Goal: Task Accomplishment & Management: Manage account settings

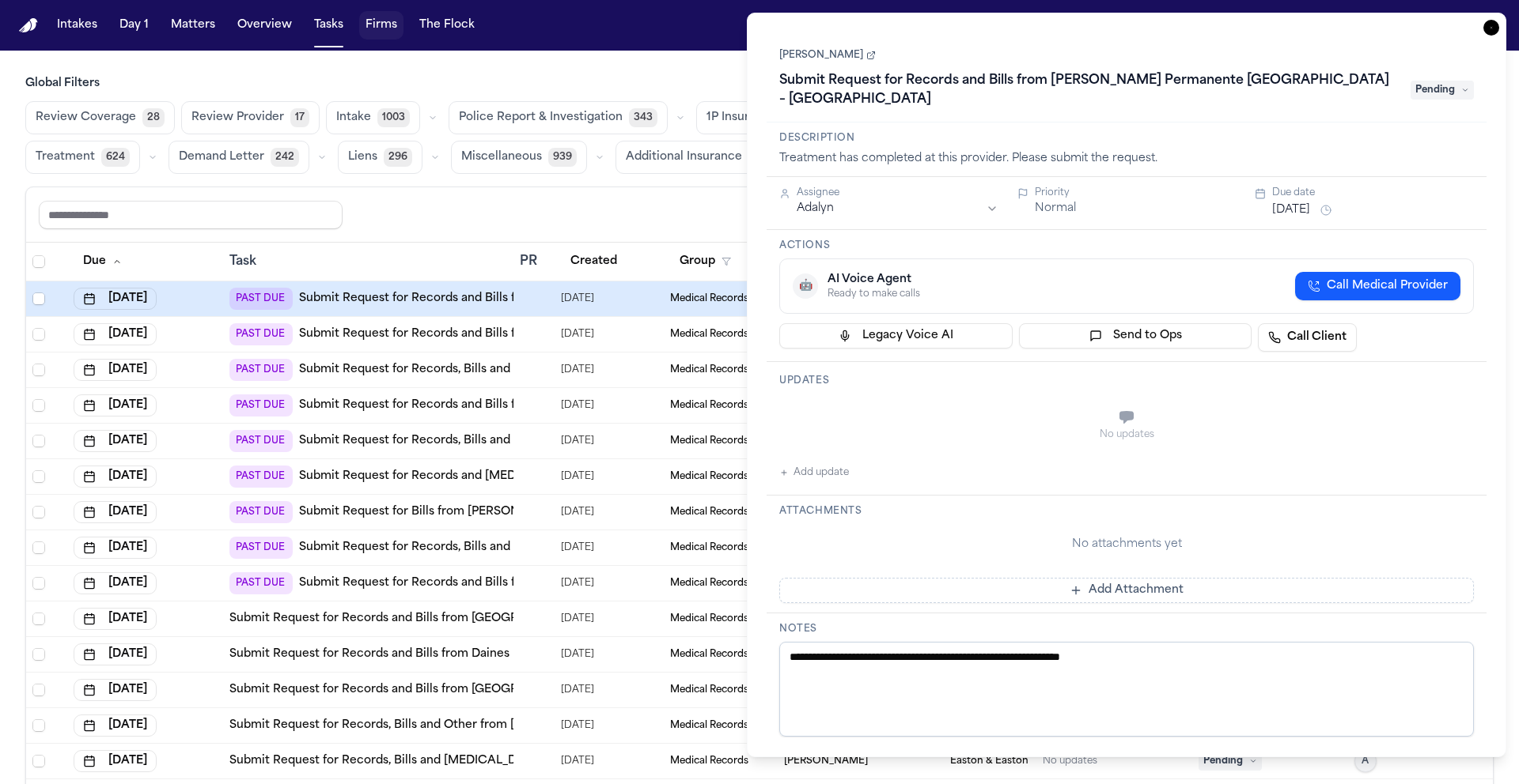
scroll to position [29, 0]
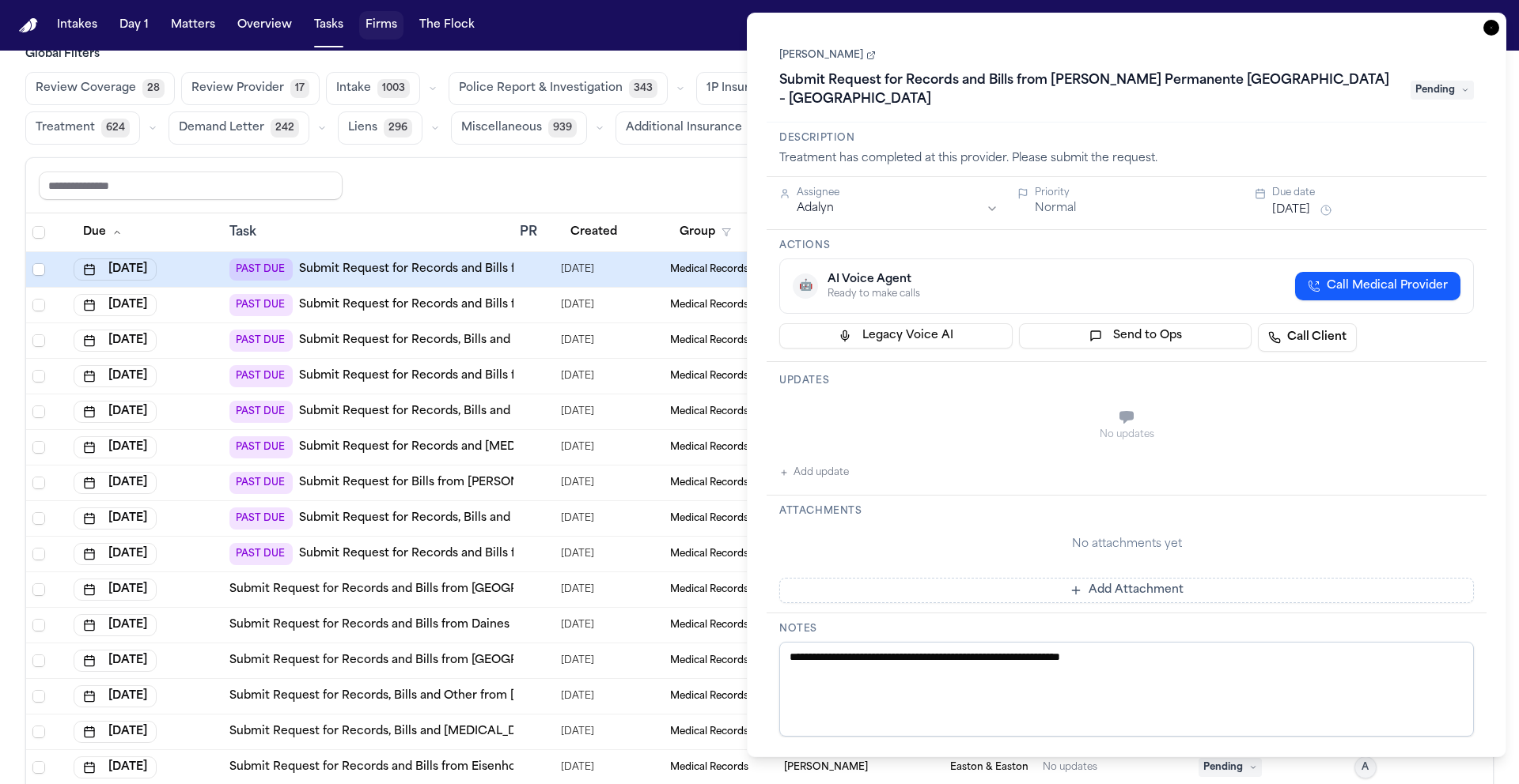
click at [1490, 30] on icon "button" at bounding box center [1491, 27] width 16 height 16
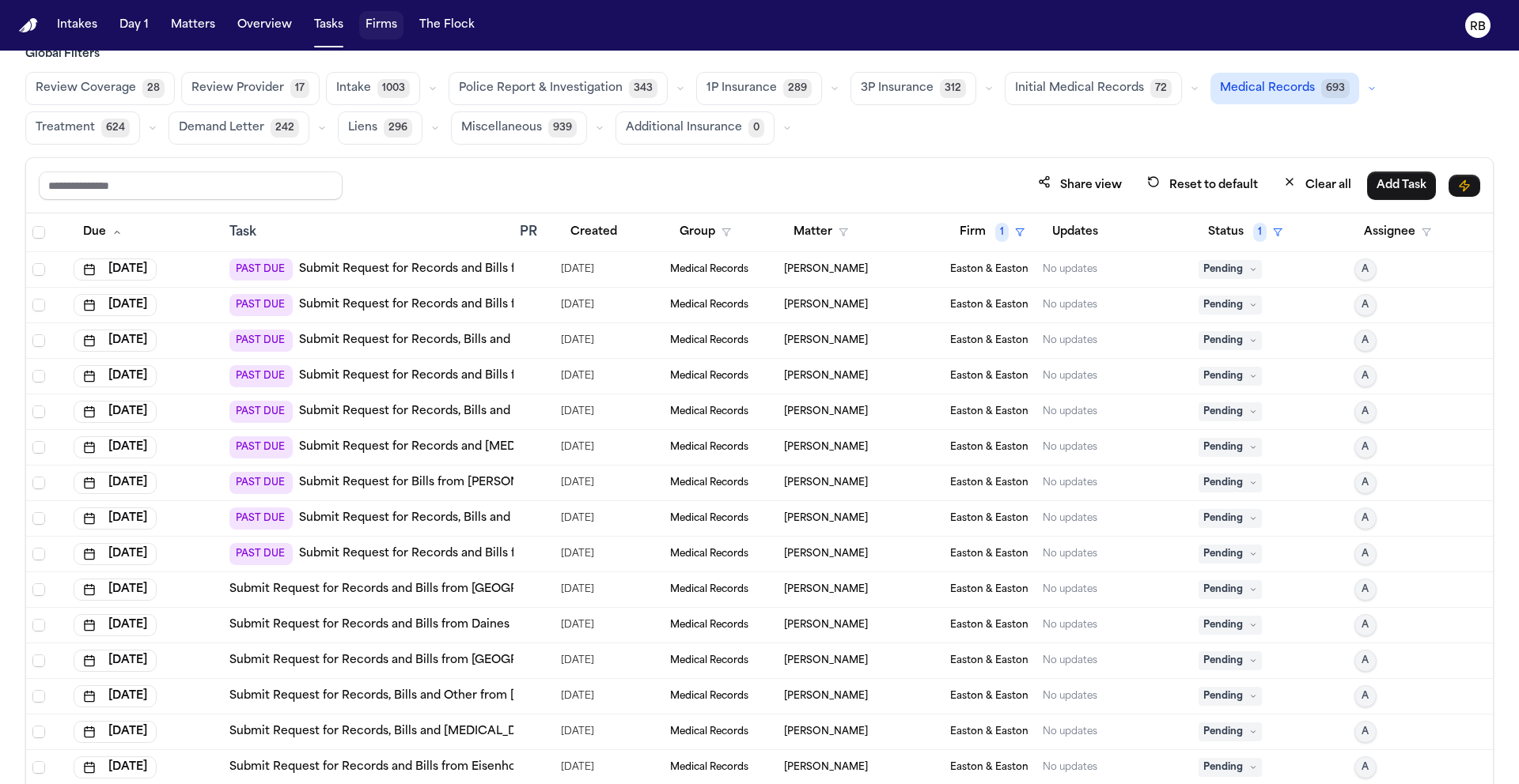
click at [76, 130] on span "Treatment" at bounding box center [65, 127] width 59 height 16
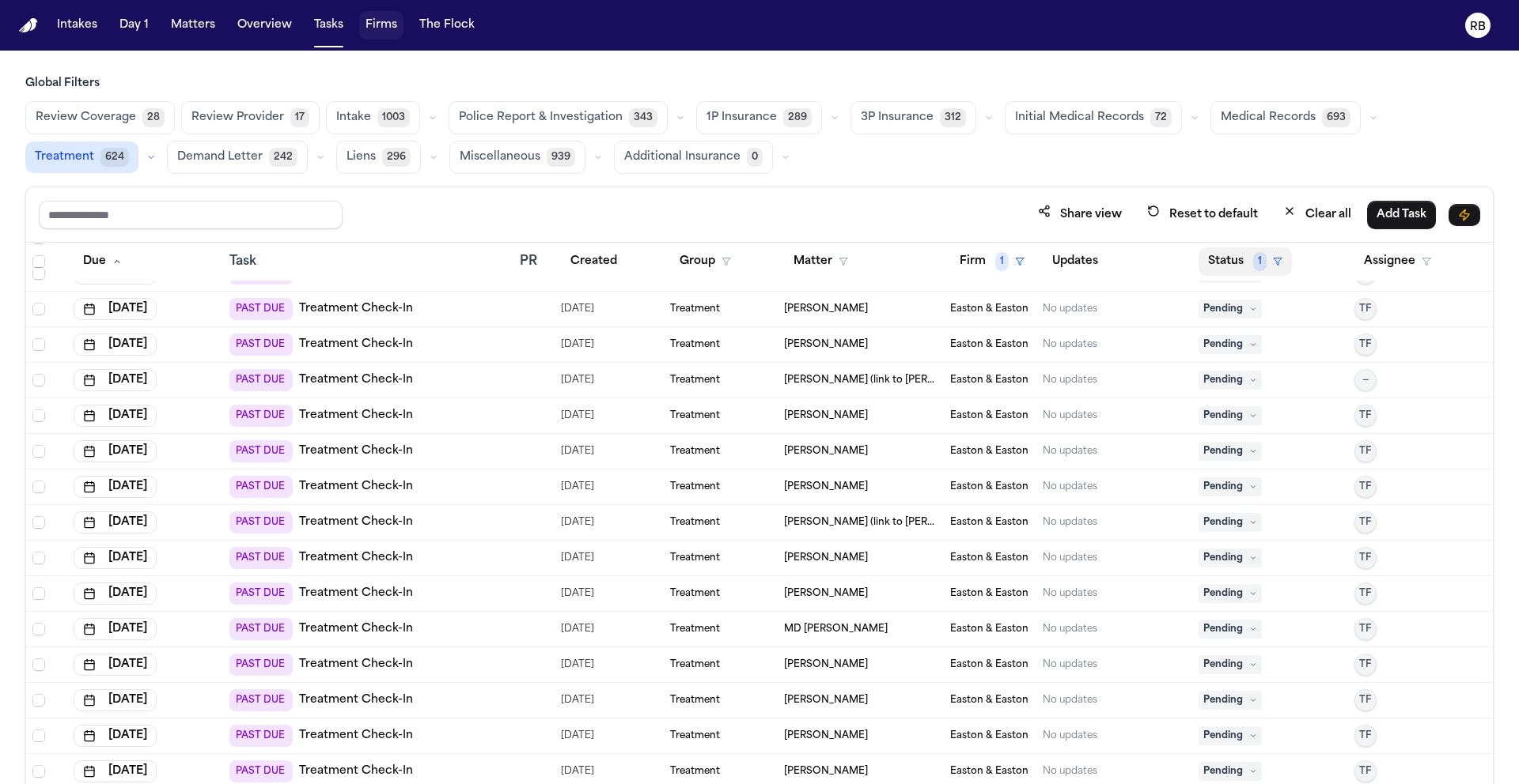
scroll to position [628, 0]
click at [1231, 261] on button "Status 1" at bounding box center [1245, 261] width 94 height 28
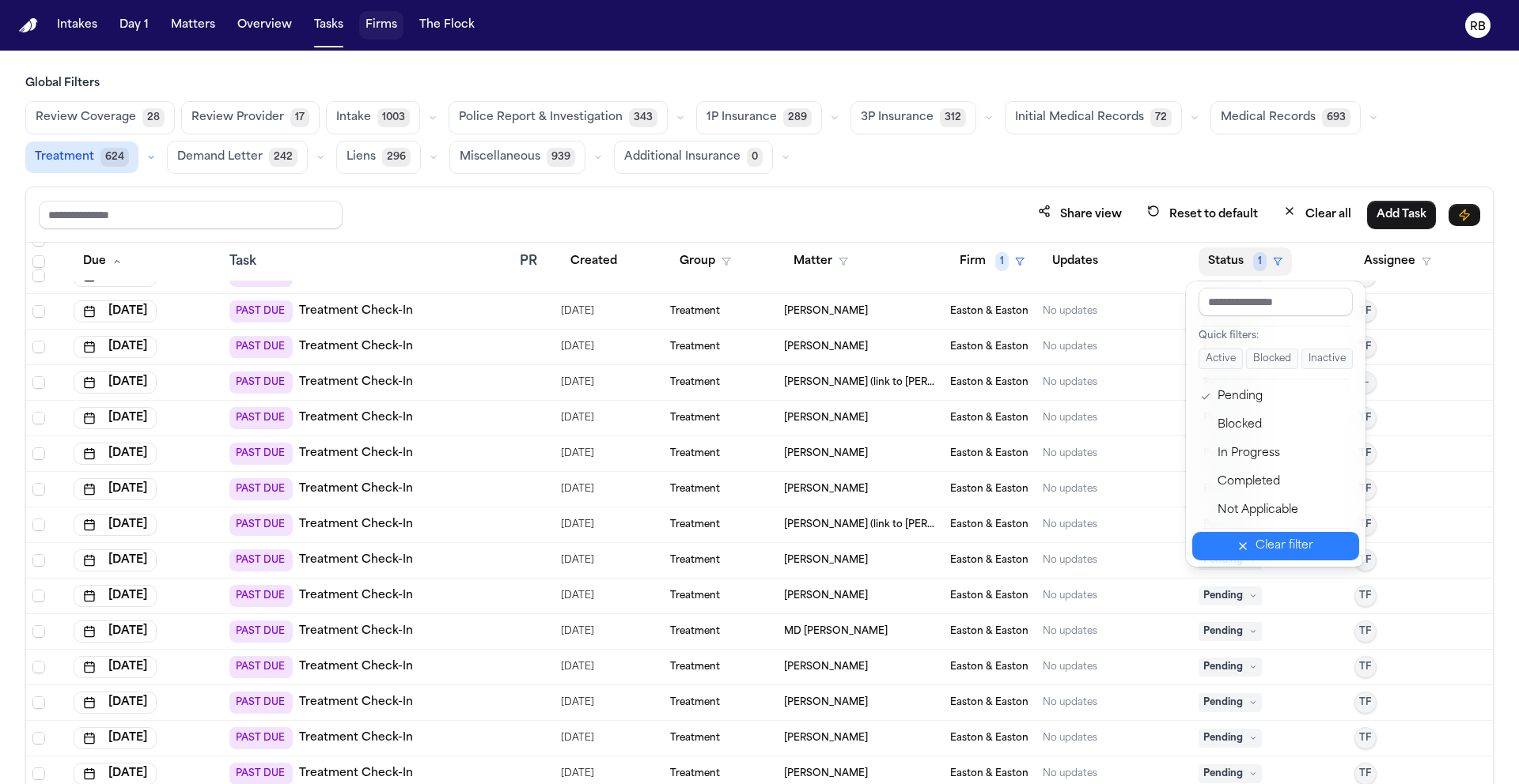
click at [1291, 538] on div "Clear filter" at bounding box center [1285, 546] width 58 height 19
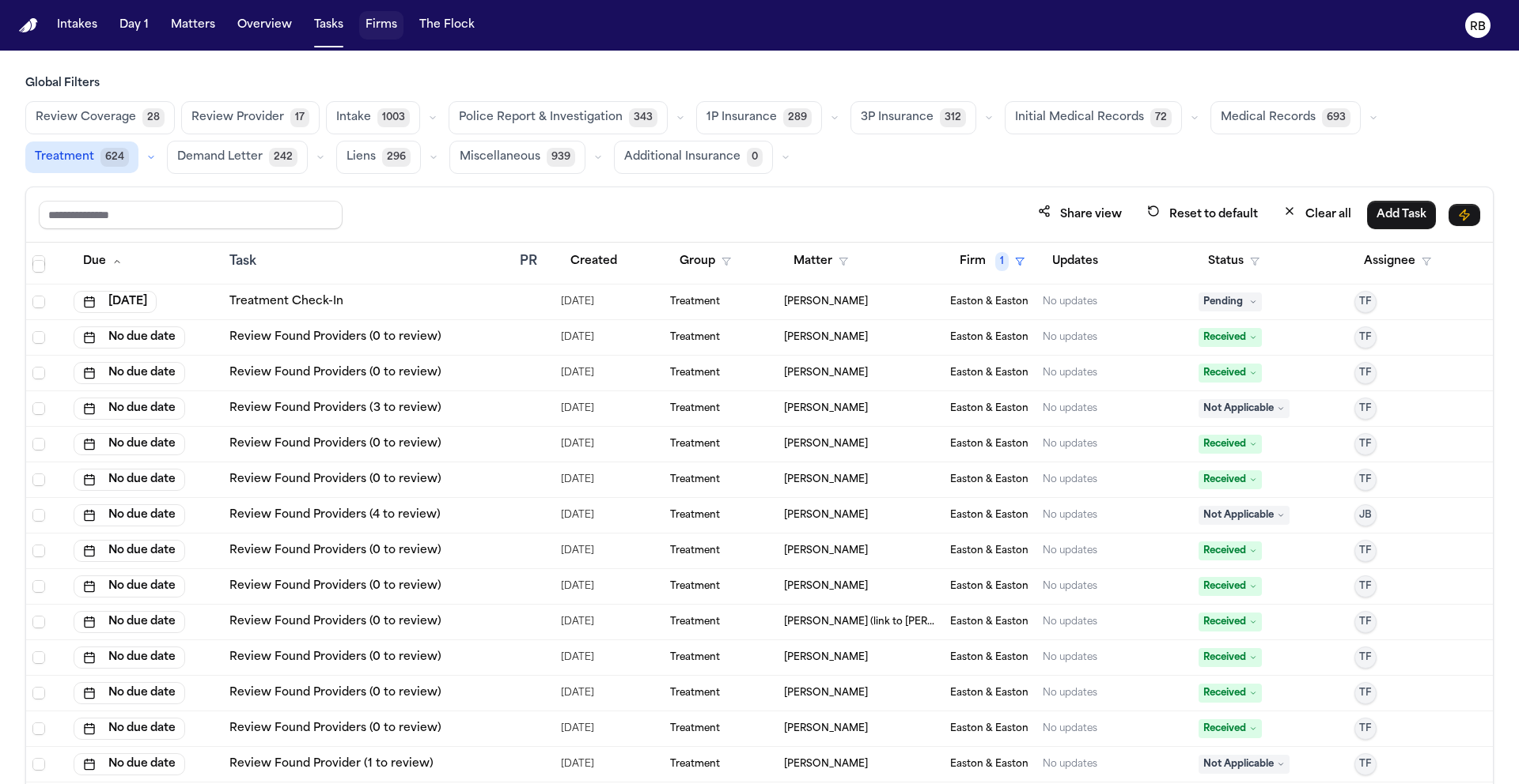
scroll to position [4655, 0]
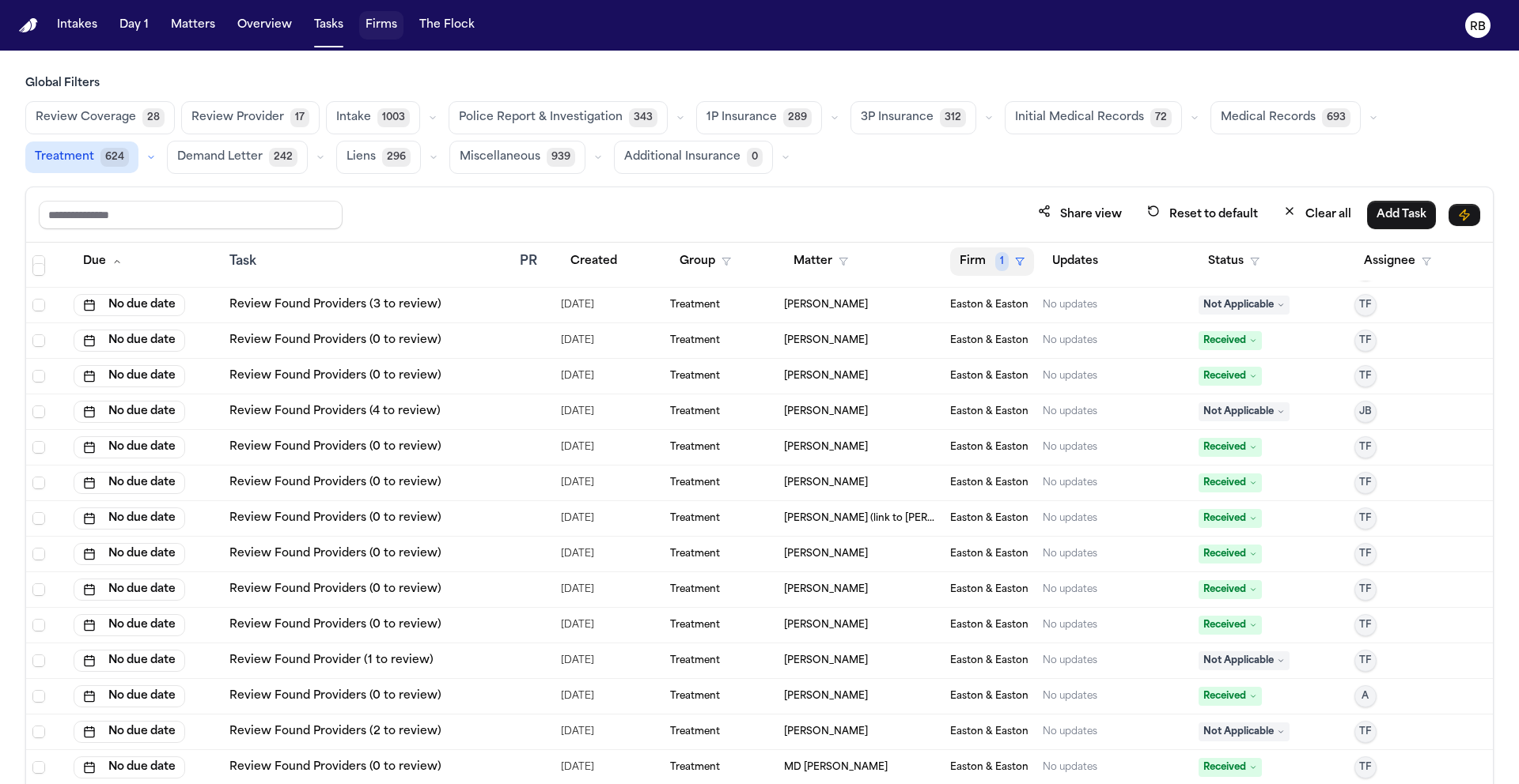
click at [977, 259] on button "Firm 1" at bounding box center [991, 261] width 83 height 28
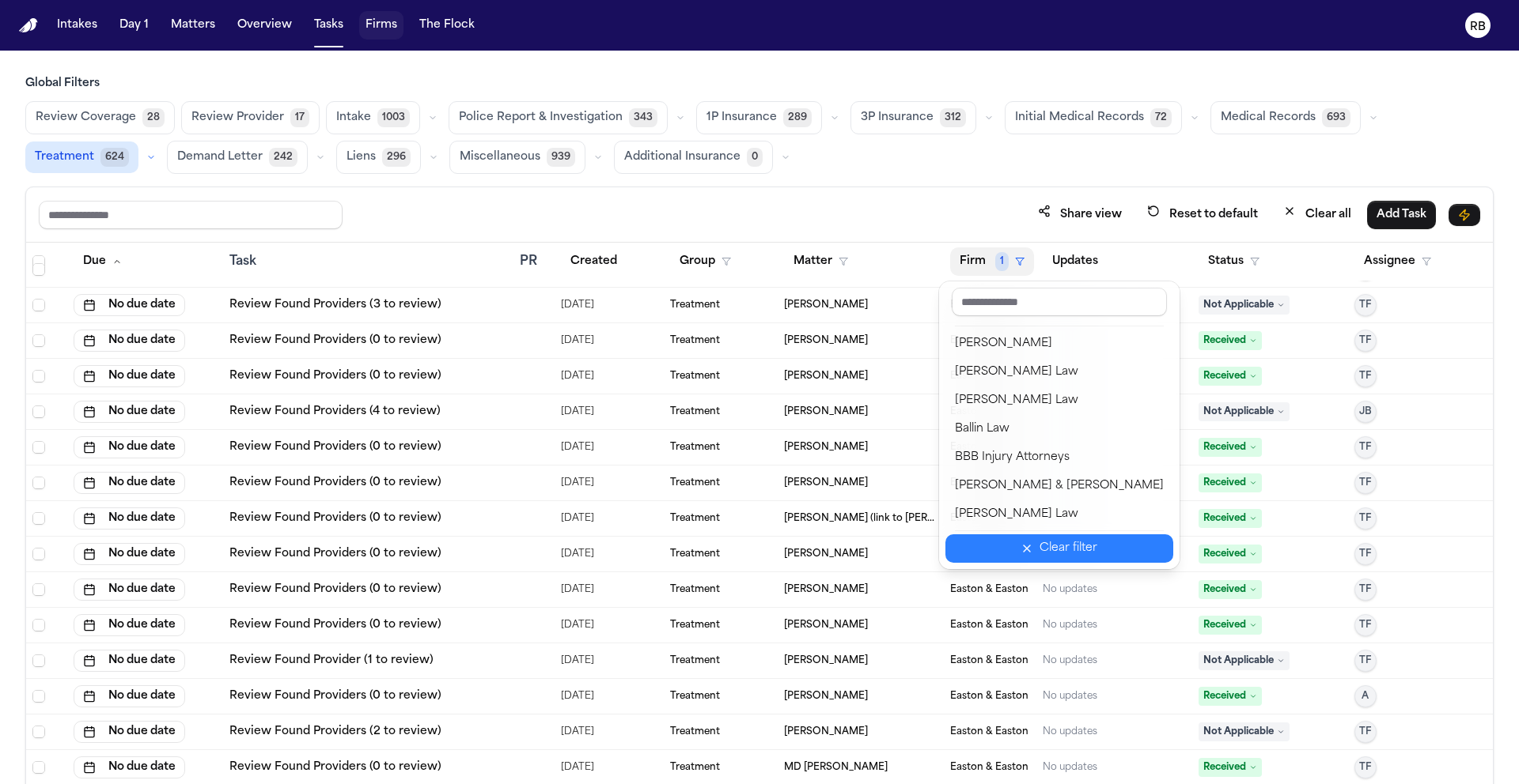
click at [1066, 554] on div "Clear filter" at bounding box center [1068, 549] width 58 height 19
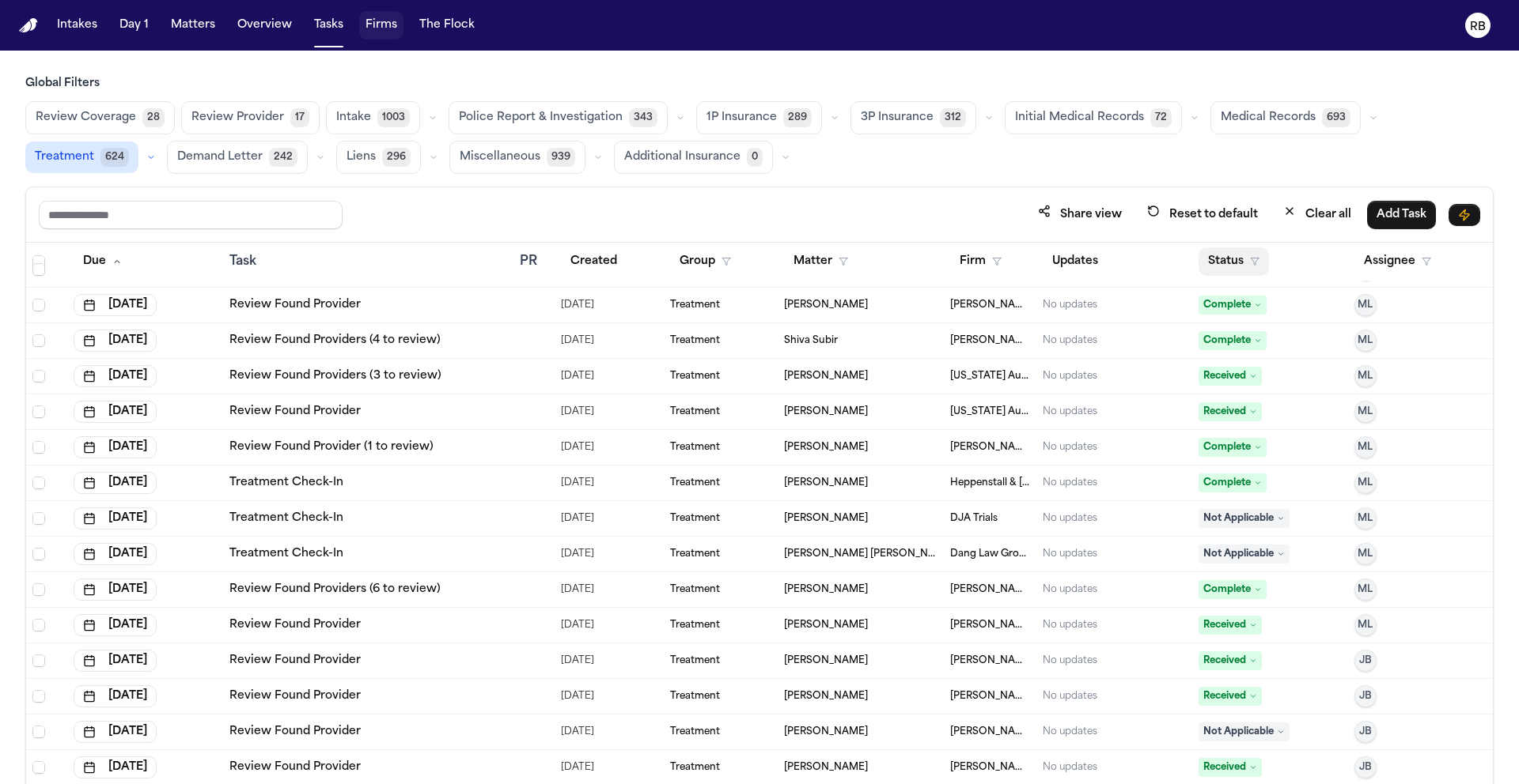
click at [1225, 266] on button "Status" at bounding box center [1233, 261] width 70 height 28
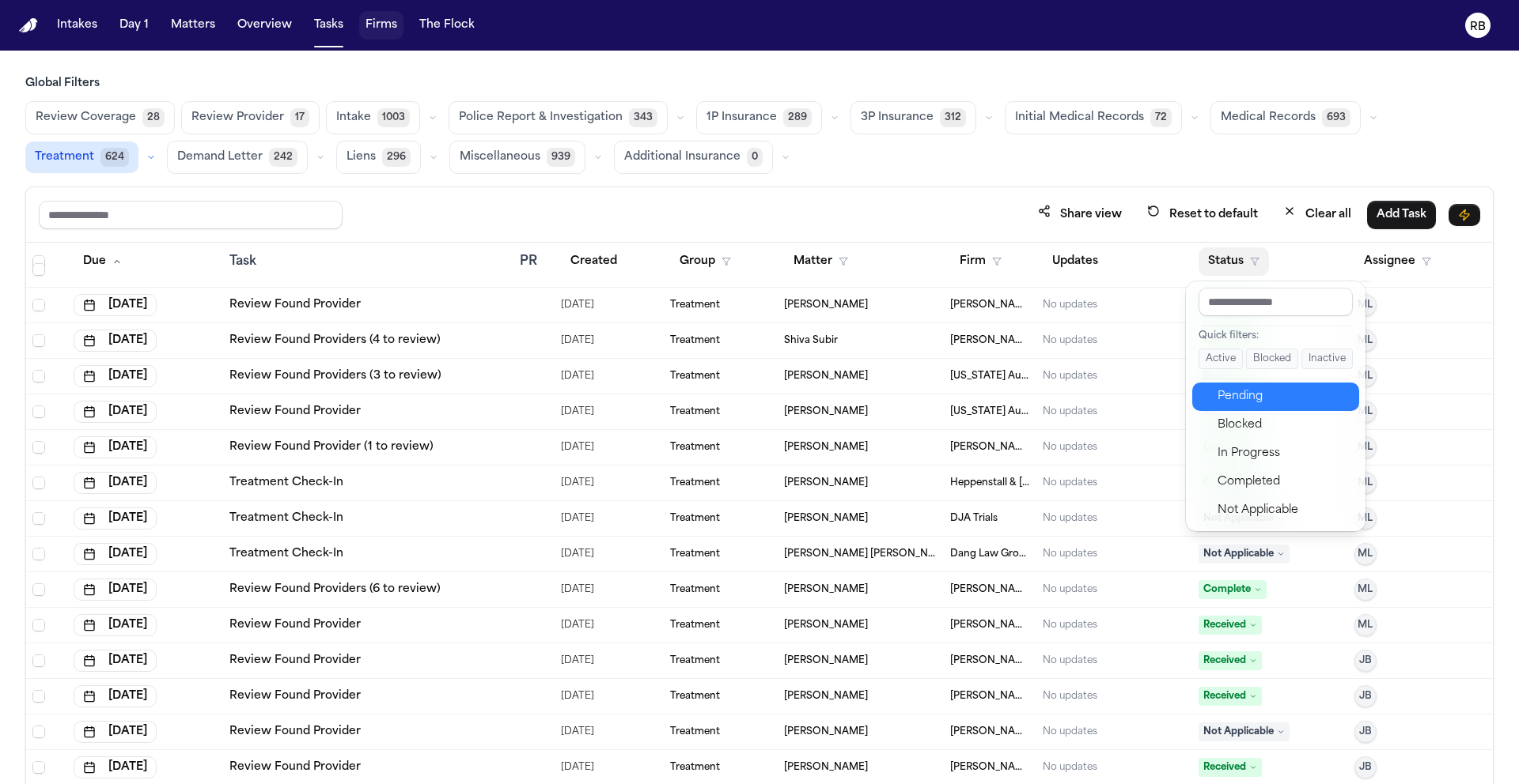
click at [1260, 395] on div "Pending" at bounding box center [1283, 397] width 132 height 19
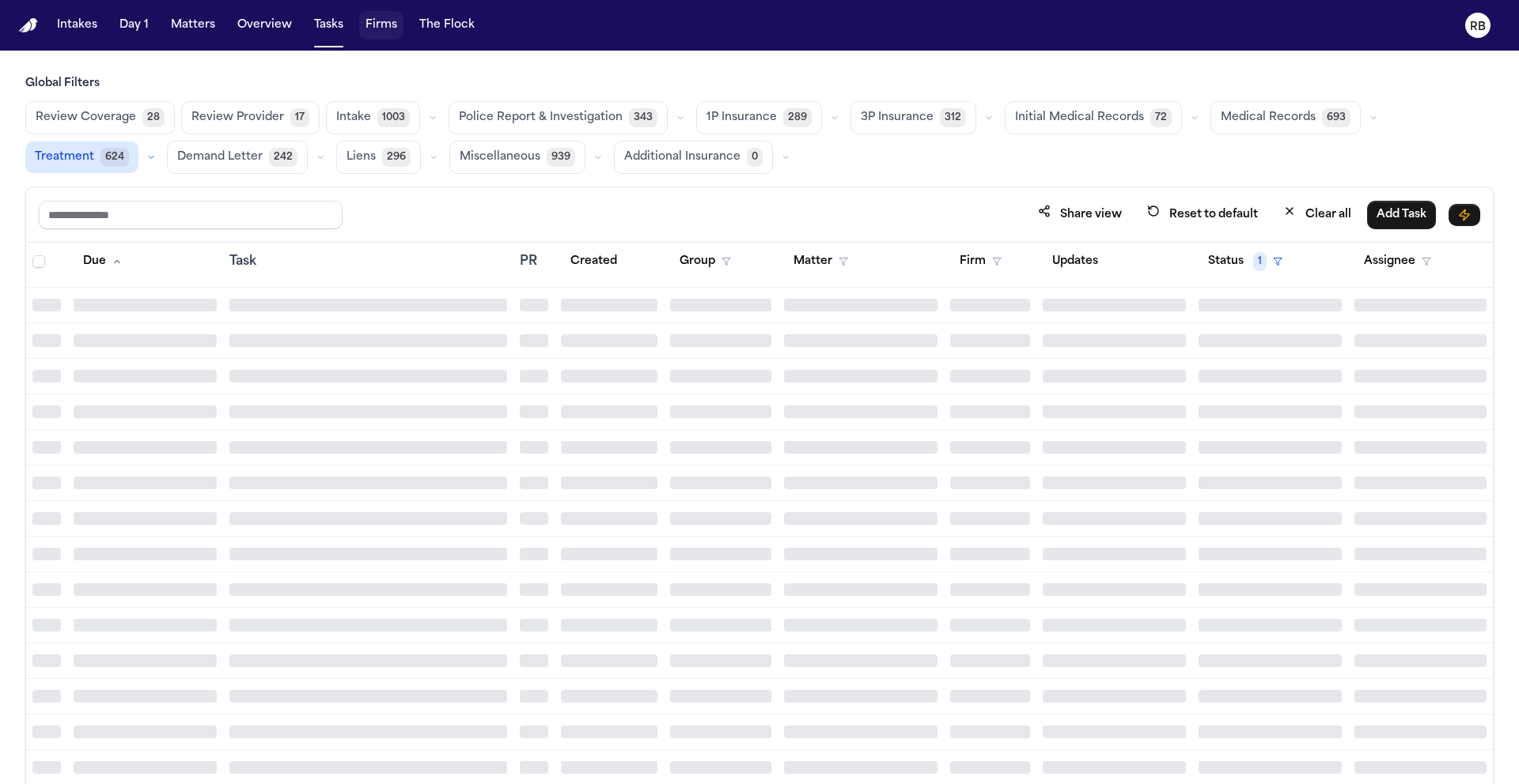
click at [1227, 264] on div at bounding box center [1270, 270] width 143 height 13
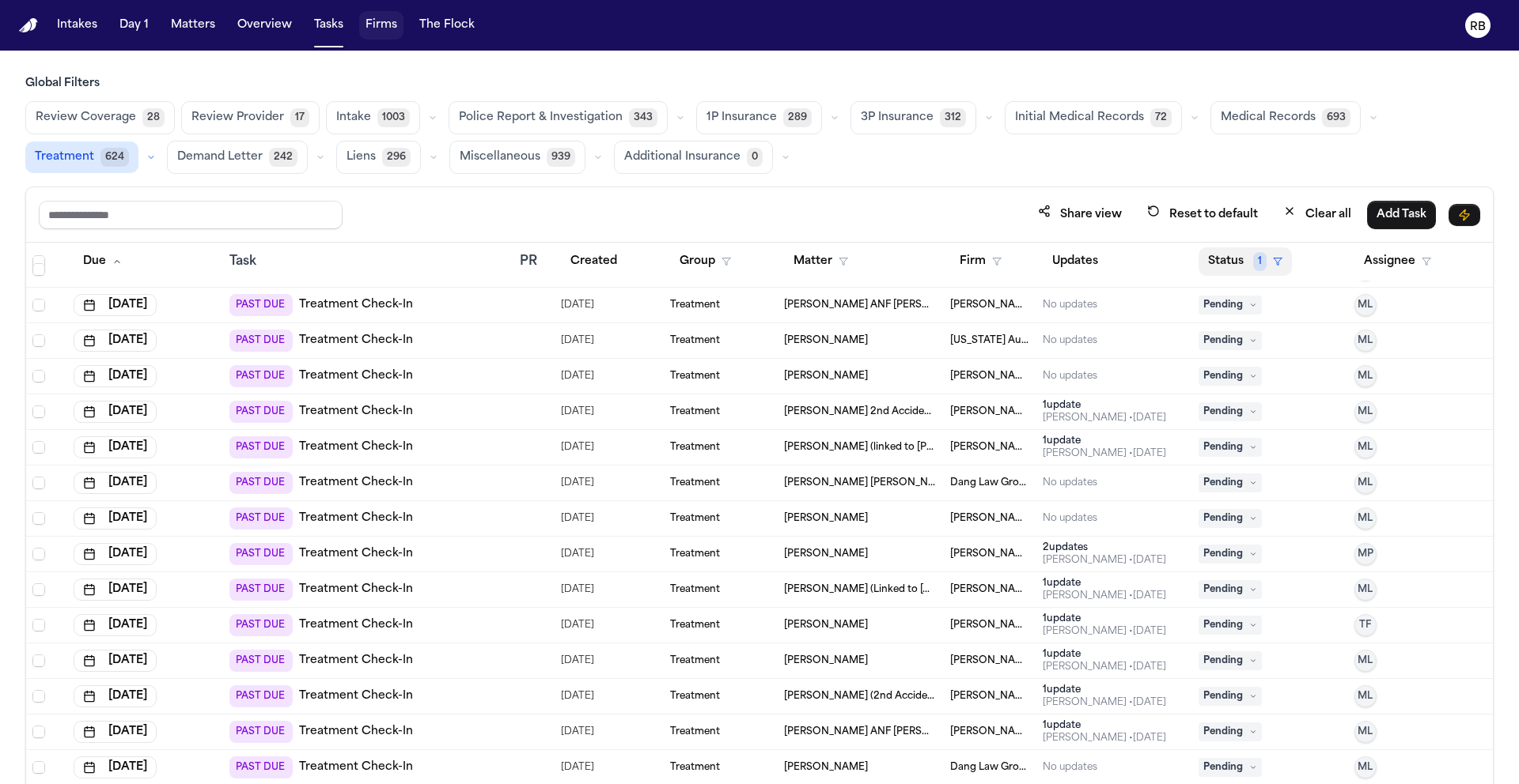
click at [1231, 260] on button "Status 1" at bounding box center [1245, 261] width 94 height 28
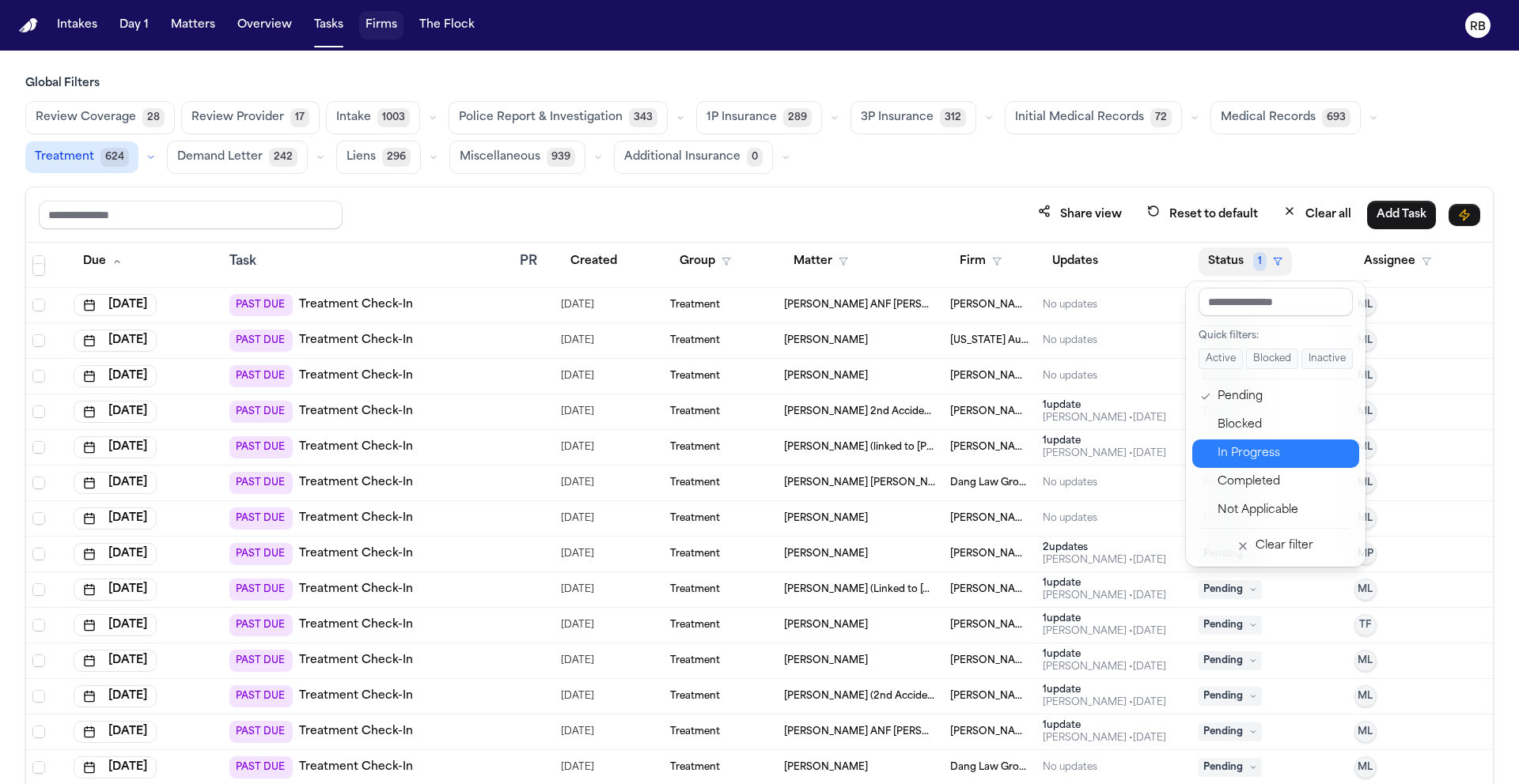
click at [1287, 450] on div "In Progress" at bounding box center [1283, 453] width 132 height 19
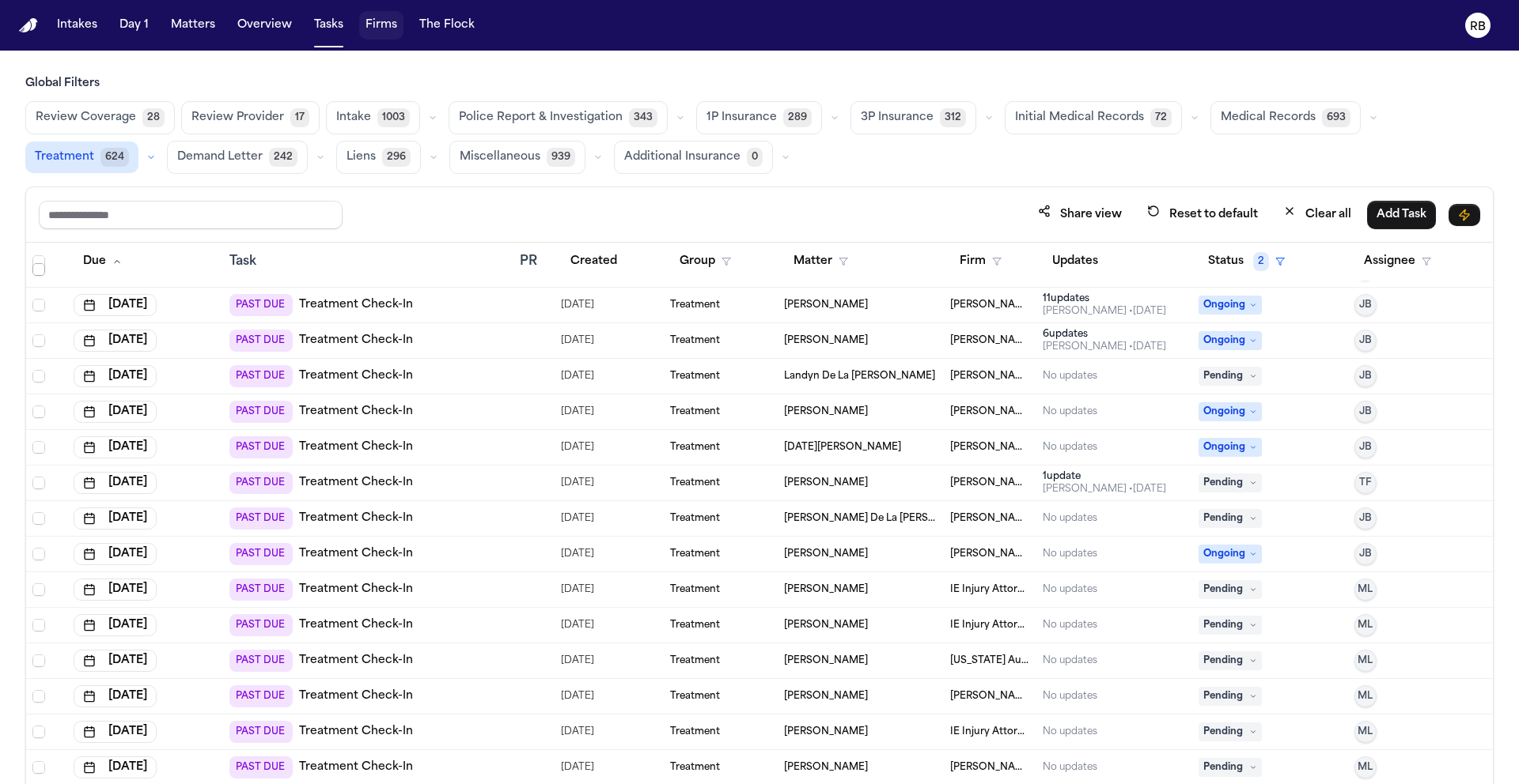
click at [39, 272] on span "Select row" at bounding box center [39, 270] width 13 height 13
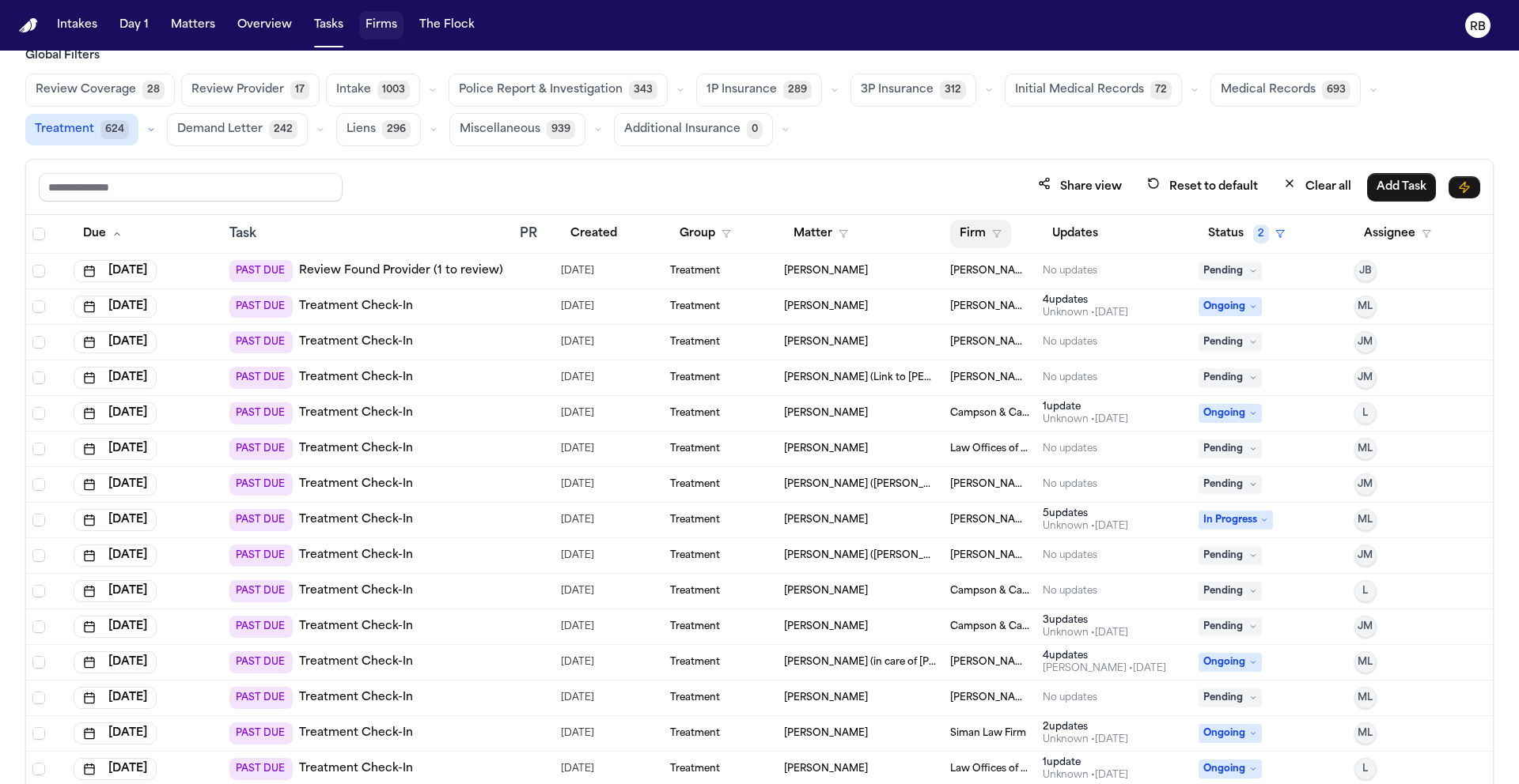
click at [963, 232] on button "Firm" at bounding box center [980, 234] width 61 height 28
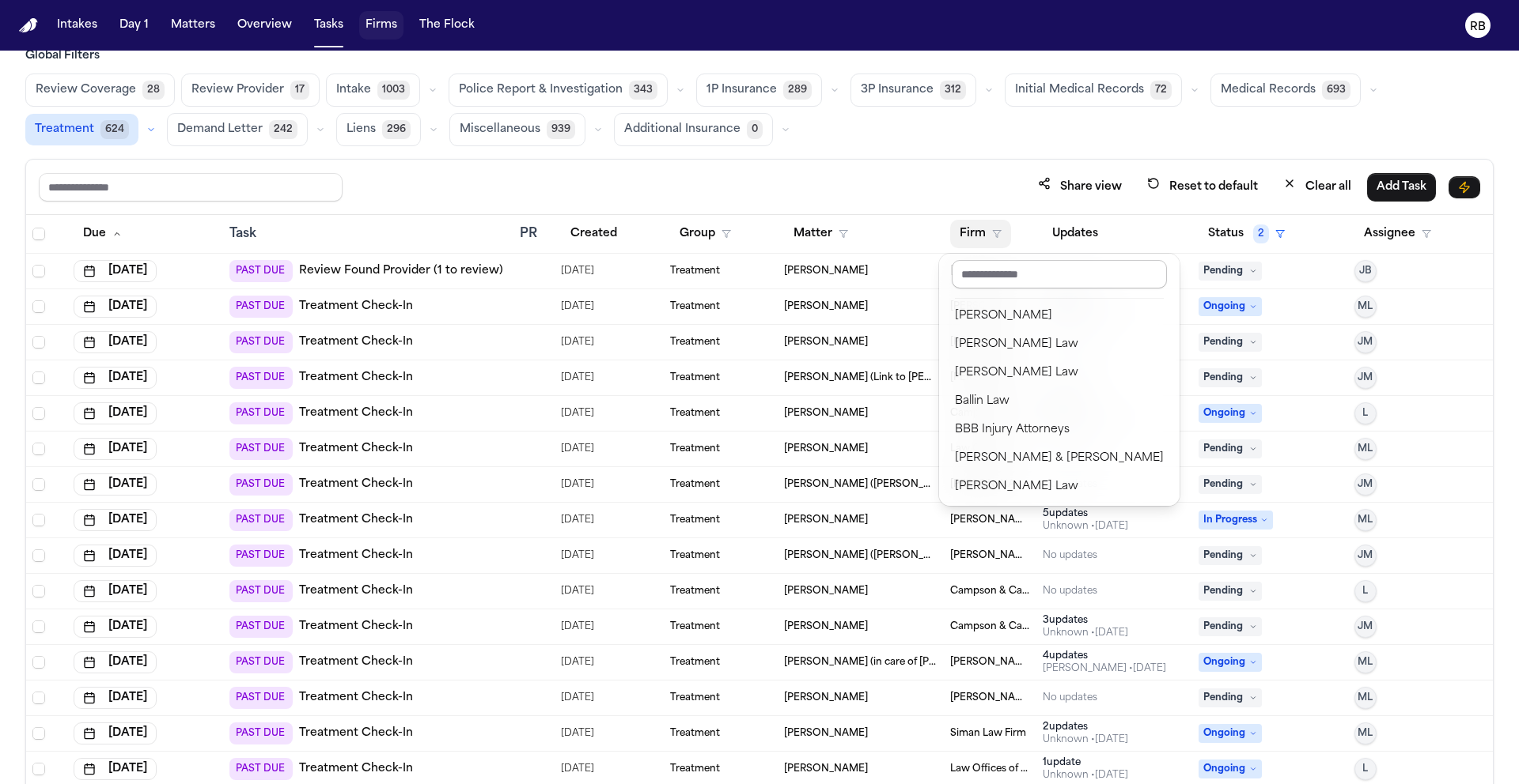
click at [1013, 275] on input "text" at bounding box center [1060, 274] width 216 height 28
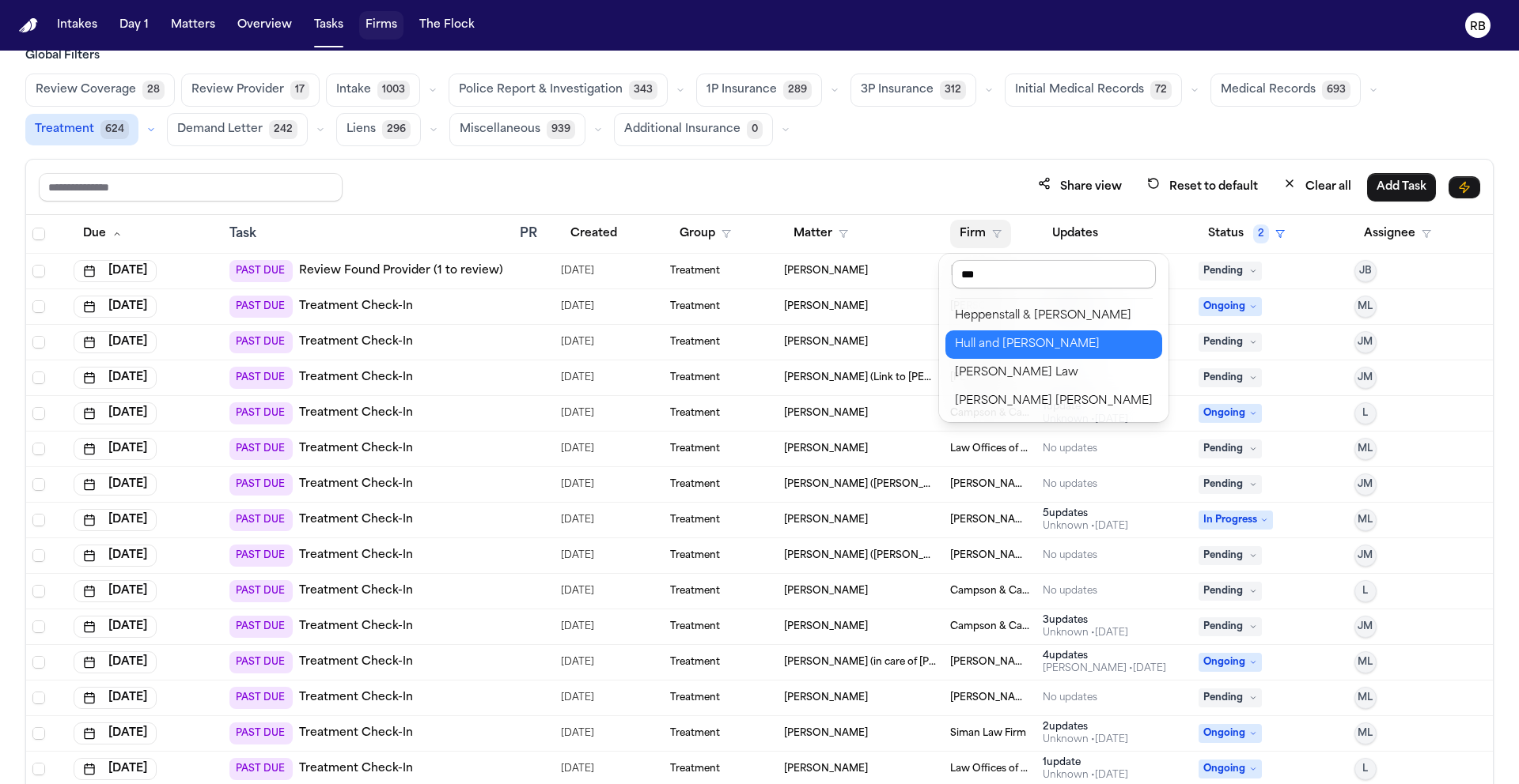
type input "****"
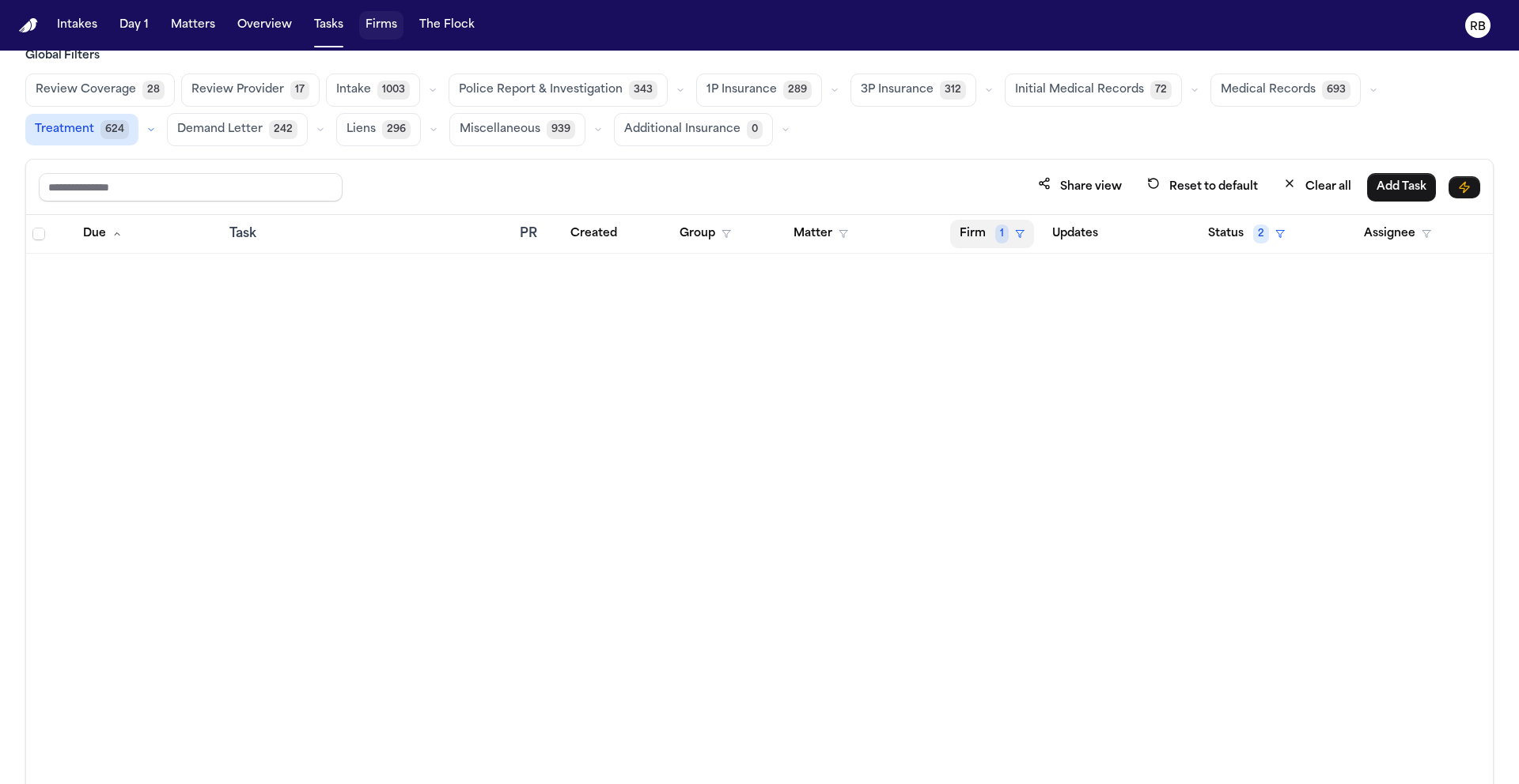
click at [977, 236] on button "Firm 1" at bounding box center [991, 234] width 83 height 28
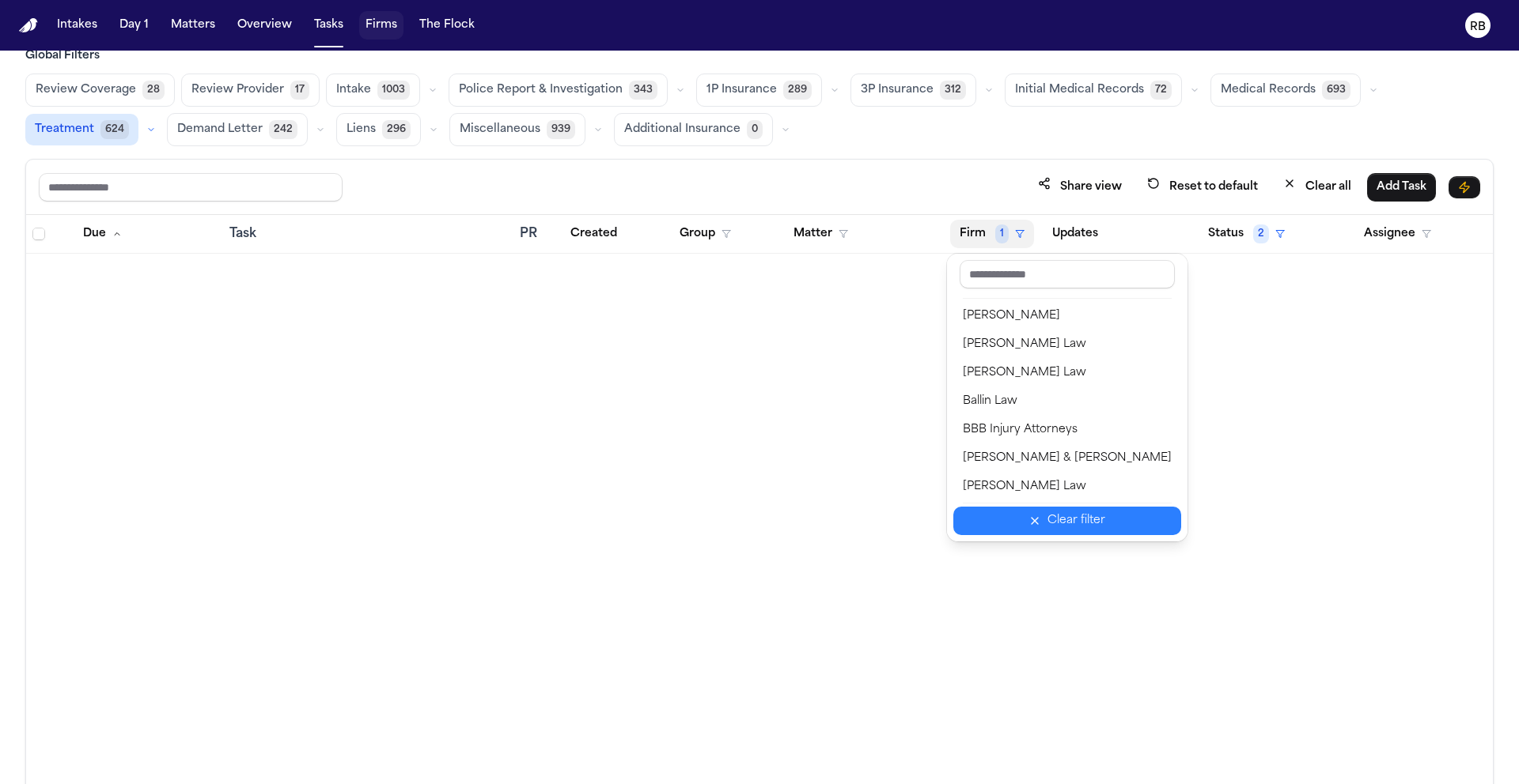
click at [1068, 529] on div "Clear filter" at bounding box center [1077, 521] width 58 height 19
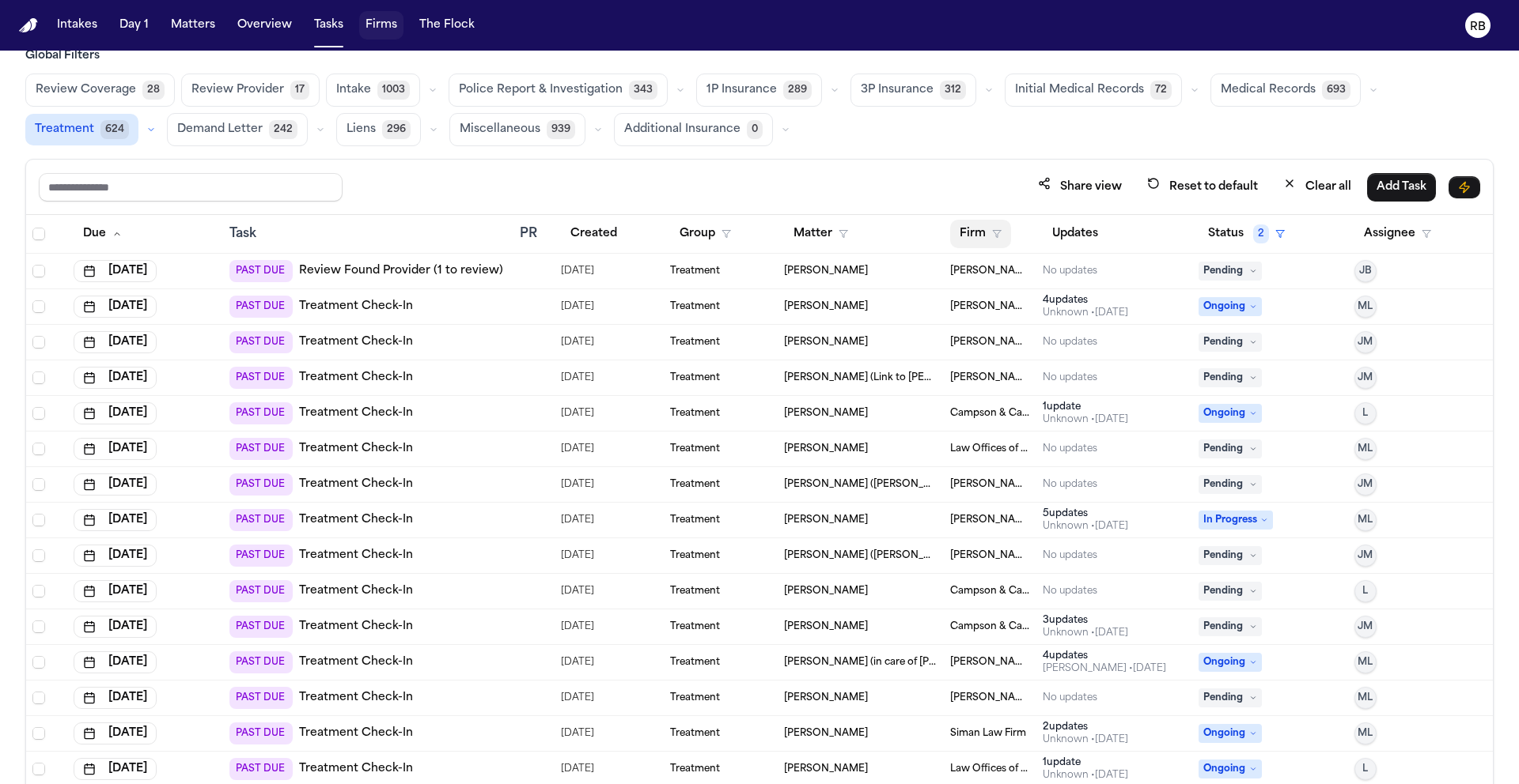
click at [959, 230] on button "Firm" at bounding box center [980, 234] width 61 height 28
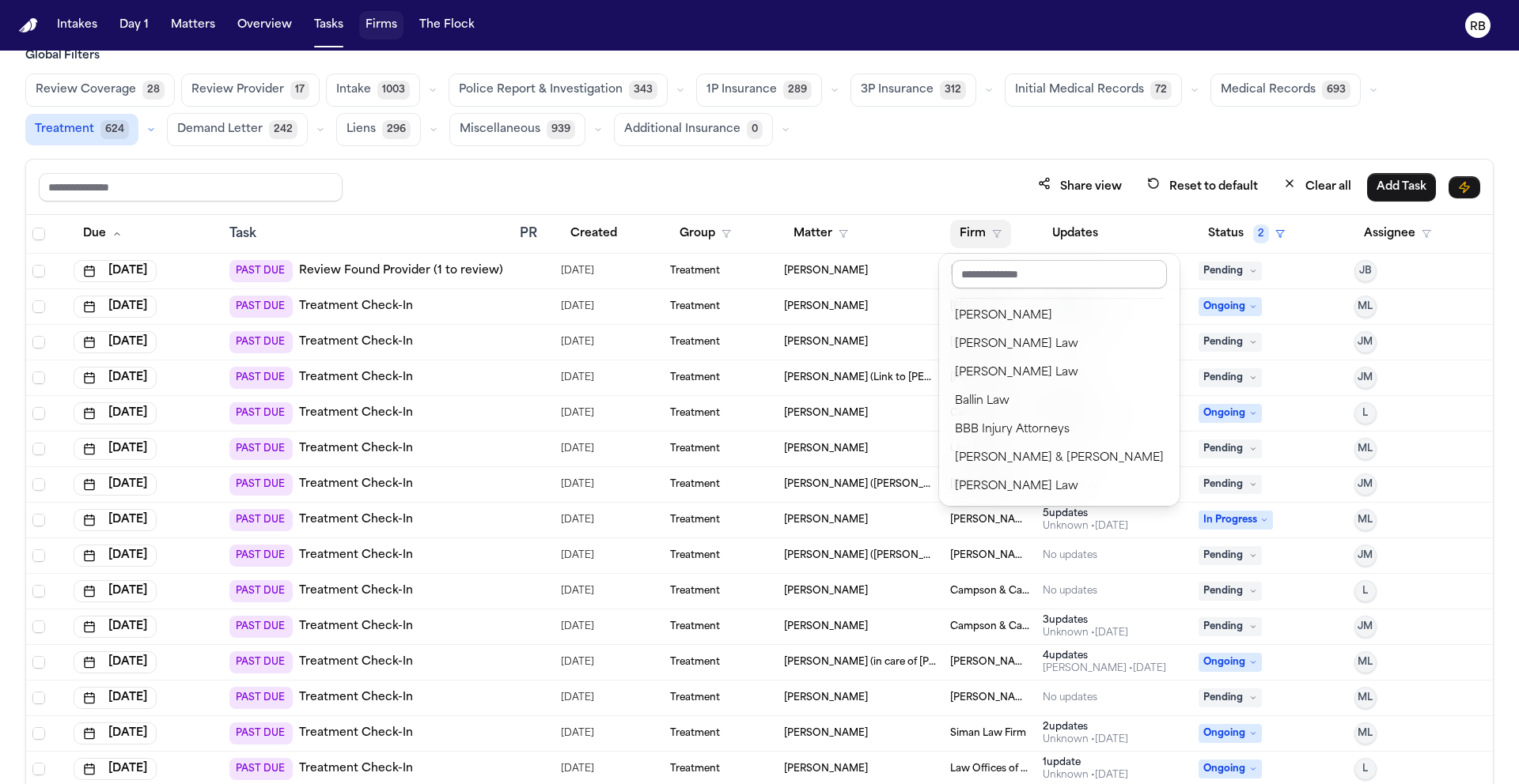
click at [1007, 276] on input "text" at bounding box center [1060, 274] width 216 height 28
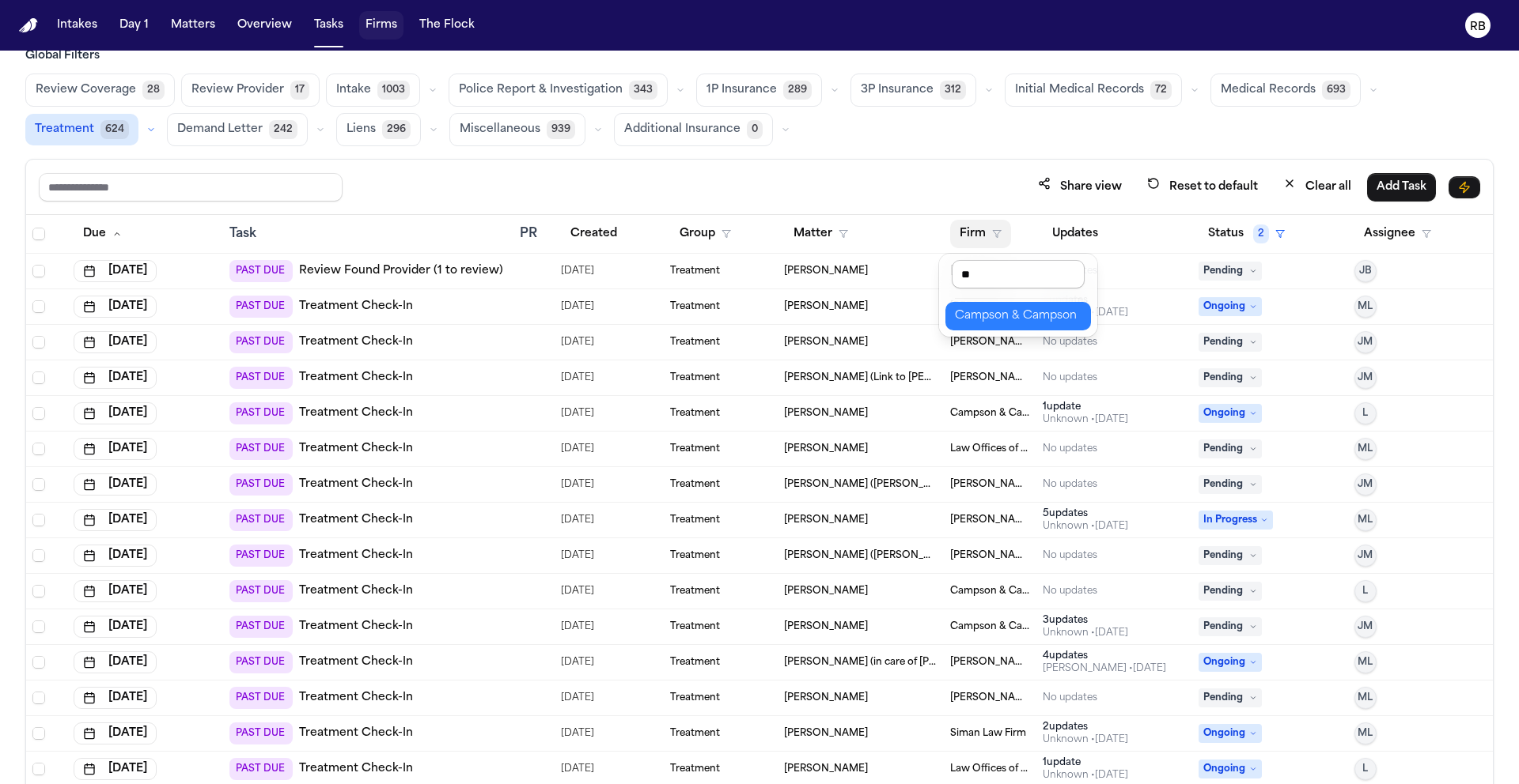
type input "*"
type input "****"
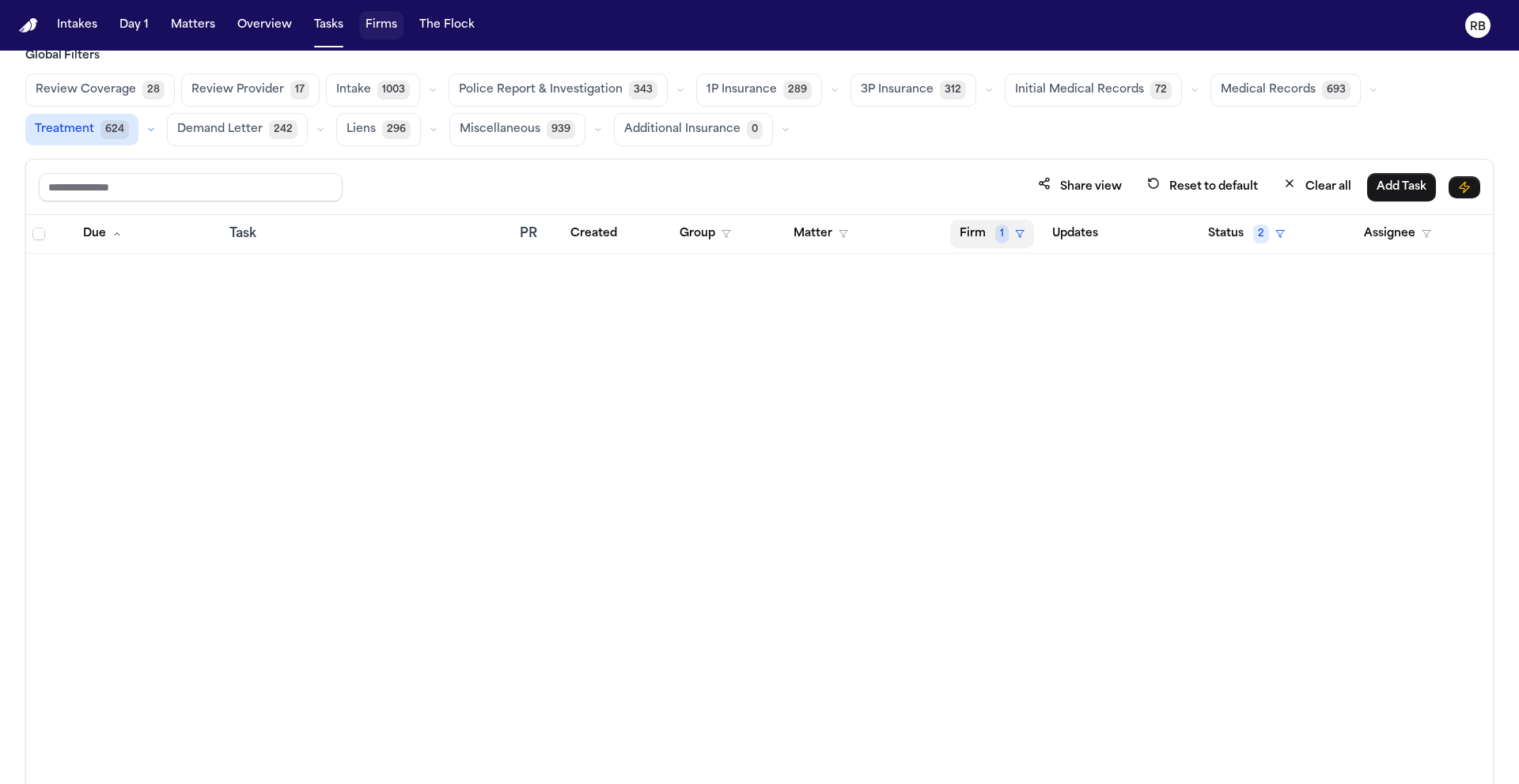
click at [953, 235] on button "Firm 1" at bounding box center [991, 234] width 83 height 28
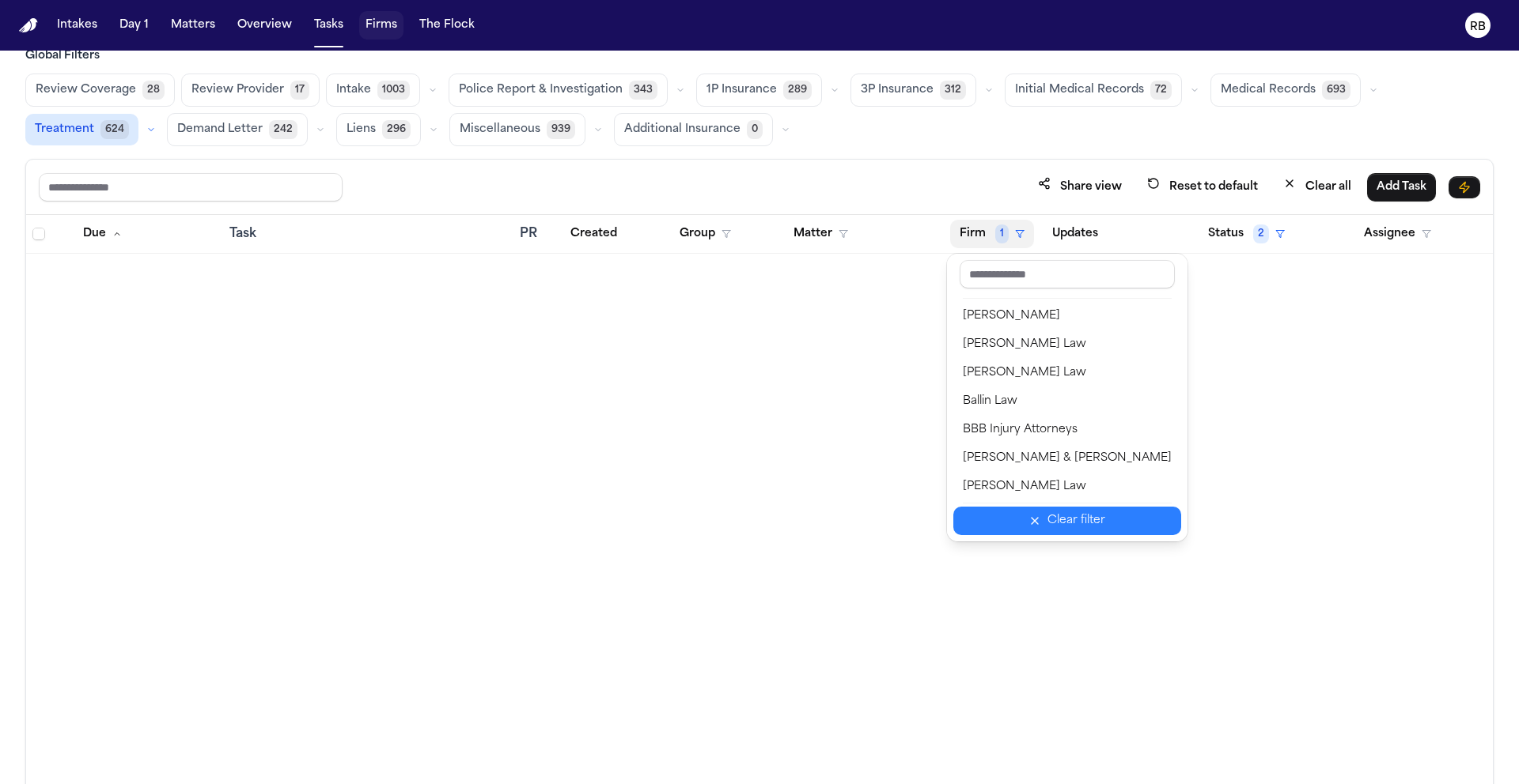
click at [1028, 535] on button "Clear filter" at bounding box center [1066, 521] width 228 height 28
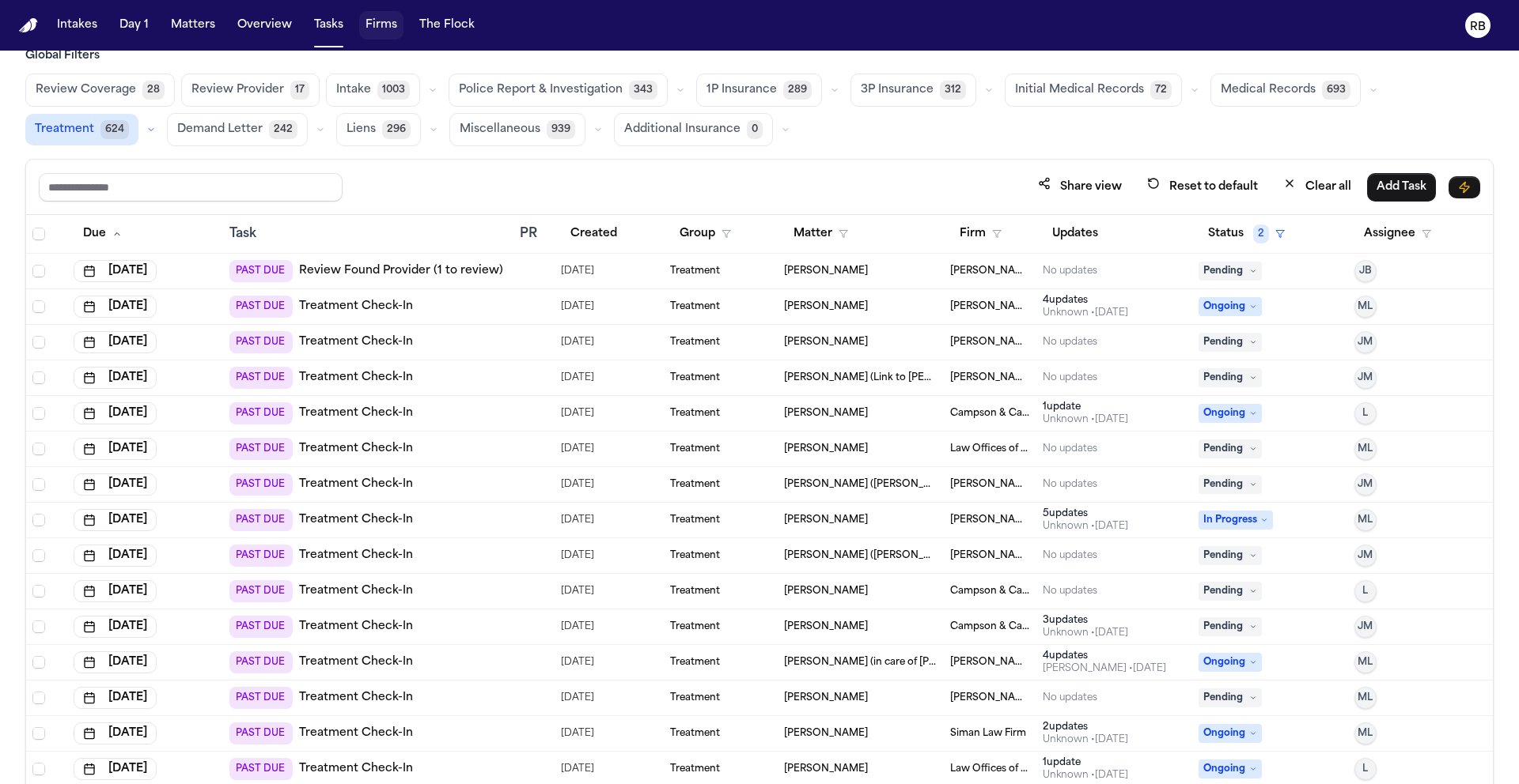
click at [985, 150] on div "Global Filters Review Coverage 28 Review Provider 17 Intake 1003 Police Report …" at bounding box center [759, 436] width 1468 height 778
click at [725, 273] on div "Treatment" at bounding box center [721, 272] width 101 height 13
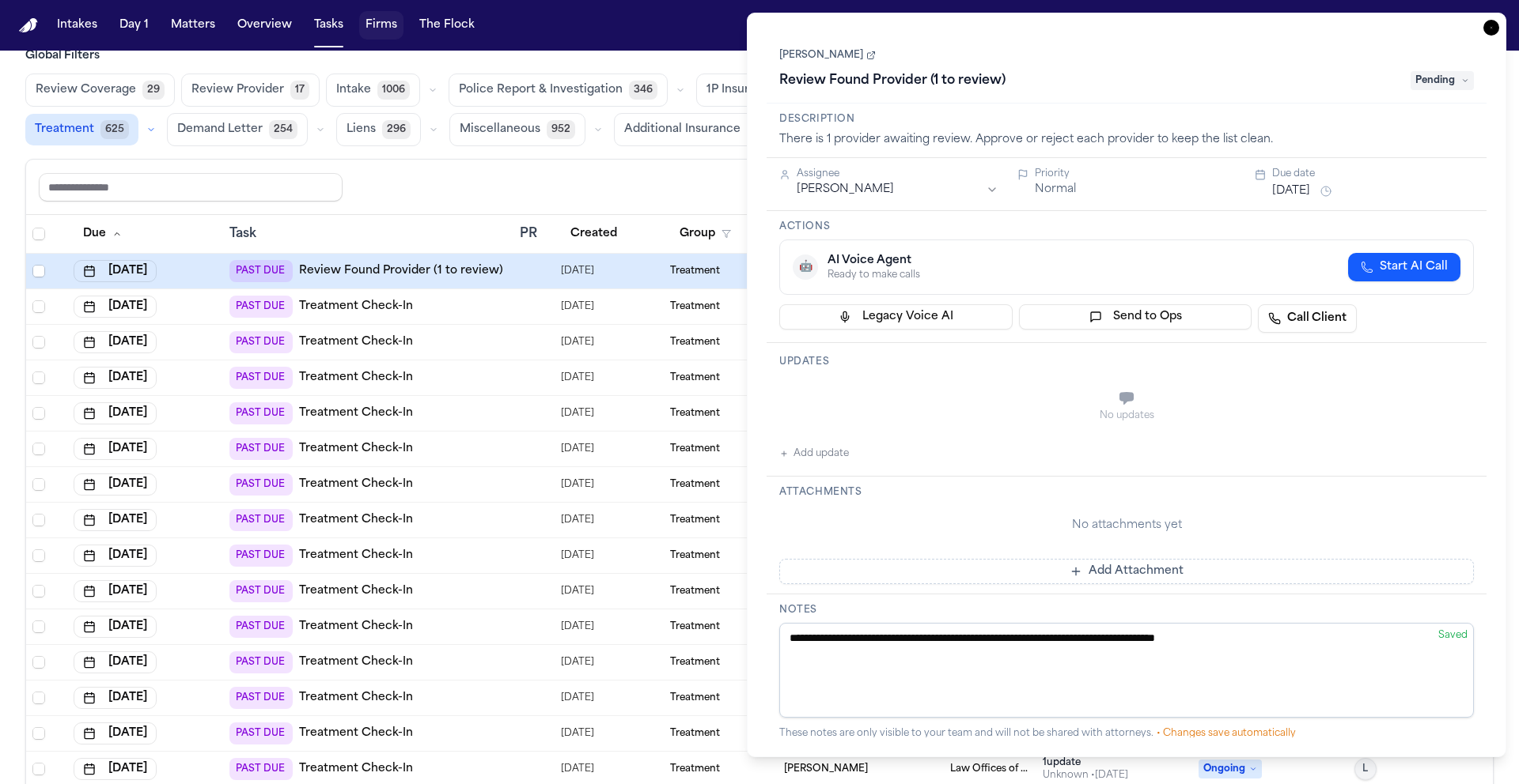
click at [1490, 31] on icon "button" at bounding box center [1491, 27] width 16 height 16
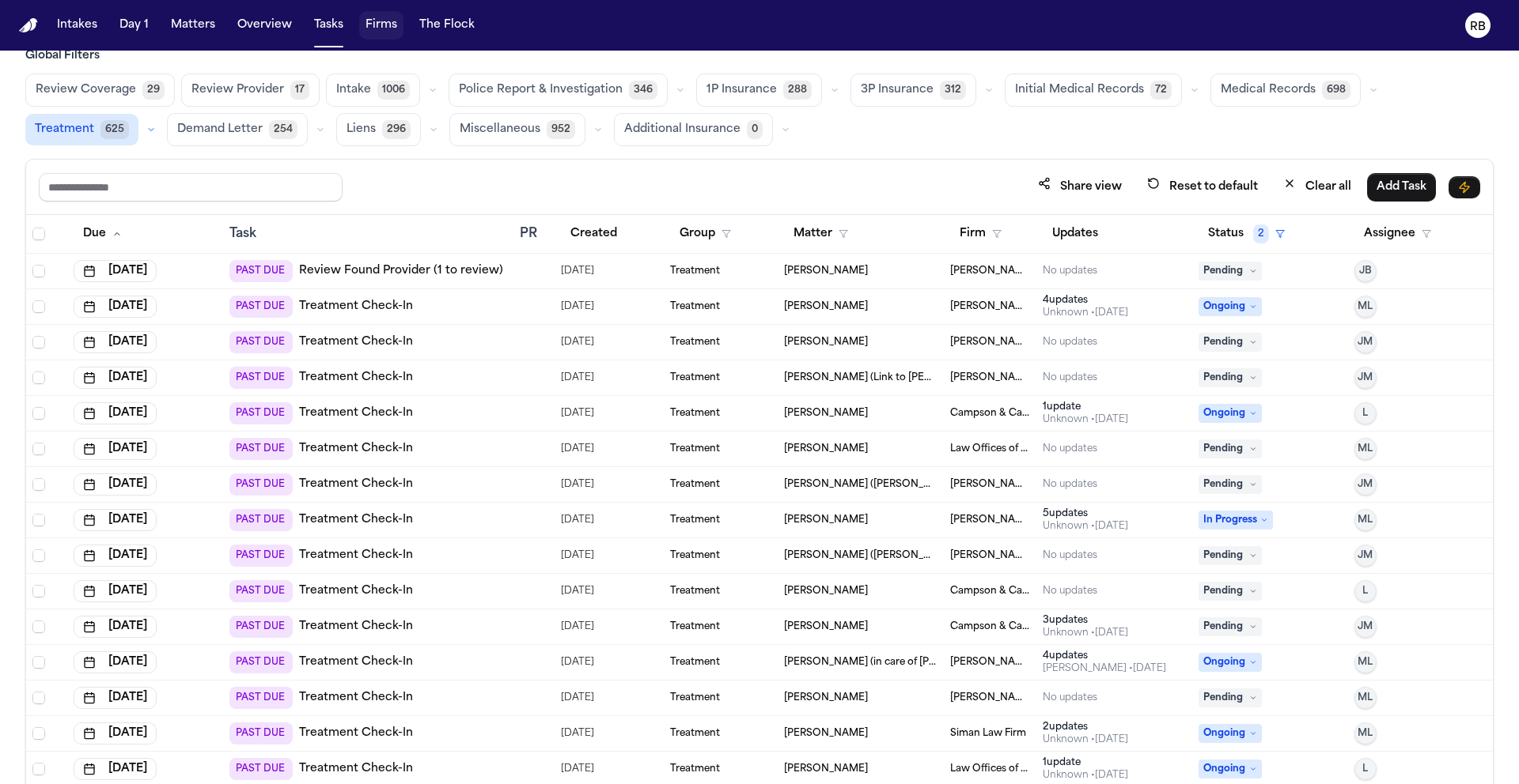
click at [847, 170] on div "Share view Reset to default Clear all Add Task" at bounding box center [759, 187] width 1467 height 55
click at [937, 187] on div "Share view Reset to default Clear all Add Task" at bounding box center [759, 186] width 1441 height 29
click at [998, 167] on div "Share view Reset to default Clear all Add Task" at bounding box center [759, 187] width 1467 height 55
click at [707, 184] on div "Share view Reset to default Clear all Add Task" at bounding box center [759, 186] width 1441 height 29
click at [959, 234] on button "Firm" at bounding box center [980, 234] width 61 height 28
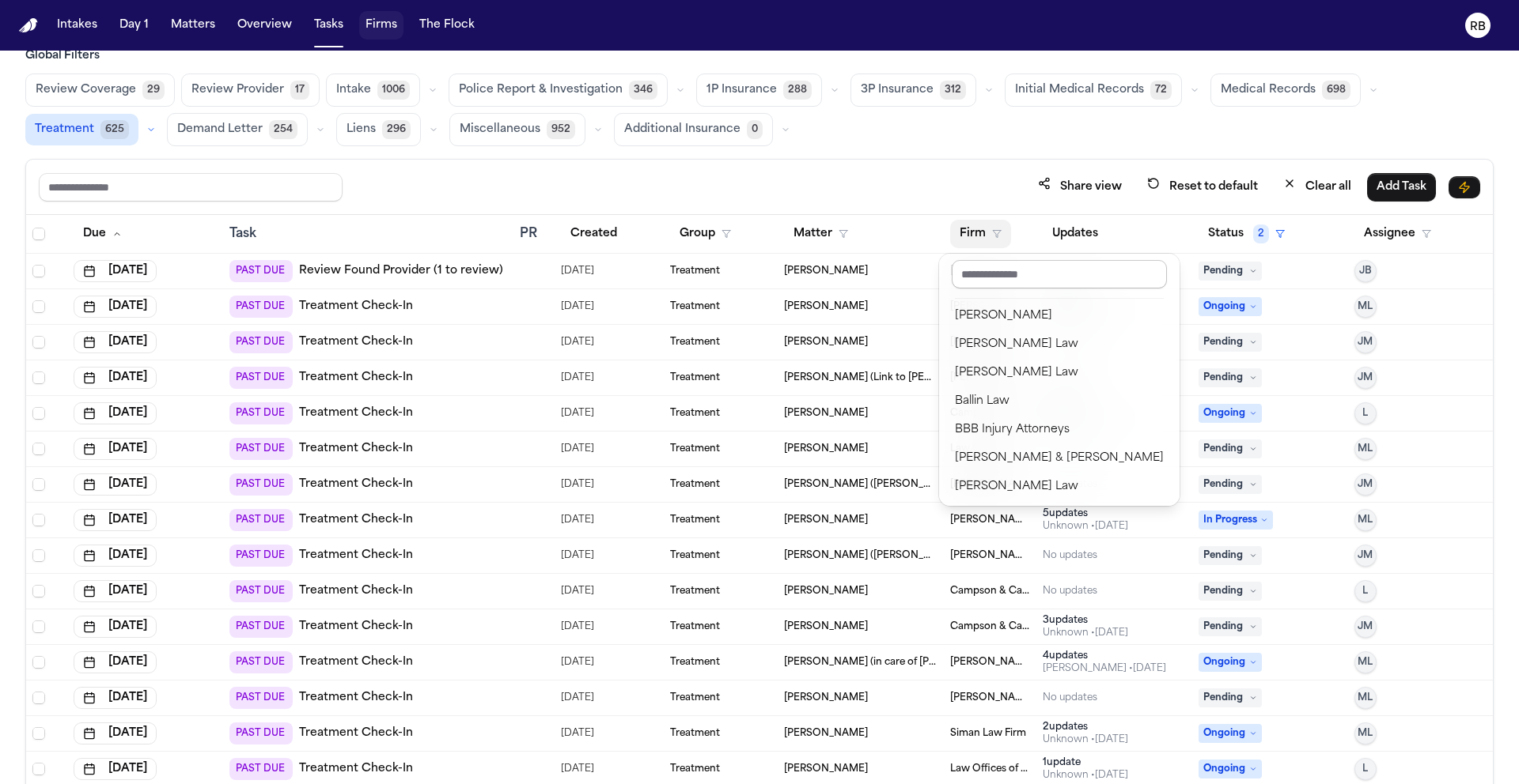
click at [1004, 266] on input "text" at bounding box center [1060, 274] width 216 height 28
type input "*"
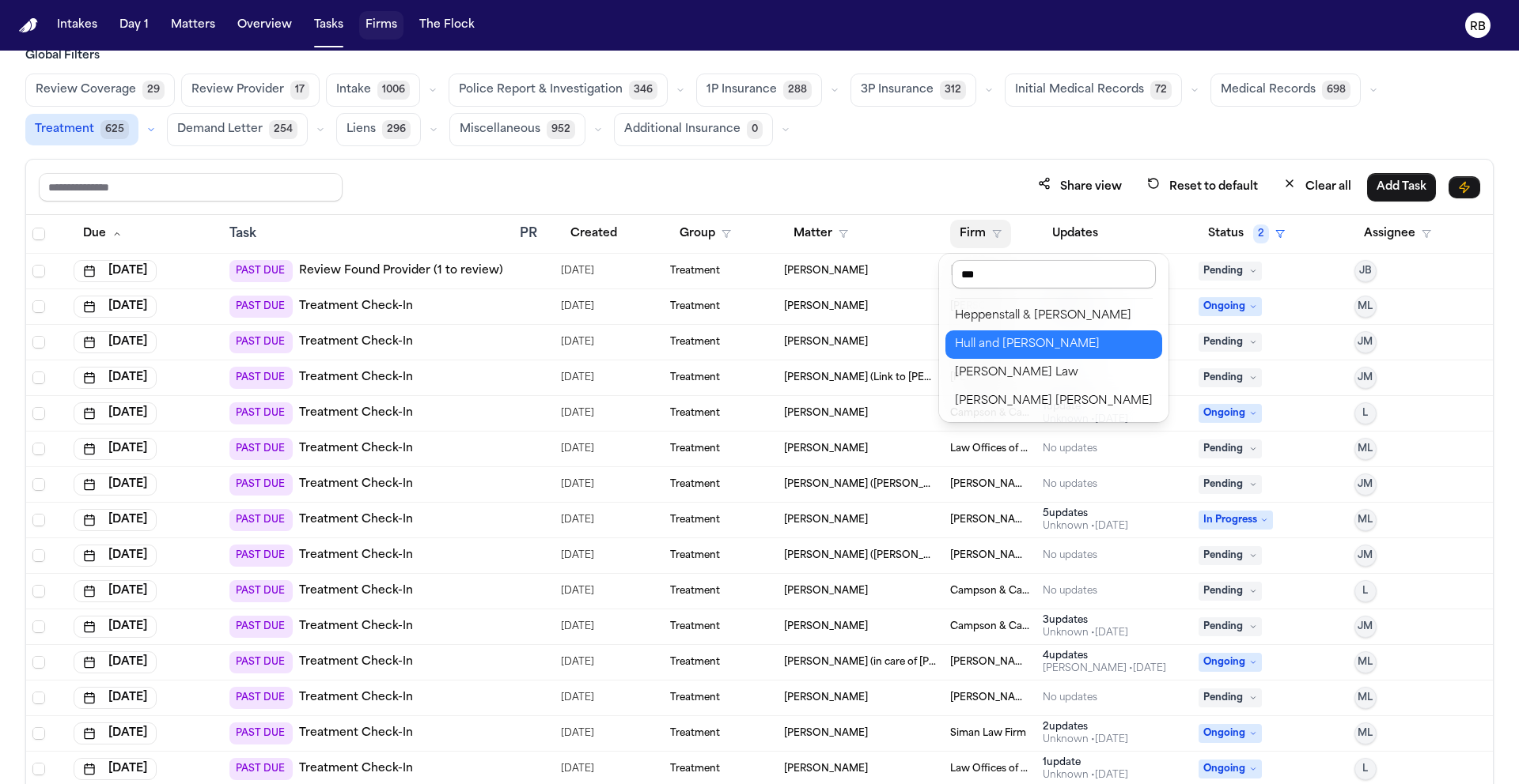
type input "****"
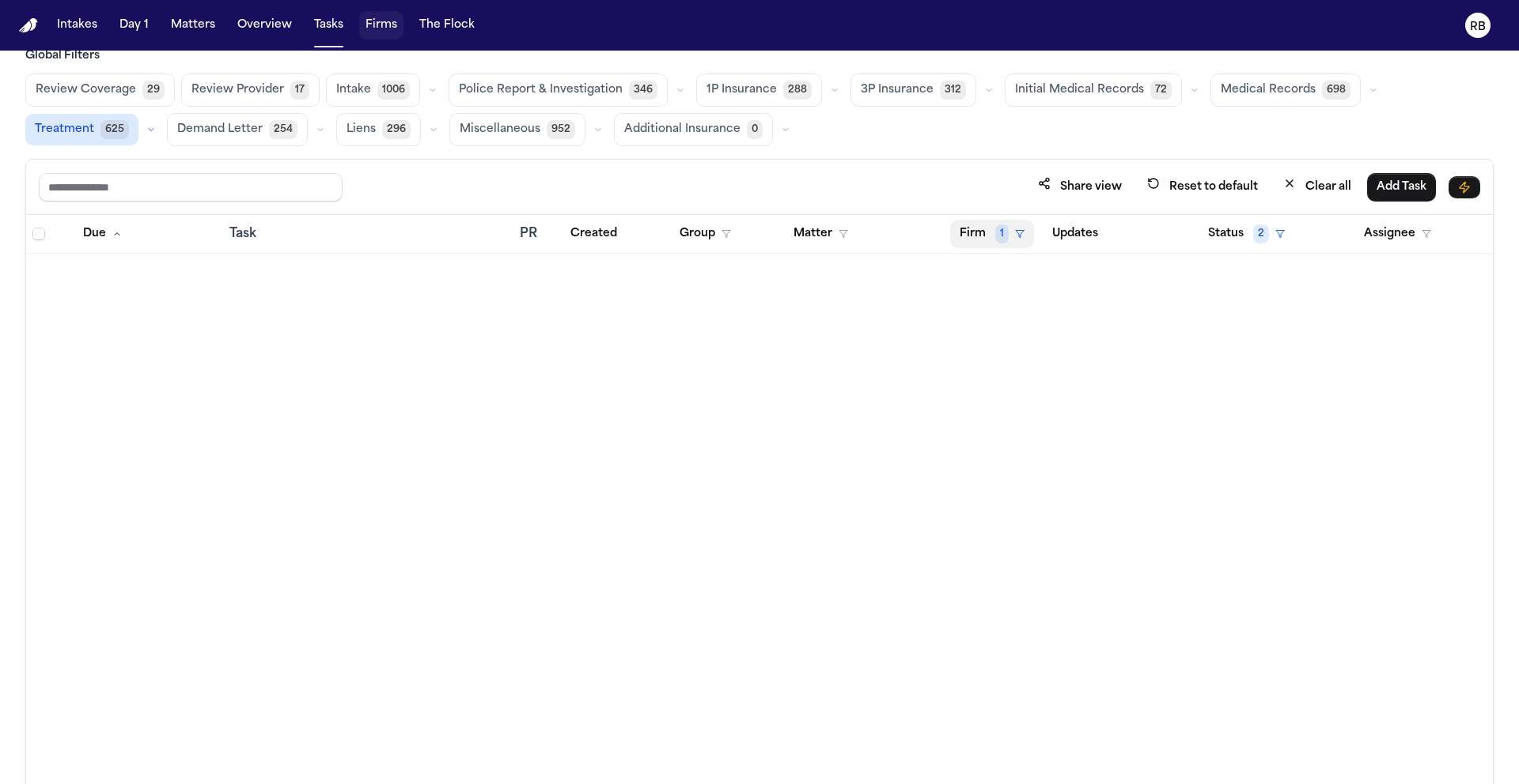
click at [986, 236] on button "Firm 1" at bounding box center [991, 234] width 83 height 28
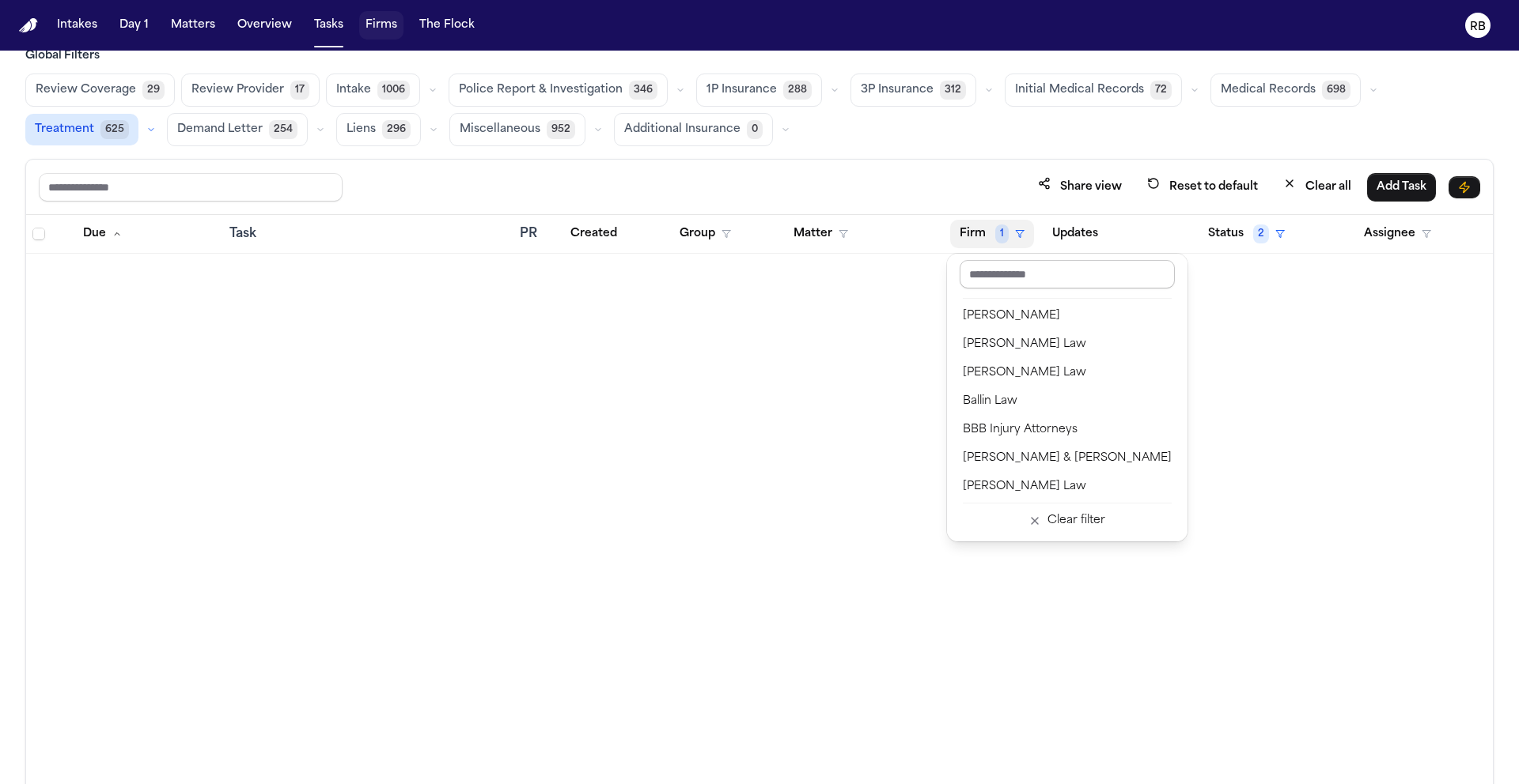
click at [1038, 281] on input "text" at bounding box center [1067, 274] width 216 height 28
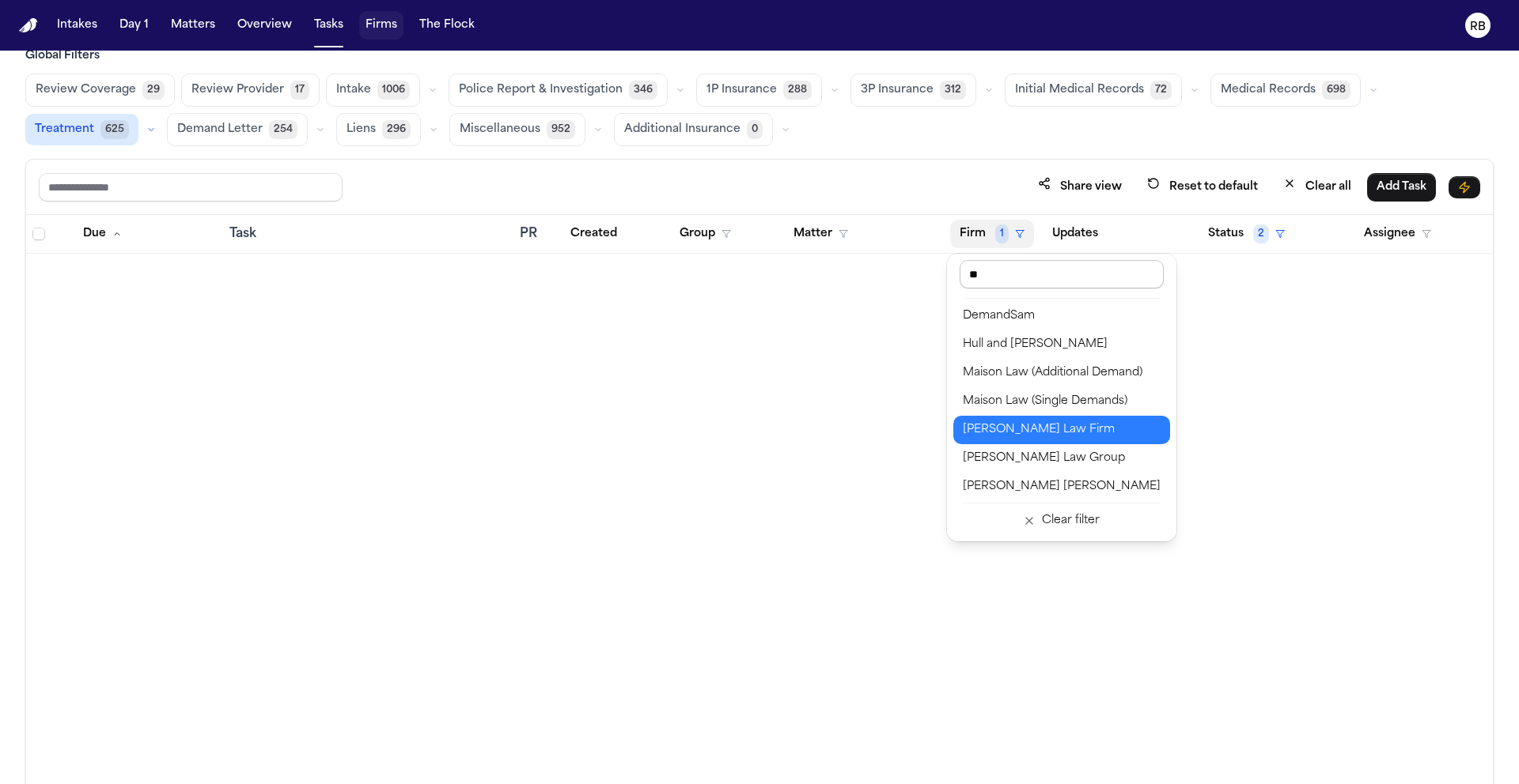
type input "*"
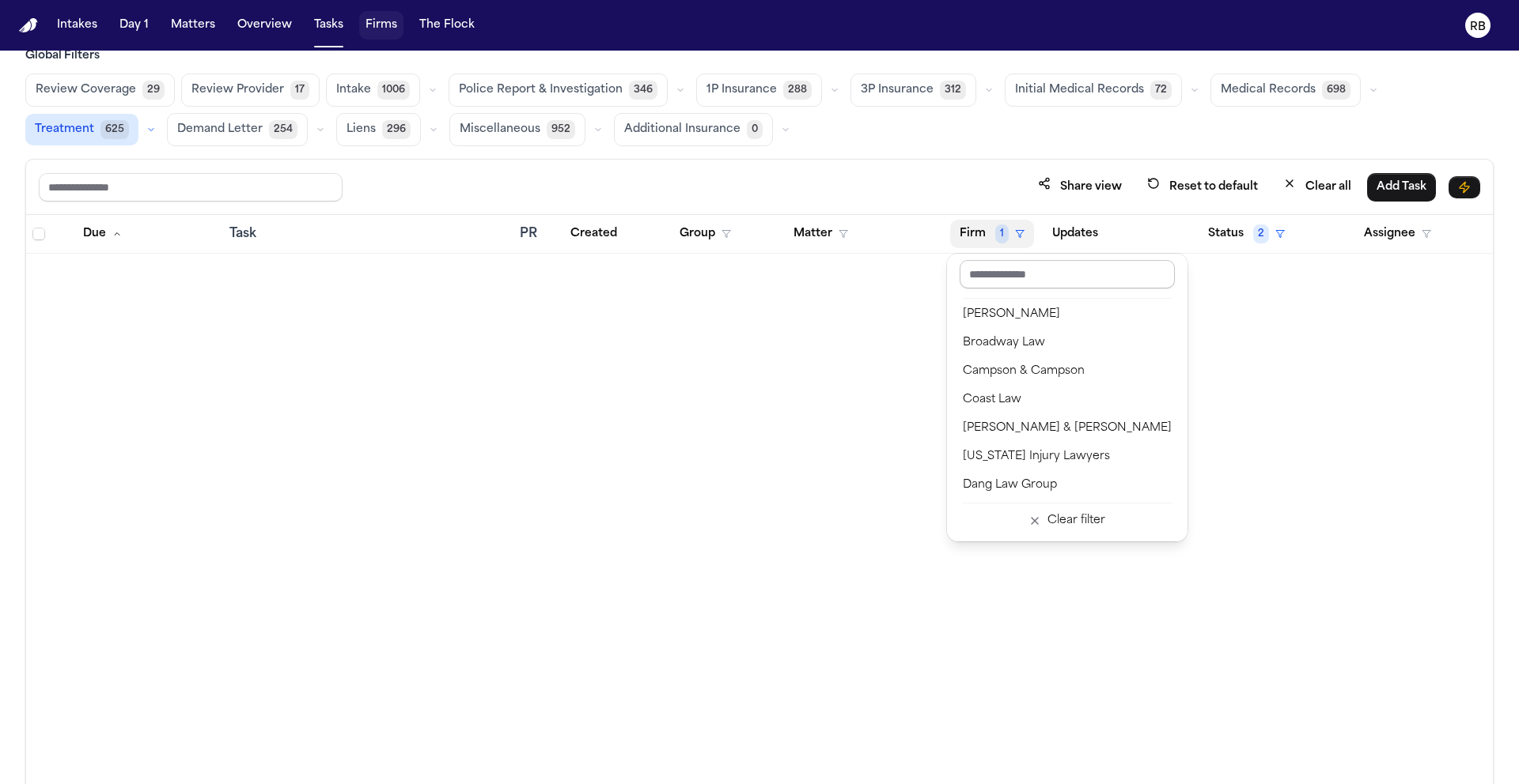
scroll to position [1225, 0]
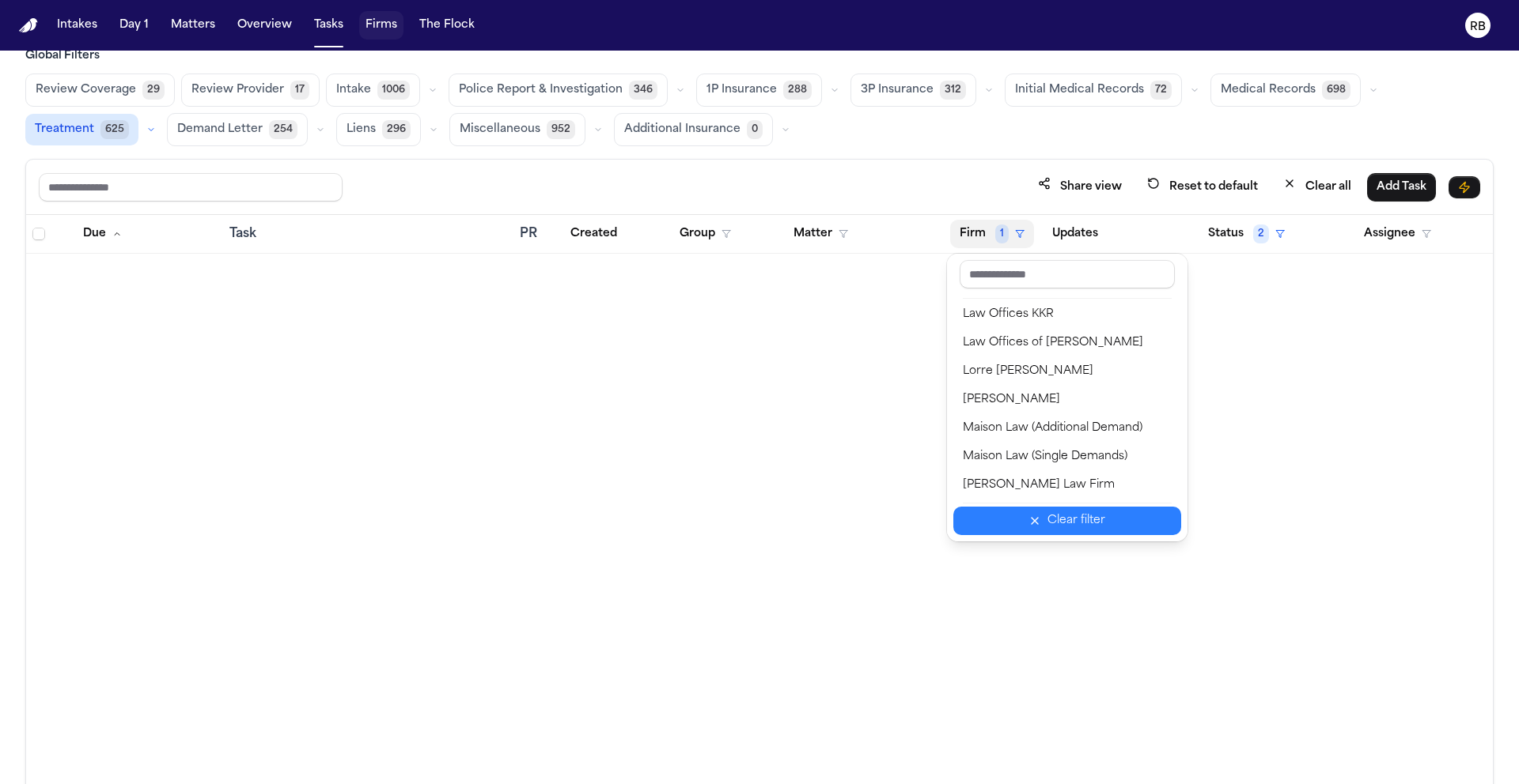
click at [1085, 515] on div "Clear filter" at bounding box center [1077, 521] width 58 height 19
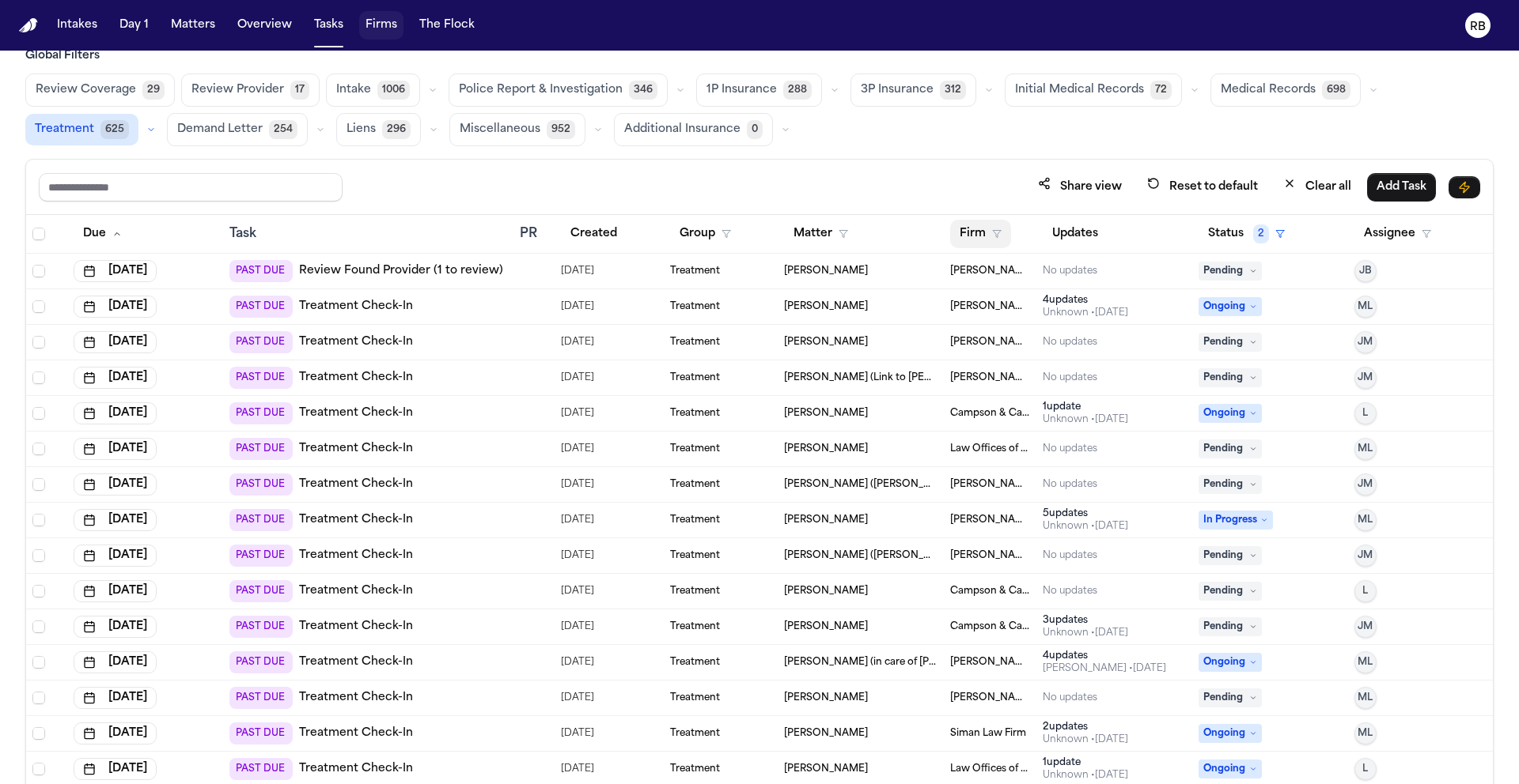
click at [976, 239] on button "Firm" at bounding box center [980, 234] width 61 height 28
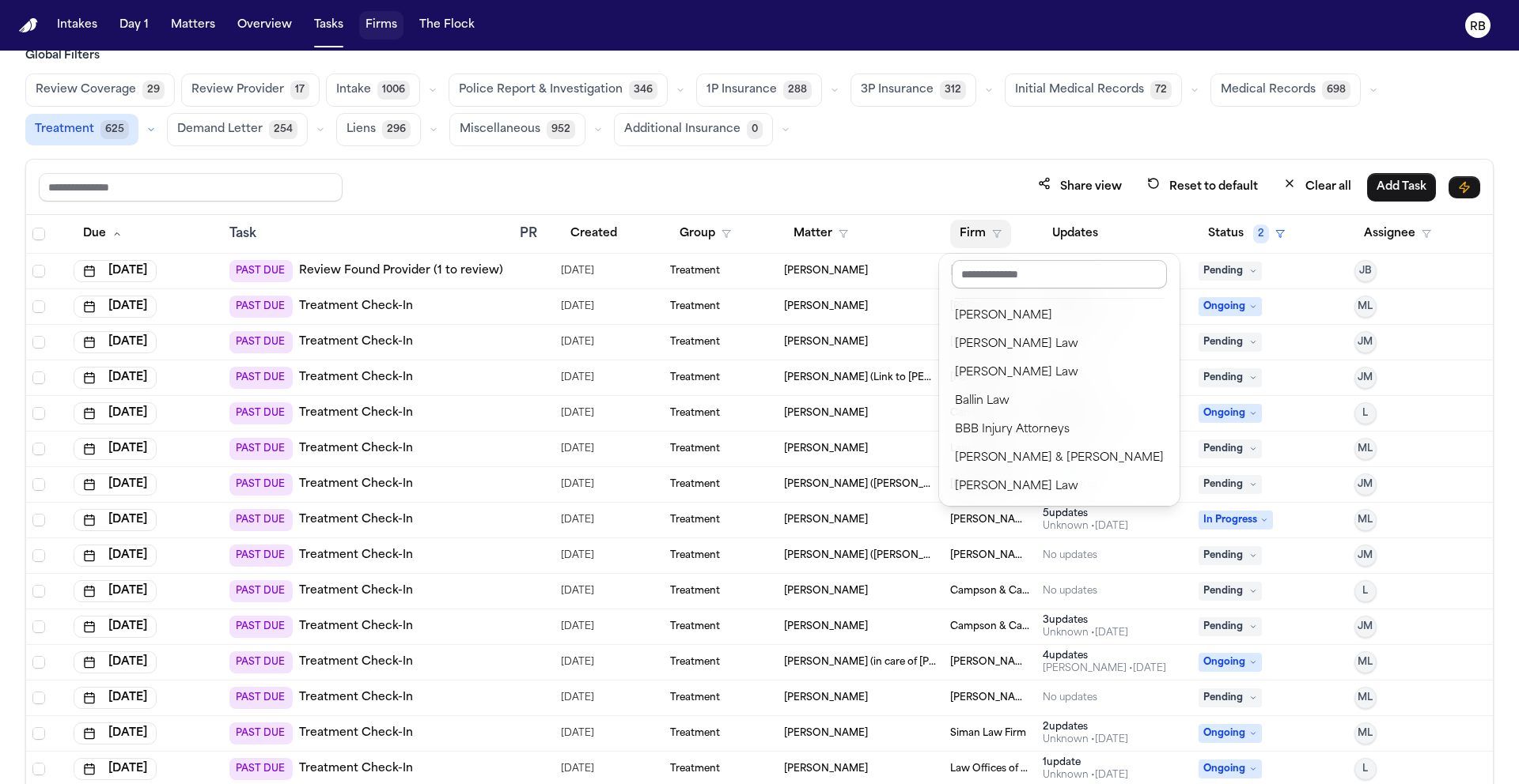
click at [1027, 274] on input "text" at bounding box center [1060, 274] width 216 height 28
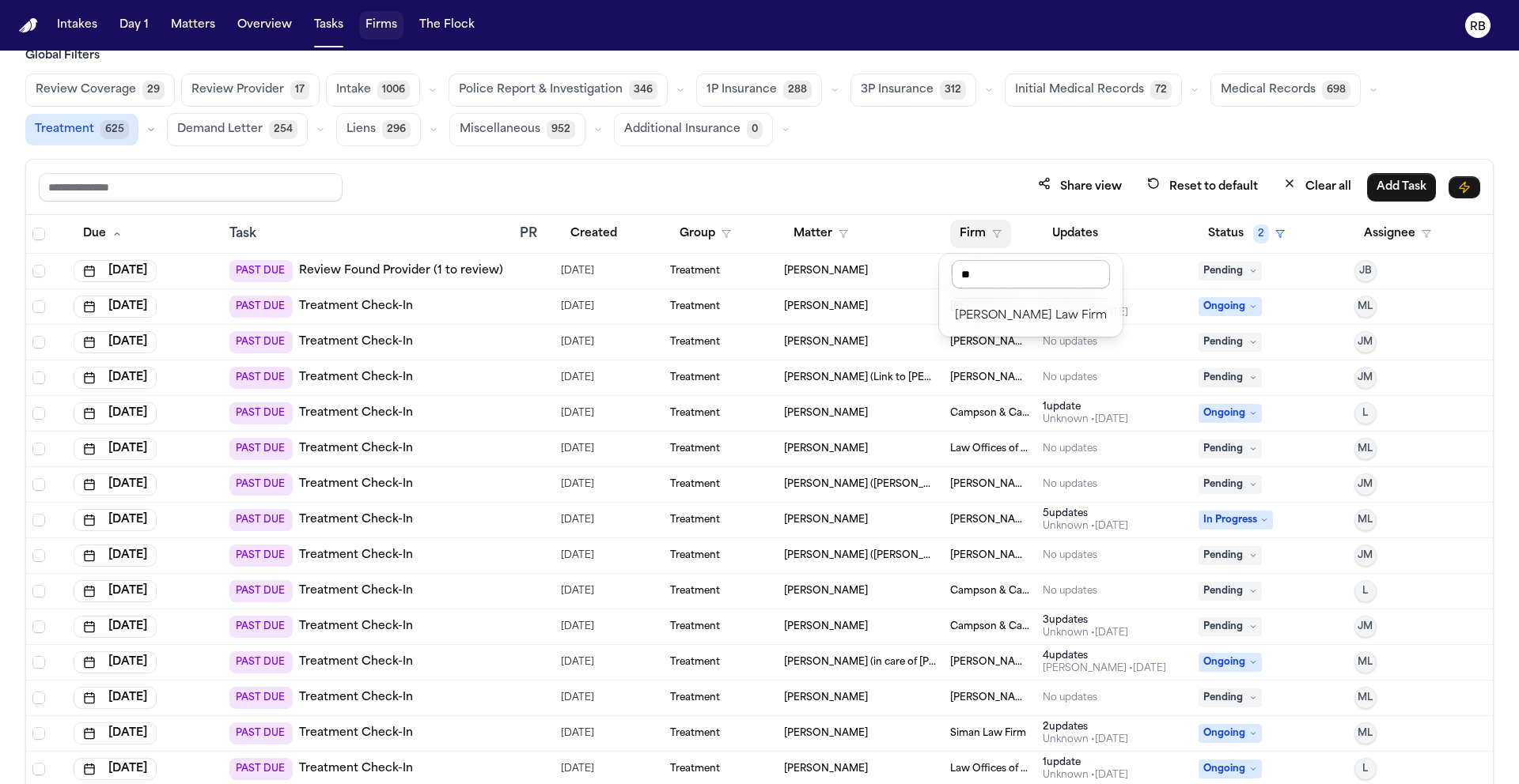
type input "*"
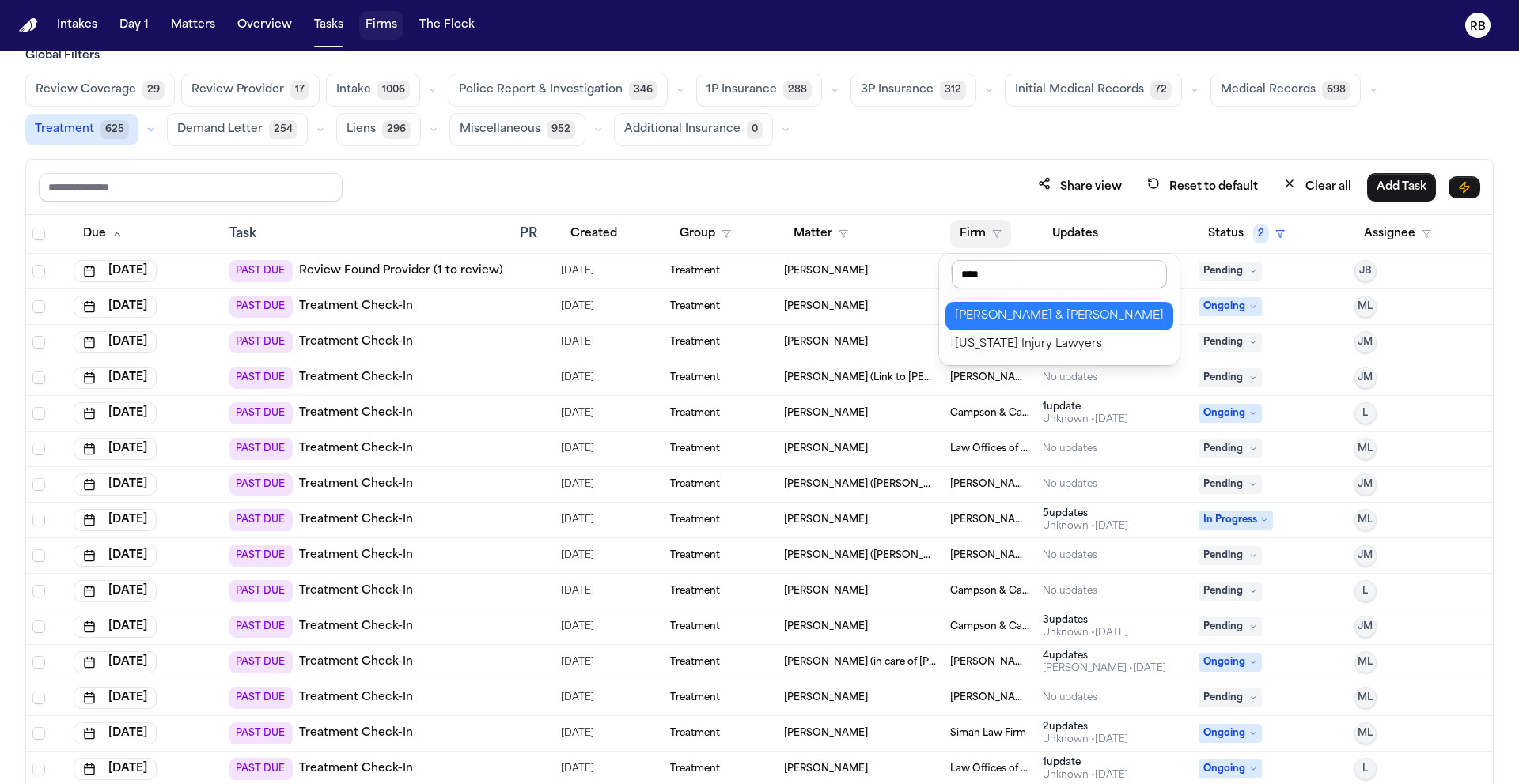
type input "*****"
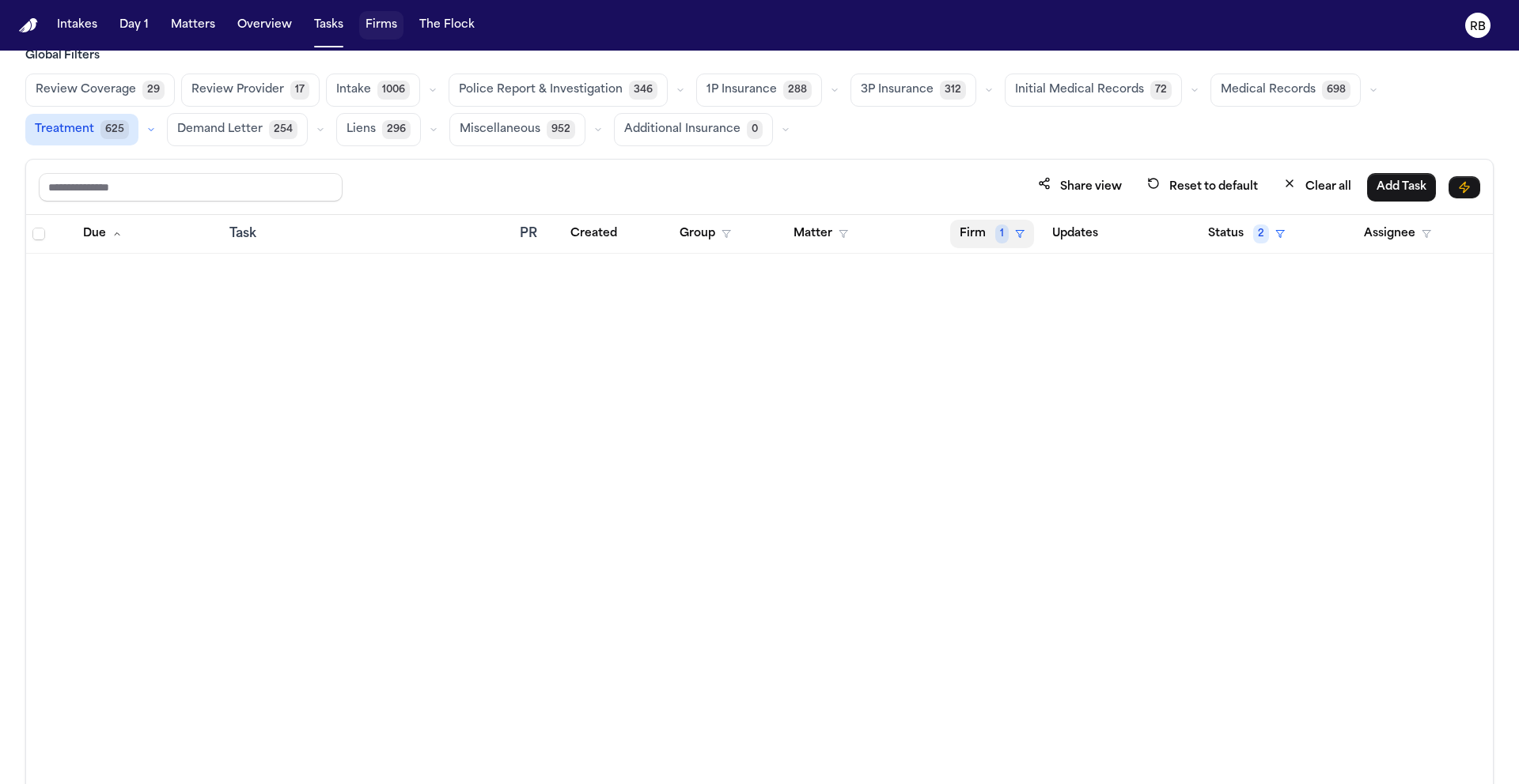
click at [997, 232] on span "1" at bounding box center [1002, 234] width 13 height 19
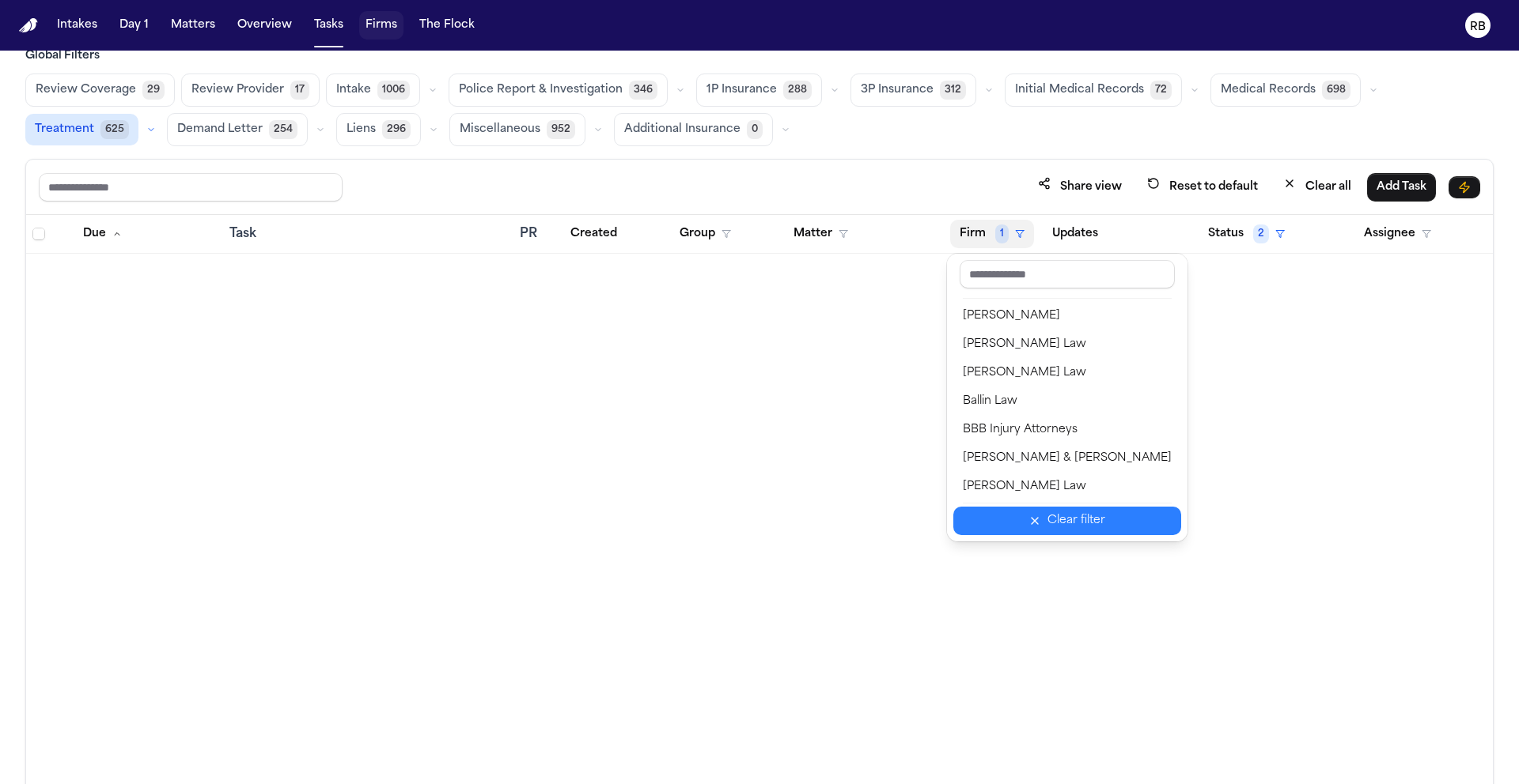
click at [1049, 522] on div "Clear filter" at bounding box center [1077, 521] width 58 height 19
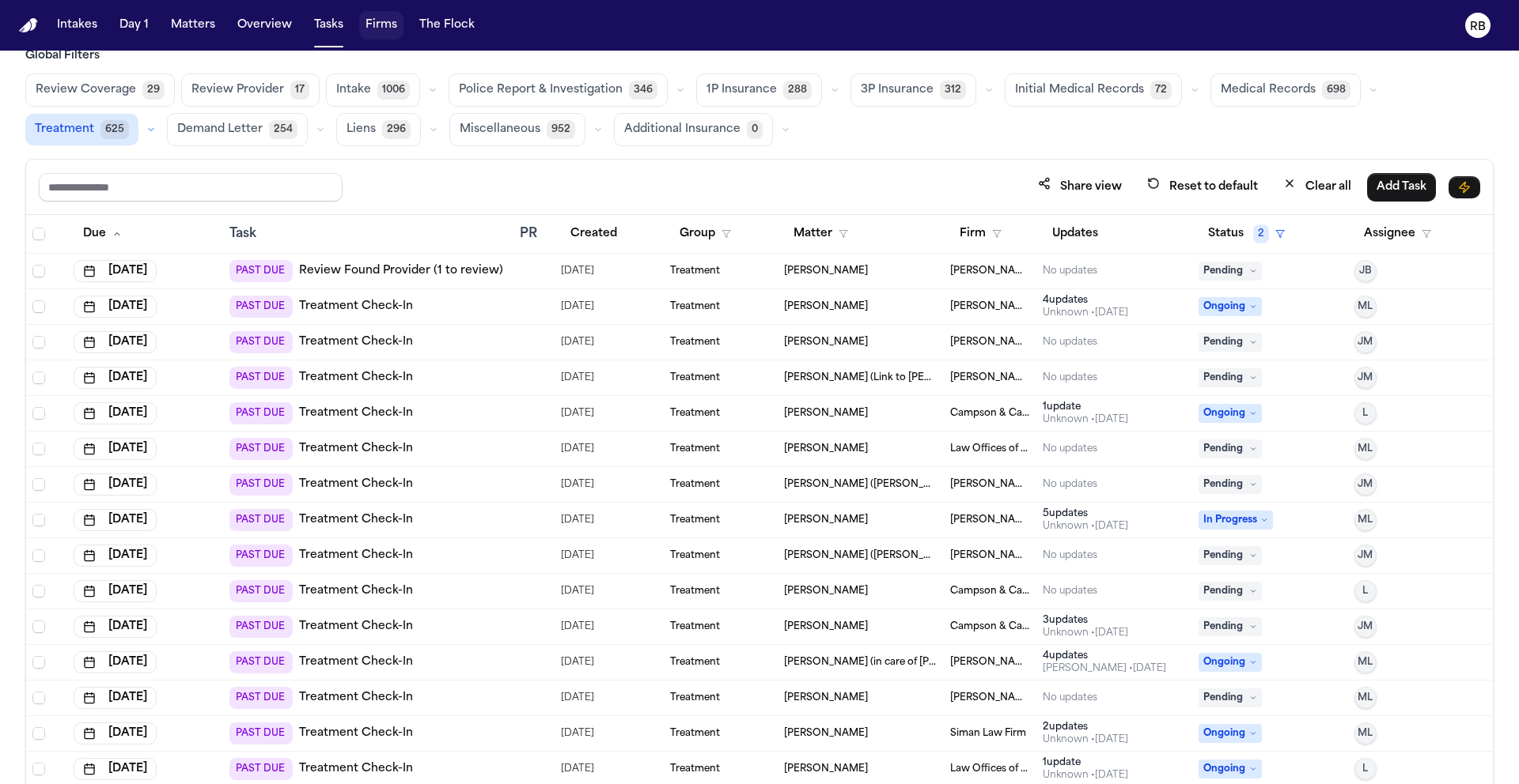
click at [959, 165] on div "Share view Reset to default Clear all Add Task" at bounding box center [759, 187] width 1467 height 55
click at [937, 152] on div "Global Filters Review Coverage 29 Review Provider 17 Intake 1006 Police Report …" at bounding box center [759, 436] width 1468 height 778
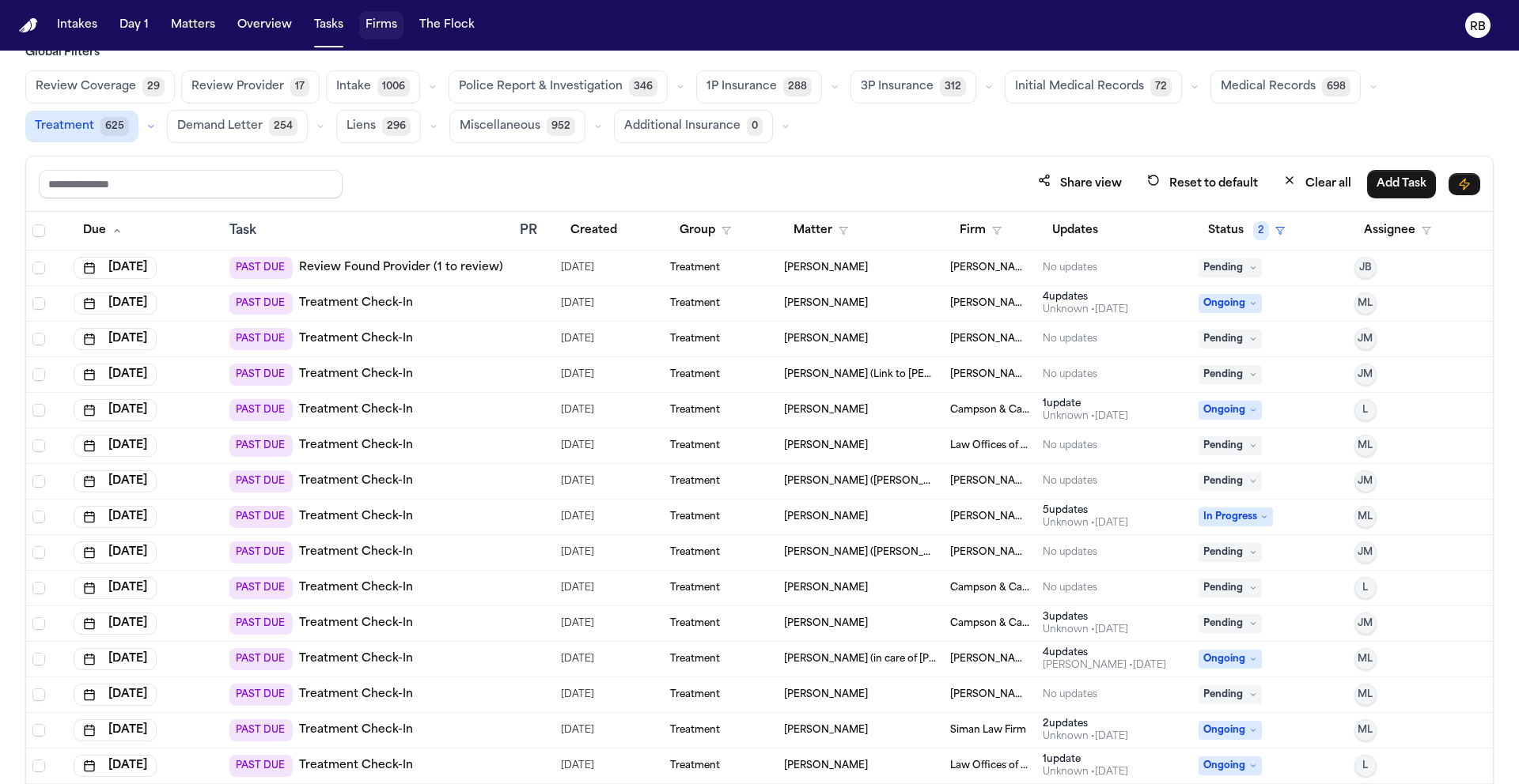
drag, startPoint x: 1163, startPoint y: 149, endPoint x: 1023, endPoint y: 148, distance: 140.0
click at [1164, 149] on div "Global Filters Review Coverage 29 Review Provider 17 Intake 1006 Police Report …" at bounding box center [759, 434] width 1468 height 778
click at [191, 22] on button "Matters" at bounding box center [193, 25] width 57 height 28
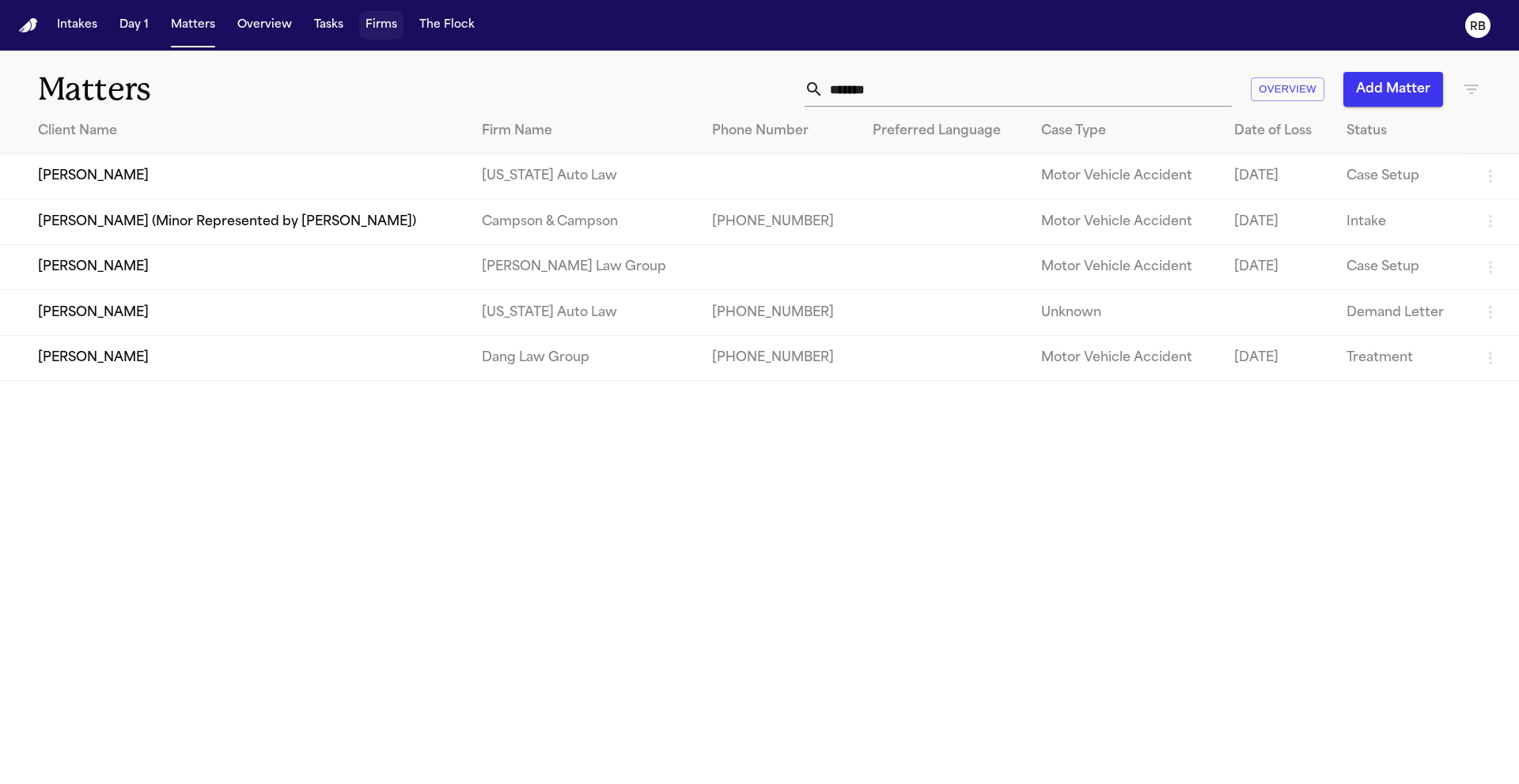
click at [1318, 474] on main "Matters ******* Overview Add Matter Client Name Firm Name Phone Number Preferre…" at bounding box center [759, 417] width 1519 height 733
click at [1413, 94] on button "Add Matter" at bounding box center [1392, 89] width 99 height 35
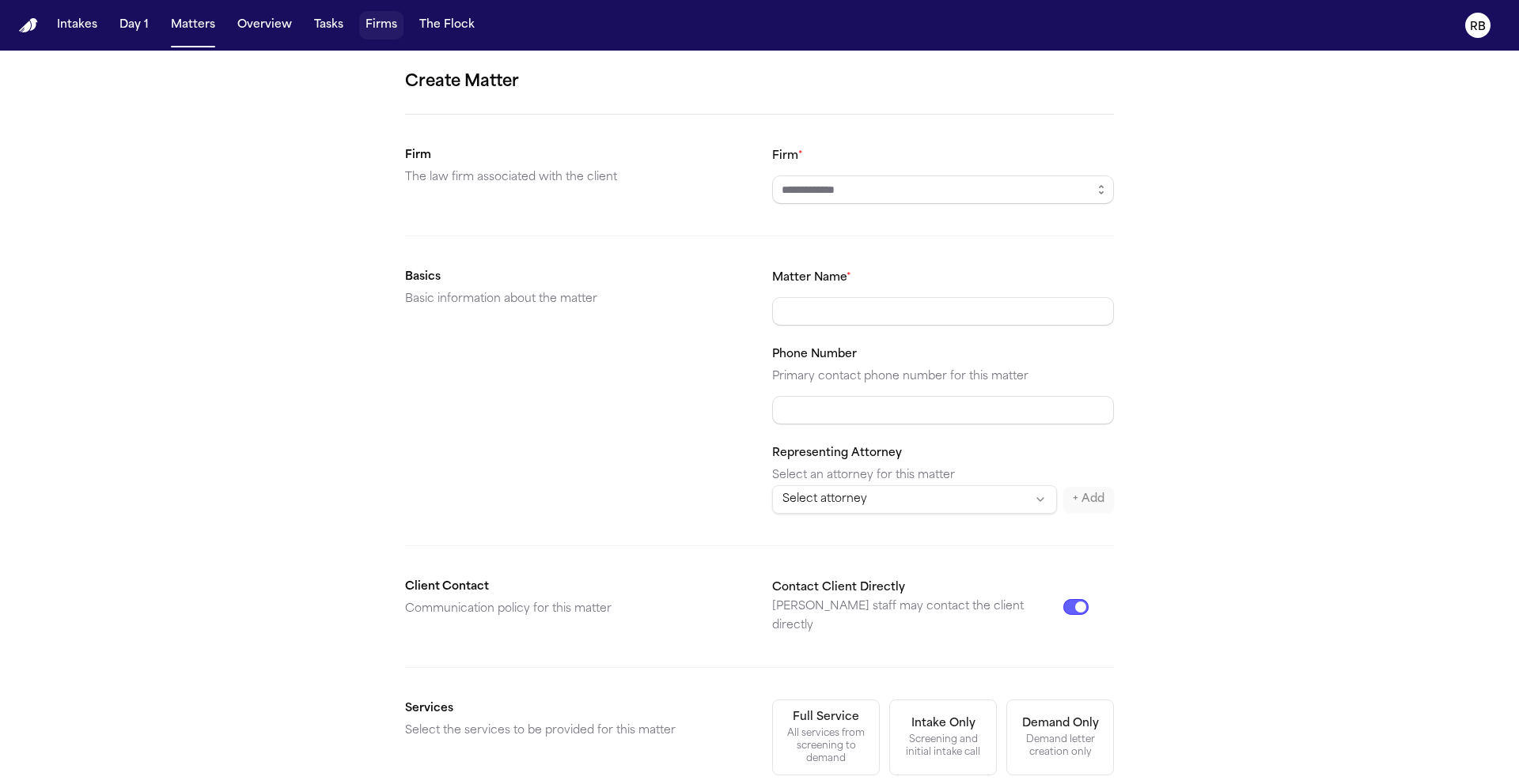
click at [907, 168] on div "Firm *" at bounding box center [943, 175] width 342 height 58
click at [911, 179] on input "Firm *" at bounding box center [943, 189] width 342 height 28
type input "**********"
click at [885, 319] on input "Matter Name *" at bounding box center [943, 311] width 342 height 28
click at [886, 315] on input "Matter Name *" at bounding box center [943, 311] width 342 height 28
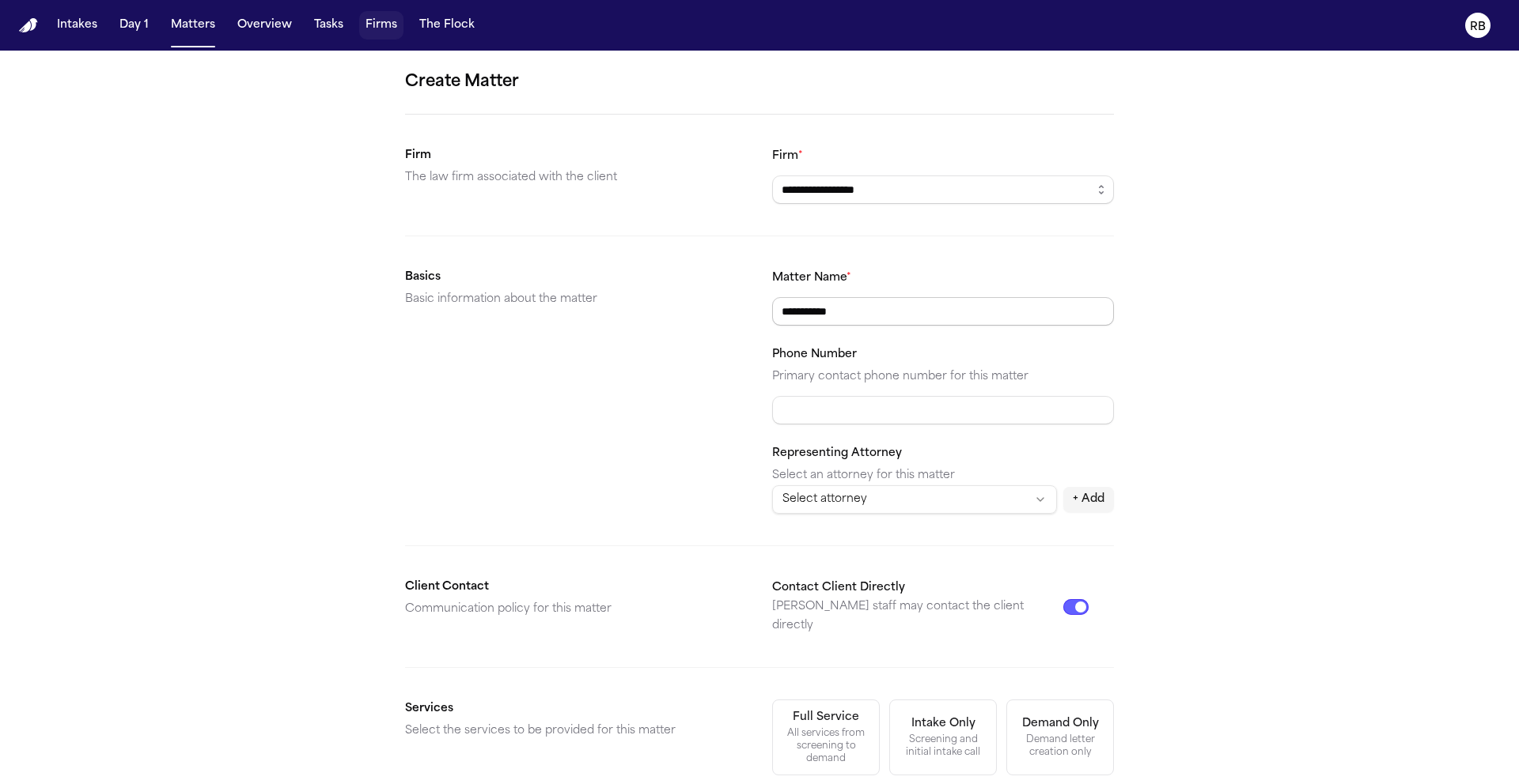
type input "**********"
click at [910, 506] on html "**********" at bounding box center [759, 392] width 1519 height 784
click at [1093, 500] on html "**********" at bounding box center [759, 392] width 1519 height 784
click at [1095, 500] on button "+ Add" at bounding box center [1089, 499] width 51 height 25
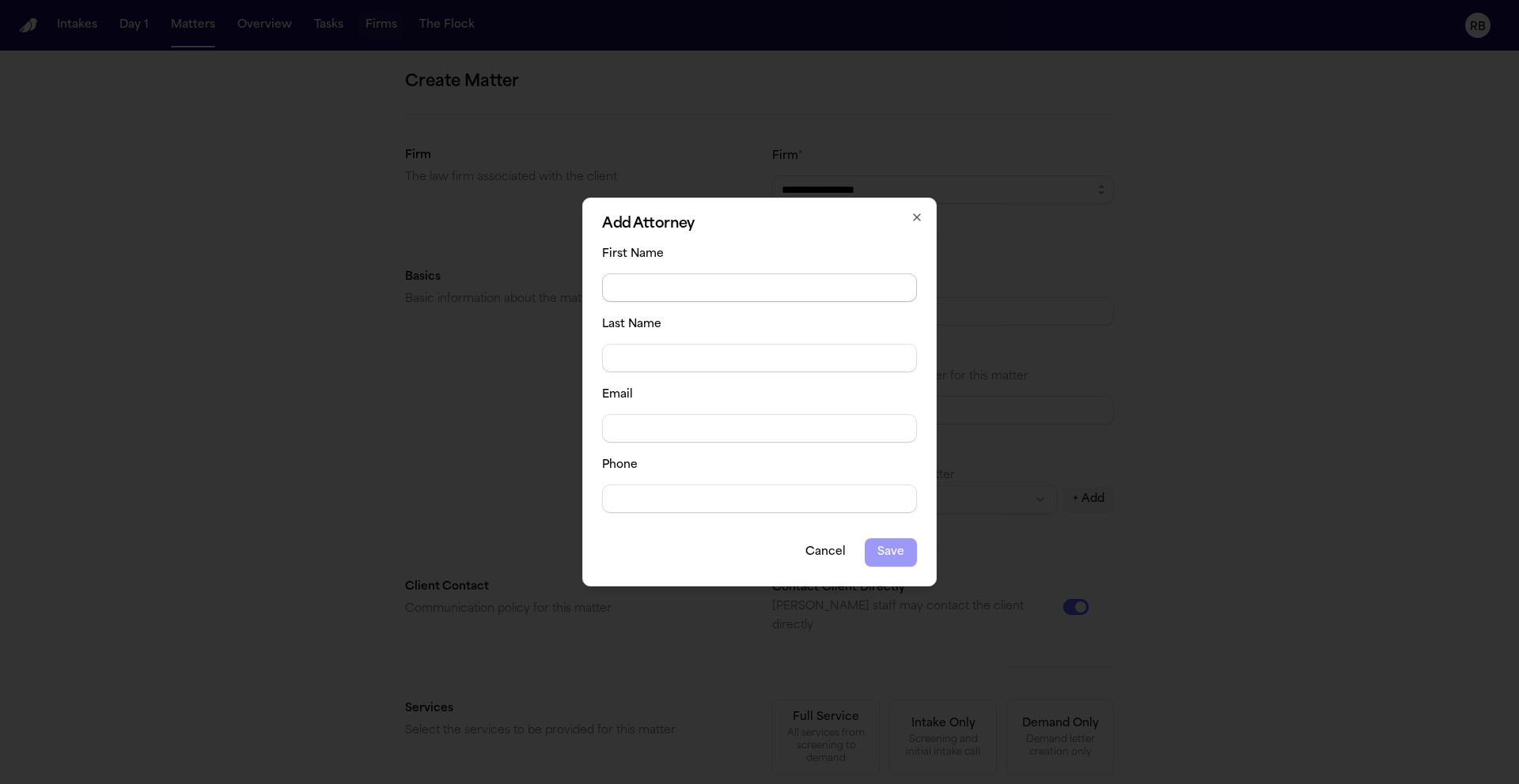
click at [728, 285] on input "First Name" at bounding box center [759, 288] width 315 height 28
type input "****"
type input "*********"
click at [768, 503] on input "Phone" at bounding box center [759, 498] width 315 height 28
type input "**********"
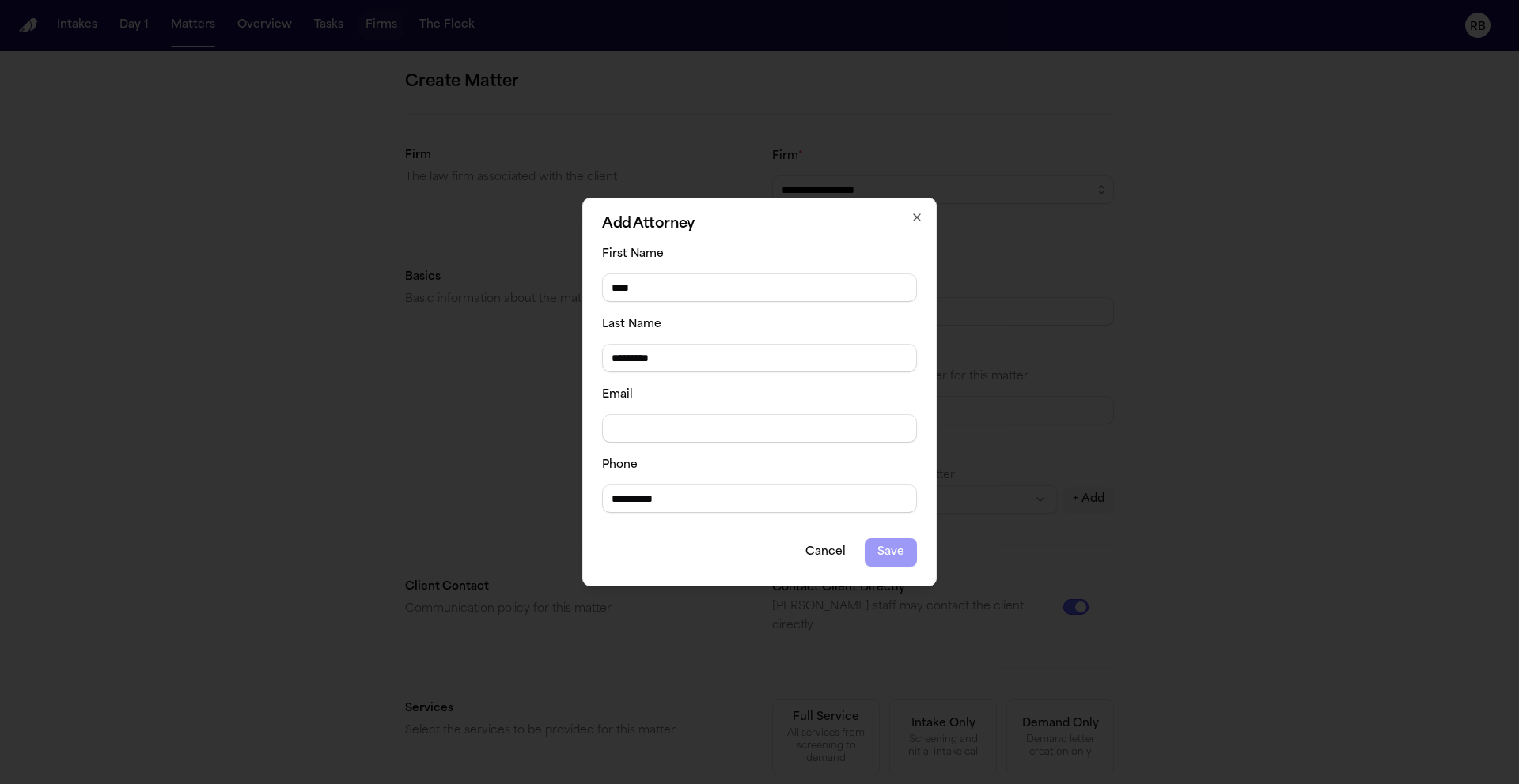
click at [899, 560] on div "Cancel Save" at bounding box center [759, 553] width 315 height 28
click at [888, 553] on div "Cancel Save" at bounding box center [759, 553] width 315 height 28
click at [680, 562] on div "Cancel Save" at bounding box center [759, 553] width 315 height 28
click at [703, 425] on input "Email" at bounding box center [759, 428] width 315 height 28
click at [662, 431] on input "Email" at bounding box center [759, 428] width 315 height 28
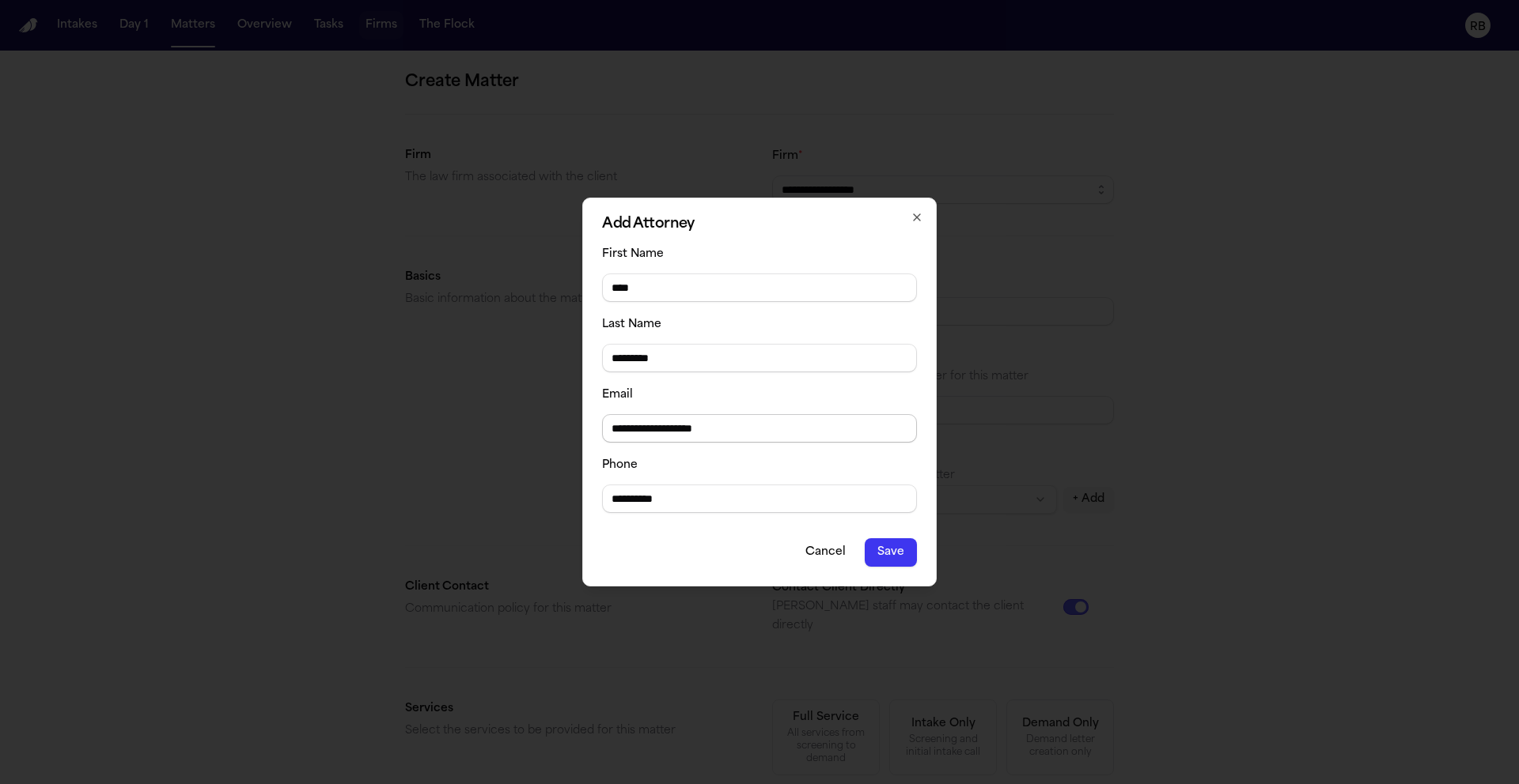
type input "**********"
click at [910, 551] on button "Save" at bounding box center [891, 553] width 52 height 28
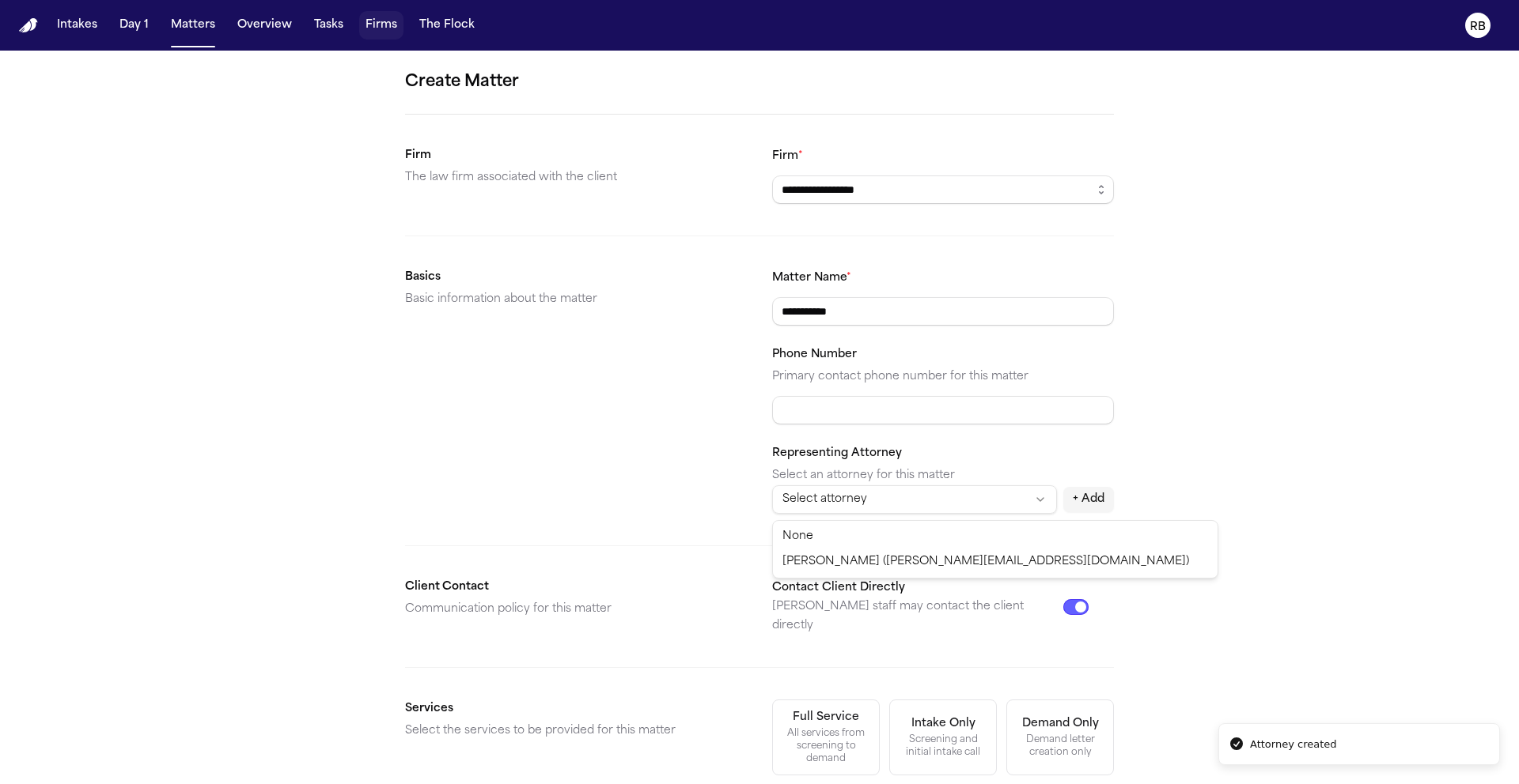
click at [997, 503] on html "**********" at bounding box center [759, 392] width 1519 height 784
select select "**********"
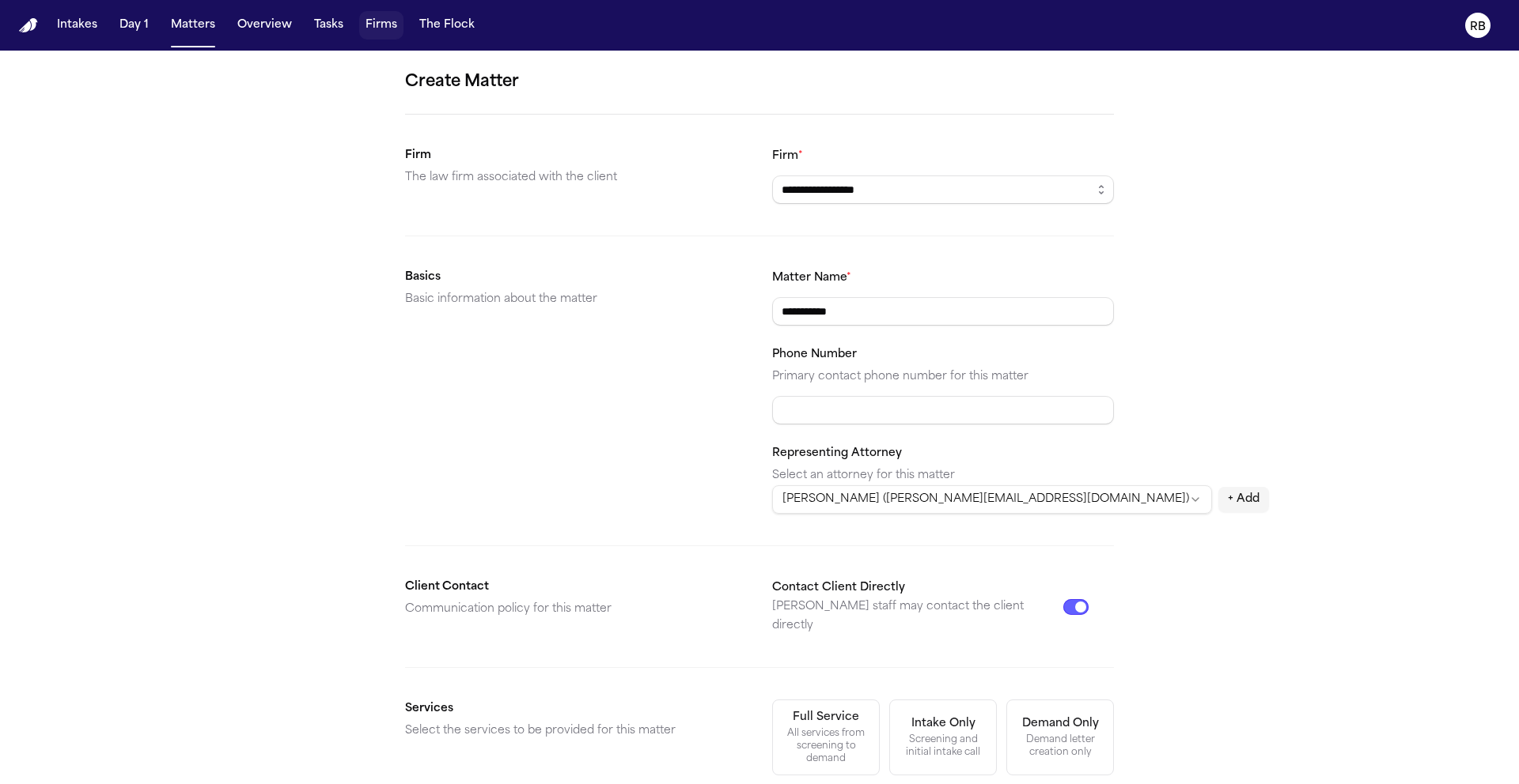
click at [1068, 599] on button "Contact Client Directly" at bounding box center [1076, 607] width 25 height 16
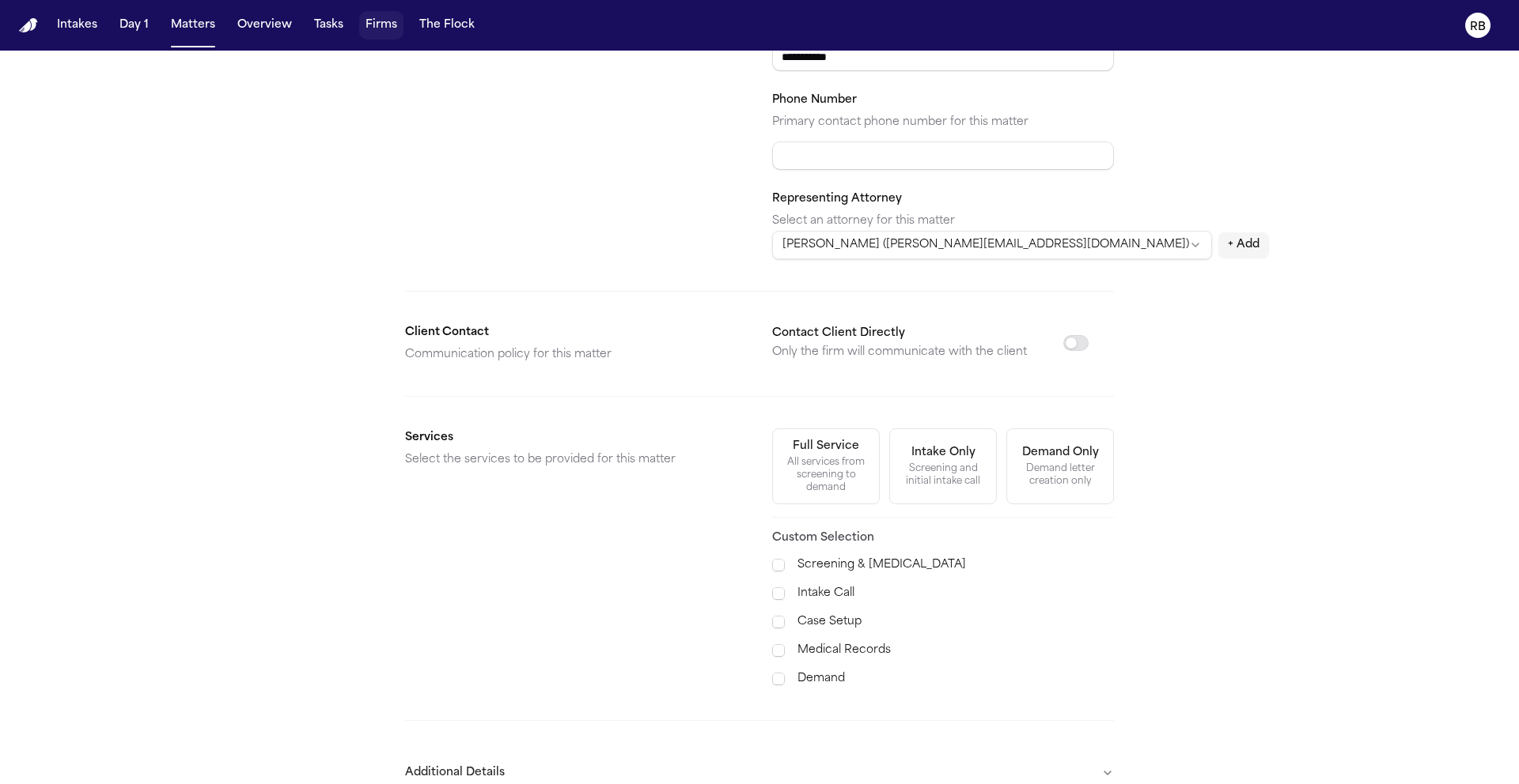
scroll to position [257, 0]
click at [772, 650] on span at bounding box center [779, 648] width 13 height 13
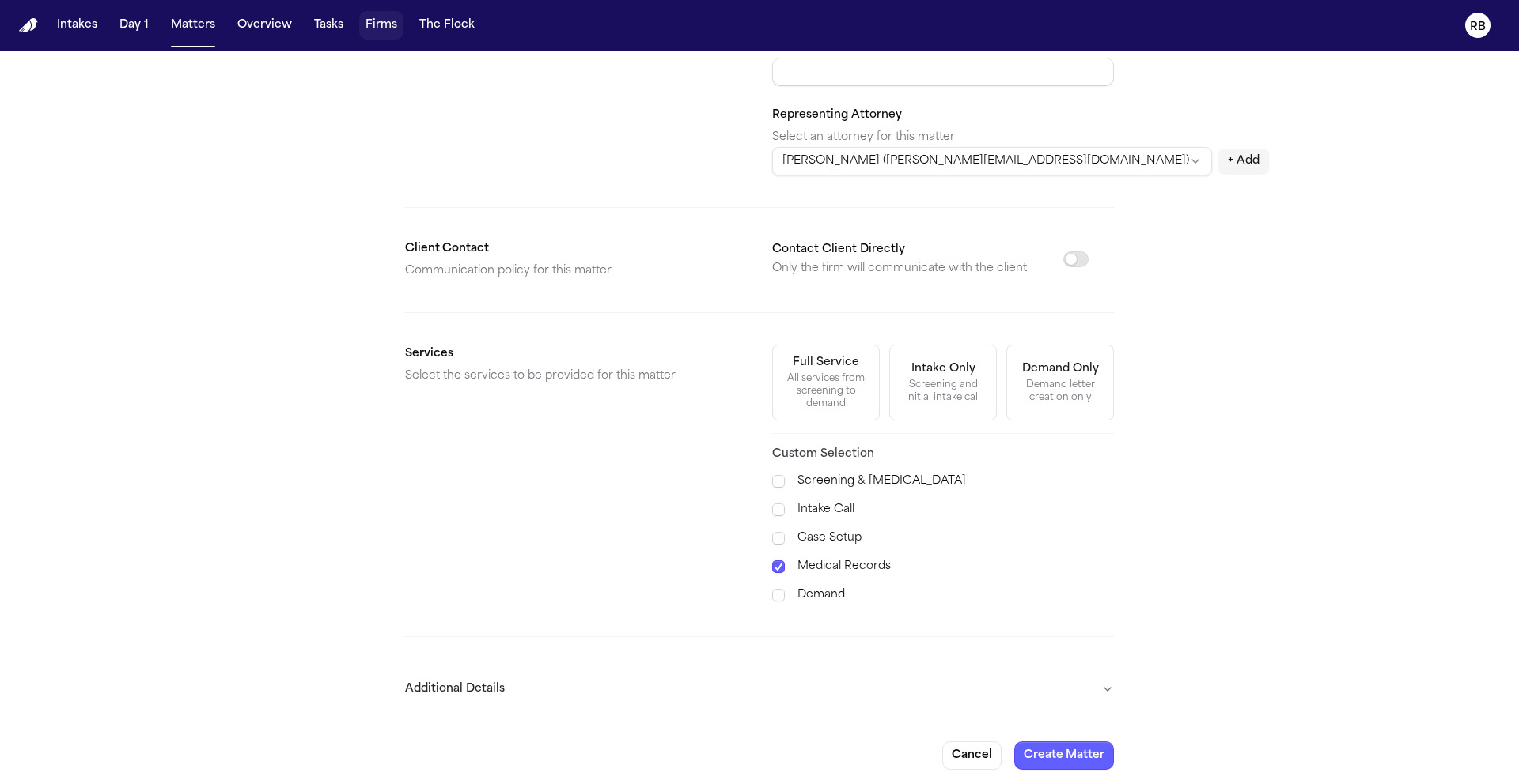
scroll to position [347, 0]
click at [1064, 744] on button "Create Matter" at bounding box center [1064, 751] width 99 height 28
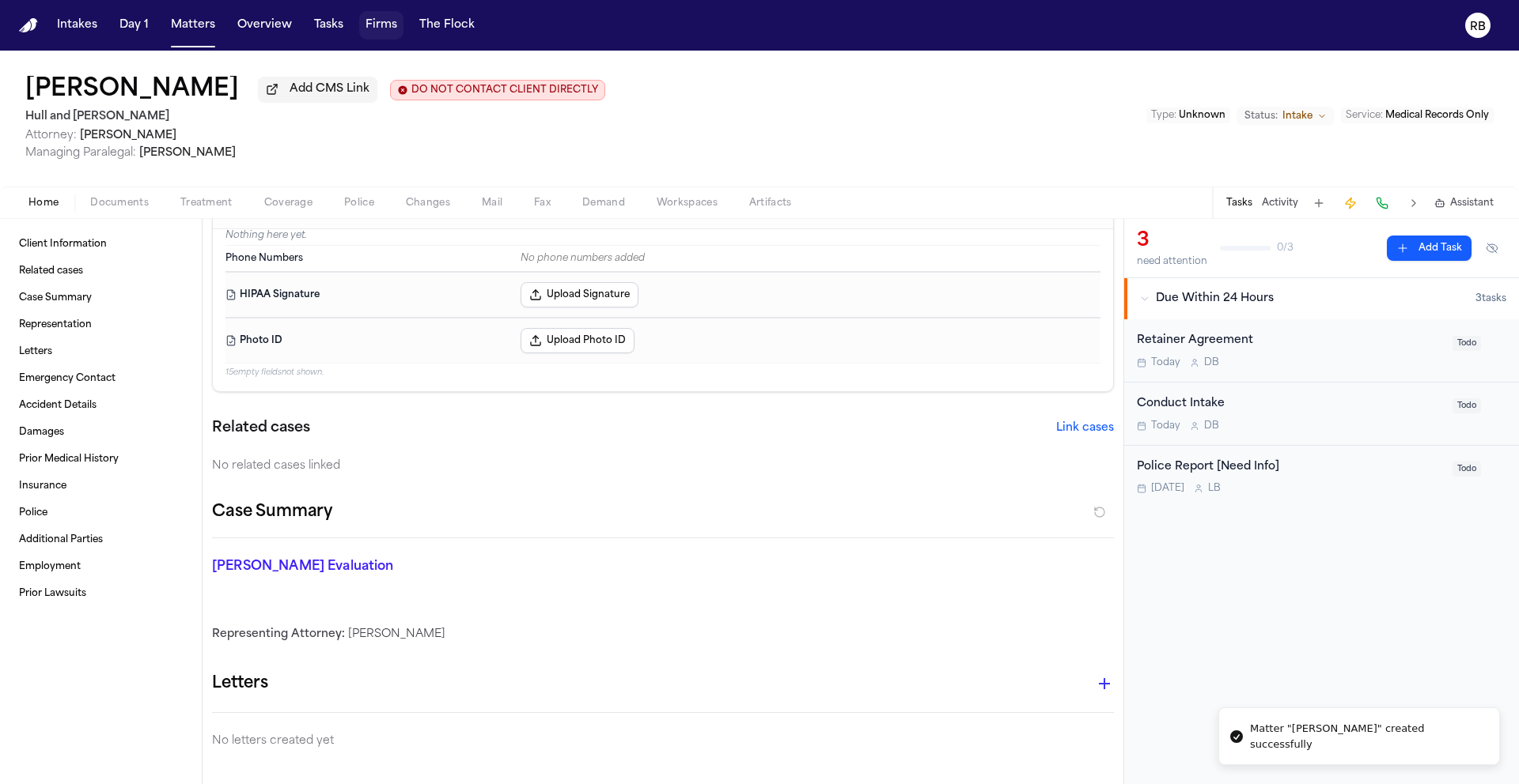
scroll to position [42, 0]
click at [1319, 356] on div "Retainer Agreement Today D B" at bounding box center [1289, 351] width 306 height 37
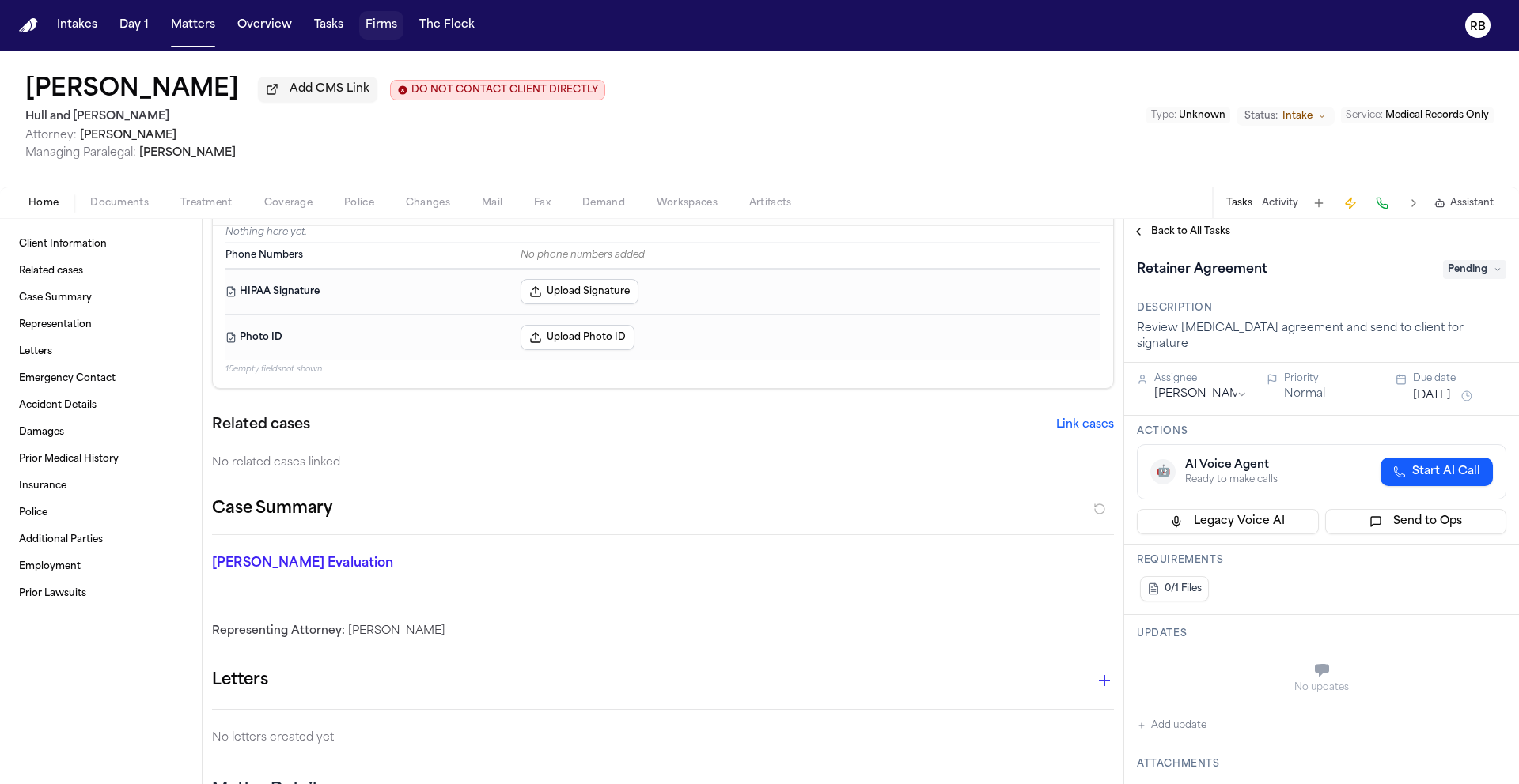
click at [1169, 717] on button "Add update" at bounding box center [1171, 726] width 69 height 19
click at [1211, 659] on textarea "Add your update" at bounding box center [1331, 673] width 337 height 32
type textarea "**********"
click at [1467, 701] on button "Add" at bounding box center [1483, 710] width 33 height 19
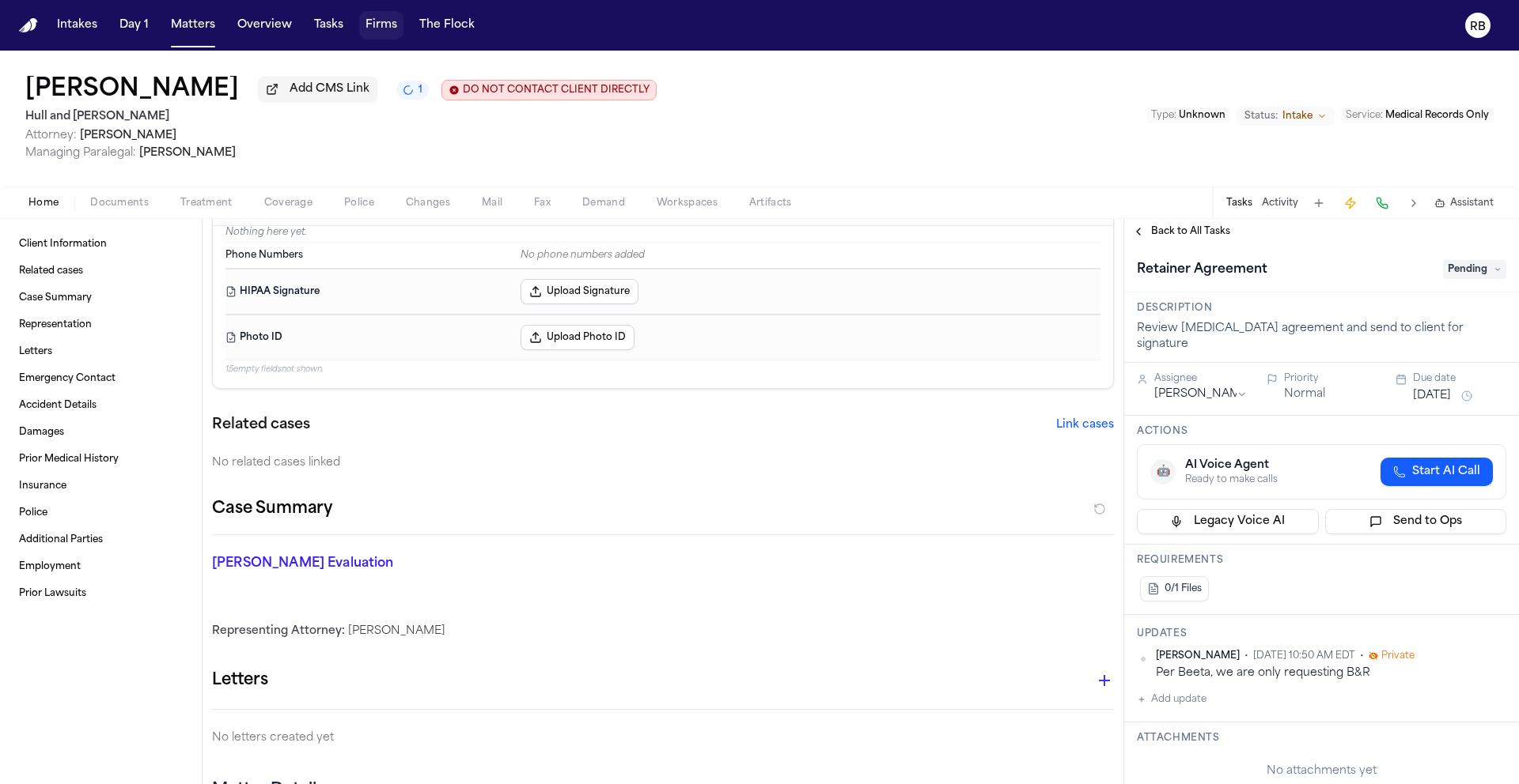
click at [1235, 383] on html "Intakes Day 1 Matters Overview Tasks Firms The Flock RB Mary Kelley Add CMS Lin…" at bounding box center [759, 392] width 1519 height 784
click at [1452, 273] on span "Pending" at bounding box center [1475, 270] width 64 height 19
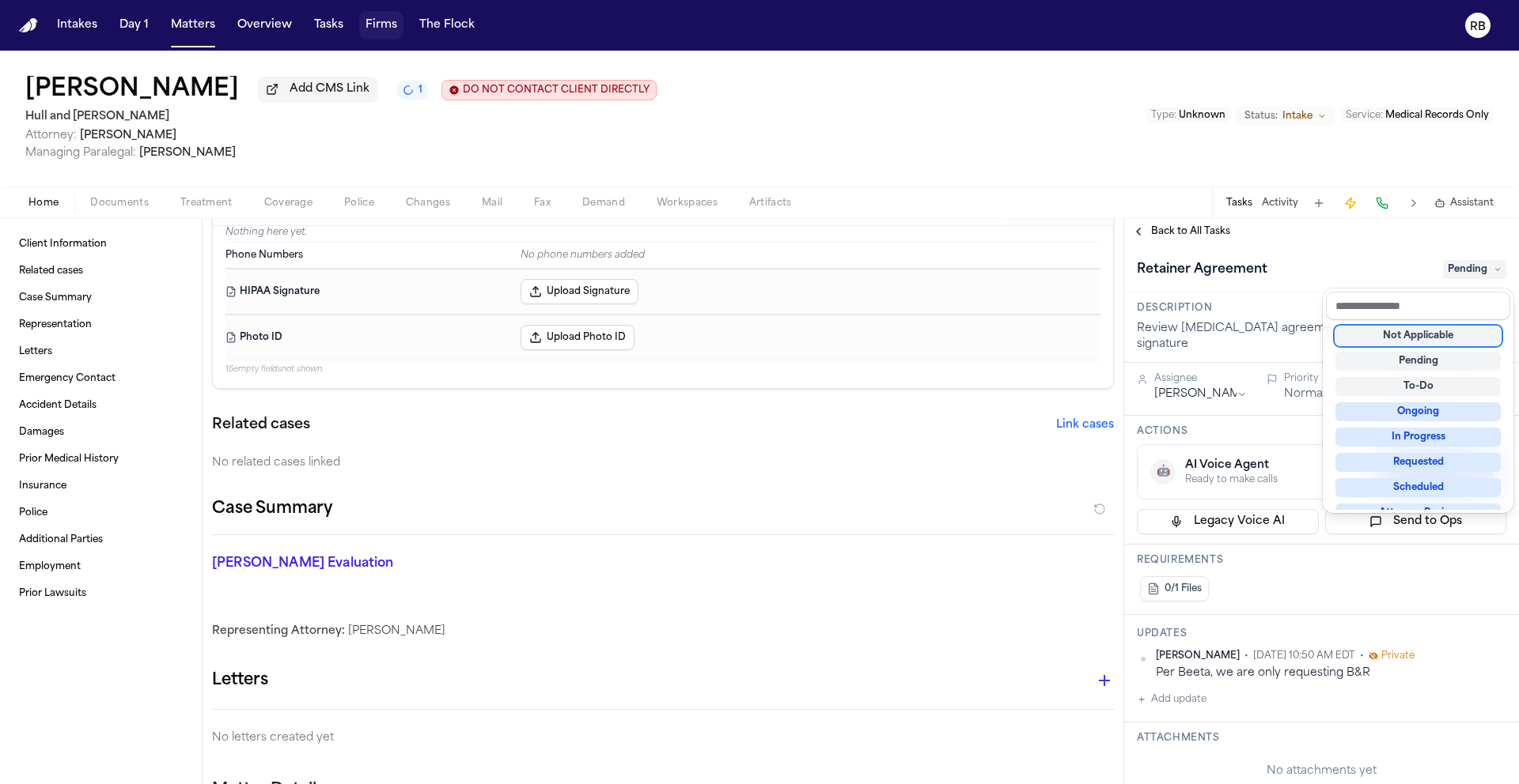
click at [1442, 330] on div "Not Applicable" at bounding box center [1418, 336] width 165 height 19
click at [1351, 261] on div "Retainer Agreement Not Applicable" at bounding box center [1321, 269] width 369 height 25
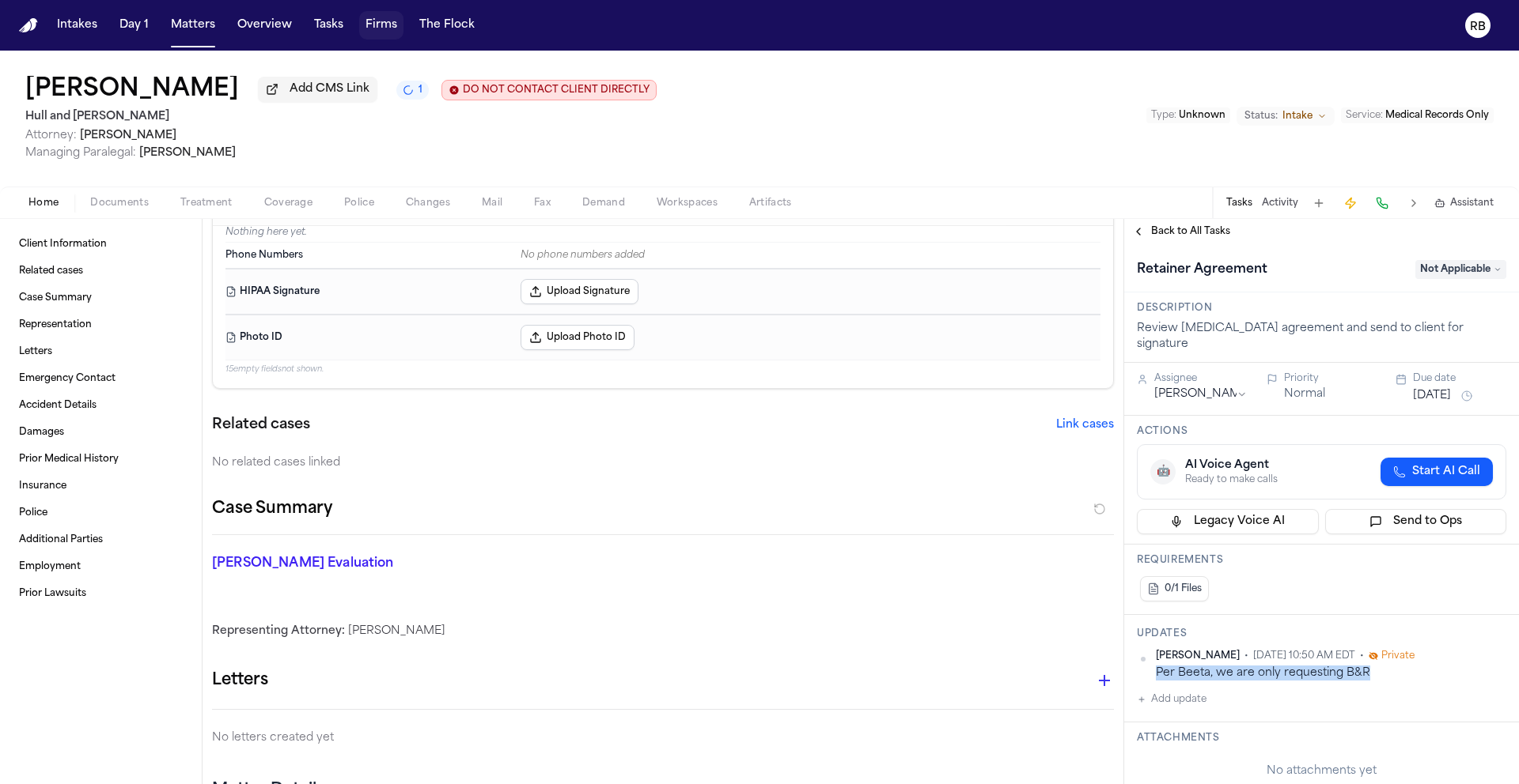
drag, startPoint x: 1371, startPoint y: 661, endPoint x: 1150, endPoint y: 665, distance: 221.0
click at [1150, 665] on div "Richelle Bauman • Oct 7, 2025 10:50 AM EDT • Private Per Beeta, we are only req…" at bounding box center [1321, 665] width 369 height 31
copy div "Per Beeta, we are only requesting B&R"
click at [1185, 230] on span "Back to All Tasks" at bounding box center [1190, 232] width 79 height 13
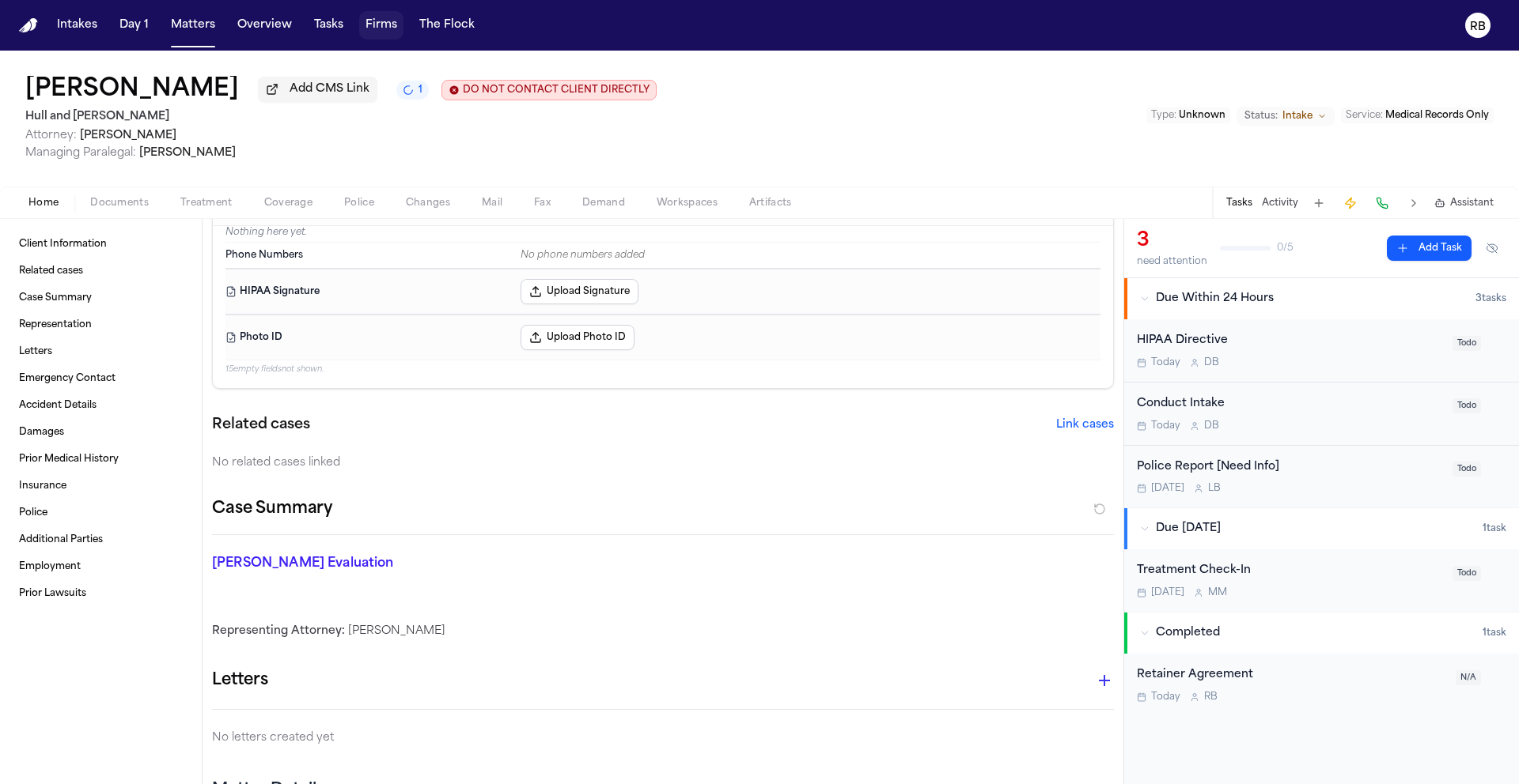
click at [1313, 353] on div "HIPAA Directive Today D B" at bounding box center [1289, 351] width 306 height 37
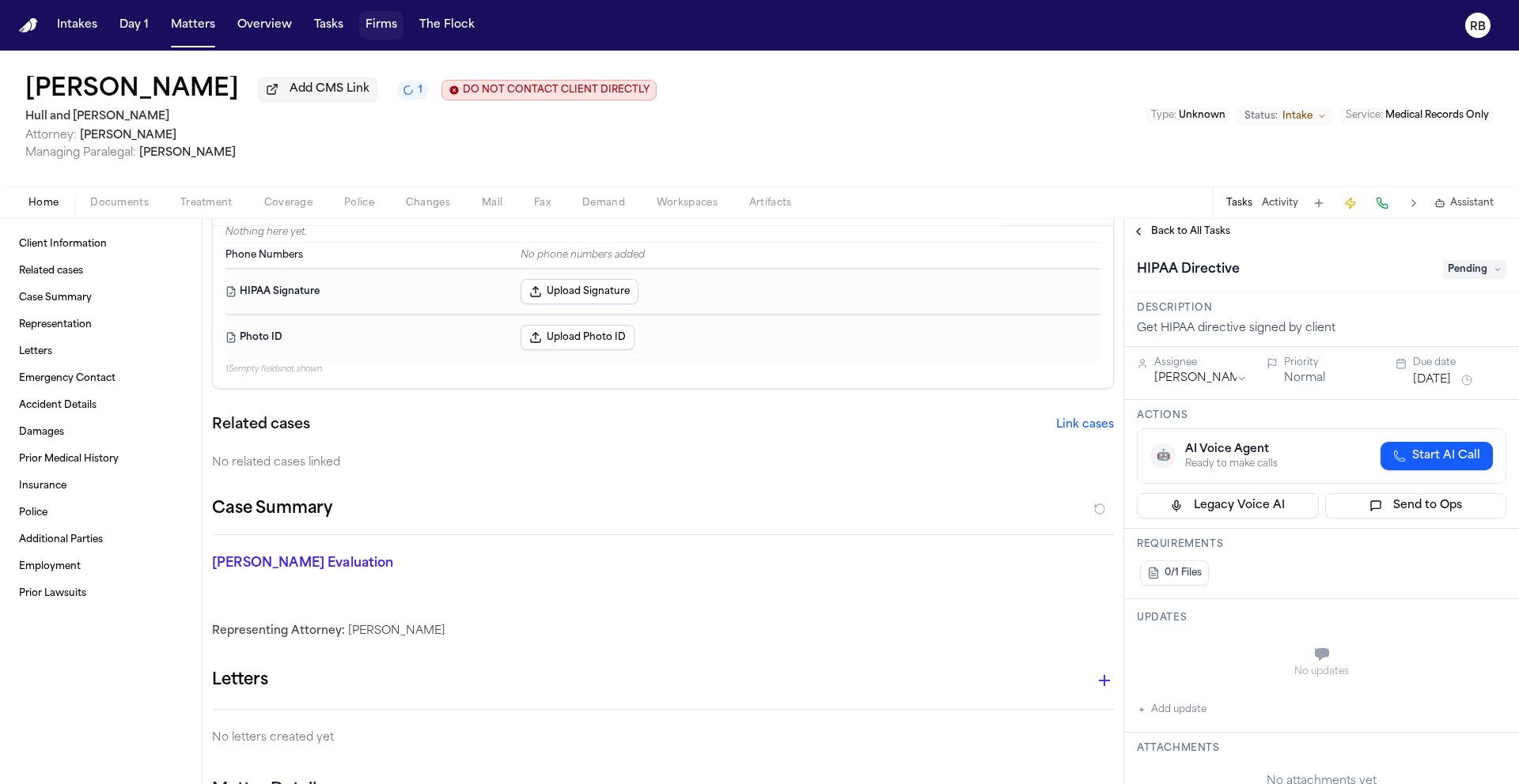
click at [1178, 233] on span "Back to All Tasks" at bounding box center [1190, 232] width 79 height 13
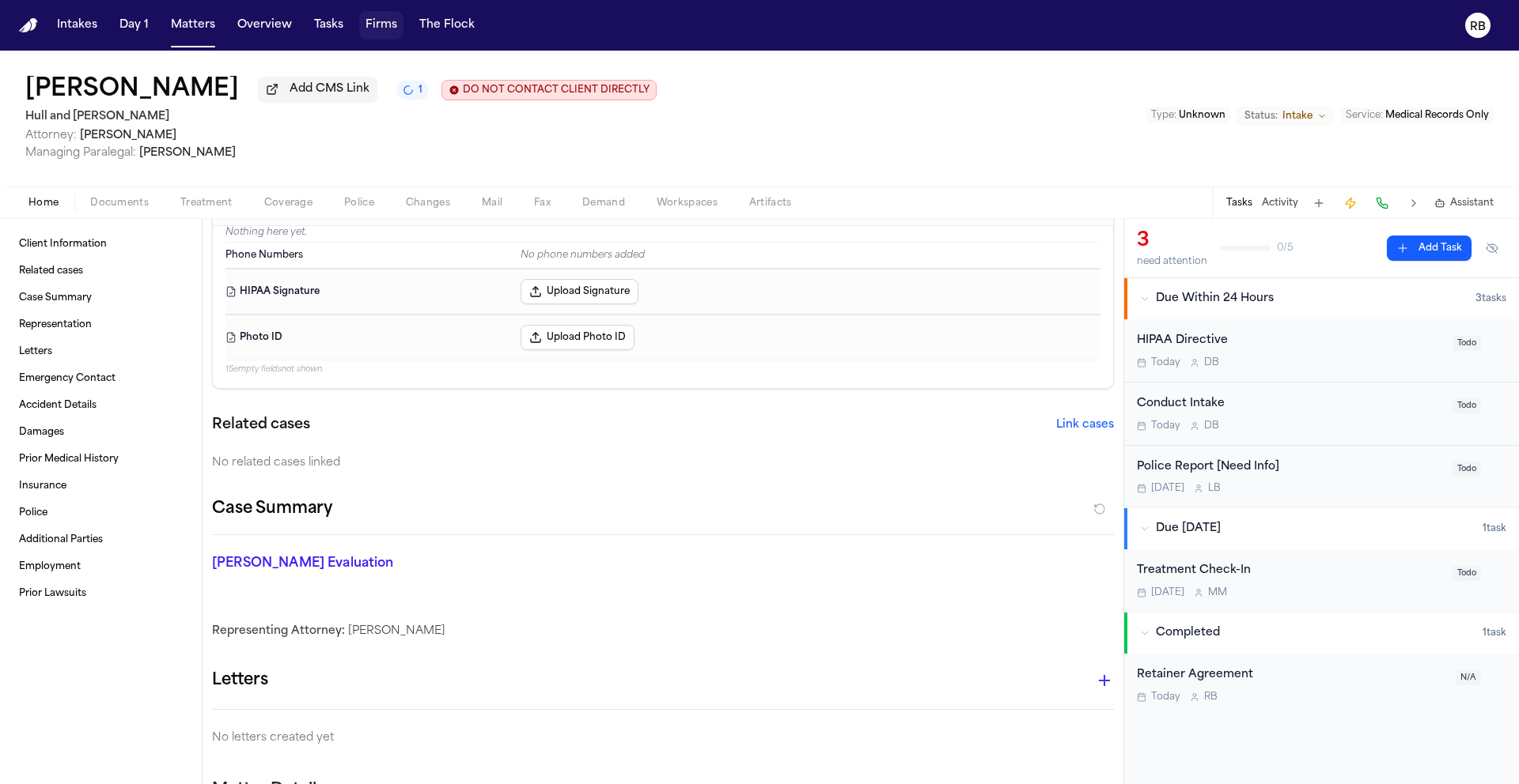
click at [1270, 413] on div "Conduct Intake" at bounding box center [1289, 404] width 306 height 18
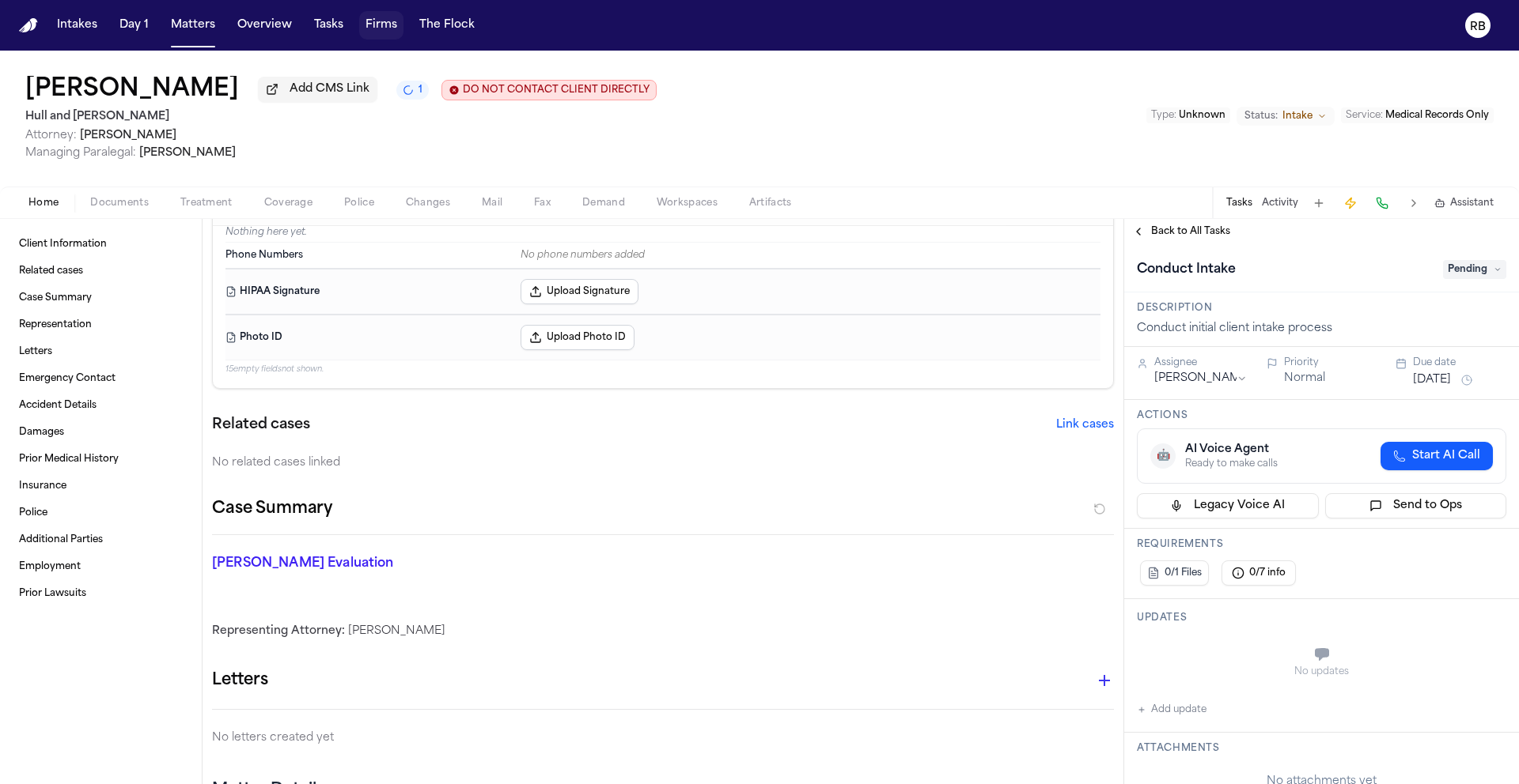
click at [1181, 717] on button "Add update" at bounding box center [1171, 710] width 69 height 19
click at [1208, 668] on textarea "Add your update" at bounding box center [1331, 657] width 337 height 32
paste textarea "**********"
type textarea "**********"
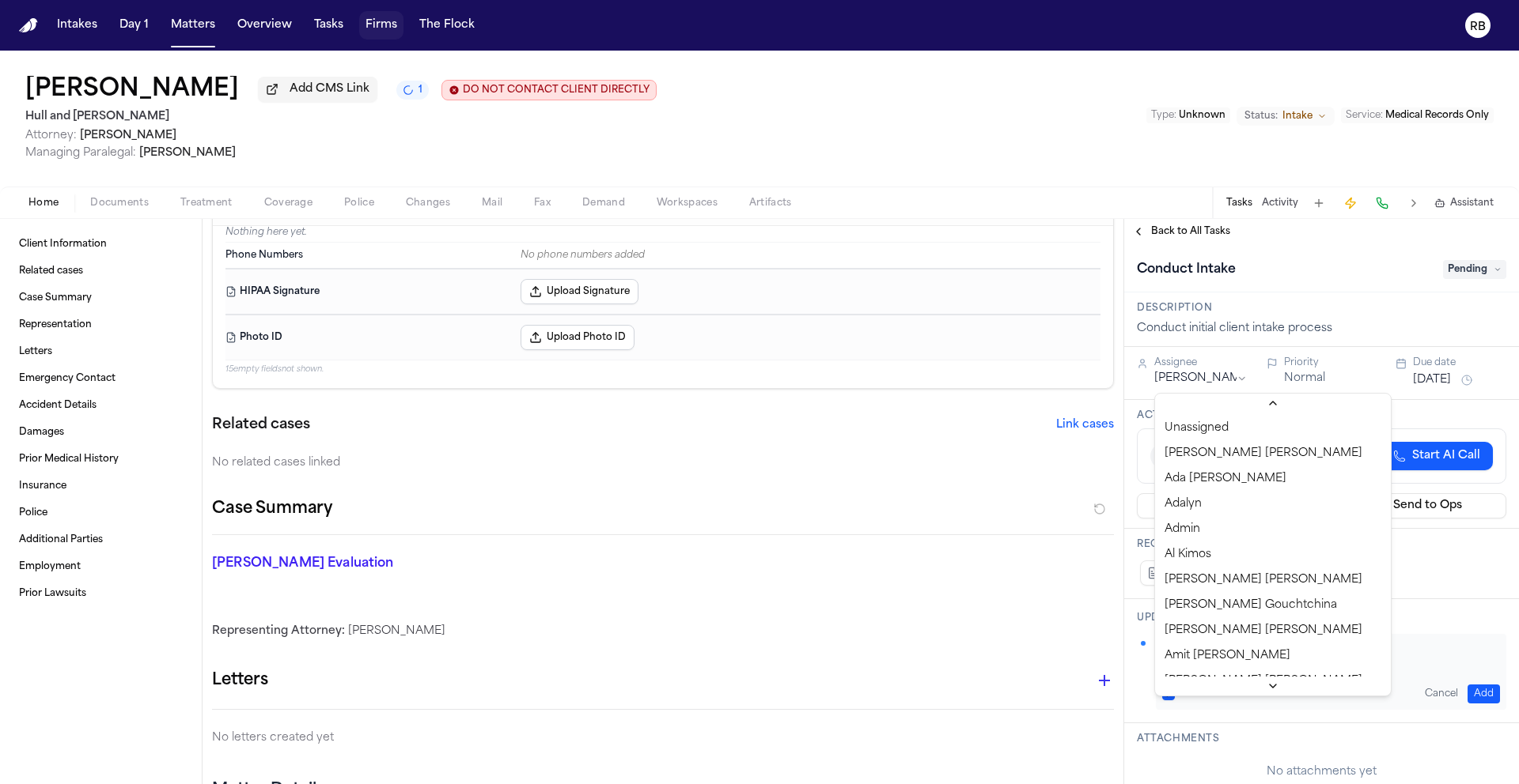
click at [1236, 378] on html "Intakes Day 1 Matters Overview Tasks Firms The Flock RB Mary Kelley Add CMS Lin…" at bounding box center [759, 392] width 1519 height 784
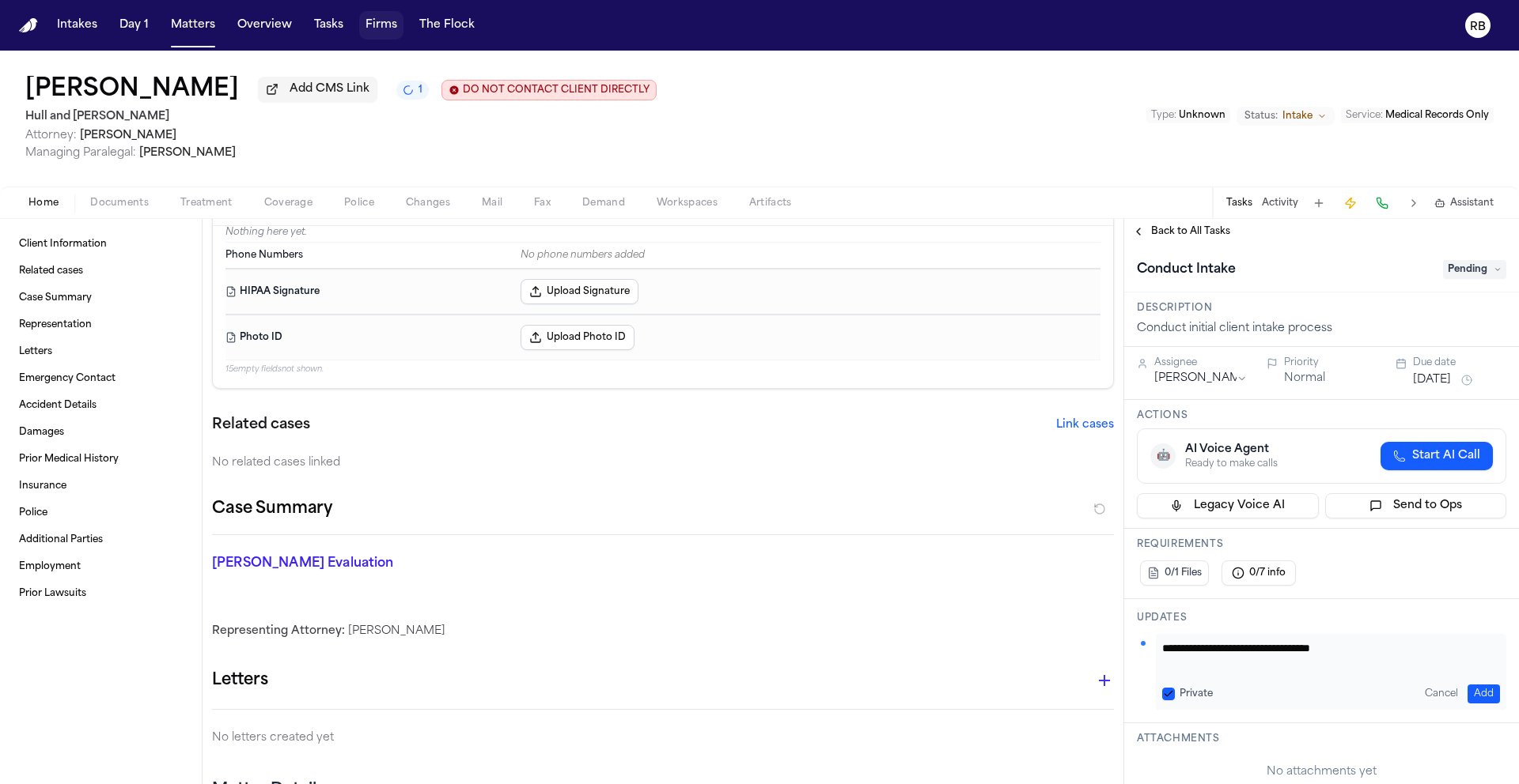
click at [1444, 272] on span "Pending" at bounding box center [1475, 270] width 64 height 19
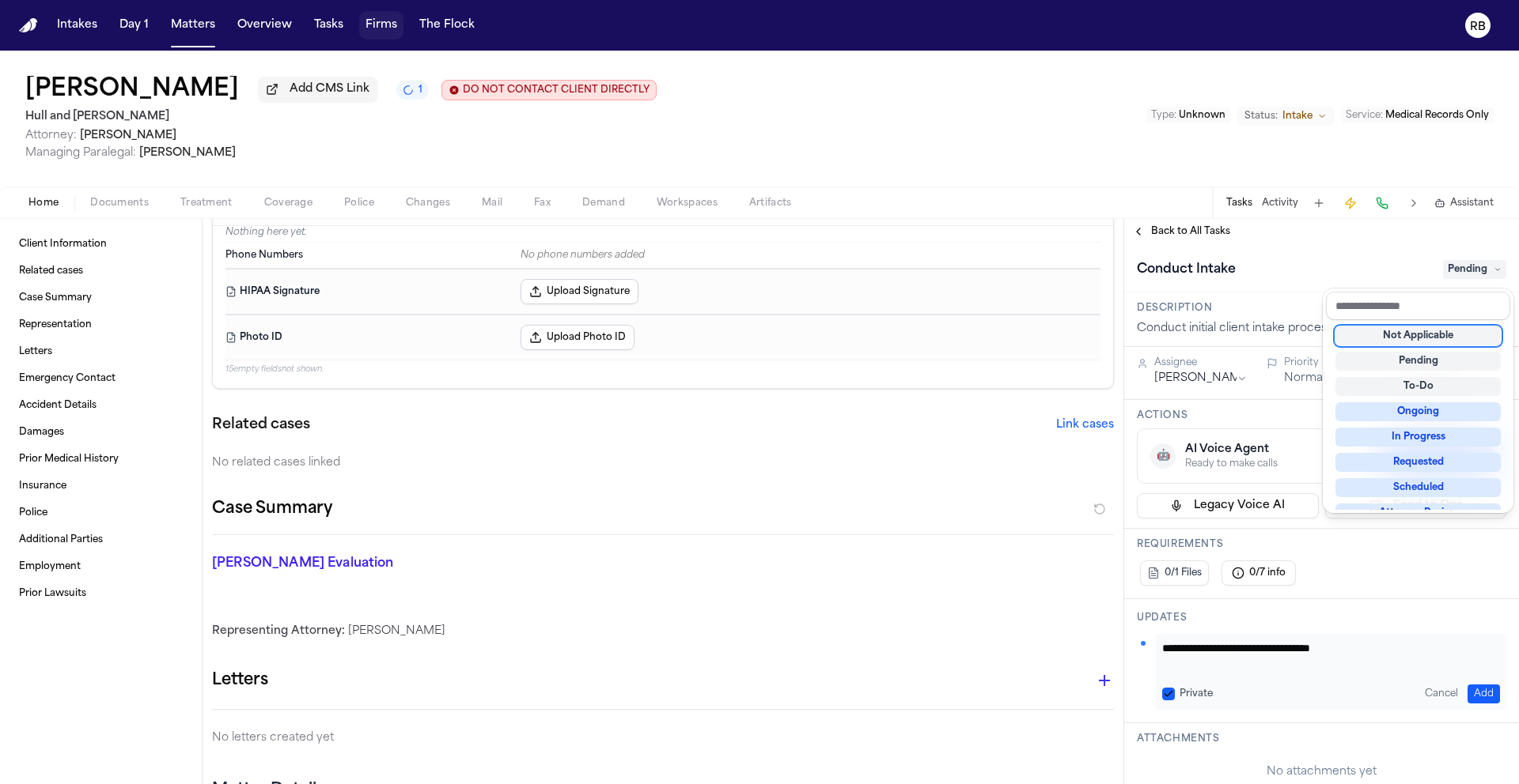
click at [1432, 338] on div "Not Applicable" at bounding box center [1418, 336] width 165 height 19
click at [1311, 281] on div "Conduct Intake Not Applicable" at bounding box center [1321, 269] width 369 height 25
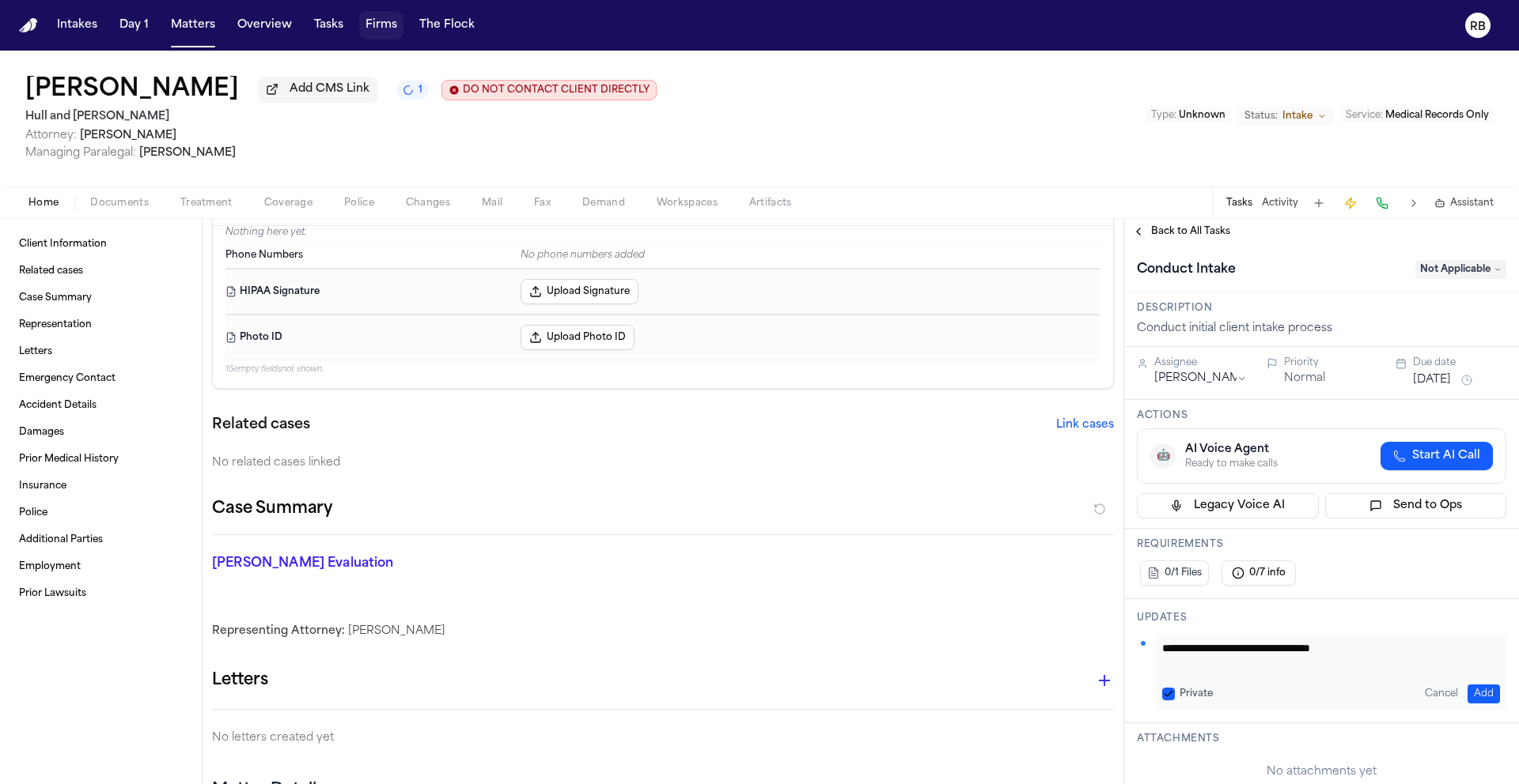
click at [1199, 238] on span "Back to All Tasks" at bounding box center [1190, 232] width 79 height 13
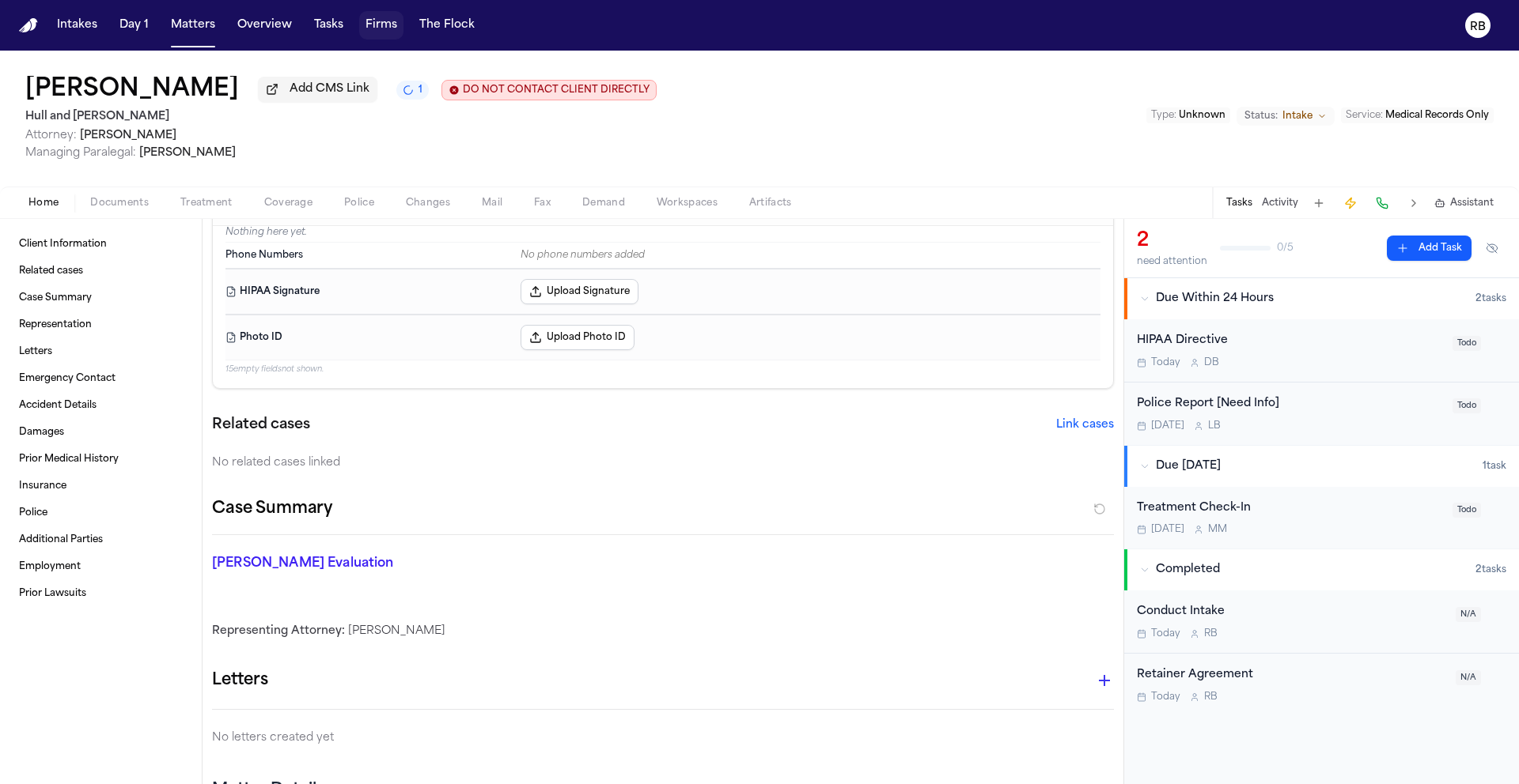
click at [1339, 421] on div "Police Report [Need Info] Tomorrow L B" at bounding box center [1289, 414] width 306 height 37
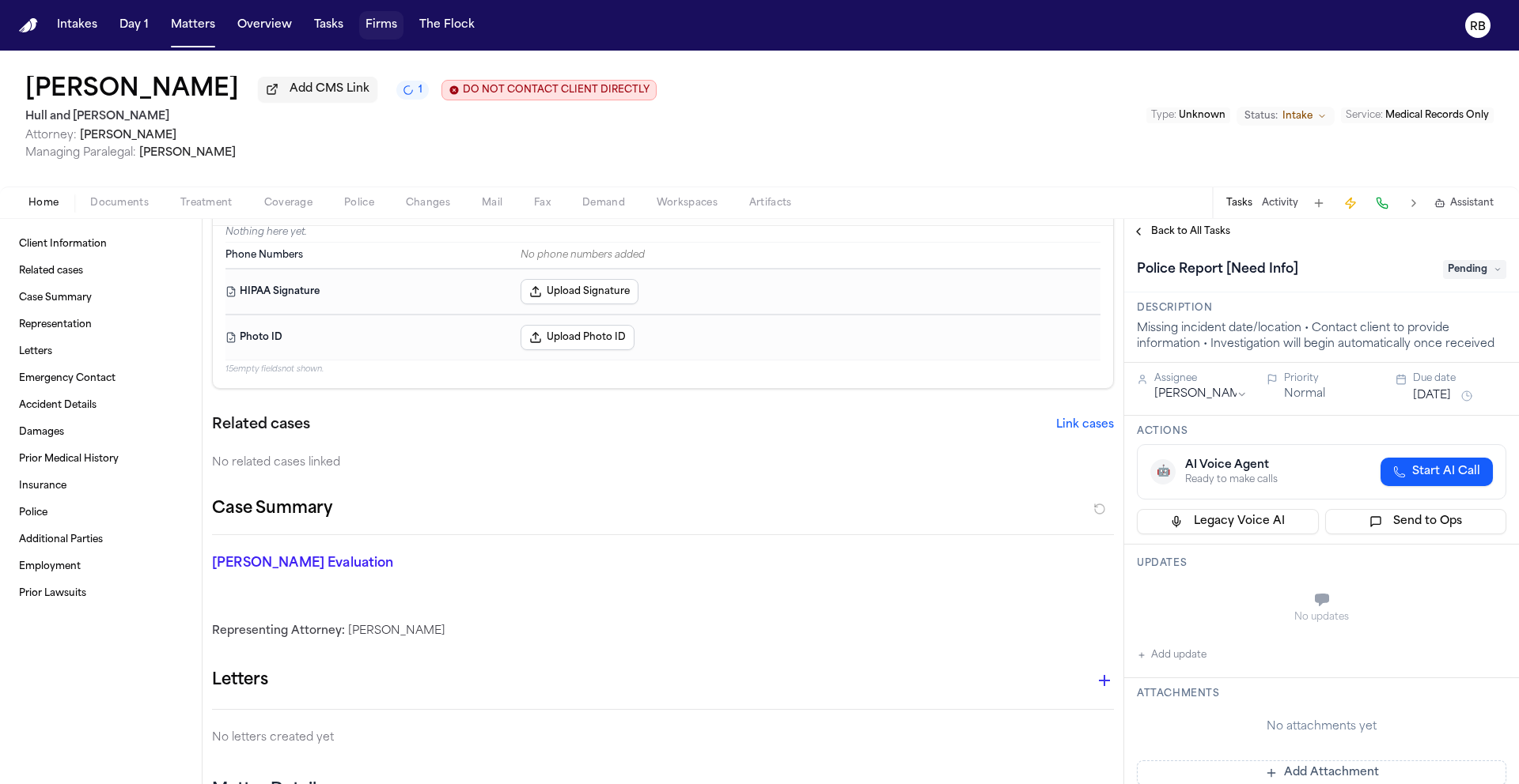
click at [1234, 392] on html "Intakes Day 1 Matters Overview Tasks Firms The Flock RB Mary Kelley Add CMS Lin…" at bounding box center [759, 392] width 1519 height 784
click at [1462, 278] on span "Pending" at bounding box center [1475, 270] width 64 height 19
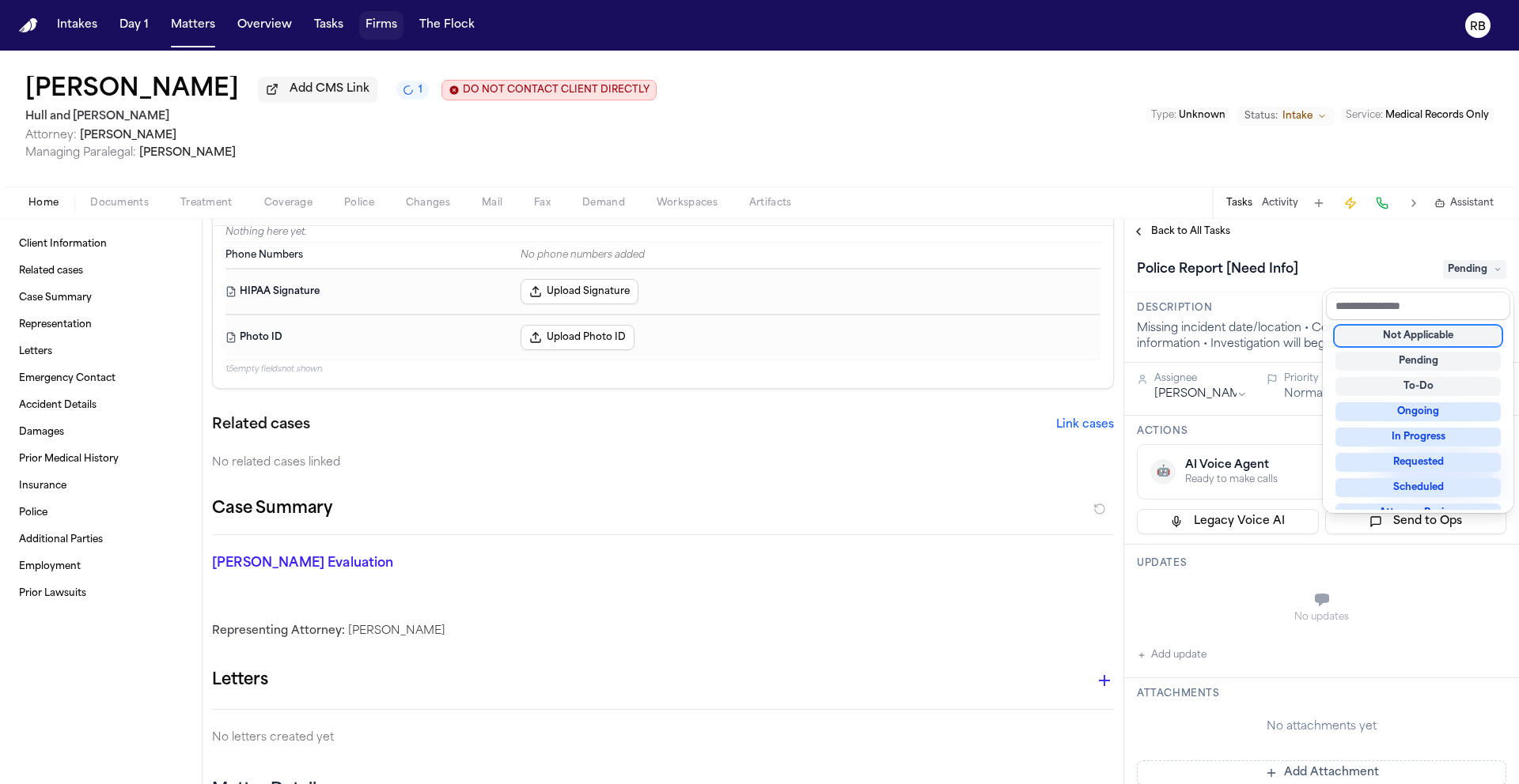
click at [1459, 336] on div "Not Applicable" at bounding box center [1418, 336] width 165 height 19
click at [1453, 337] on div "Not Applicable" at bounding box center [1418, 336] width 165 height 19
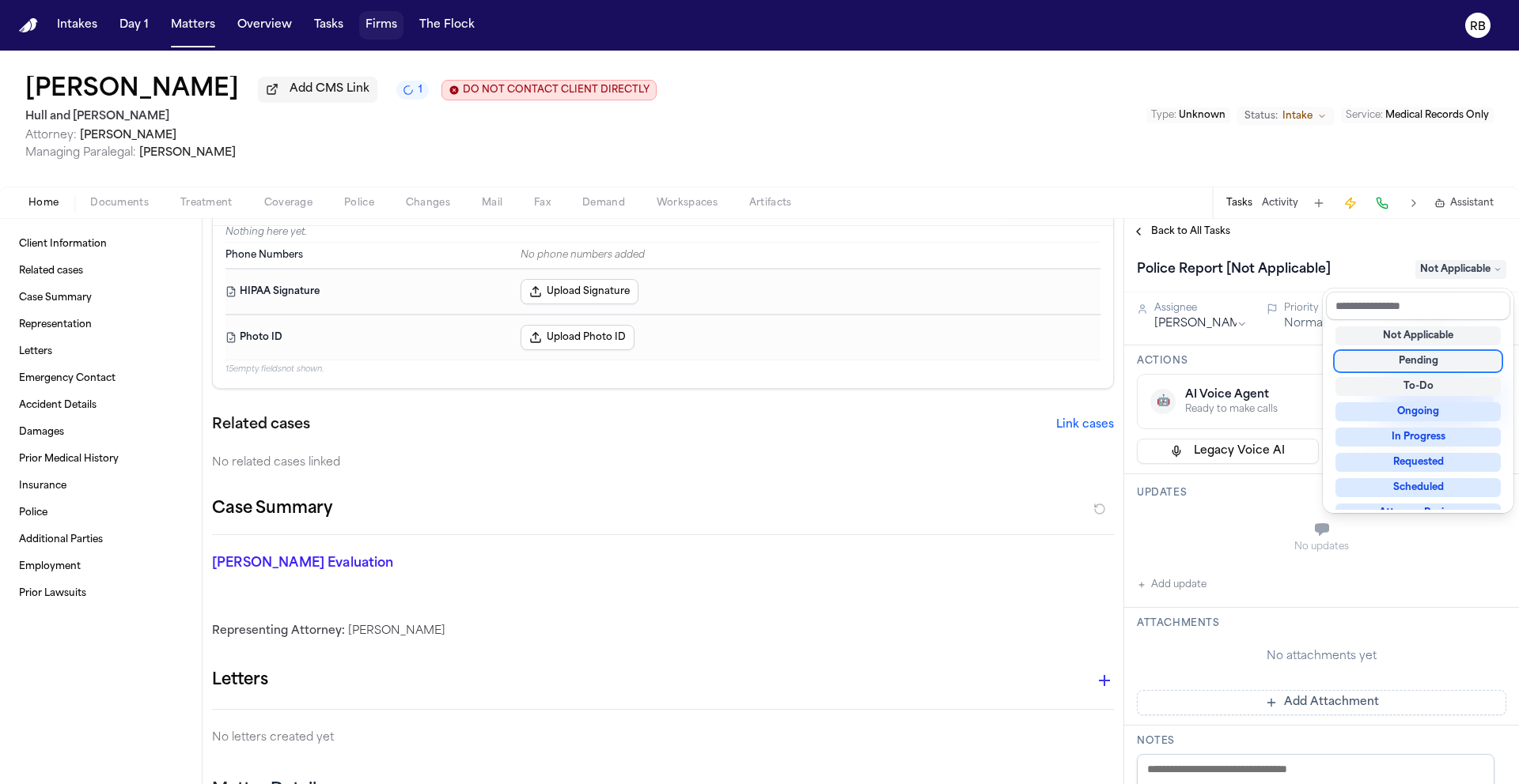
click at [1287, 527] on div "Police Report [Not Applicable] Not Applicable Assignee Richelle Bauman Priority…" at bounding box center [1321, 725] width 395 height 962
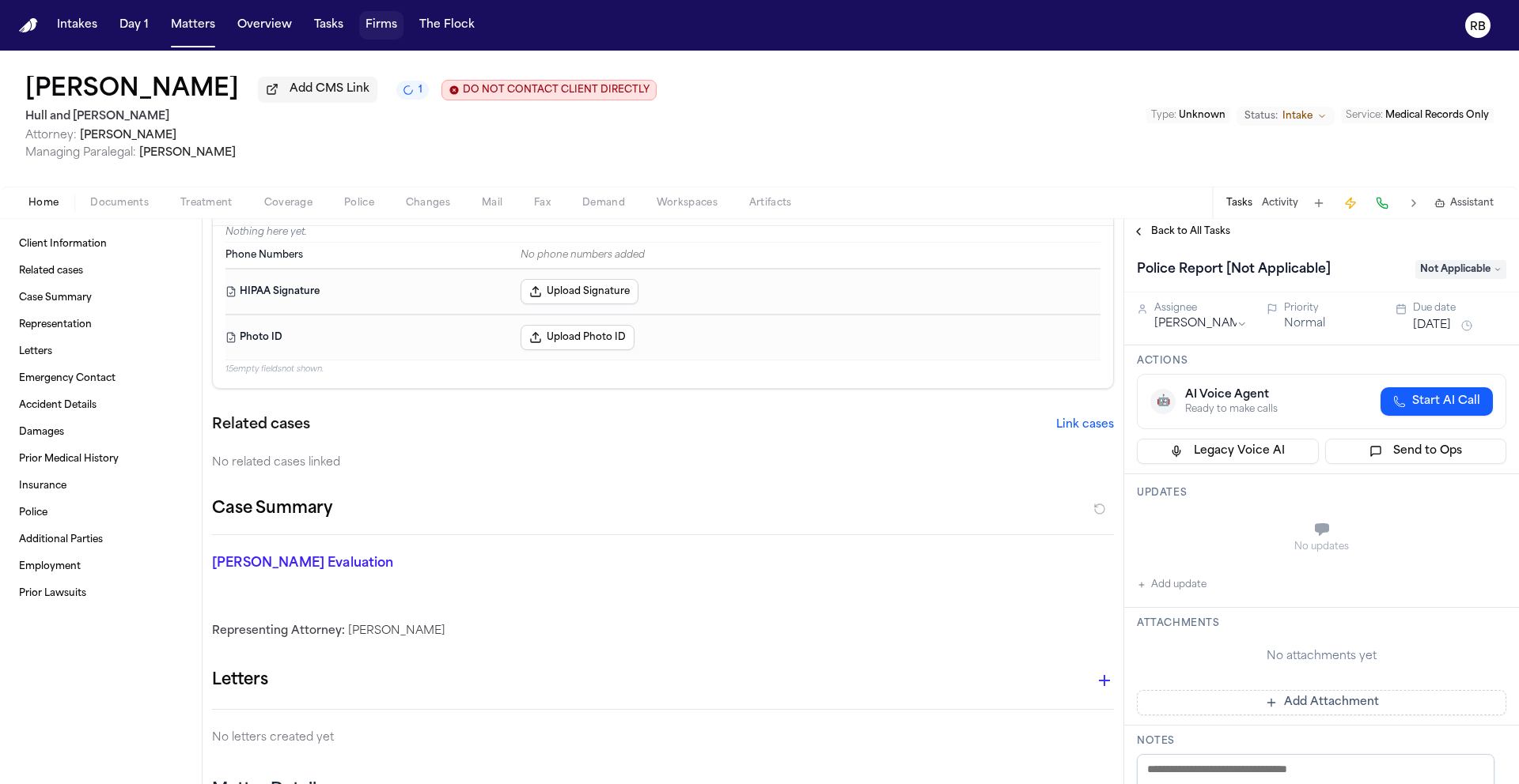
click at [1182, 590] on button "Add update" at bounding box center [1171, 585] width 69 height 19
click at [1244, 526] on textarea "Add your update" at bounding box center [1331, 531] width 337 height 32
paste textarea "**********"
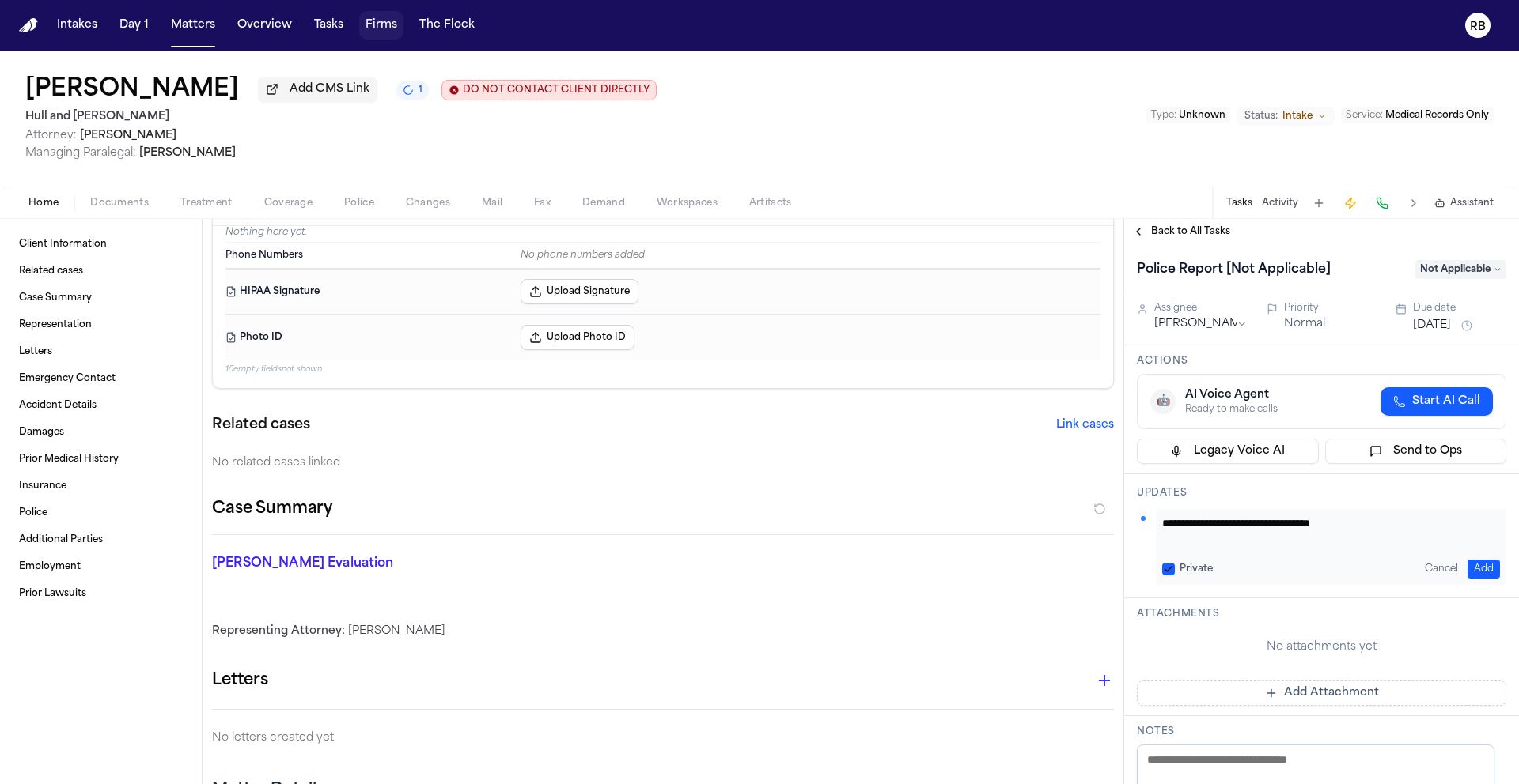
type textarea "**********"
click at [1482, 570] on button "Add" at bounding box center [1483, 570] width 33 height 19
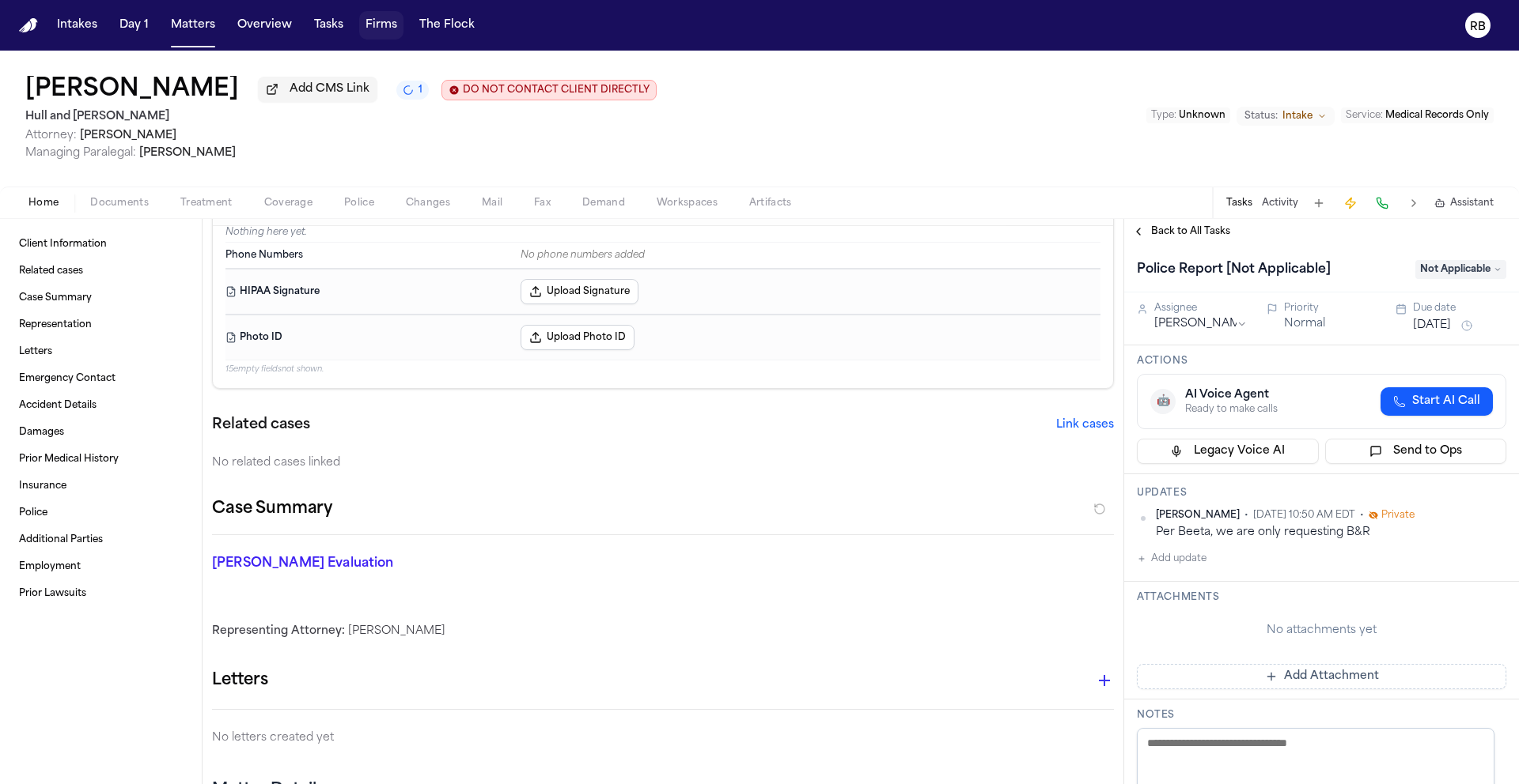
click at [1198, 230] on span "Back to All Tasks" at bounding box center [1190, 232] width 79 height 13
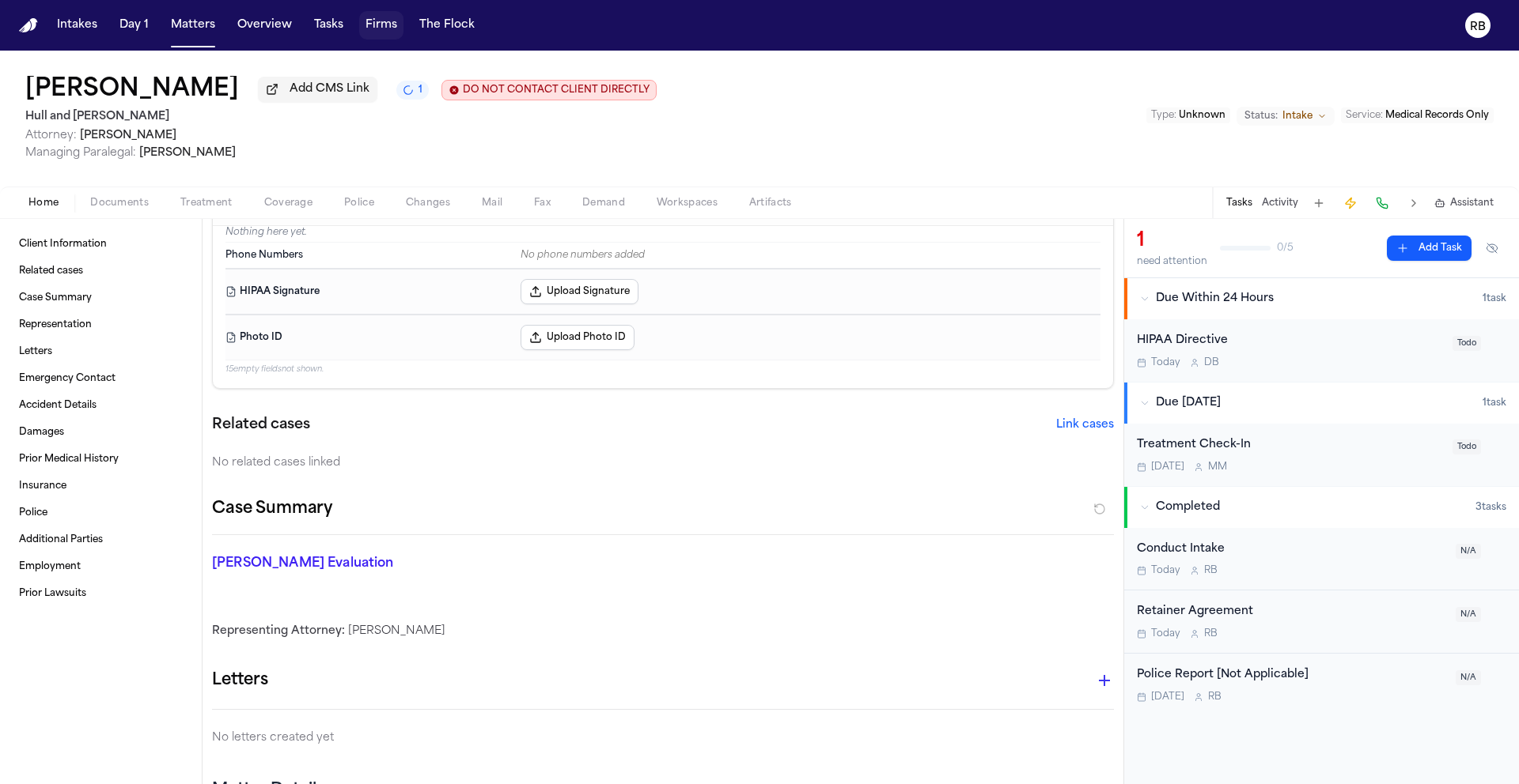
click at [1328, 472] on div "Oct 21 M M" at bounding box center [1289, 467] width 306 height 13
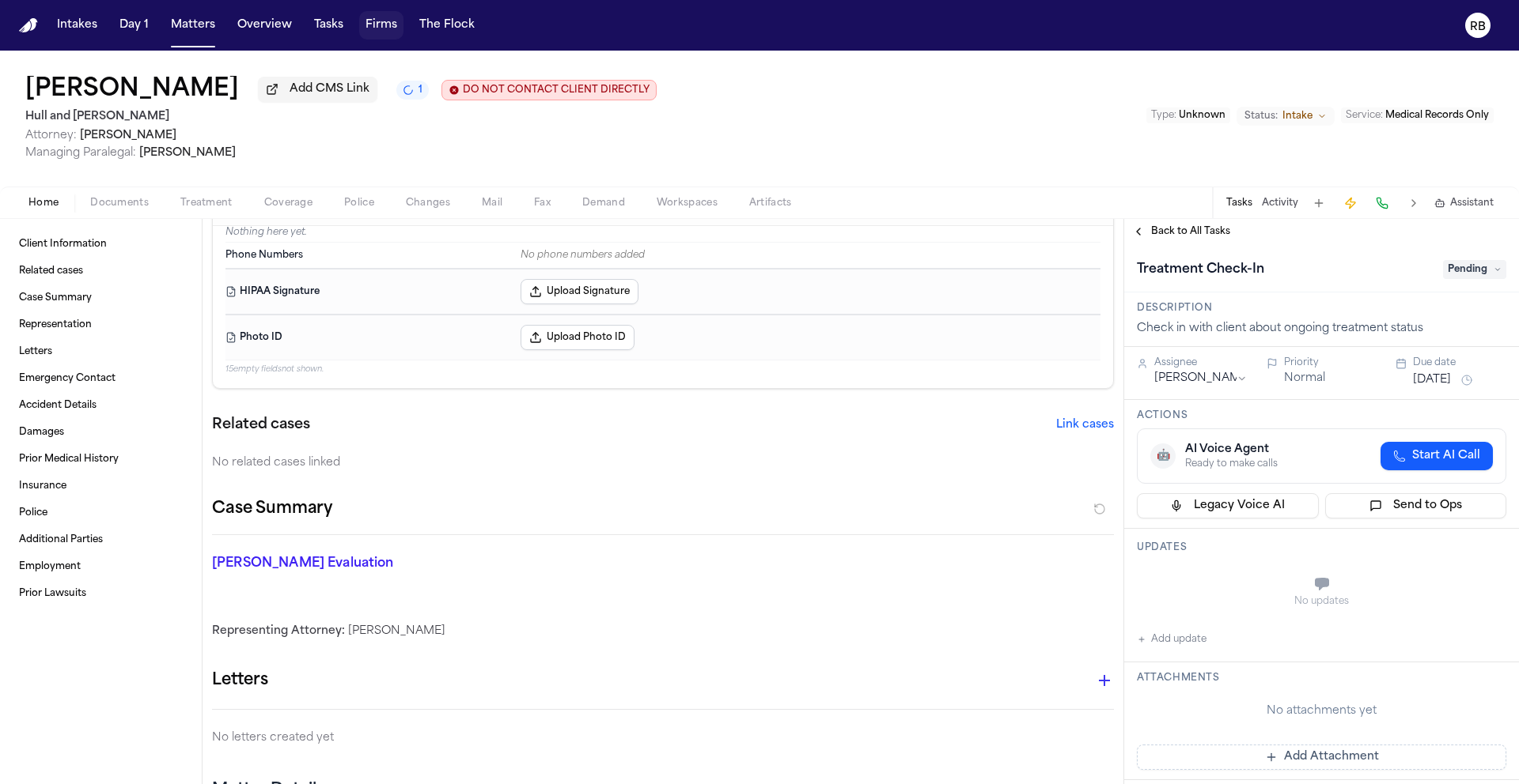
click at [1185, 638] on button "Add update" at bounding box center [1171, 640] width 69 height 19
click at [1197, 581] on textarea "Add your update" at bounding box center [1331, 586] width 337 height 32
paste textarea "**********"
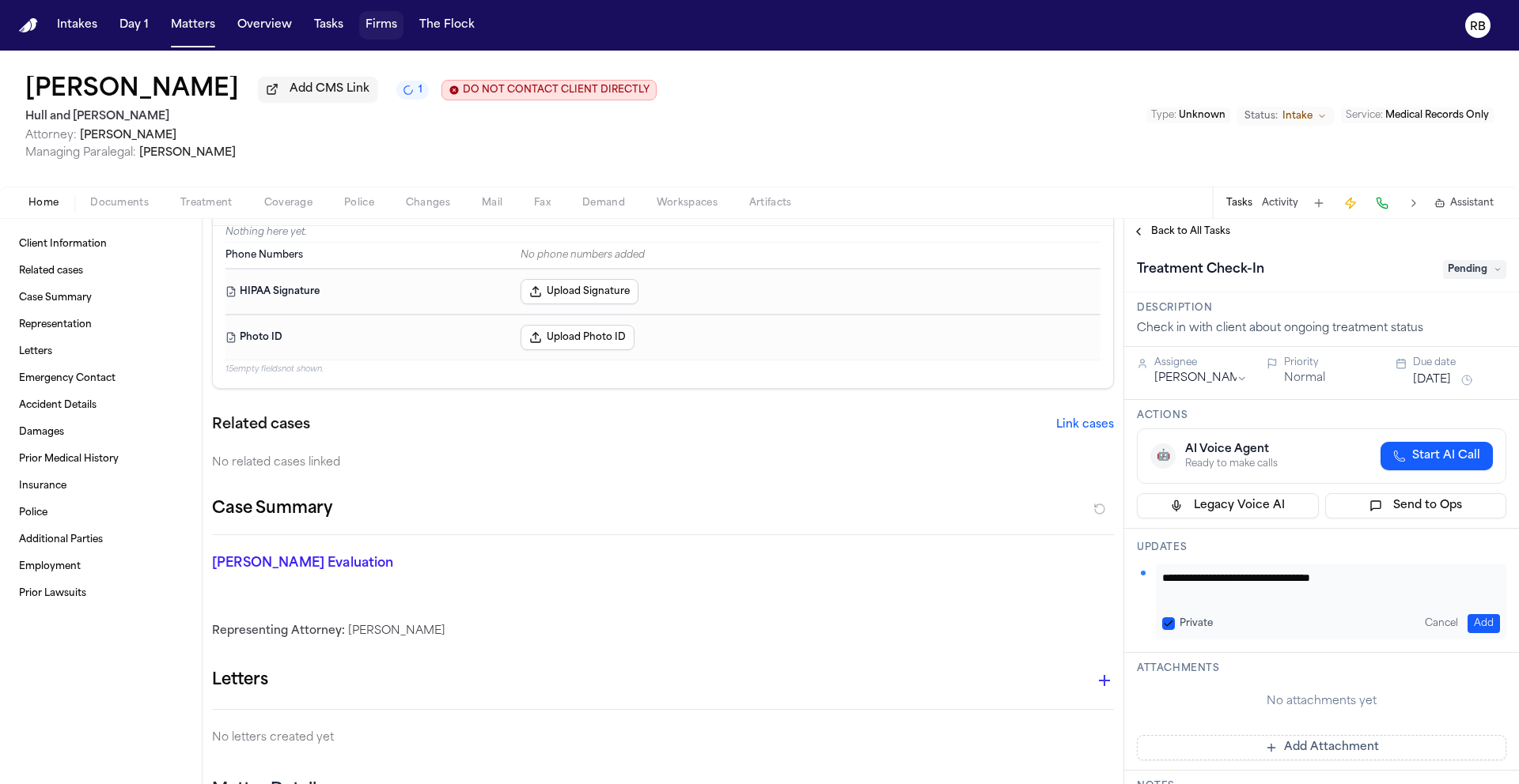
type textarea "**********"
click at [1240, 383] on html "Intakes Day 1 Matters Overview Tasks Firms The Flock RB Mary Kelley Add CMS Lin…" at bounding box center [759, 392] width 1519 height 784
click at [1473, 276] on span "Pending" at bounding box center [1475, 270] width 64 height 19
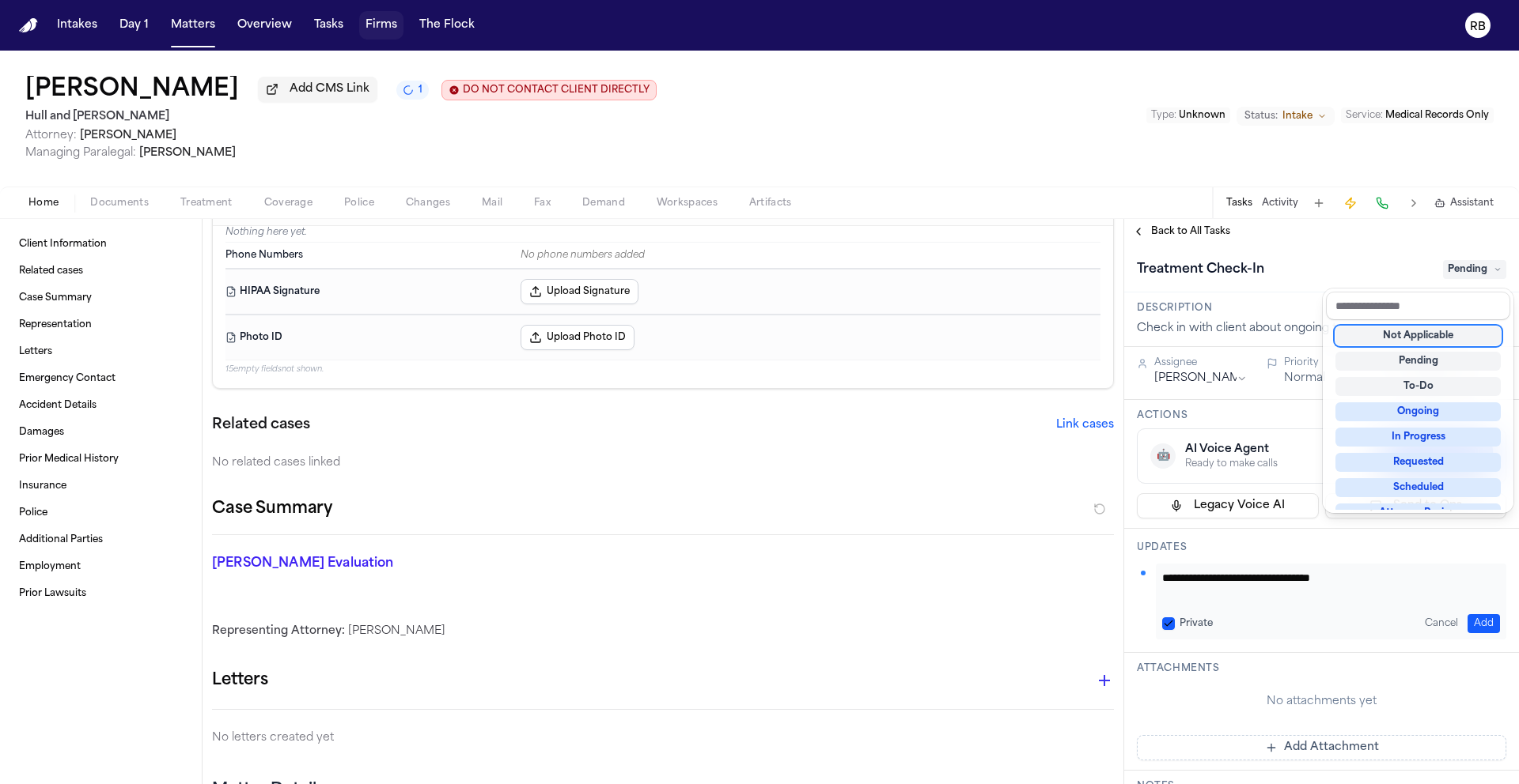
click at [1435, 333] on div "Not Applicable" at bounding box center [1418, 336] width 165 height 19
click at [1348, 259] on div "Treatment Check-In Not Applicable" at bounding box center [1321, 269] width 369 height 25
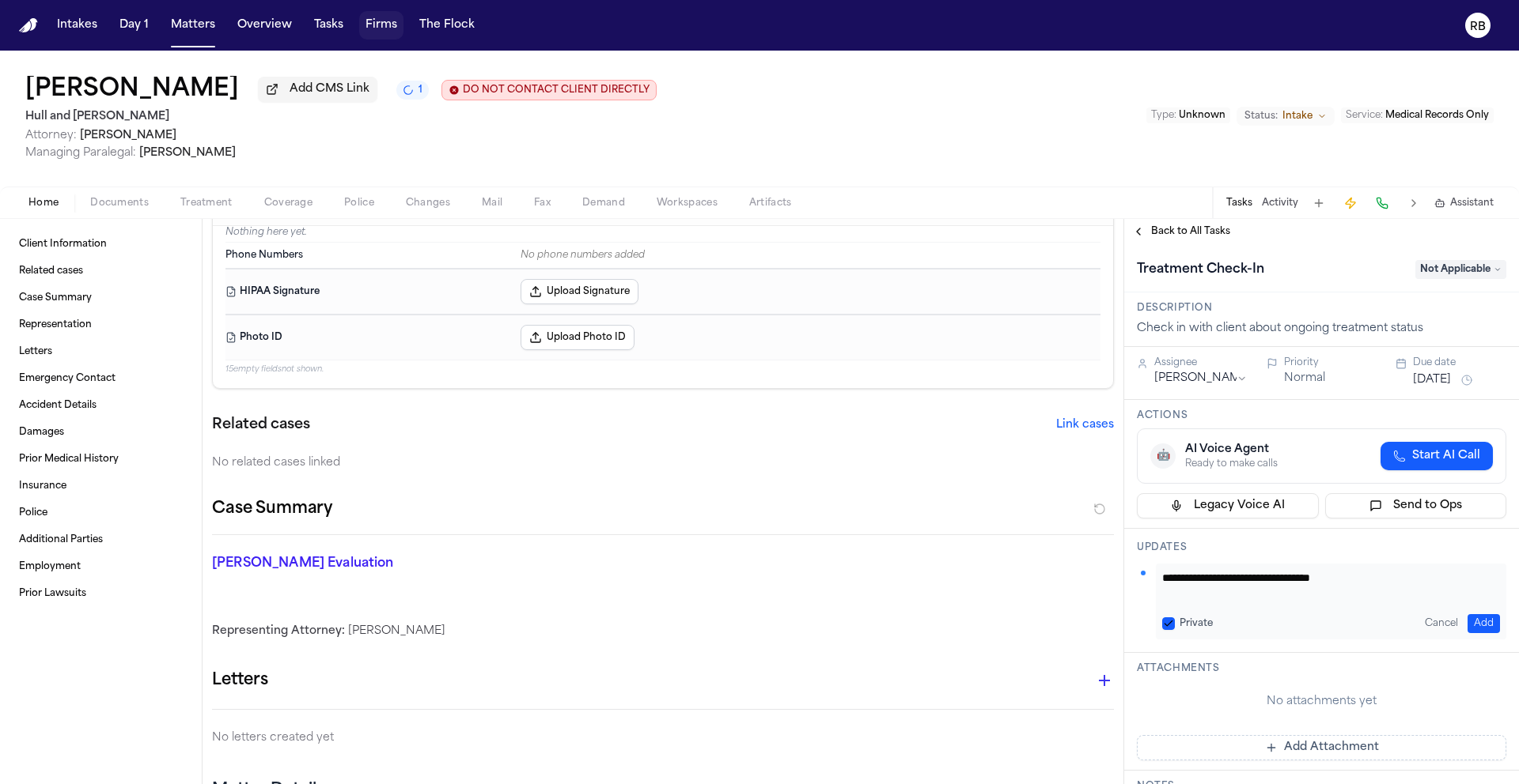
click at [1184, 230] on span "Back to All Tasks" at bounding box center [1190, 232] width 79 height 13
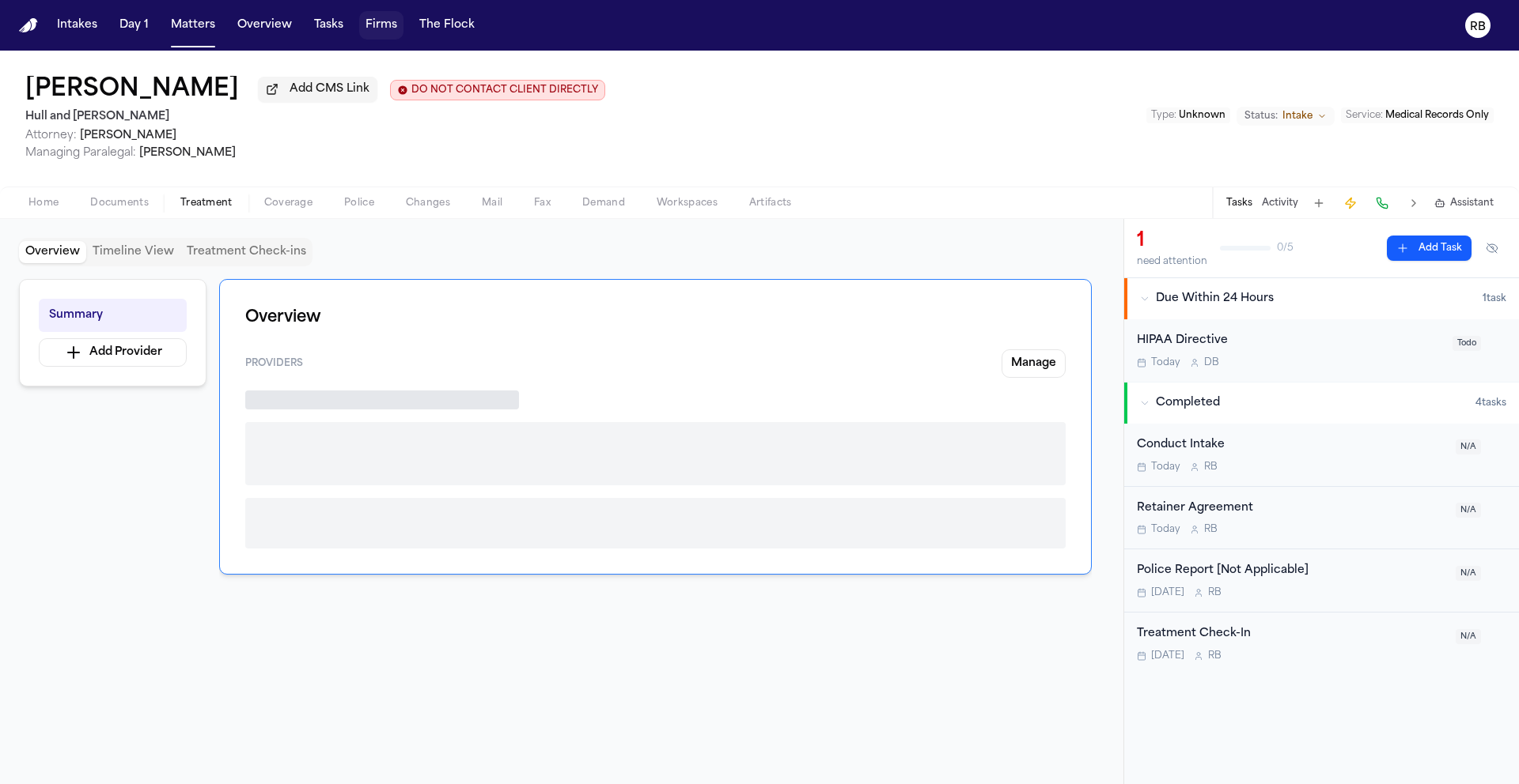
click at [215, 209] on span "Treatment" at bounding box center [206, 203] width 52 height 13
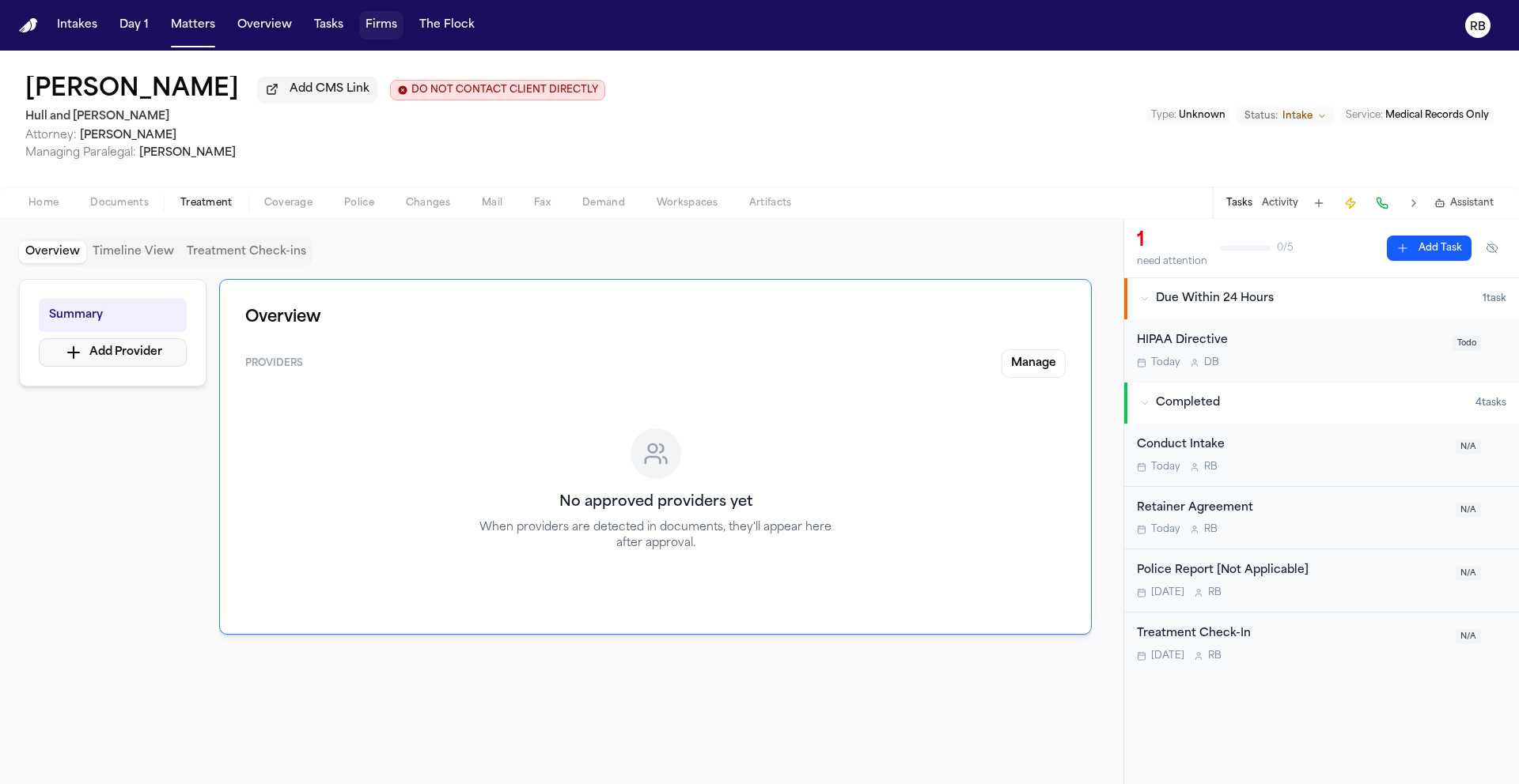
click at [140, 361] on button "Add Provider" at bounding box center [112, 352] width 148 height 28
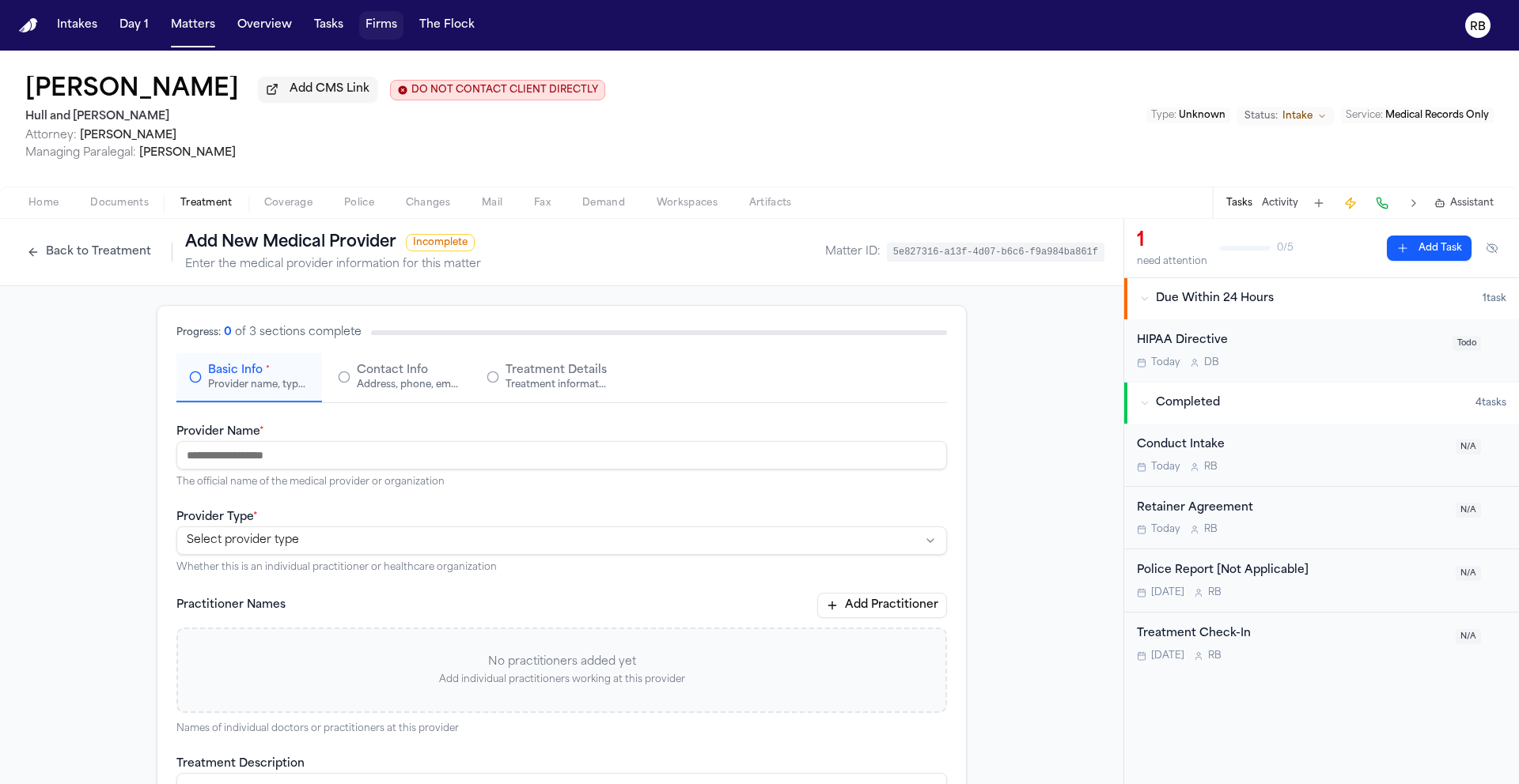
click at [337, 453] on input "Provider Name *" at bounding box center [561, 455] width 770 height 28
type input "**********"
click at [221, 541] on html "**********" at bounding box center [759, 392] width 1519 height 784
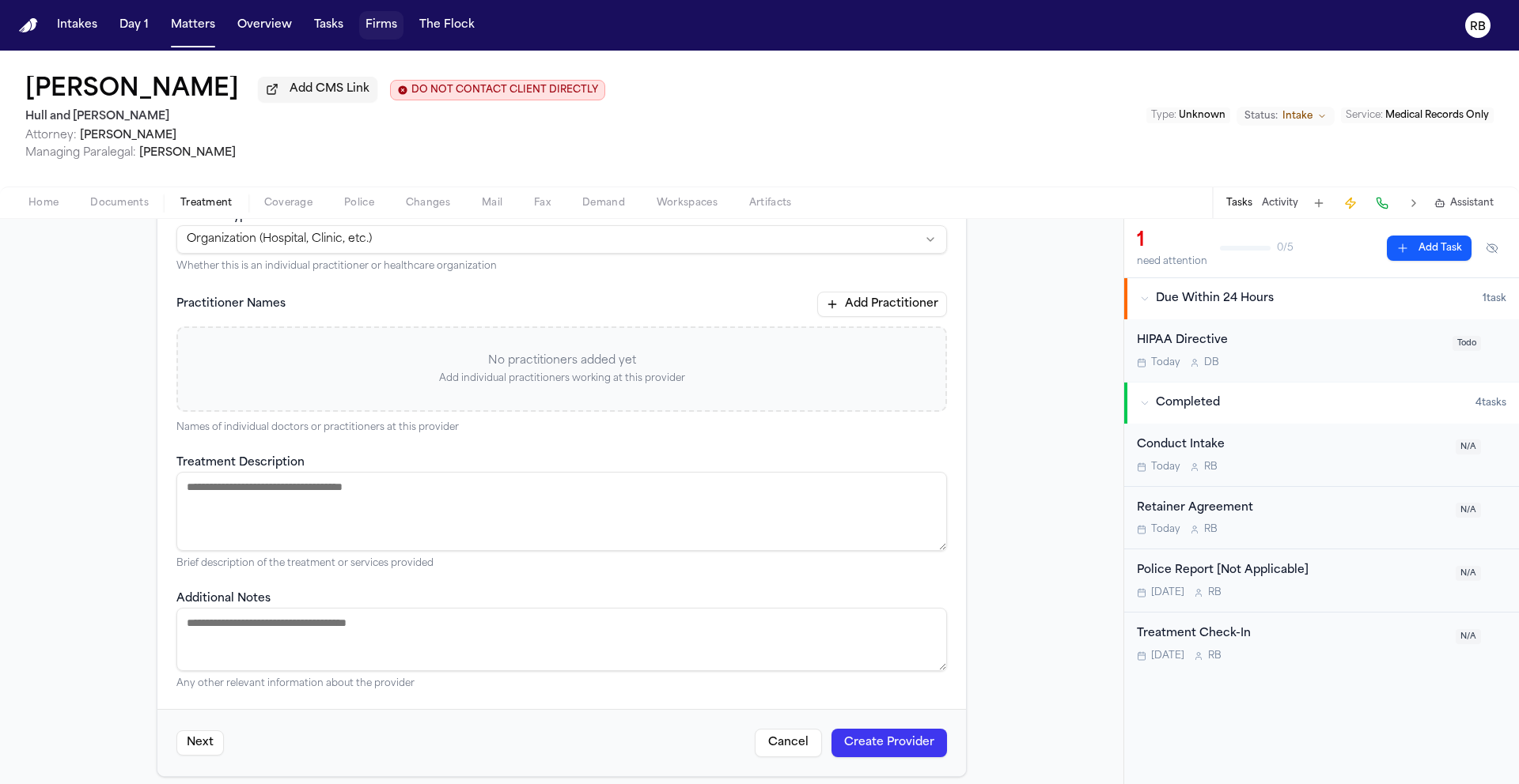
scroll to position [317, 0]
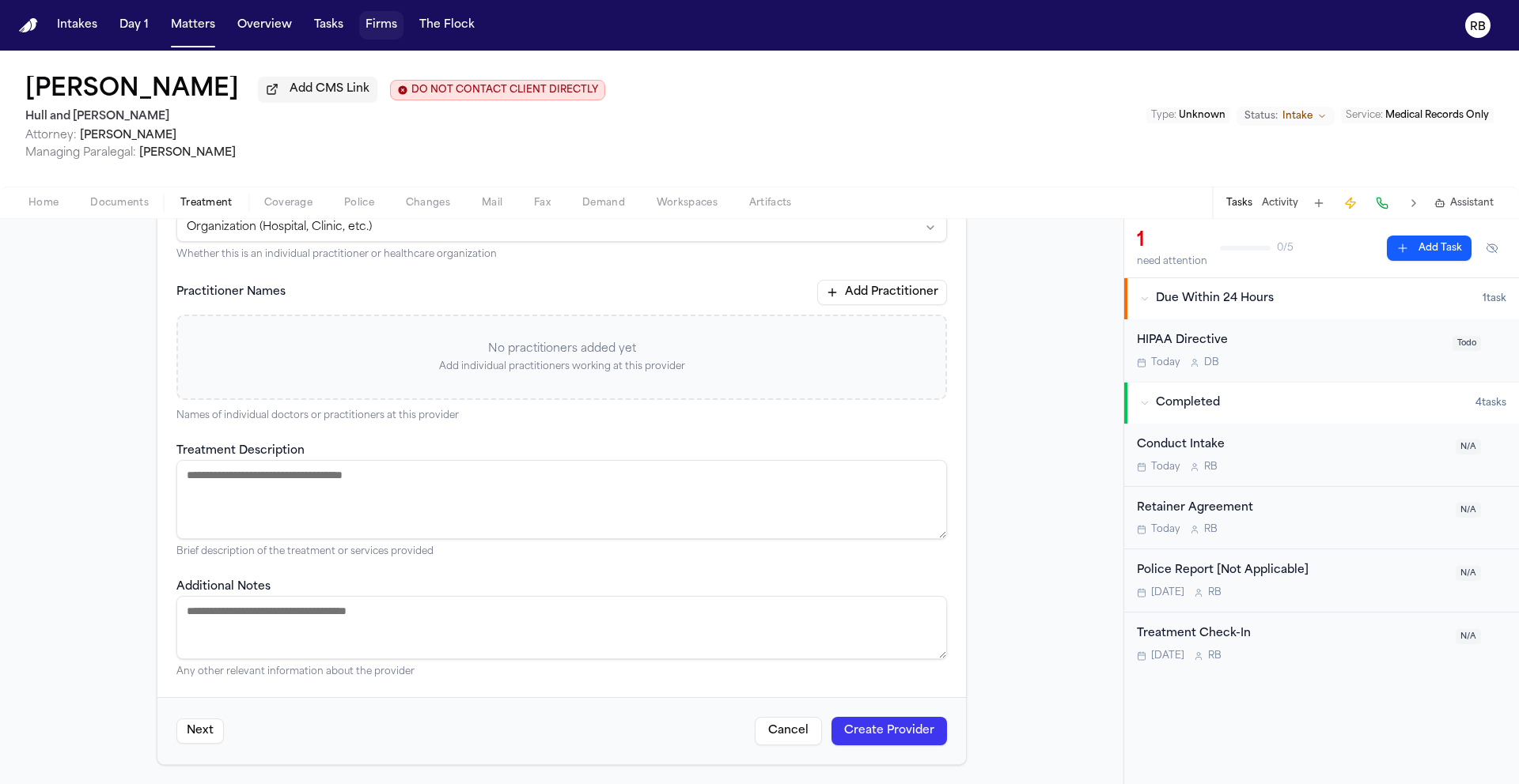
click at [201, 731] on button "Next" at bounding box center [200, 731] width 48 height 25
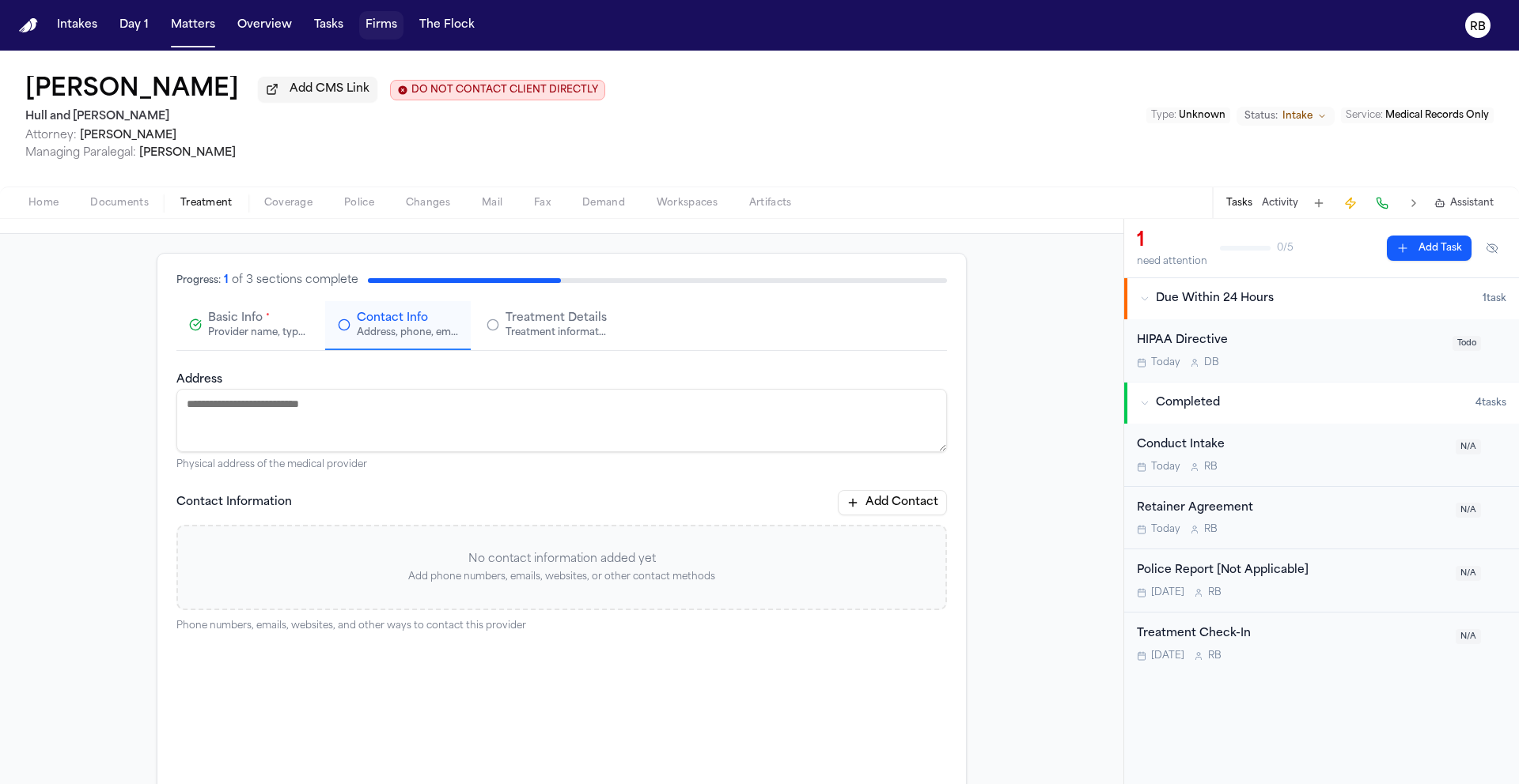
scroll to position [38, 0]
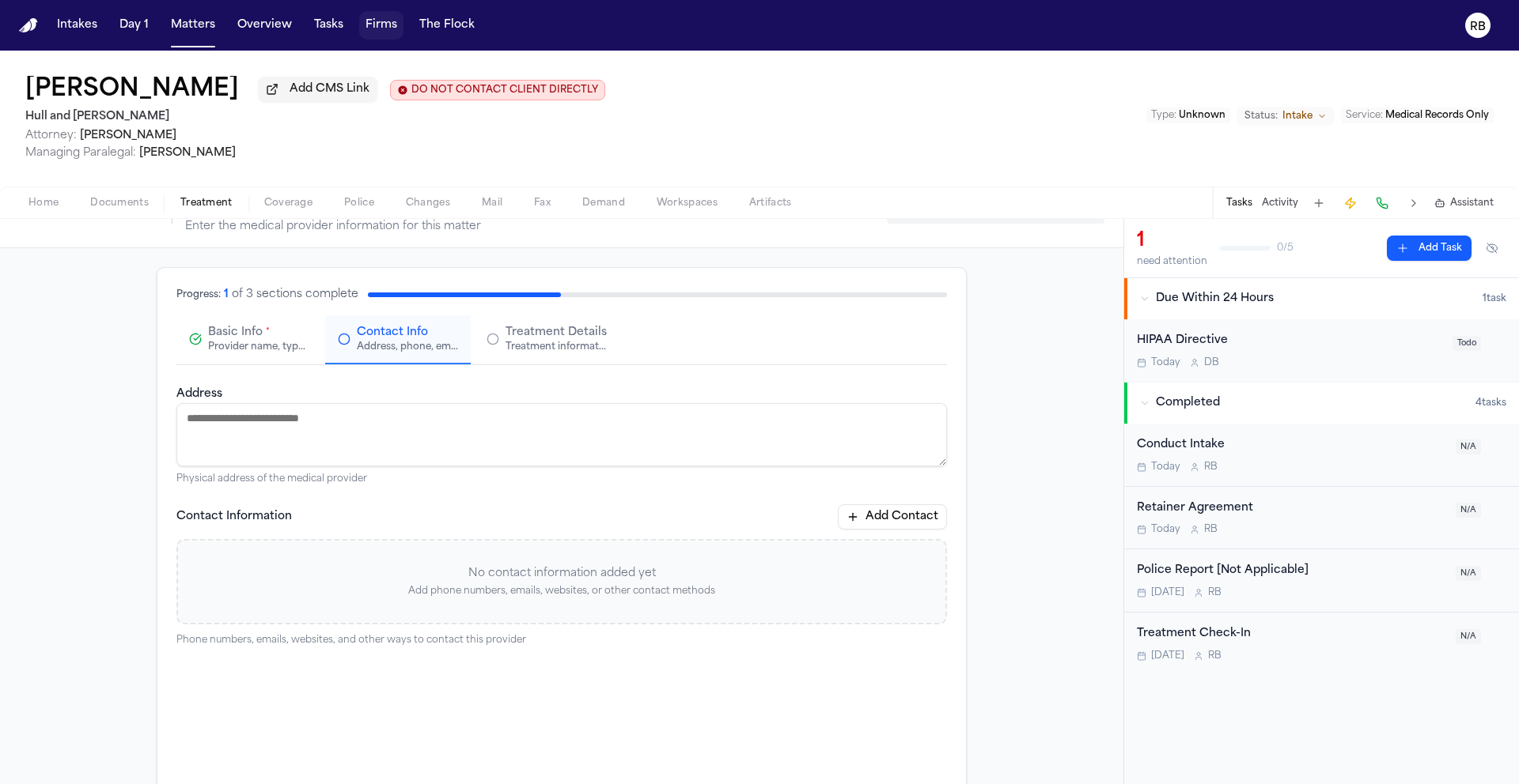
click at [1232, 349] on div "HIPAA Directive" at bounding box center [1289, 341] width 306 height 18
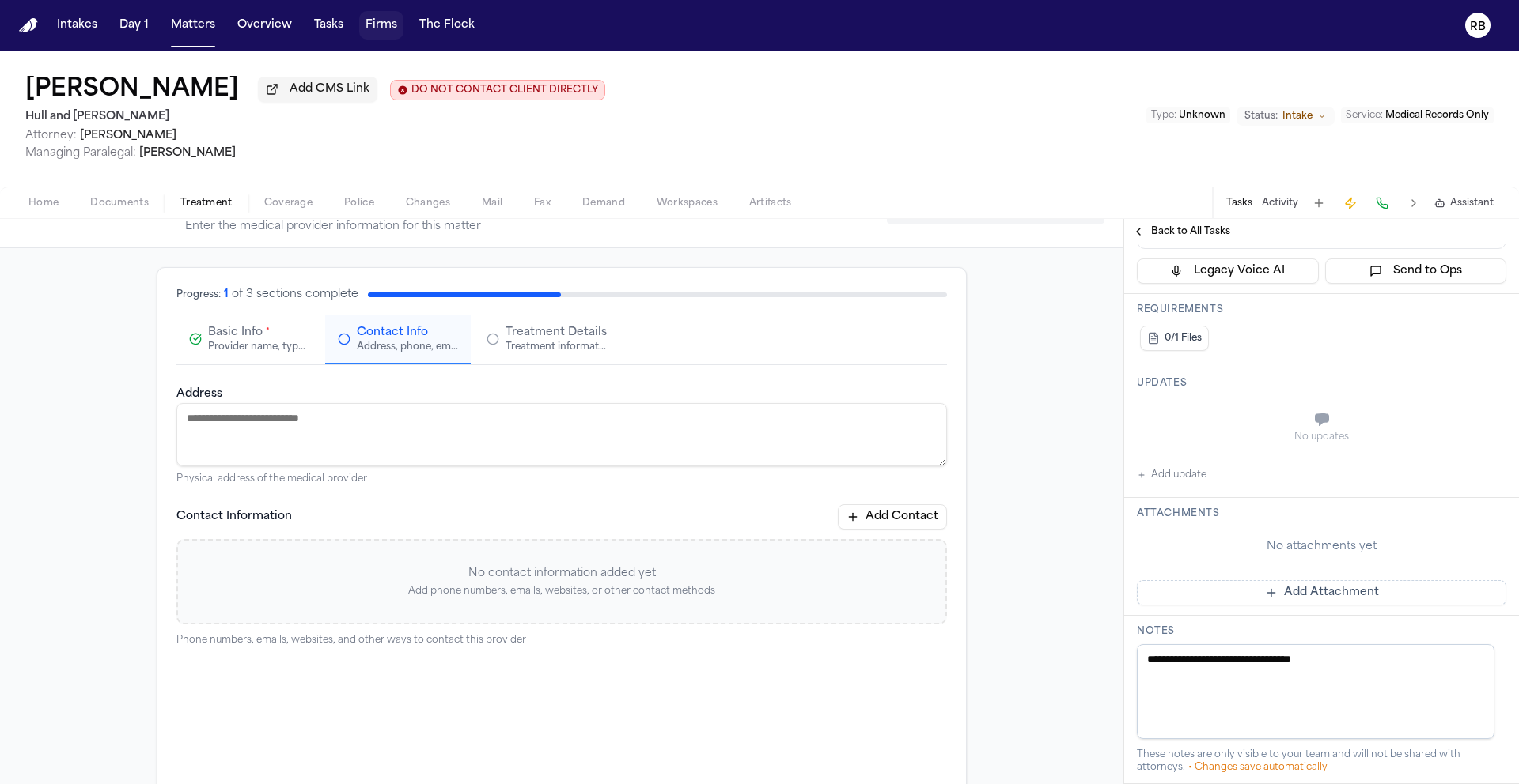
scroll to position [236, 0]
click at [1353, 596] on button "Add Attachment" at bounding box center [1321, 591] width 369 height 25
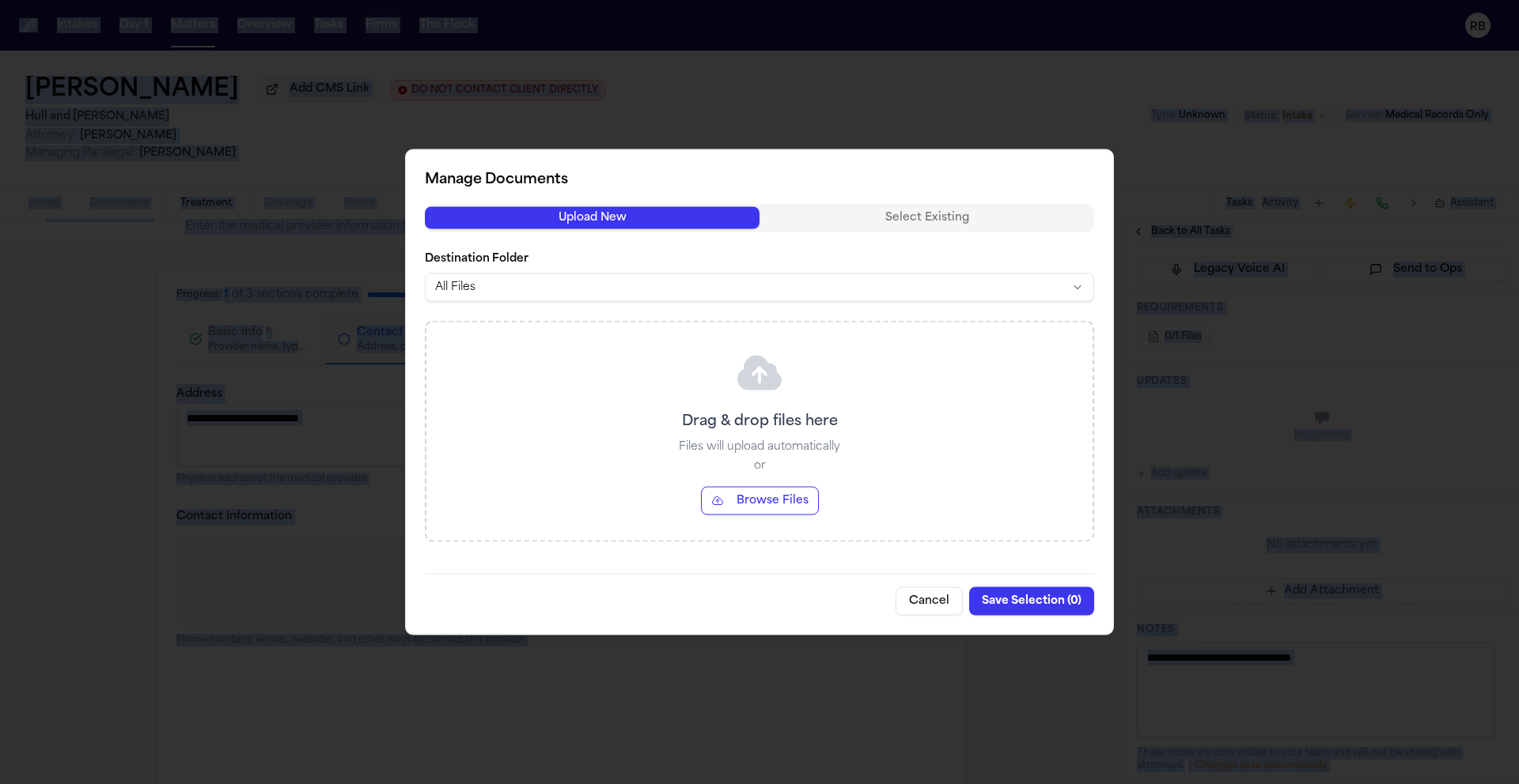
click at [1353, 596] on div at bounding box center [759, 392] width 1519 height 784
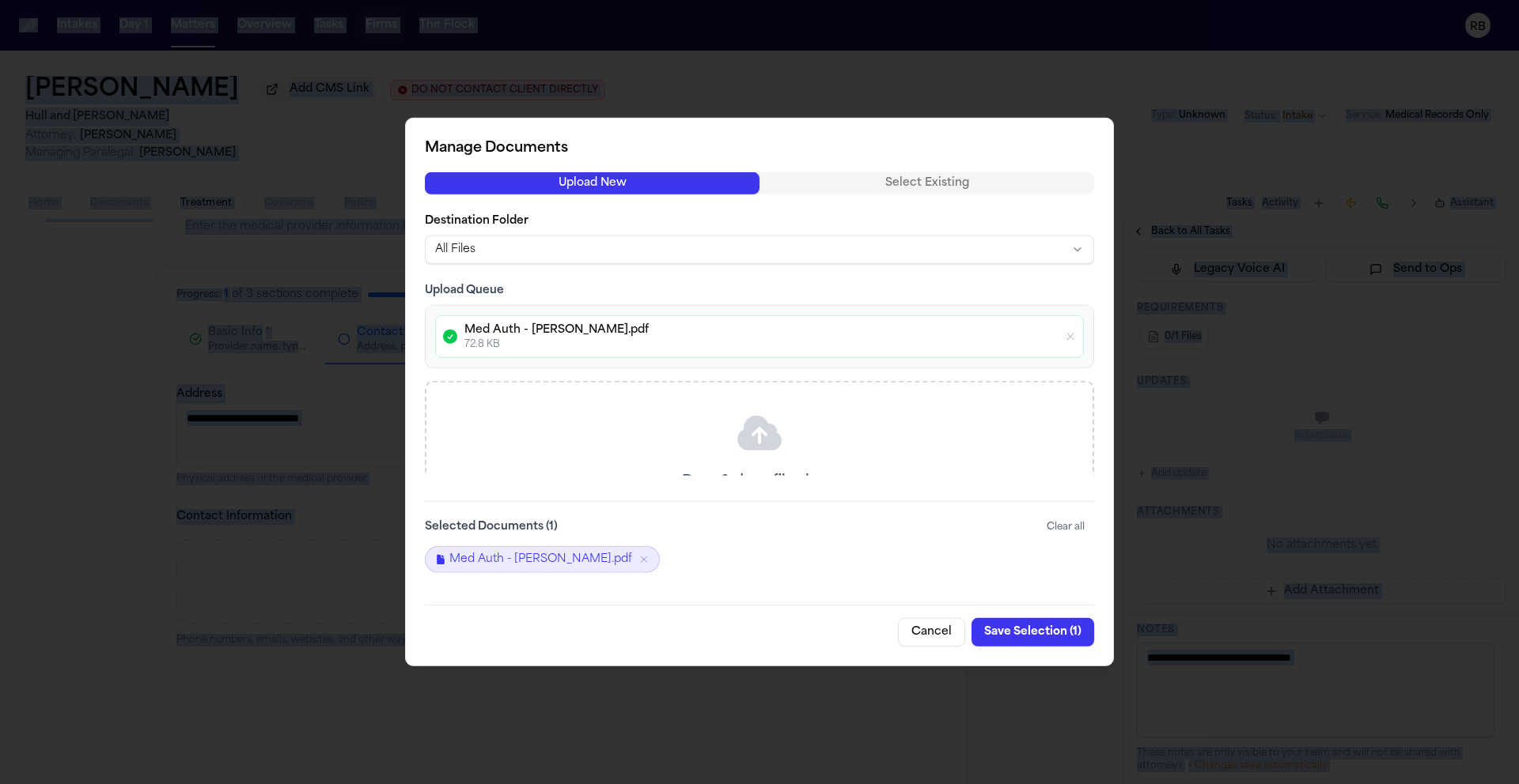
click at [1053, 631] on button "Save Selection ( 1 )" at bounding box center [1033, 632] width 123 height 28
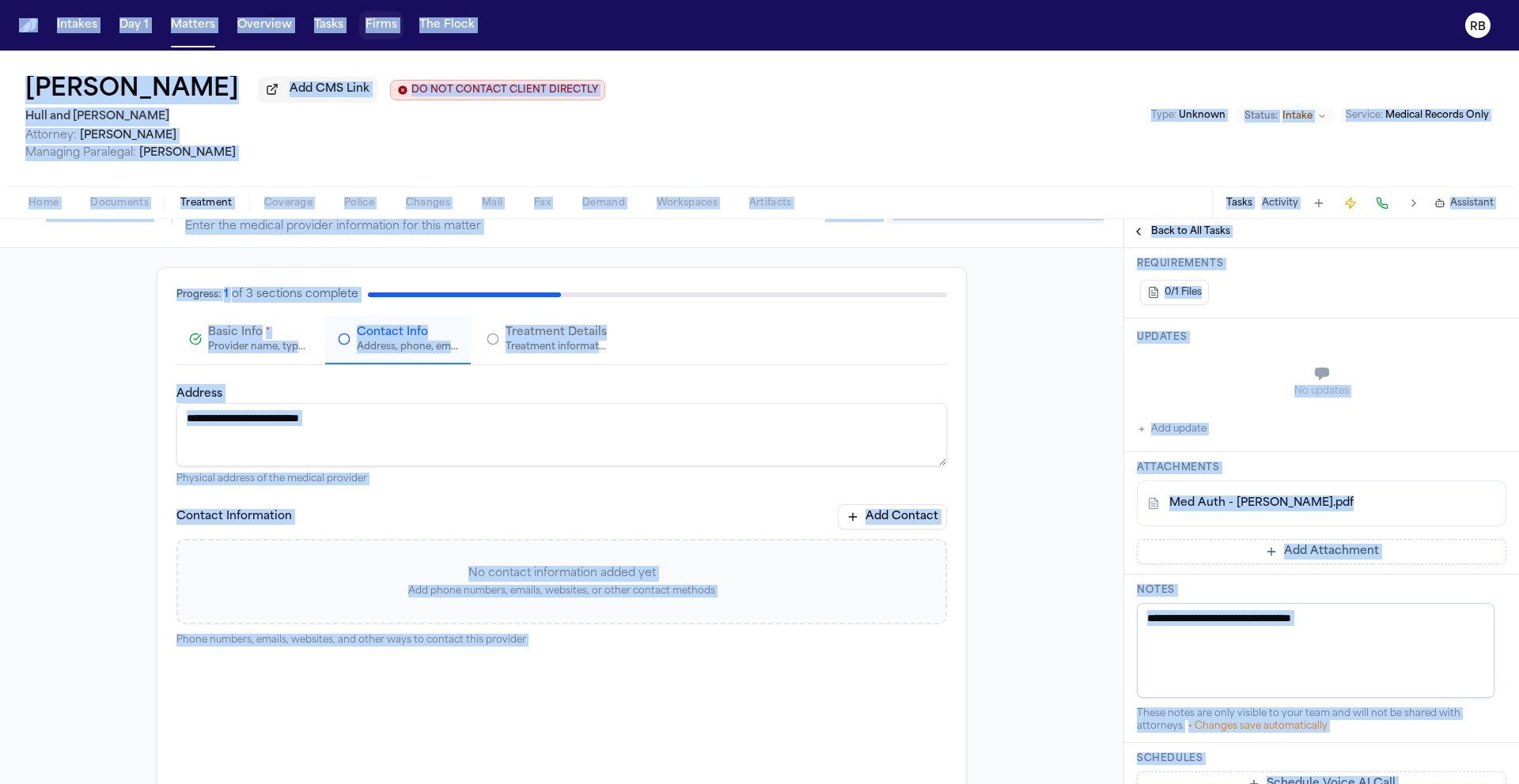
scroll to position [75, 0]
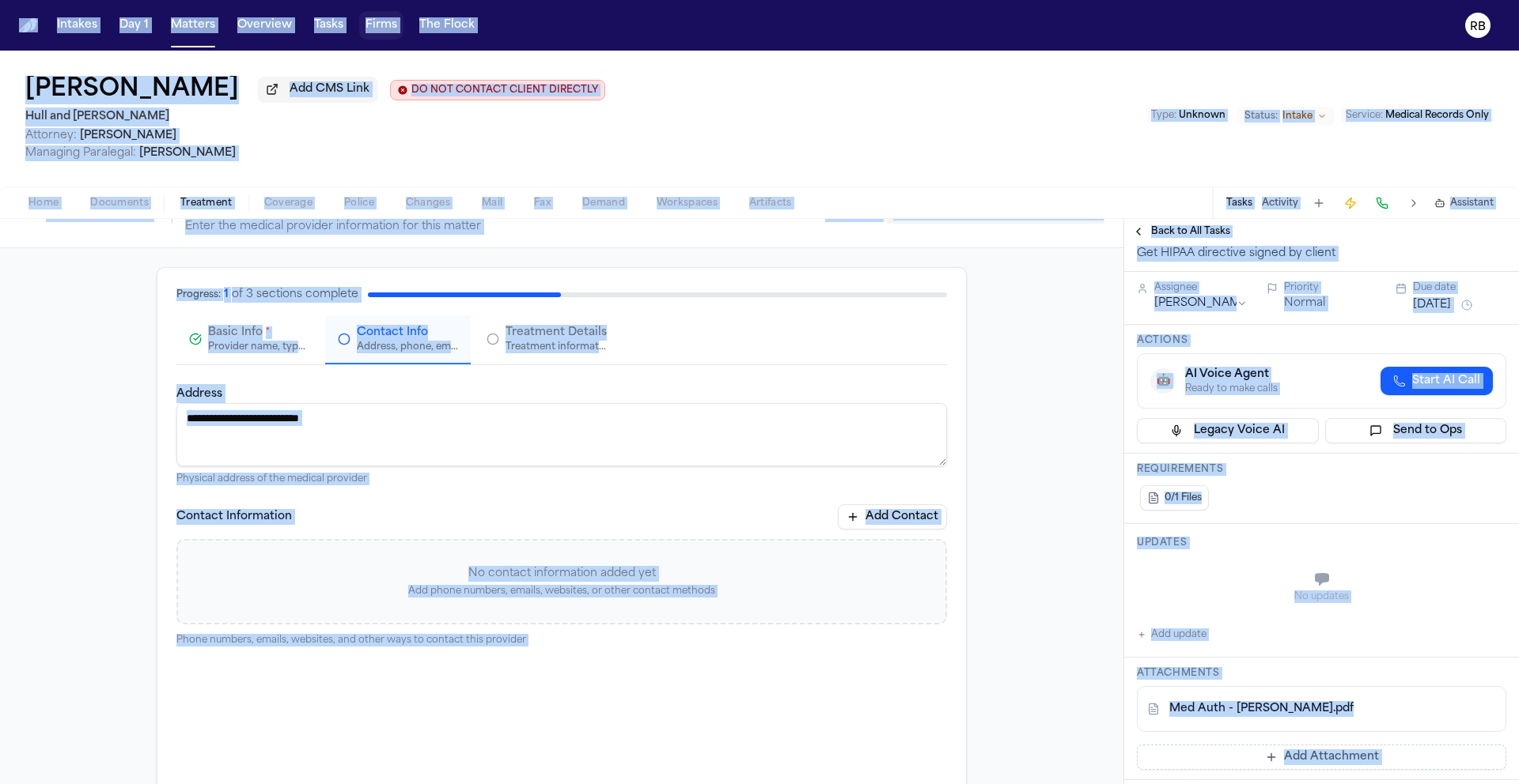
click at [1168, 630] on button "Add update" at bounding box center [1171, 635] width 69 height 19
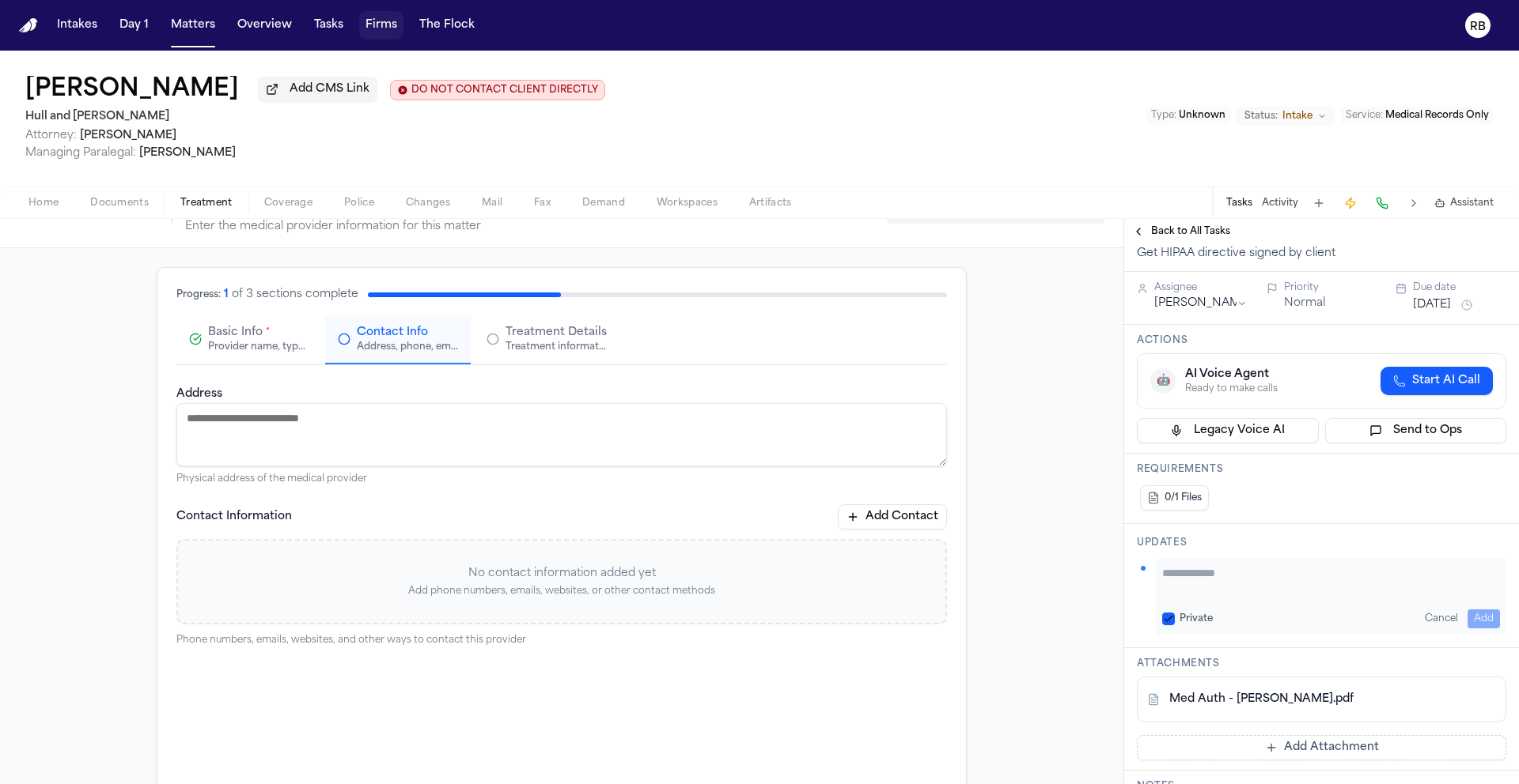
click at [1214, 574] on textarea "Add your update" at bounding box center [1331, 582] width 337 height 32
type textarea "**********"
click at [1478, 614] on button "Add" at bounding box center [1483, 619] width 33 height 19
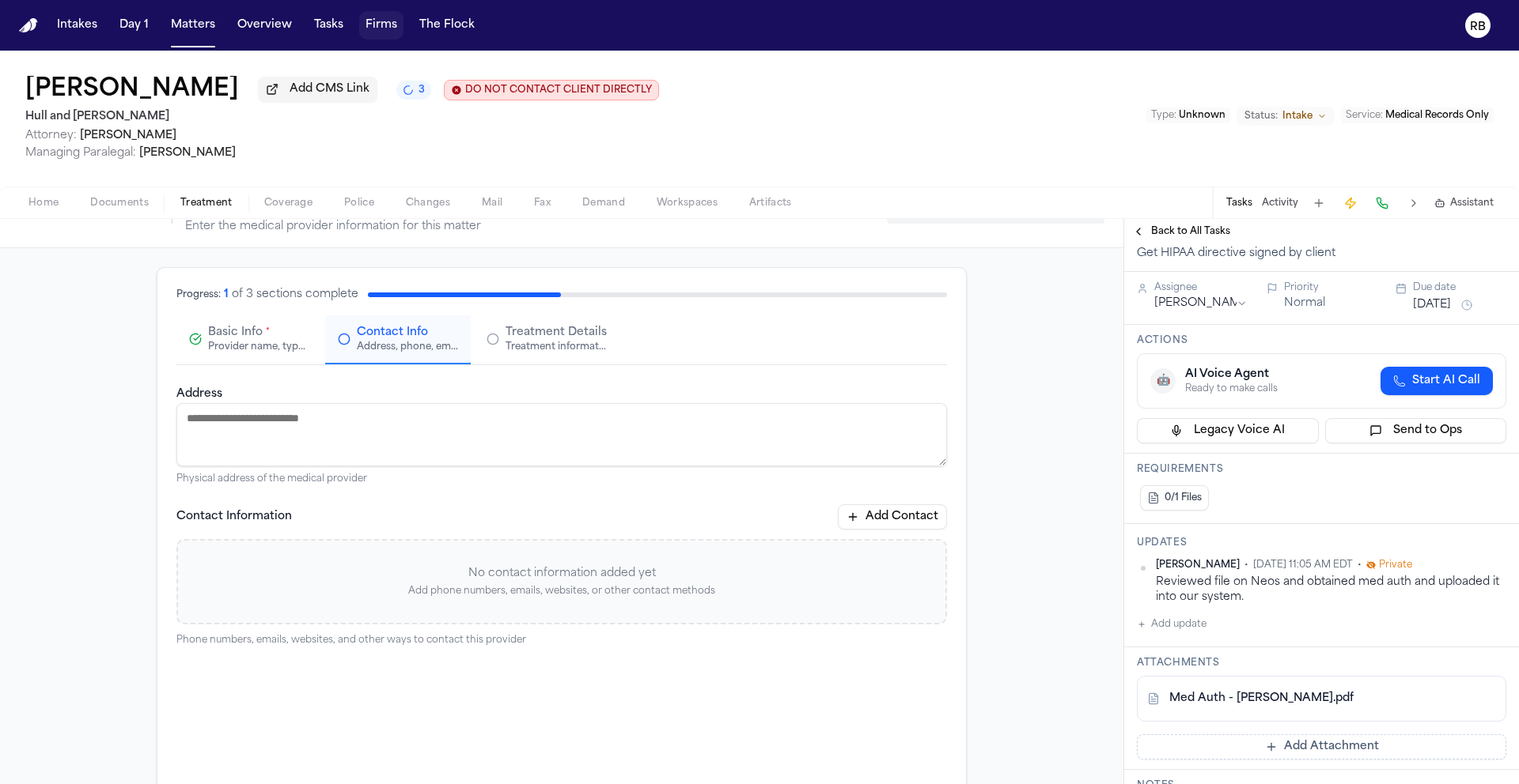
click at [1176, 236] on span "Back to All Tasks" at bounding box center [1190, 232] width 79 height 13
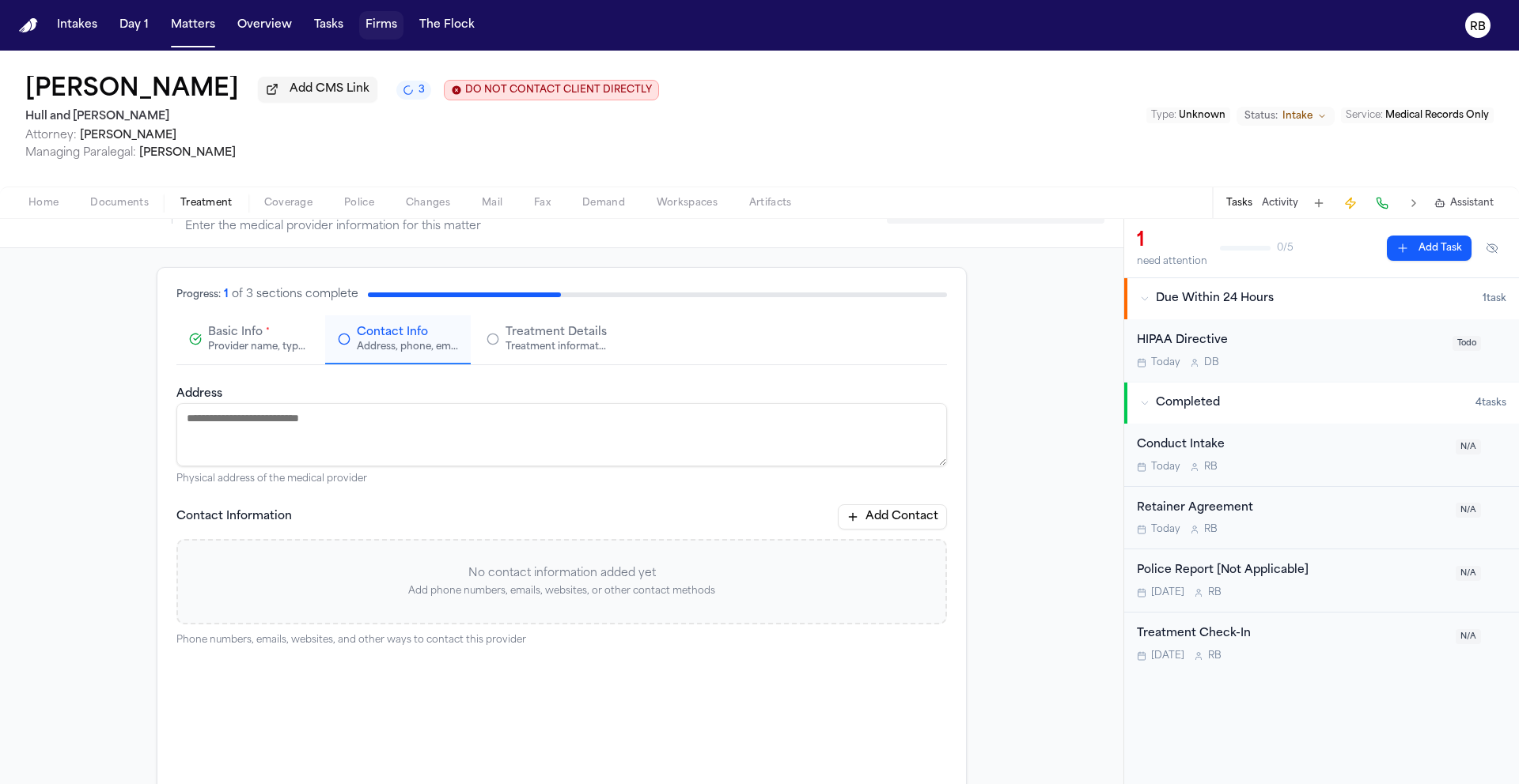
click at [1293, 340] on div "HIPAA Directive" at bounding box center [1289, 341] width 306 height 18
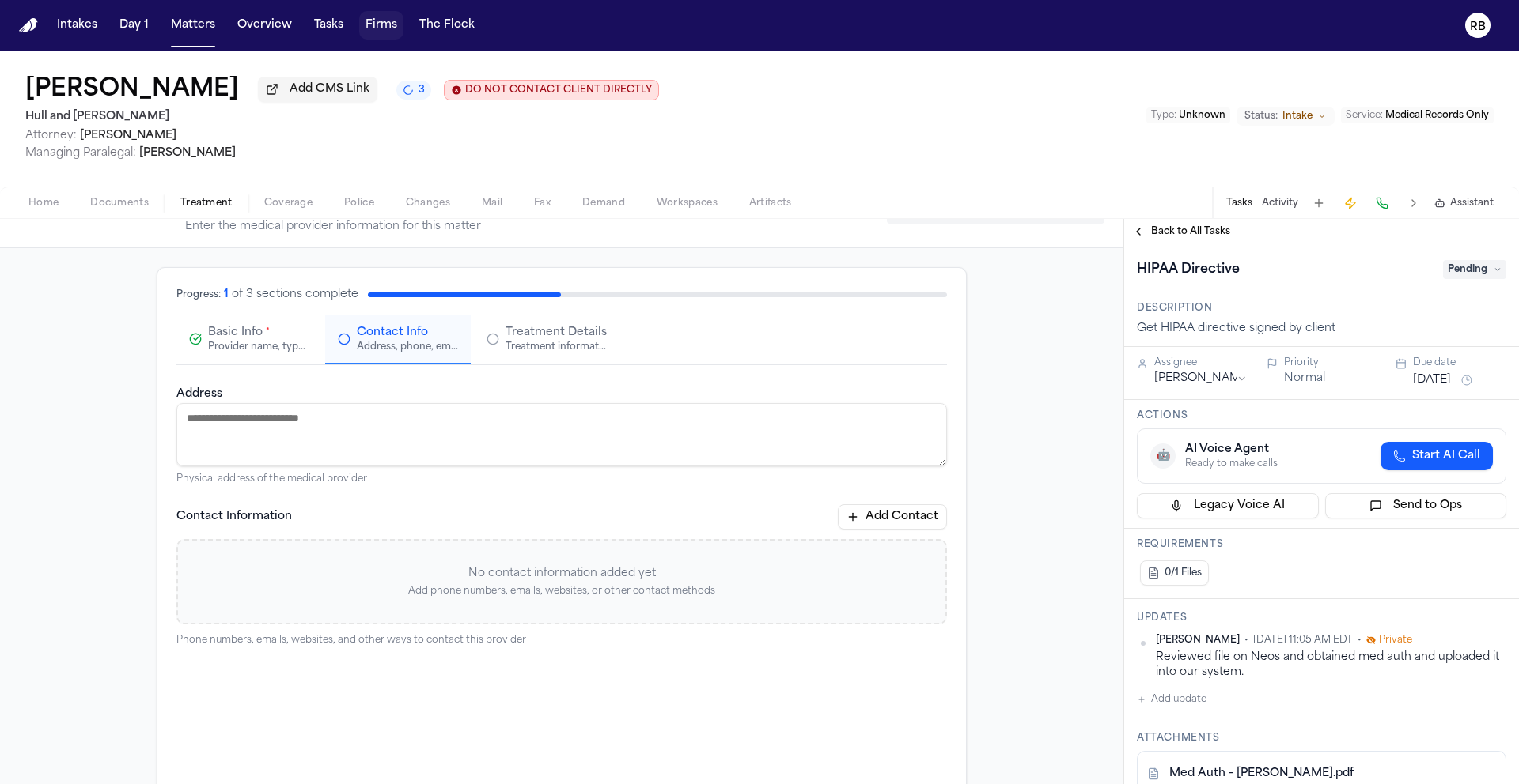
click at [1244, 377] on div "Assignee Denise Biggs Priority Normal Due date Oct 7, 2025" at bounding box center [1321, 373] width 369 height 33
click at [1241, 379] on html "Intakes Day 1 Matters Overview Tasks Firms The Flock RB Mary Kelley Add CMS Lin…" at bounding box center [759, 392] width 1519 height 784
click at [1455, 267] on span "Pending" at bounding box center [1475, 270] width 64 height 19
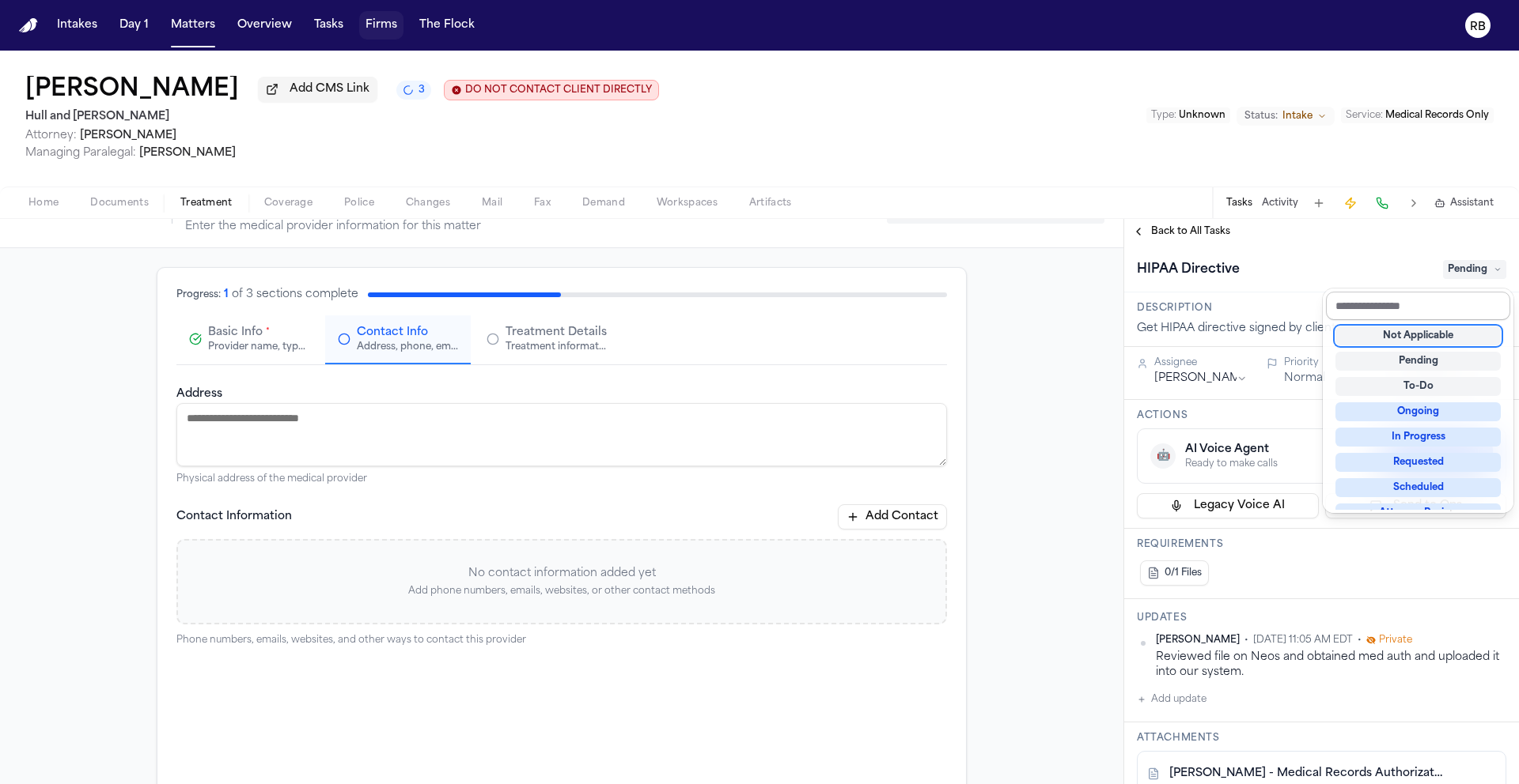
click at [1463, 307] on input "text" at bounding box center [1418, 305] width 185 height 28
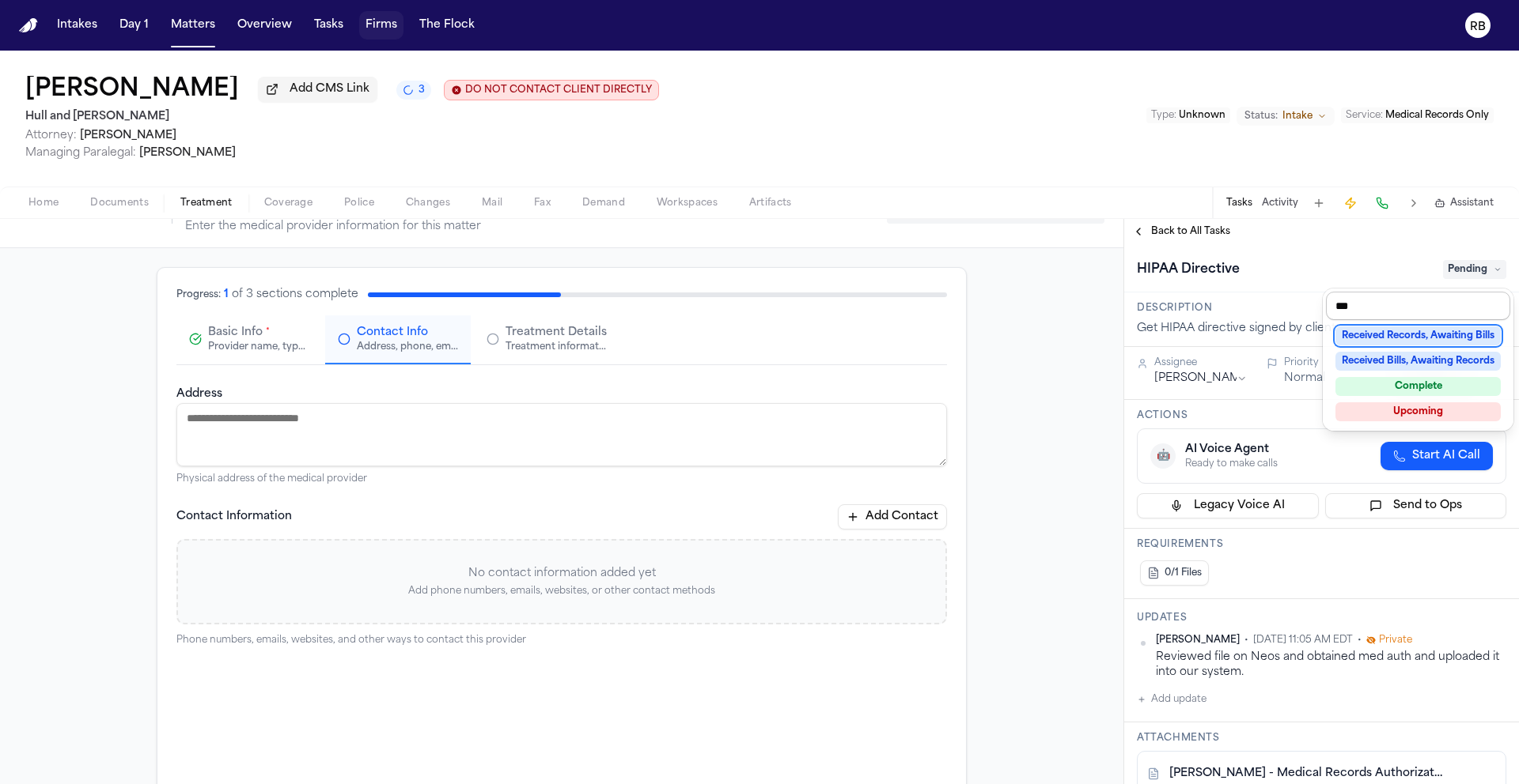
type input "****"
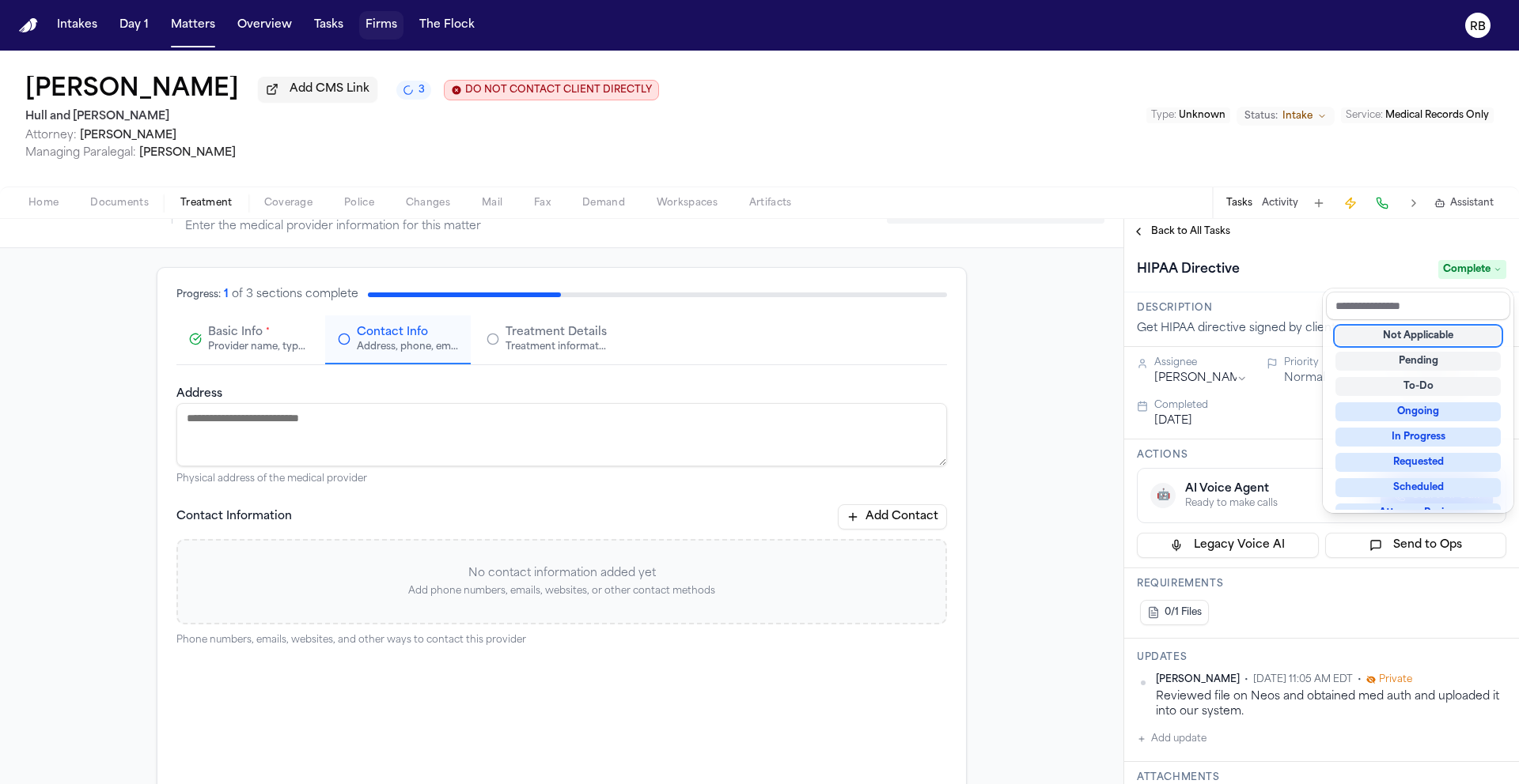
click at [1297, 257] on div "HIPAA Directive Complete" at bounding box center [1321, 268] width 395 height 48
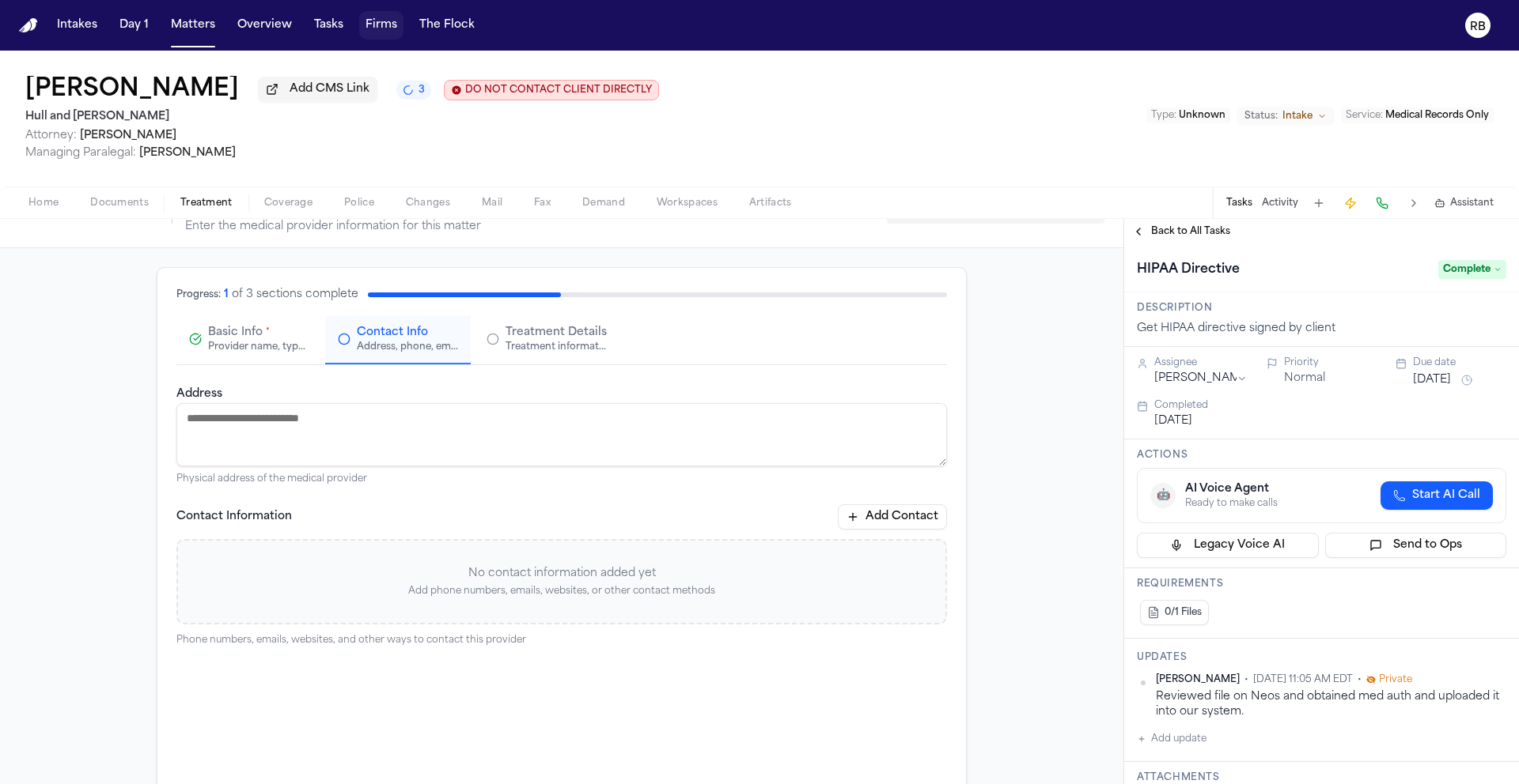
click at [1175, 238] on span "Back to All Tasks" at bounding box center [1190, 232] width 79 height 13
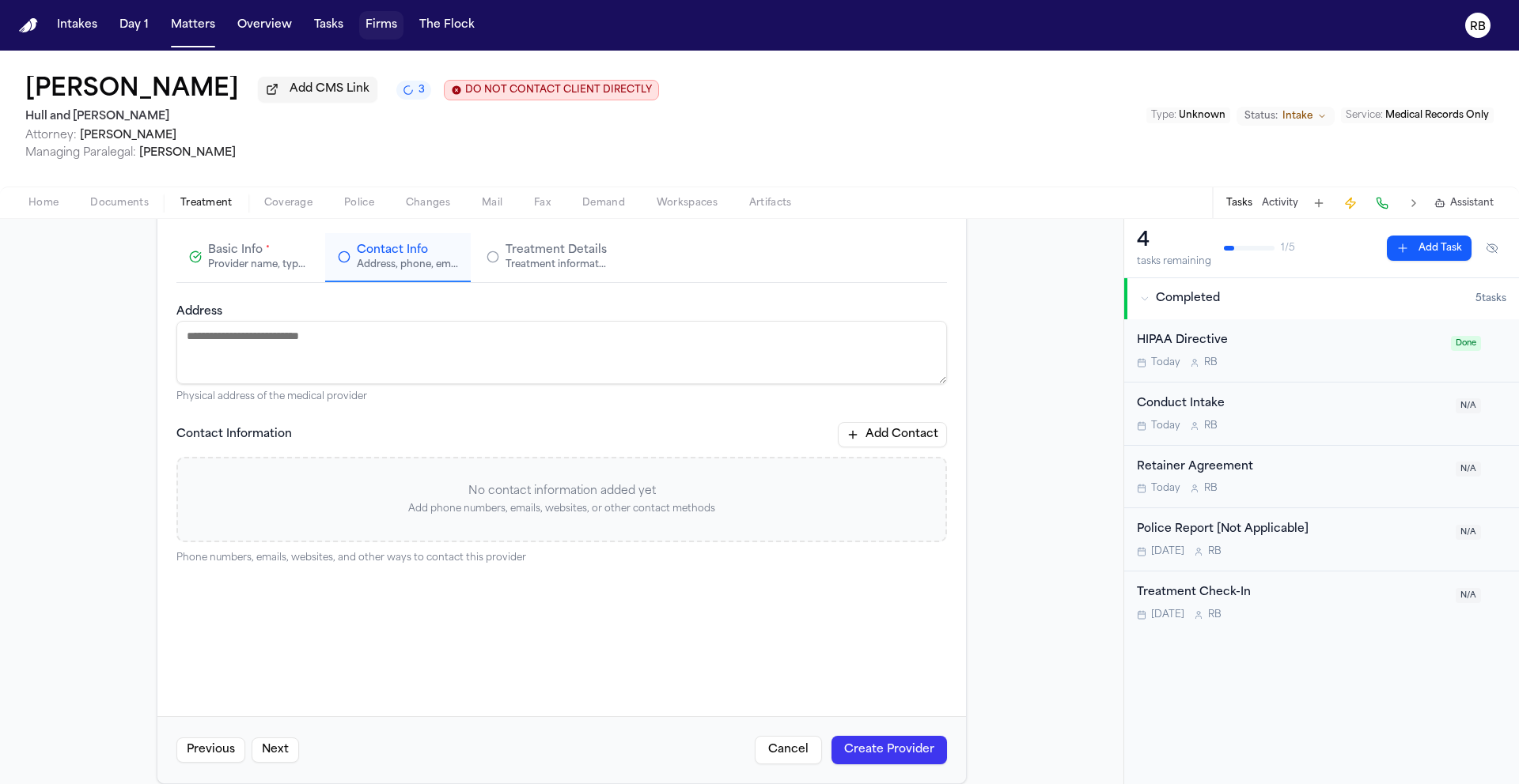
scroll to position [81, 0]
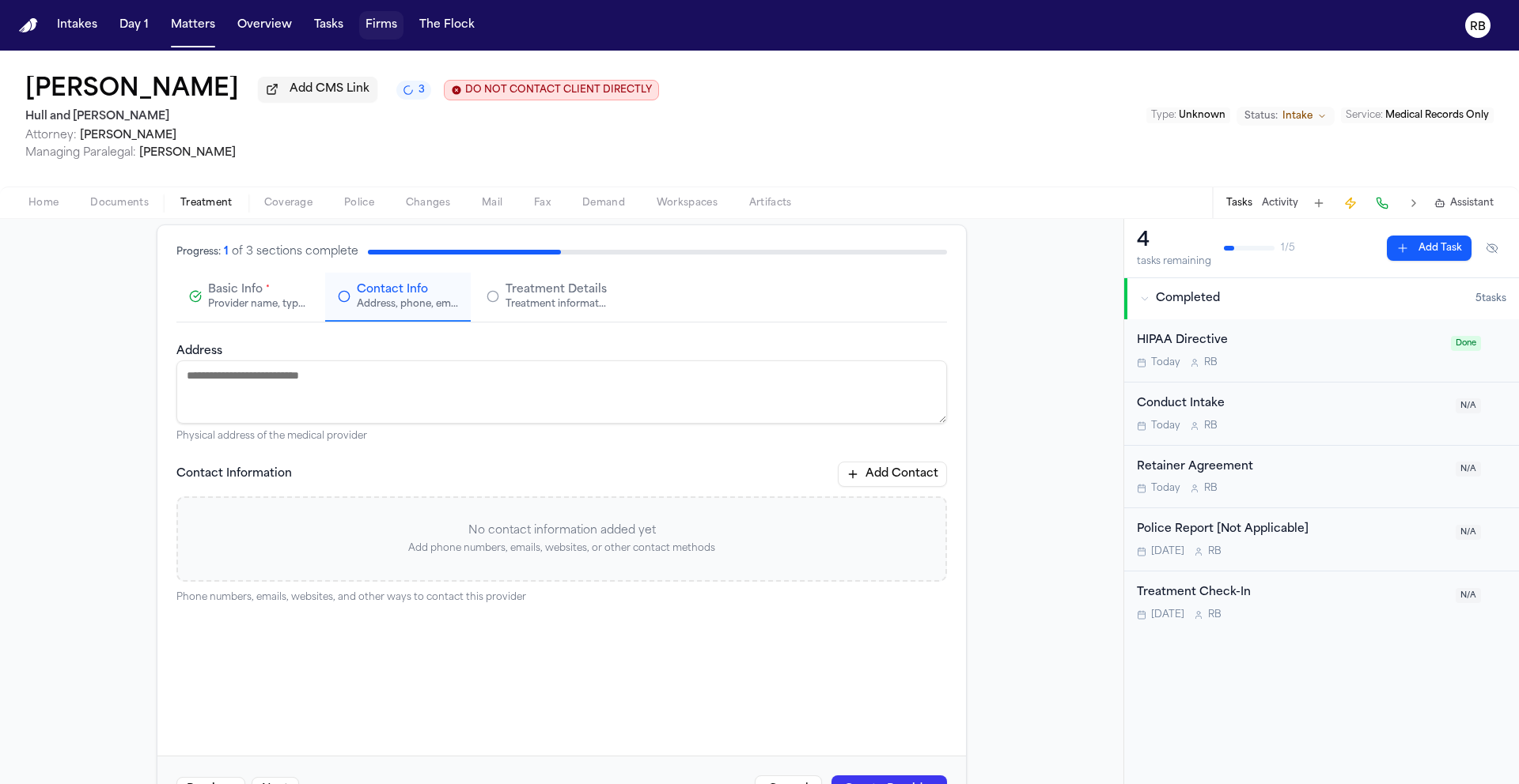
click at [216, 302] on div "Provider name, type, and general information" at bounding box center [259, 304] width 101 height 13
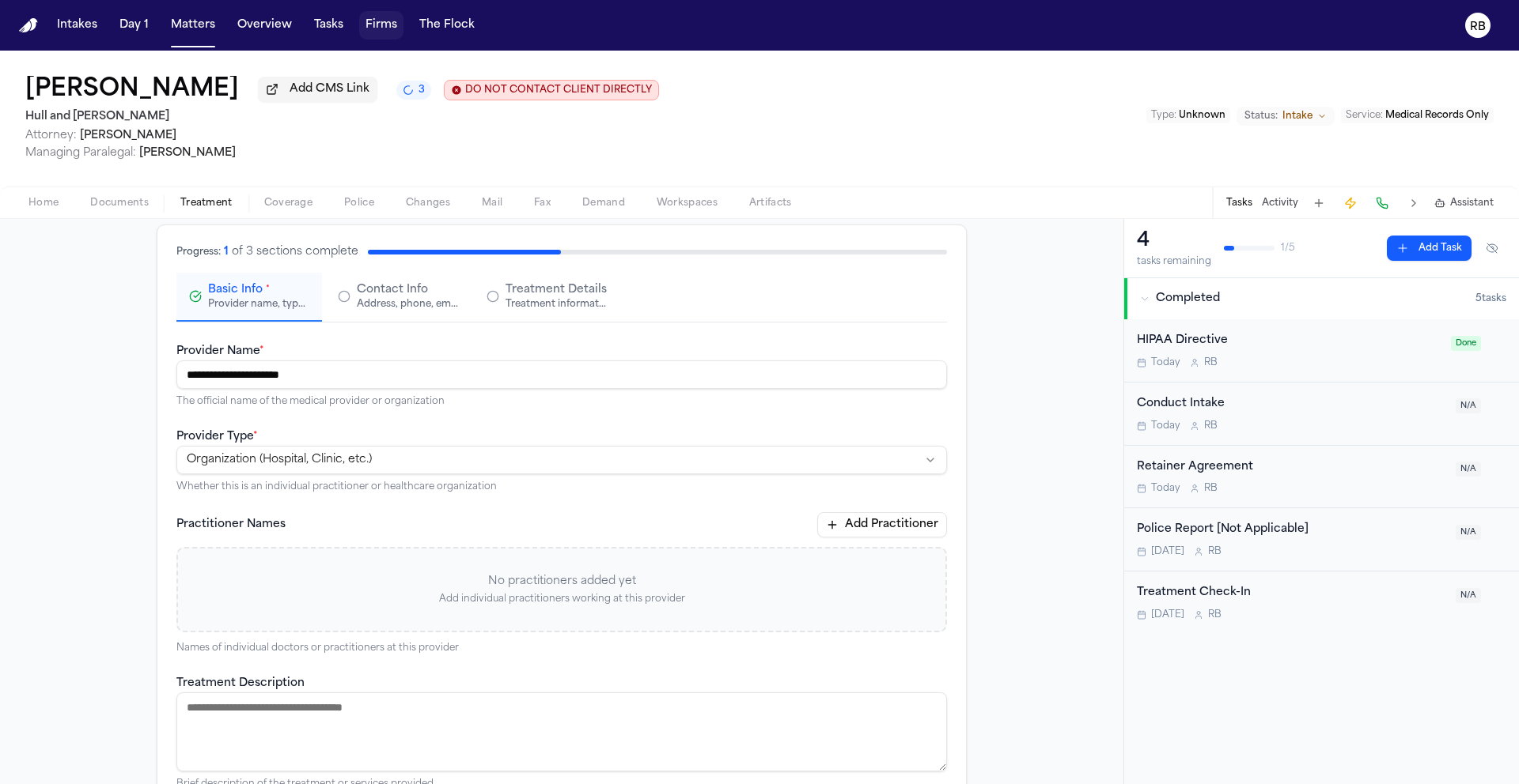
click at [390, 298] on span "Contact Info" at bounding box center [393, 289] width 71 height 16
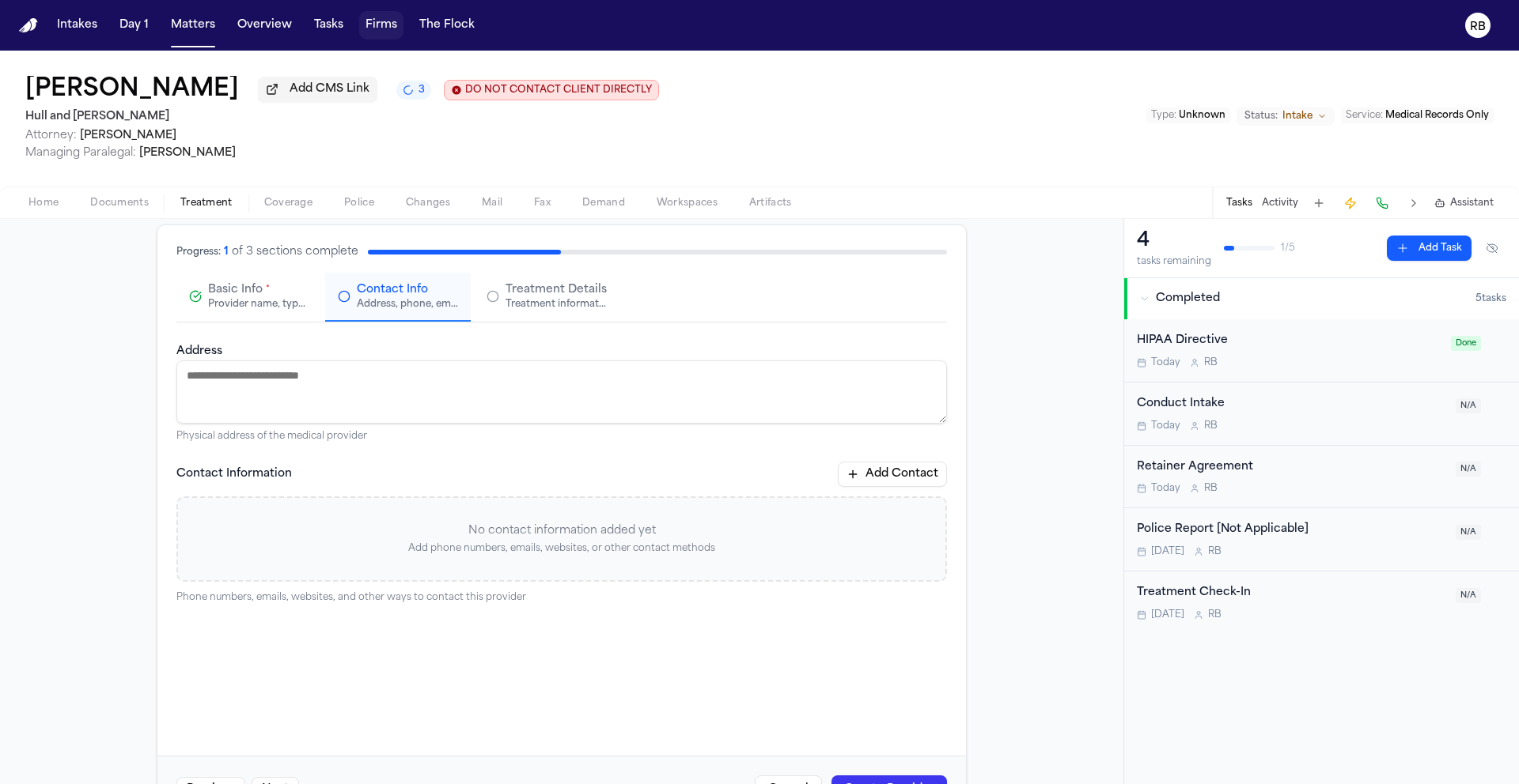
click at [365, 391] on textarea "Address" at bounding box center [561, 392] width 770 height 64
type textarea "**********"
click at [255, 311] on div "Provider name, type, and general information" at bounding box center [259, 304] width 101 height 13
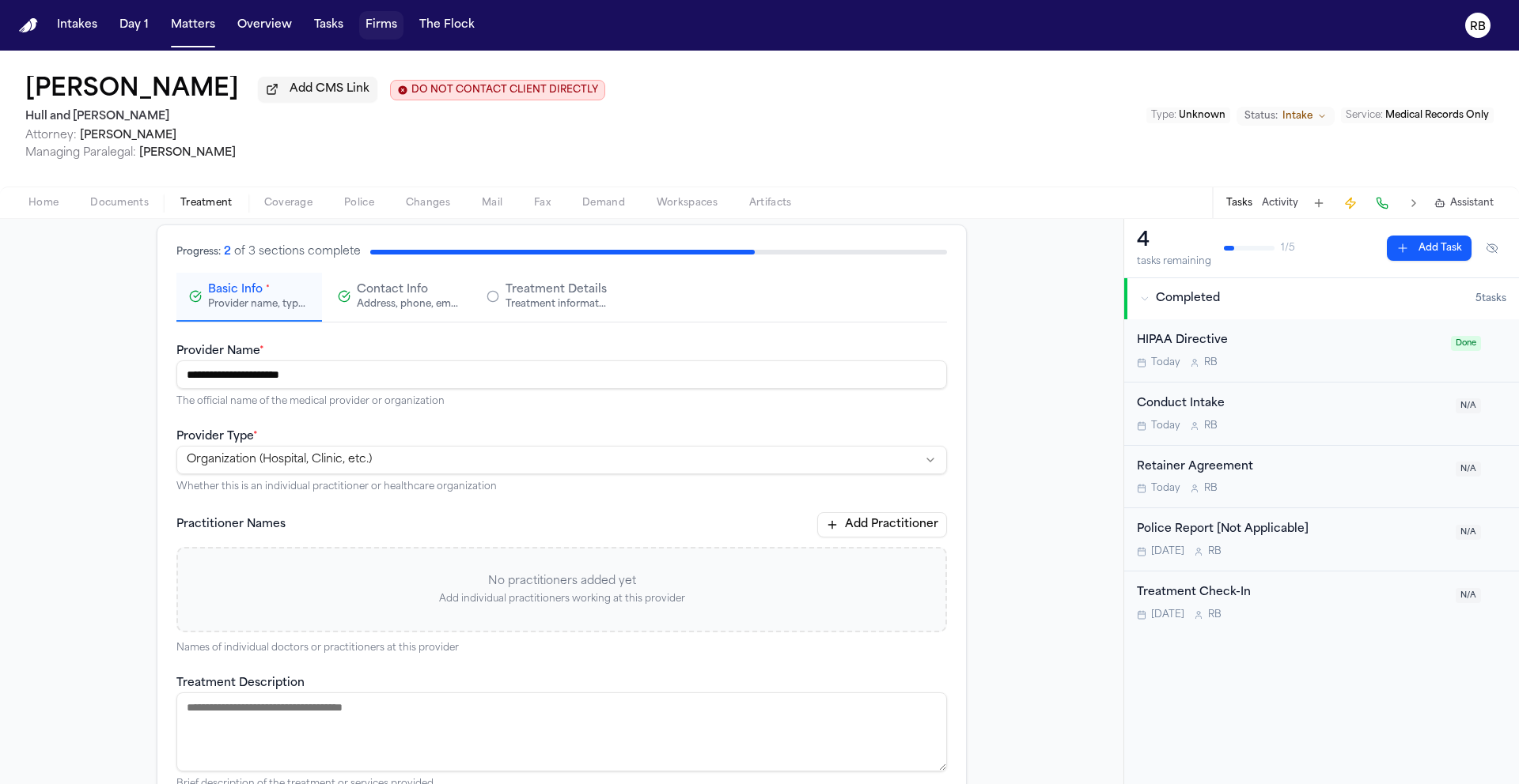
click at [392, 374] on input "**********" at bounding box center [561, 375] width 770 height 28
type input "**********"
click at [384, 307] on div "Address, phone, email, and other contact details" at bounding box center [408, 304] width 101 height 13
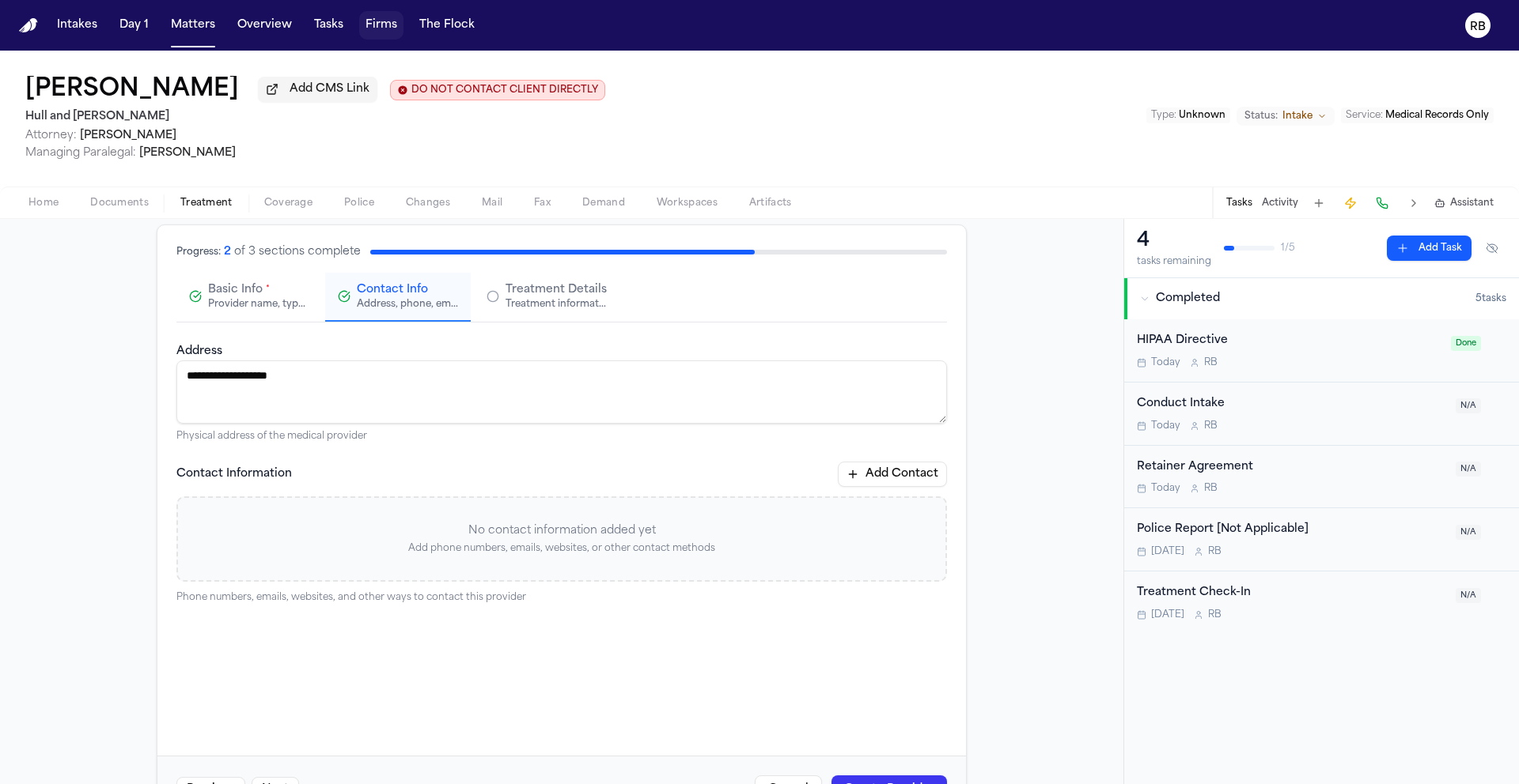
click at [417, 386] on textarea "**********" at bounding box center [561, 392] width 770 height 64
type textarea "*"
click at [324, 391] on textarea "Address" at bounding box center [561, 392] width 770 height 64
type textarea "**********"
click at [361, 537] on p "No contact information added yet" at bounding box center [561, 531] width 767 height 16
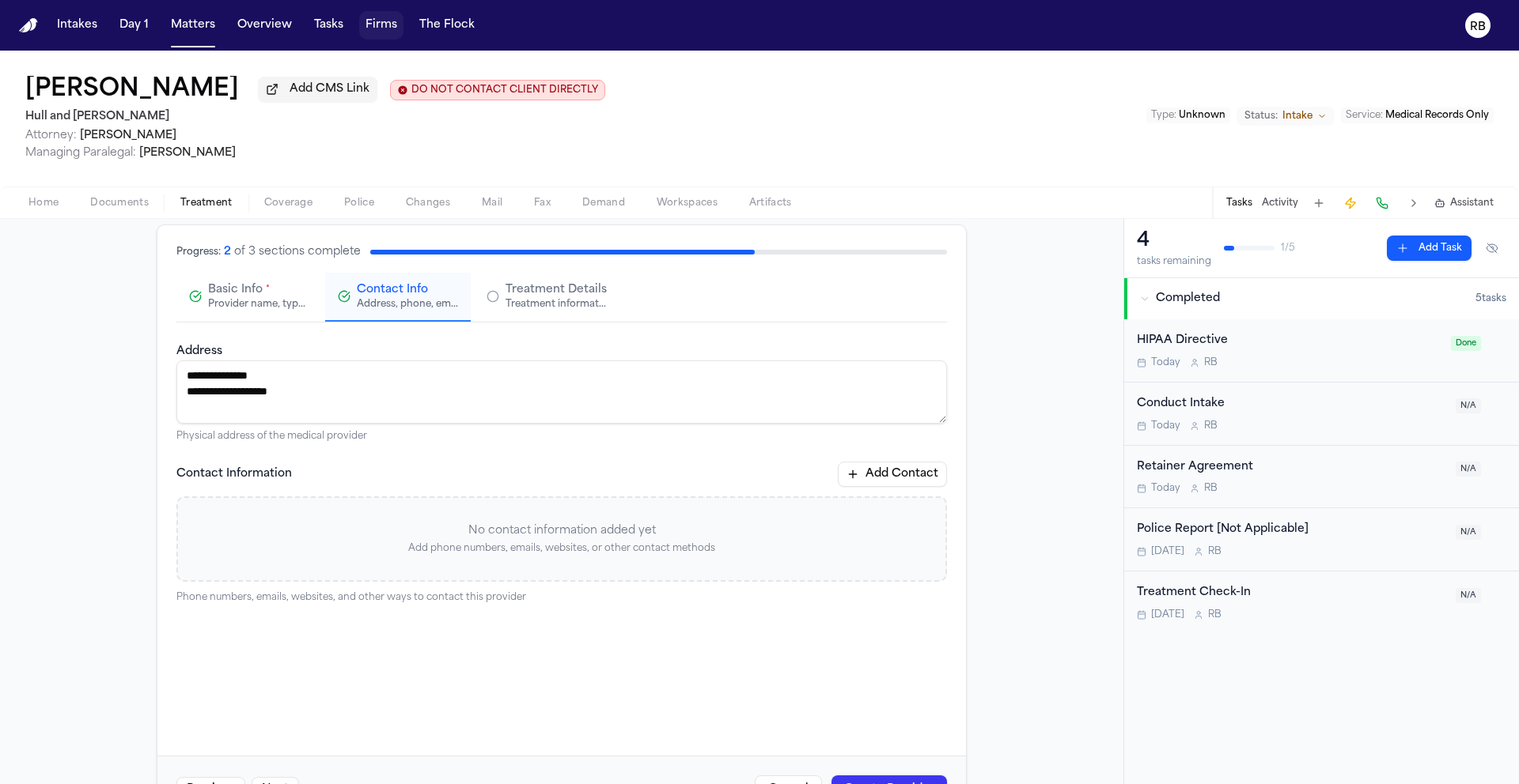
click at [473, 545] on p "Add phone numbers, emails, websites, or other contact methods" at bounding box center [561, 549] width 767 height 13
drag, startPoint x: 469, startPoint y: 545, endPoint x: 478, endPoint y: 544, distance: 9.1
click at [469, 545] on p "Add phone numbers, emails, websites, or other contact methods" at bounding box center [561, 549] width 767 height 13
click at [921, 479] on button "Add Contact" at bounding box center [892, 474] width 109 height 25
click at [485, 545] on input at bounding box center [560, 543] width 241 height 28
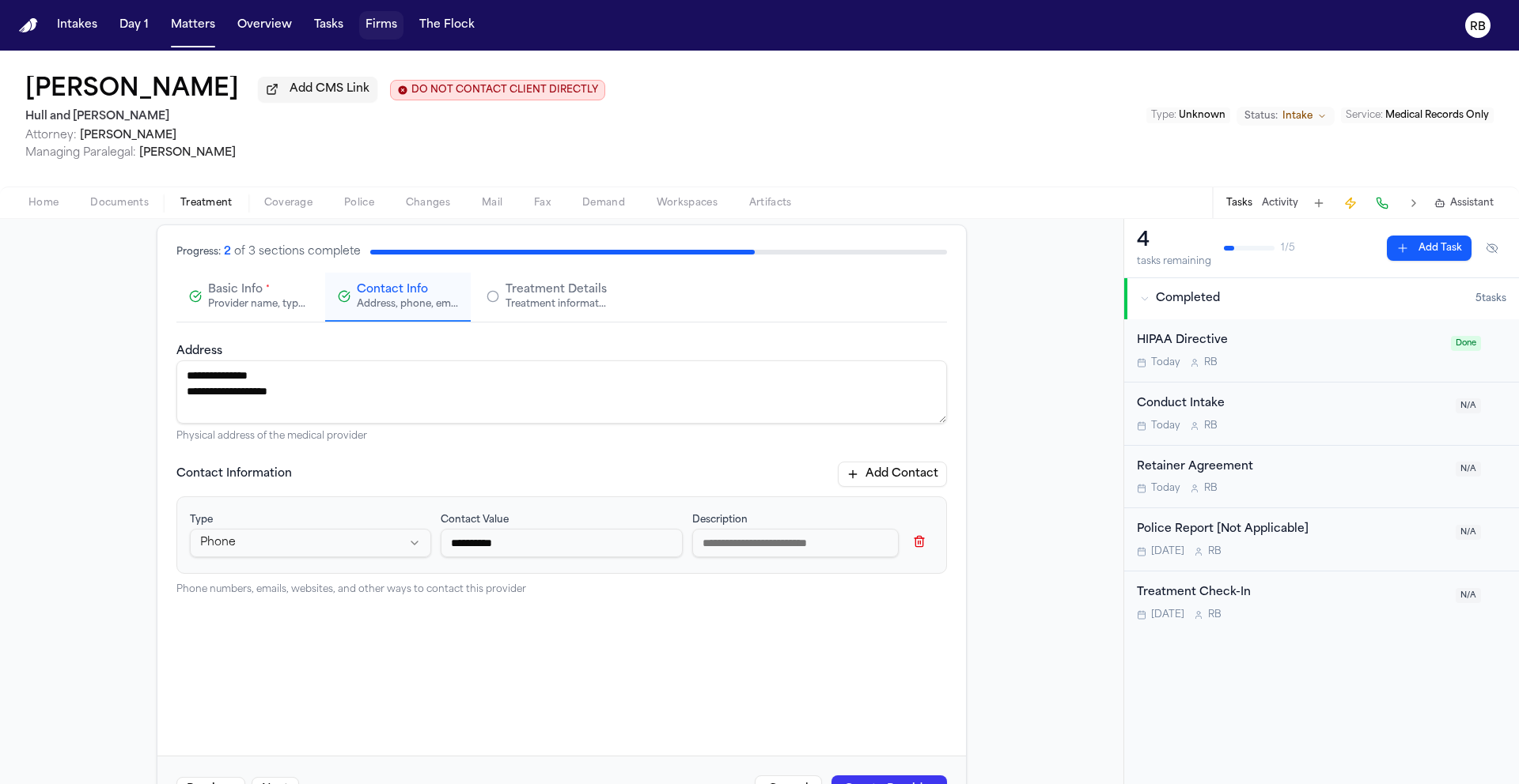
type input "**********"
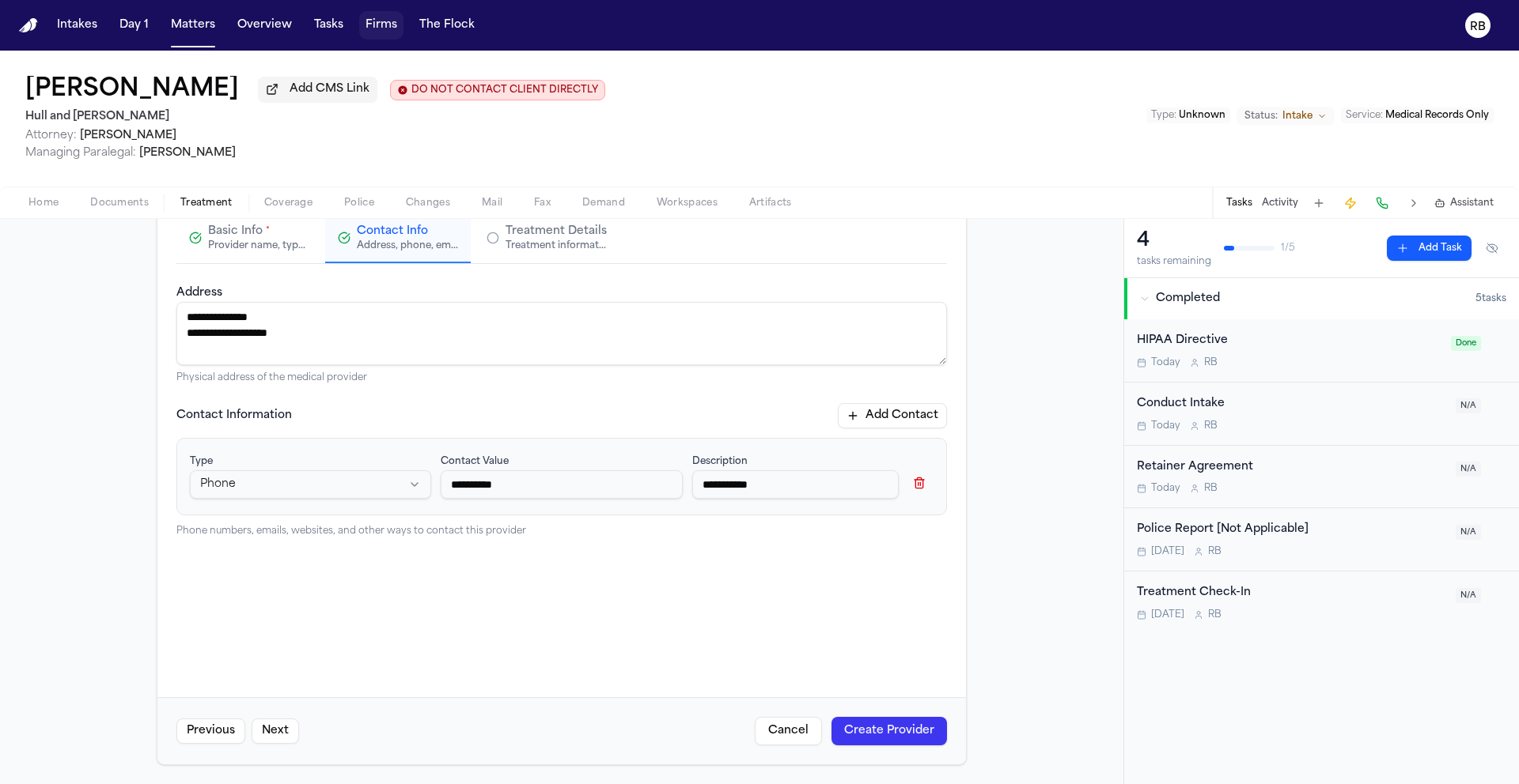
scroll to position [142, 0]
type input "**********"
click at [918, 735] on button "Create Provider" at bounding box center [888, 732] width 115 height 28
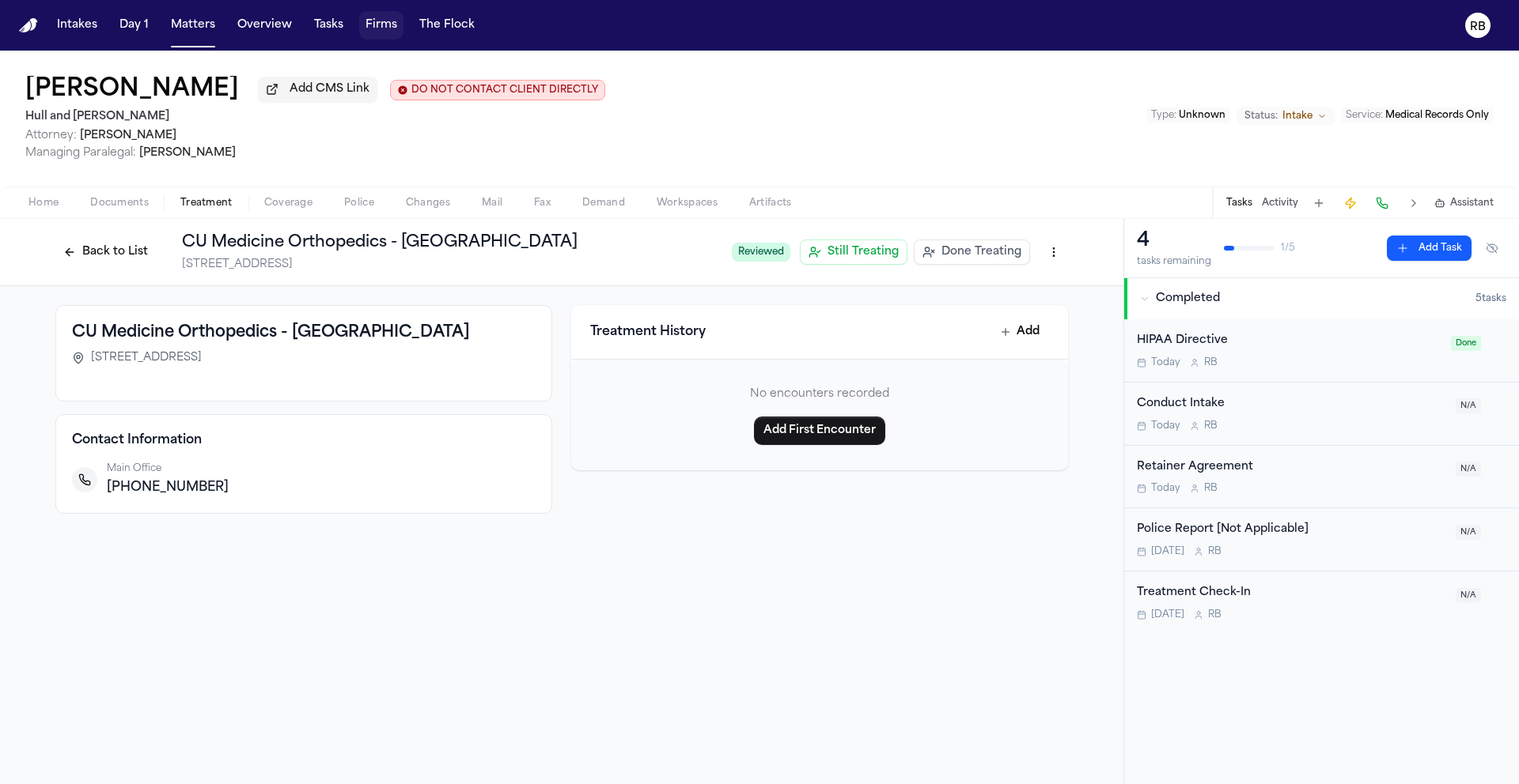
click at [1053, 259] on html "Intakes Day 1 Matters Overview Tasks Firms The Flock RB Mary Kelley Add CMS Lin…" at bounding box center [759, 392] width 1519 height 784
click at [1037, 314] on div "Edit Provider" at bounding box center [998, 314] width 132 height 25
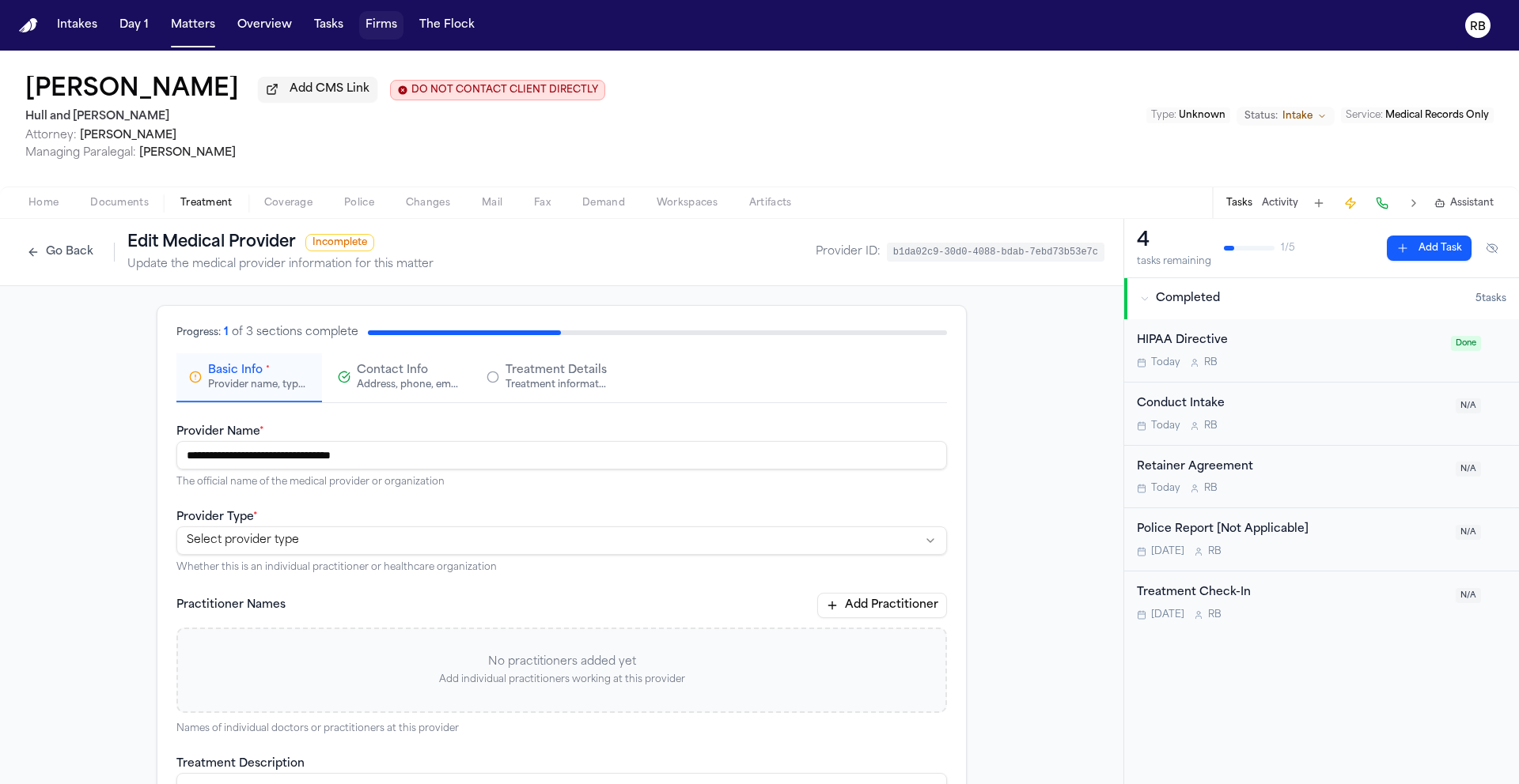
click at [424, 390] on div "Address, phone, email, and other contact details" at bounding box center [408, 385] width 101 height 13
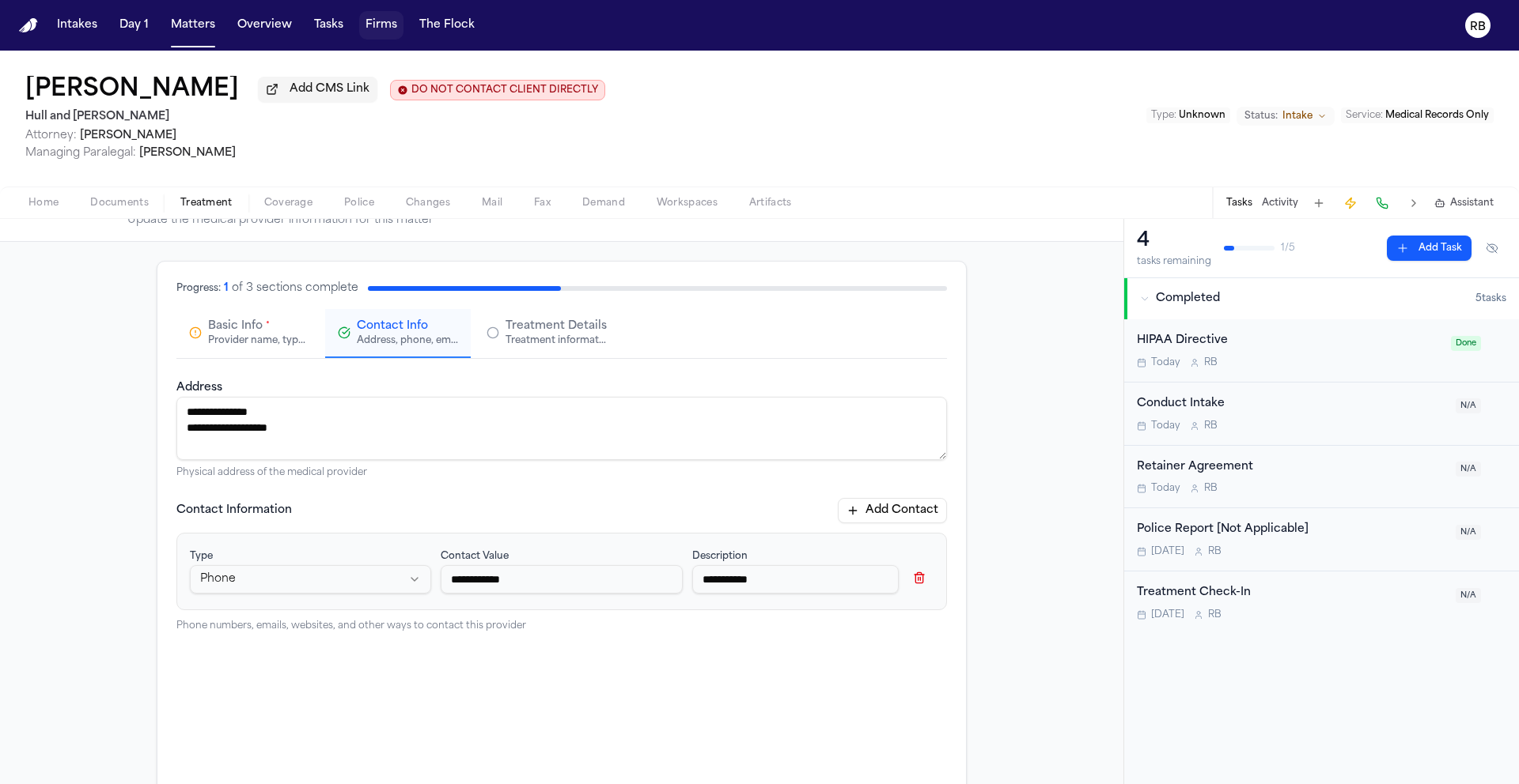
scroll to position [72, 0]
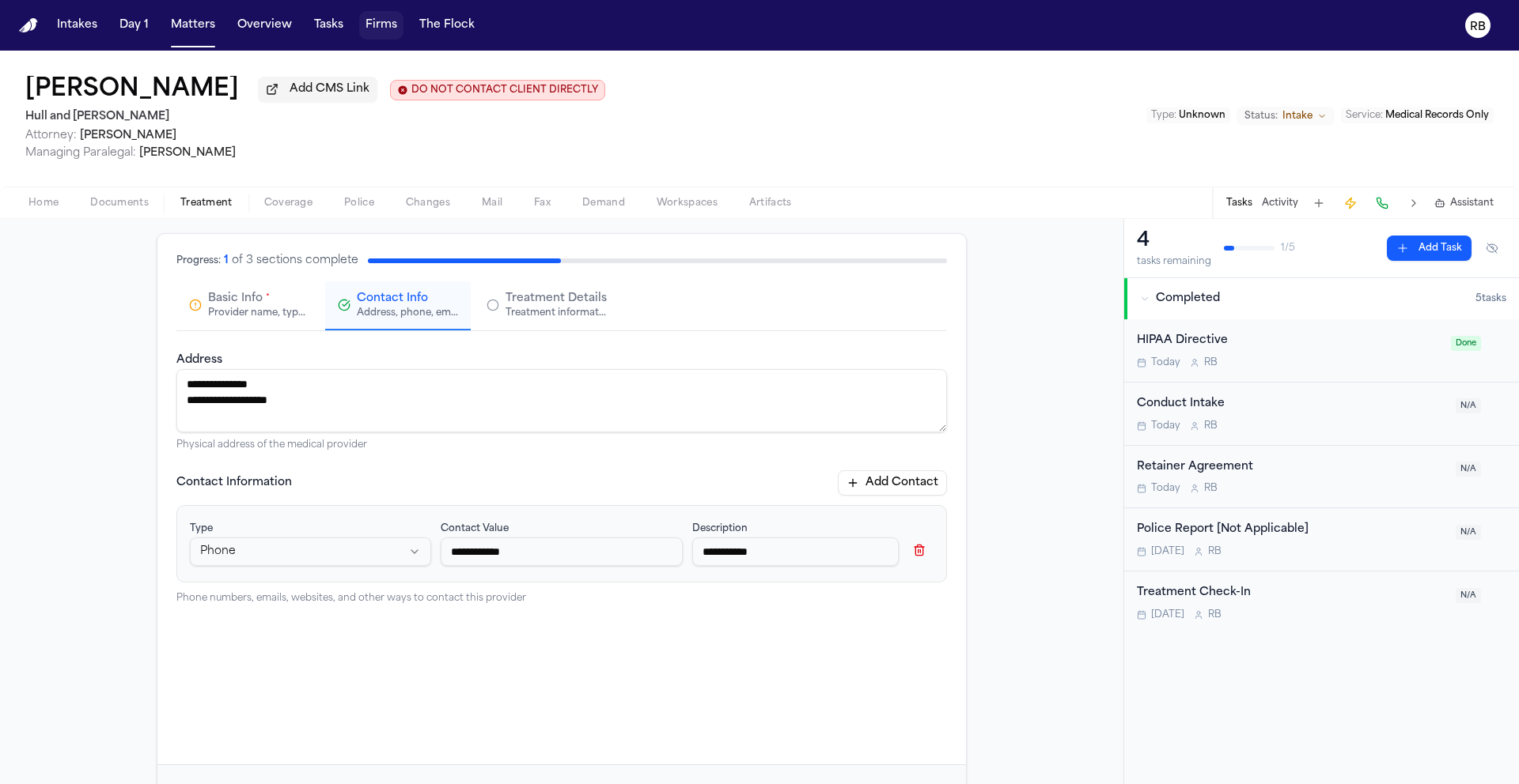
click at [905, 490] on button "Add Contact" at bounding box center [892, 482] width 109 height 25
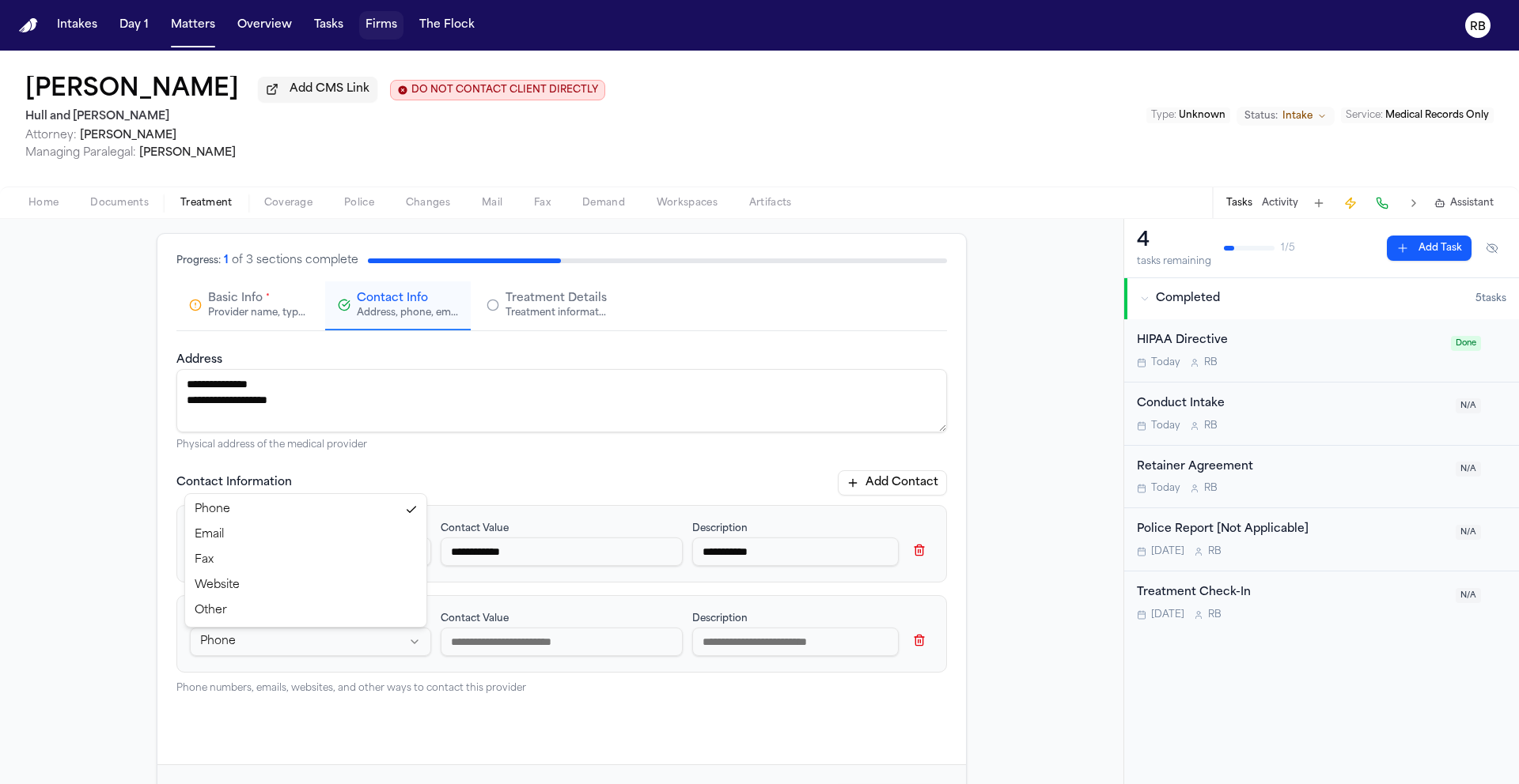
click at [304, 642] on html "**********" at bounding box center [759, 392] width 1519 height 784
select select "***"
click at [542, 646] on input at bounding box center [560, 642] width 241 height 28
click at [455, 555] on input "**********" at bounding box center [560, 552] width 241 height 28
type input "**********"
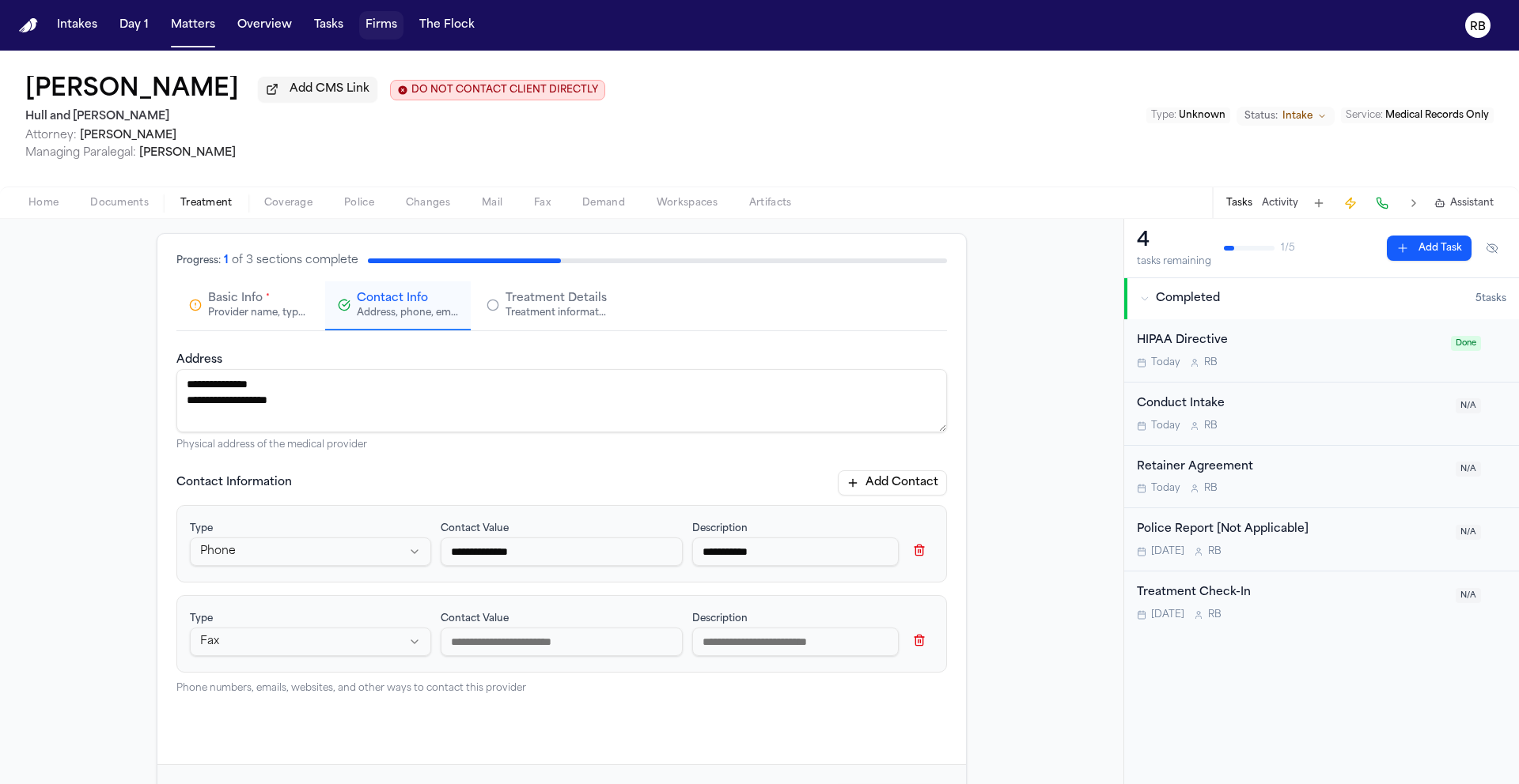
click at [509, 636] on input at bounding box center [560, 642] width 241 height 28
type input "**********"
click at [747, 640] on input at bounding box center [796, 642] width 206 height 28
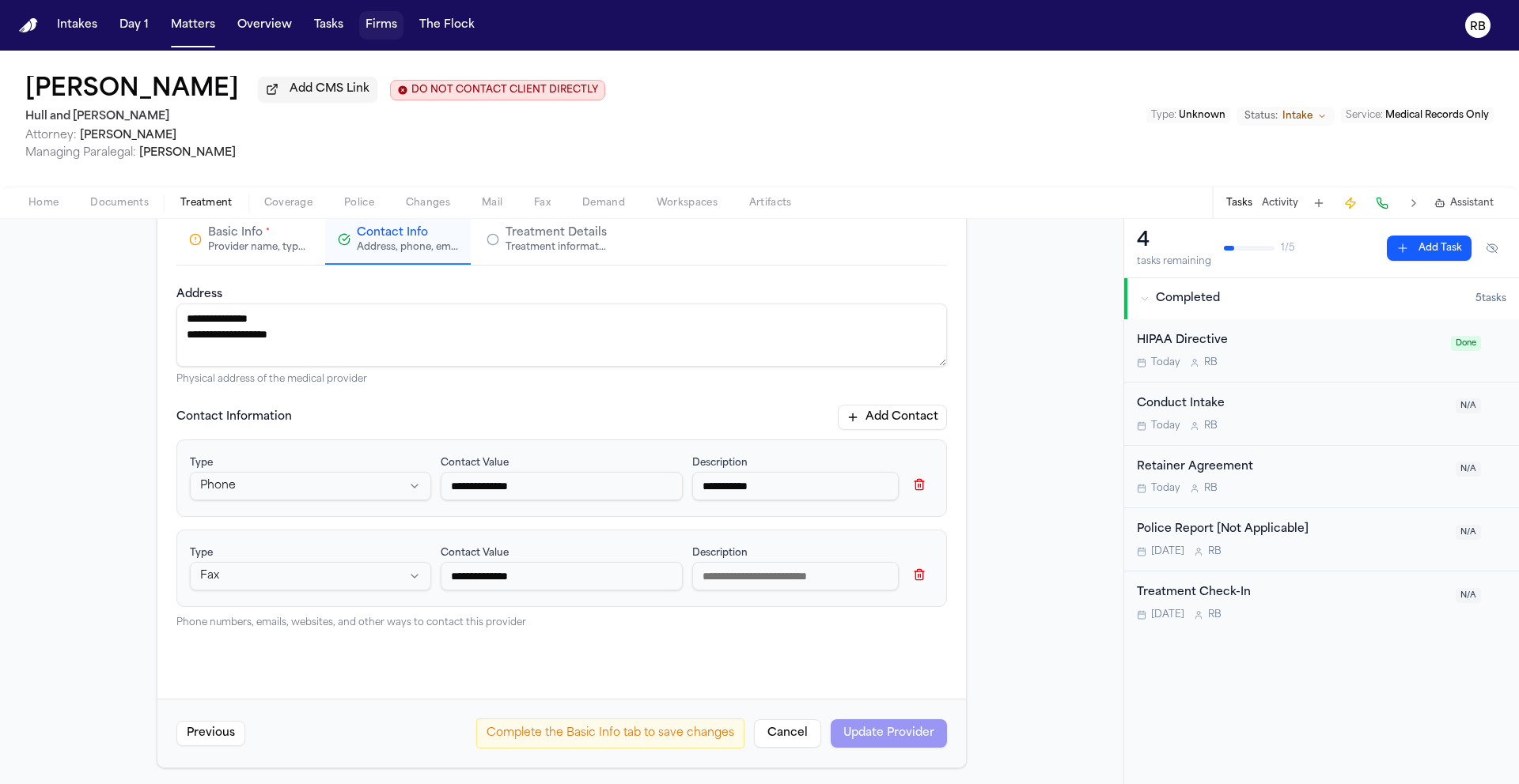
scroll to position [144, 0]
click at [825, 637] on div "**********" at bounding box center [561, 480] width 770 height 395
click at [269, 243] on div "Provider name, type, and general information" at bounding box center [259, 244] width 101 height 13
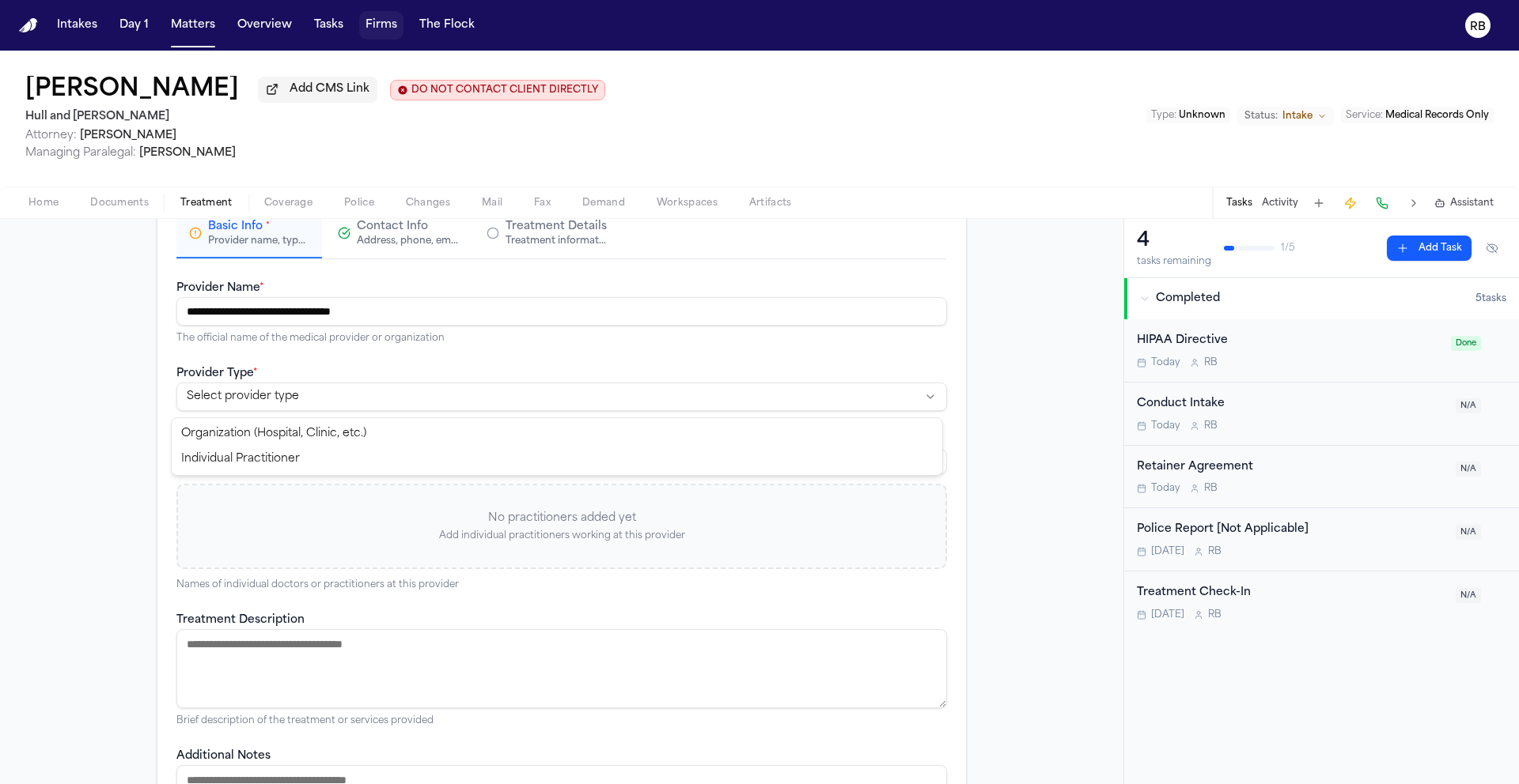
click at [345, 398] on html "**********" at bounding box center [759, 392] width 1519 height 784
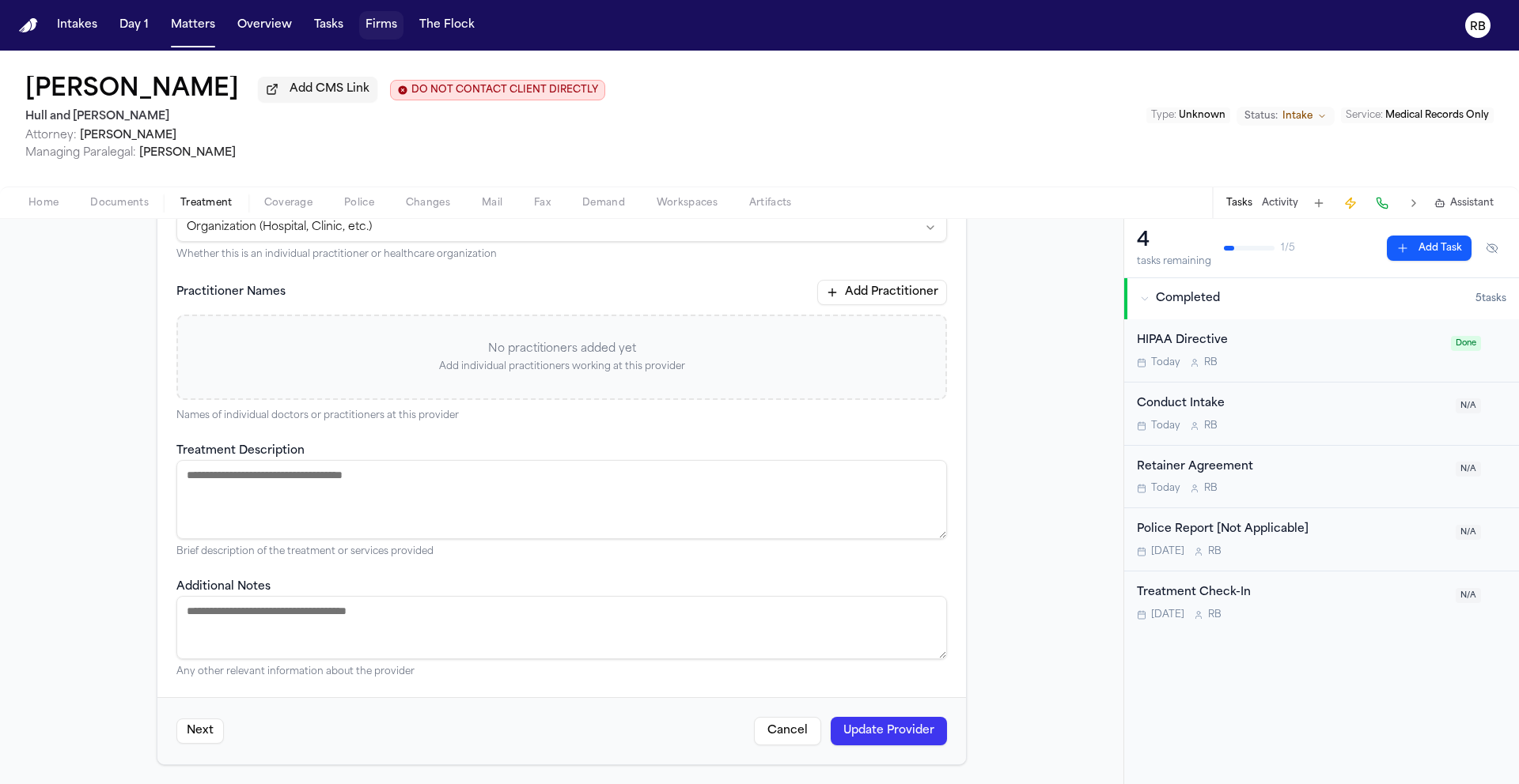
scroll to position [317, 0]
click at [908, 728] on button "Update Provider" at bounding box center [888, 732] width 116 height 28
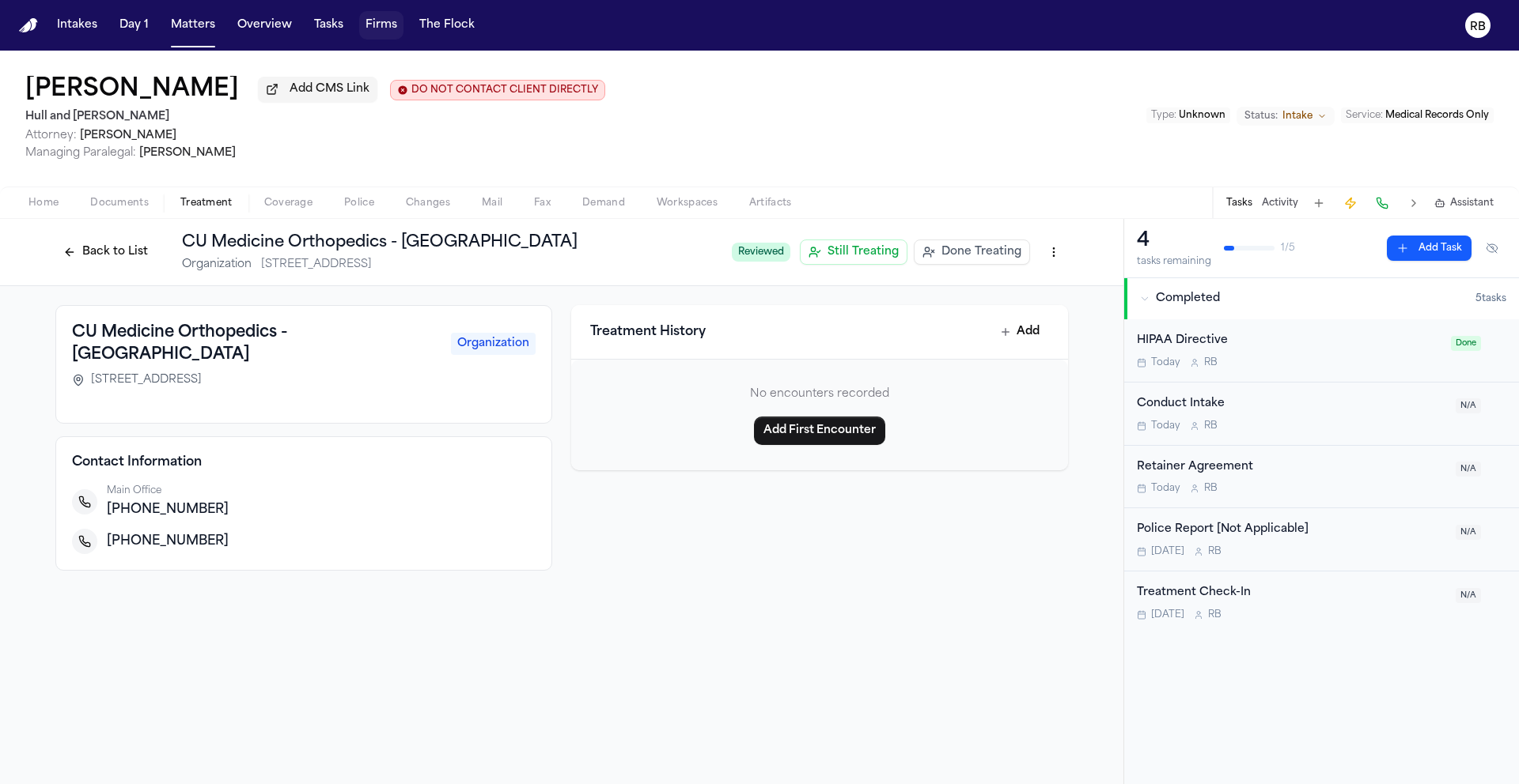
click at [1040, 555] on div "CU Medicine Orthopedics - Broomfield Organization 875 W 136th Ave Broomfield, C…" at bounding box center [561, 438] width 1124 height 303
click at [1028, 555] on div "CU Medicine Orthopedics - Broomfield Organization 875 W 136th Ave Broomfield, C…" at bounding box center [561, 438] width 1124 height 303
click at [884, 251] on span "Still Treating" at bounding box center [863, 252] width 71 height 16
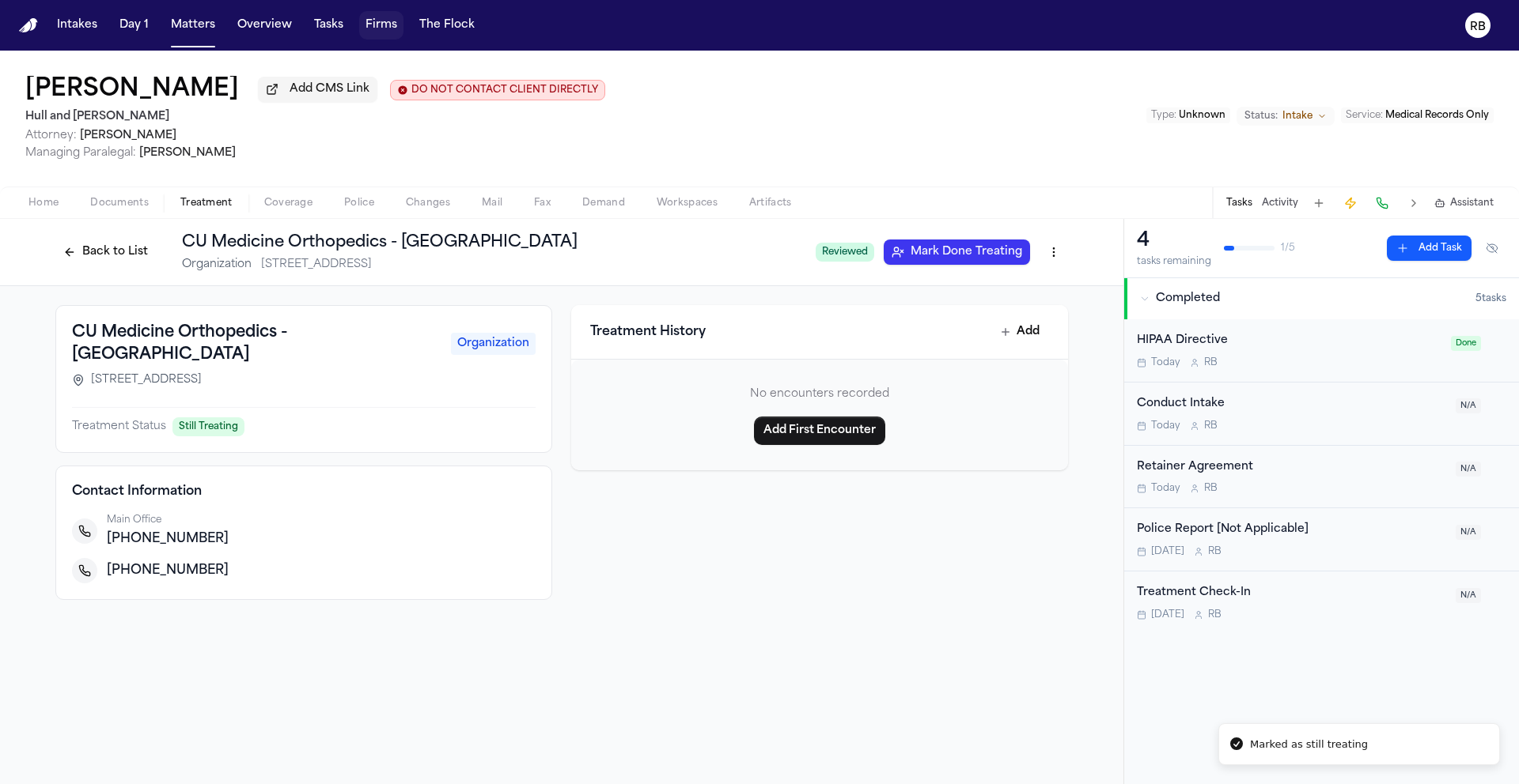
click at [963, 258] on span "Mark Done Treating" at bounding box center [966, 252] width 112 height 16
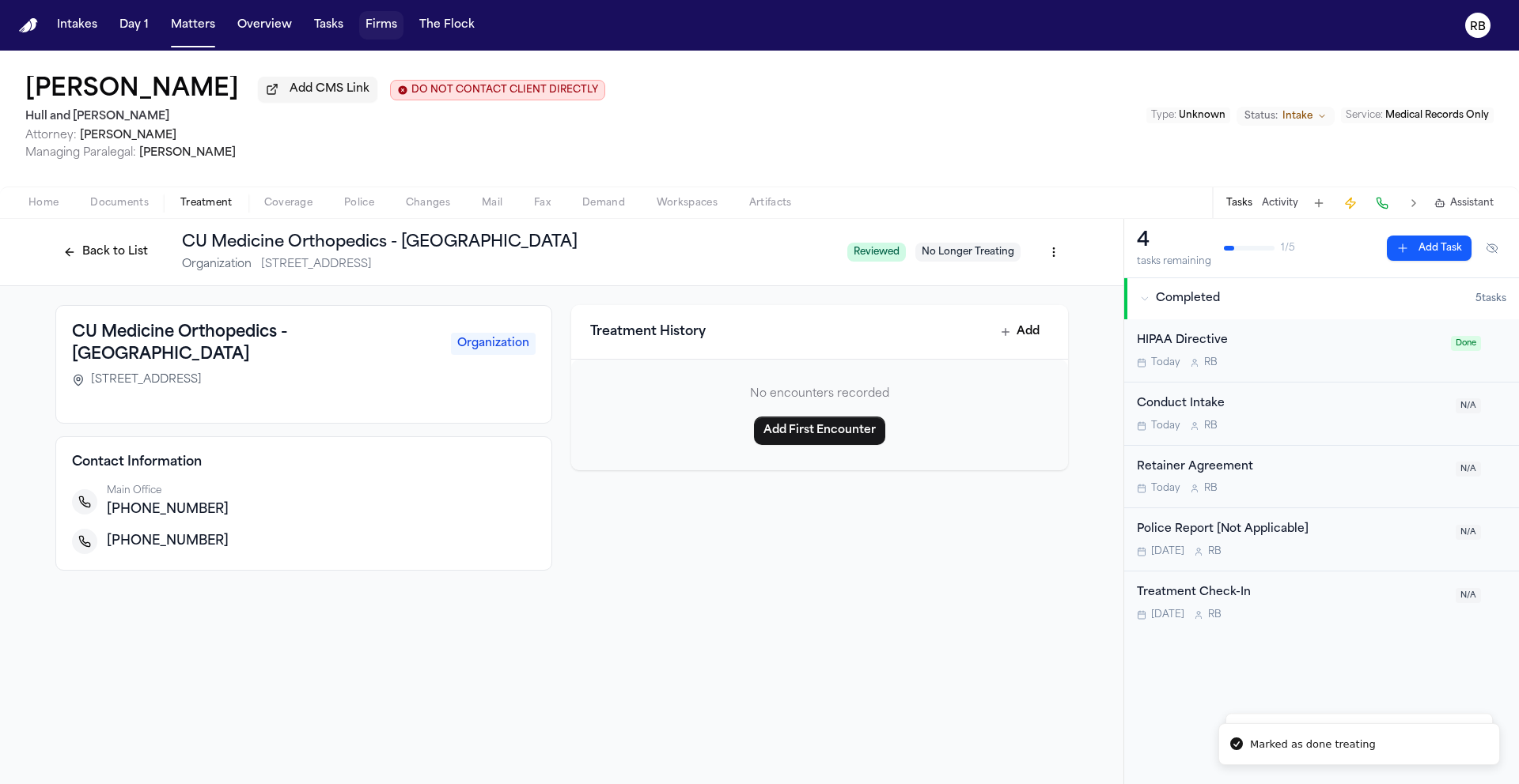
click at [991, 505] on div "Treatment History Add No encounters recorded Add First Encounter" at bounding box center [819, 438] width 497 height 266
click at [1047, 260] on html "Marked as done treating Intakes Day 1 Matters Overview Tasks Firms The Flock RB…" at bounding box center [759, 392] width 1519 height 784
click at [1028, 536] on html "Intakes Day 1 Matters Overview Tasks Firms The Flock RB Mary Kelley Add CMS Lin…" at bounding box center [759, 392] width 1519 height 784
click at [127, 250] on button "Back to List" at bounding box center [105, 252] width 100 height 25
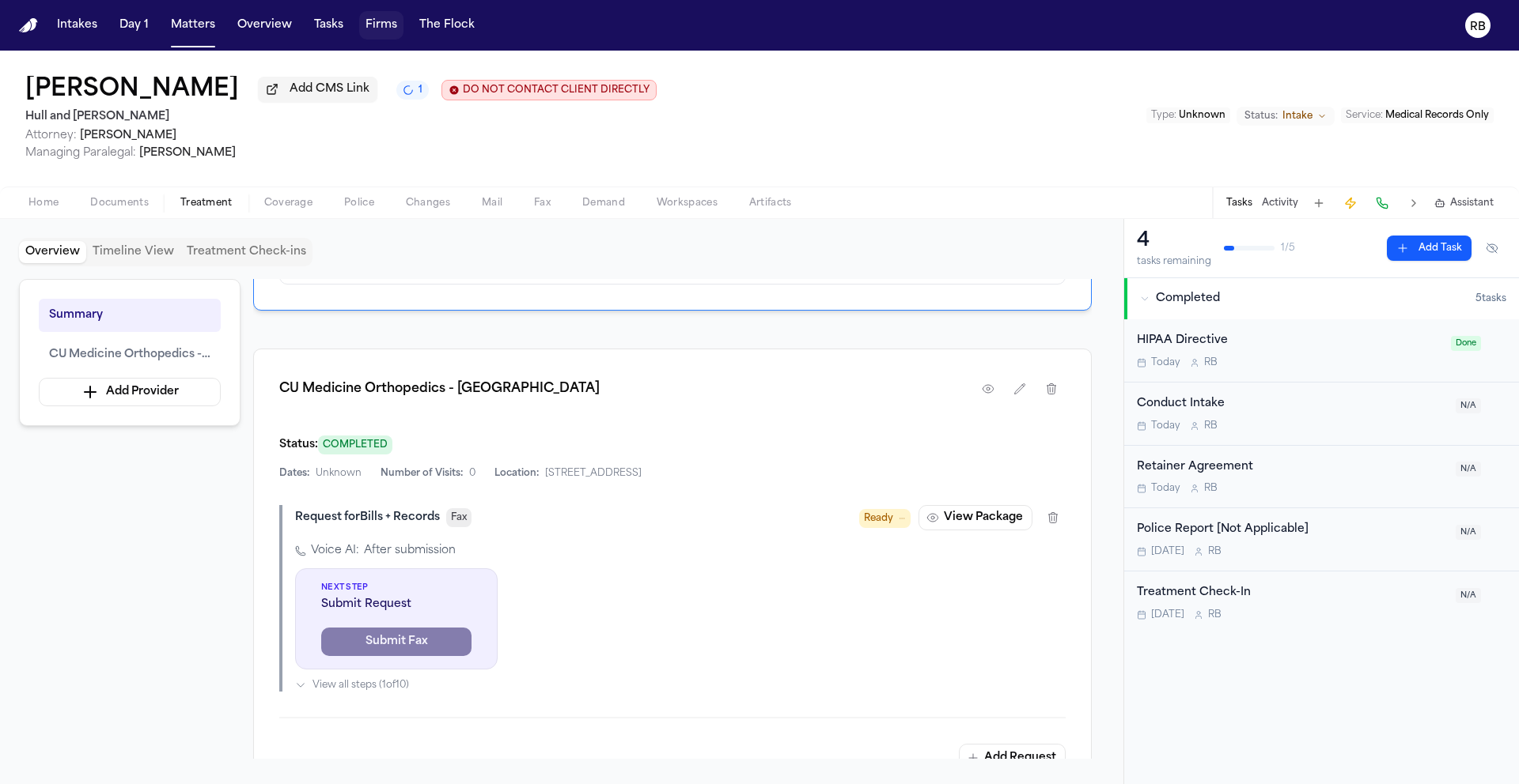
scroll to position [261, 0]
click at [926, 628] on div "Voice AI: After submission Next Step Submit Request Submit Fax View all steps (…" at bounding box center [680, 616] width 770 height 149
click at [996, 522] on button "View Package" at bounding box center [975, 517] width 114 height 25
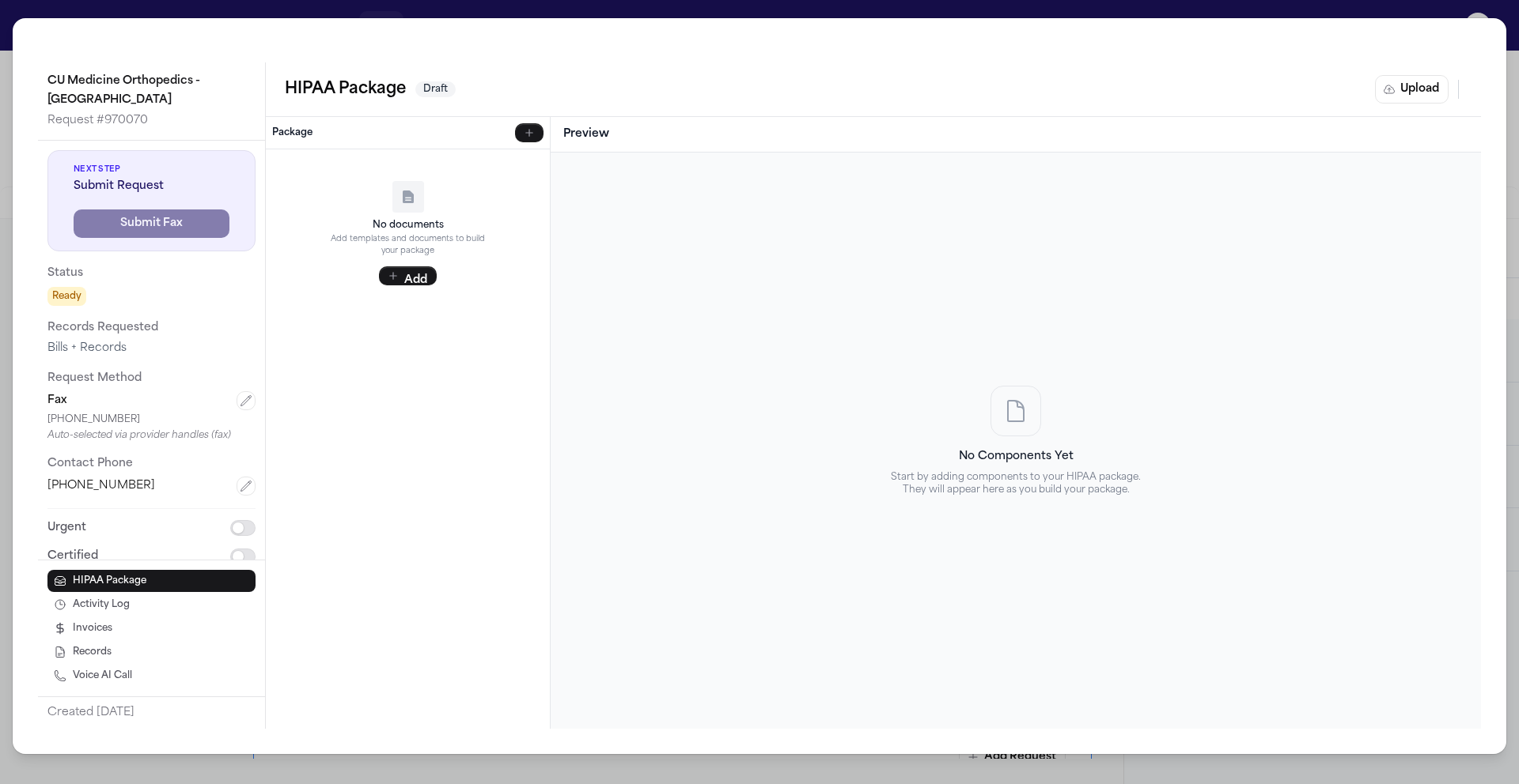
click at [723, 395] on div "No Components Yet Start by adding components to your HIPAA package. They will a…" at bounding box center [1016, 440] width 905 height 551
click at [3, 20] on div "CU Medicine Orthopedics - Broomfield Request # 970070 Next Step Submit Request …" at bounding box center [759, 392] width 1519 height 784
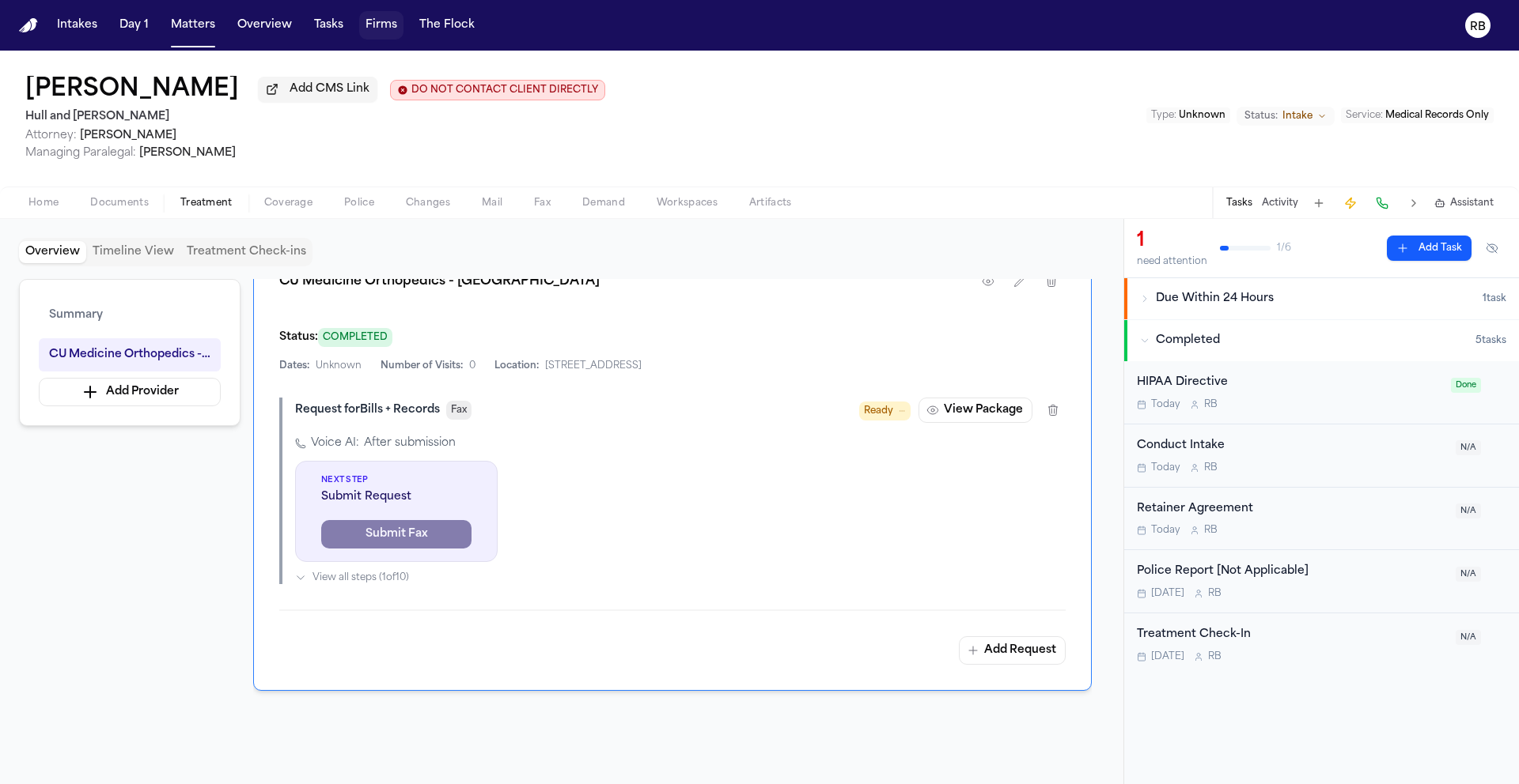
scroll to position [352, 0]
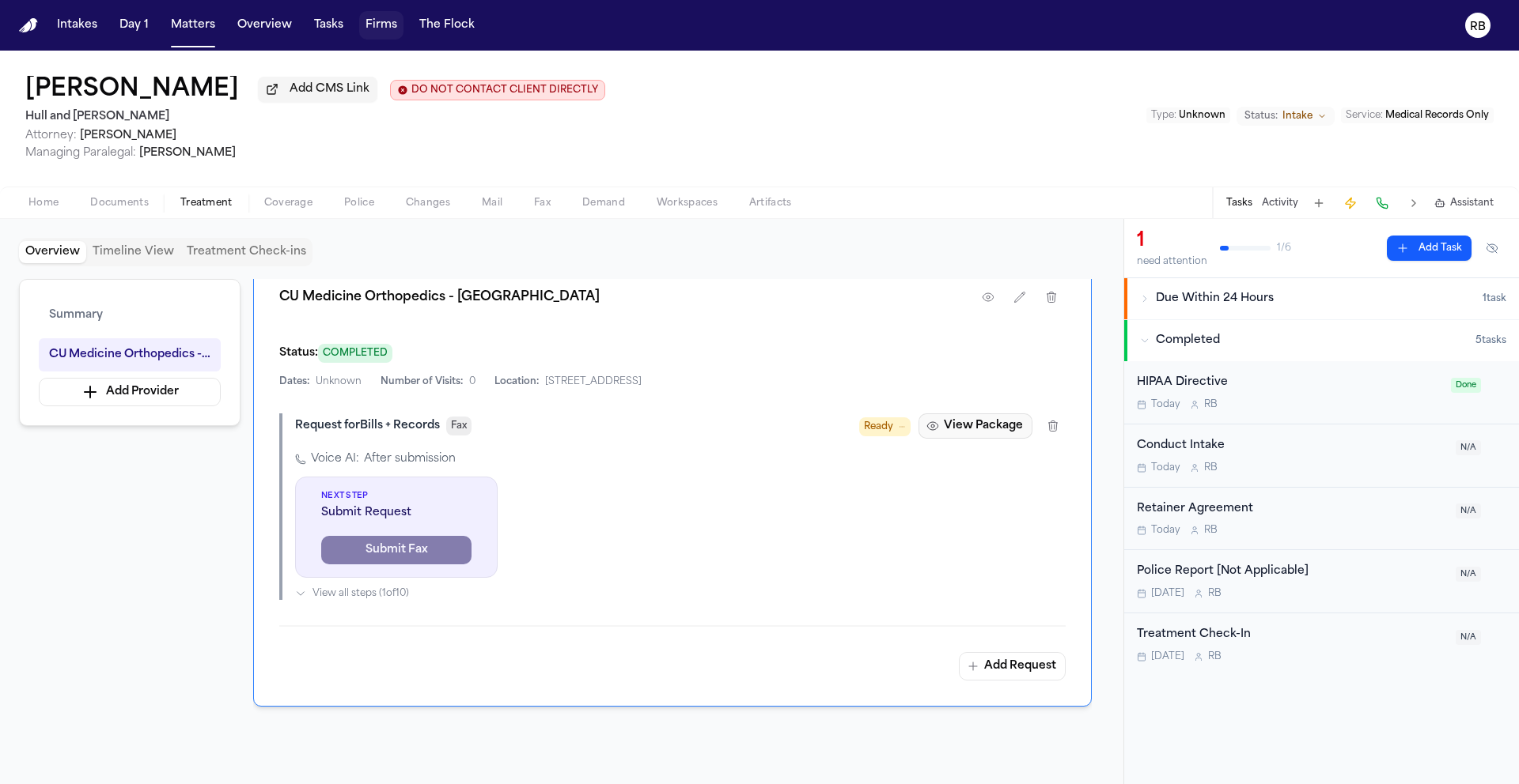
click at [1003, 432] on button "View Package" at bounding box center [975, 425] width 114 height 25
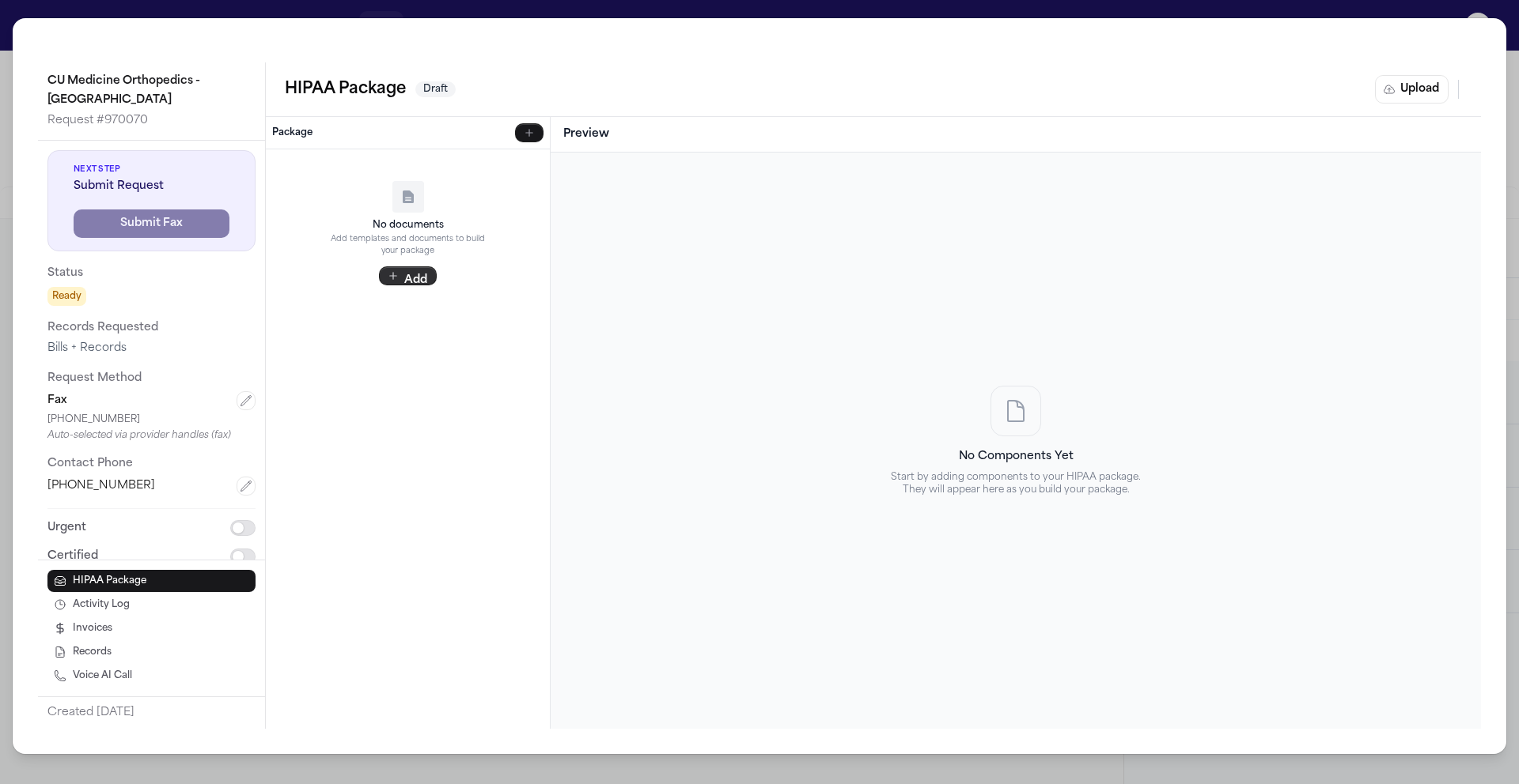
click at [413, 280] on button "Add" at bounding box center [408, 275] width 58 height 19
click at [395, 388] on div "HIPAA Template Auto-filled merge fields Matter Documents From this matter Firm …" at bounding box center [408, 439] width 284 height 580
click at [391, 272] on p "Standard forms" at bounding box center [419, 272] width 233 height 11
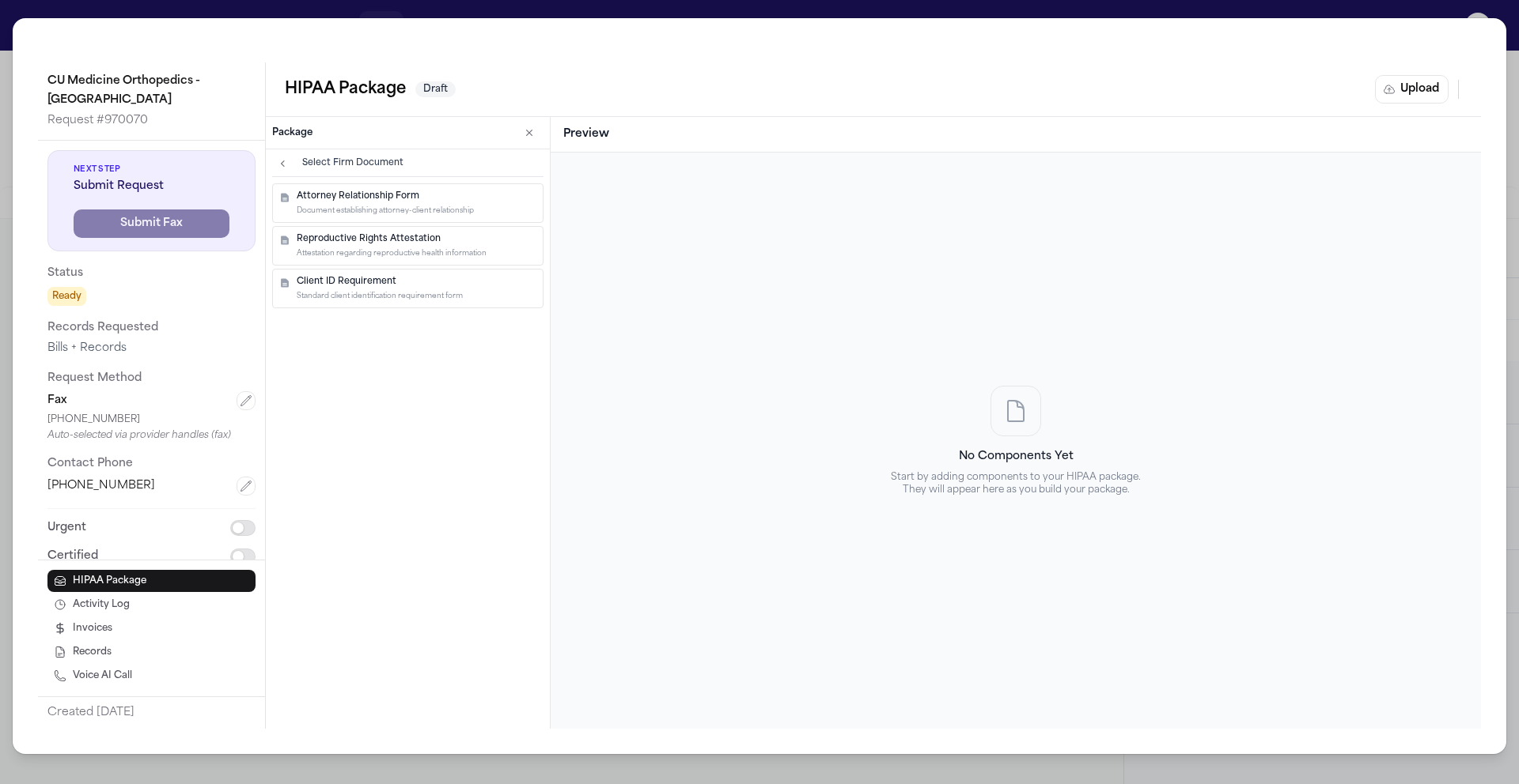
click at [395, 352] on div "Select Firm Document Attorney Relationship Form Document establishing attorney-…" at bounding box center [408, 439] width 284 height 580
click at [370, 168] on span "Select Firm Document" at bounding box center [352, 164] width 101 height 13
click at [285, 160] on icon "button" at bounding box center [283, 164] width 13 height 13
click at [375, 364] on div "HIPAA Template Auto-filled merge fields Matter Documents From this matter Firm …" at bounding box center [408, 439] width 284 height 580
click at [1426, 99] on button "Upload" at bounding box center [1411, 89] width 74 height 28
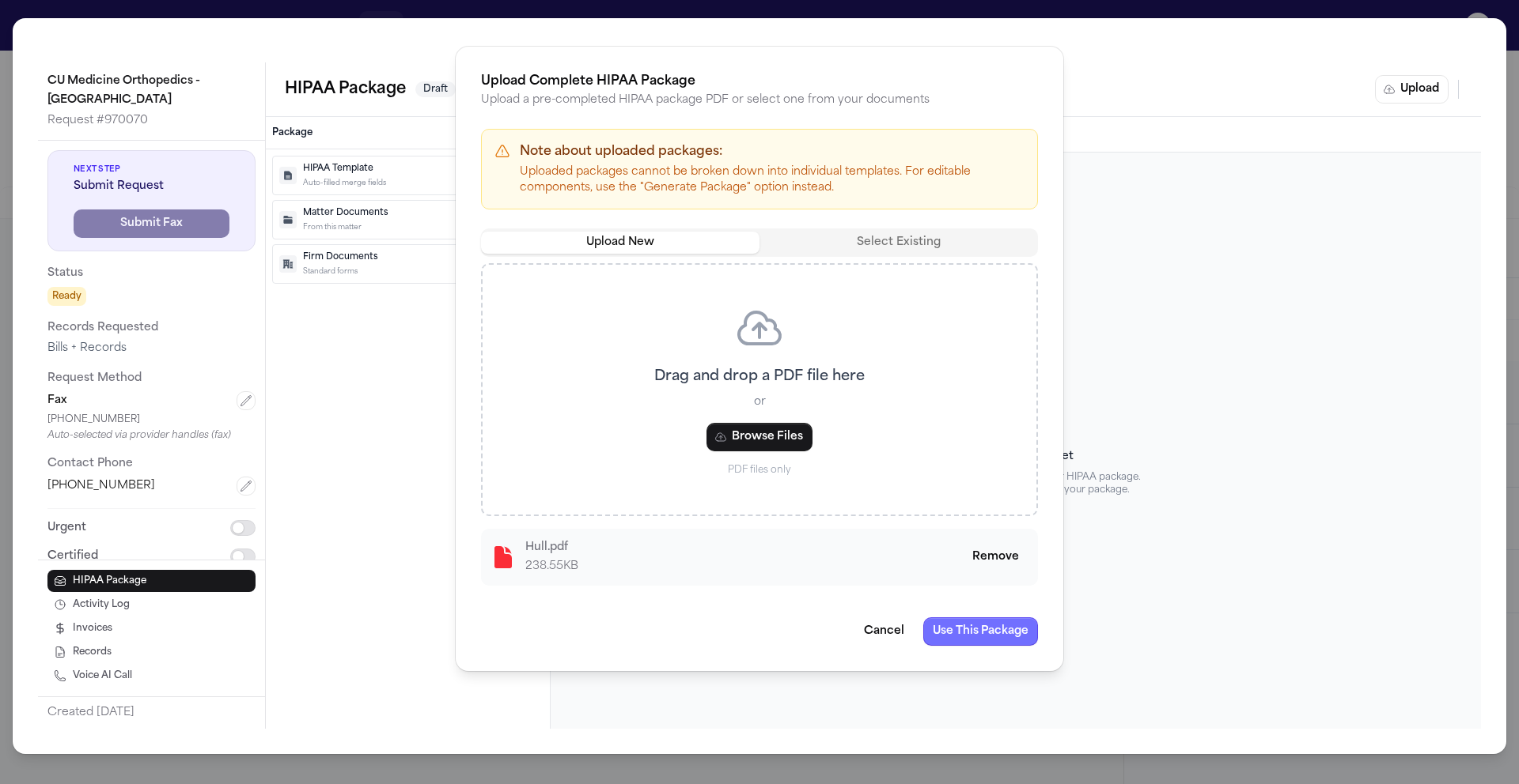
click at [954, 630] on button "Use This Package" at bounding box center [980, 631] width 114 height 28
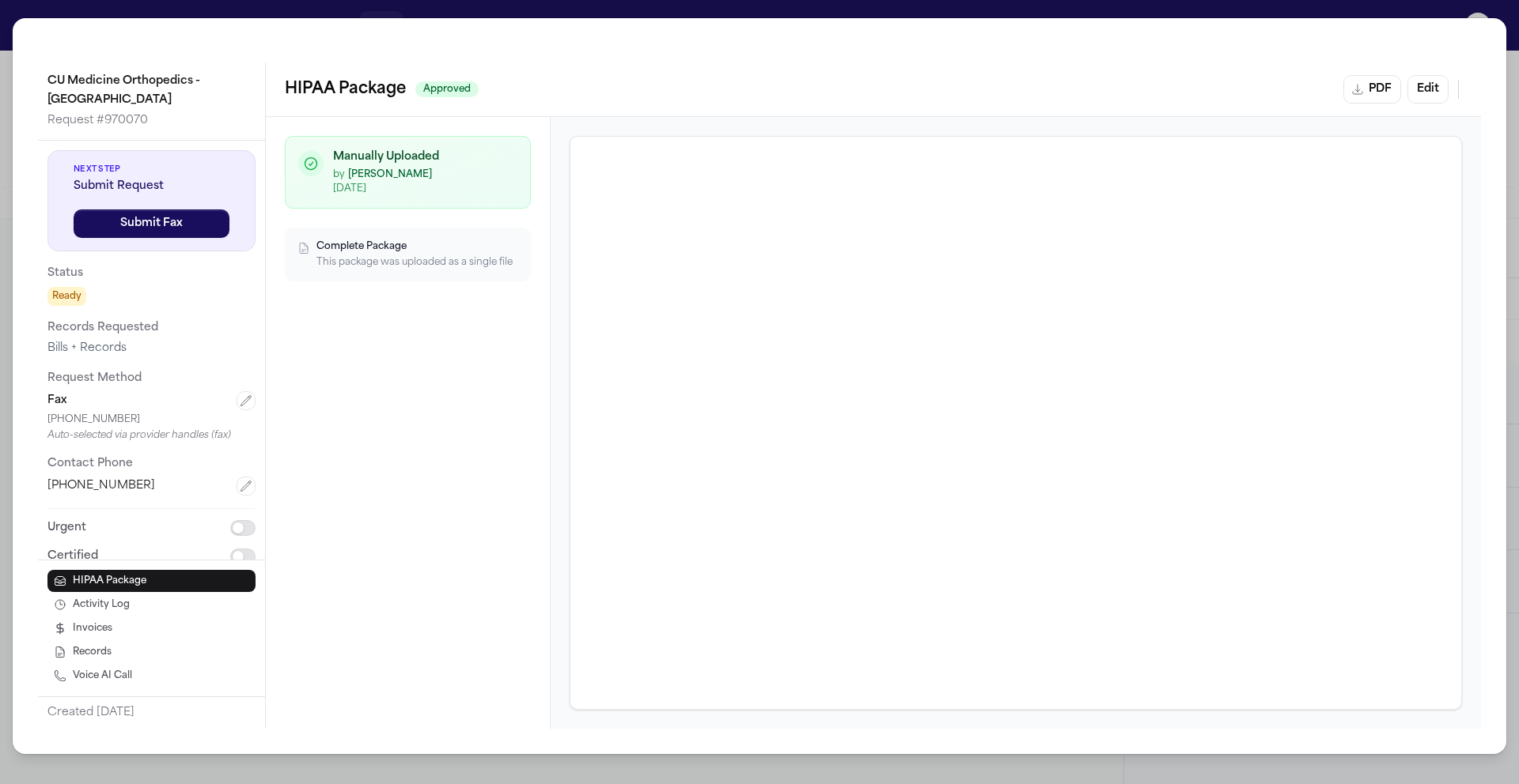
click at [3, 22] on div "CU Medicine Orthopedics - Broomfield Request # 970070 Next Step Submit Request …" at bounding box center [759, 392] width 1519 height 784
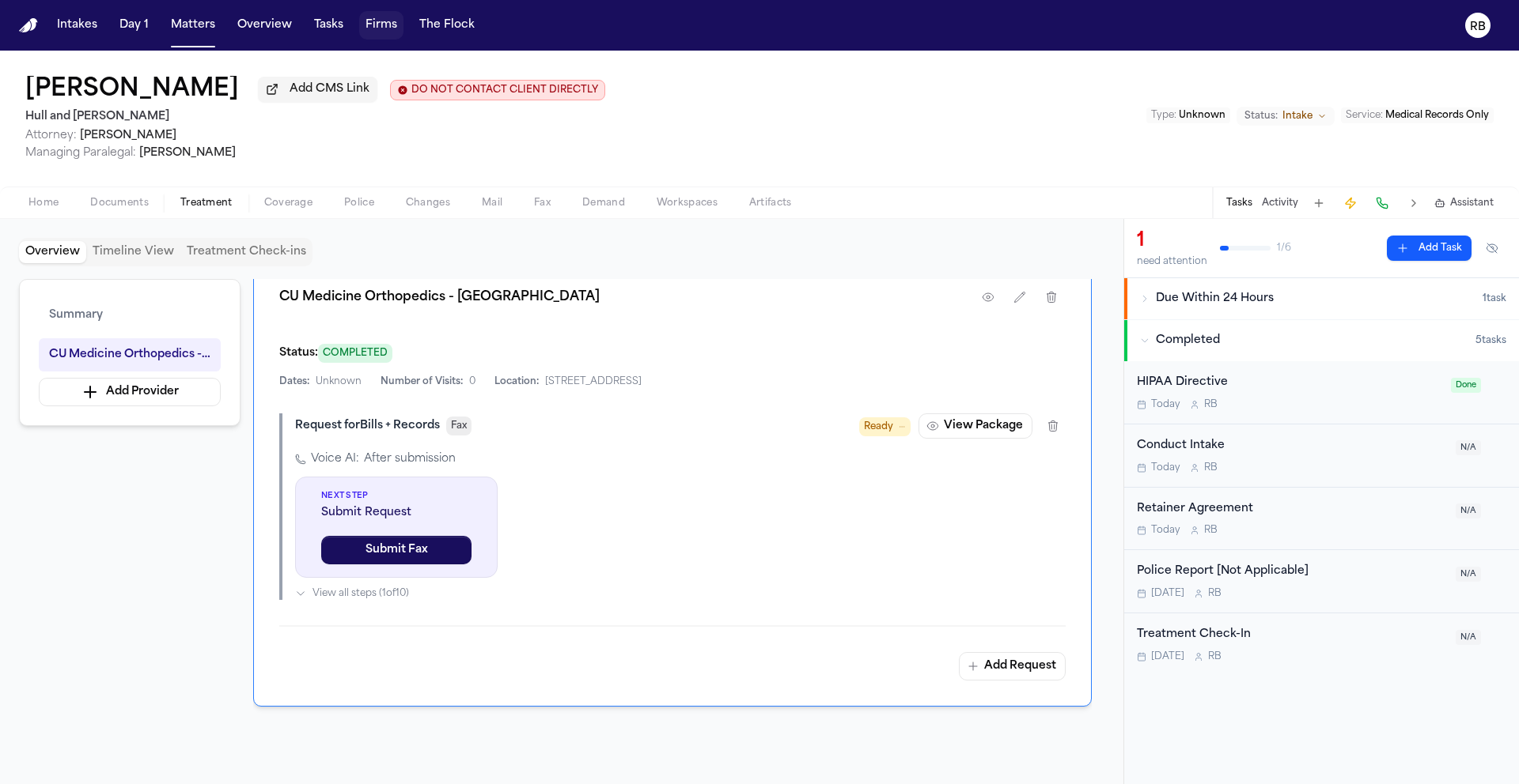
click at [1147, 302] on icon "button" at bounding box center [1144, 299] width 9 height 9
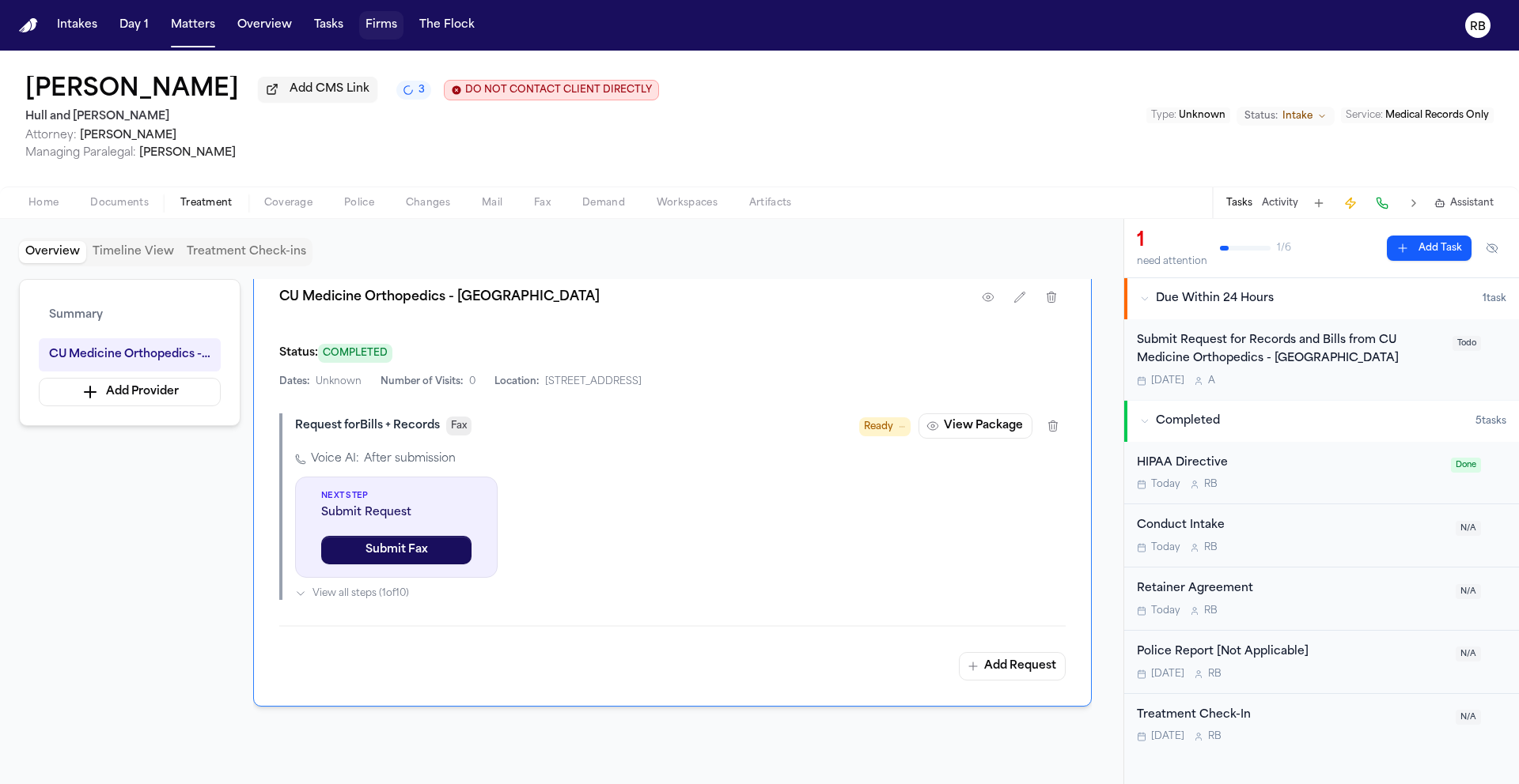
click at [774, 545] on div "Voice AI: After submission Next Step Submit Request Submit Fax View all steps (…" at bounding box center [680, 525] width 770 height 149
click at [980, 295] on button "button" at bounding box center [988, 297] width 28 height 28
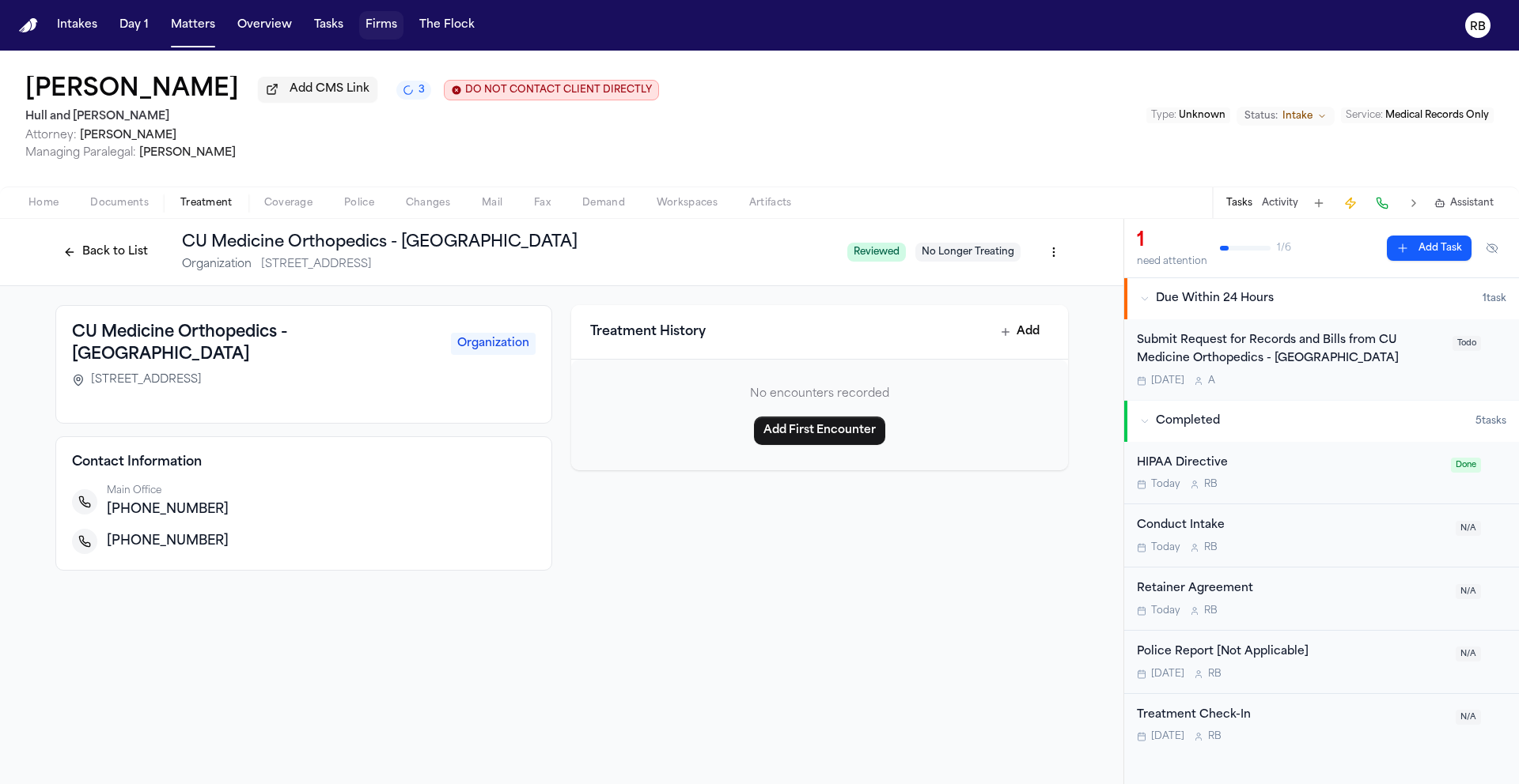
click at [168, 532] on span "(720) 848-5551" at bounding box center [168, 541] width 122 height 19
click at [233, 532] on div "(720) 848-5551" at bounding box center [321, 541] width 429 height 19
click at [228, 532] on div "(720) 848-5551" at bounding box center [321, 541] width 429 height 19
click at [1049, 251] on html "Intakes Day 1 Matters Overview Tasks Firms The Flock RB Mary Kelley Add CMS Lin…" at bounding box center [759, 392] width 1519 height 784
click at [1032, 340] on div "Edit Provider" at bounding box center [995, 339] width 134 height 25
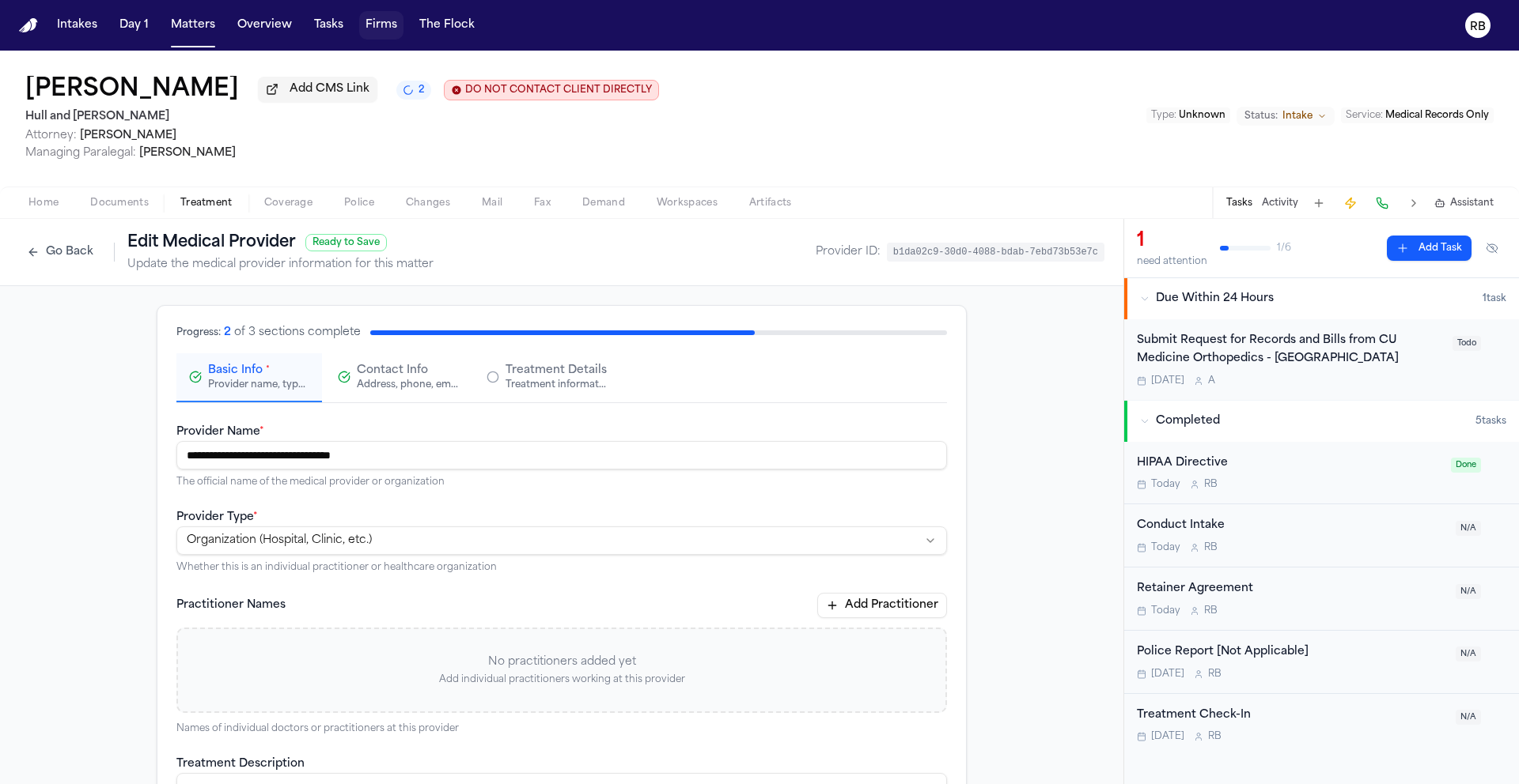
click at [388, 394] on button "Contact Info Address, phone, email, and other contact details" at bounding box center [397, 377] width 145 height 49
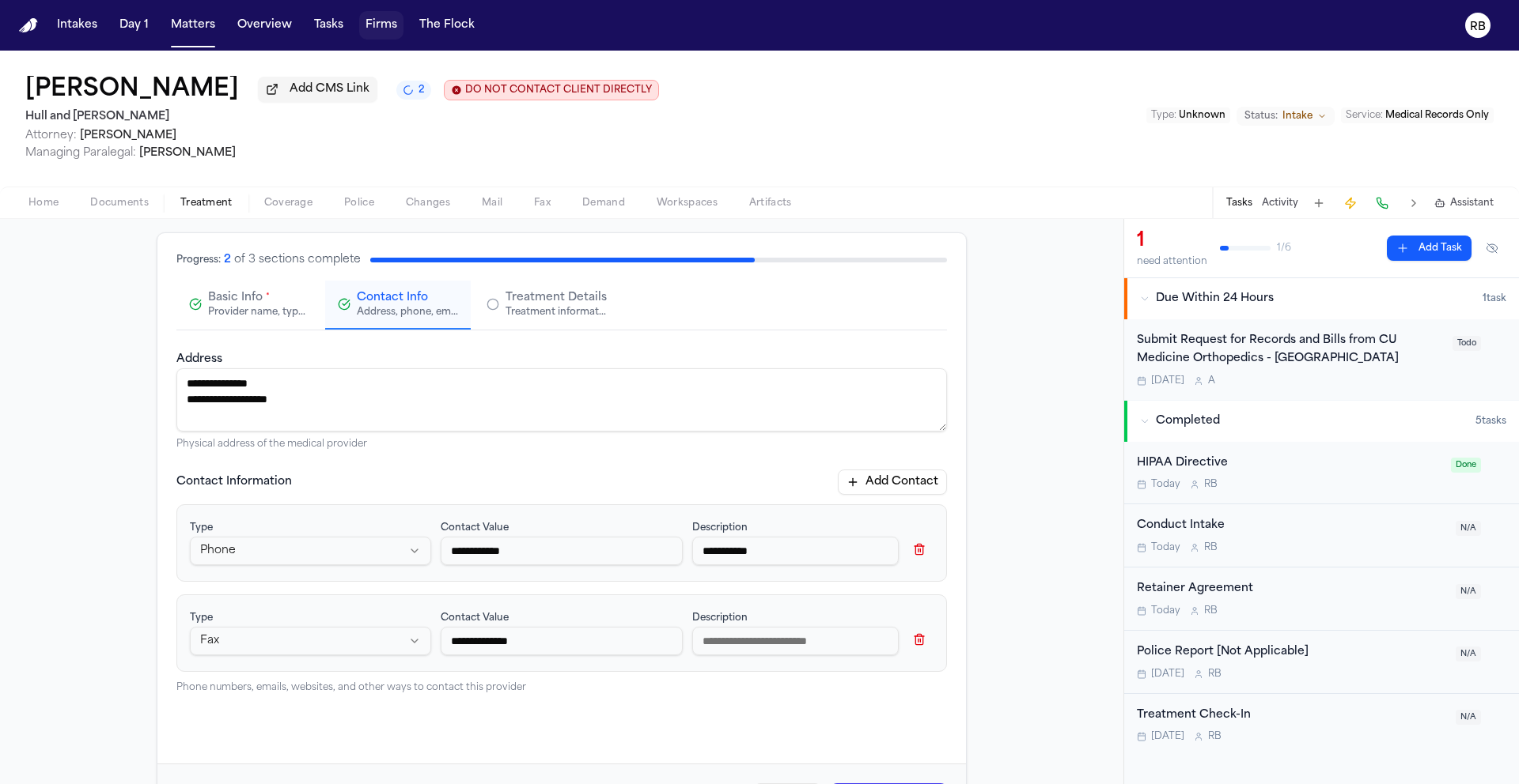
scroll to position [81, 0]
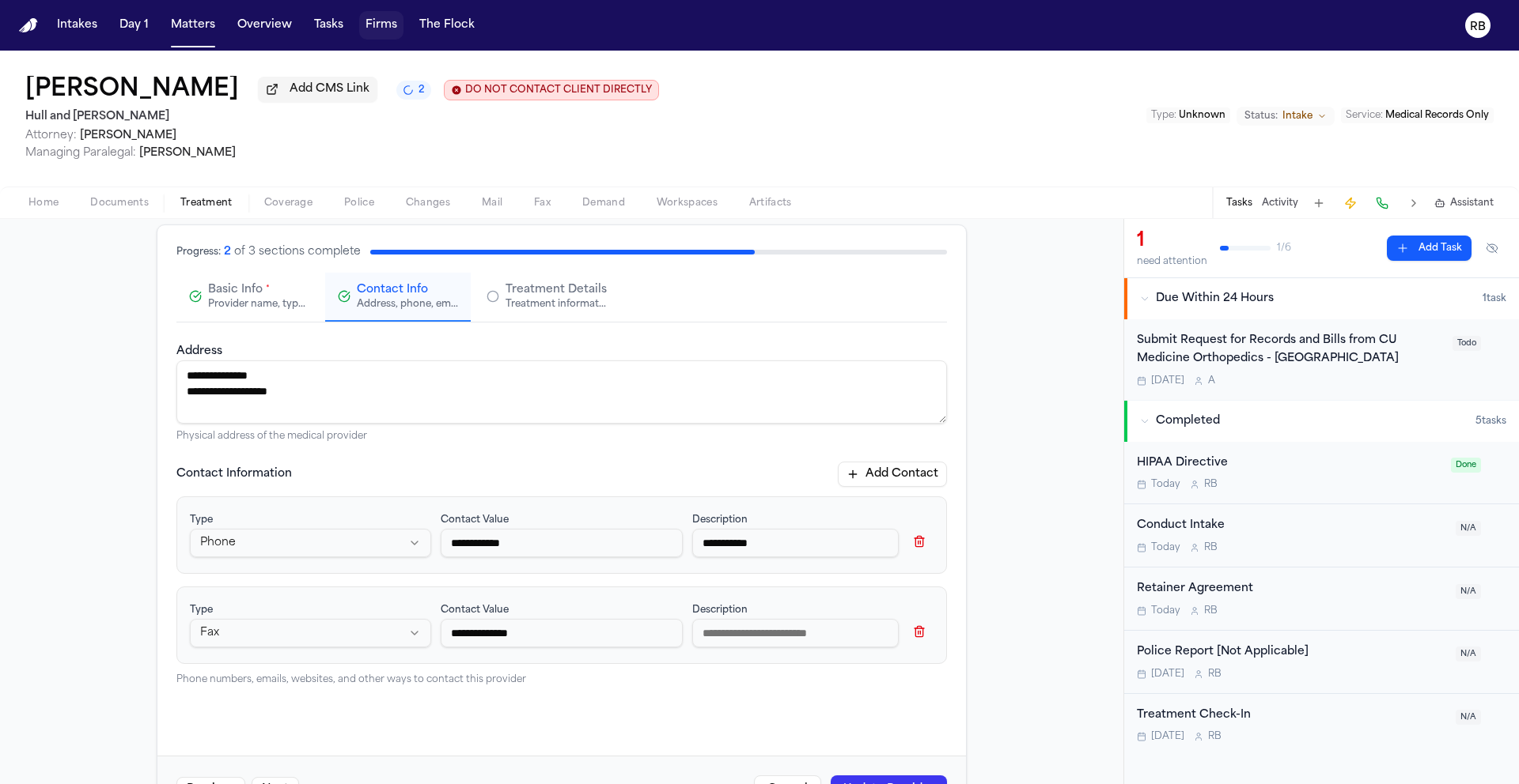
click at [764, 635] on input at bounding box center [796, 633] width 206 height 28
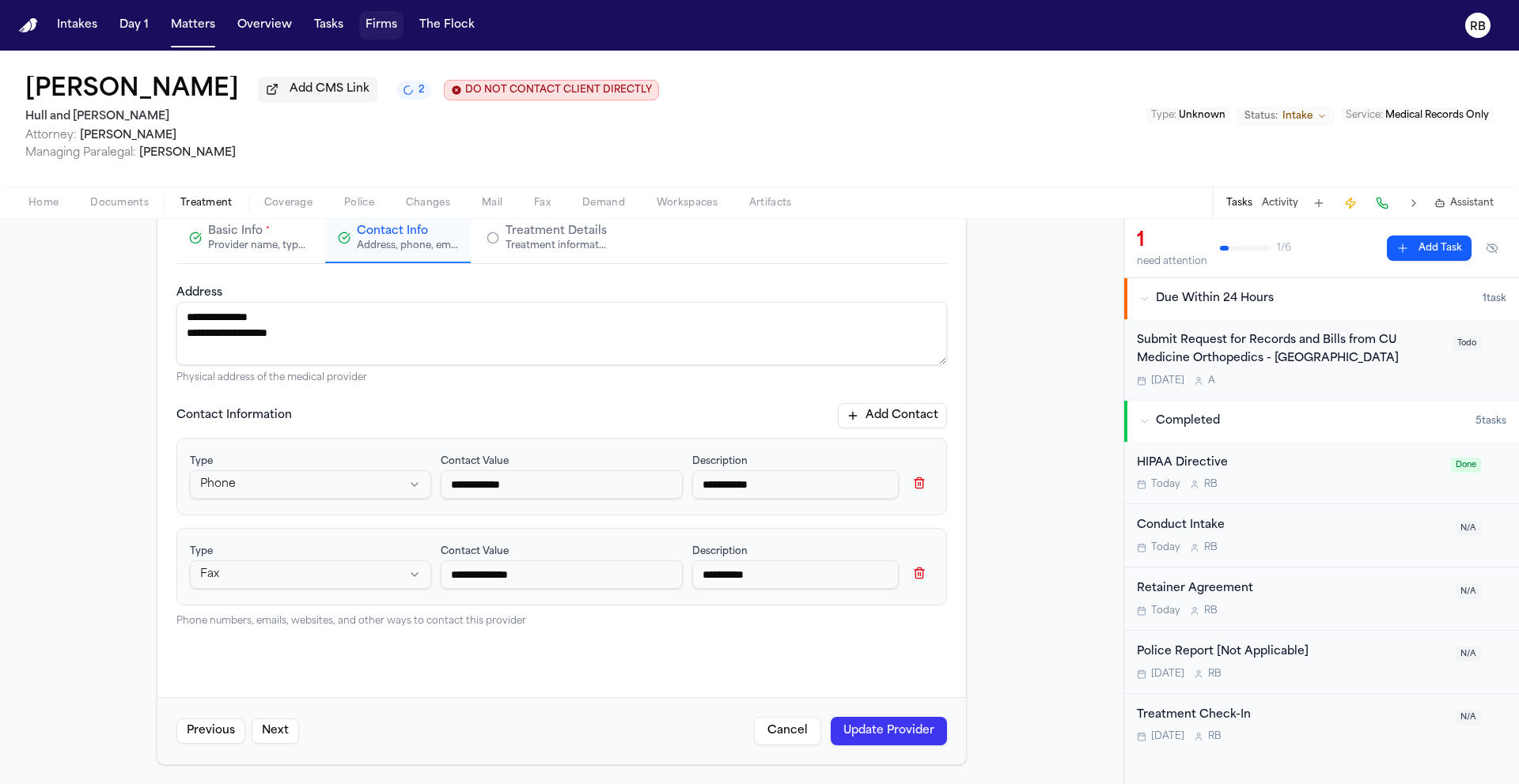
scroll to position [142, 0]
type input "**********"
click at [886, 730] on button "Update Provider" at bounding box center [888, 732] width 116 height 28
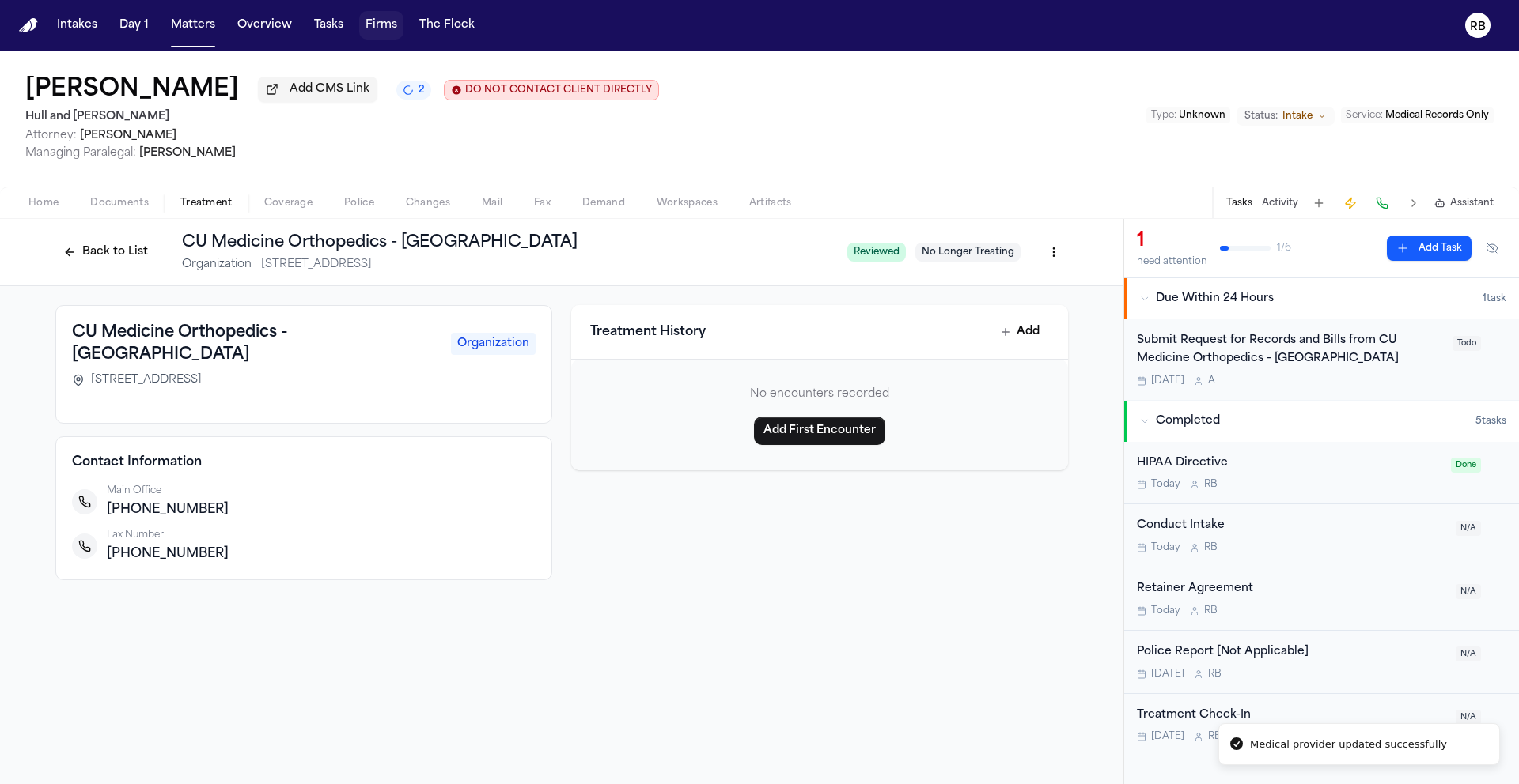
click at [789, 673] on div "Back to List CU Medicine Orthopedics - Broomfield Organization 875 W 136th Ave …" at bounding box center [561, 502] width 1124 height 566
click at [1337, 368] on div "Submit Request for Records and Bills from CU Medicine Orthopedics - Broomfield" at bounding box center [1289, 350] width 306 height 37
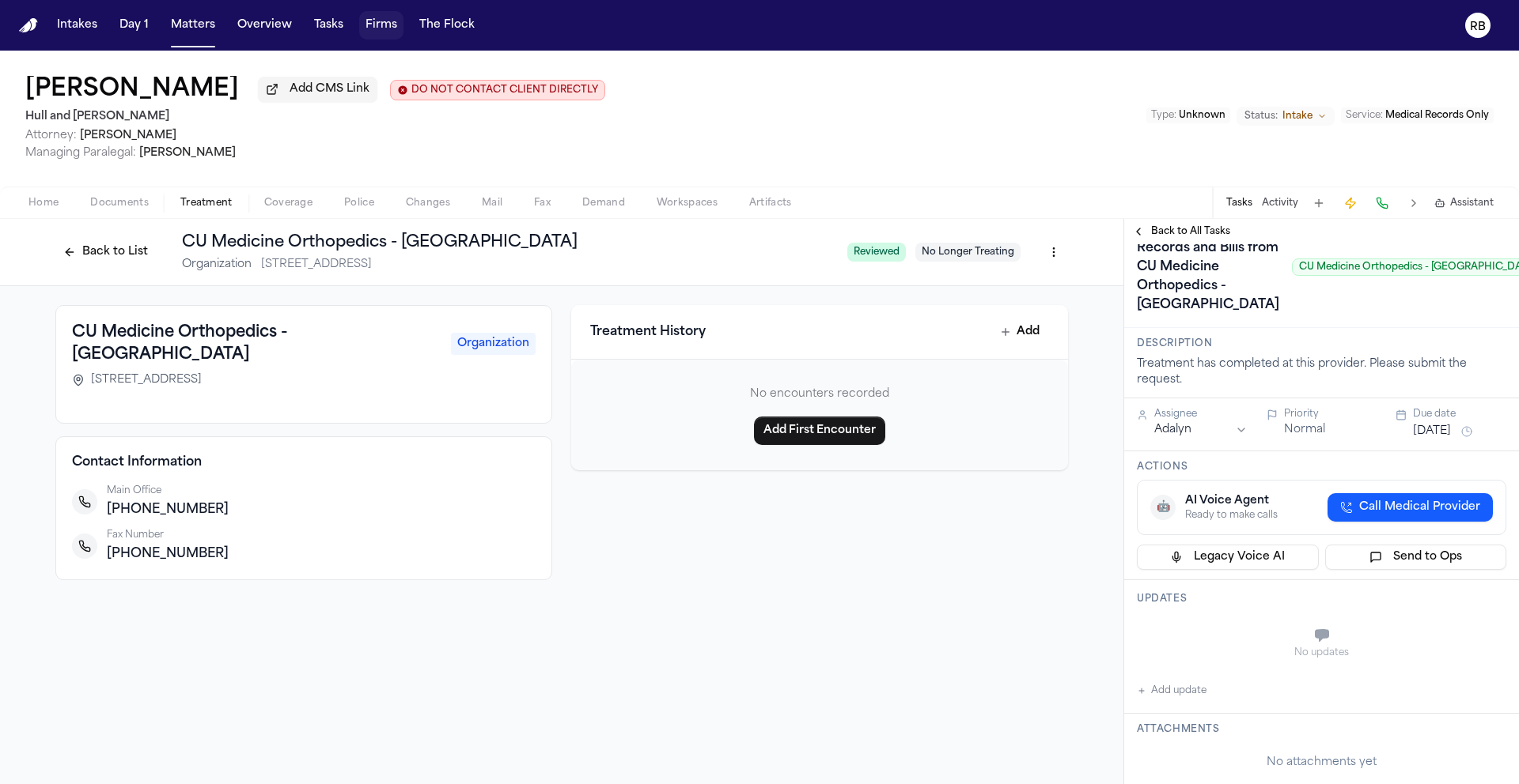
scroll to position [272, 0]
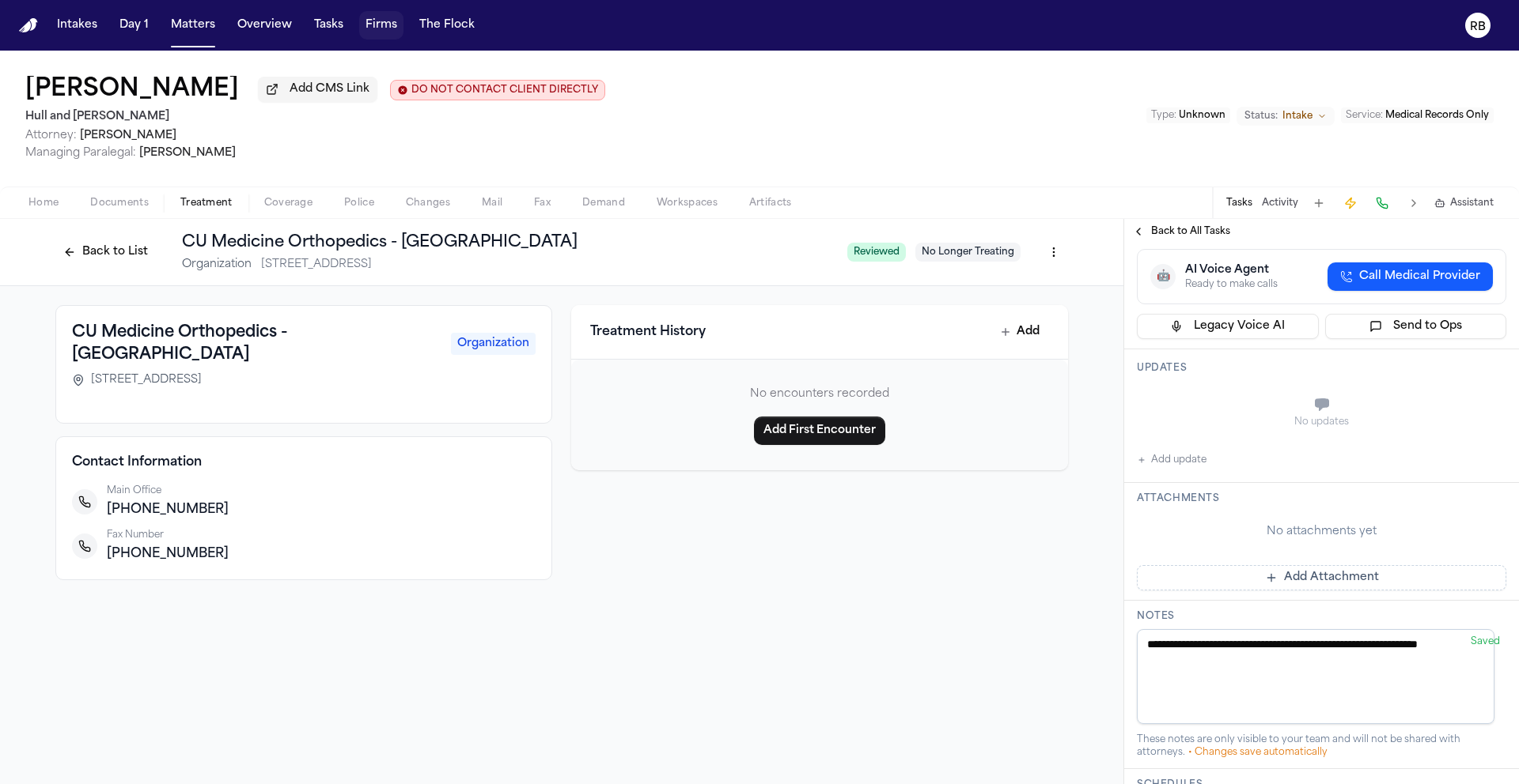
click at [1203, 469] on button "Add update" at bounding box center [1171, 460] width 69 height 19
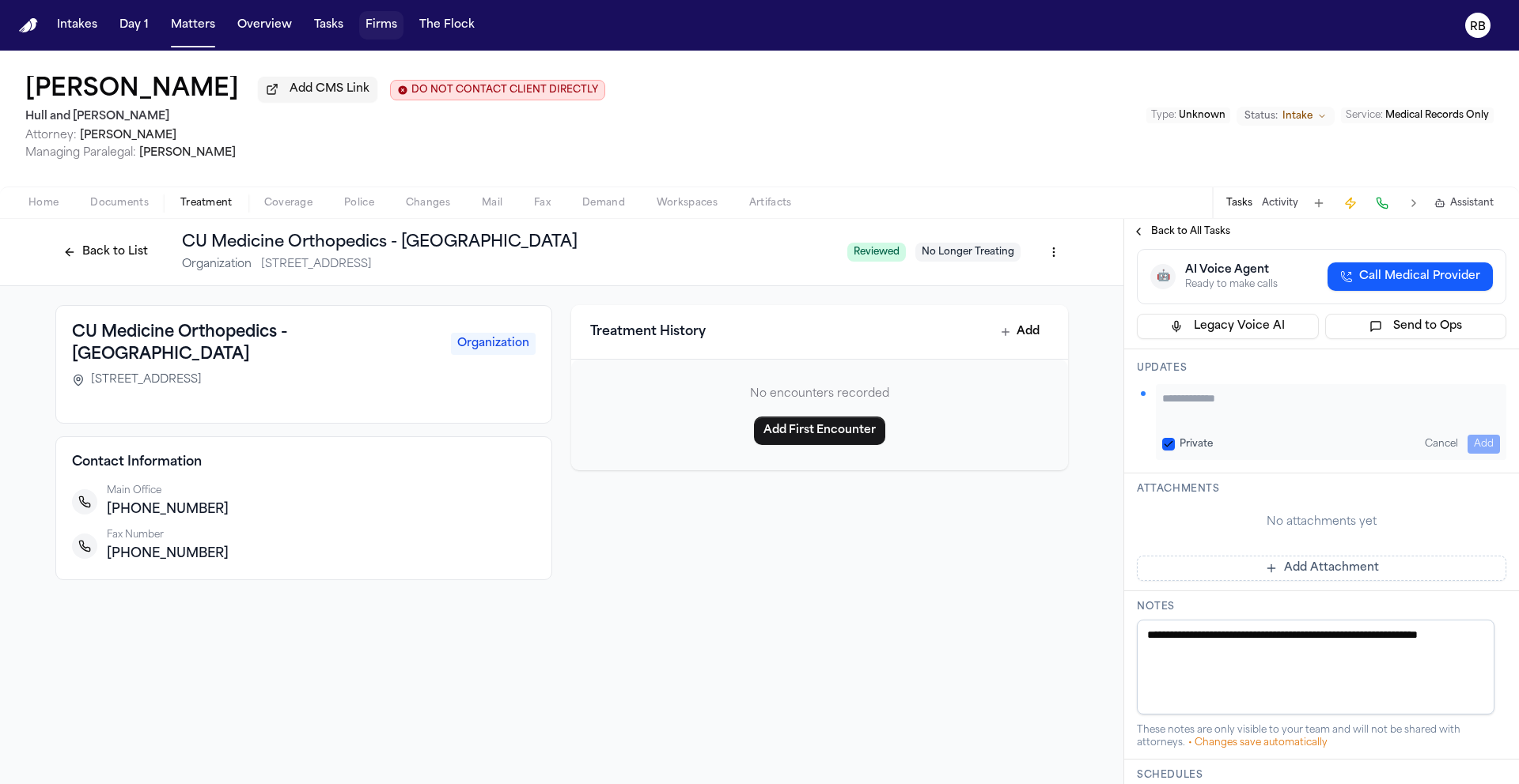
paste textarea "**********"
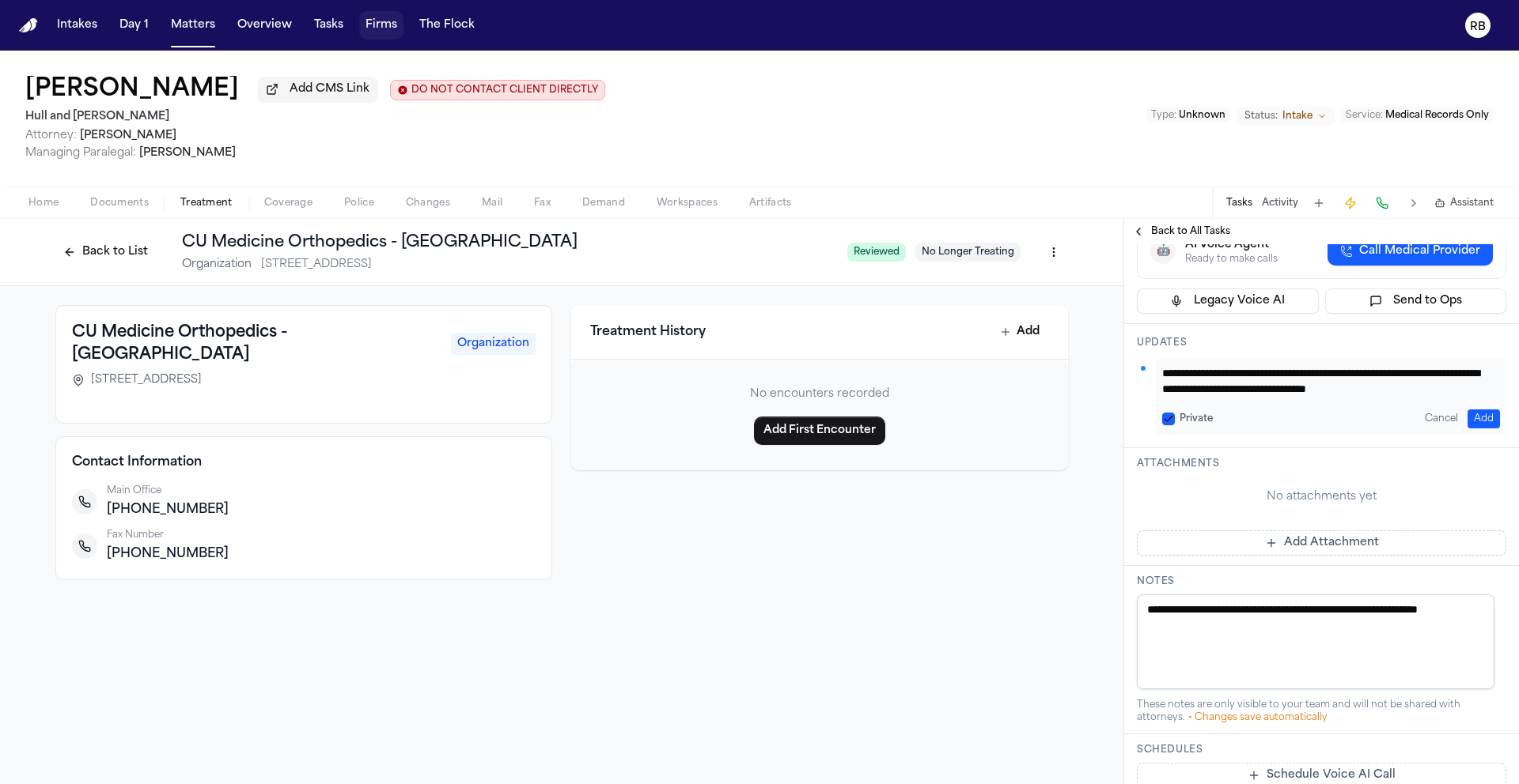
scroll to position [0, 0]
drag, startPoint x: 1231, startPoint y: 430, endPoint x: 1040, endPoint y: 434, distance: 191.0
click at [1065, 431] on div "**********" at bounding box center [759, 502] width 1519 height 566
type textarea "**********"
click at [1468, 429] on button "Add" at bounding box center [1483, 419] width 33 height 19
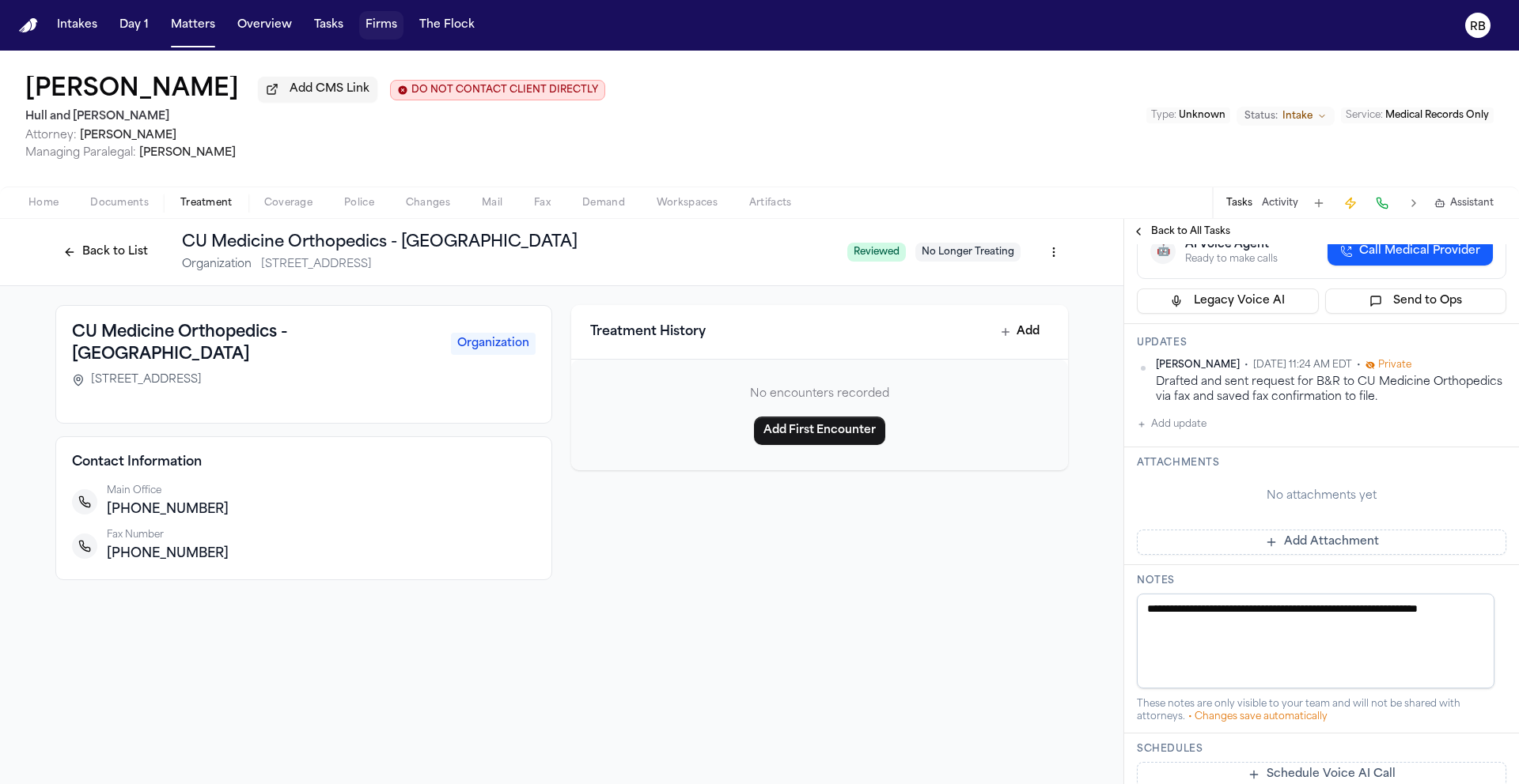
click at [1231, 555] on button "Add Attachment" at bounding box center [1321, 542] width 369 height 25
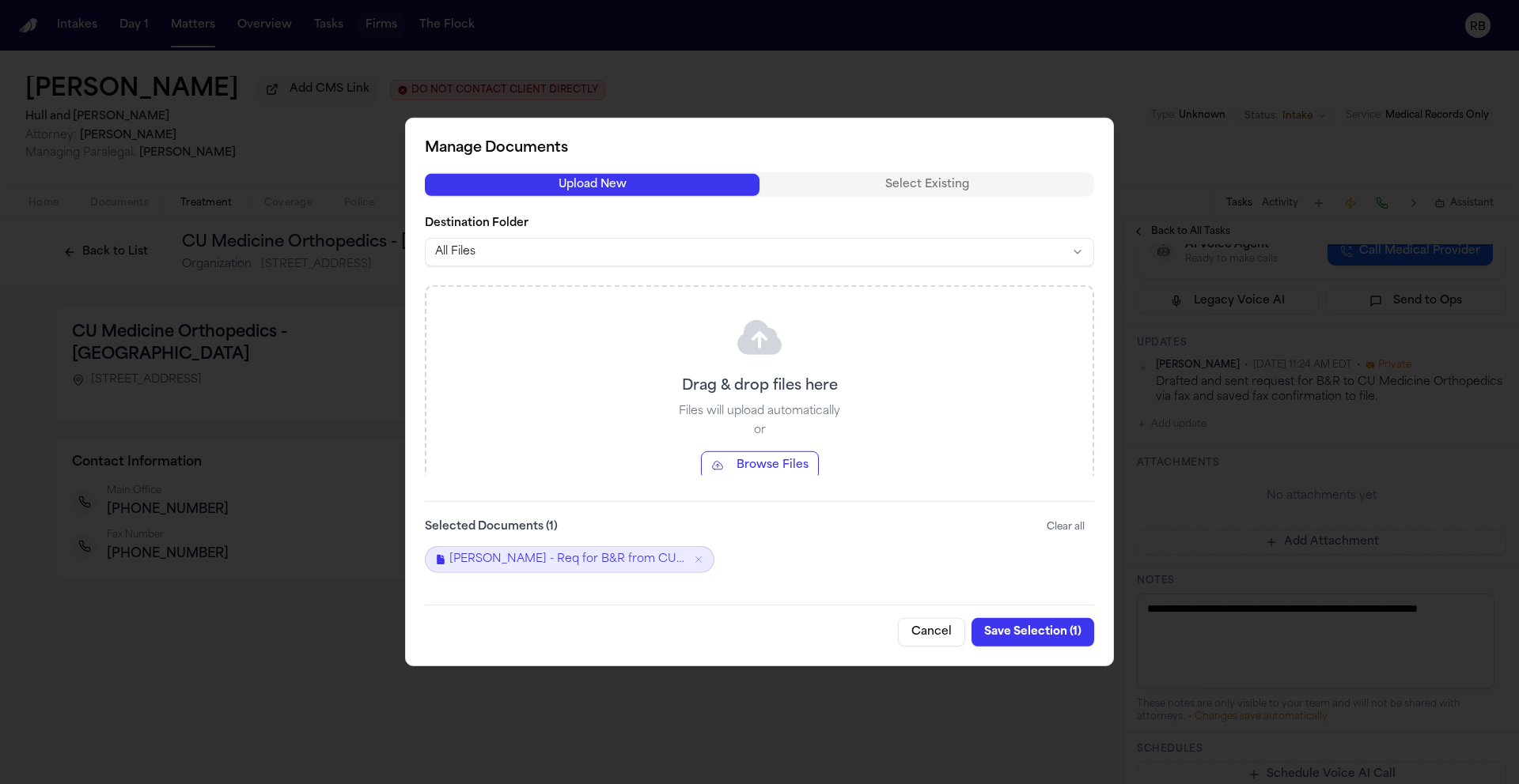
click at [1050, 631] on button "Save Selection ( 1 )" at bounding box center [1033, 632] width 123 height 28
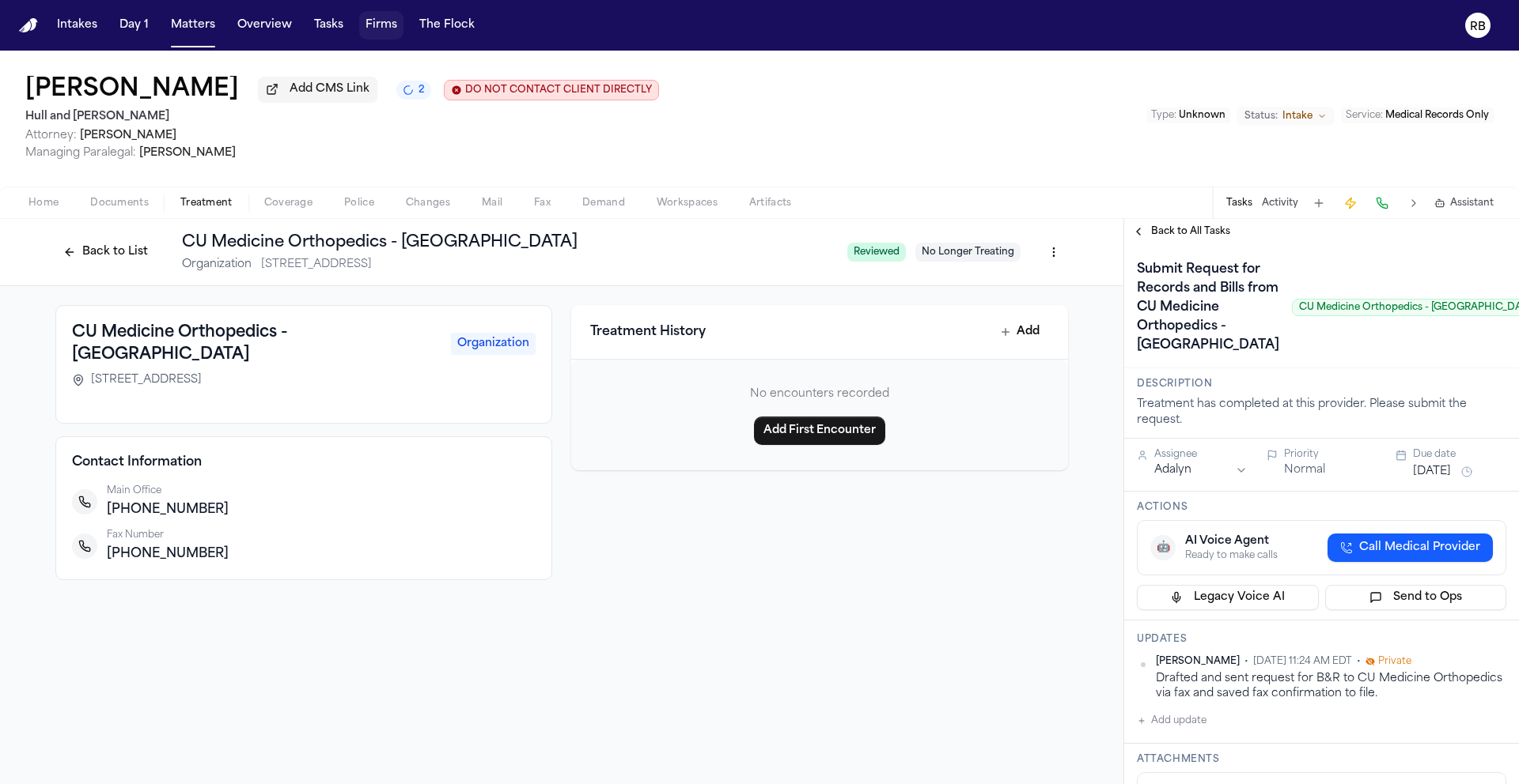
click at [1169, 336] on h1 "Submit Request for Records and Bills from CU Medicine Orthopedics - Broomfield" at bounding box center [1207, 307] width 155 height 101
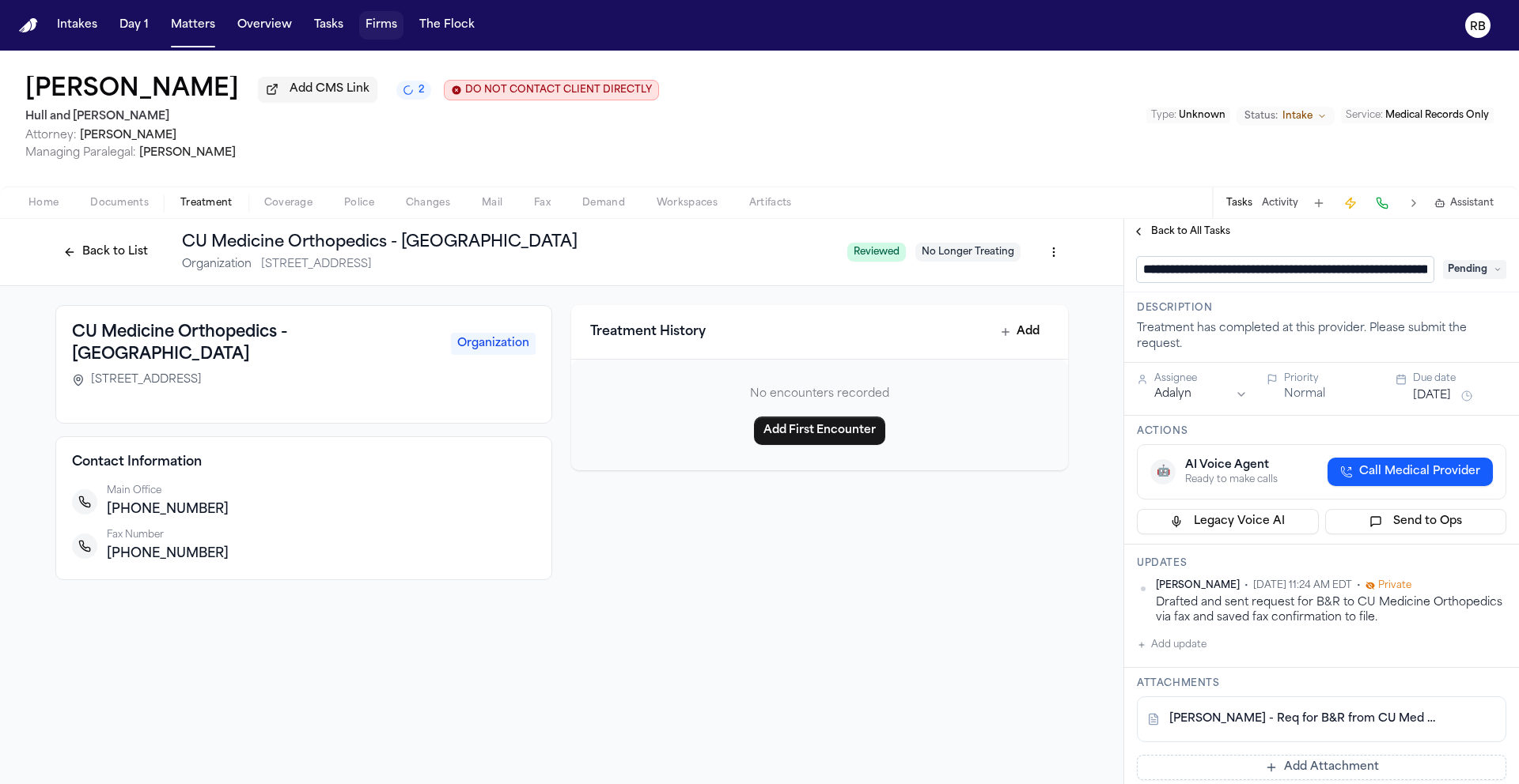
scroll to position [0, 246]
click at [1170, 269] on input "**********" at bounding box center [1279, 269] width 285 height 25
type input "**********"
click at [1448, 269] on div "**********" at bounding box center [1321, 269] width 369 height 25
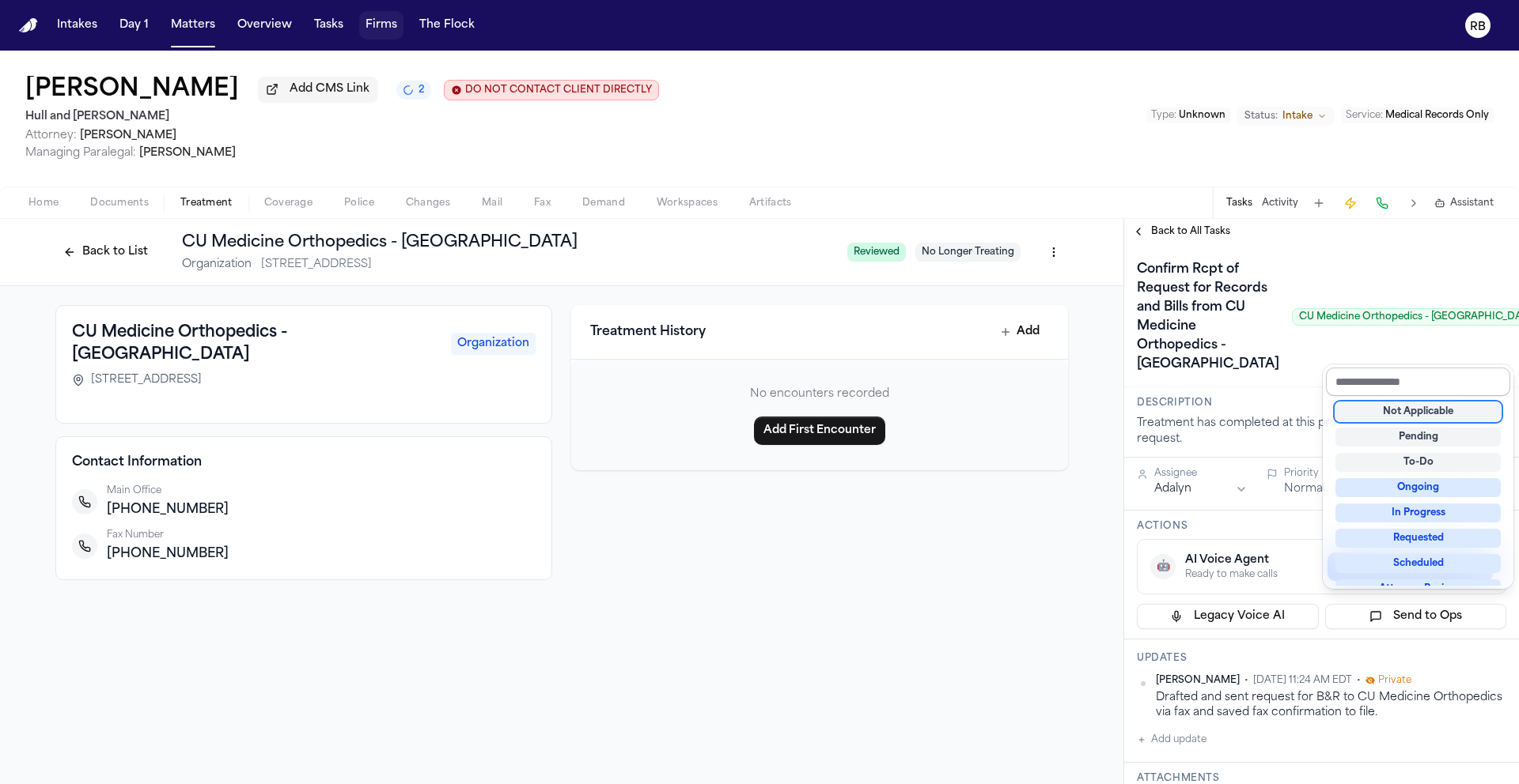
click at [1439, 369] on input "text" at bounding box center [1418, 382] width 185 height 28
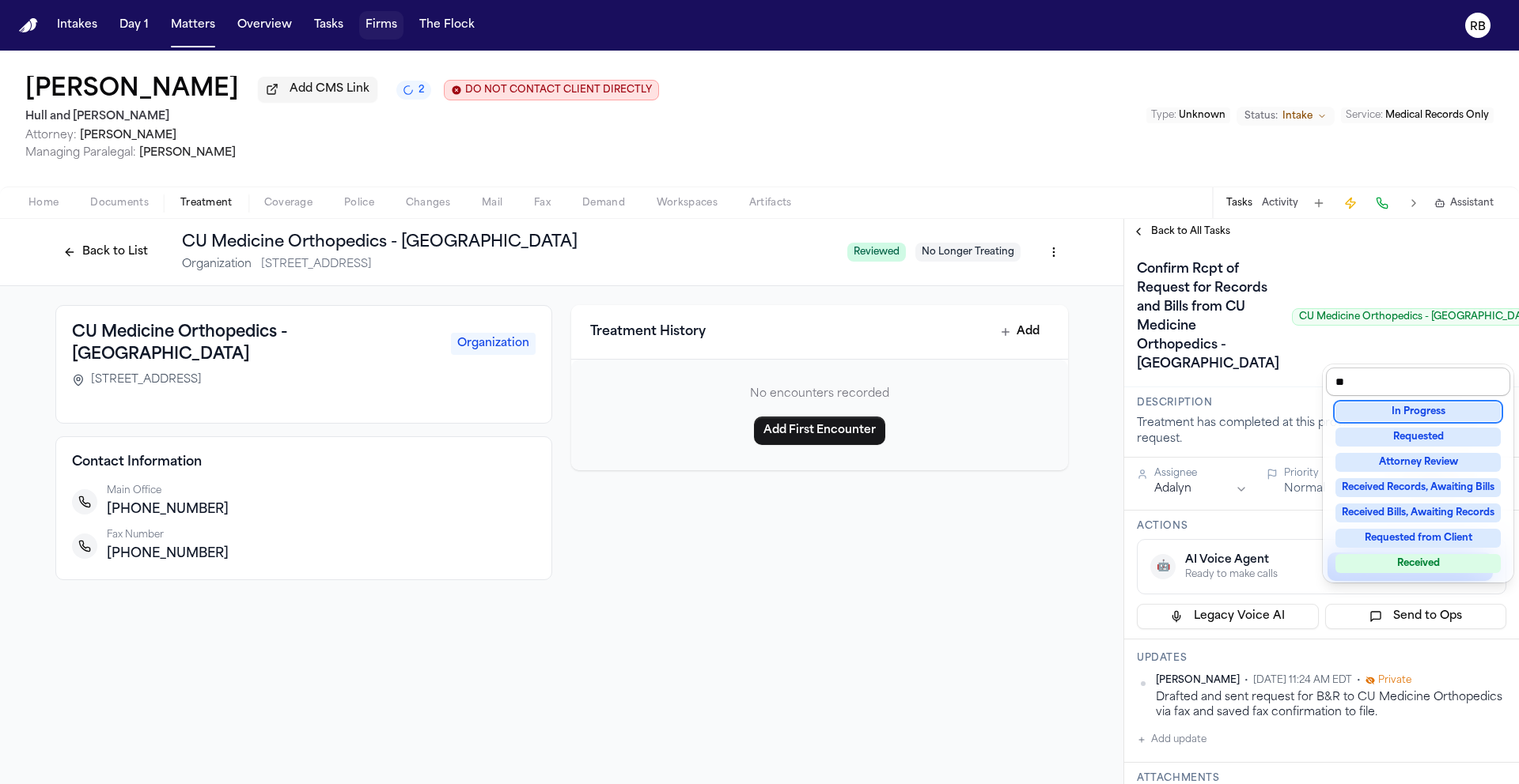
type input "***"
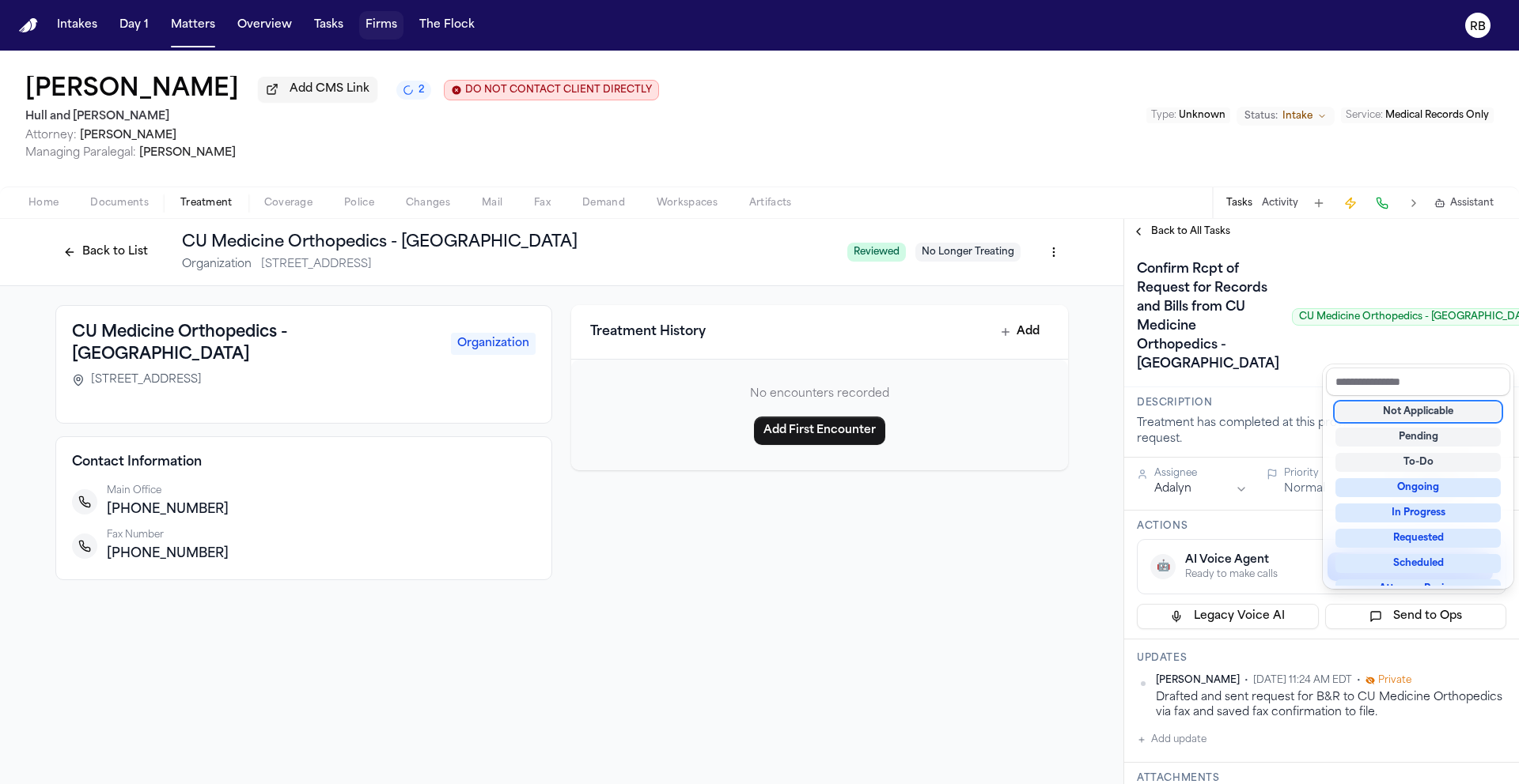
click at [1281, 377] on div "Confirm Rcpt of Request for Records and Bills from CU Medicine Orthopedics - Br…" at bounding box center [1321, 317] width 369 height 120
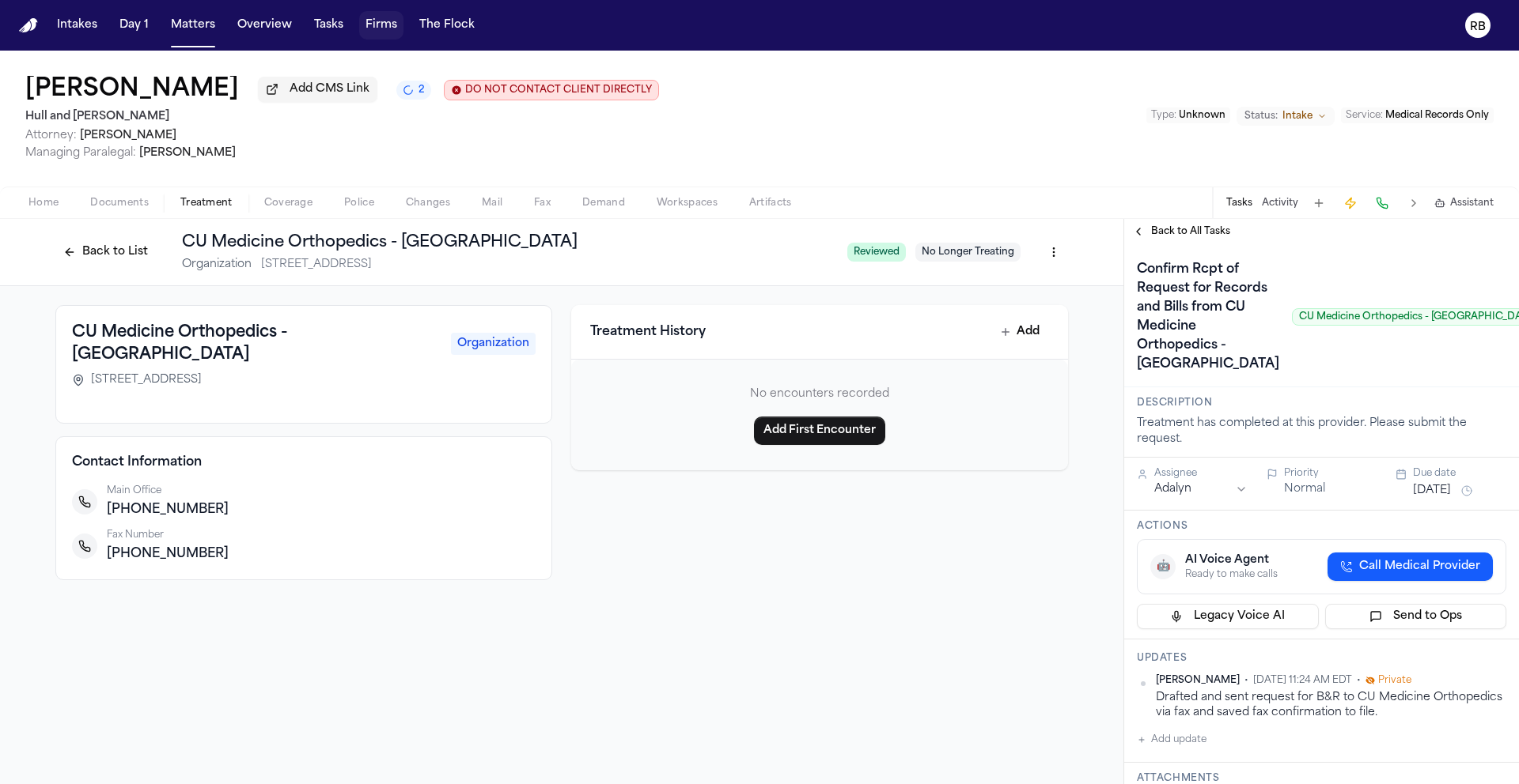
click at [1451, 499] on button "Oct 8, 2025" at bounding box center [1432, 491] width 38 height 16
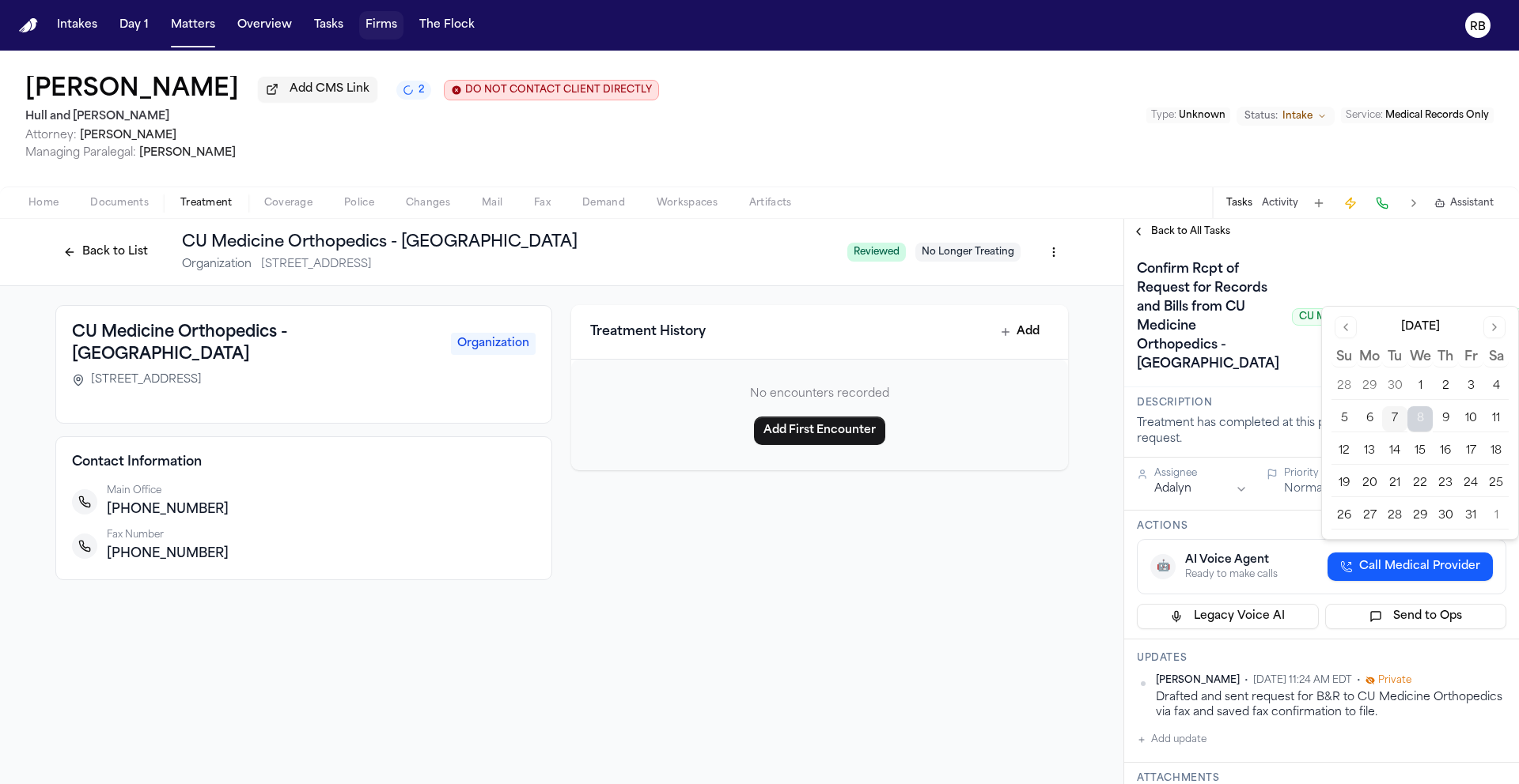
click at [1363, 448] on button "13" at bounding box center [1369, 451] width 25 height 25
click at [1286, 377] on div "Confirm Rcpt of Request for Records and Bills from CU Medicine Orthopedics - Br…" at bounding box center [1340, 317] width 408 height 120
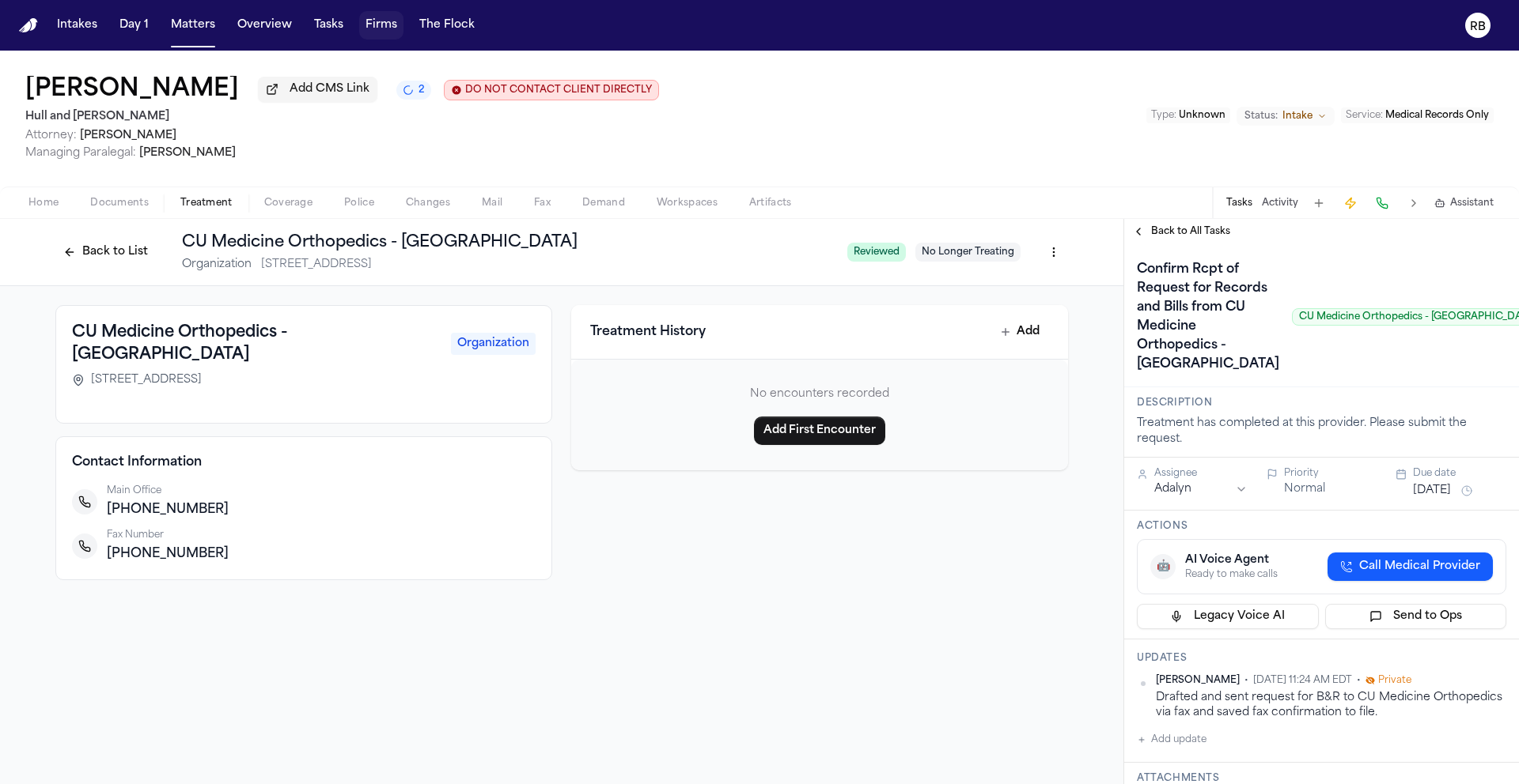
click at [1139, 234] on button "Back to All Tasks" at bounding box center [1182, 232] width 114 height 13
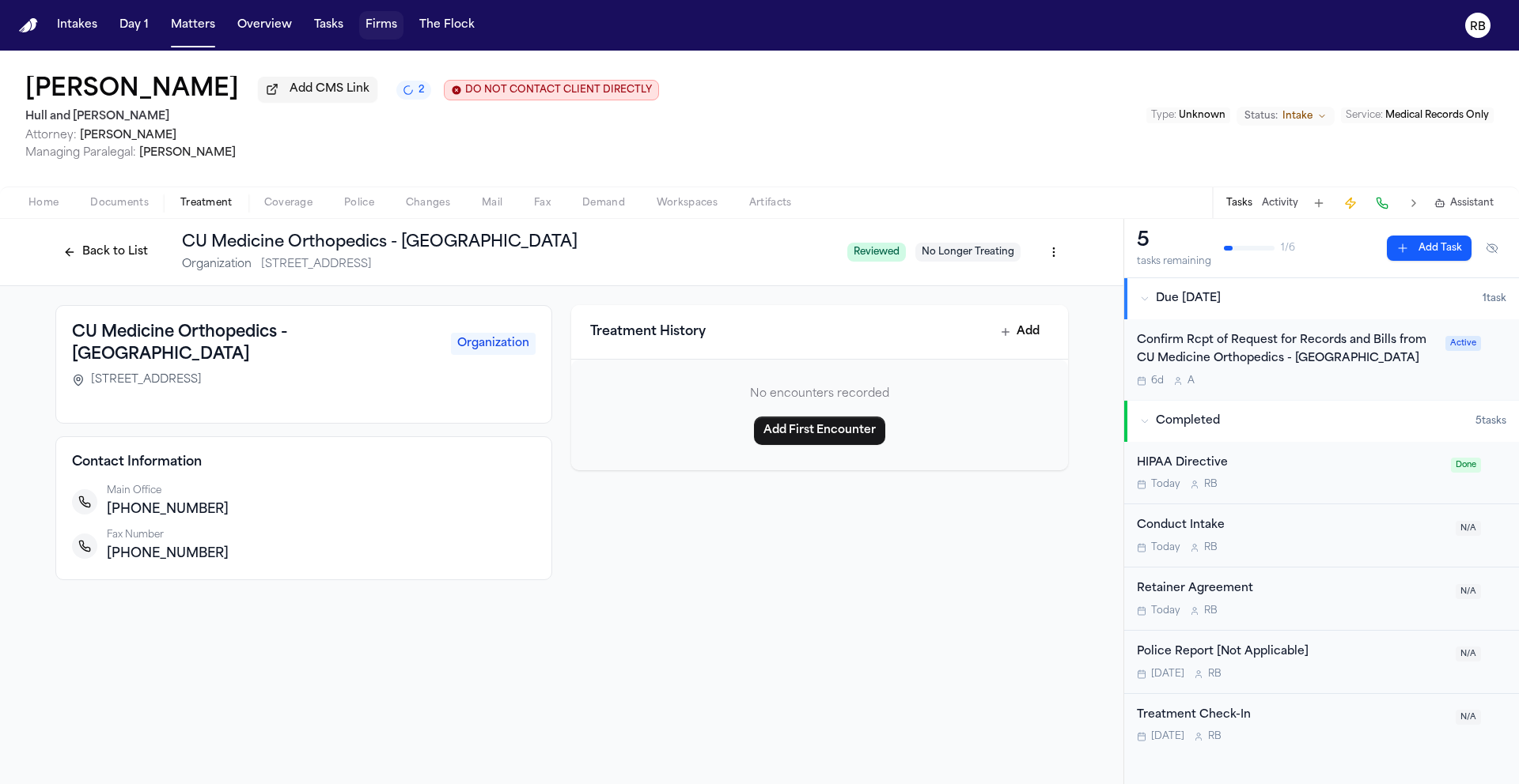
click at [1029, 533] on div "Treatment History Add No encounters recorded Add First Encounter" at bounding box center [819, 443] width 497 height 275
click at [951, 107] on div "Mary Kelley Add CMS Link DO NOT CONTACT CLIENT DIRECTLY DO NOT CONTACT Hull and…" at bounding box center [759, 118] width 1519 height 136
click at [938, 135] on div "Mary Kelley Add CMS Link DO NOT CONTACT CLIENT DIRECTLY DO NOT CONTACT Hull and…" at bounding box center [759, 118] width 1519 height 136
click at [1307, 123] on span "Intake" at bounding box center [1297, 116] width 30 height 13
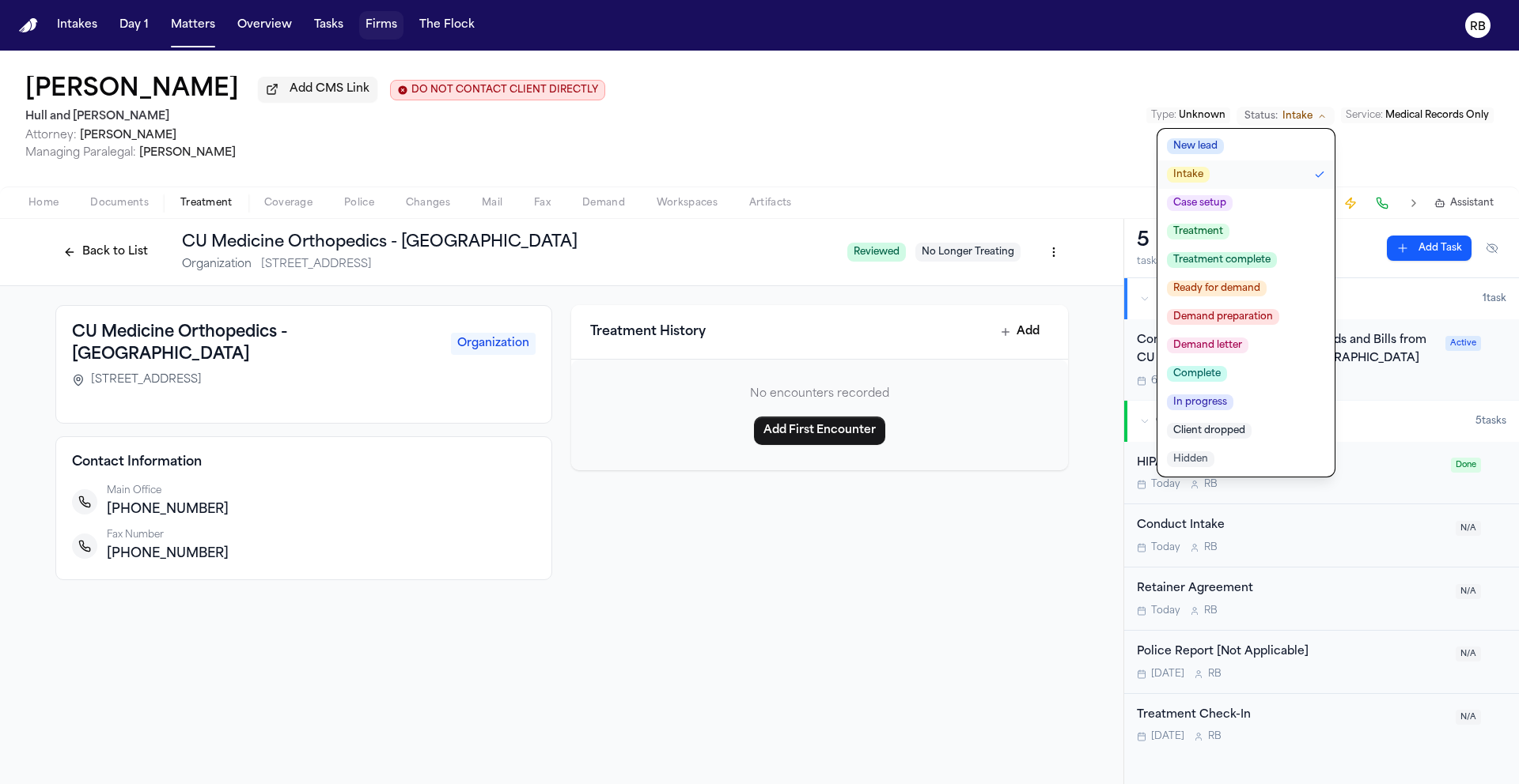
click at [1054, 89] on div "Mary Kelley Add CMS Link DO NOT CONTACT CLIENT DIRECTLY DO NOT CONTACT Hull and…" at bounding box center [759, 118] width 1519 height 136
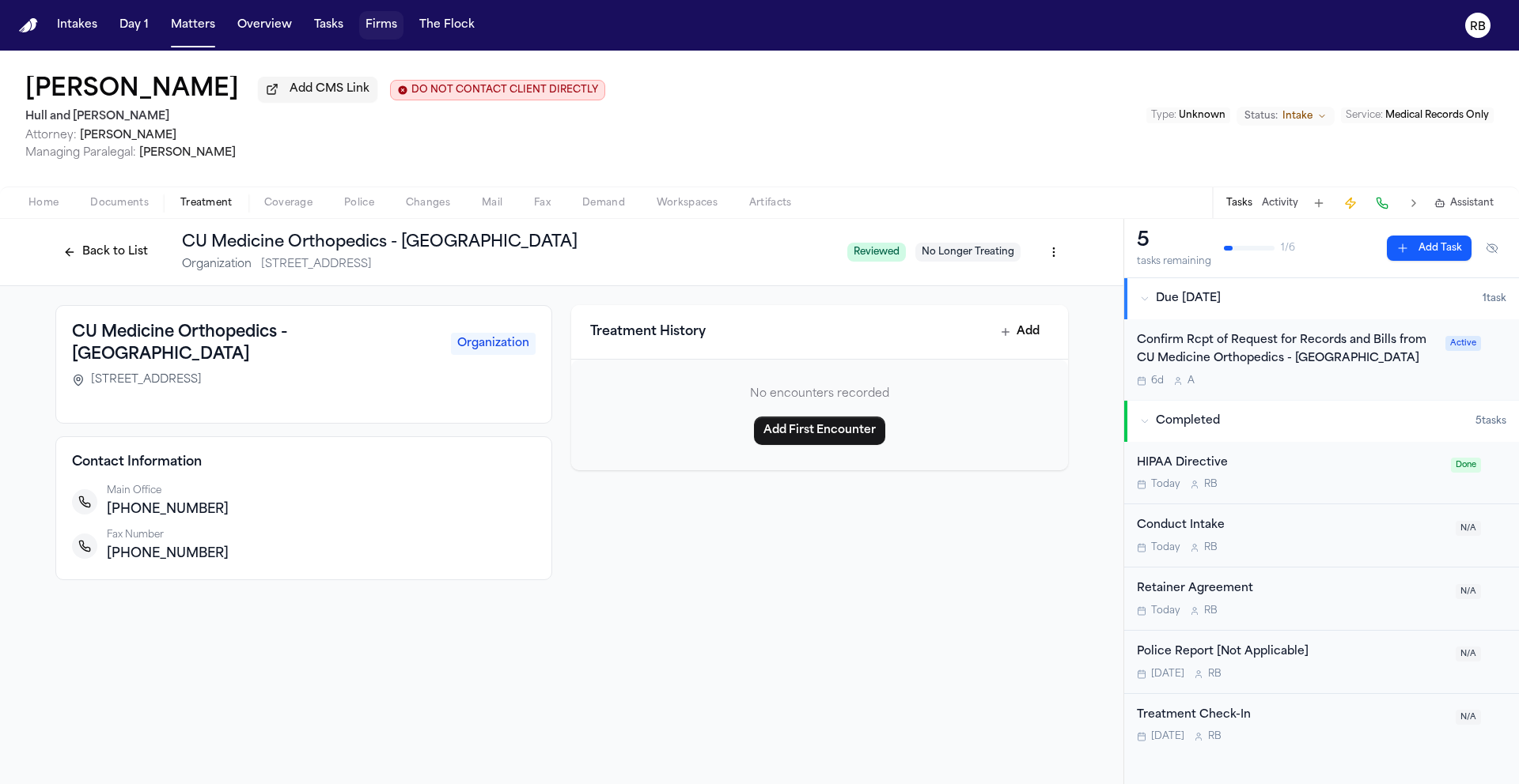
click at [1221, 111] on span "Unknown" at bounding box center [1202, 115] width 47 height 9
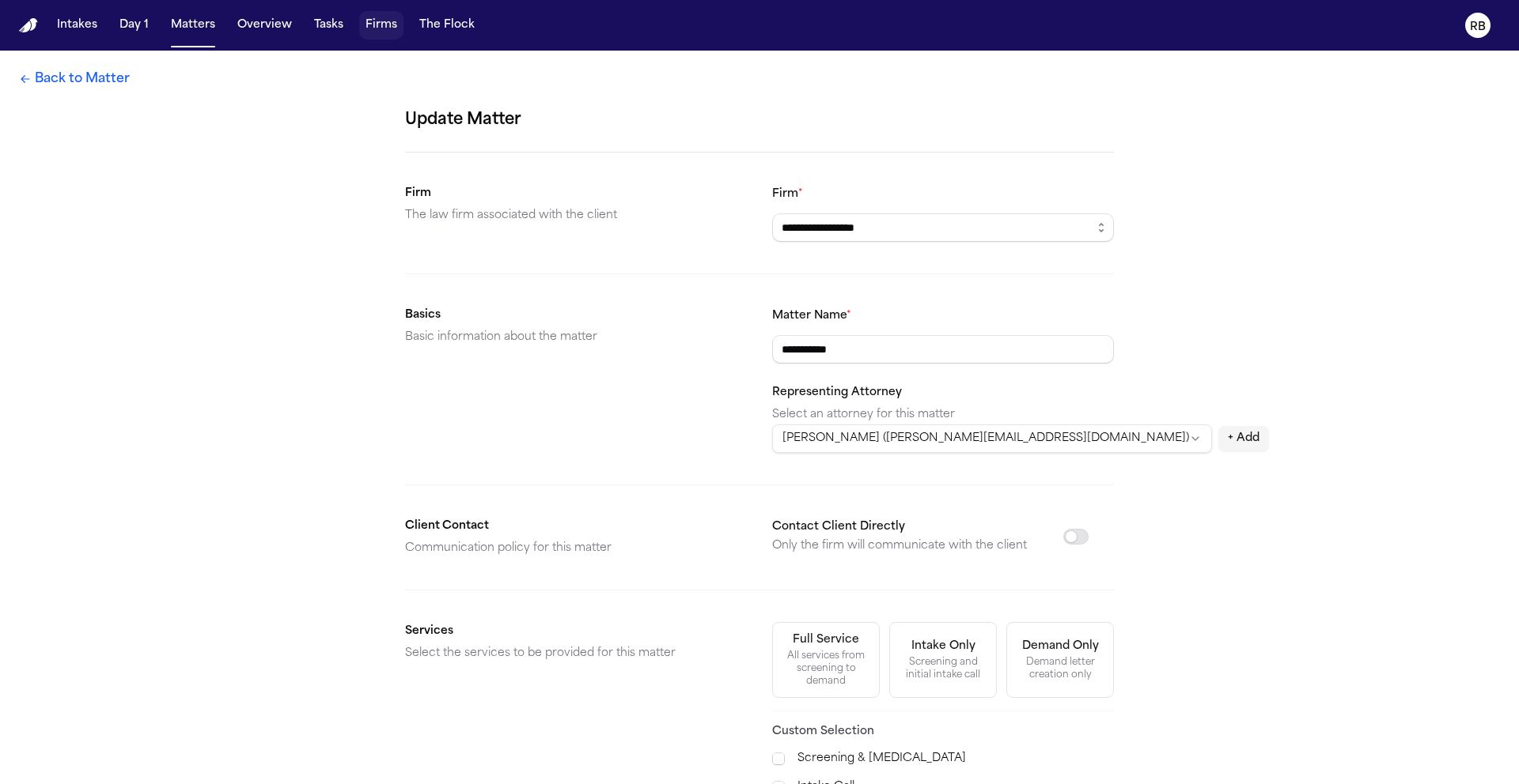
click at [53, 82] on link "Back to Matter" at bounding box center [74, 79] width 111 height 19
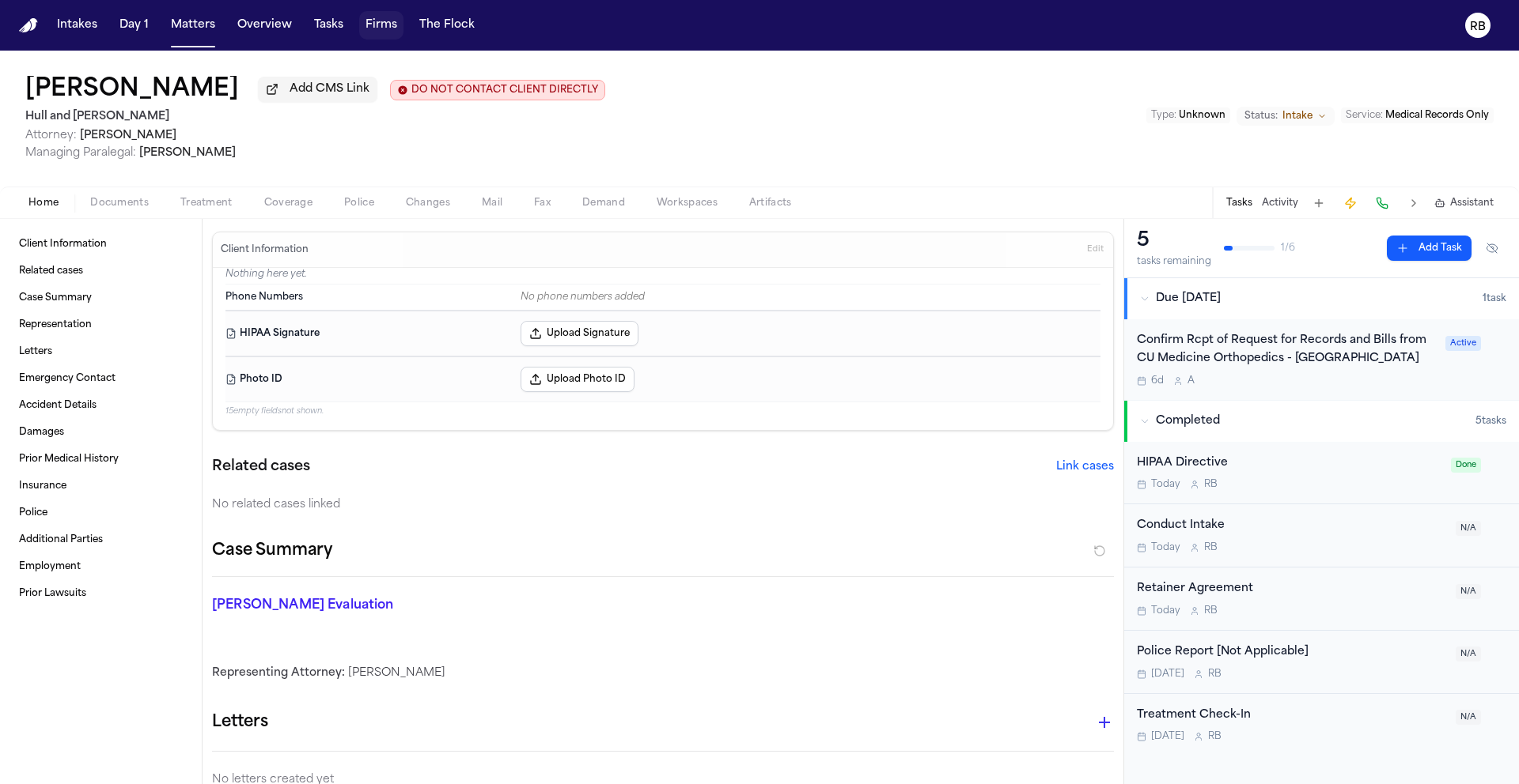
click at [972, 143] on div "Mary Kelley Add CMS Link DO NOT CONTACT CLIENT DIRECTLY DO NOT CONTACT Hull and…" at bounding box center [759, 118] width 1519 height 136
click at [185, 156] on span "[PERSON_NAME]" at bounding box center [187, 153] width 97 height 12
click at [734, 190] on div "Home Documents Treatment Coverage Police Changes Mail Fax Demand Workspaces Art…" at bounding box center [759, 202] width 1519 height 32
click at [728, 170] on div "Mary Kelley Add CMS Link DO NOT CONTACT CLIENT DIRECTLY DO NOT CONTACT Hull and…" at bounding box center [759, 118] width 1519 height 136
click at [290, 93] on span "Add CMS Link" at bounding box center [329, 89] width 80 height 16
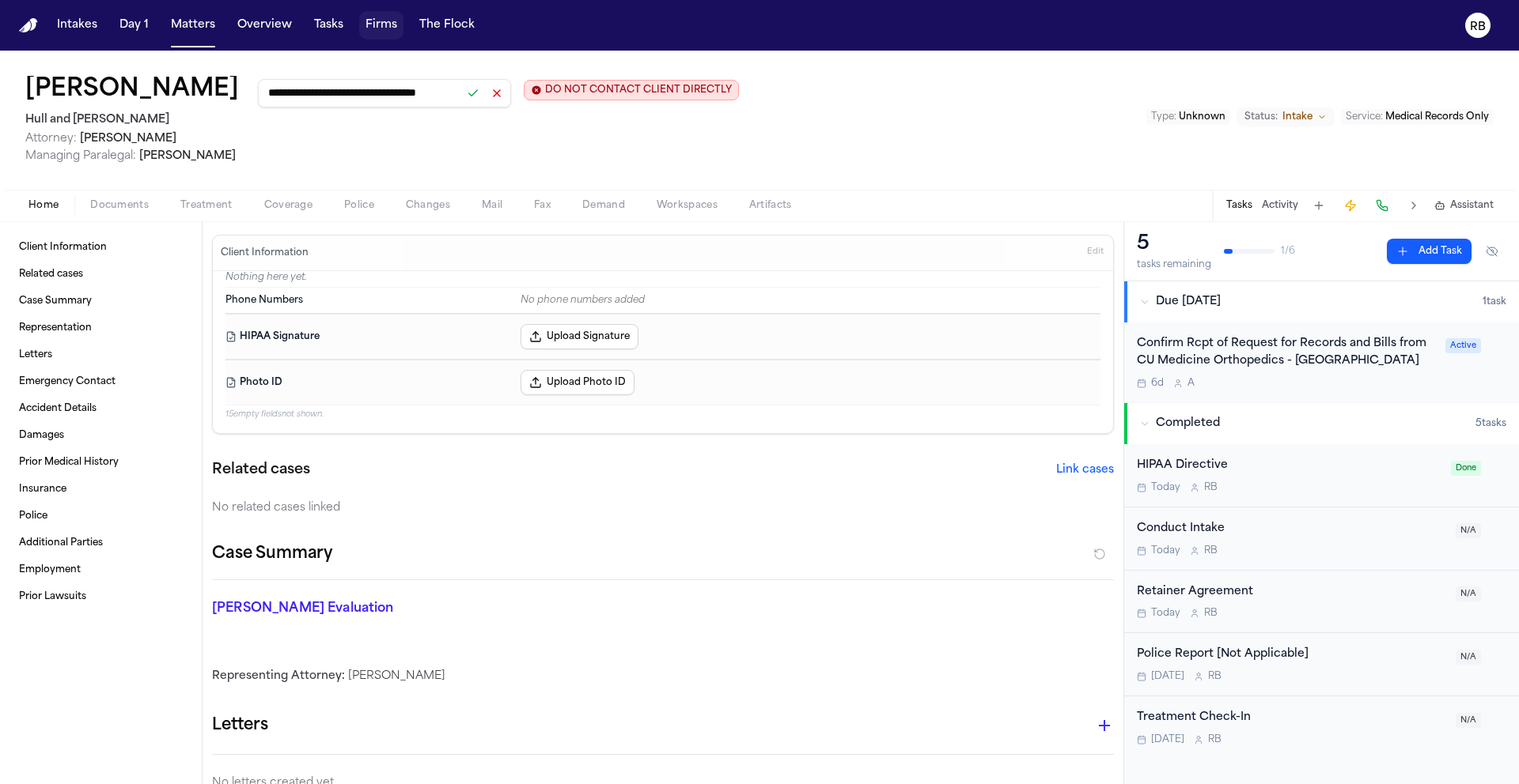
scroll to position [0, 40]
type input "**********"
click at [462, 90] on button at bounding box center [473, 94] width 22 height 22
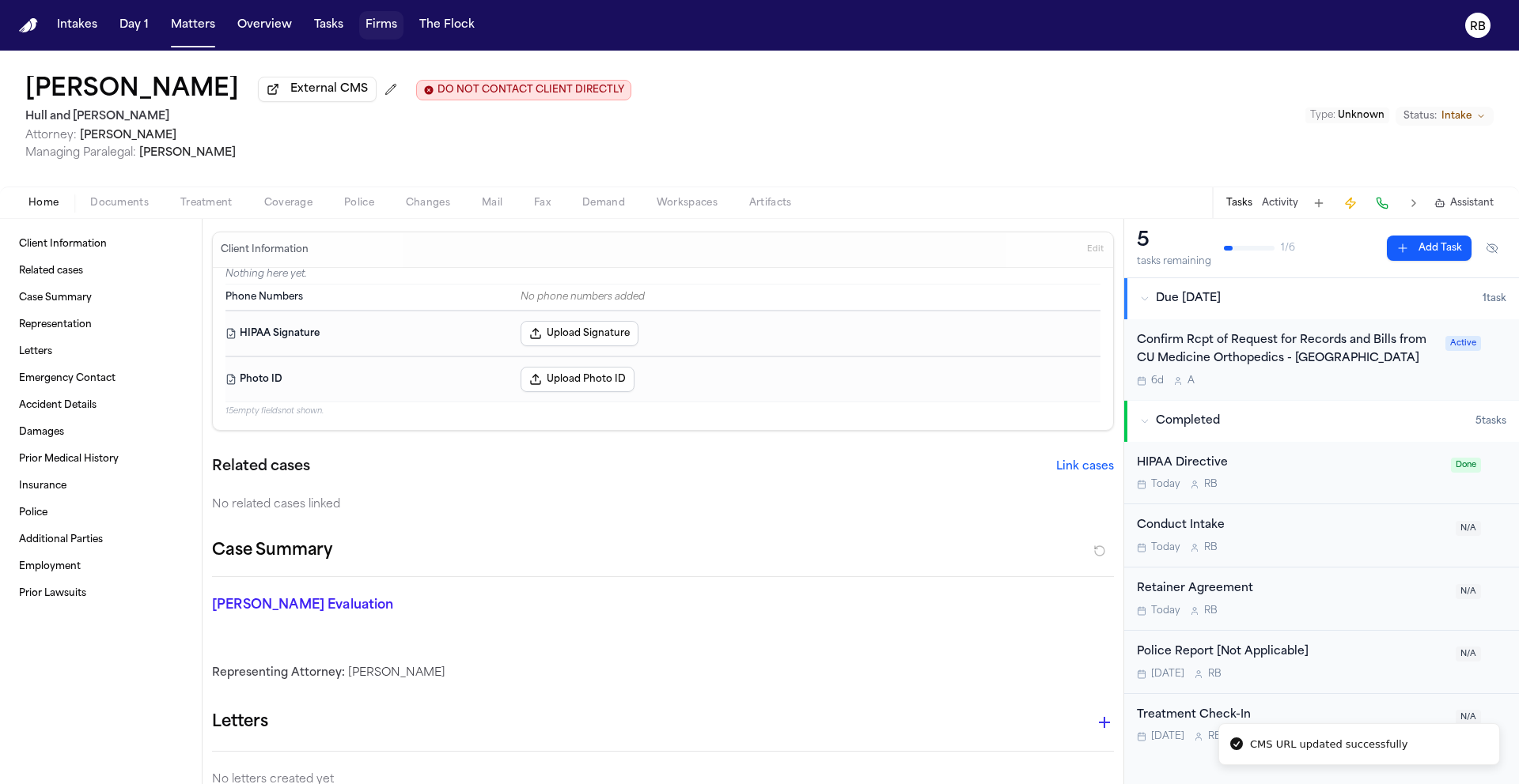
click at [835, 109] on div "Mary Kelley External CMS DO NOT CONTACT CLIENT DIRECTLY DO NOT CONTACT Hull and…" at bounding box center [759, 118] width 1519 height 136
click at [1420, 368] on div "Confirm Rcpt of Request for Records and Bills from CU Medicine Orthopedics - Br…" at bounding box center [1286, 350] width 299 height 37
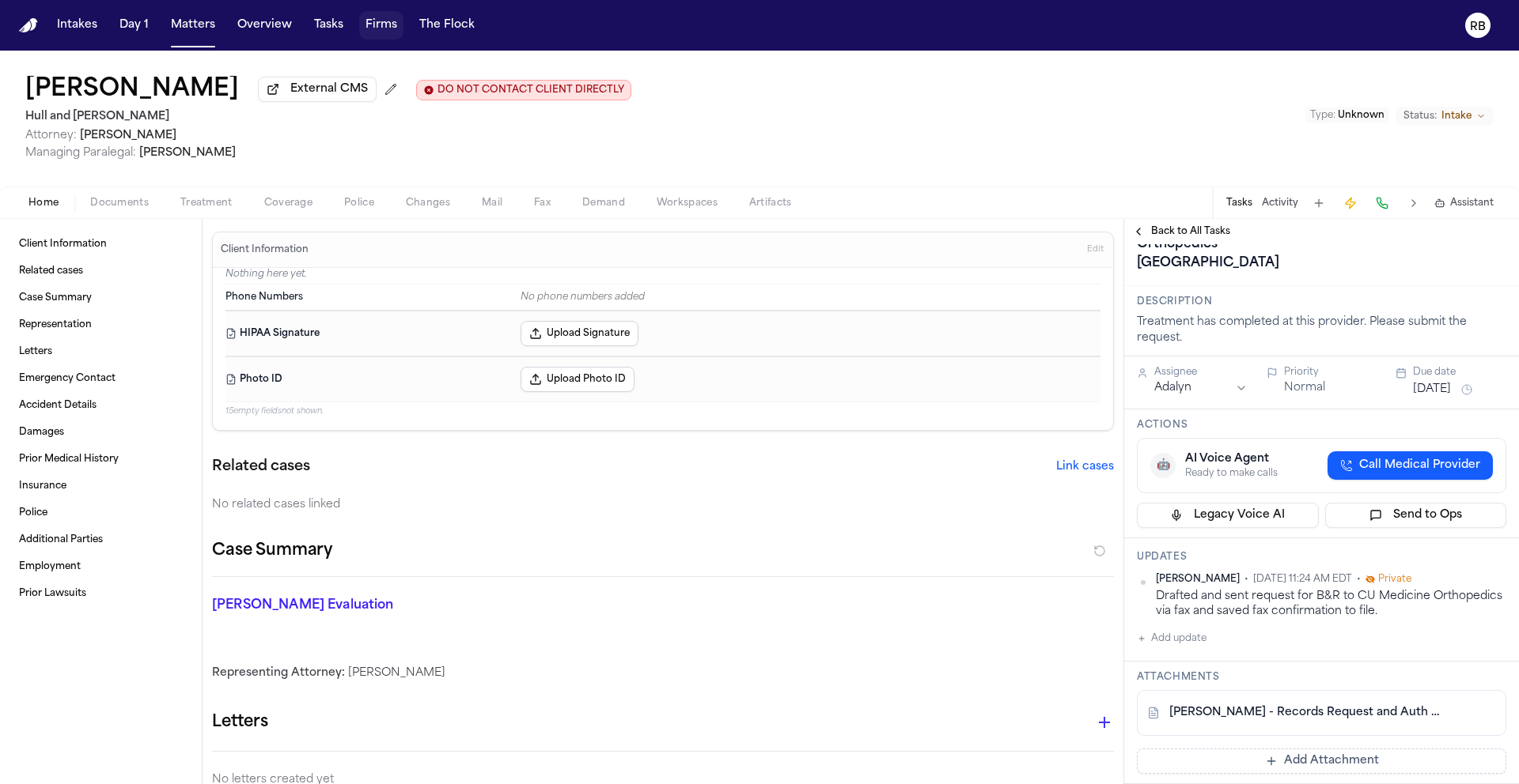
scroll to position [126, 0]
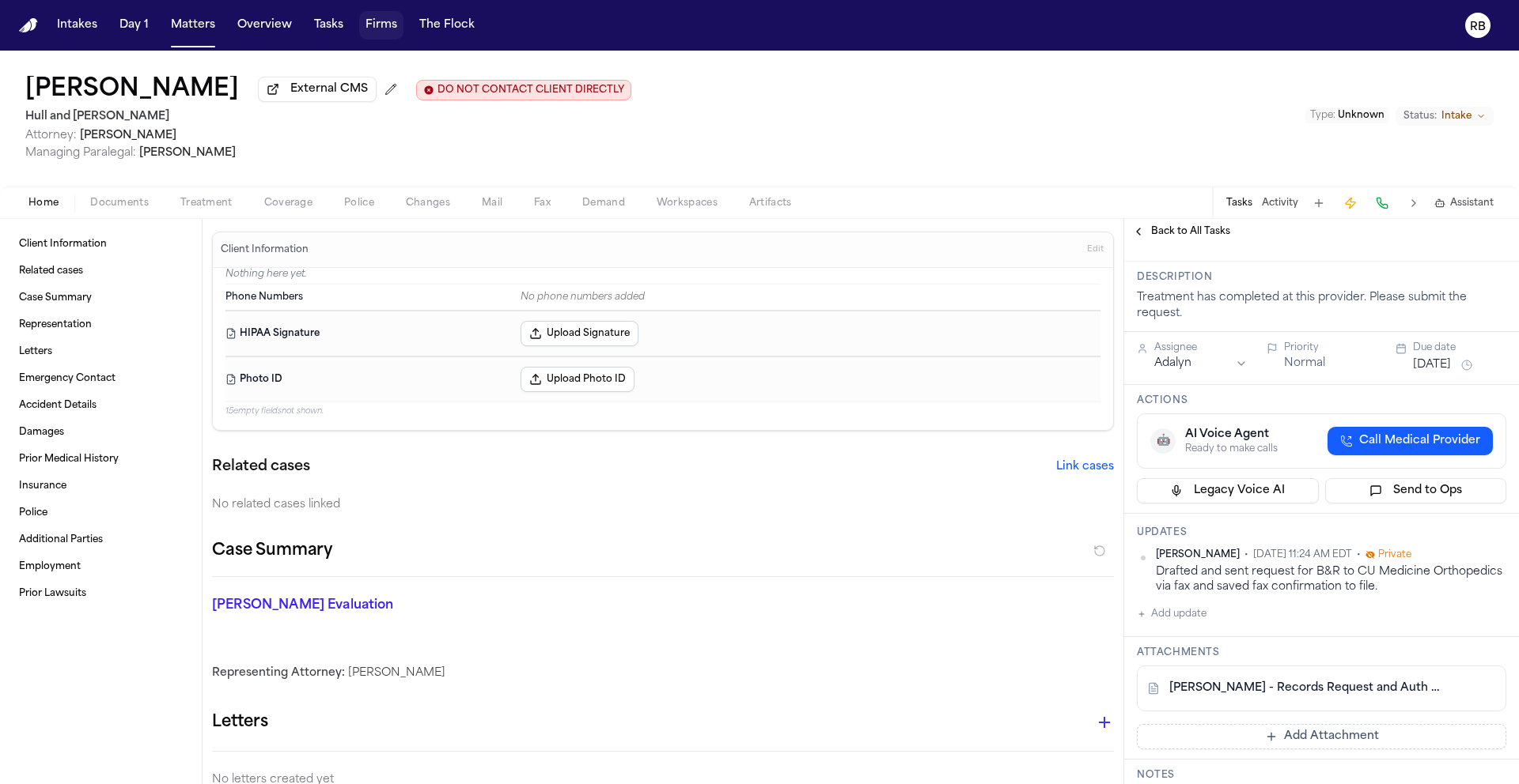
click at [1293, 697] on link "M. Kelley - Records Request and Auth to CU Medicine Ortho - 10.7.25" at bounding box center [1305, 688] width 273 height 16
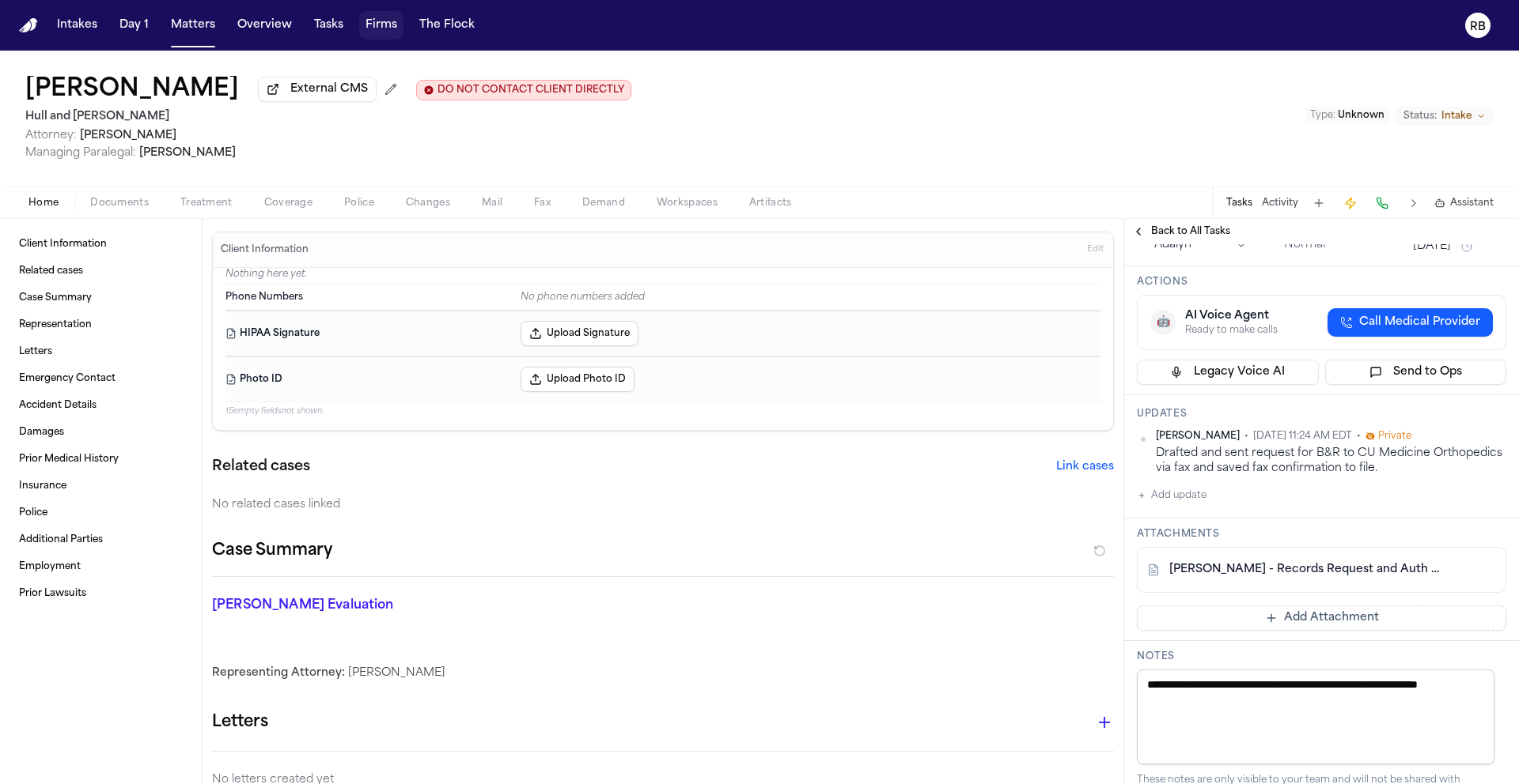
scroll to position [377, 0]
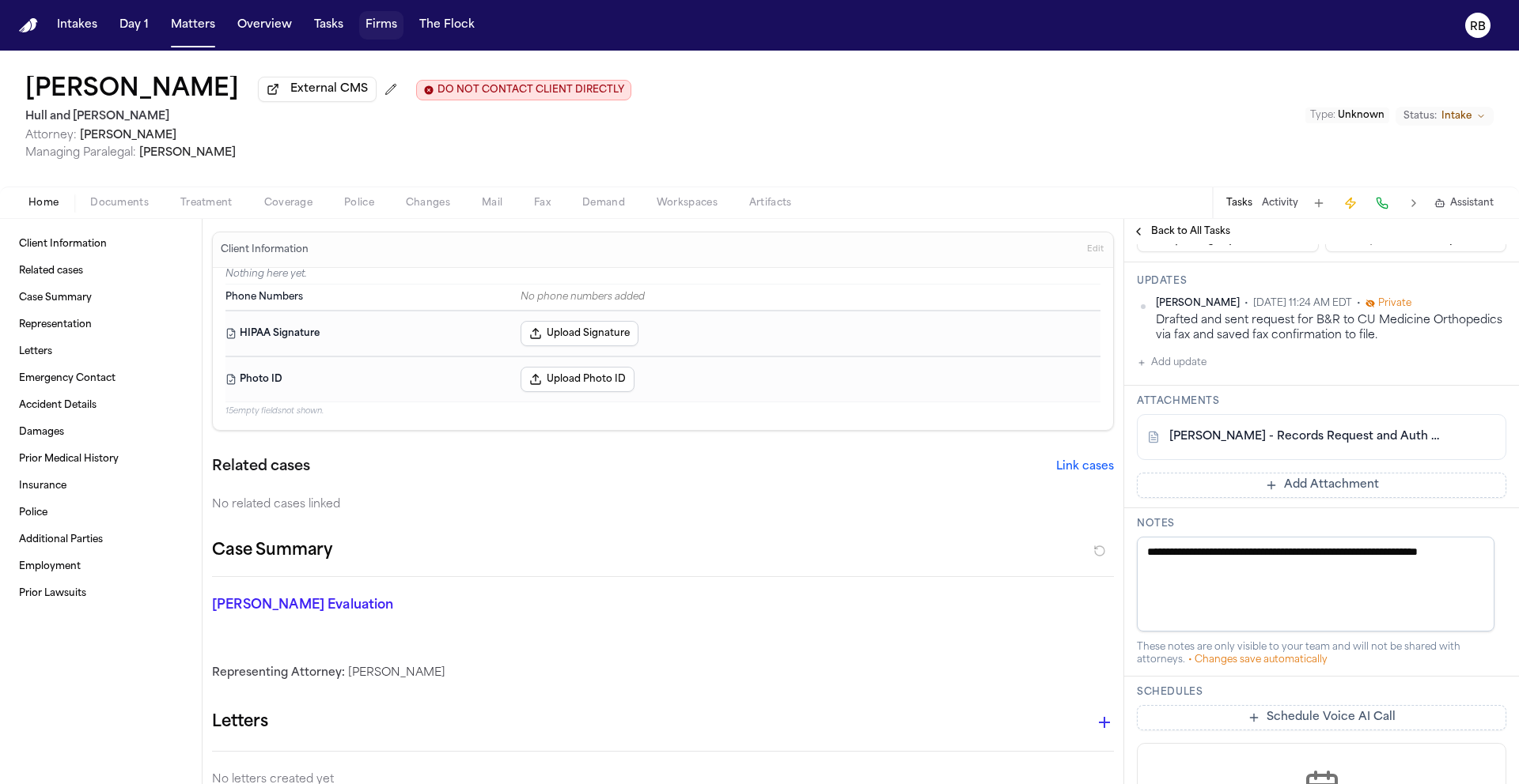
click at [1470, 450] on button at bounding box center [1482, 436] width 25 height 25
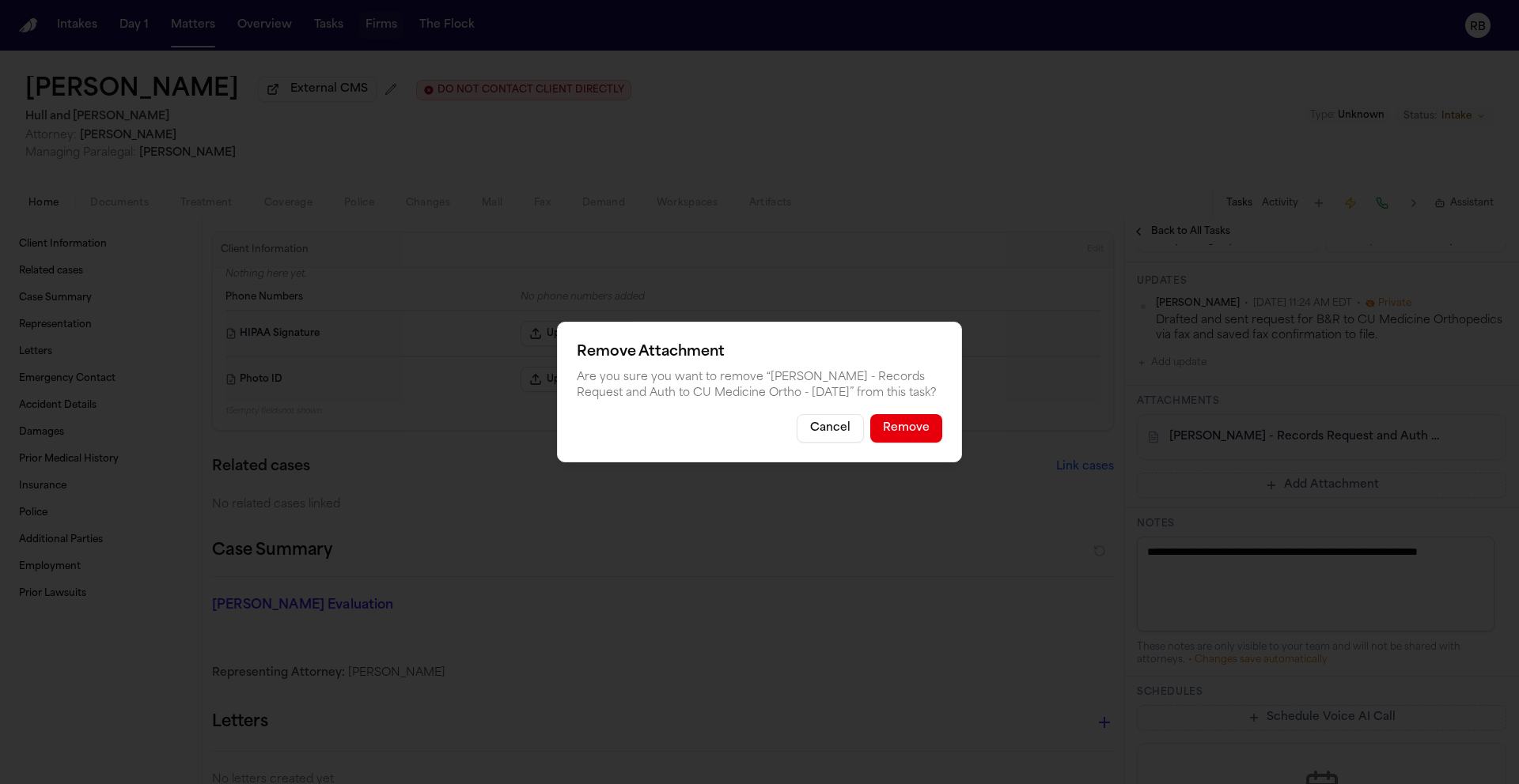
click at [888, 424] on button "Remove" at bounding box center [906, 428] width 72 height 28
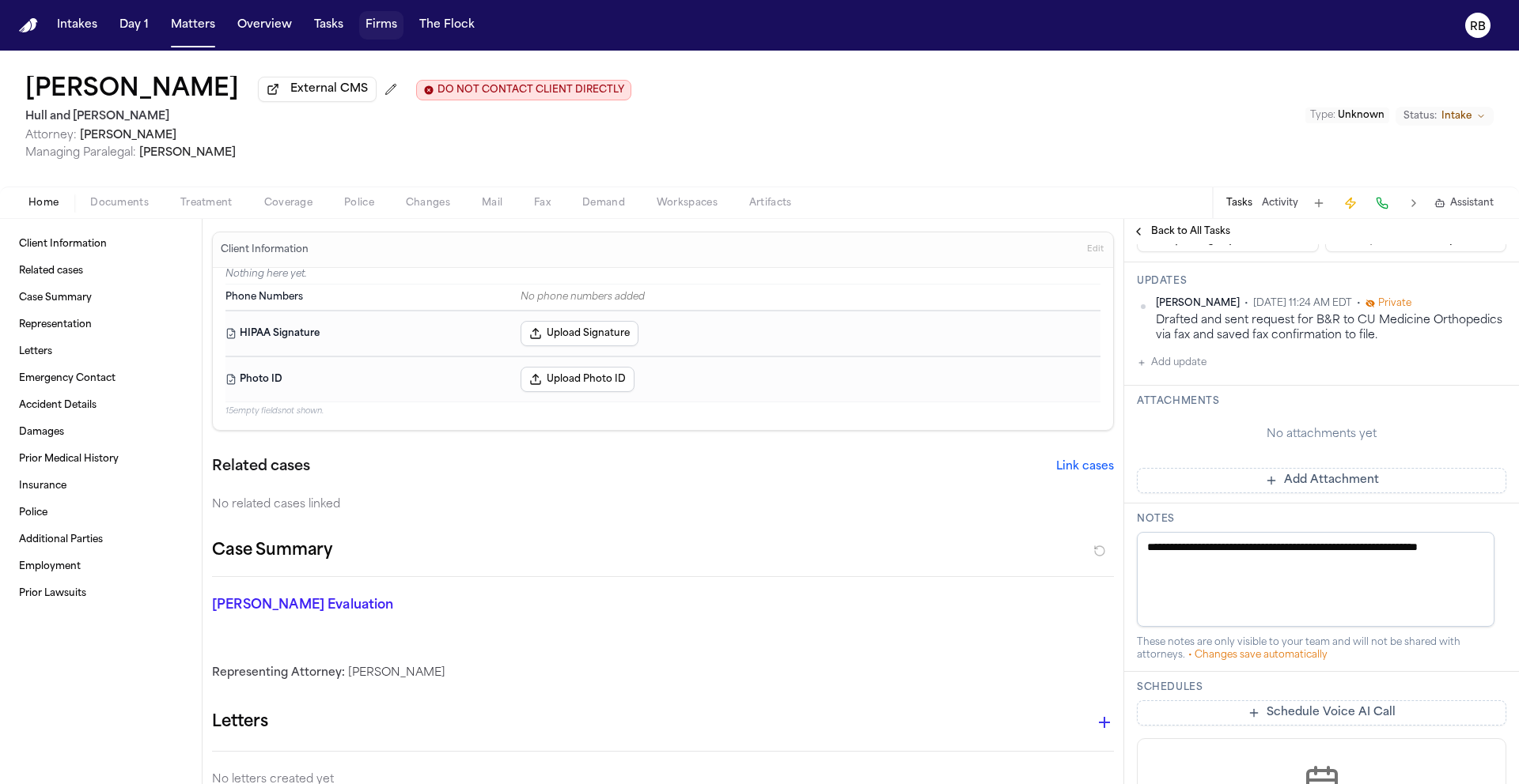
click at [1370, 494] on button "Add Attachment" at bounding box center [1321, 481] width 369 height 25
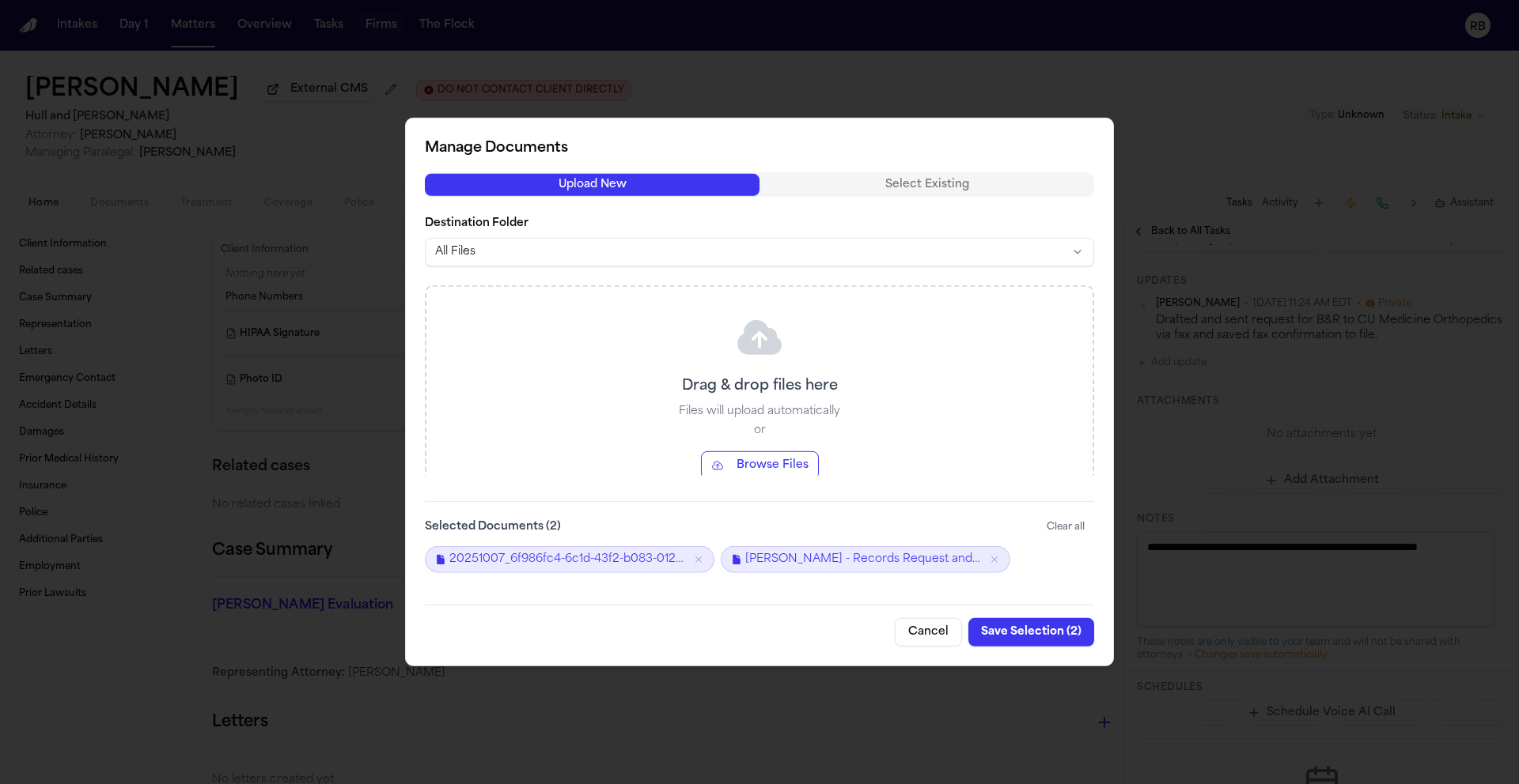
click at [1038, 637] on button "Save Selection ( 2 )" at bounding box center [1031, 632] width 126 height 28
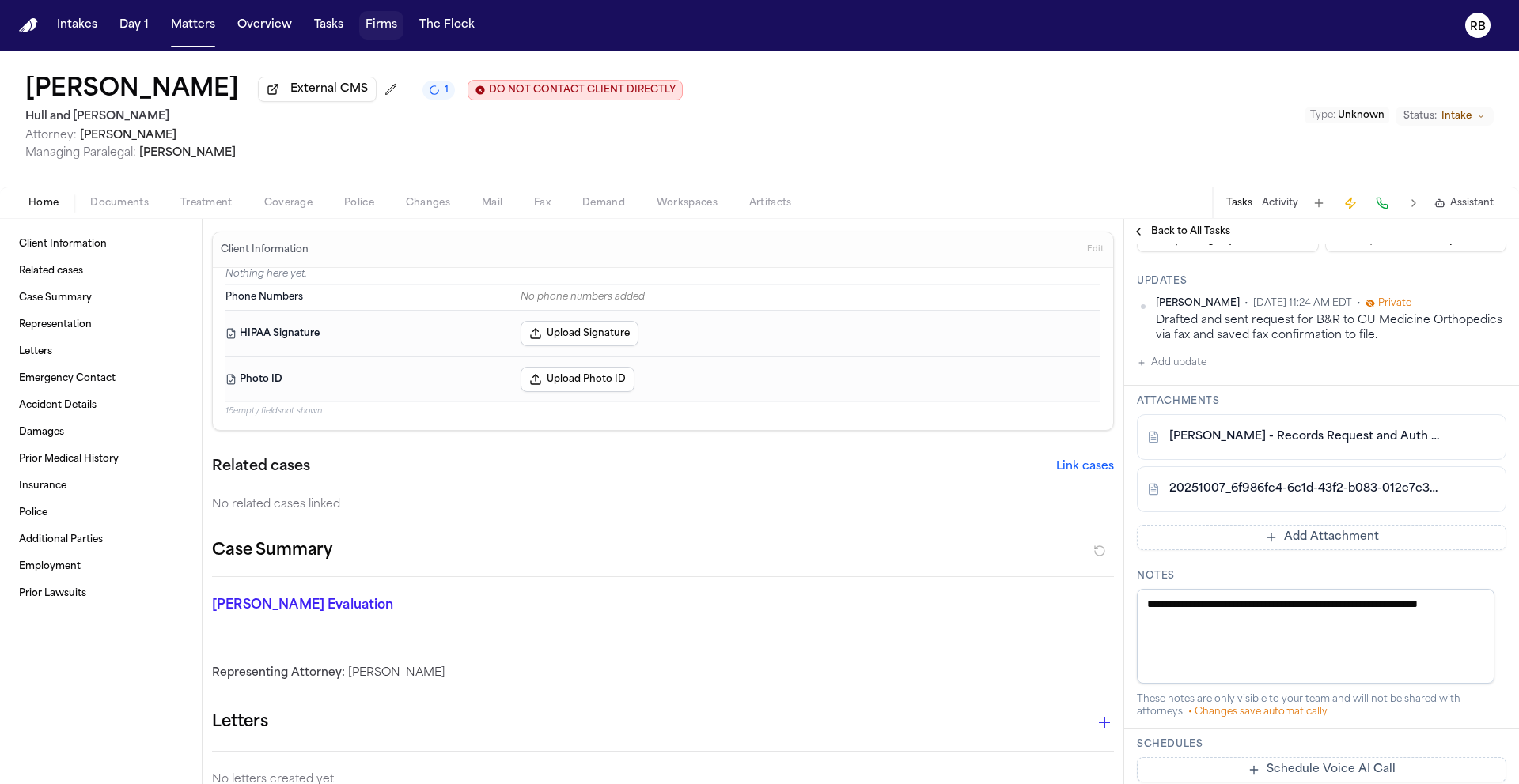
click at [932, 136] on div "Mary Kelley External CMS 1 DO NOT CONTACT CLIENT DIRECTLY DO NOT CONTACT Hull a…" at bounding box center [759, 118] width 1519 height 136
click at [181, 23] on button "Matters" at bounding box center [193, 25] width 57 height 28
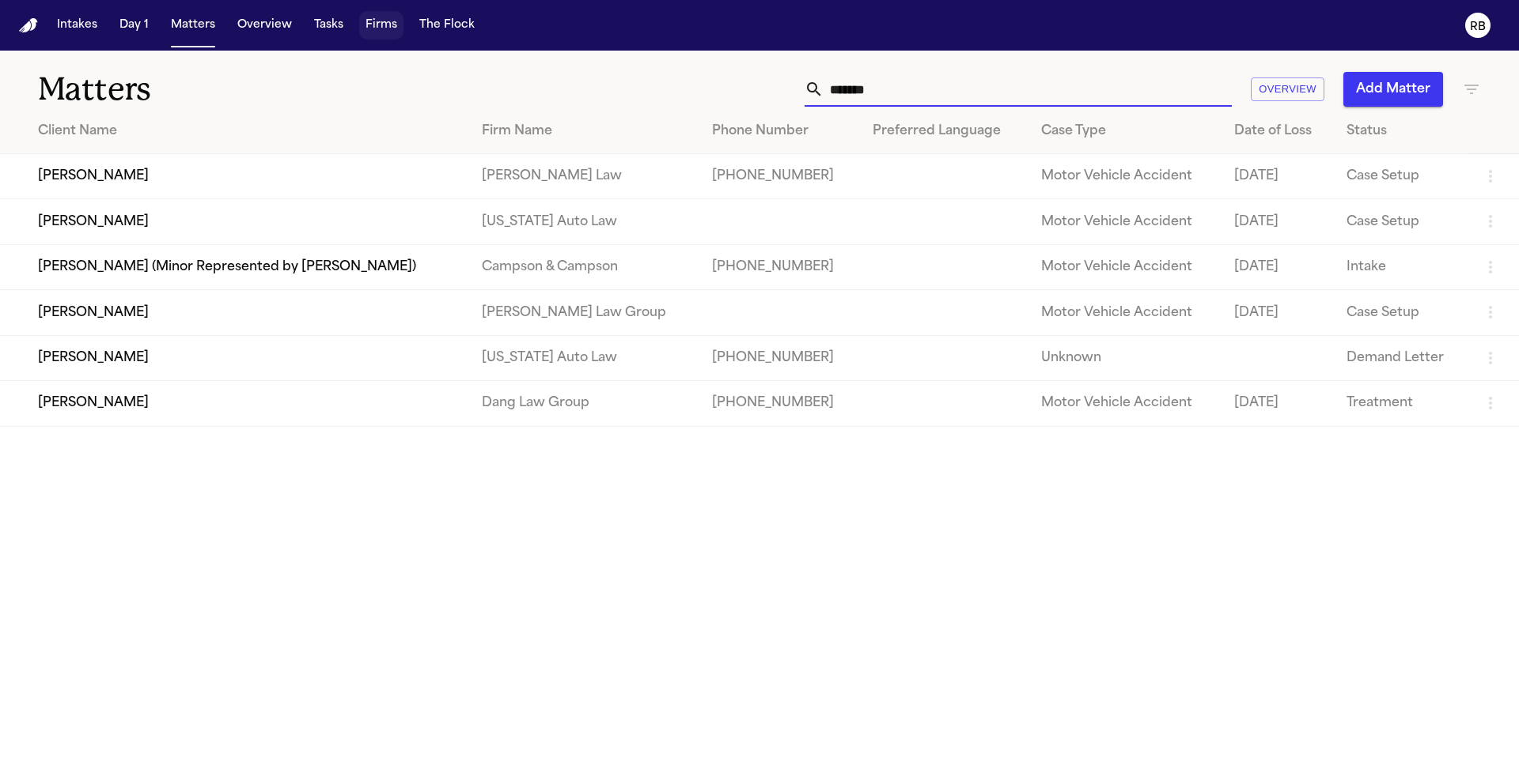
drag, startPoint x: 951, startPoint y: 88, endPoint x: 679, endPoint y: 88, distance: 272.0
click at [679, 88] on div "******* Overview Add Matter" at bounding box center [970, 89] width 1023 height 35
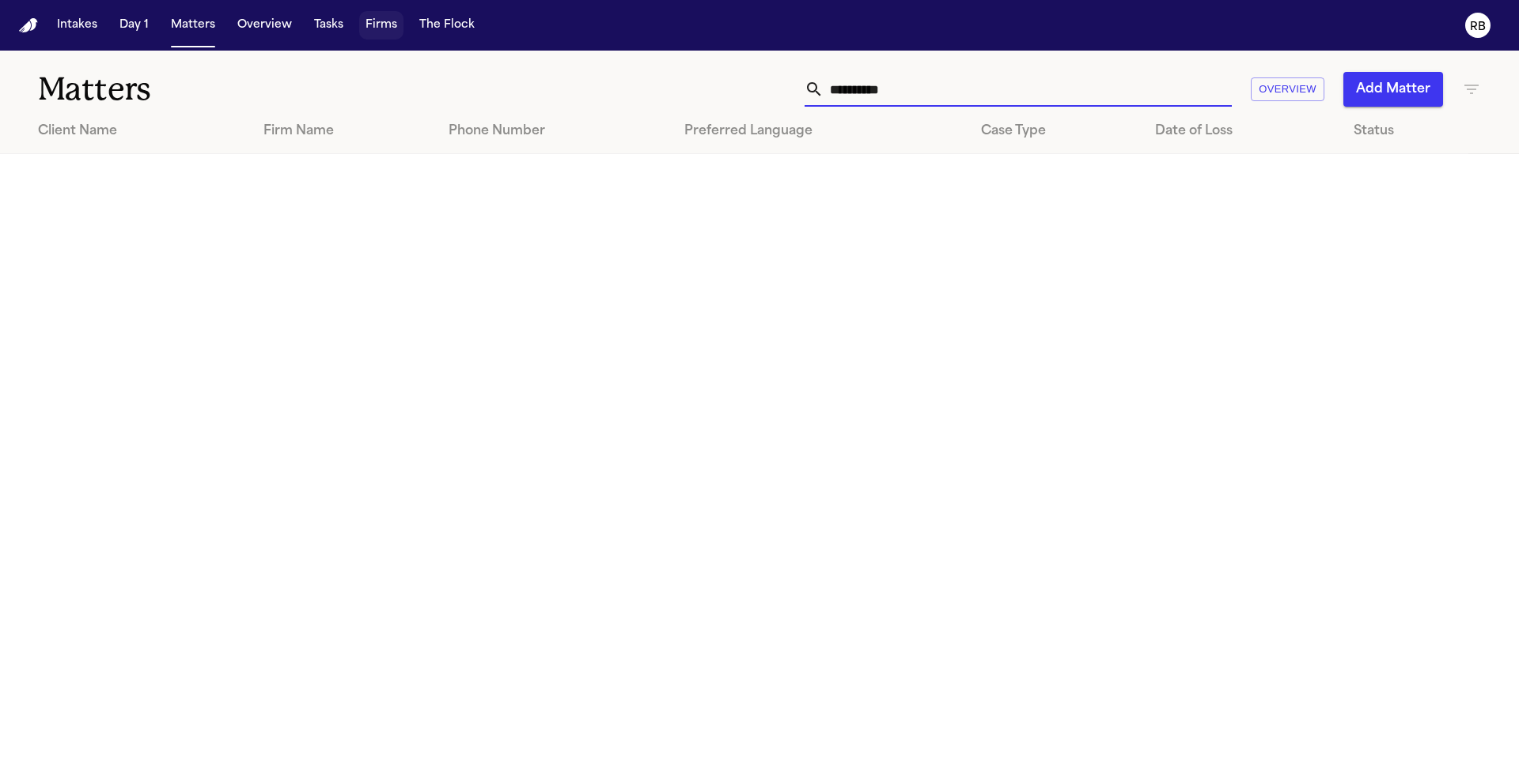
type input "*********"
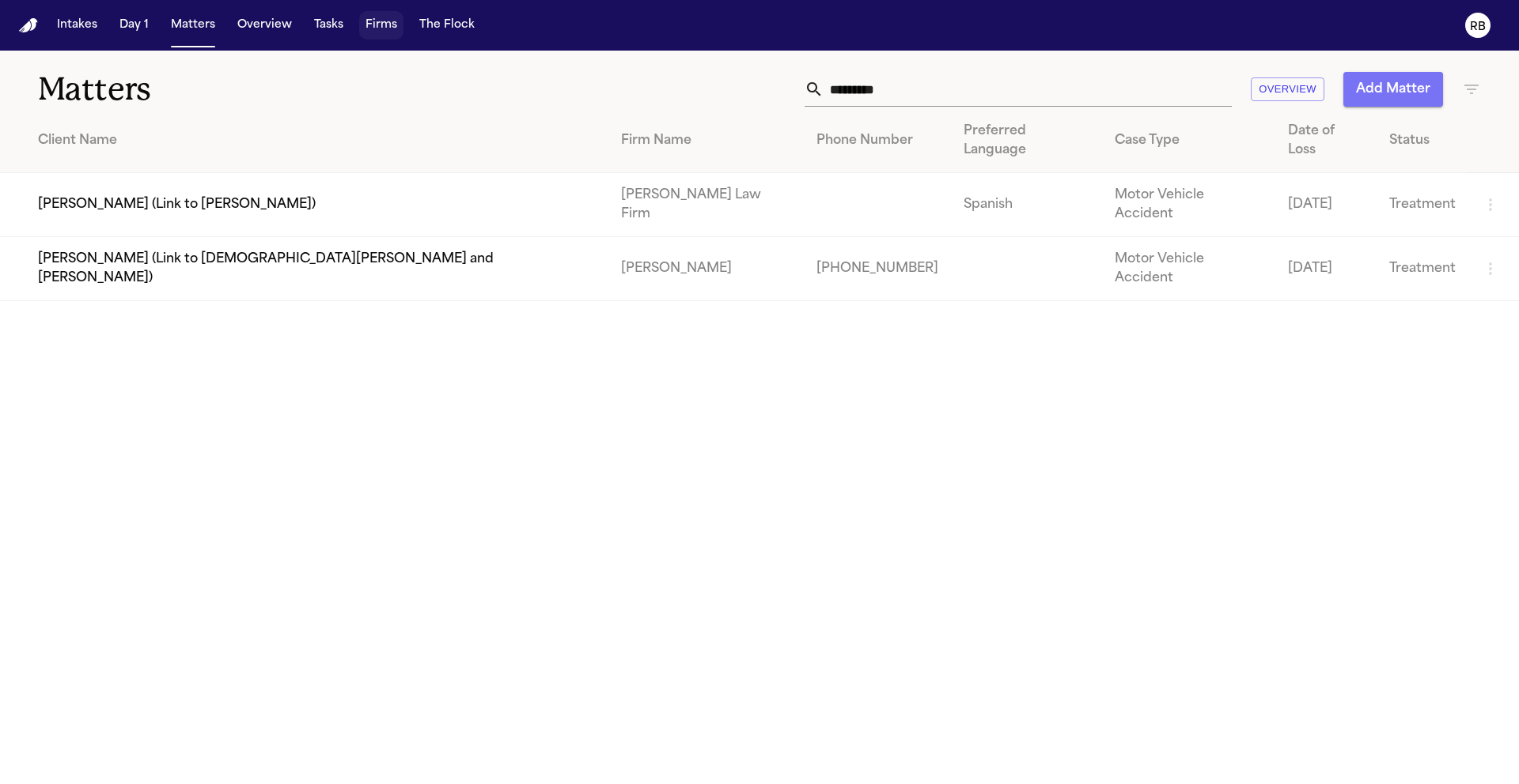
click at [1398, 96] on button "Add Matter" at bounding box center [1392, 89] width 99 height 35
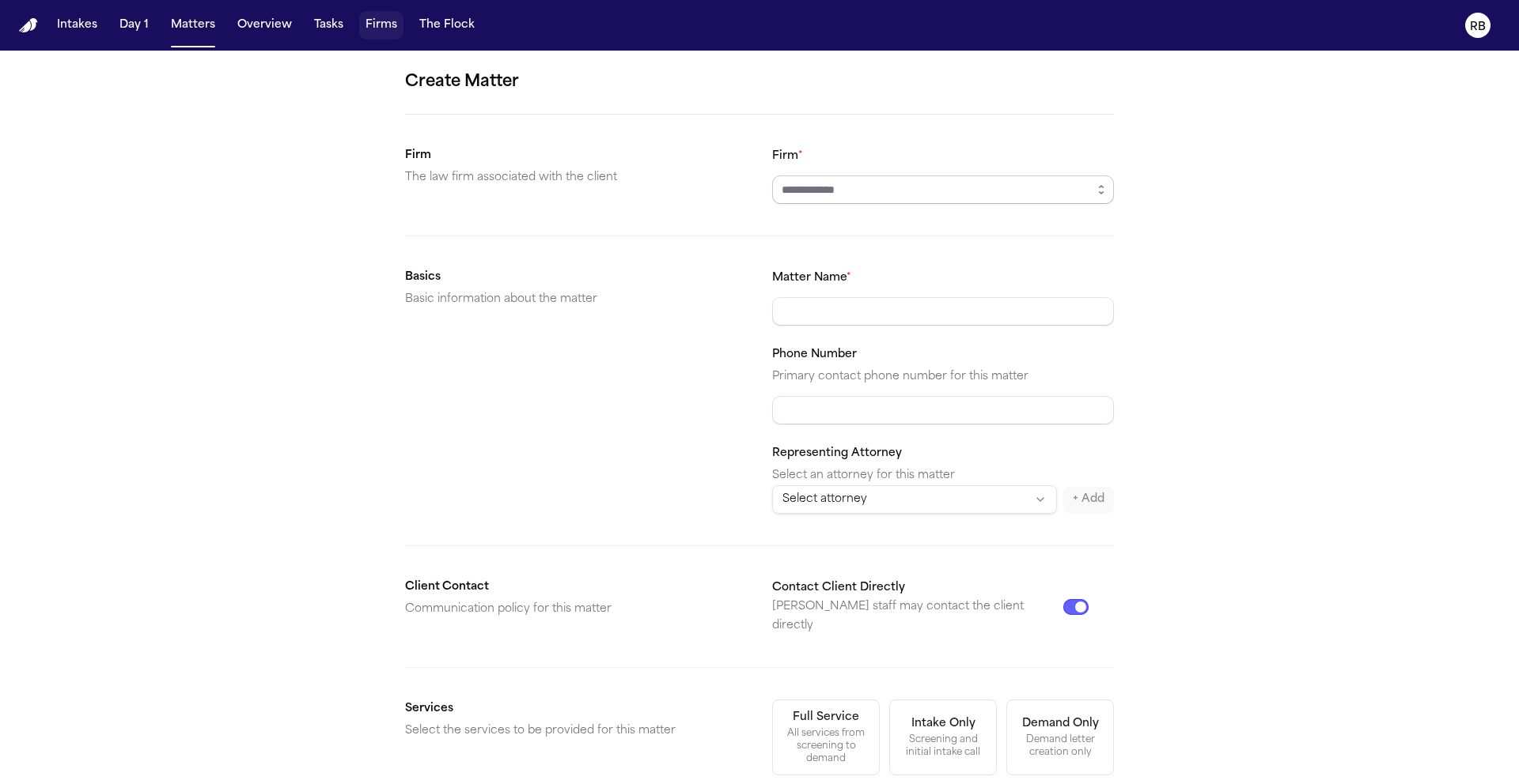
click at [896, 177] on input "Firm *" at bounding box center [943, 189] width 342 height 28
type input "**********"
click at [974, 310] on input "Matter Name *" at bounding box center [943, 311] width 342 height 28
type input "**********"
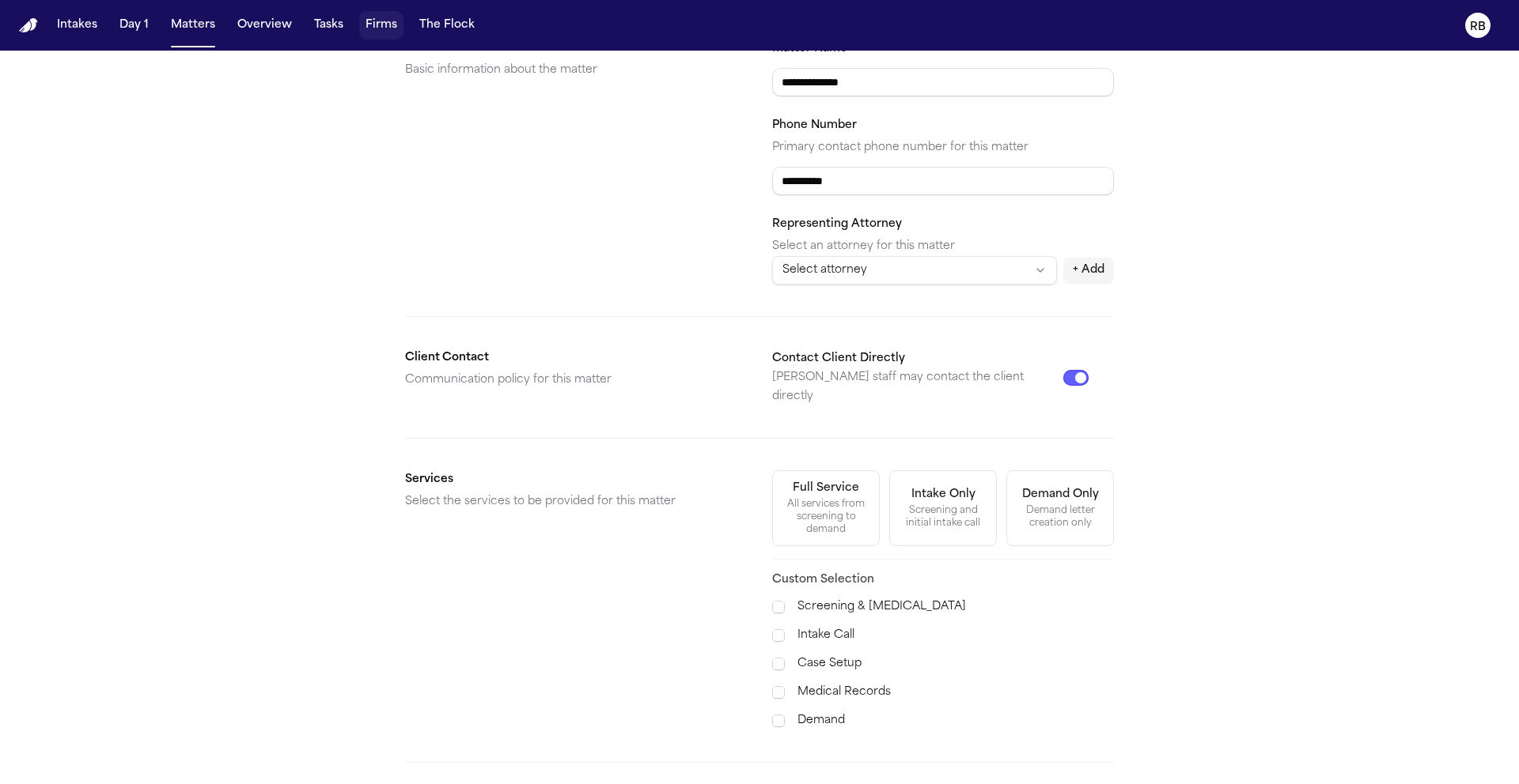
scroll to position [230, 0]
click at [779, 686] on span at bounding box center [779, 692] width 13 height 13
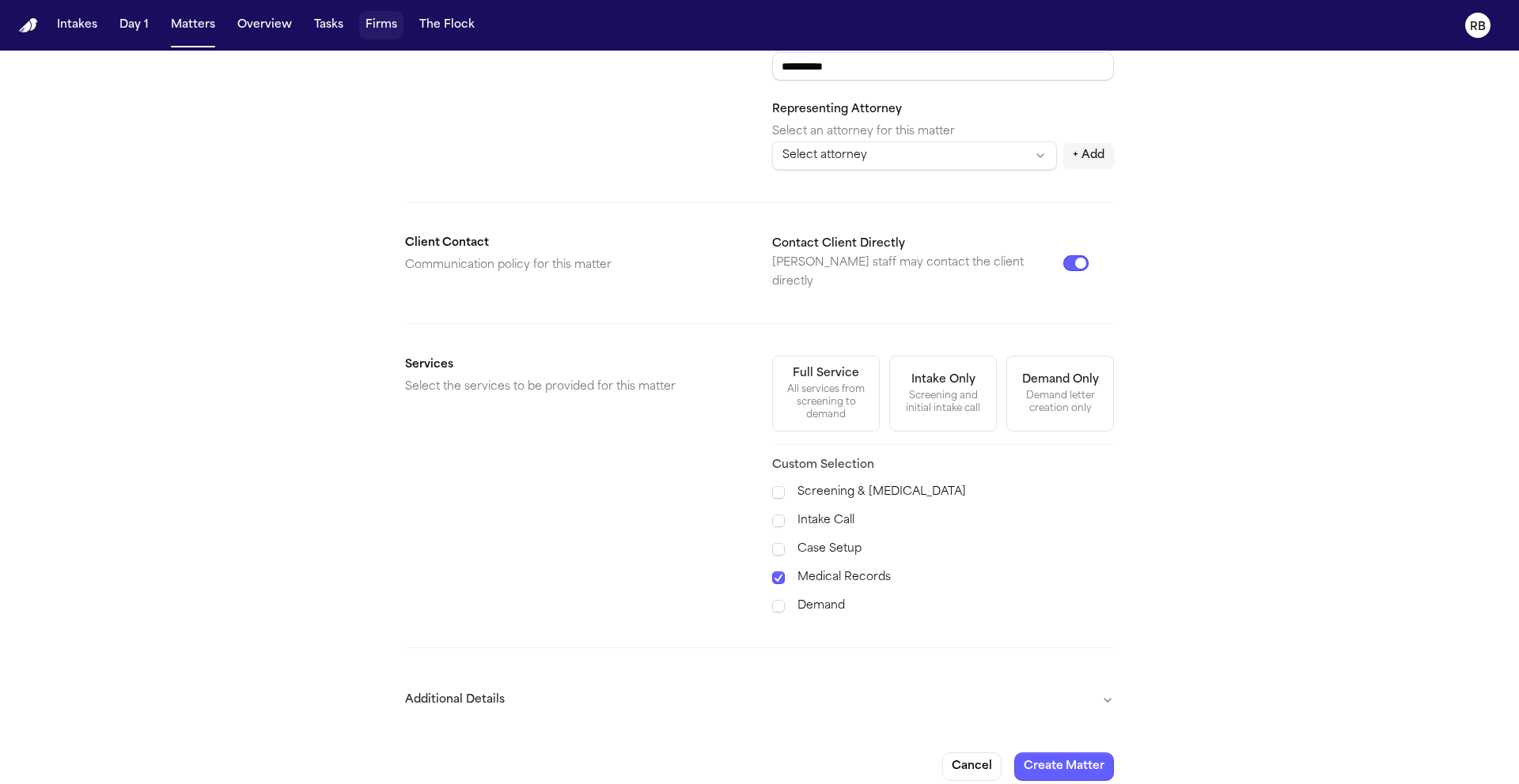
scroll to position [347, 0]
click at [441, 684] on button "Additional Details" at bounding box center [759, 698] width 708 height 41
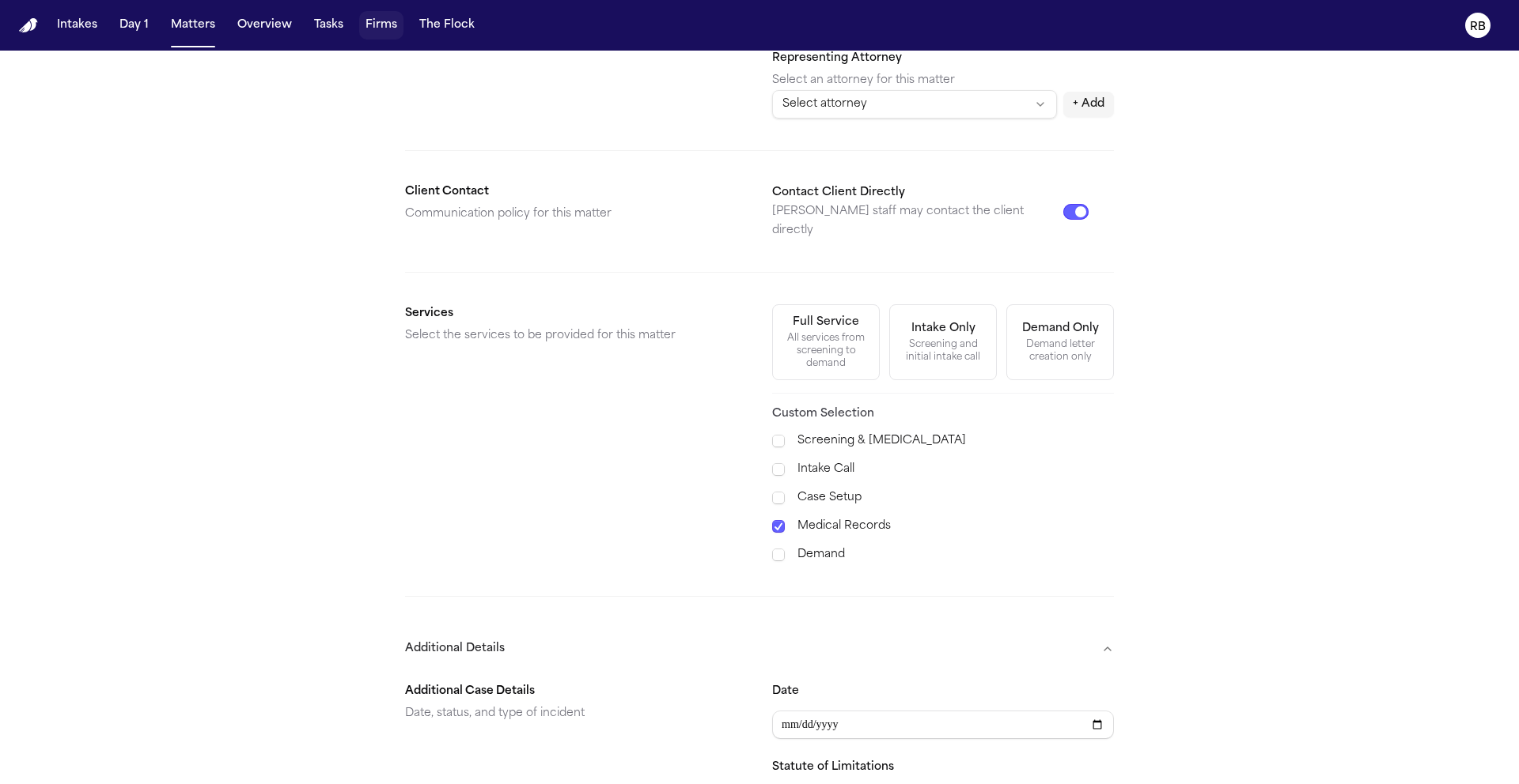
scroll to position [622, 0]
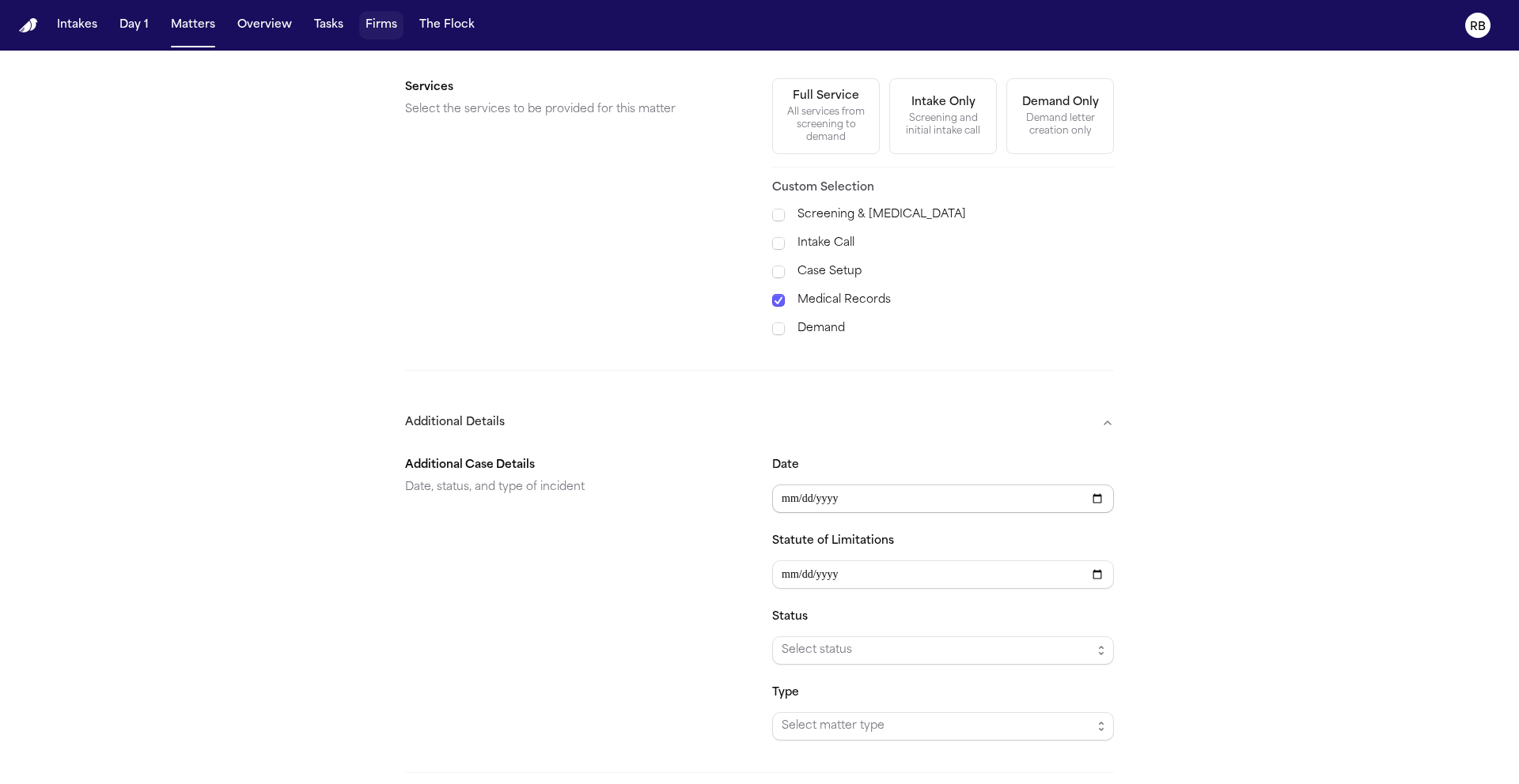
click at [871, 485] on input "Date" at bounding box center [943, 498] width 342 height 28
type input "**********"
click at [679, 562] on div "Additional Case Details Date, status, and type of incident" at bounding box center [575, 599] width 342 height 285
click at [866, 642] on span "Select status" at bounding box center [936, 651] width 310 height 19
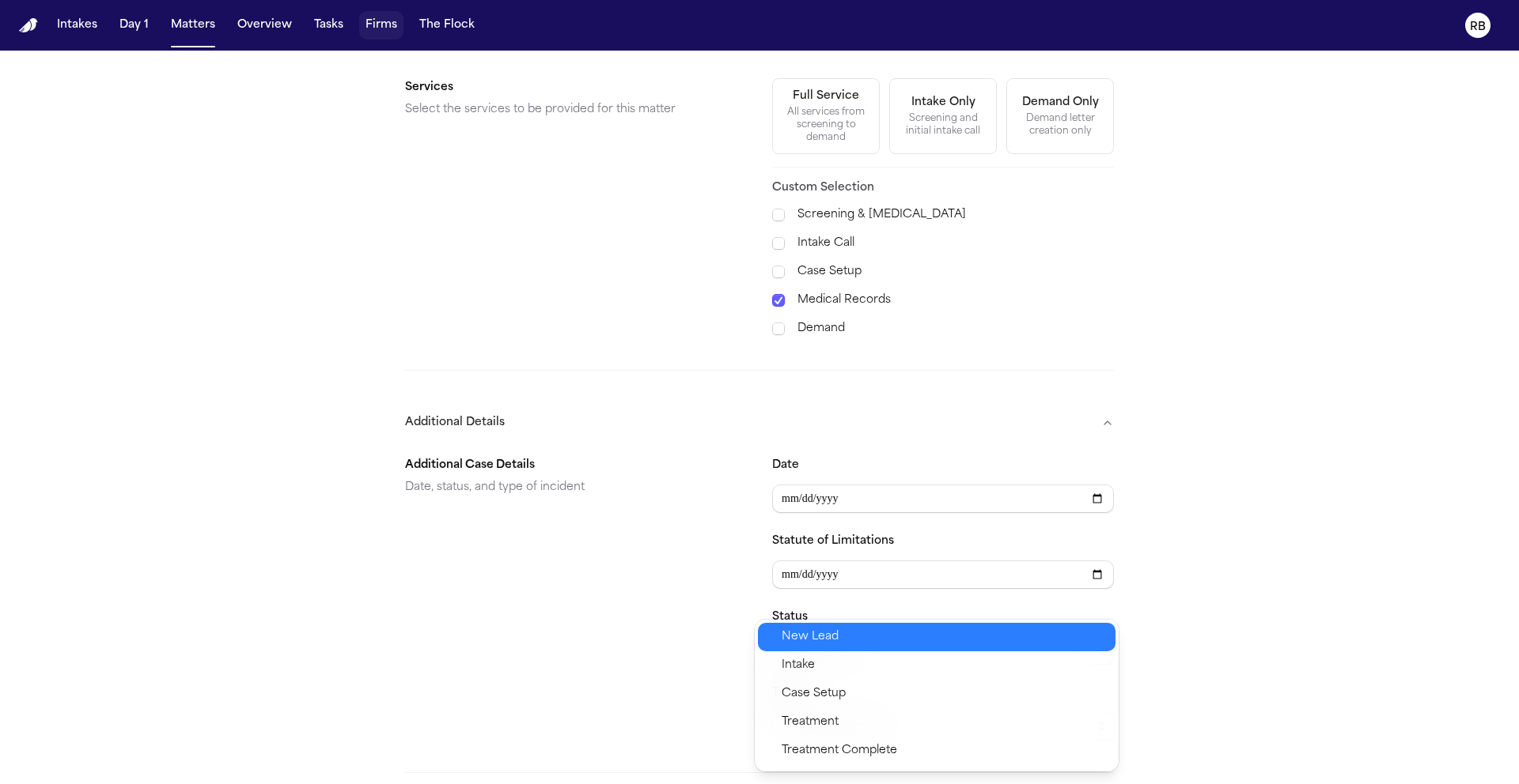
click at [867, 628] on span "New Lead" at bounding box center [944, 637] width 324 height 19
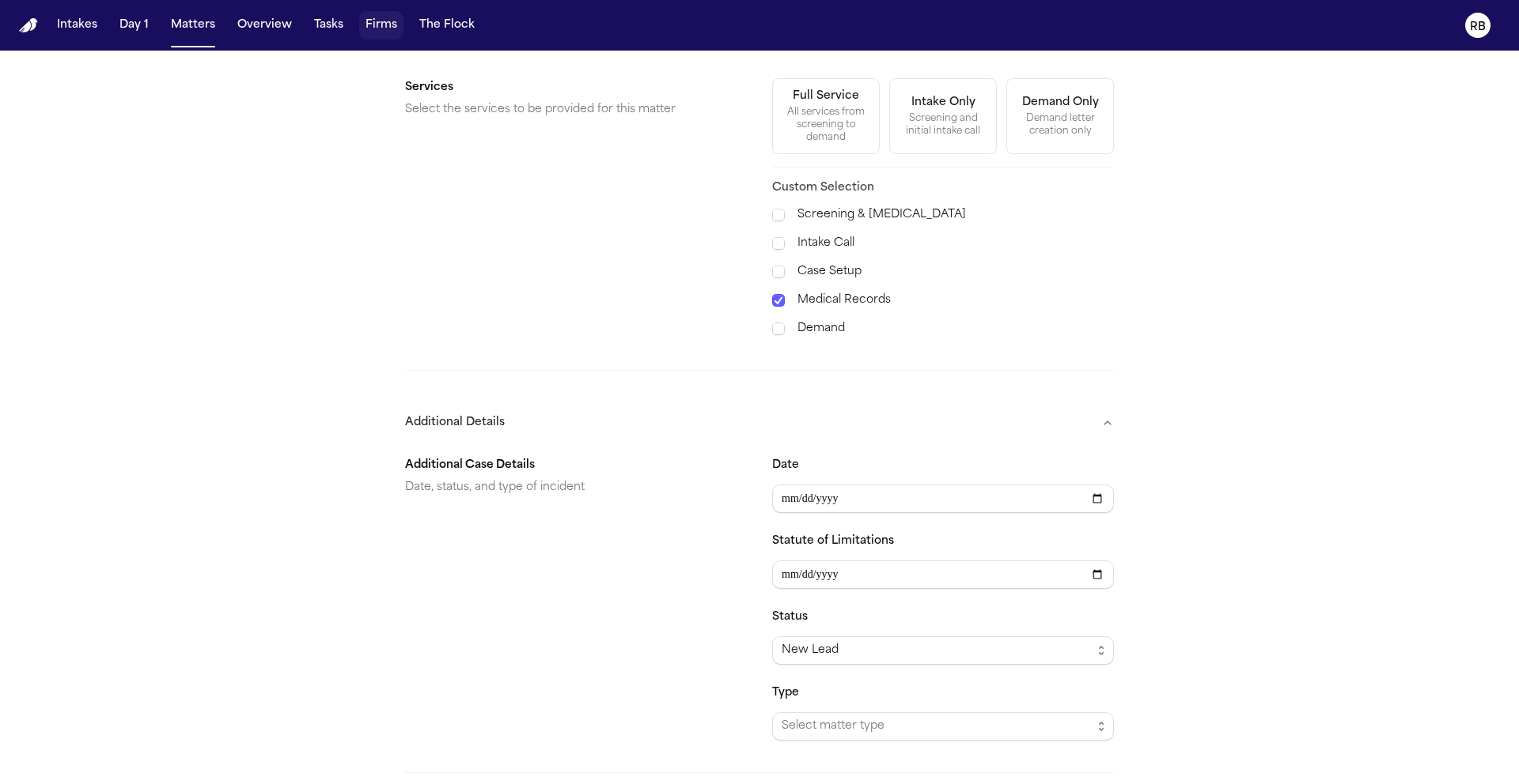
click at [669, 567] on div "Additional Case Details Date, status, and type of incident" at bounding box center [575, 599] width 342 height 285
click at [1443, 377] on div "**********" at bounding box center [759, 192] width 1519 height 1525
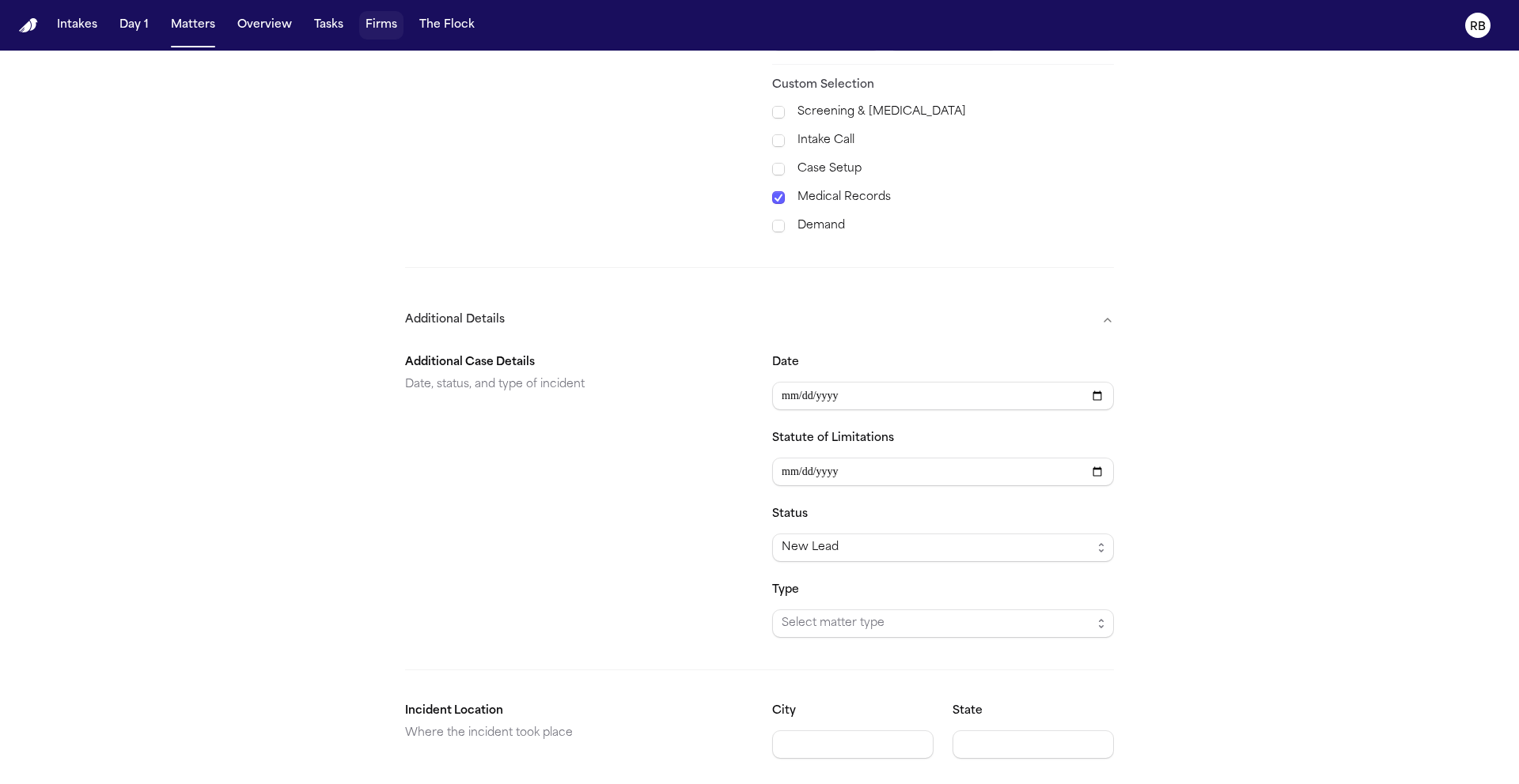
scroll to position [777, 0]
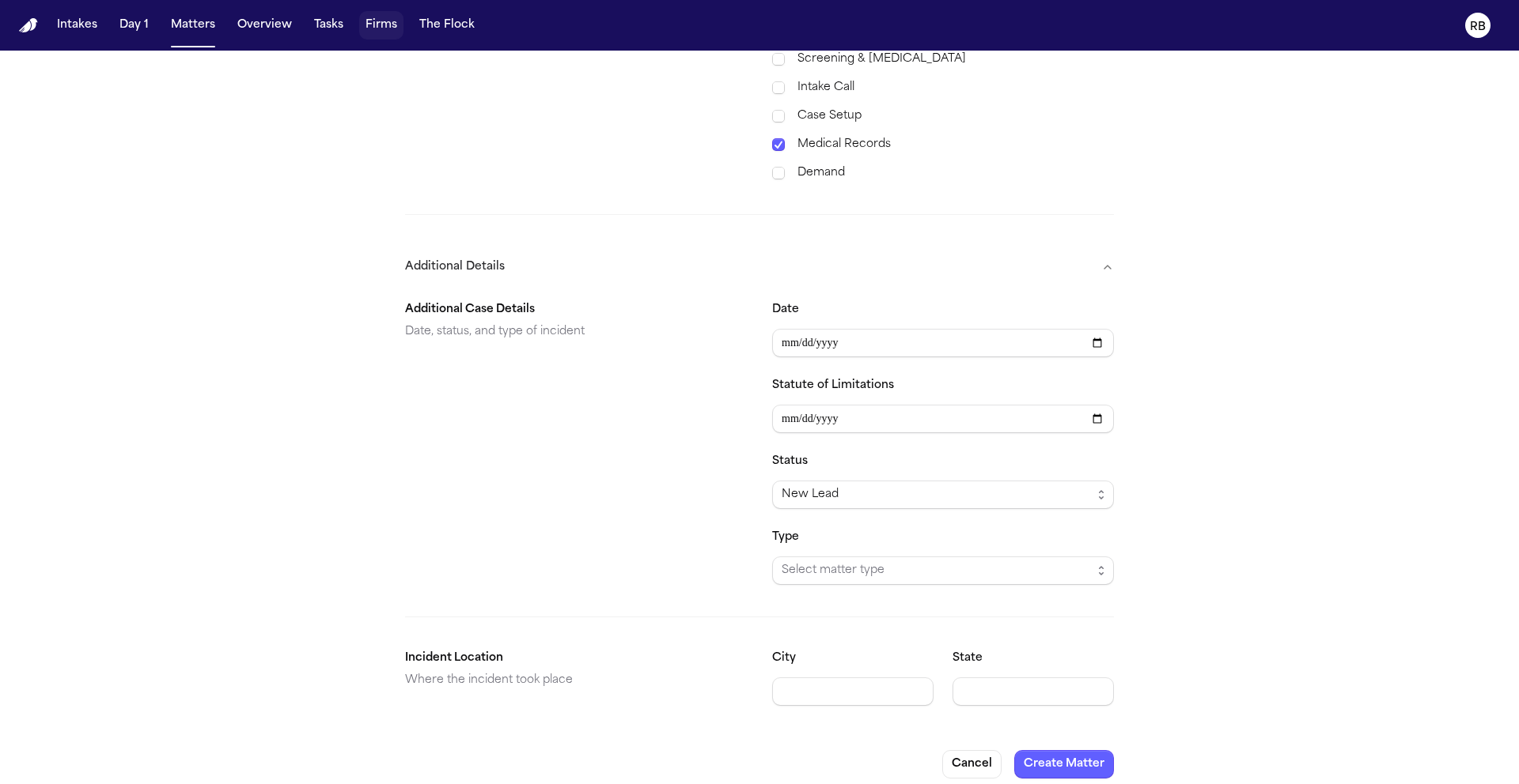
click at [1256, 500] on div "**********" at bounding box center [759, 36] width 1519 height 1525
type input "**********"
drag, startPoint x: 1431, startPoint y: 407, endPoint x: 1282, endPoint y: 435, distance: 151.6
click at [1430, 407] on div "**********" at bounding box center [759, 36] width 1519 height 1525
click at [924, 561] on span "Select matter type" at bounding box center [936, 570] width 310 height 19
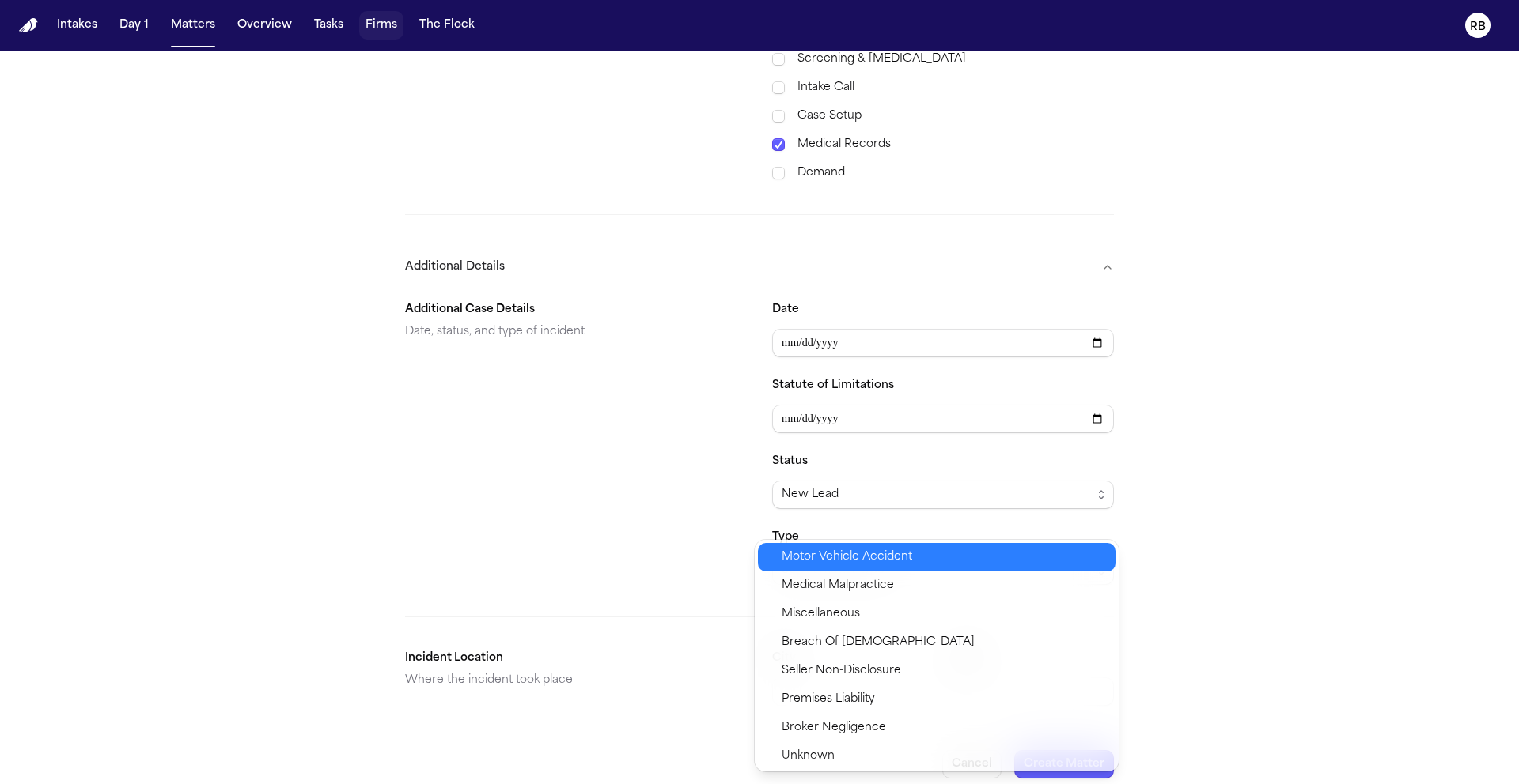
click at [936, 555] on span "Motor Vehicle Accident" at bounding box center [944, 557] width 324 height 19
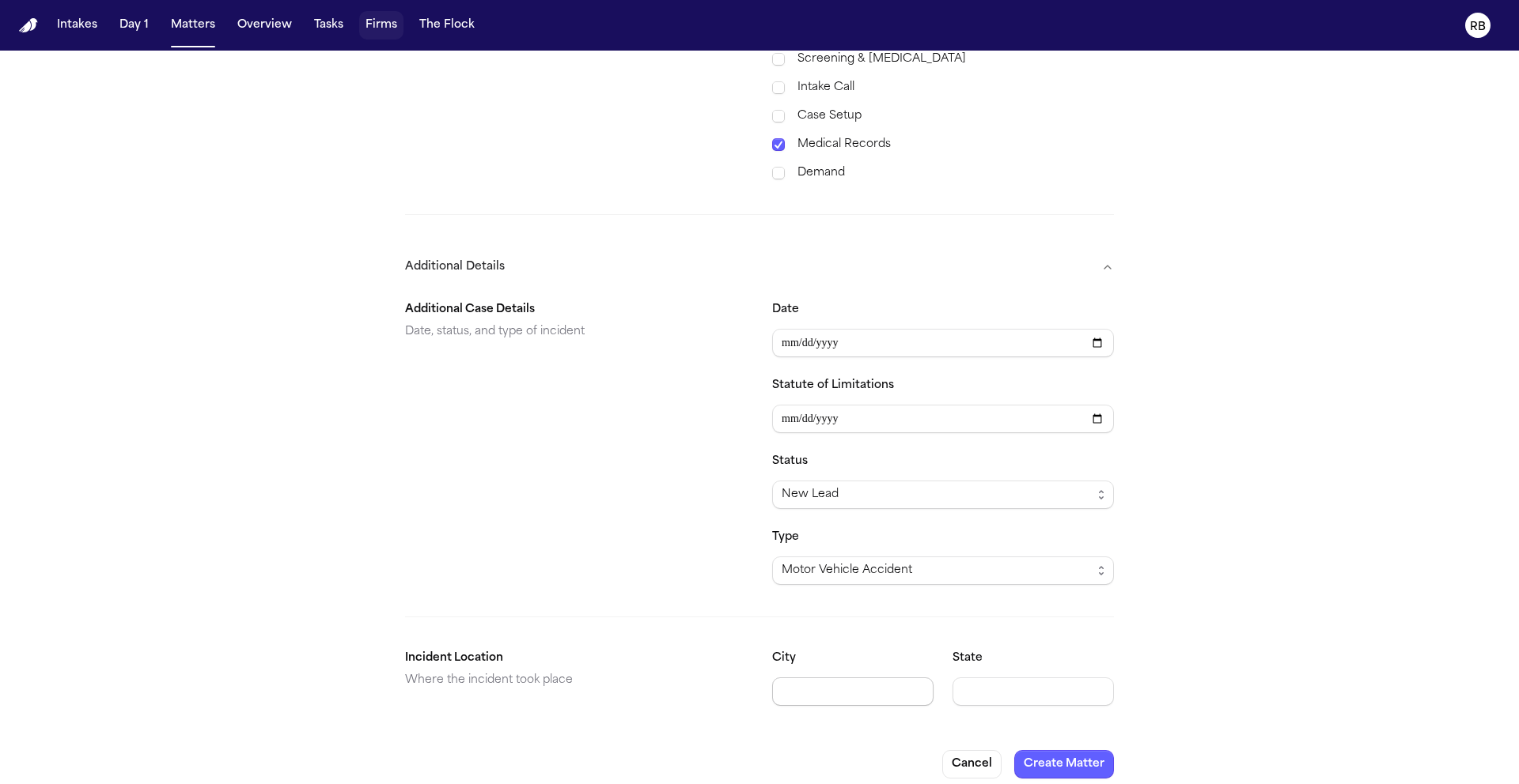
click at [870, 677] on input "City" at bounding box center [853, 691] width 161 height 28
click at [1028, 677] on input "State" at bounding box center [1033, 691] width 161 height 28
type input "********"
click at [1225, 655] on div "**********" at bounding box center [759, 36] width 1519 height 1525
drag, startPoint x: 855, startPoint y: 679, endPoint x: 866, endPoint y: 678, distance: 11.0
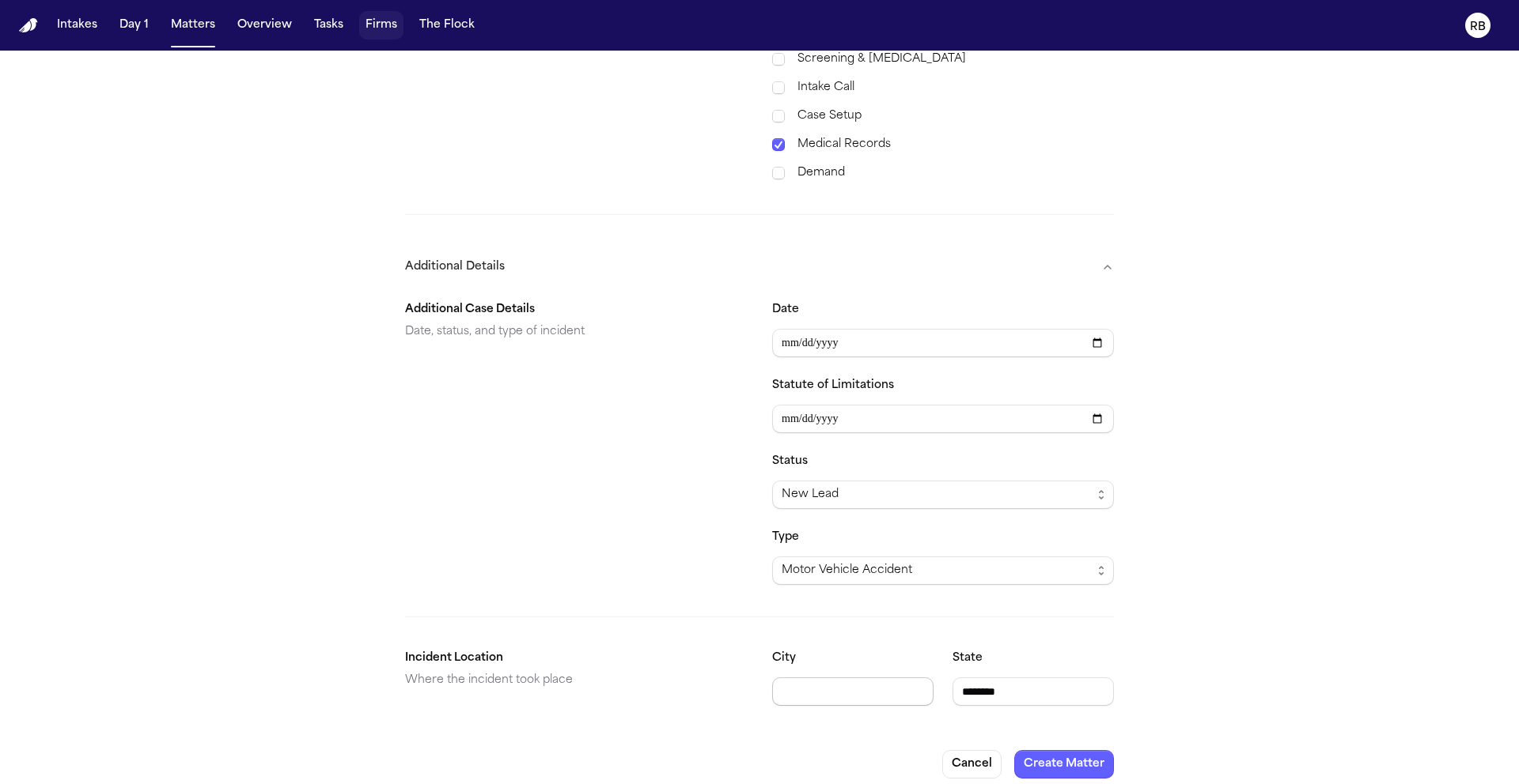
click at [857, 679] on input "City" at bounding box center [853, 691] width 161 height 28
type input "*********"
click at [1256, 614] on div "**********" at bounding box center [759, 36] width 1519 height 1525
click at [1095, 750] on button "Create Matter" at bounding box center [1064, 764] width 99 height 28
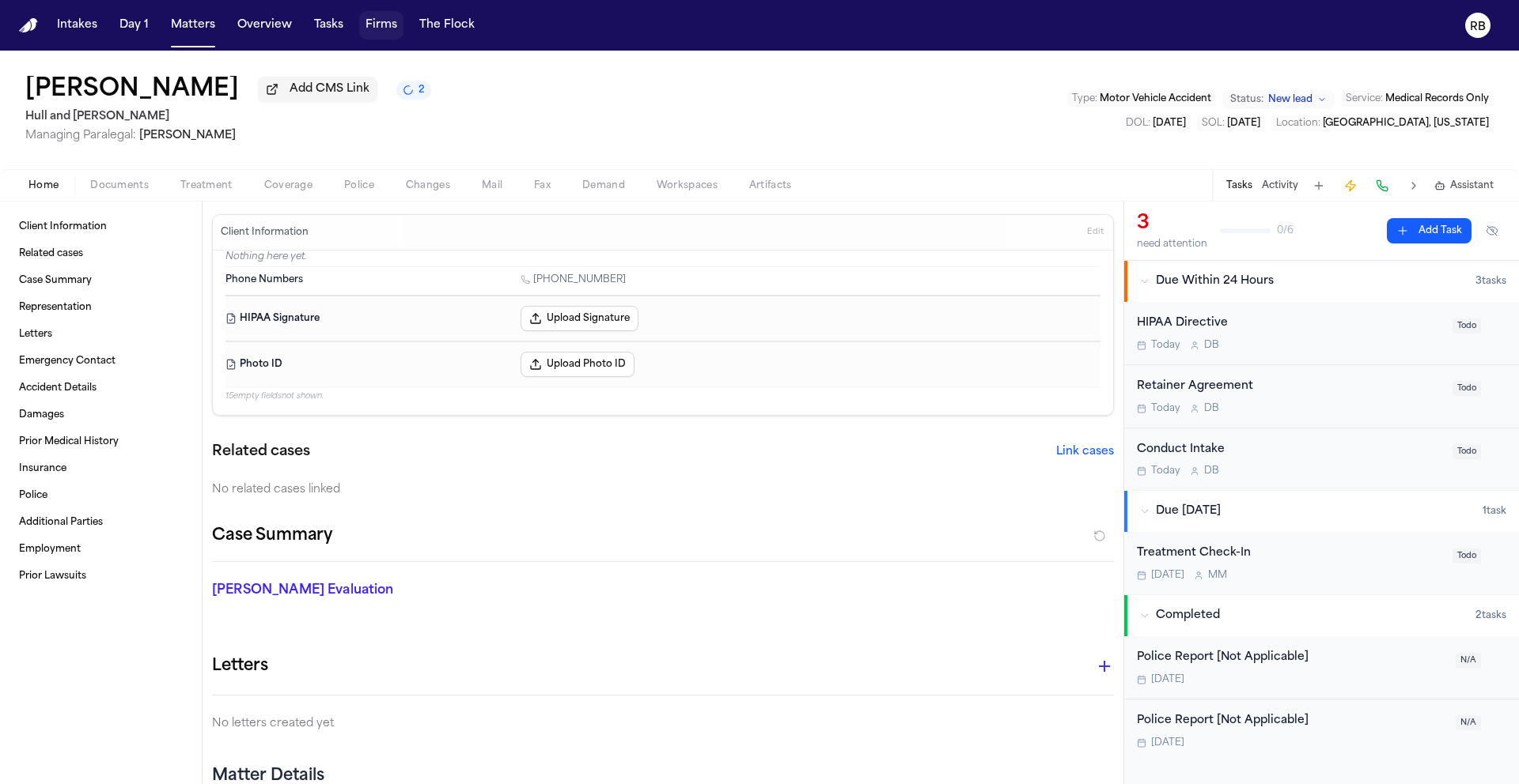
click at [216, 192] on span "Treatment" at bounding box center [206, 186] width 52 height 13
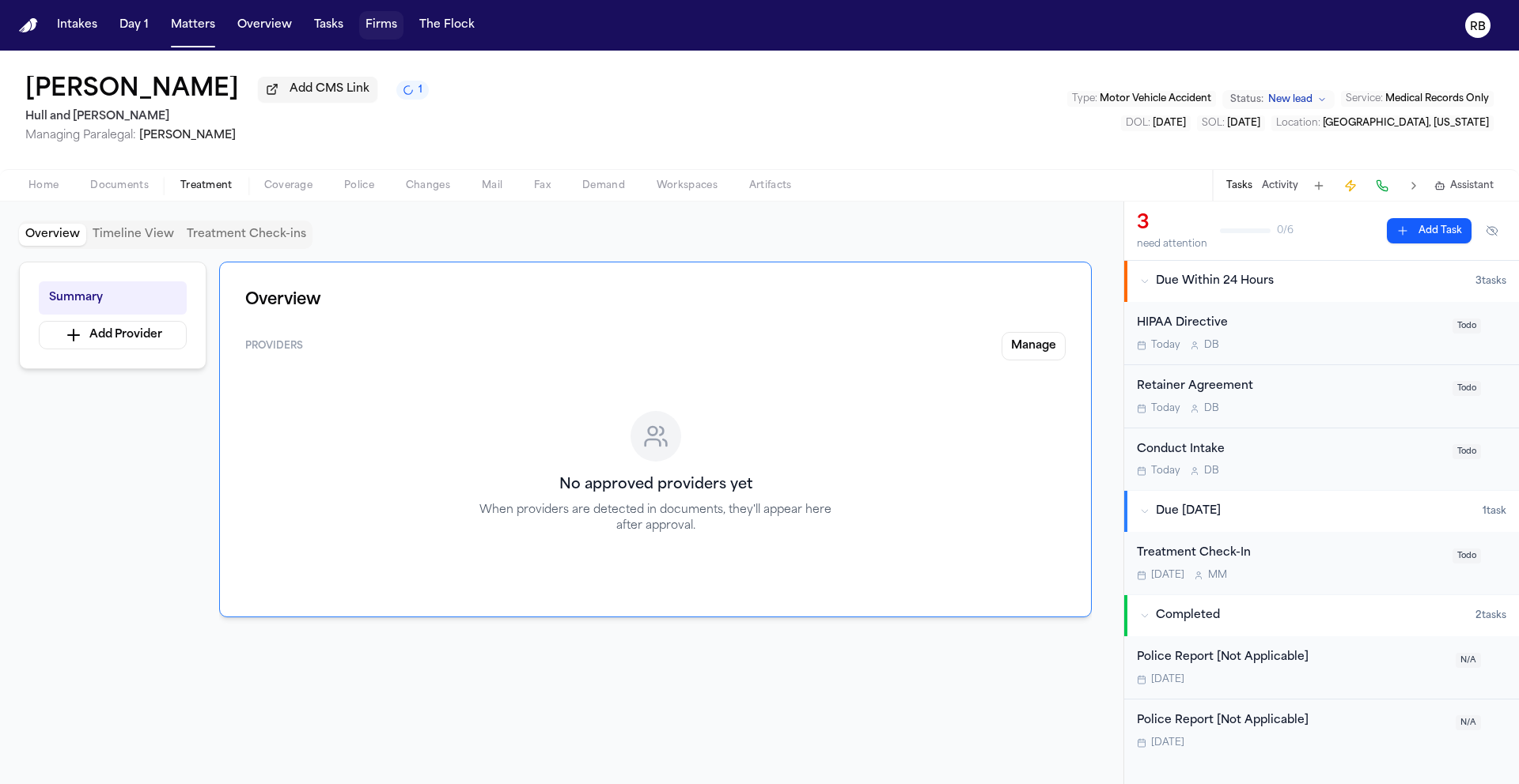
click at [39, 187] on span "Home" at bounding box center [43, 186] width 30 height 13
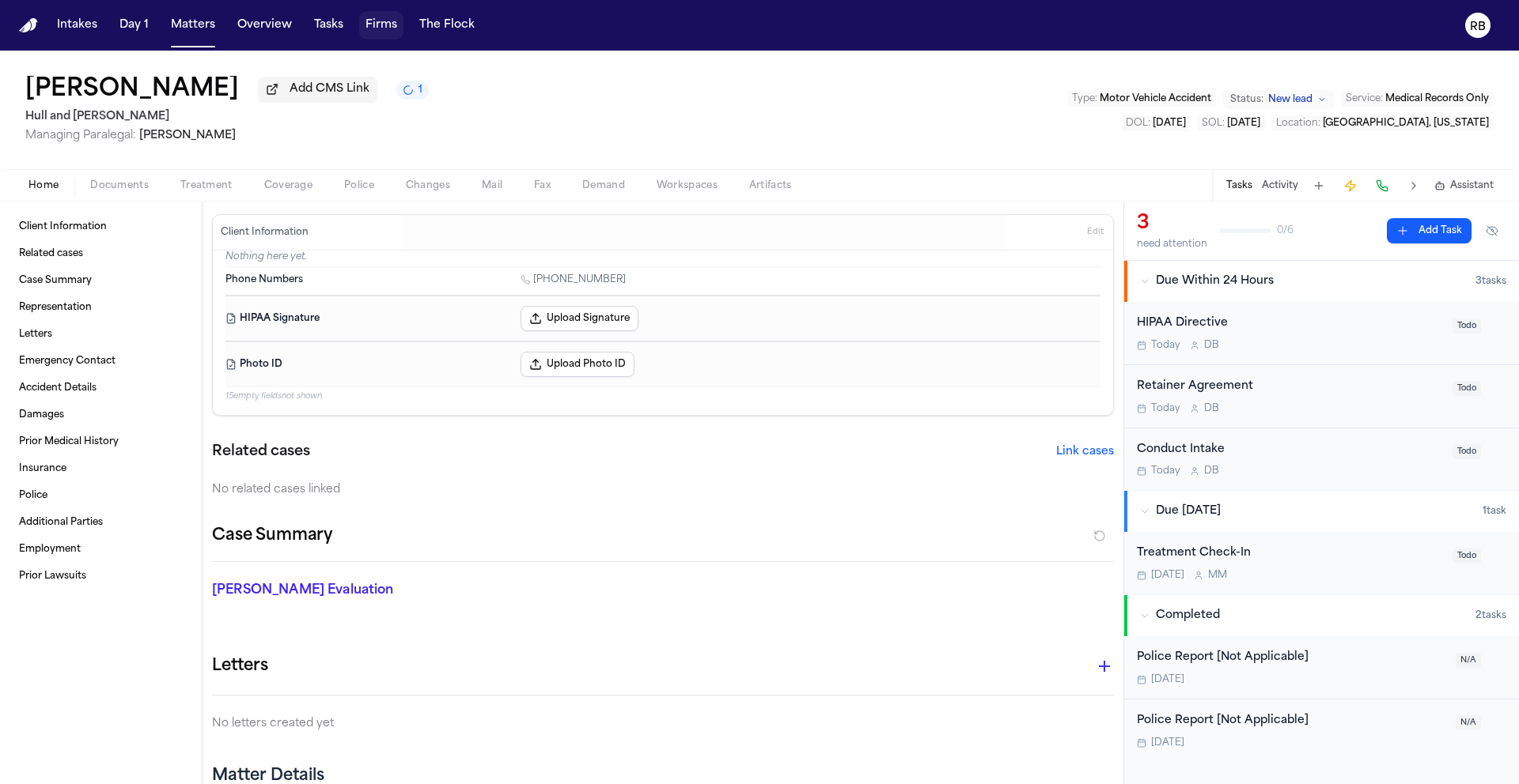
click at [1087, 237] on span "Edit" at bounding box center [1095, 232] width 17 height 11
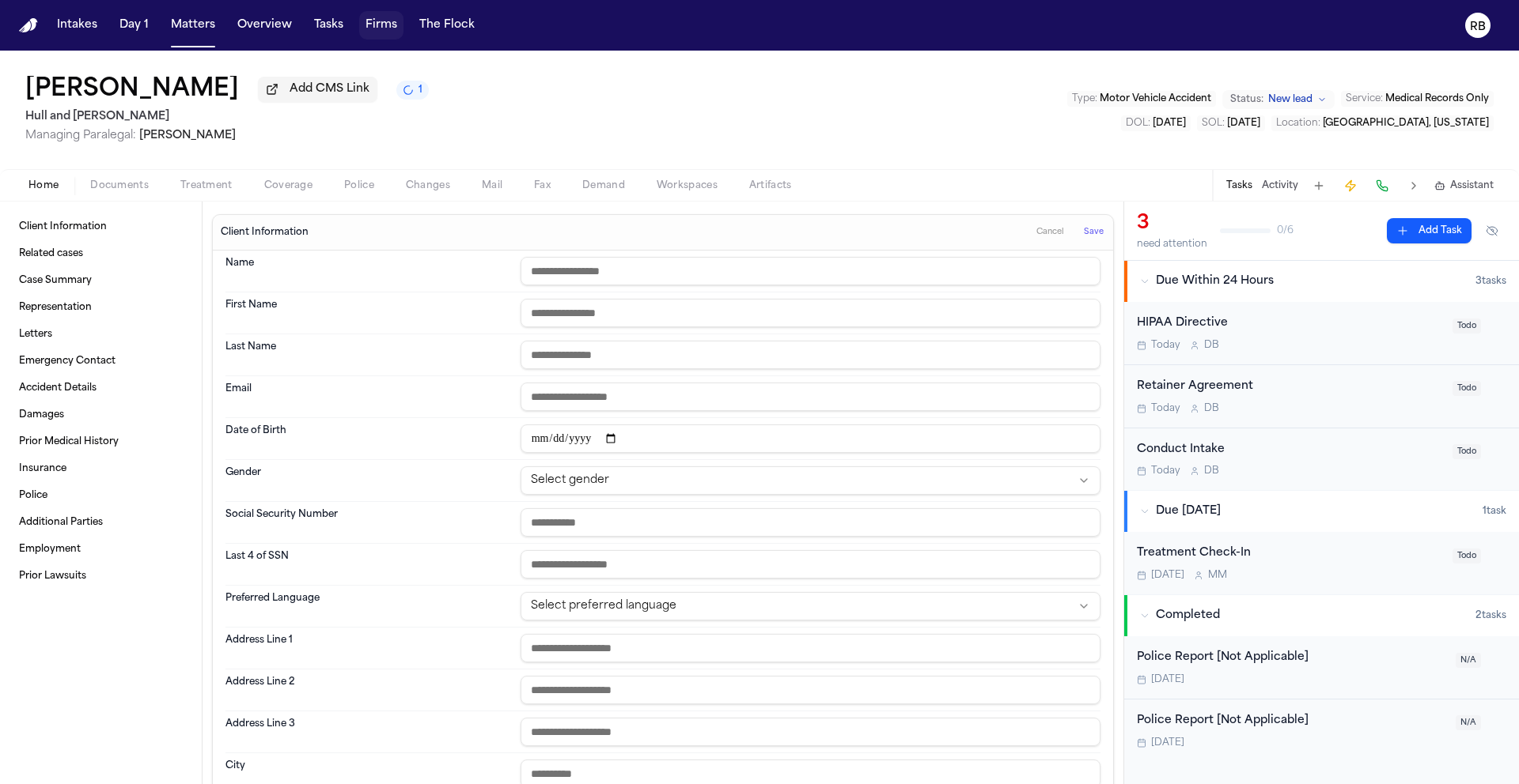
click at [637, 262] on input "text" at bounding box center [810, 271] width 580 height 28
type input "**********"
type input "******"
type input "*******"
type input "**********"
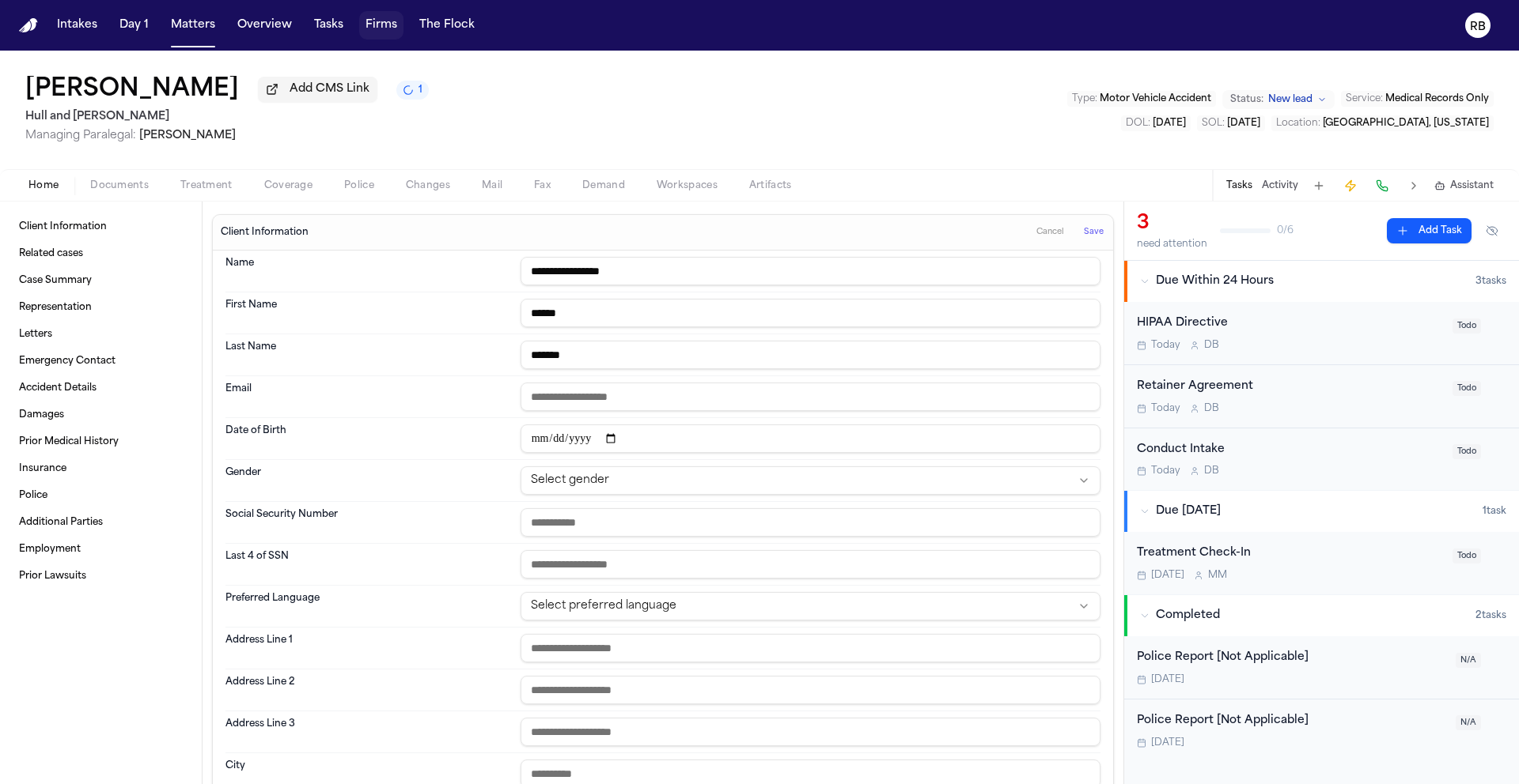
click at [558, 478] on html "**********" at bounding box center [759, 392] width 1519 height 784
click at [618, 535] on input "text" at bounding box center [810, 523] width 580 height 28
type input "**********"
type input "****"
type input "**********"
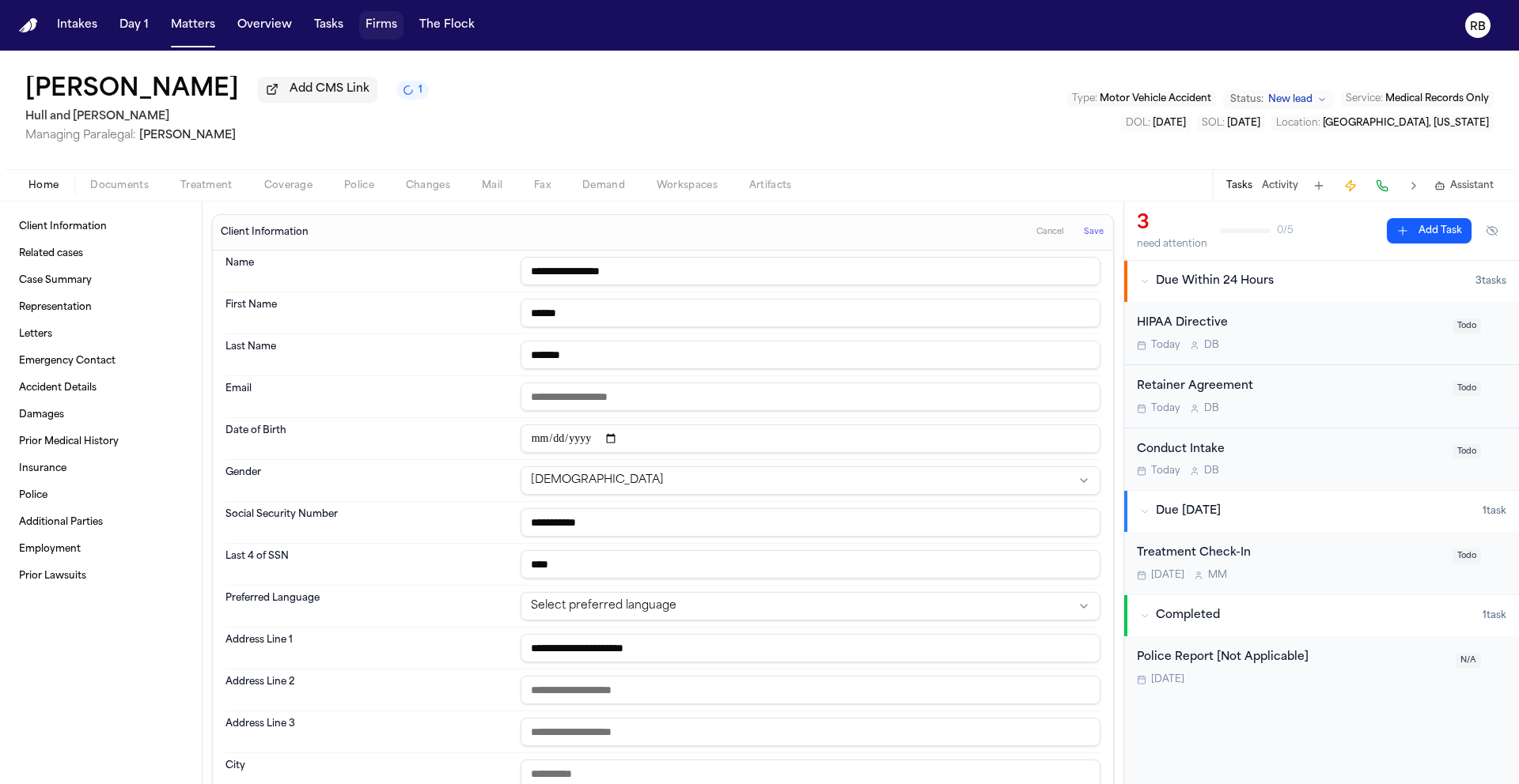
scroll to position [7, 0]
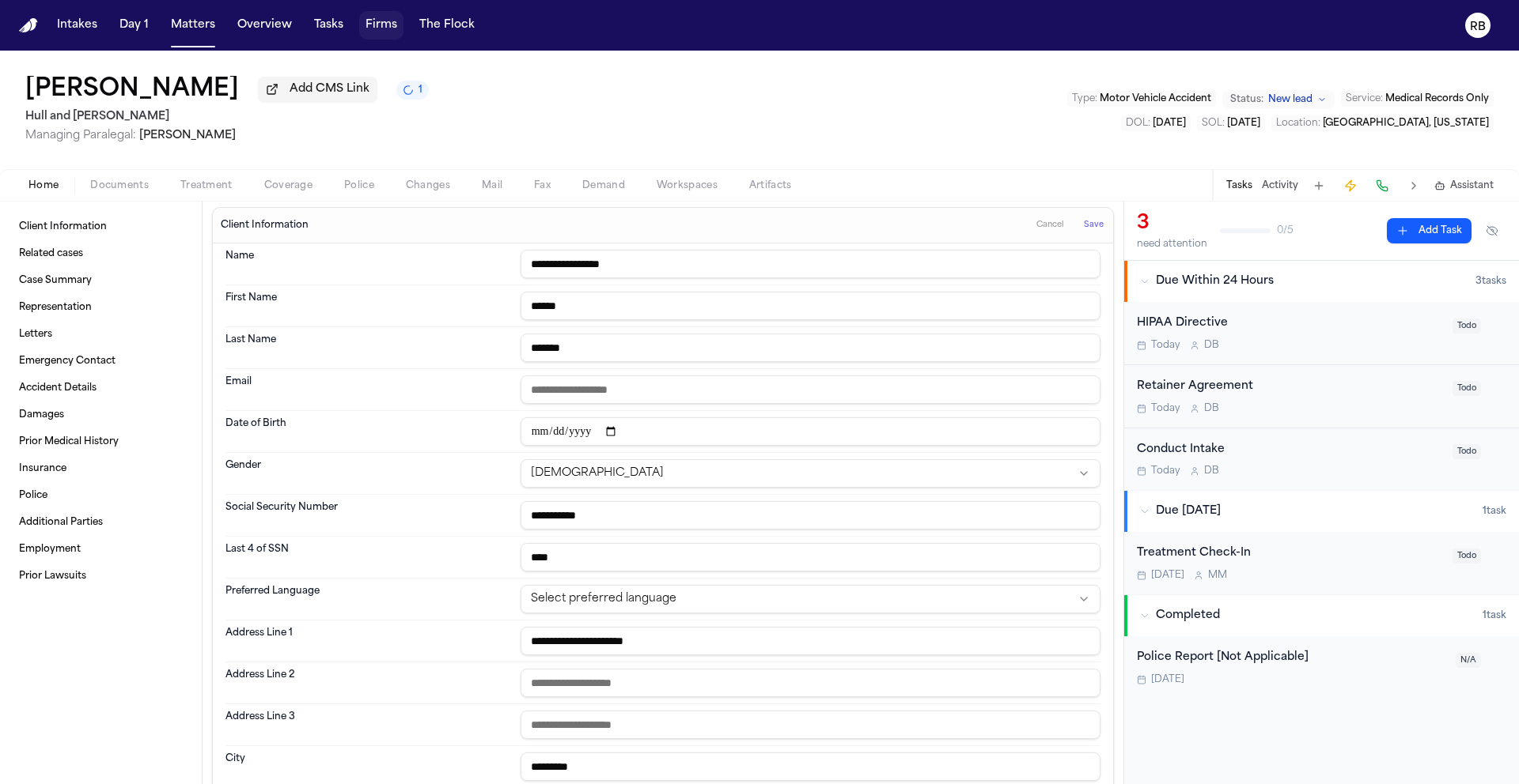
type input "*********"
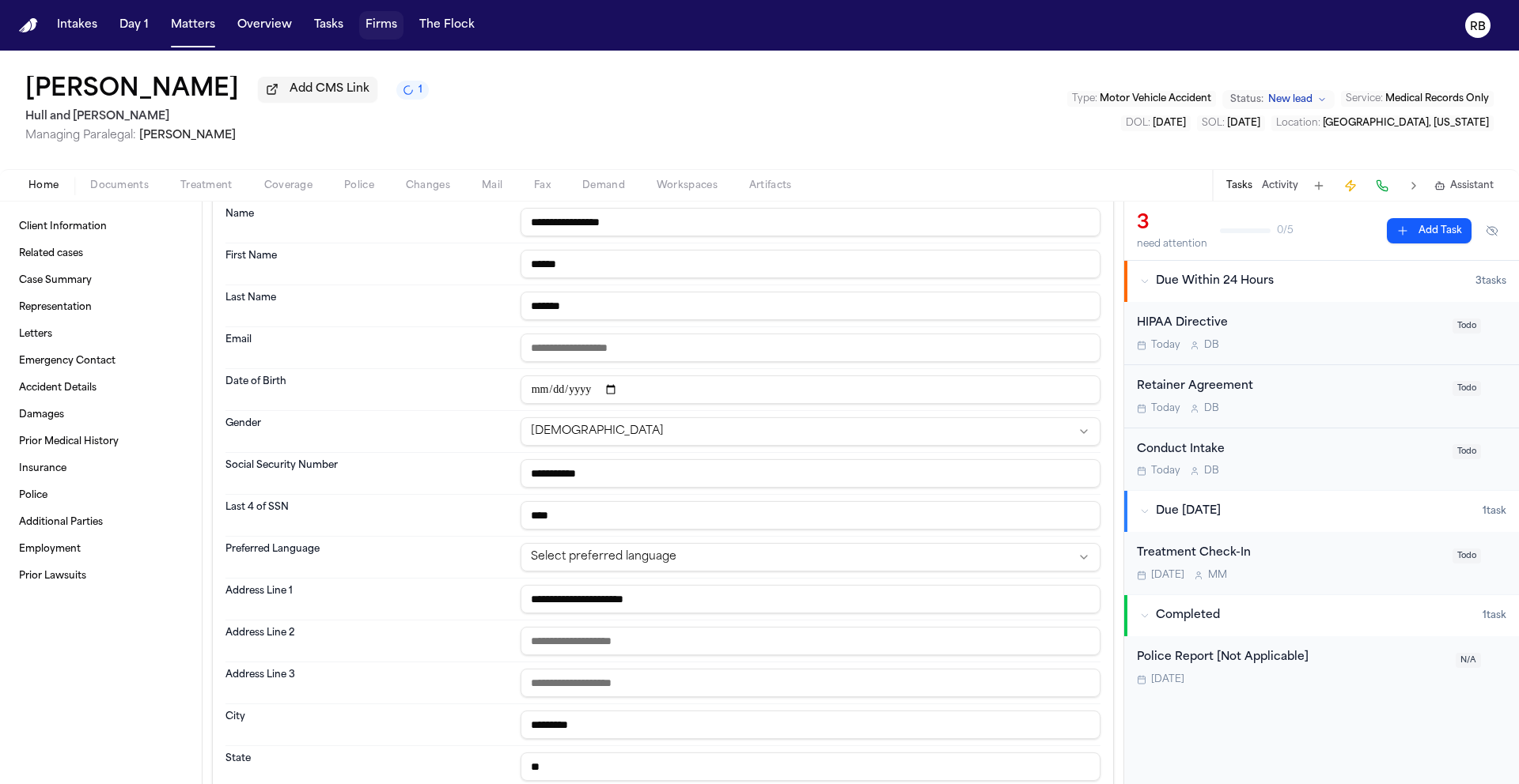
type input "**"
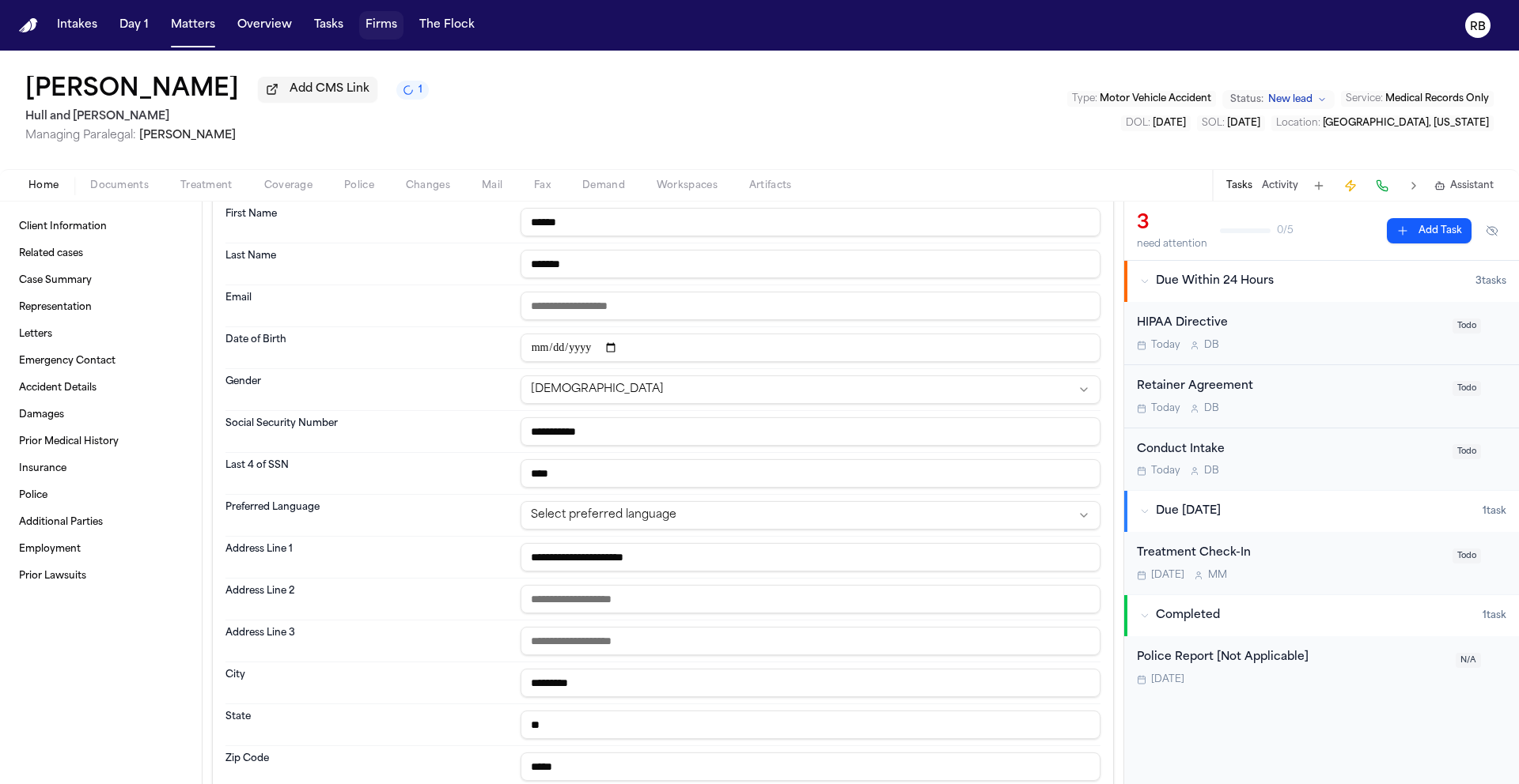
type input "*****"
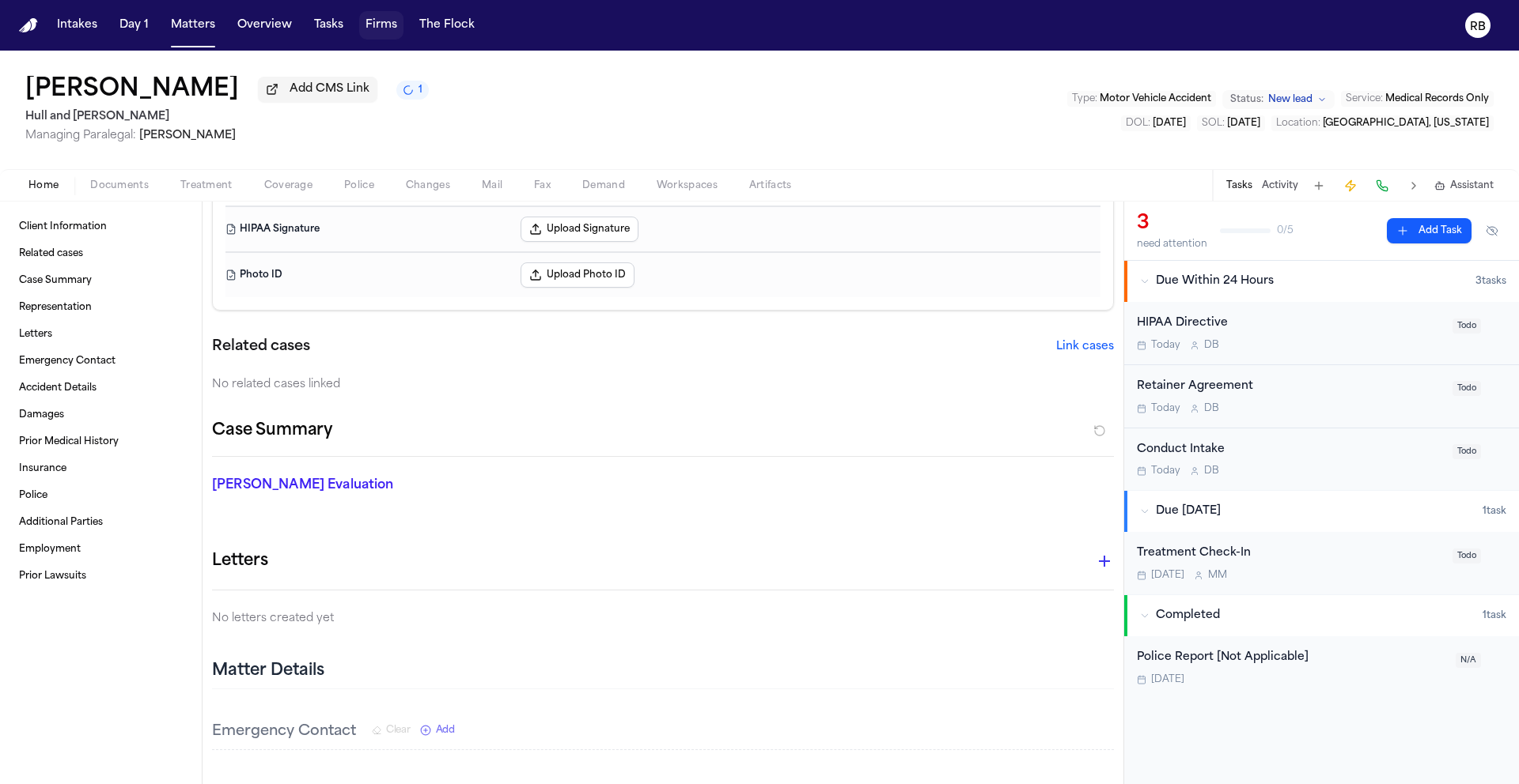
scroll to position [0, 0]
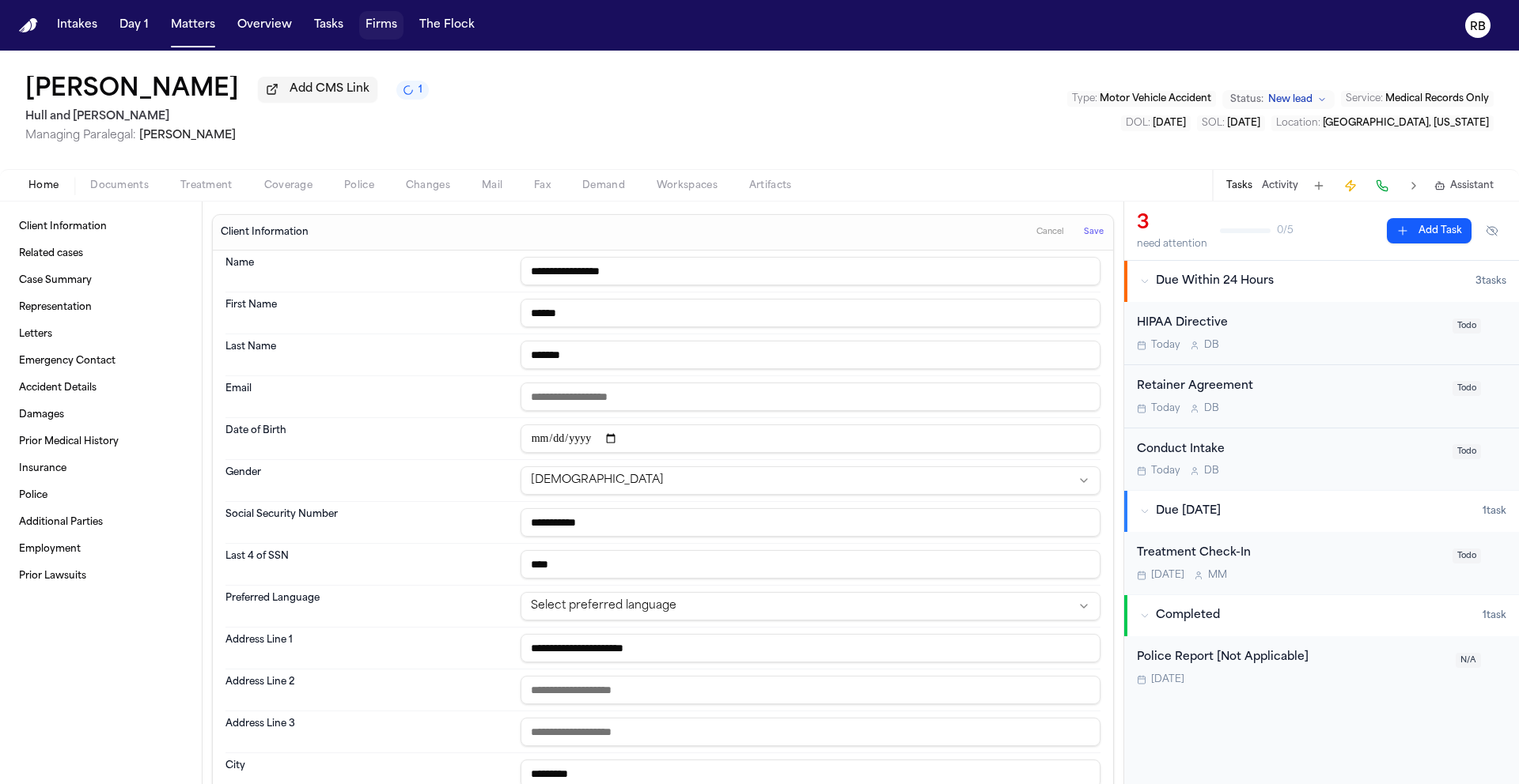
click at [1084, 238] on span "Save" at bounding box center [1094, 232] width 20 height 11
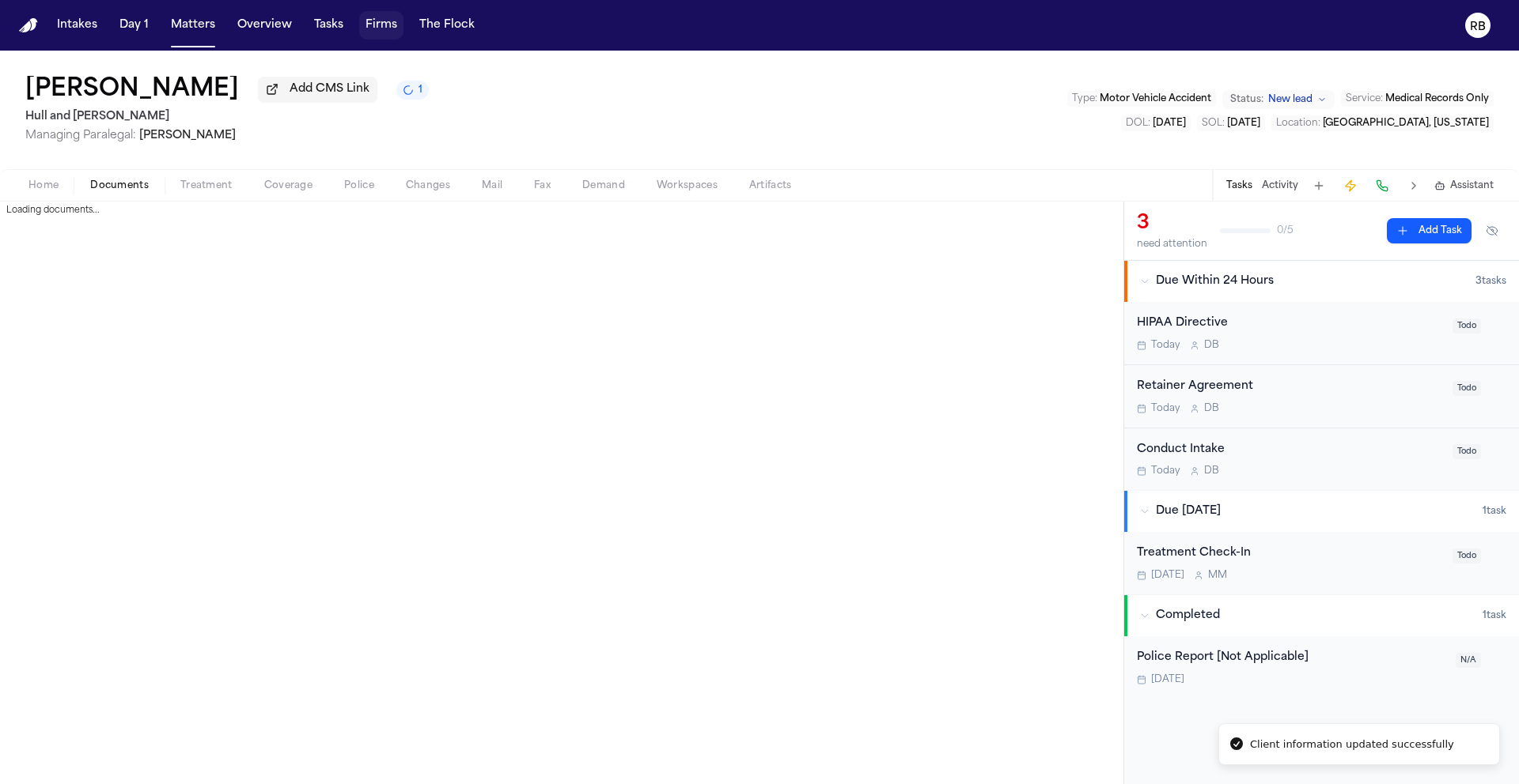
click at [131, 185] on span "Documents" at bounding box center [119, 186] width 58 height 13
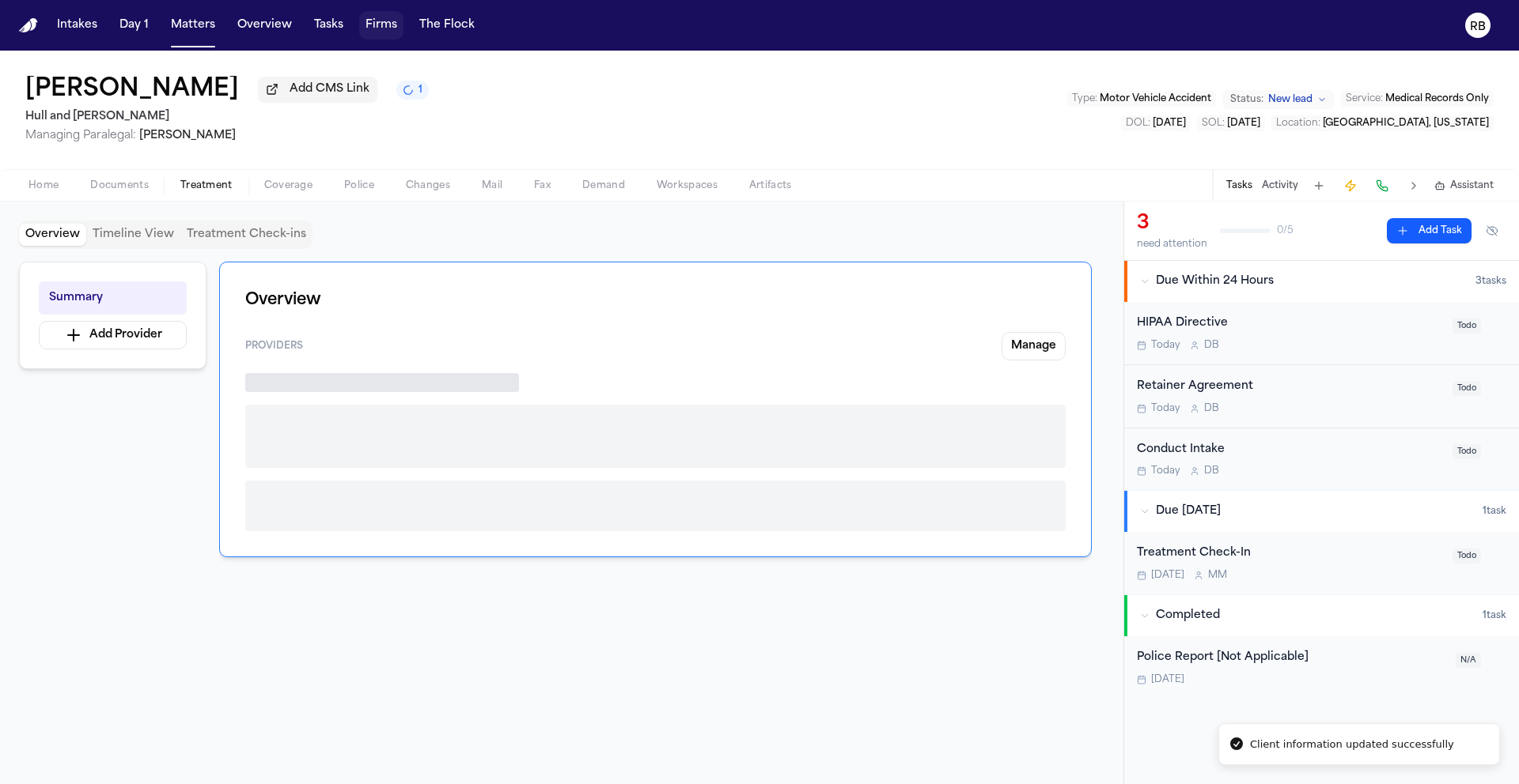
click at [210, 187] on span "Treatment" at bounding box center [206, 186] width 52 height 13
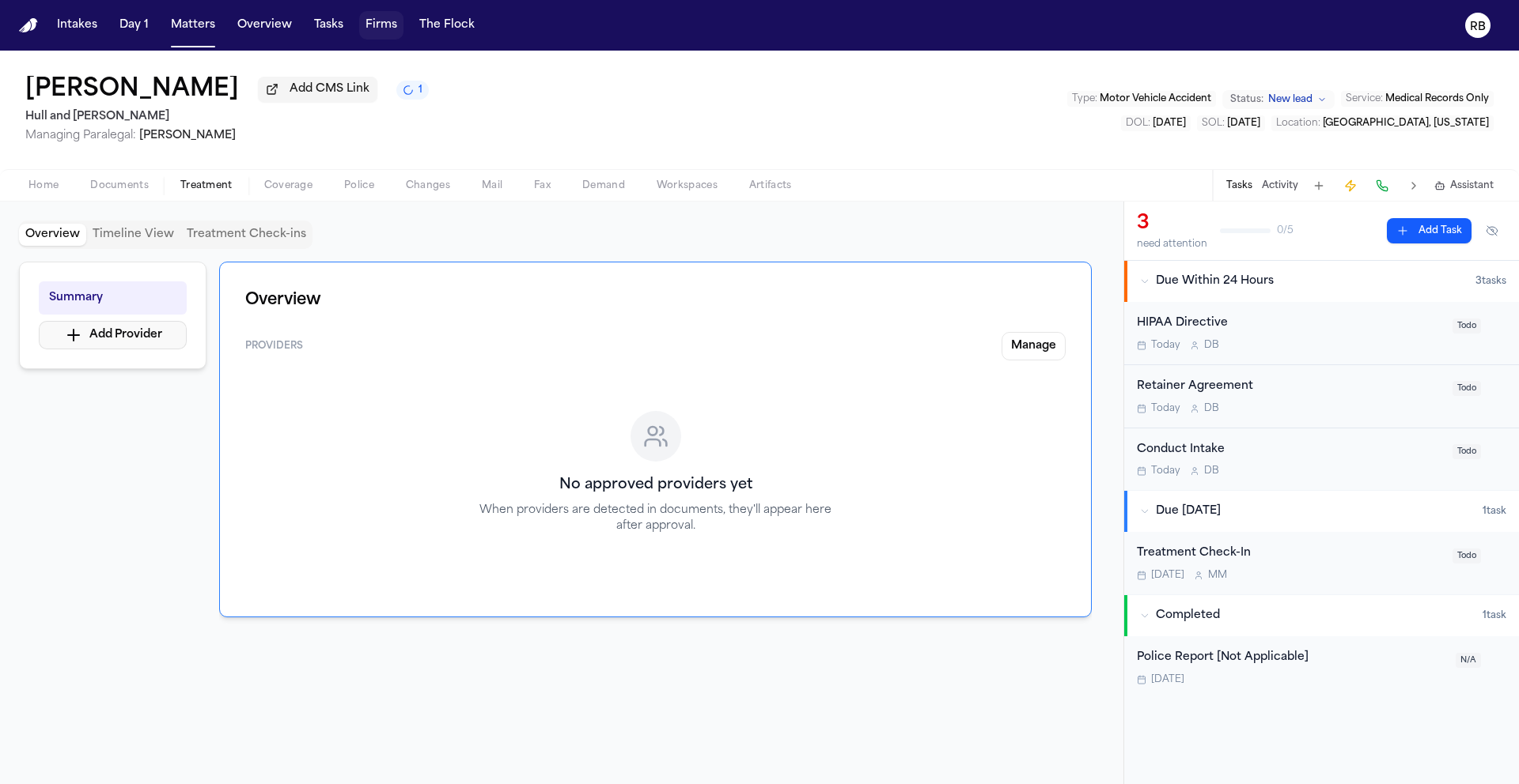
click at [130, 344] on button "Add Provider" at bounding box center [112, 335] width 148 height 28
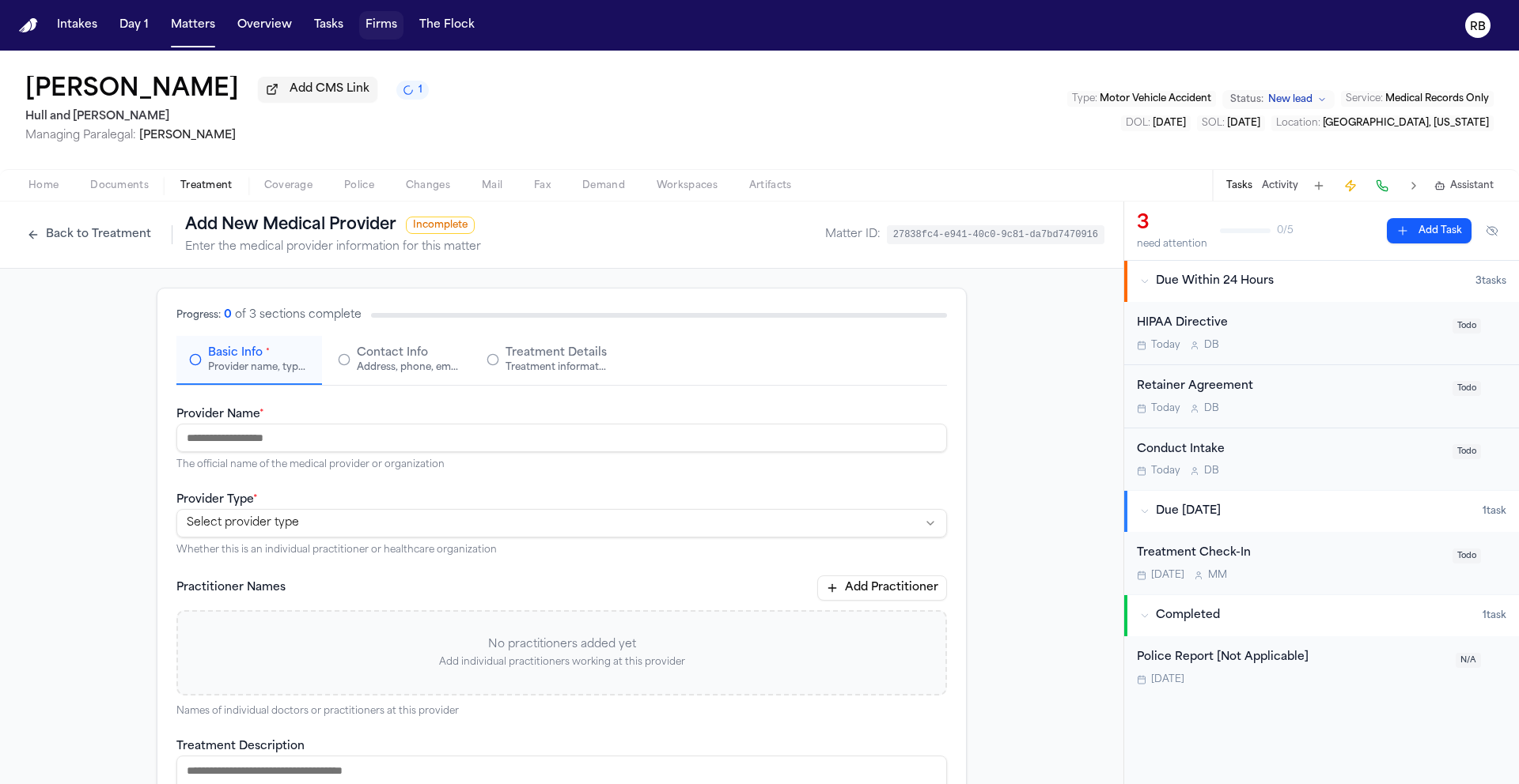
click at [372, 435] on input "Provider Name *" at bounding box center [561, 437] width 770 height 28
type input "**********"
click at [53, 463] on div "**********" at bounding box center [561, 675] width 1124 height 813
click at [448, 528] on html "**********" at bounding box center [759, 392] width 1519 height 784
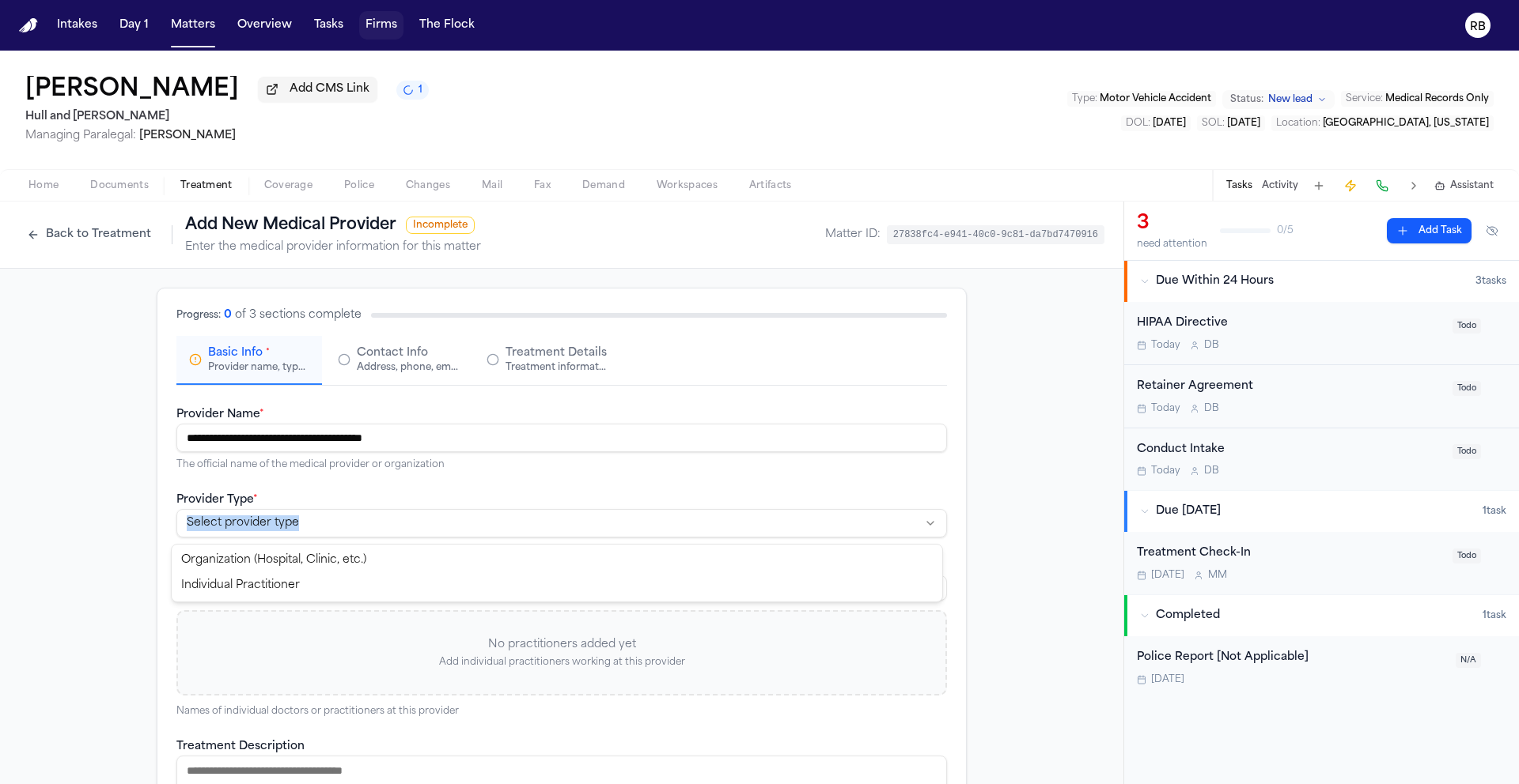
click at [448, 528] on html "**********" at bounding box center [759, 392] width 1519 height 784
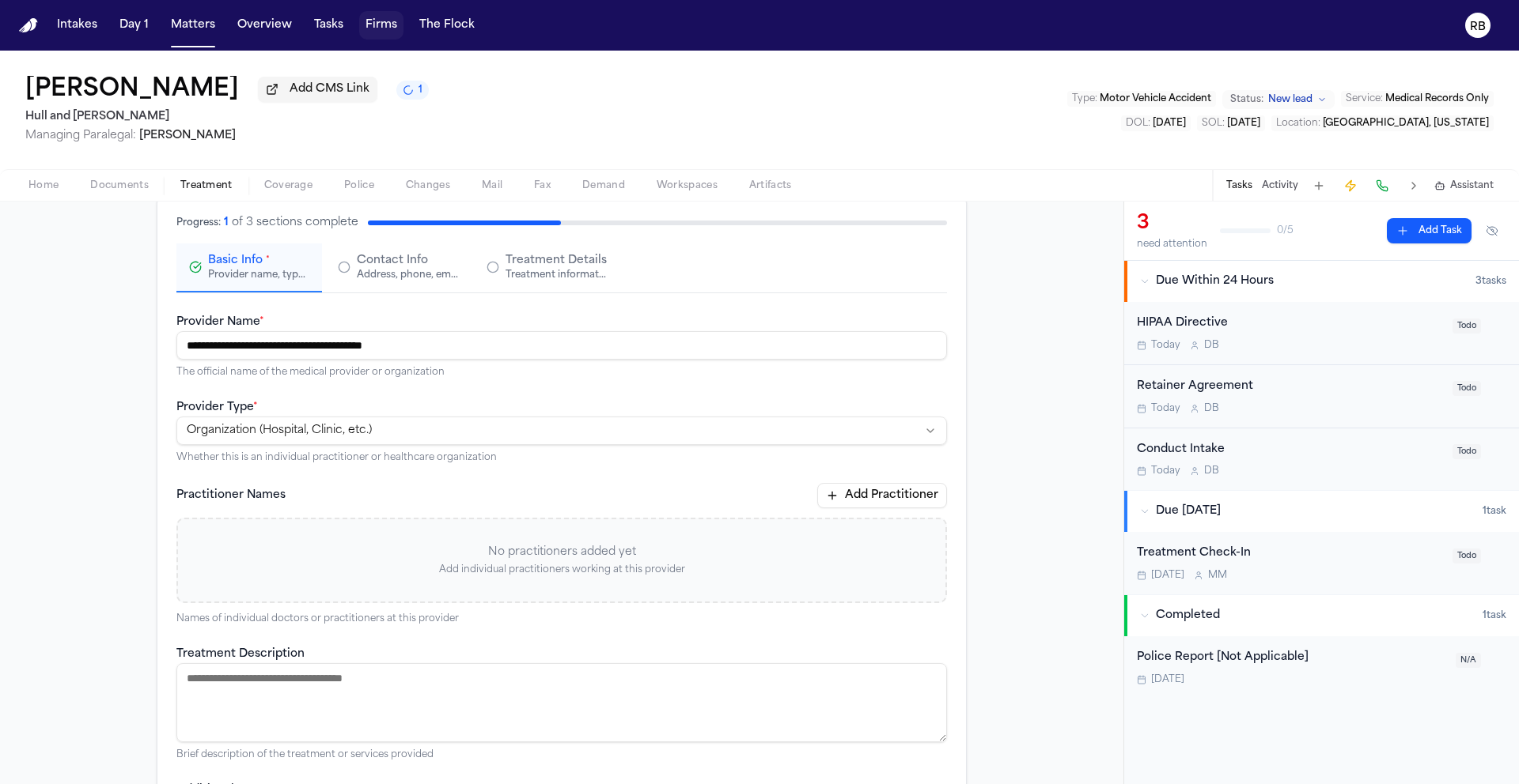
scroll to position [94, 0]
click at [368, 675] on textarea "Treatment Description" at bounding box center [561, 702] width 770 height 79
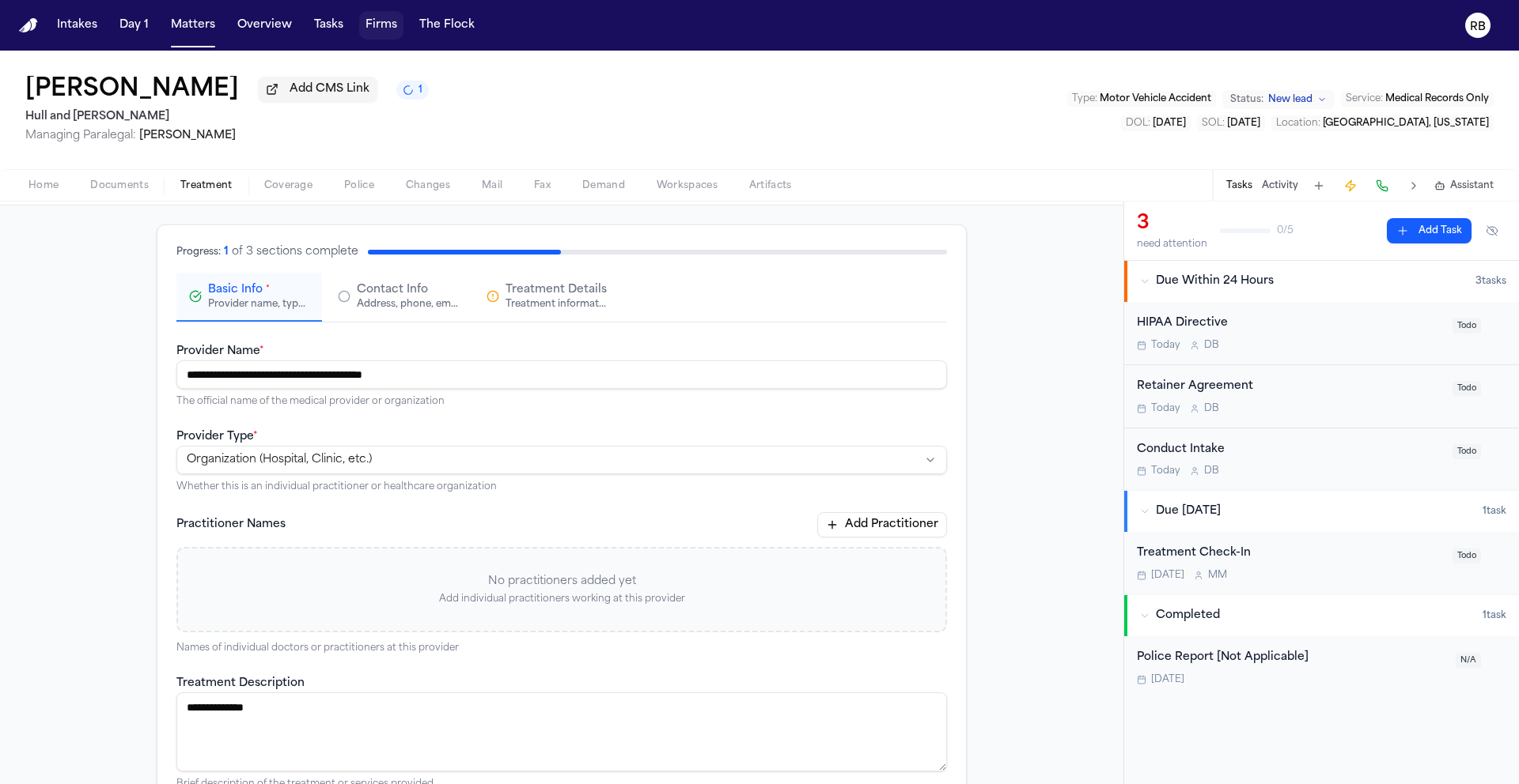
scroll to position [0, 0]
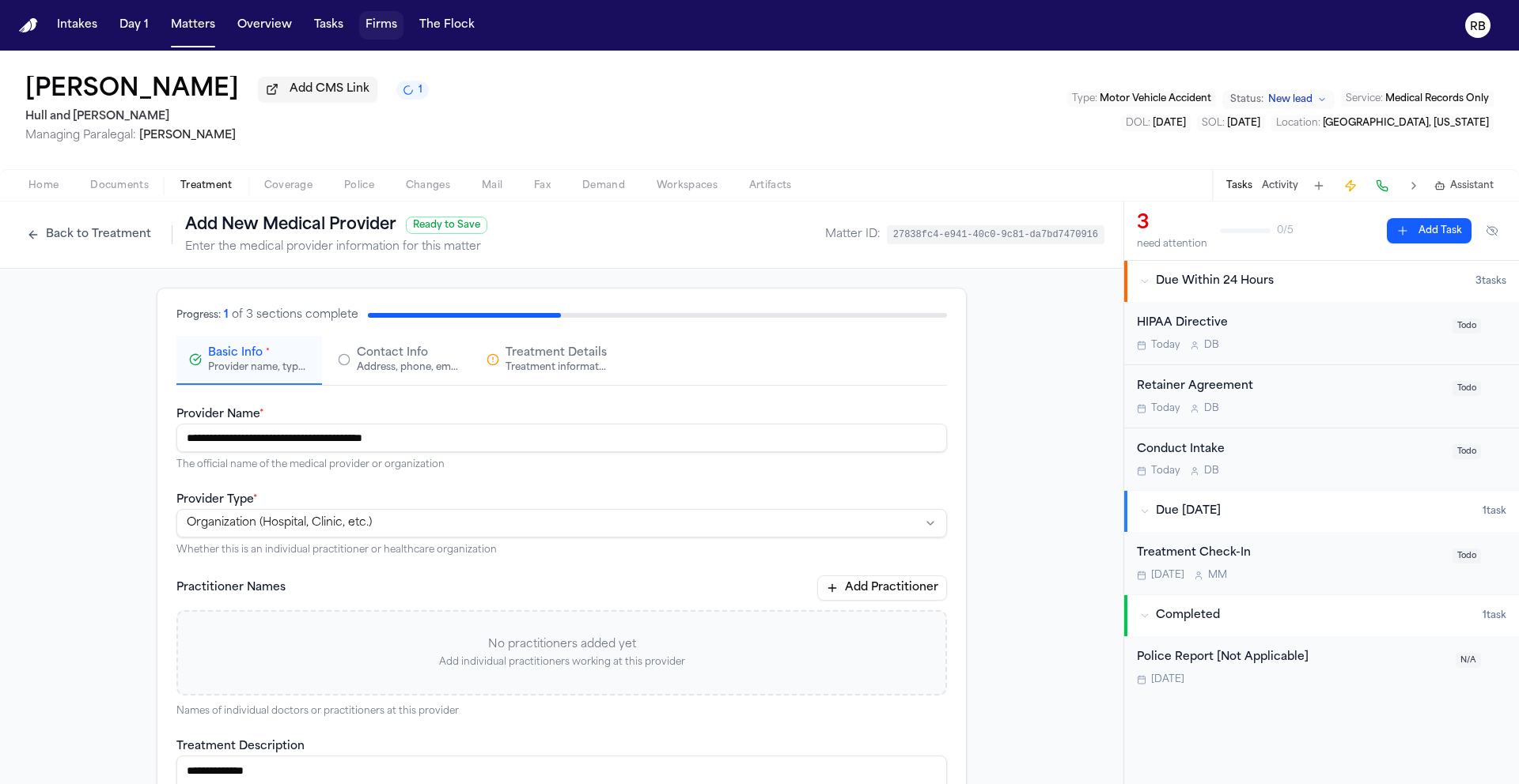
type textarea "**********"
click at [372, 365] on div "Address, phone, email, and other contact details" at bounding box center [408, 368] width 101 height 13
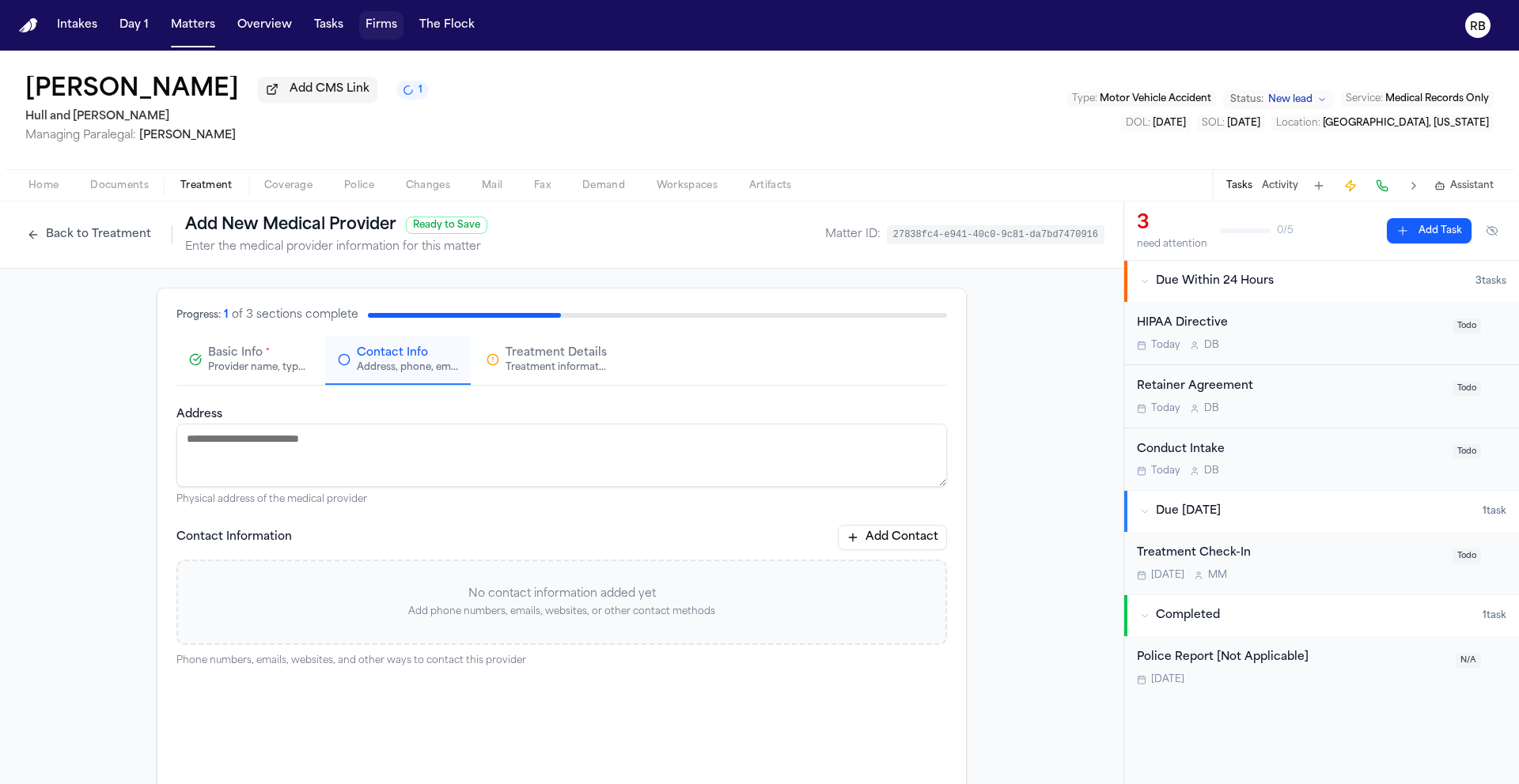
click at [362, 430] on textarea "Address" at bounding box center [561, 455] width 770 height 64
type textarea "**********"
click at [887, 540] on button "Add Contact" at bounding box center [892, 538] width 109 height 25
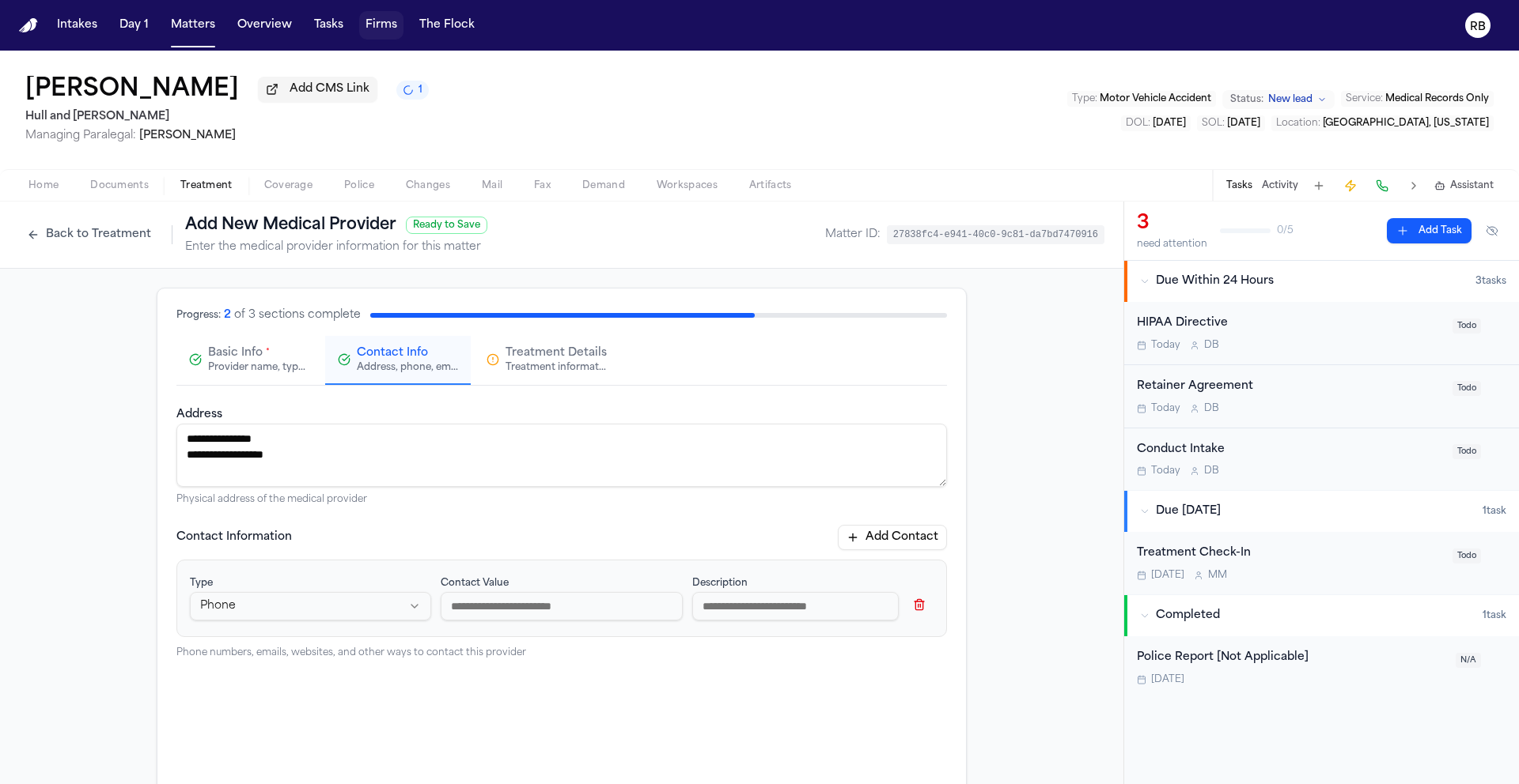
click at [509, 614] on input at bounding box center [560, 606] width 241 height 28
type input "**********"
click at [465, 612] on input "**********" at bounding box center [560, 606] width 241 height 28
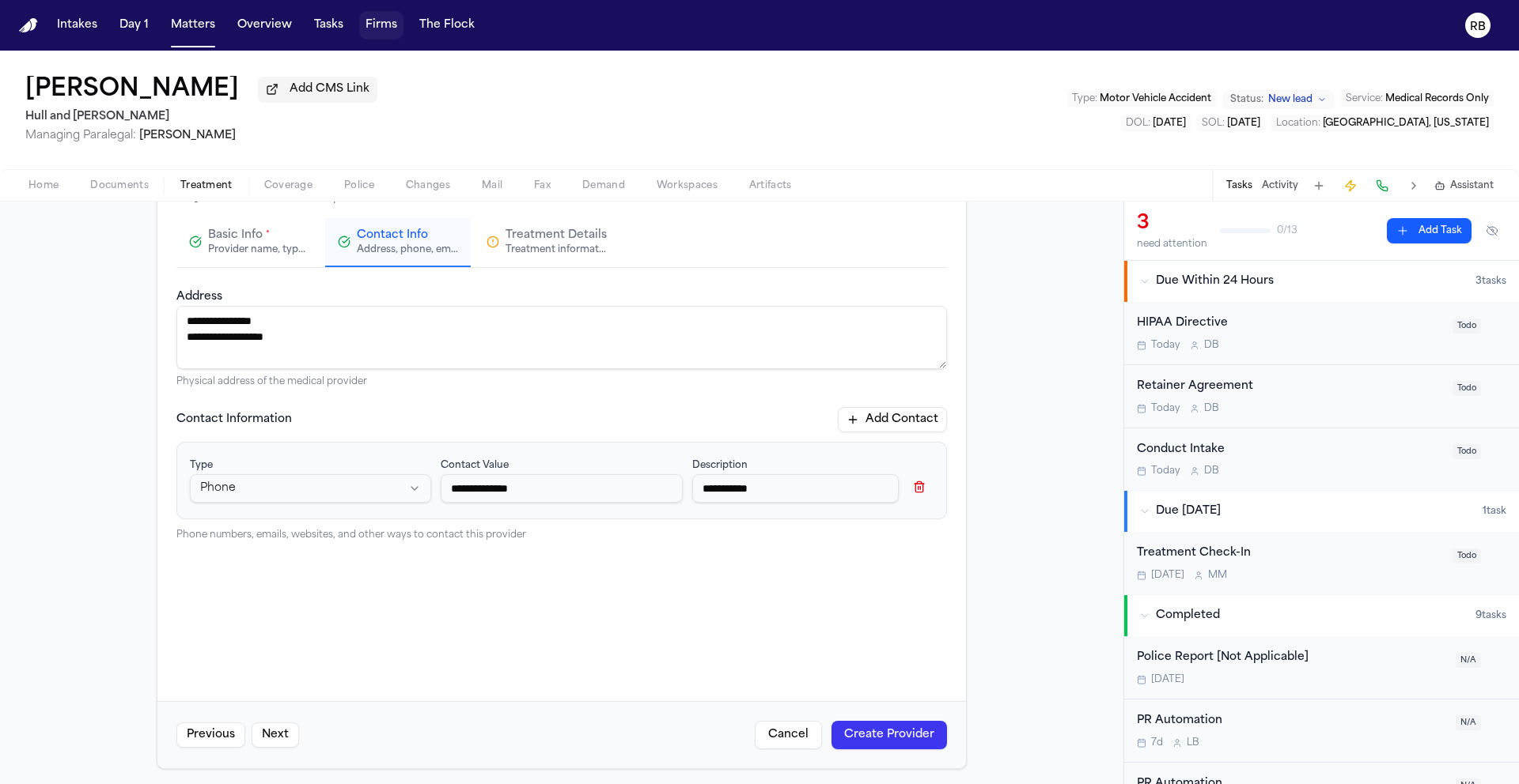
scroll to position [125, 0]
type input "**********"
click at [543, 230] on span "Treatment Details" at bounding box center [556, 231] width 101 height 16
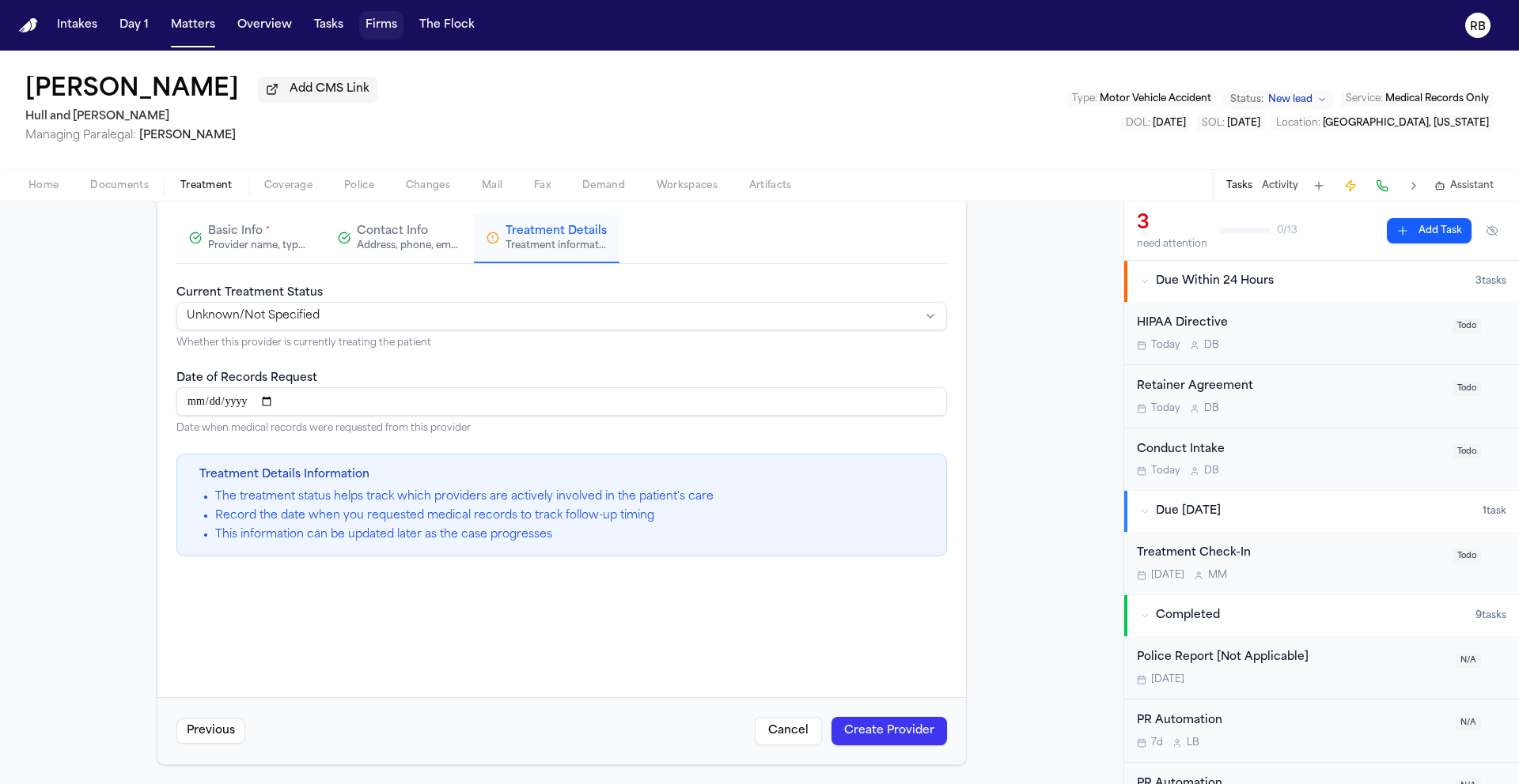
click at [891, 730] on button "Create Provider" at bounding box center [888, 732] width 115 height 28
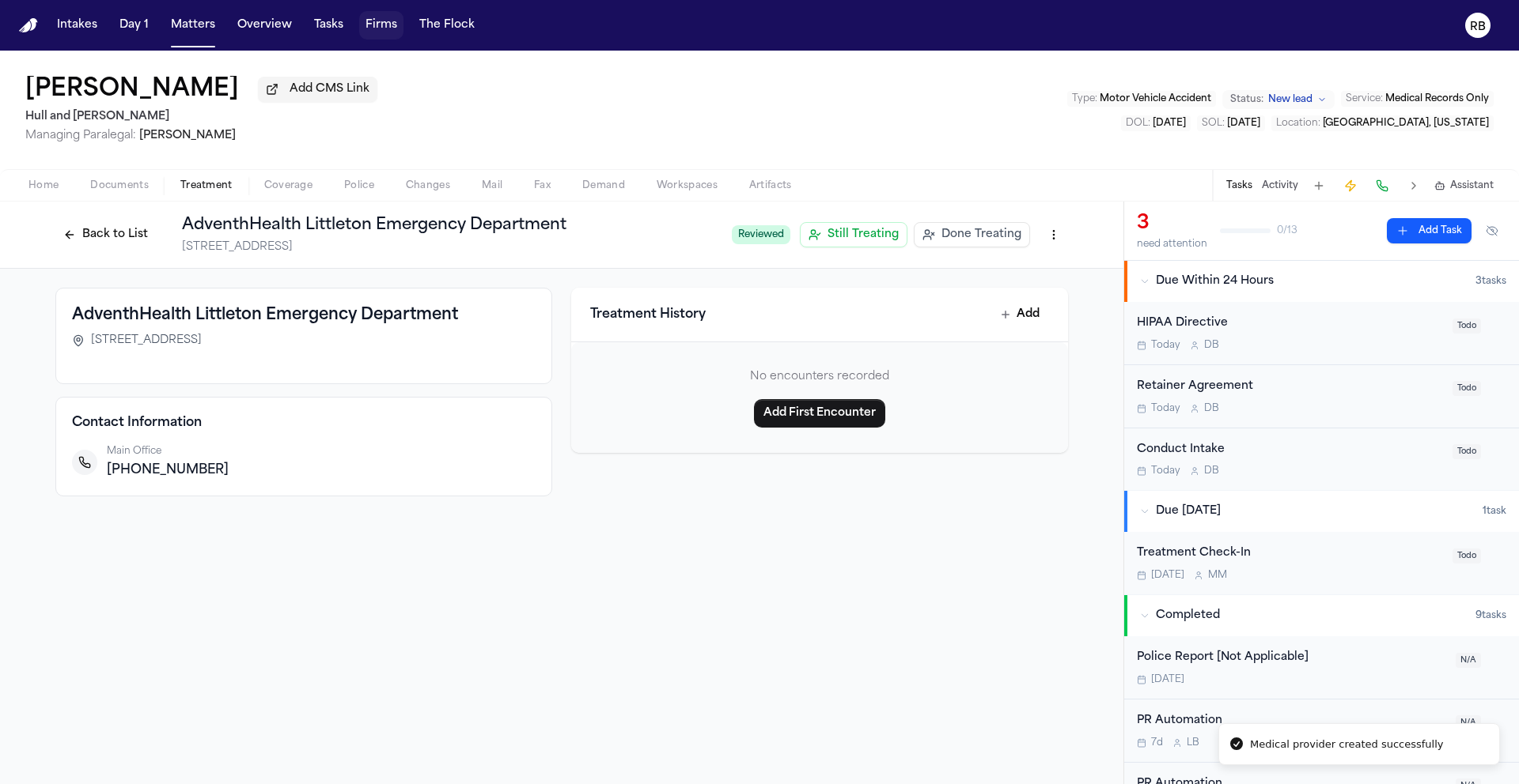
click at [530, 575] on div "Back to List AdventhHealth Littleton Emergency Department 7700 S Broadway Littl…" at bounding box center [561, 493] width 1124 height 583
click at [116, 238] on button "Back to List" at bounding box center [105, 234] width 100 height 25
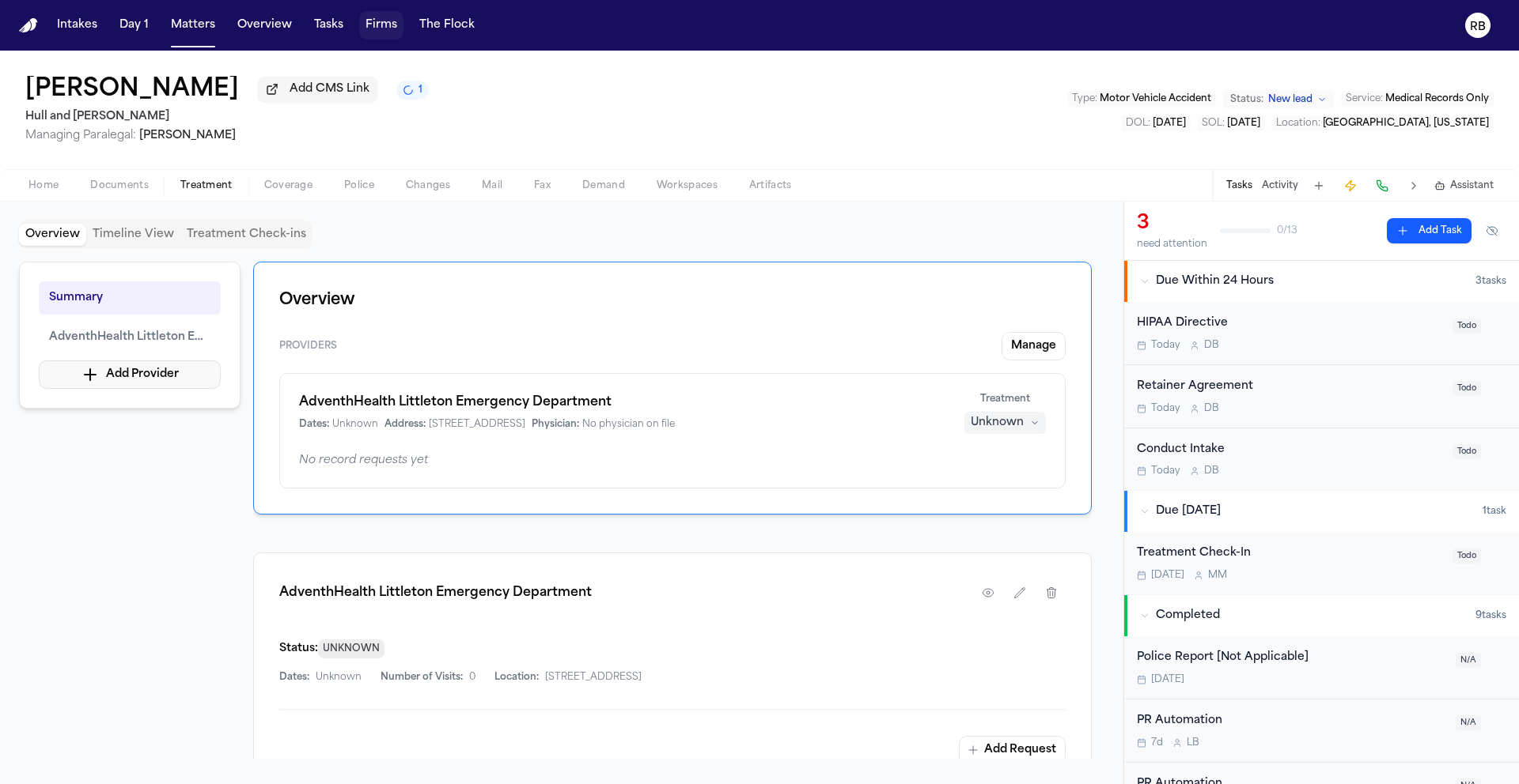
click at [170, 386] on button "Add Provider" at bounding box center [129, 375] width 182 height 28
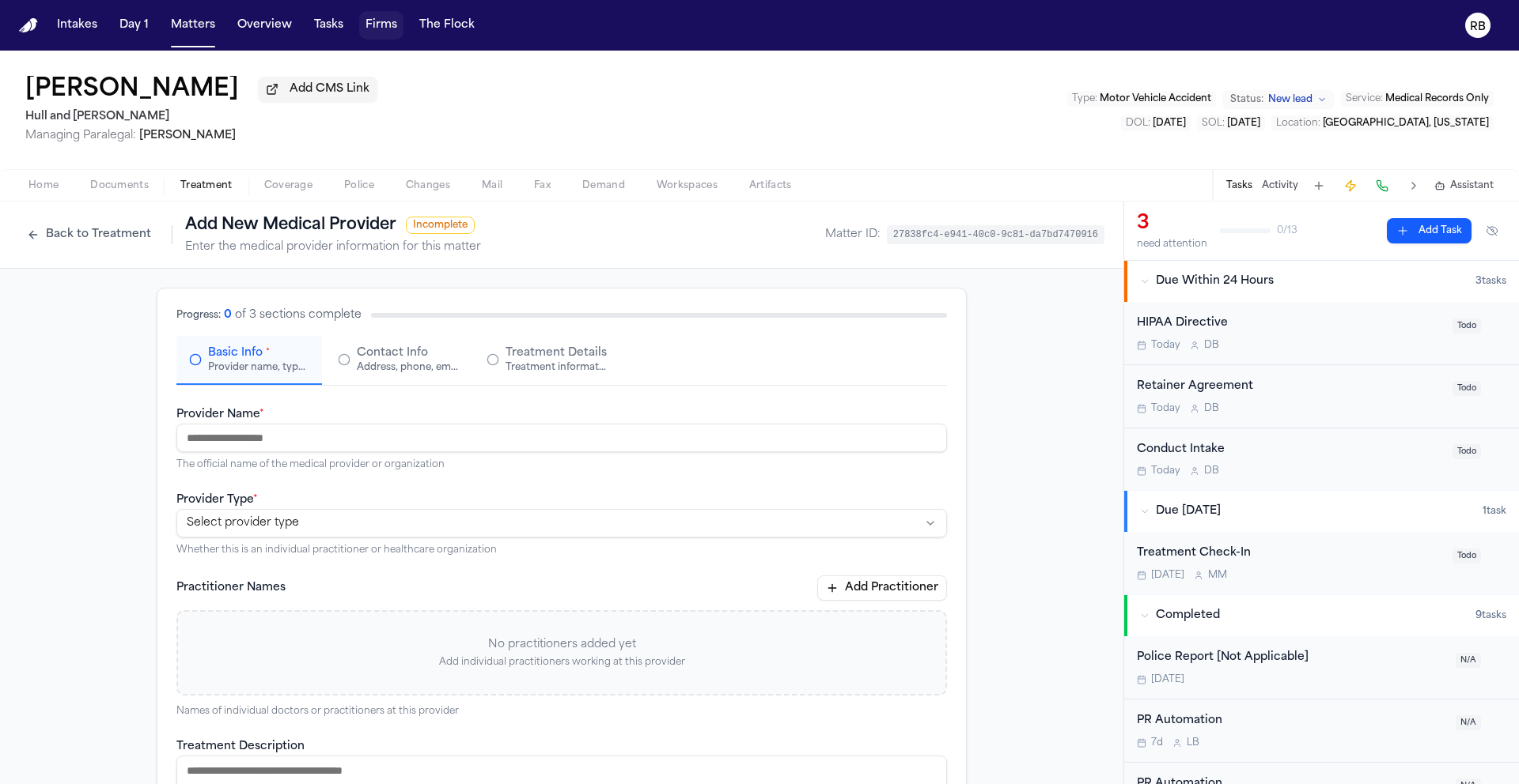
click at [335, 444] on input "Provider Name *" at bounding box center [561, 437] width 770 height 28
type input "**********"
click at [329, 529] on html "**********" at bounding box center [759, 392] width 1519 height 784
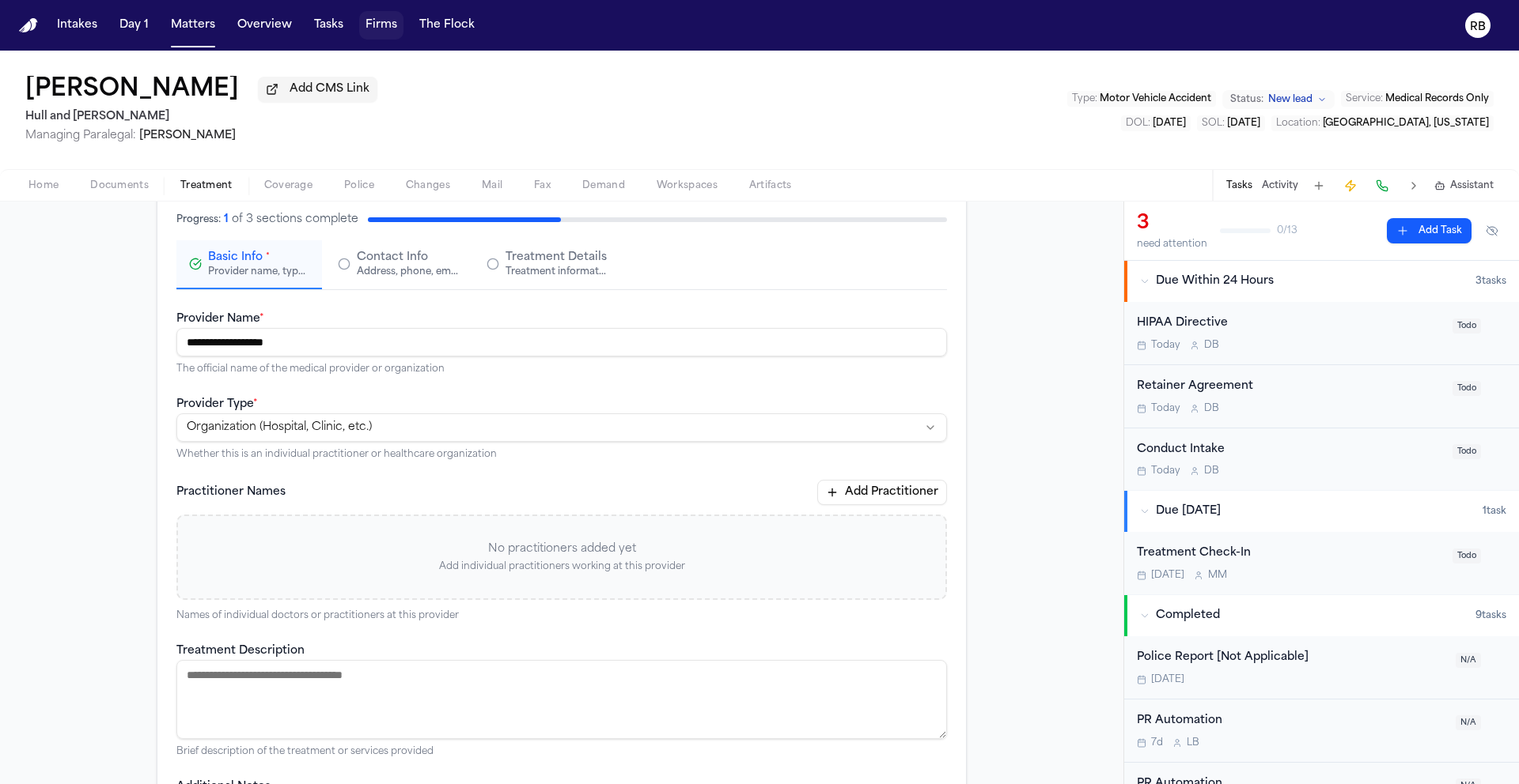
scroll to position [136, 0]
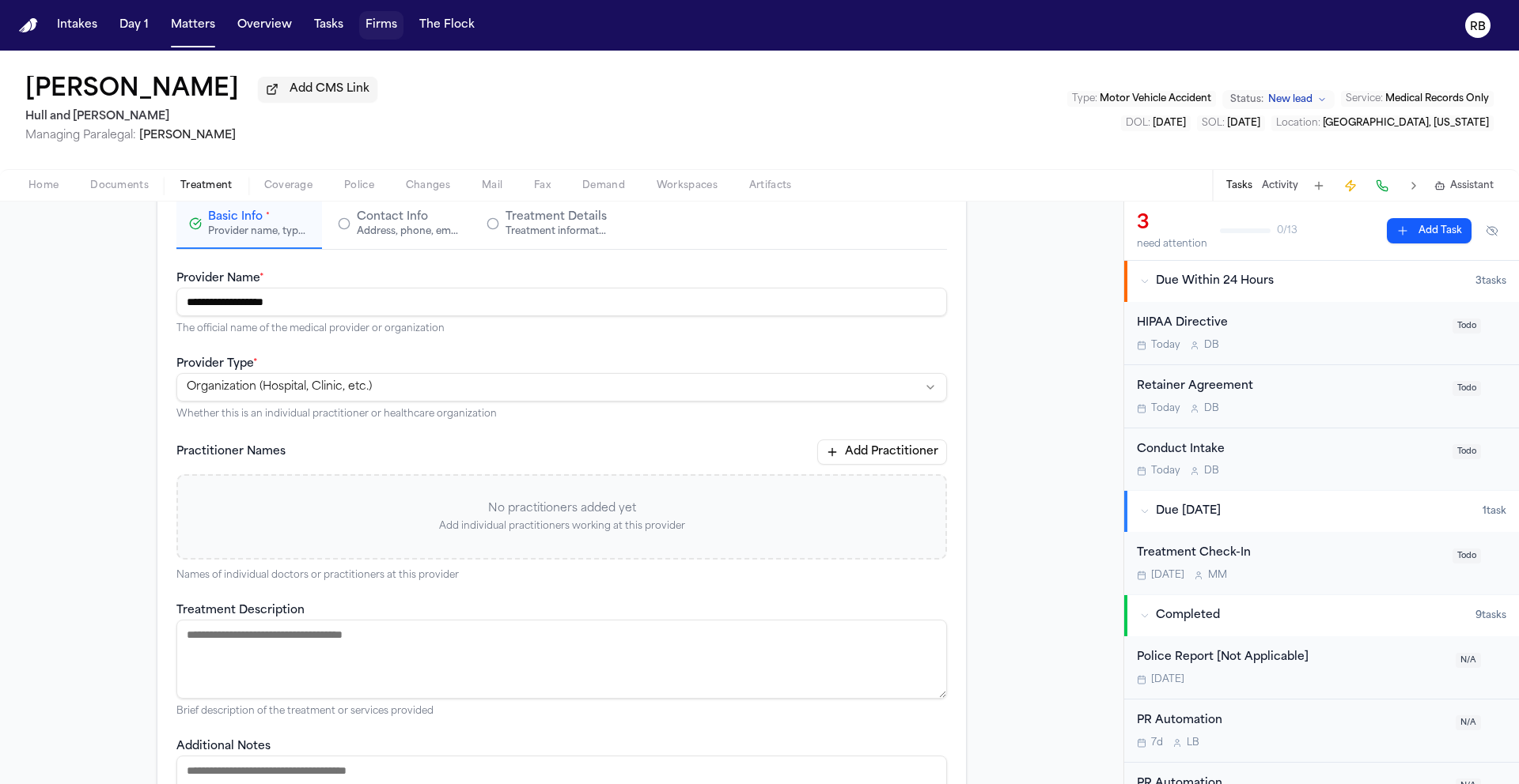
click at [449, 639] on textarea "Treatment Description" at bounding box center [561, 659] width 770 height 79
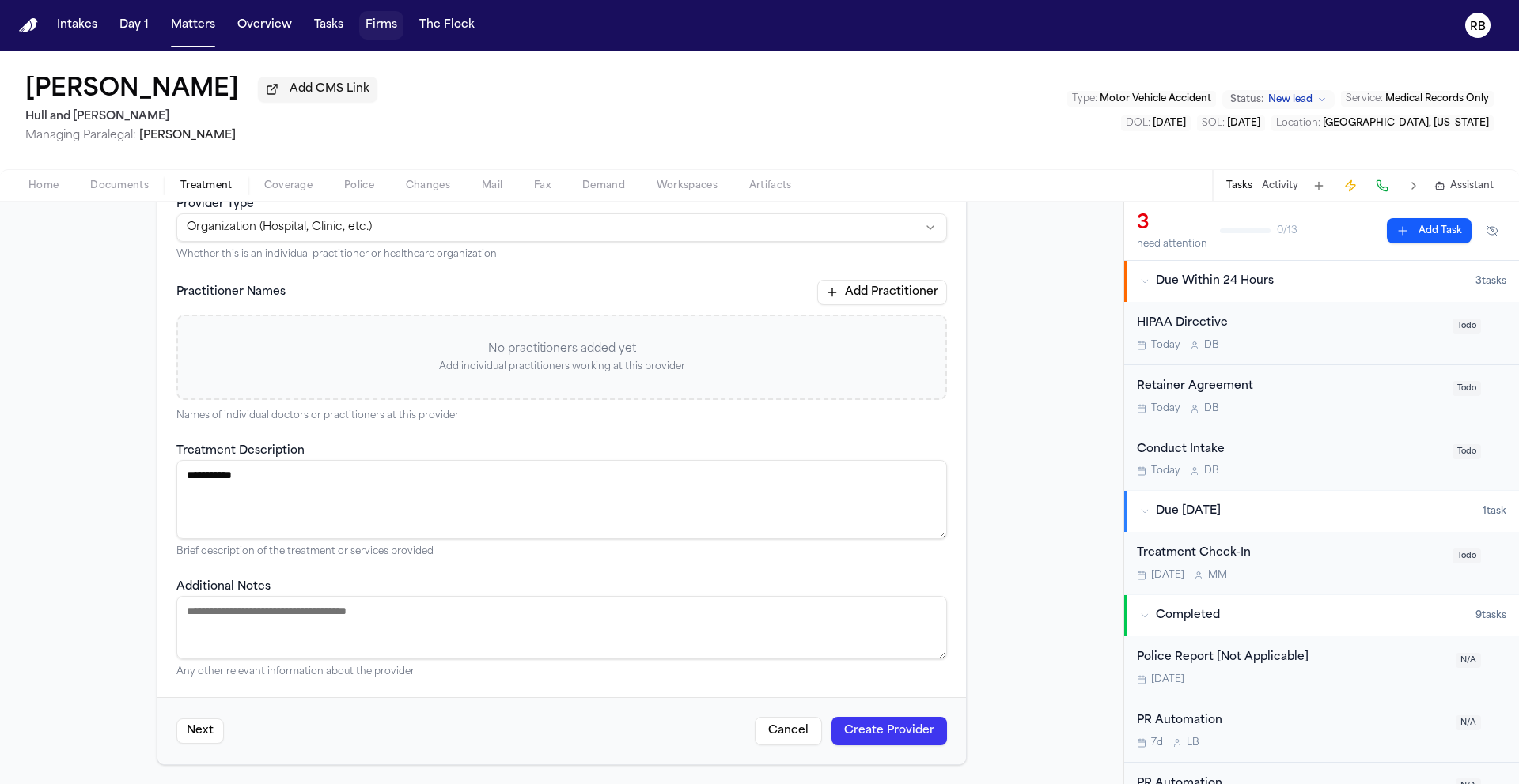
scroll to position [0, 0]
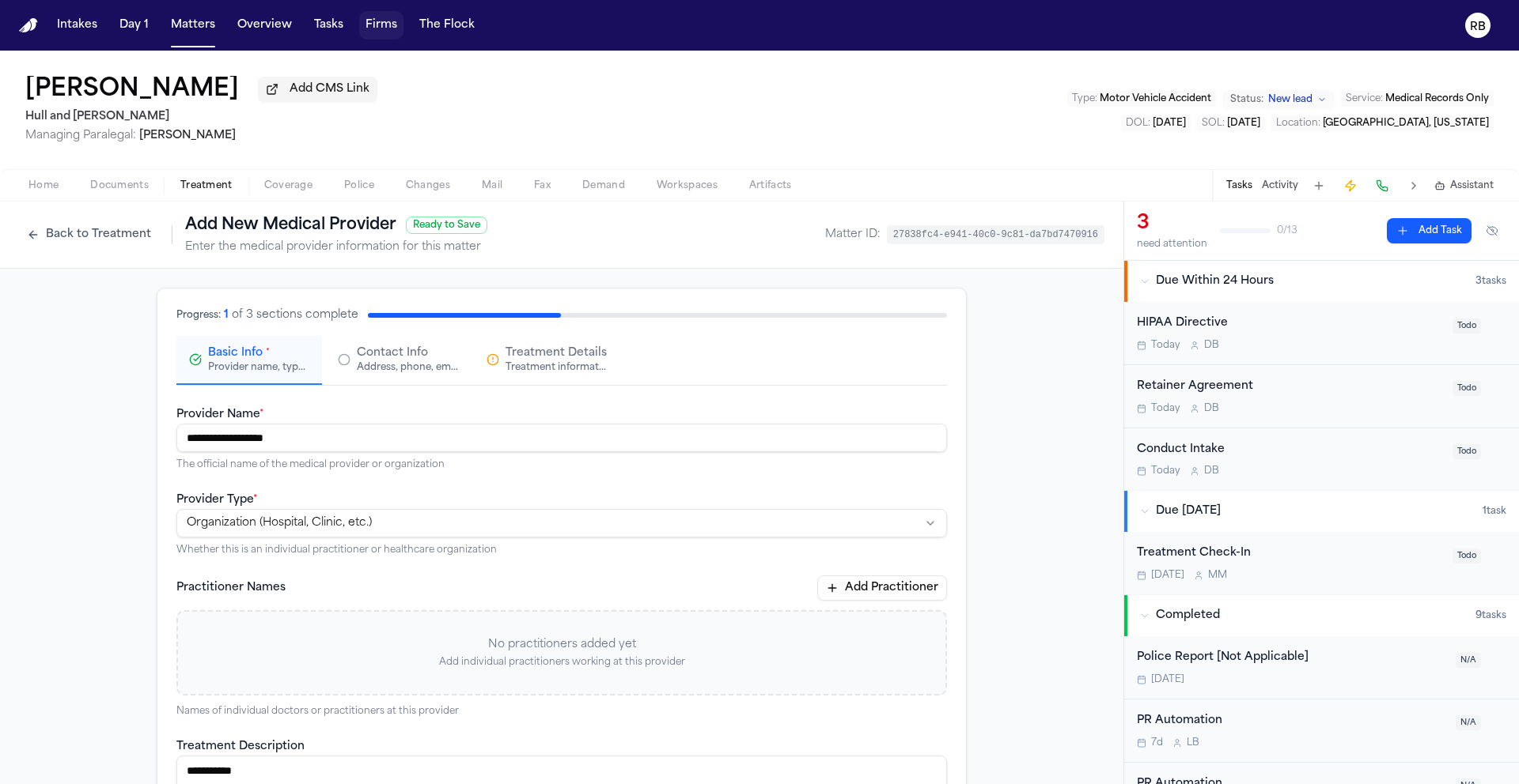
type textarea "**********"
click at [357, 356] on span "Contact Info" at bounding box center [393, 353] width 71 height 16
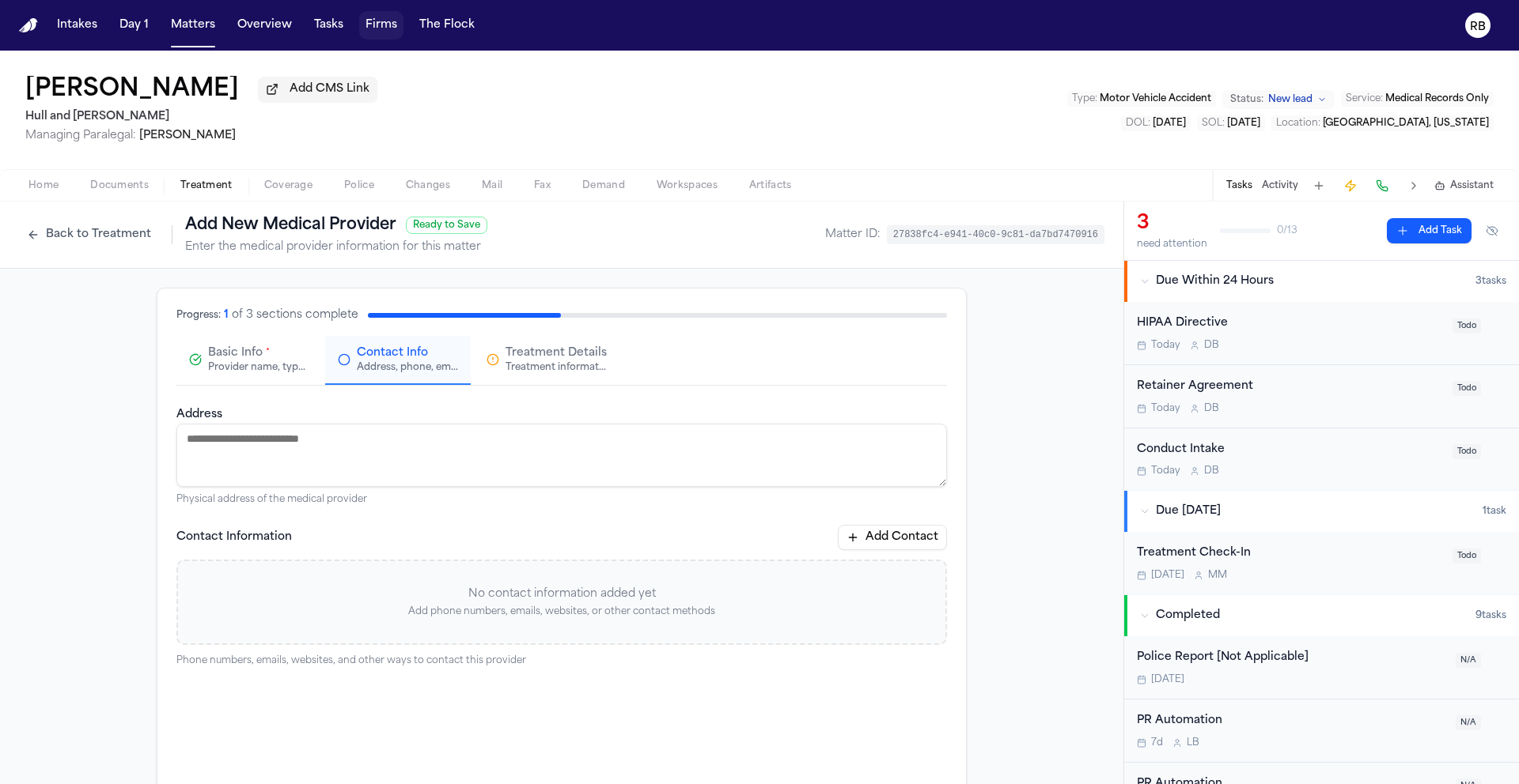
drag, startPoint x: 381, startPoint y: 453, endPoint x: 389, endPoint y: 452, distance: 8.1
click at [381, 453] on textarea "Address" at bounding box center [561, 455] width 770 height 64
type textarea "**********"
click at [157, 442] on div "**********" at bounding box center [561, 587] width 809 height 598
drag, startPoint x: 882, startPoint y: 540, endPoint x: 871, endPoint y: 542, distance: 11.2
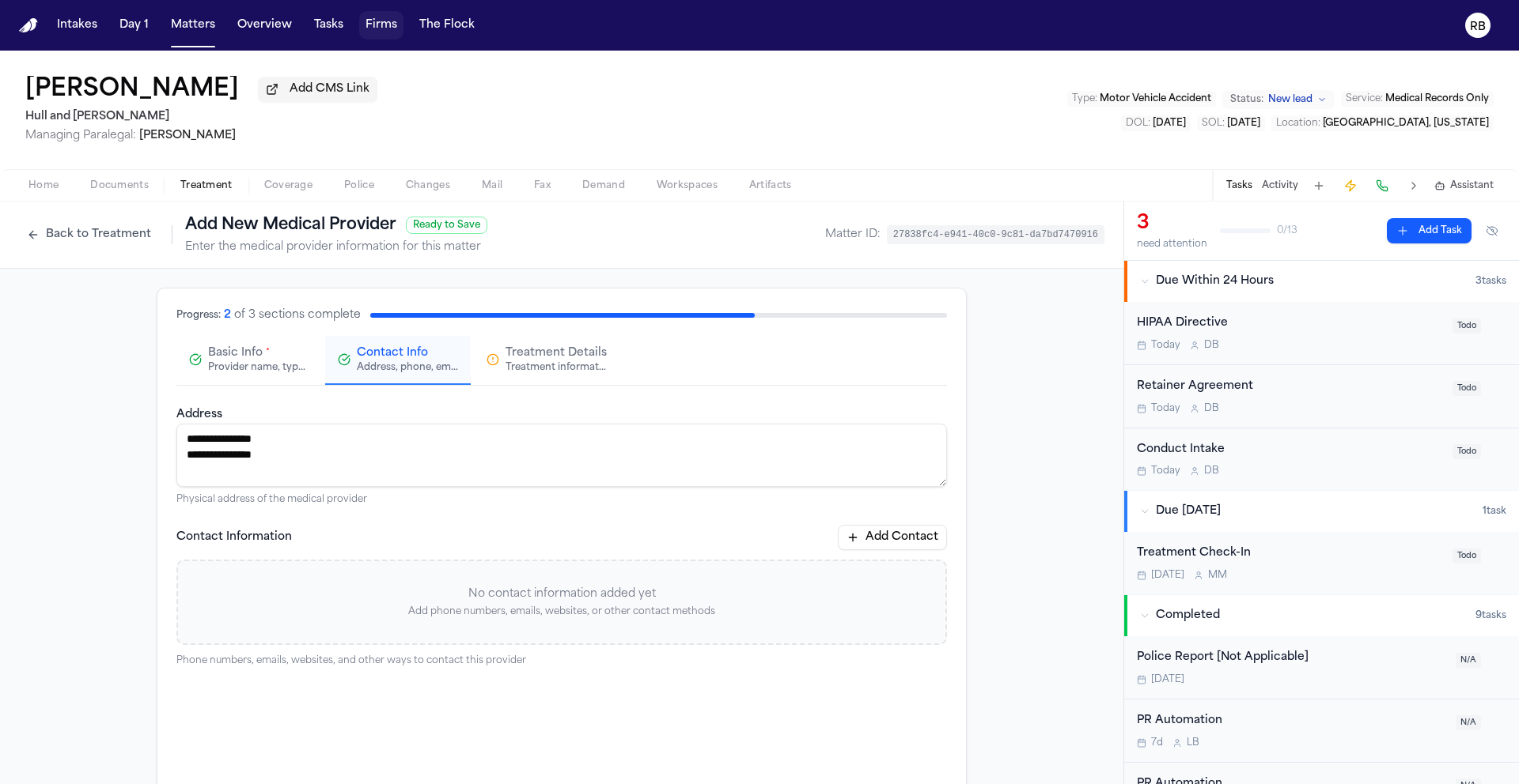
click at [881, 540] on button "Add Contact" at bounding box center [892, 538] width 109 height 25
click at [535, 605] on input at bounding box center [560, 606] width 241 height 28
type input "**********"
click at [857, 610] on input at bounding box center [796, 606] width 206 height 28
type input "**********"
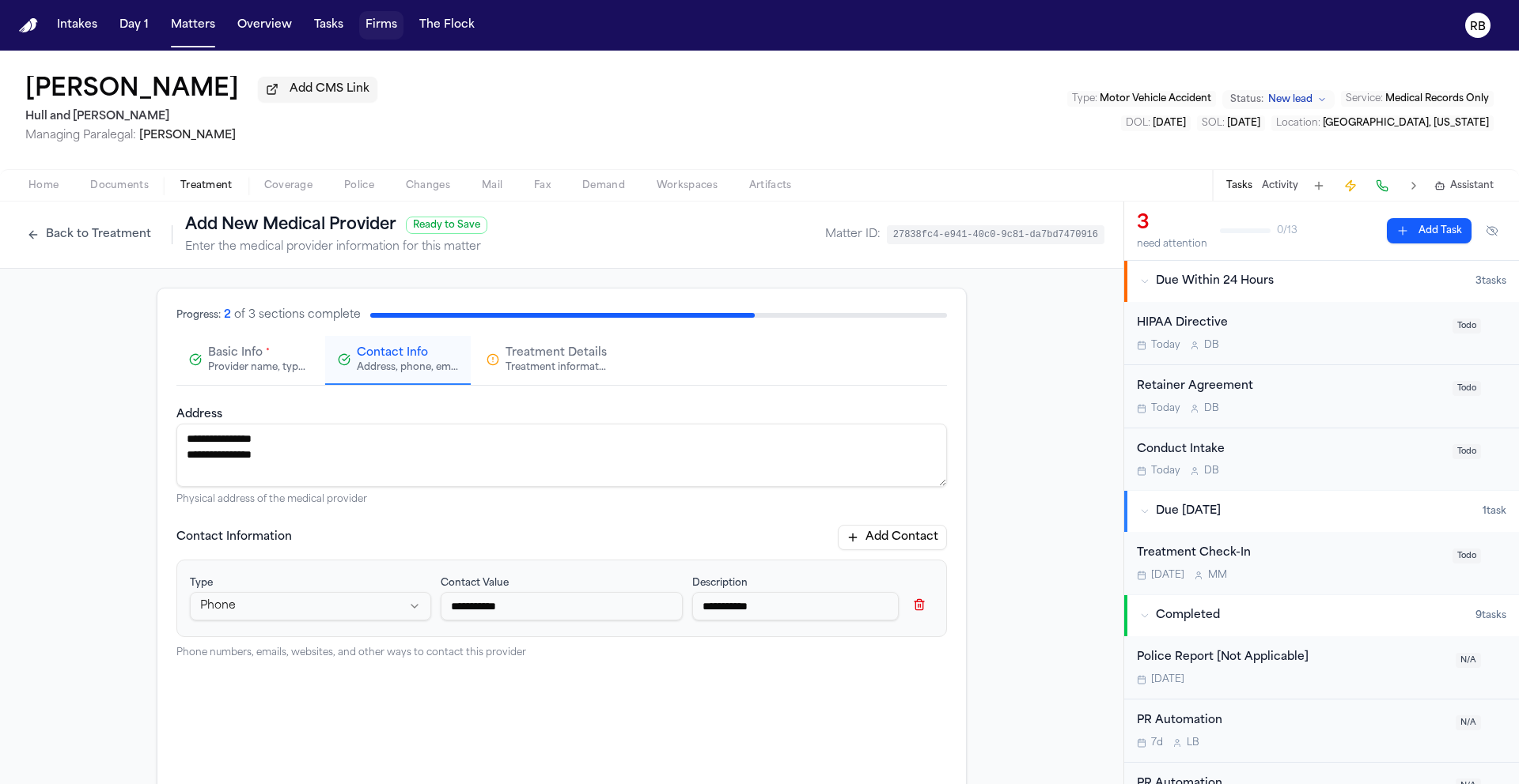
click at [921, 541] on button "Add Contact" at bounding box center [892, 538] width 109 height 25
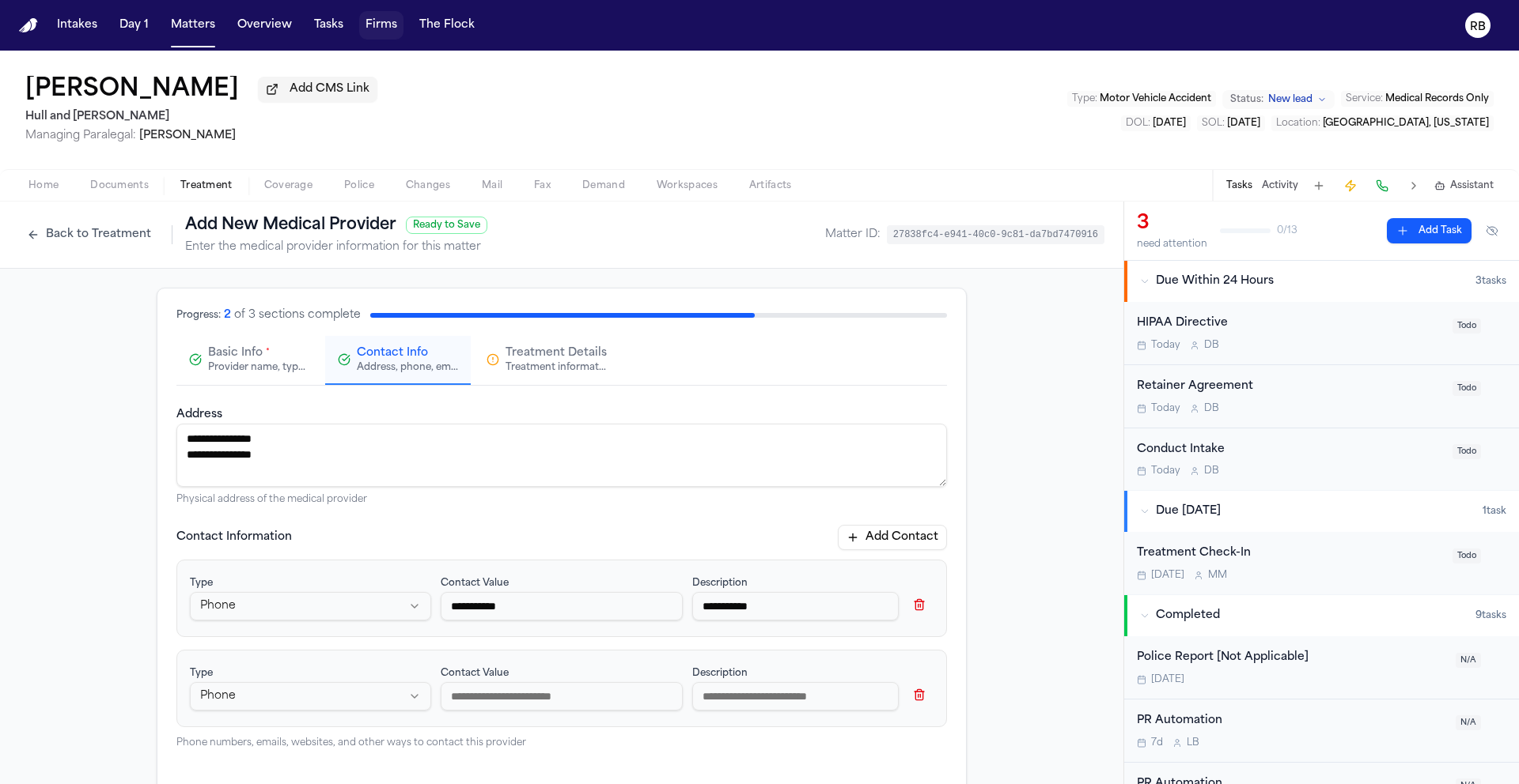
click at [266, 693] on html "**********" at bounding box center [759, 392] width 1519 height 784
select select "***"
click at [494, 705] on input at bounding box center [560, 697] width 241 height 28
click at [448, 612] on input "**********" at bounding box center [560, 606] width 241 height 28
type input "**********"
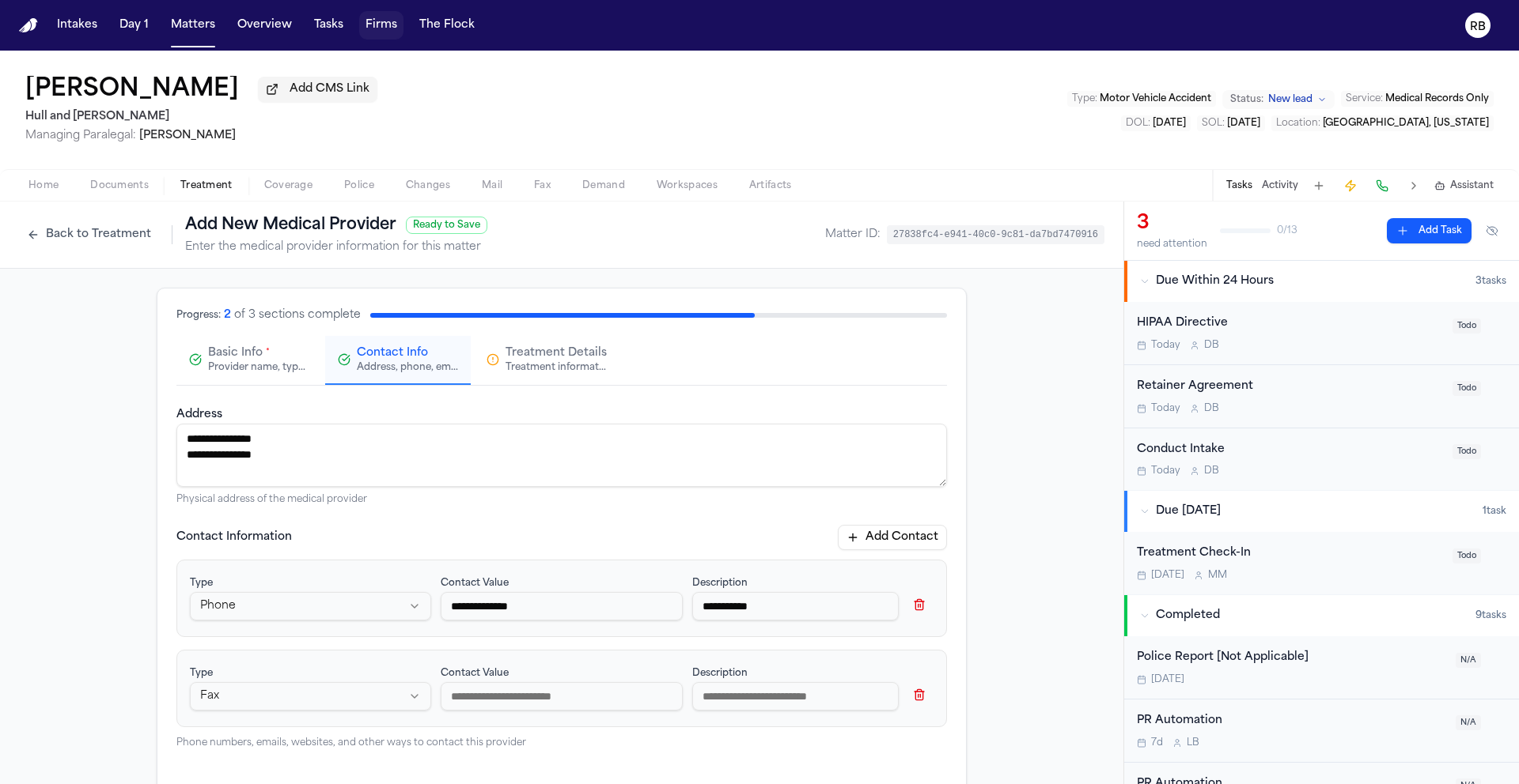
click at [555, 693] on input at bounding box center [560, 697] width 241 height 28
type input "*"
type input "**********"
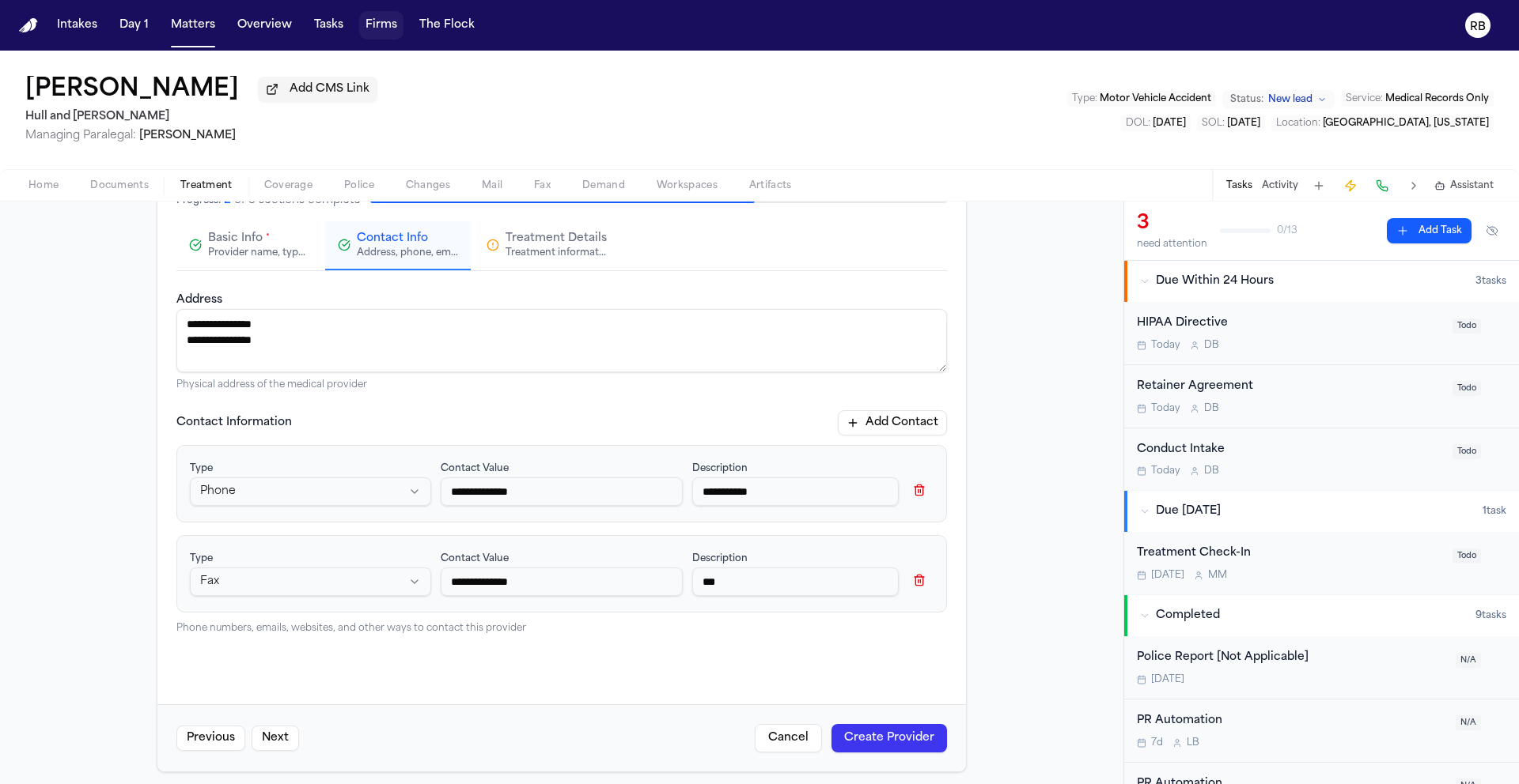
scroll to position [125, 0]
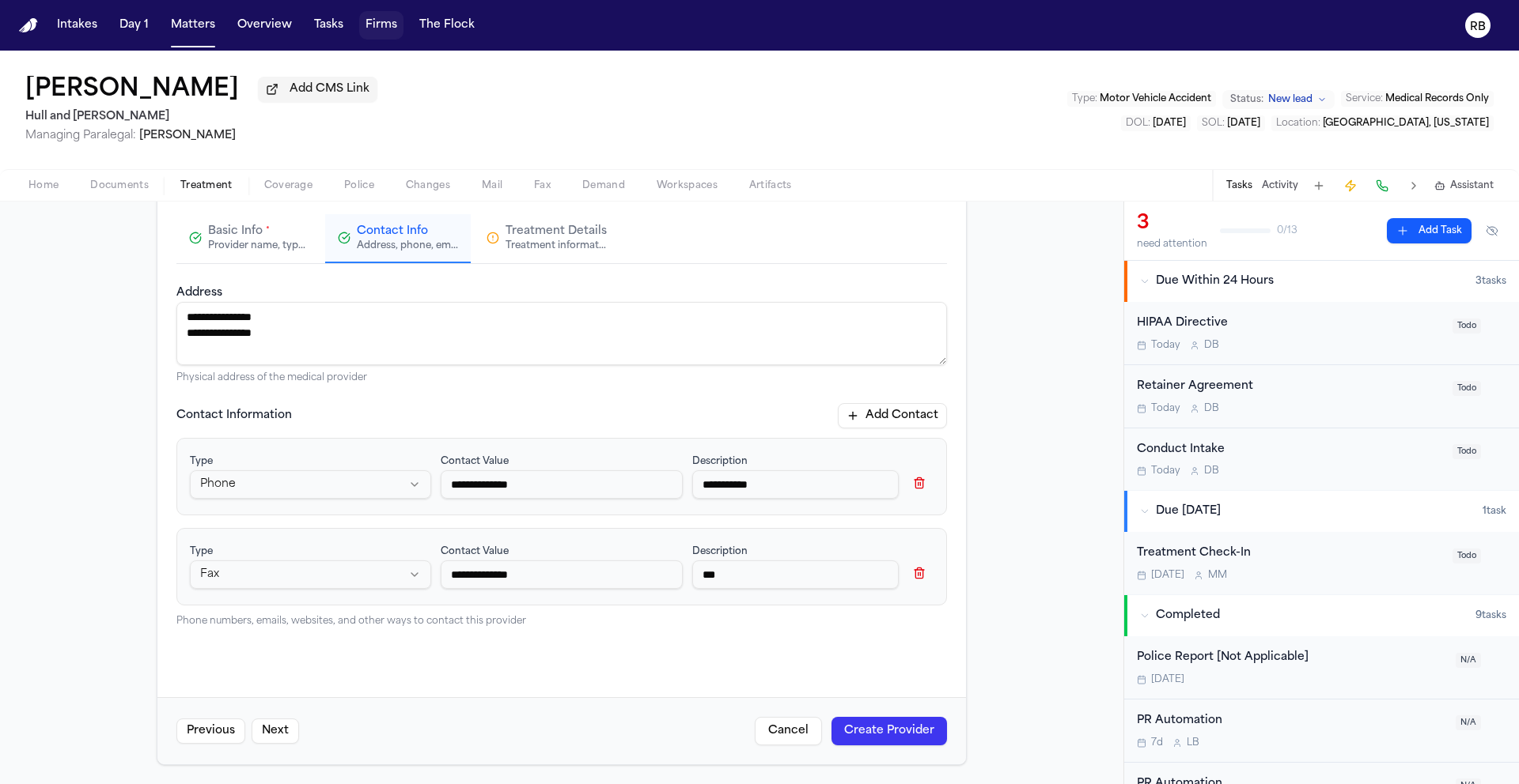
type input "***"
click at [873, 726] on button "Create Provider" at bounding box center [888, 732] width 115 height 28
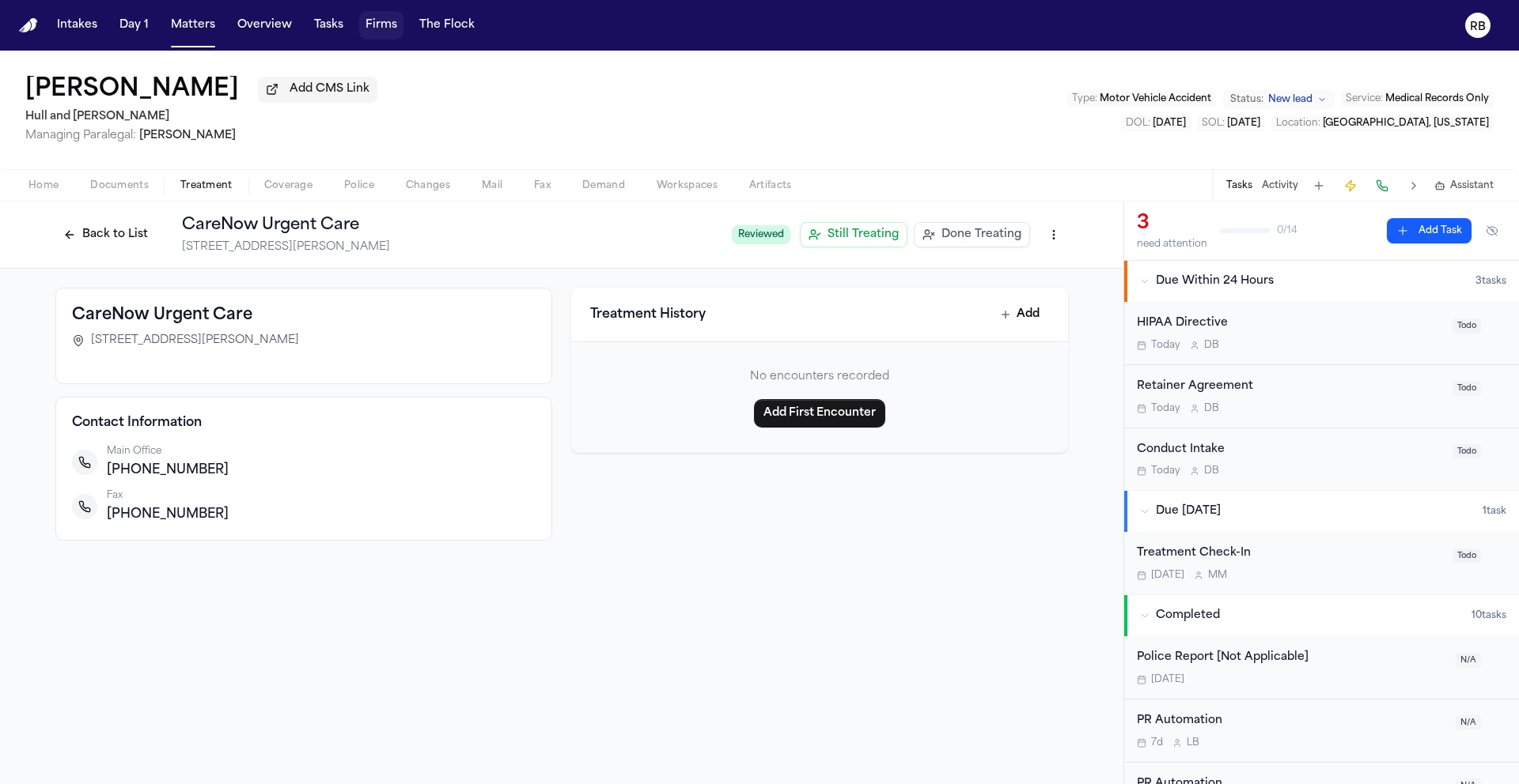
click at [119, 240] on button "Back to List" at bounding box center [105, 234] width 100 height 25
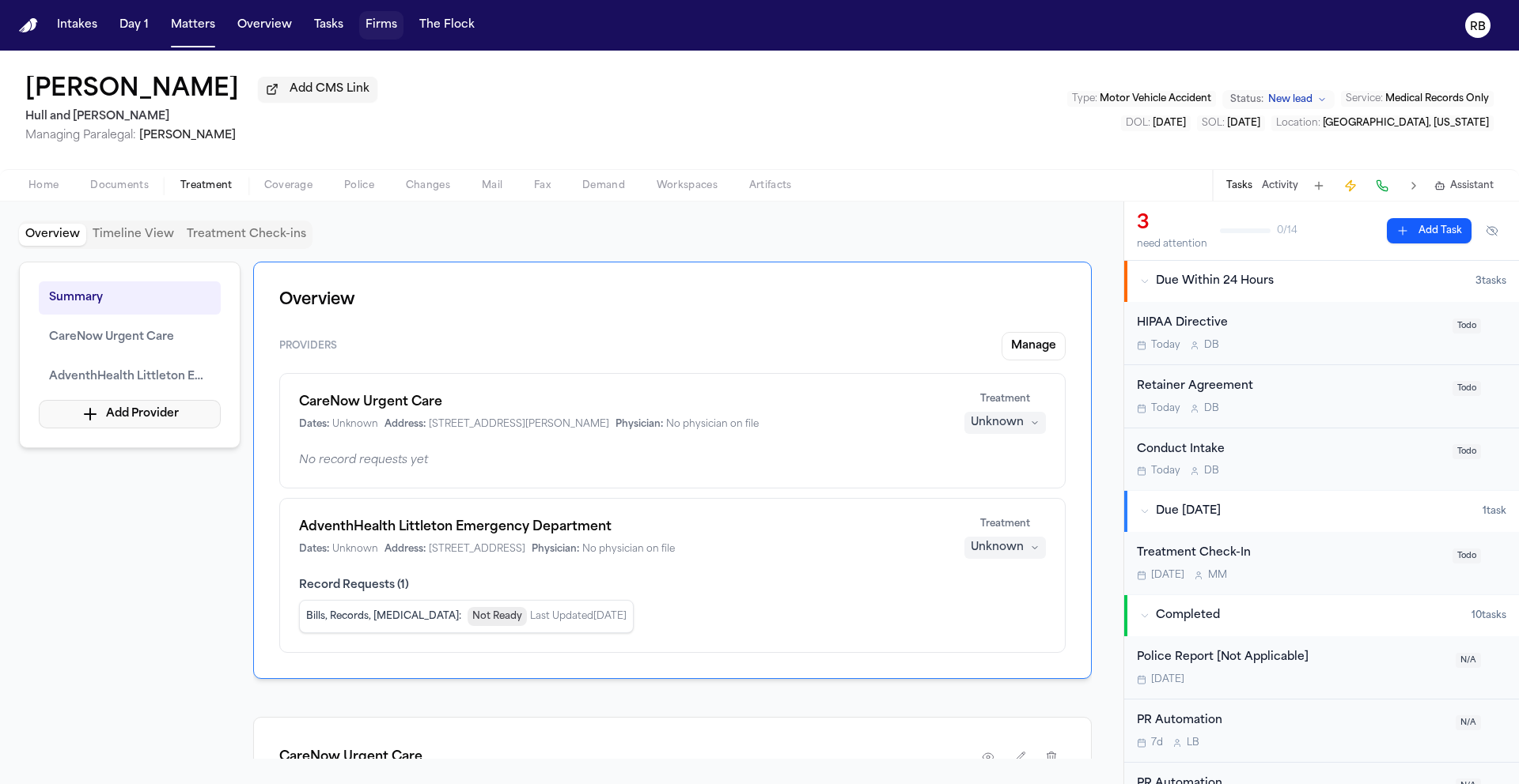
click at [118, 415] on button "Add Provider" at bounding box center [129, 414] width 182 height 28
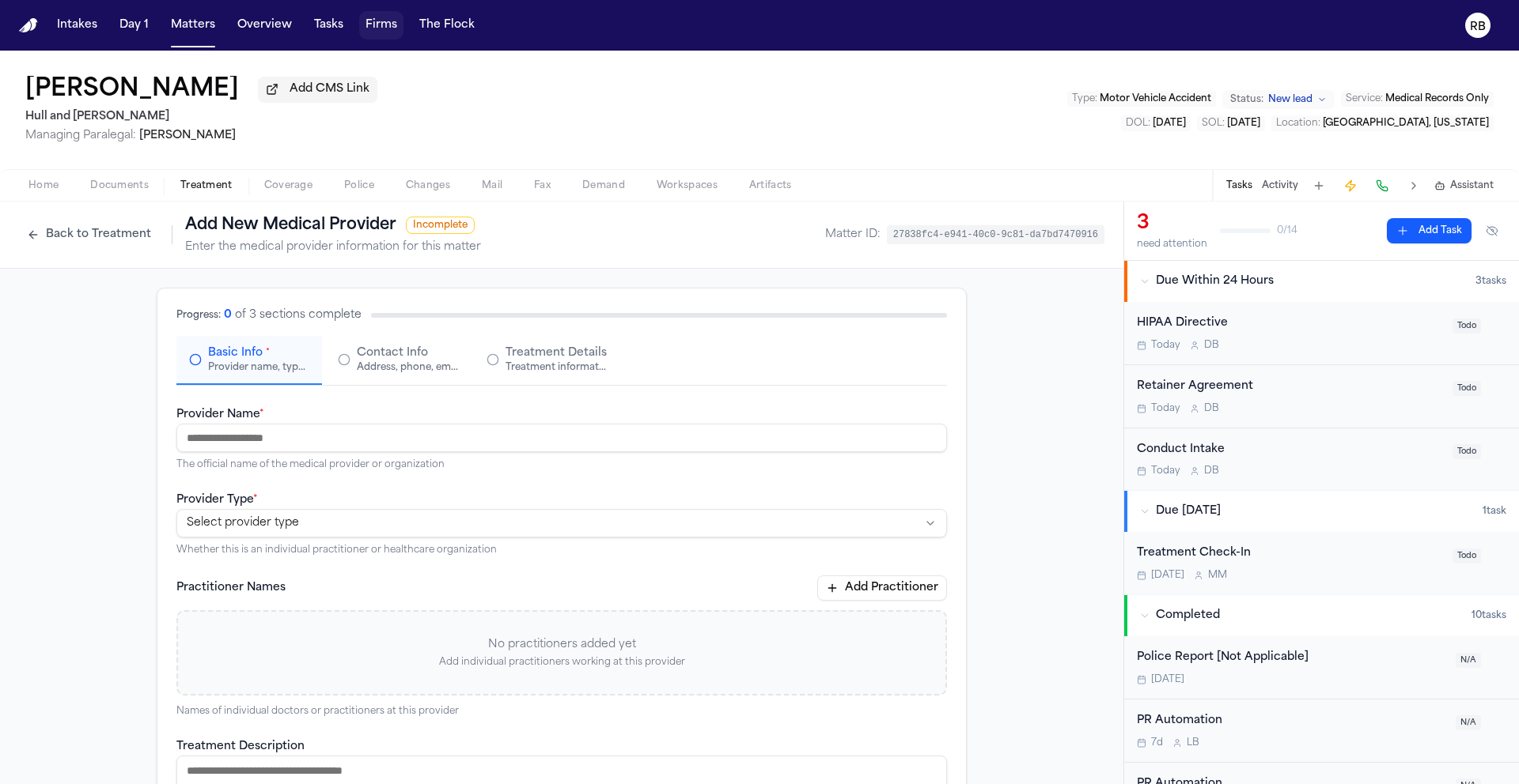
click at [354, 446] on input "Provider Name *" at bounding box center [561, 437] width 770 height 28
type input "**********"
click at [215, 523] on html "**********" at bounding box center [759, 392] width 1519 height 784
click at [311, 520] on html "**********" at bounding box center [759, 392] width 1519 height 784
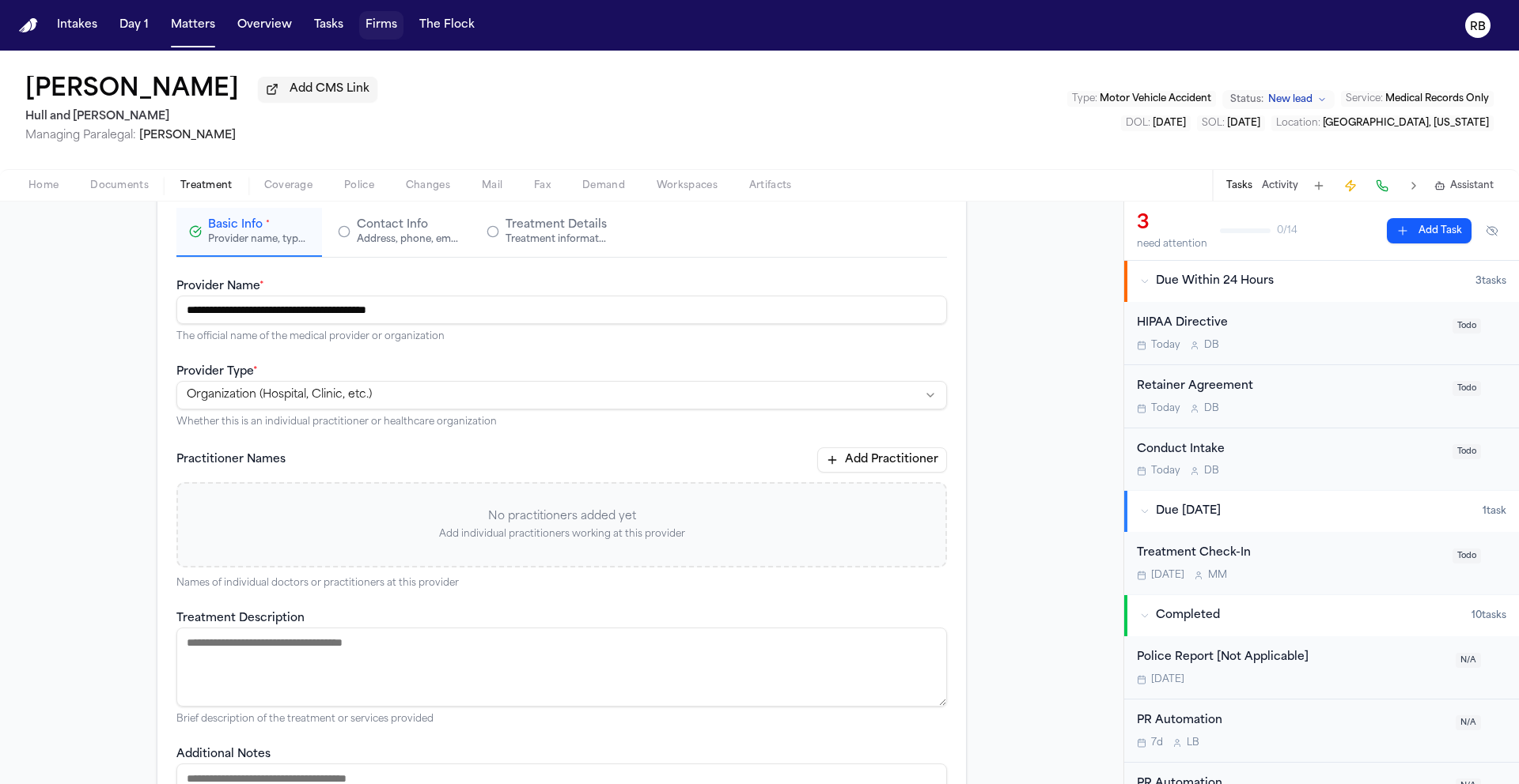
scroll to position [151, 0]
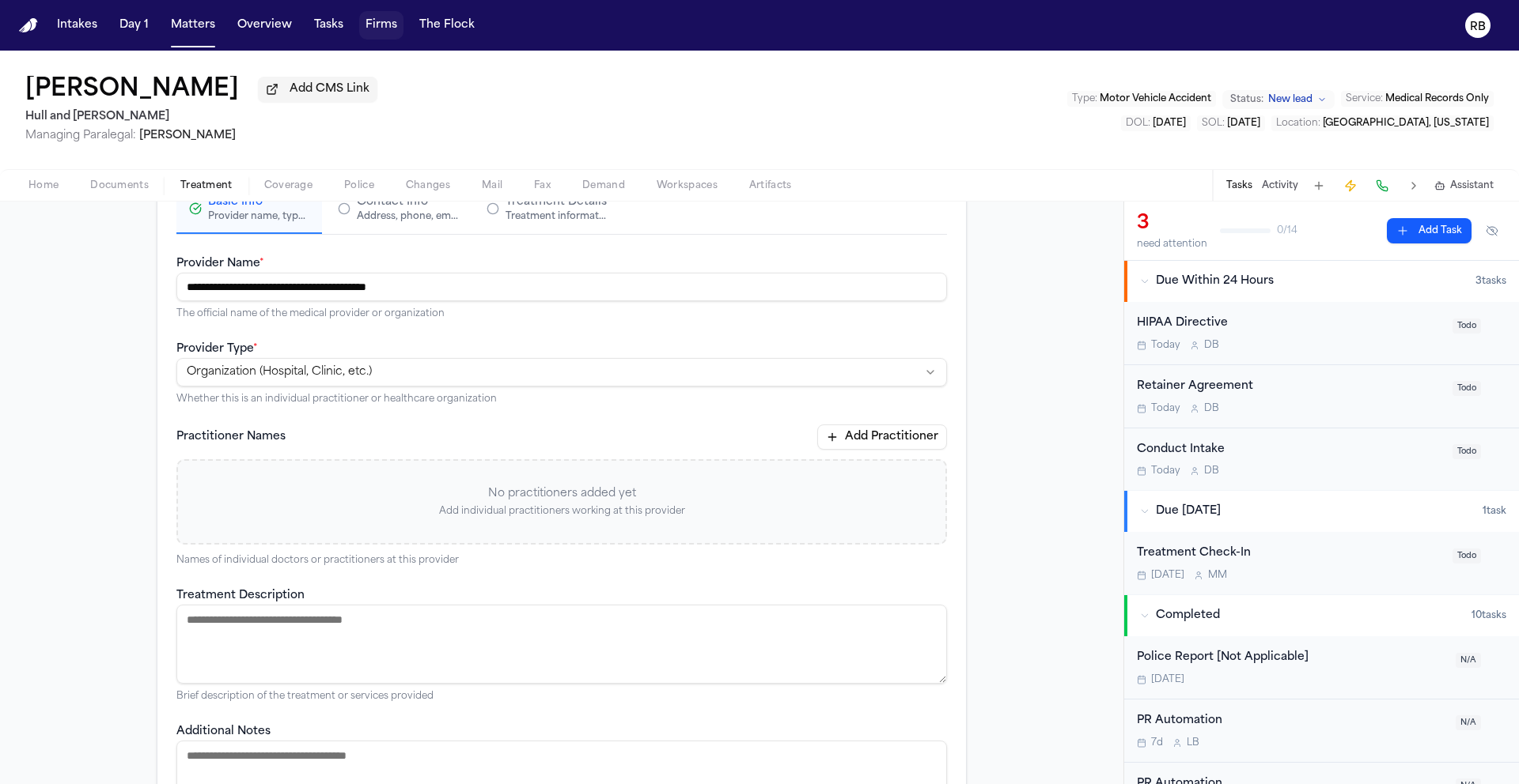
click at [426, 631] on textarea "Treatment Description" at bounding box center [561, 644] width 770 height 79
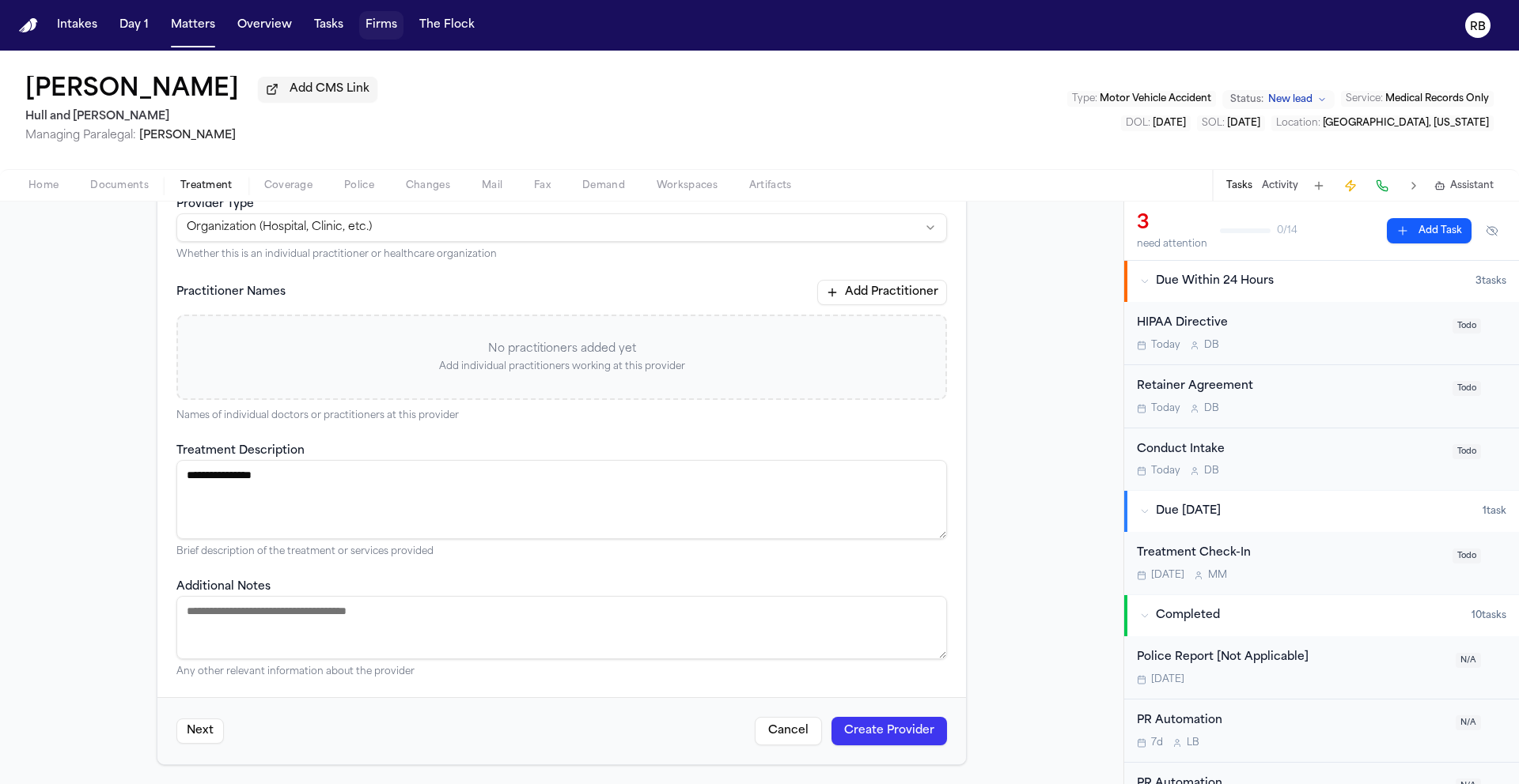
scroll to position [0, 0]
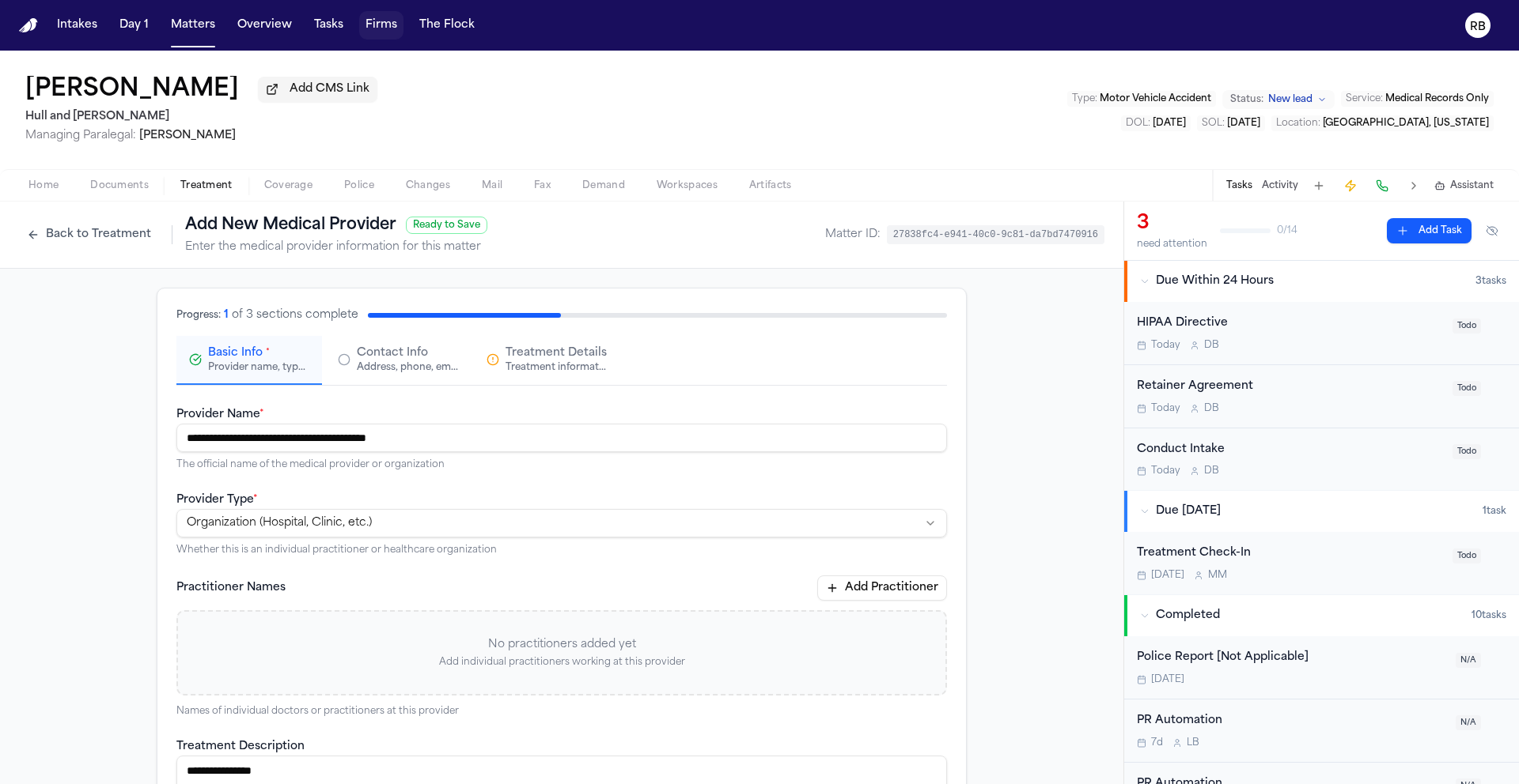
type textarea "**********"
click at [408, 368] on div "Address, phone, email, and other contact details" at bounding box center [408, 368] width 101 height 13
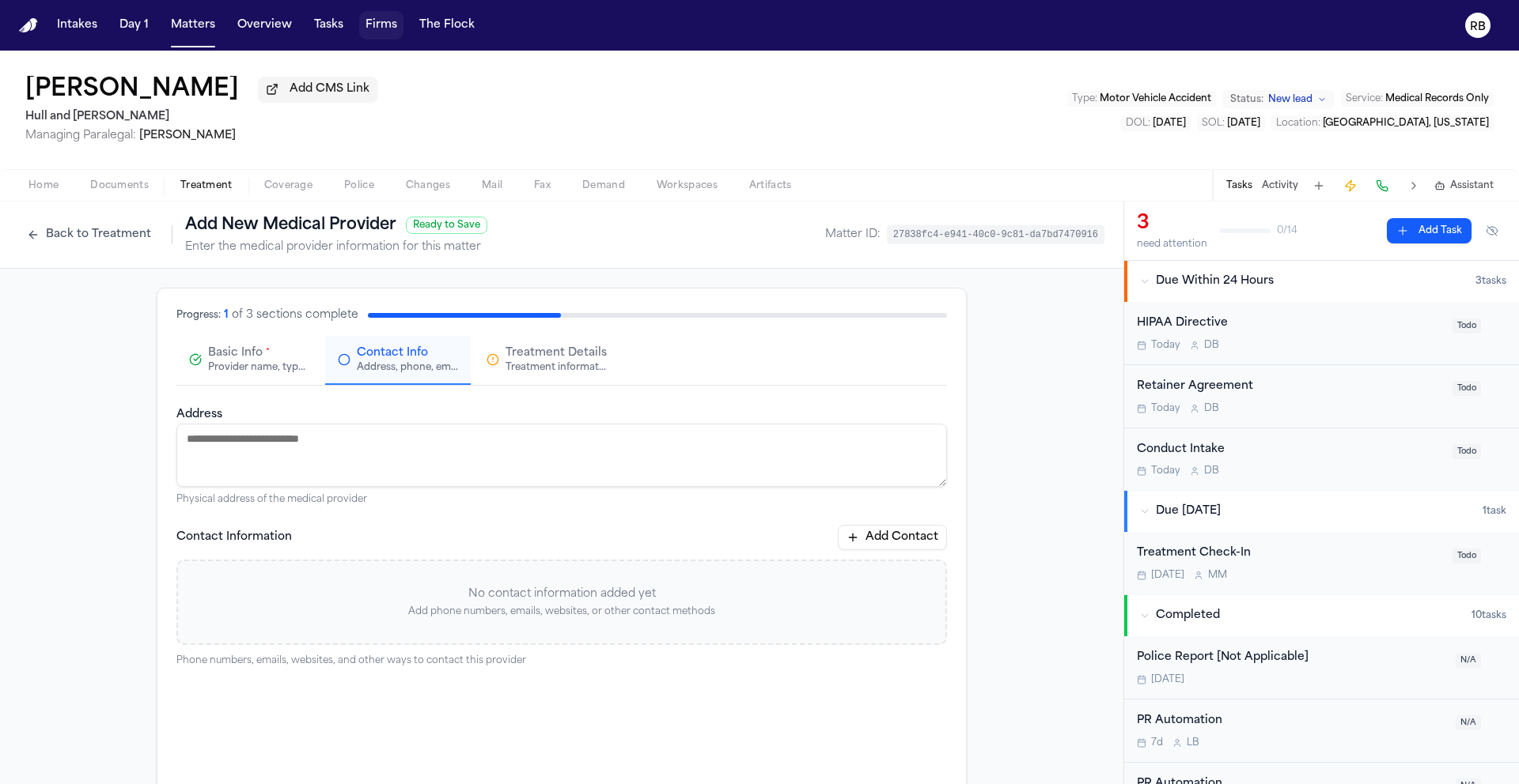
click at [343, 362] on circle "button" at bounding box center [343, 359] width 10 height 10
click at [326, 477] on textarea "Address" at bounding box center [561, 455] width 770 height 64
type textarea "**********"
click at [892, 540] on button "Add Contact" at bounding box center [892, 538] width 109 height 25
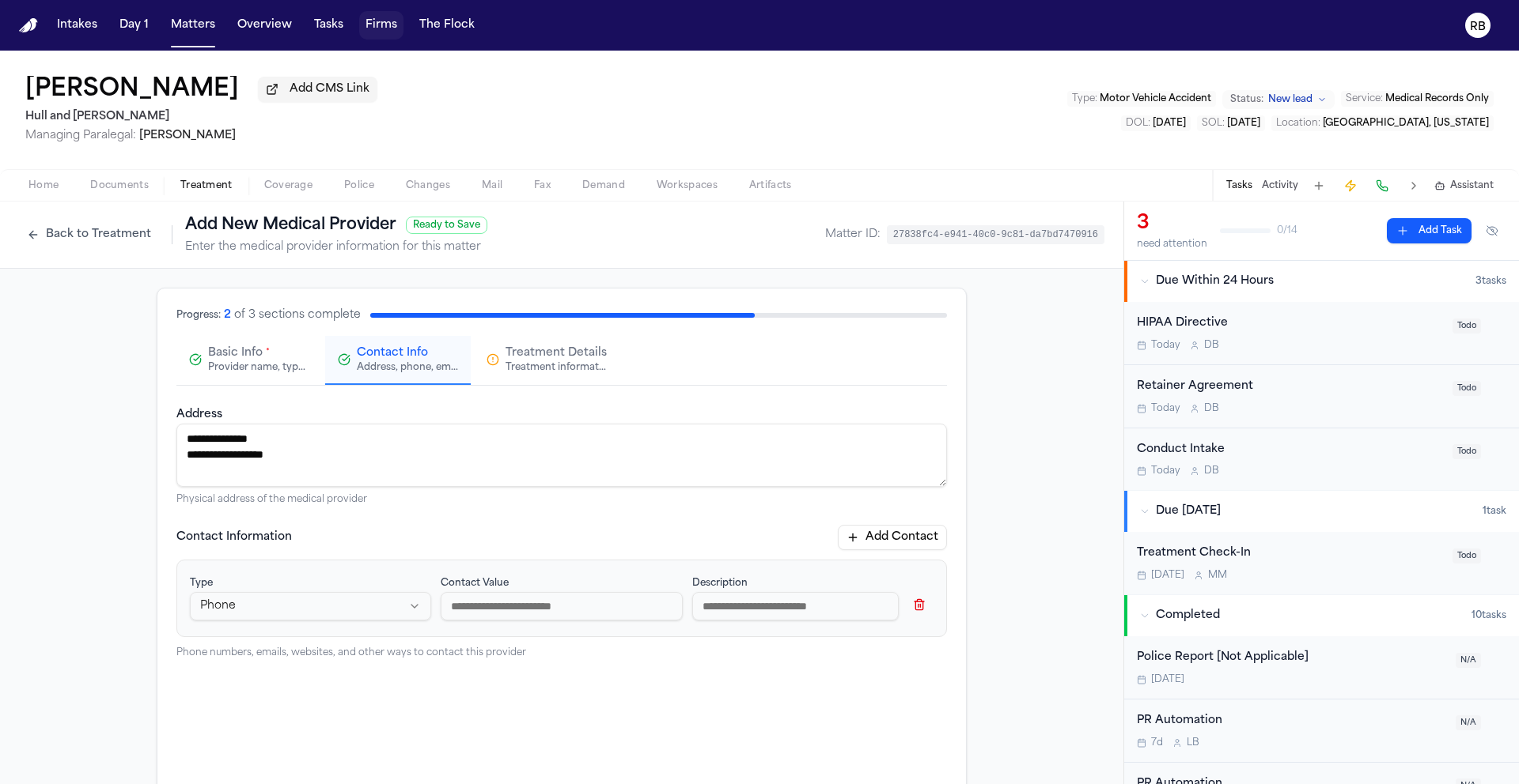
drag, startPoint x: 562, startPoint y: 614, endPoint x: 632, endPoint y: 607, distance: 70.3
click at [562, 614] on input at bounding box center [560, 606] width 241 height 28
type input "**********"
click at [916, 543] on button "Add Contact" at bounding box center [892, 538] width 109 height 25
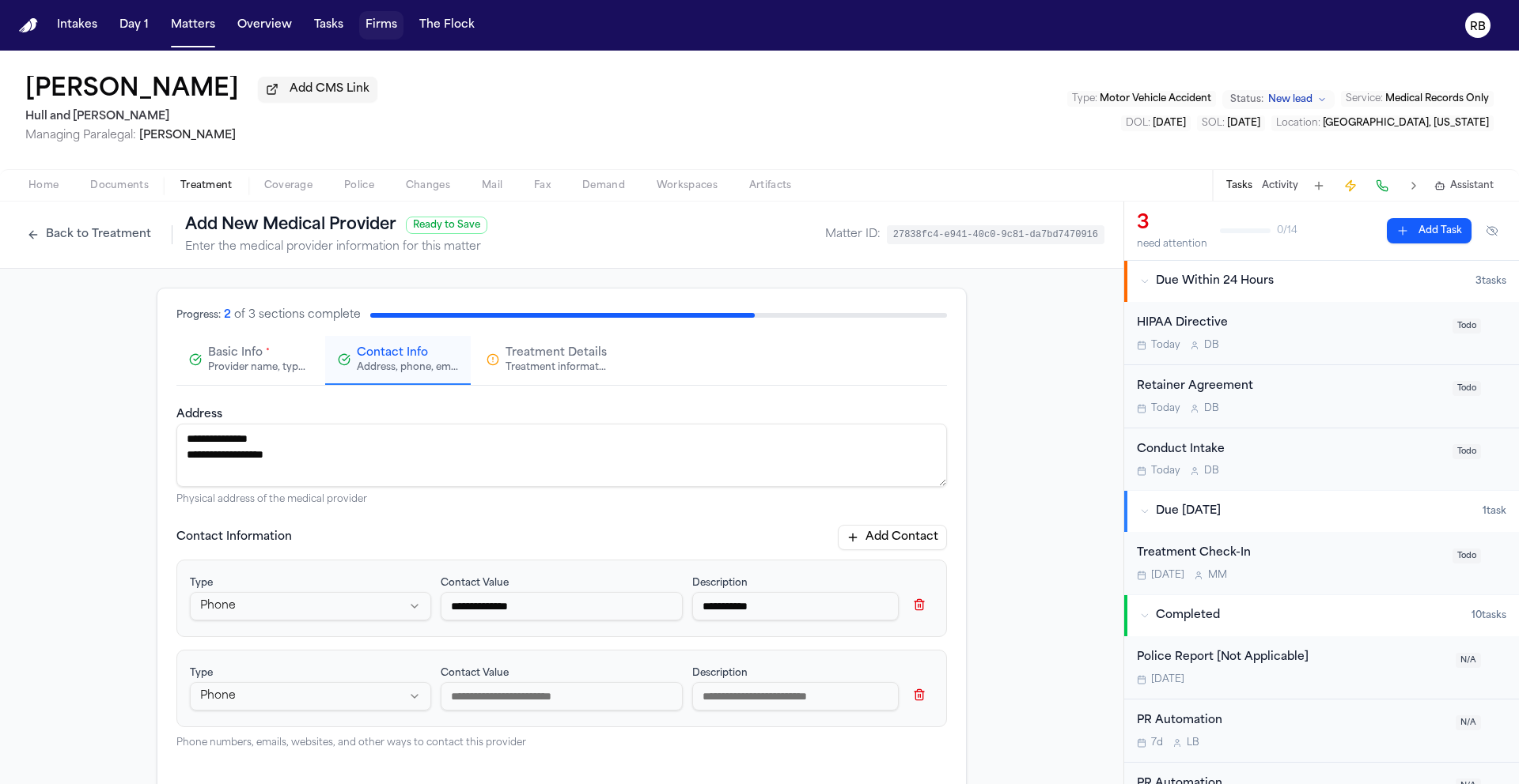
click at [273, 698] on html "**********" at bounding box center [759, 392] width 1519 height 784
select select "***"
click at [540, 698] on input at bounding box center [560, 697] width 241 height 28
type input "**********"
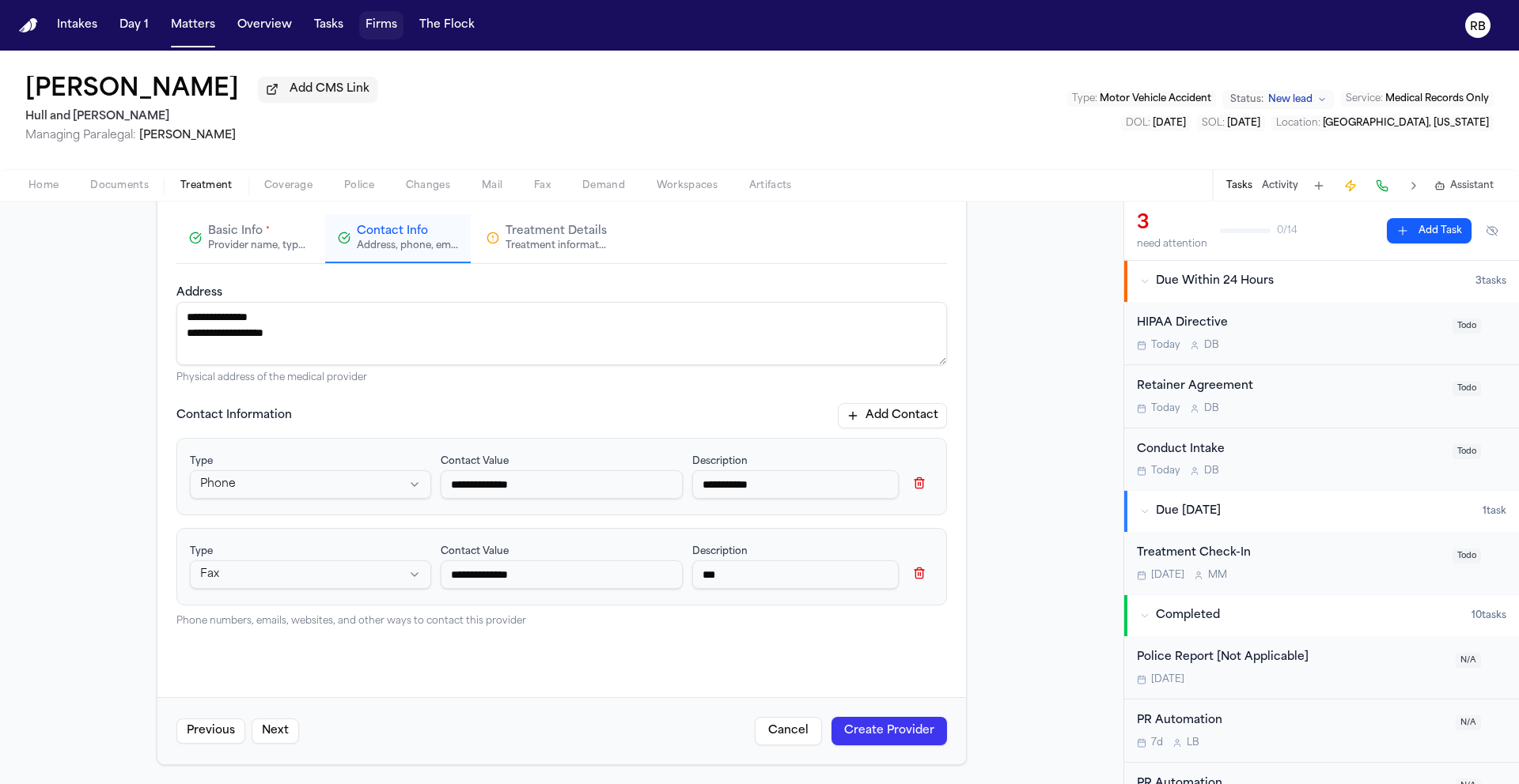
scroll to position [125, 0]
type input "***"
click at [884, 733] on button "Create Provider" at bounding box center [888, 732] width 115 height 28
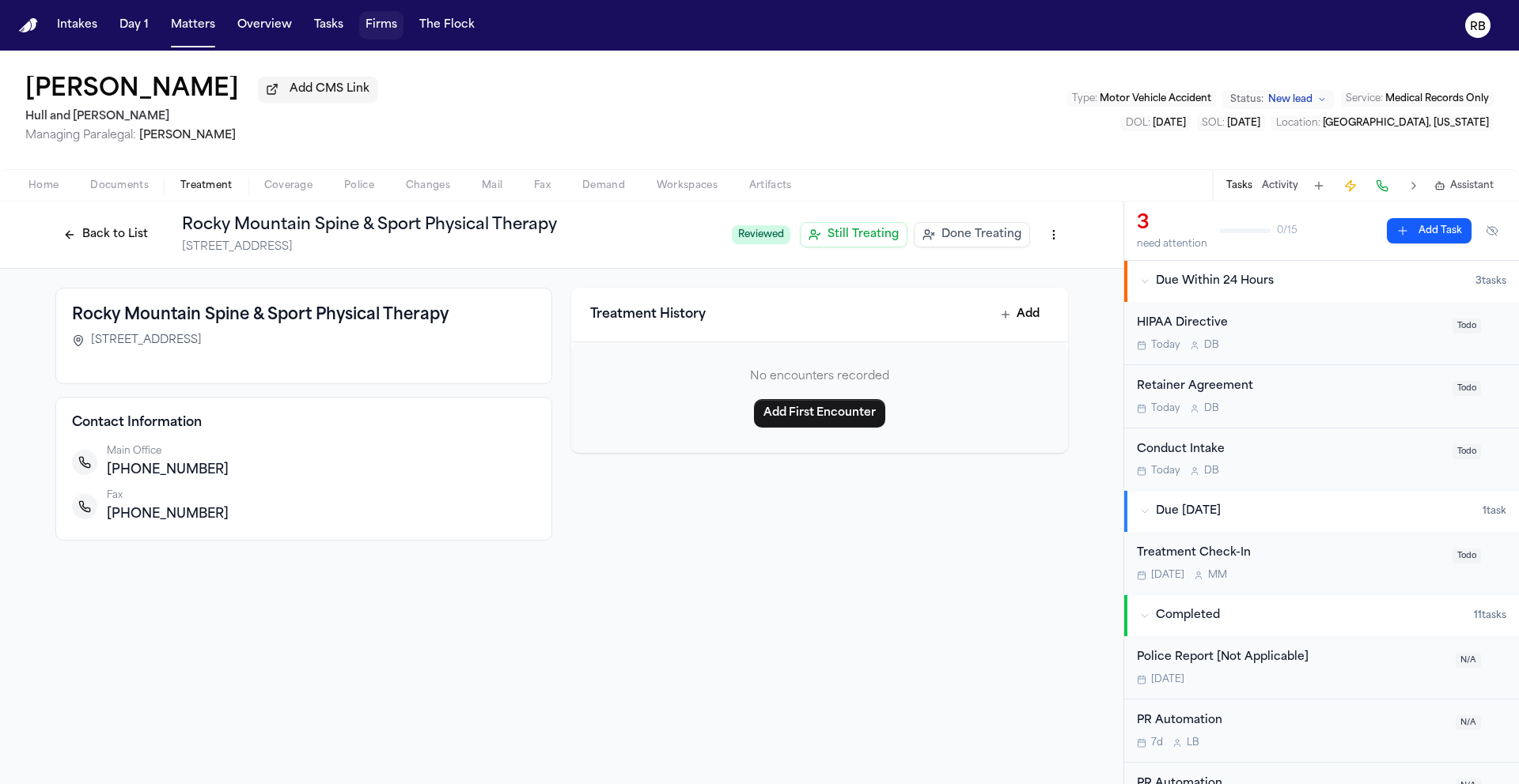
click at [114, 235] on button "Back to List" at bounding box center [105, 234] width 100 height 25
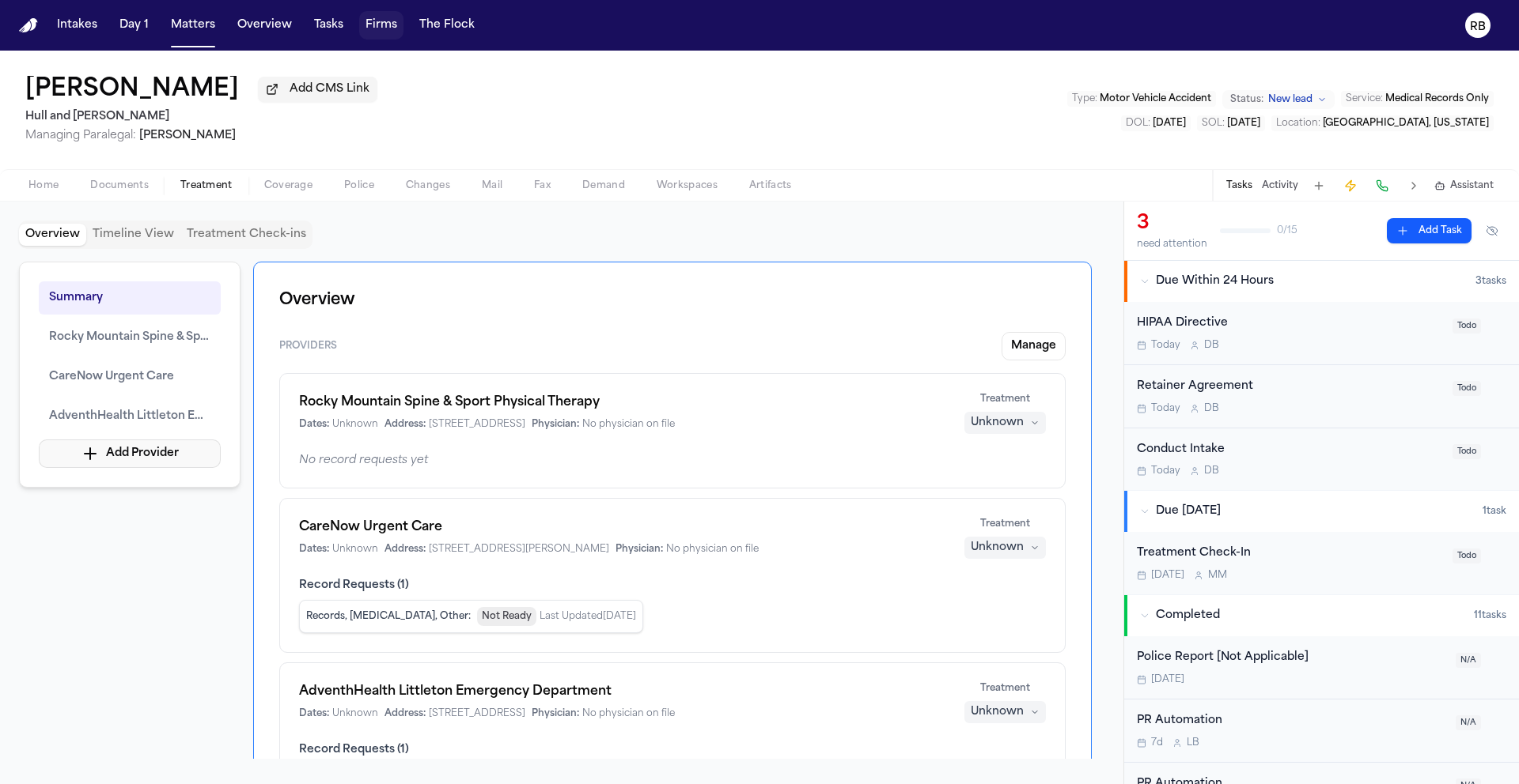
click at [149, 445] on button "Add Provider" at bounding box center [129, 453] width 182 height 28
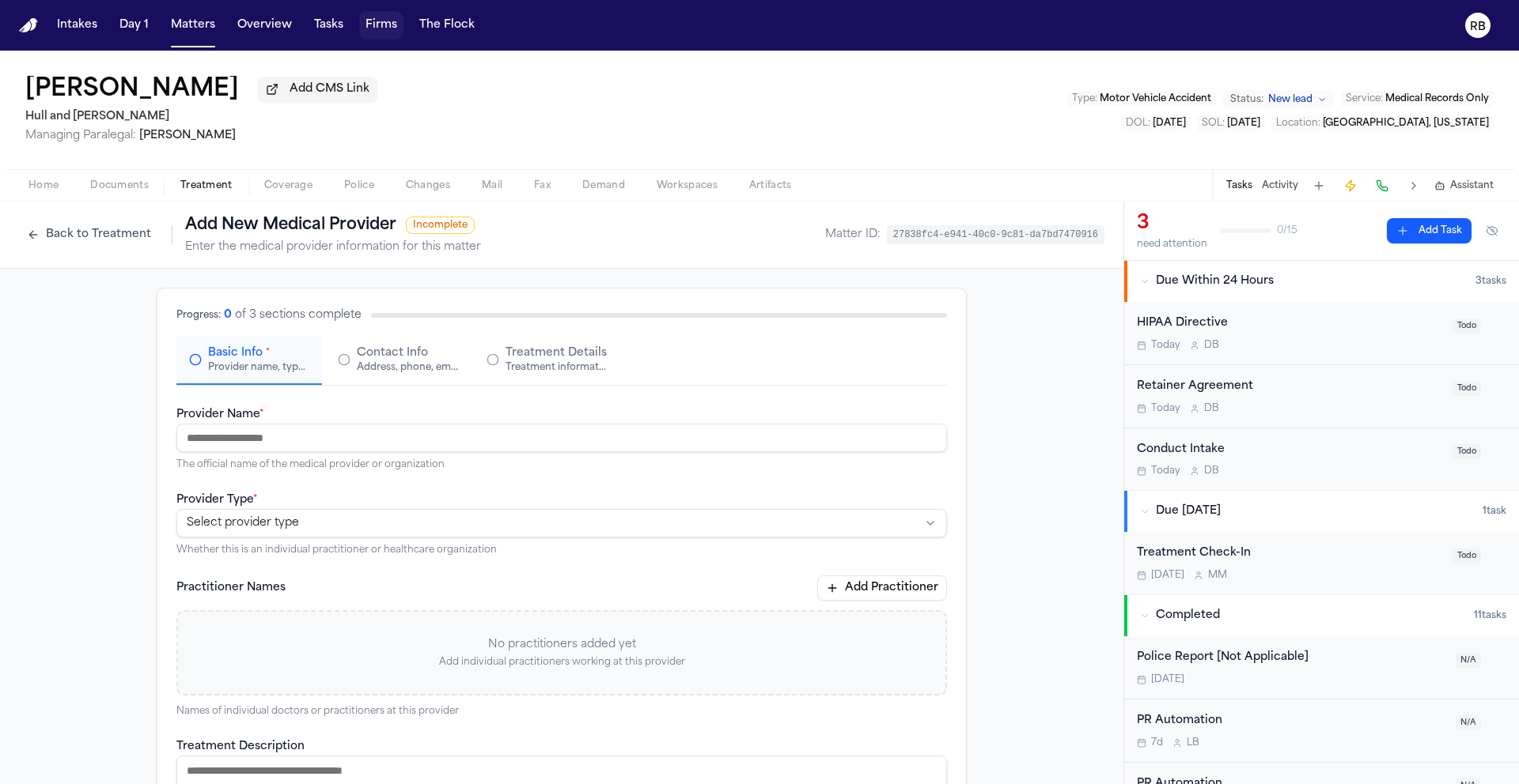
click at [322, 437] on input "Provider Name *" at bounding box center [561, 437] width 770 height 28
type input "**********"
click at [74, 485] on div "**********" at bounding box center [561, 675] width 1124 height 813
click at [246, 519] on html "**********" at bounding box center [759, 392] width 1519 height 784
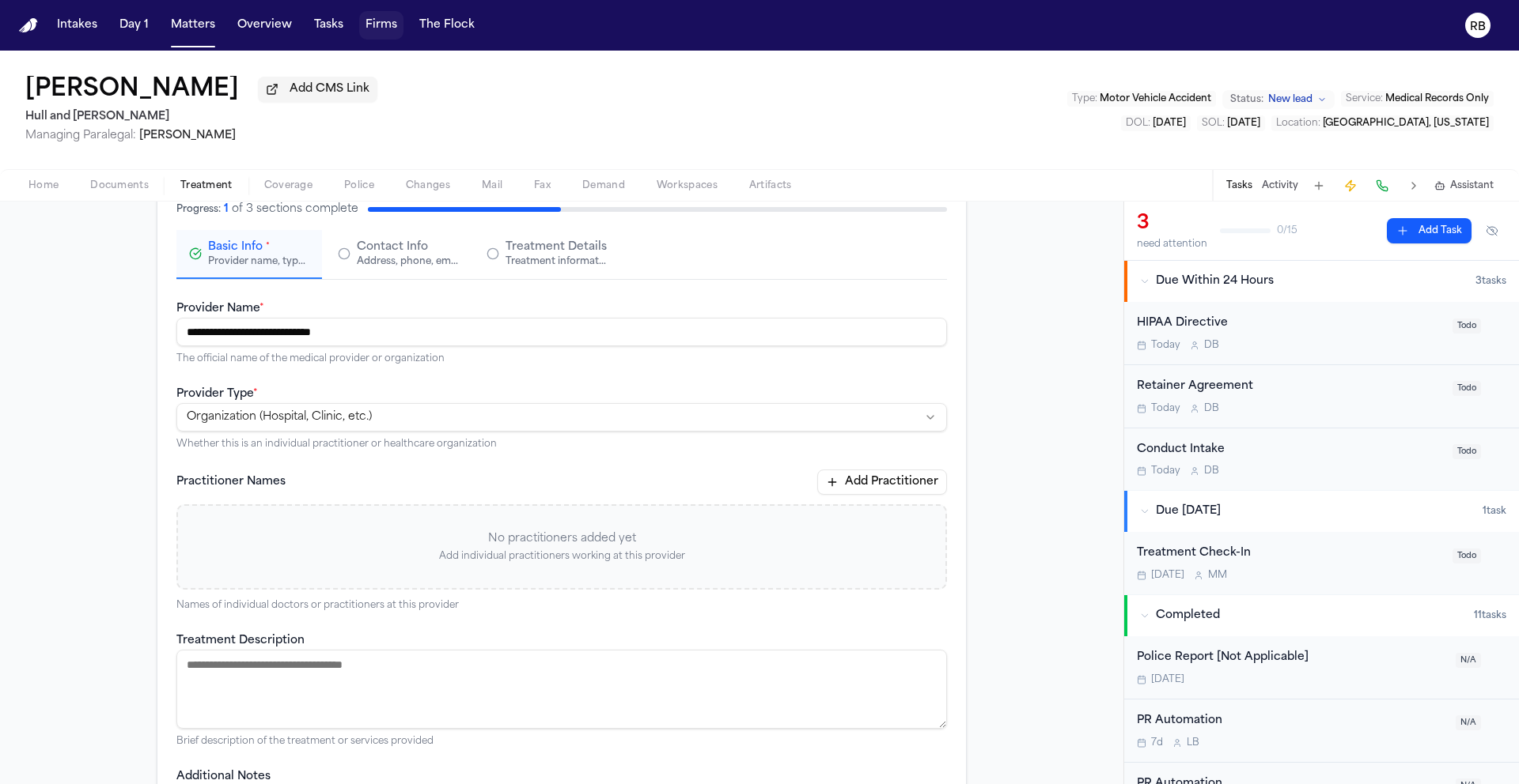
scroll to position [116, 0]
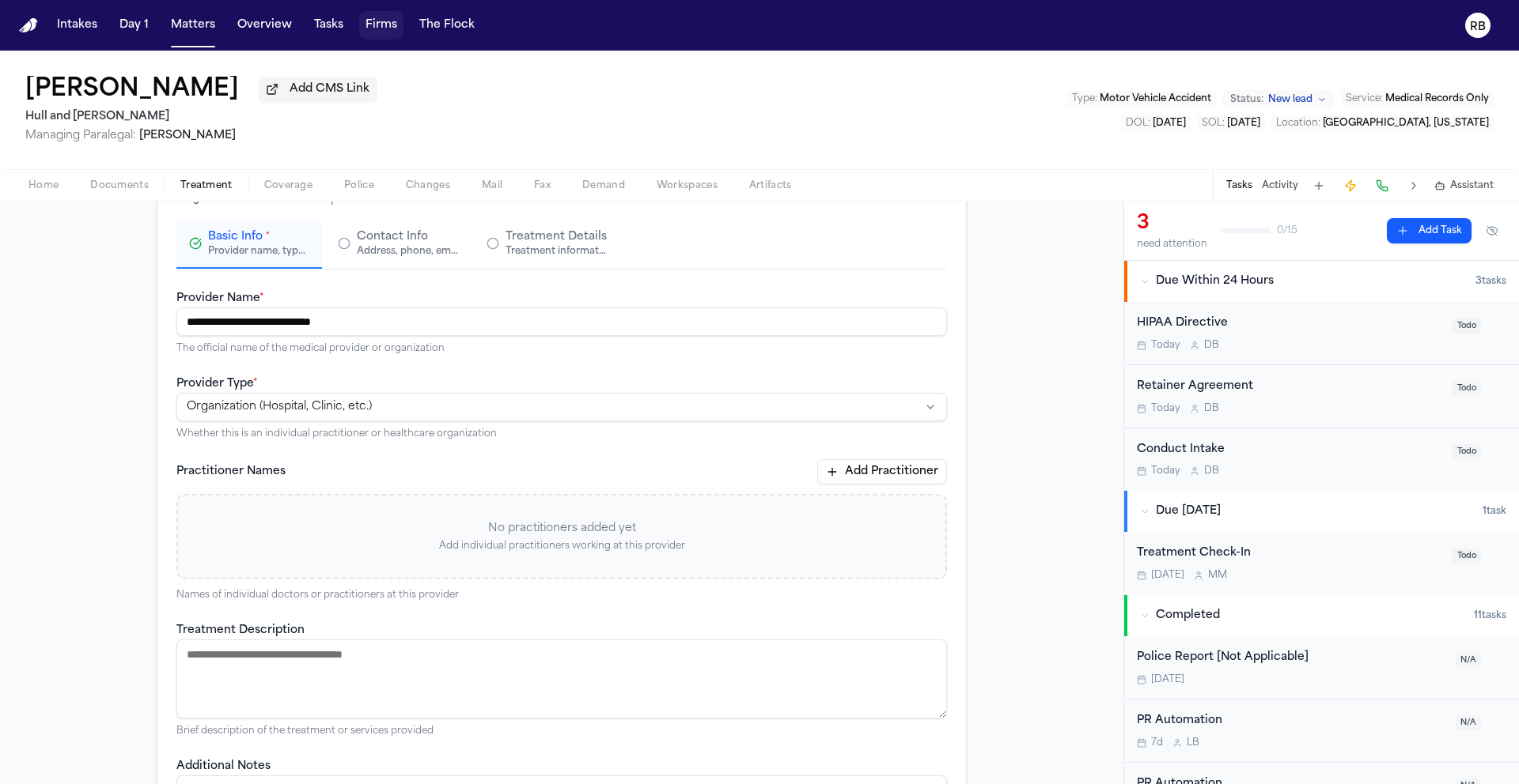
click at [417, 670] on textarea "Treatment Description" at bounding box center [561, 679] width 770 height 79
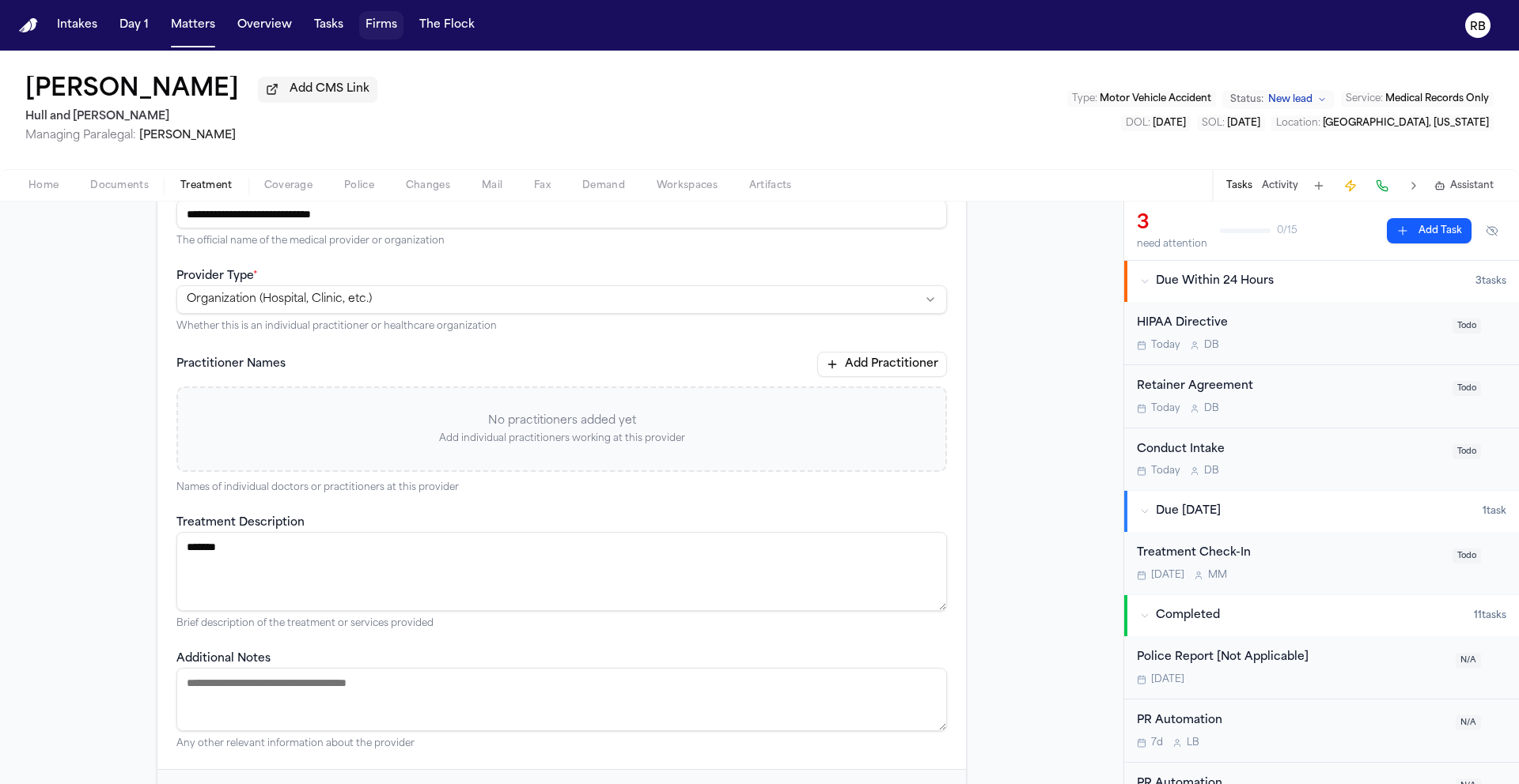
scroll to position [0, 0]
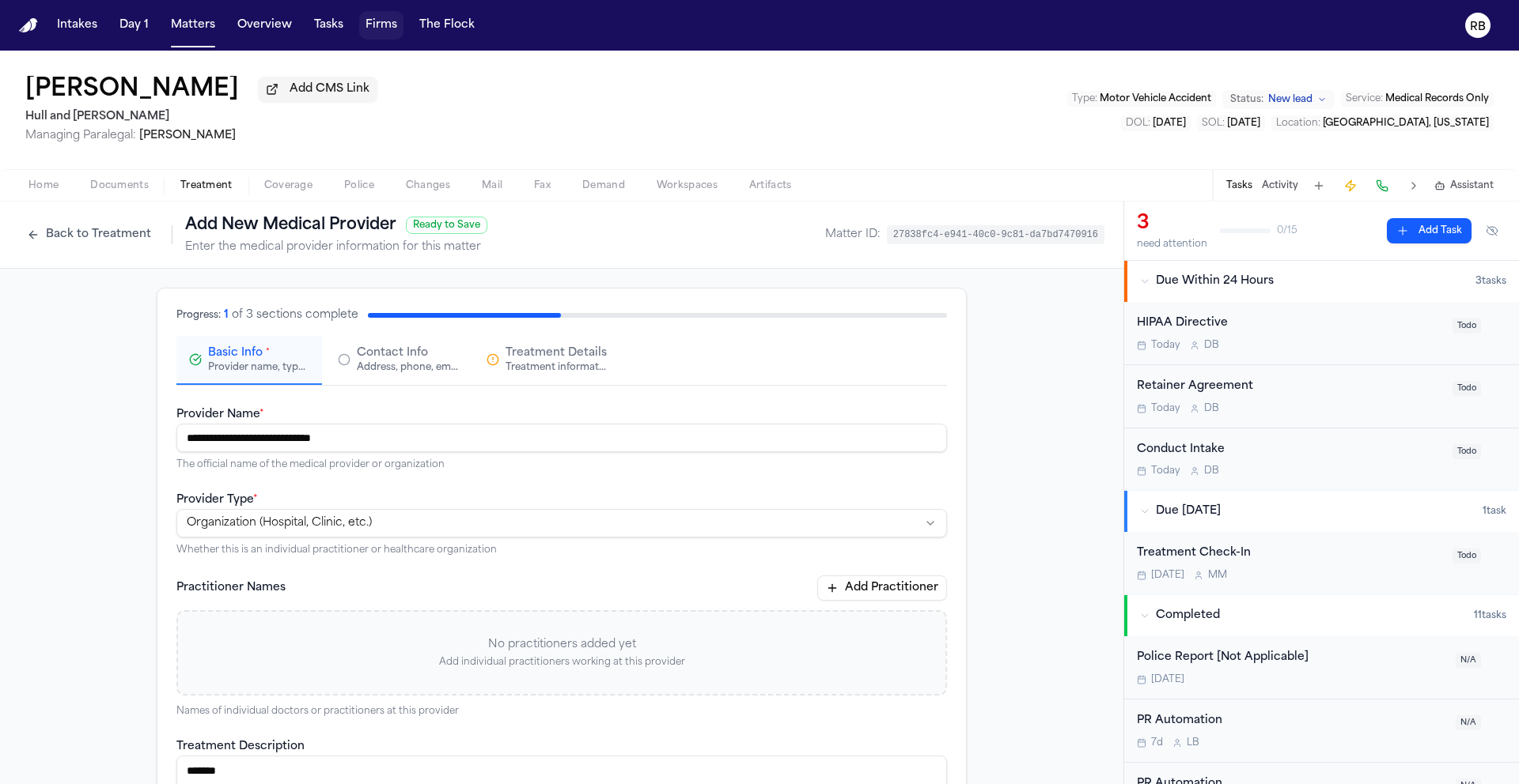
type textarea "*******"
click at [371, 362] on span "Contact Info" at bounding box center [393, 353] width 71 height 16
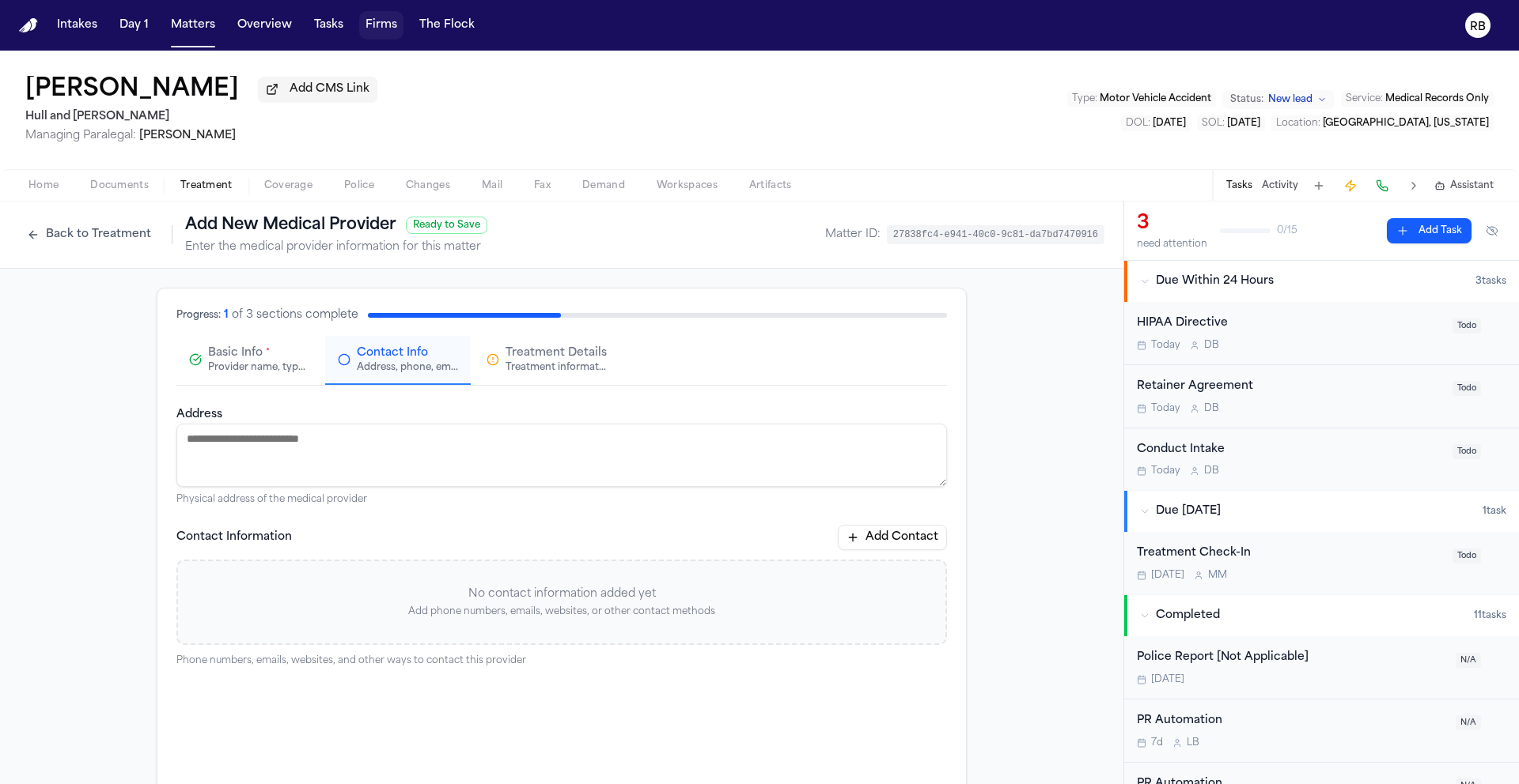
click at [333, 465] on textarea "Address" at bounding box center [561, 455] width 770 height 64
type textarea "**********"
click at [928, 545] on button "Add Contact" at bounding box center [892, 538] width 109 height 25
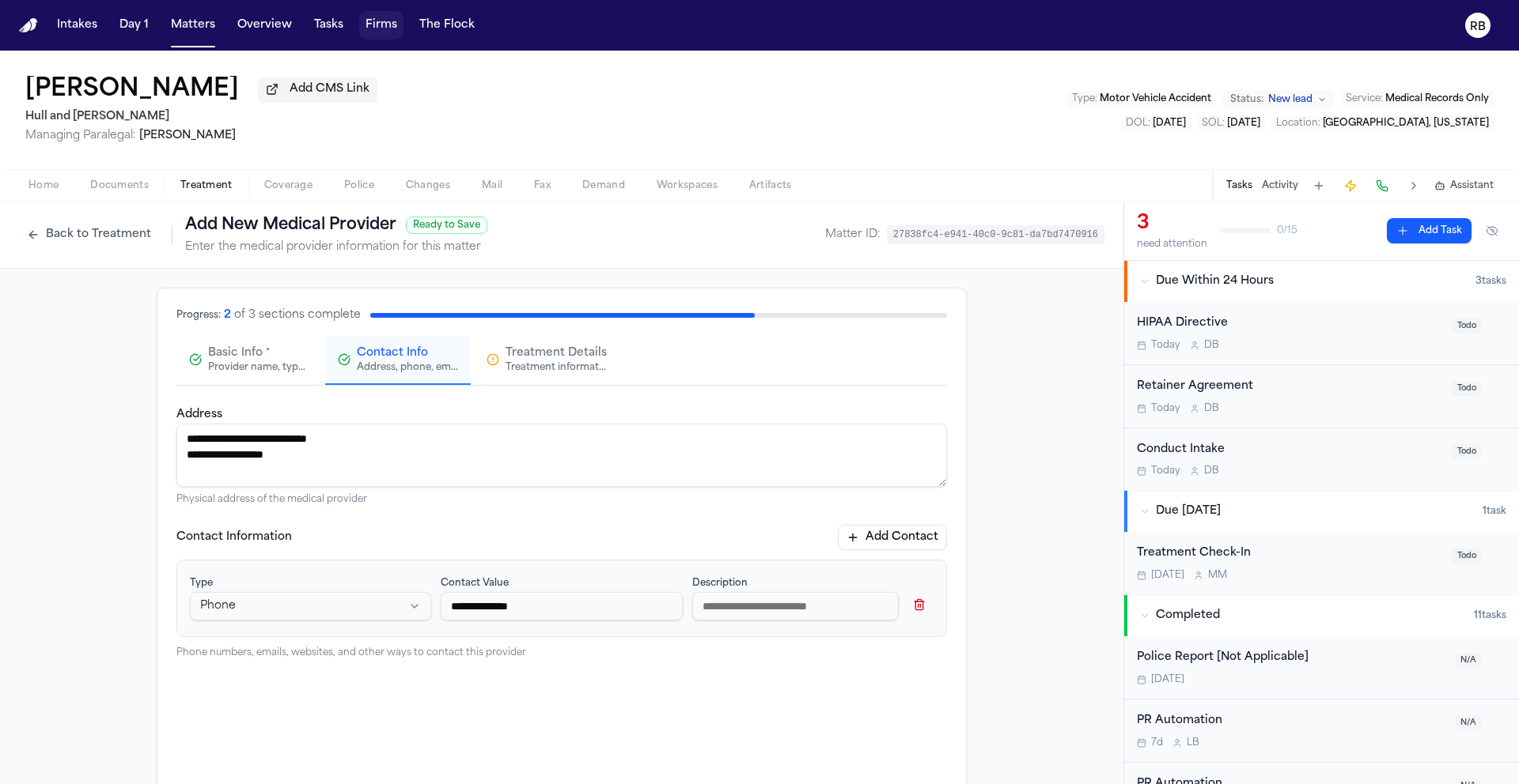
type input "**********"
click at [819, 602] on input at bounding box center [796, 606] width 206 height 28
type input "**********"
click at [908, 531] on button "Add Contact" at bounding box center [892, 538] width 109 height 25
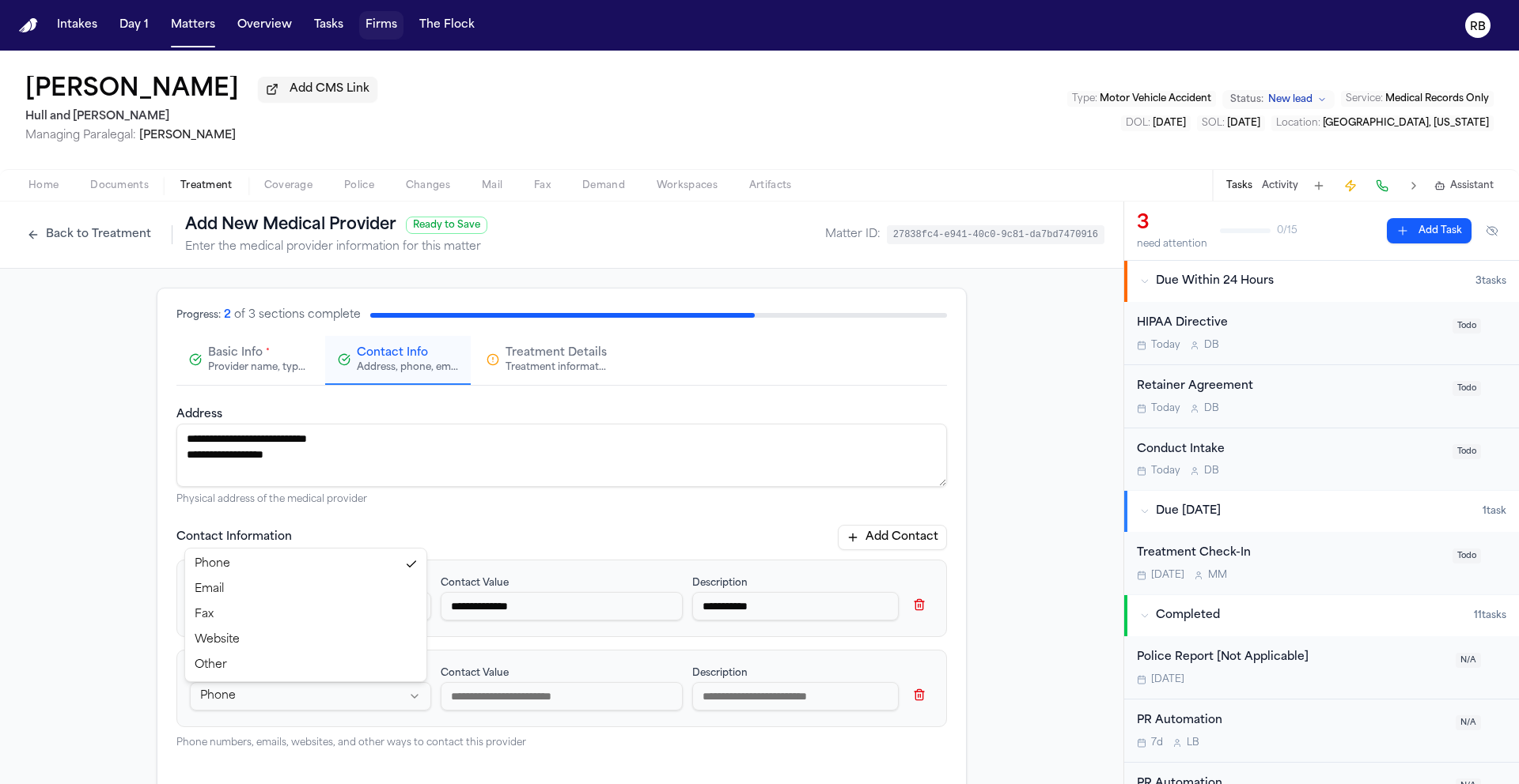
click at [241, 695] on html "**********" at bounding box center [759, 392] width 1519 height 784
select select "***"
click at [512, 700] on input at bounding box center [560, 697] width 241 height 28
type input "**********"
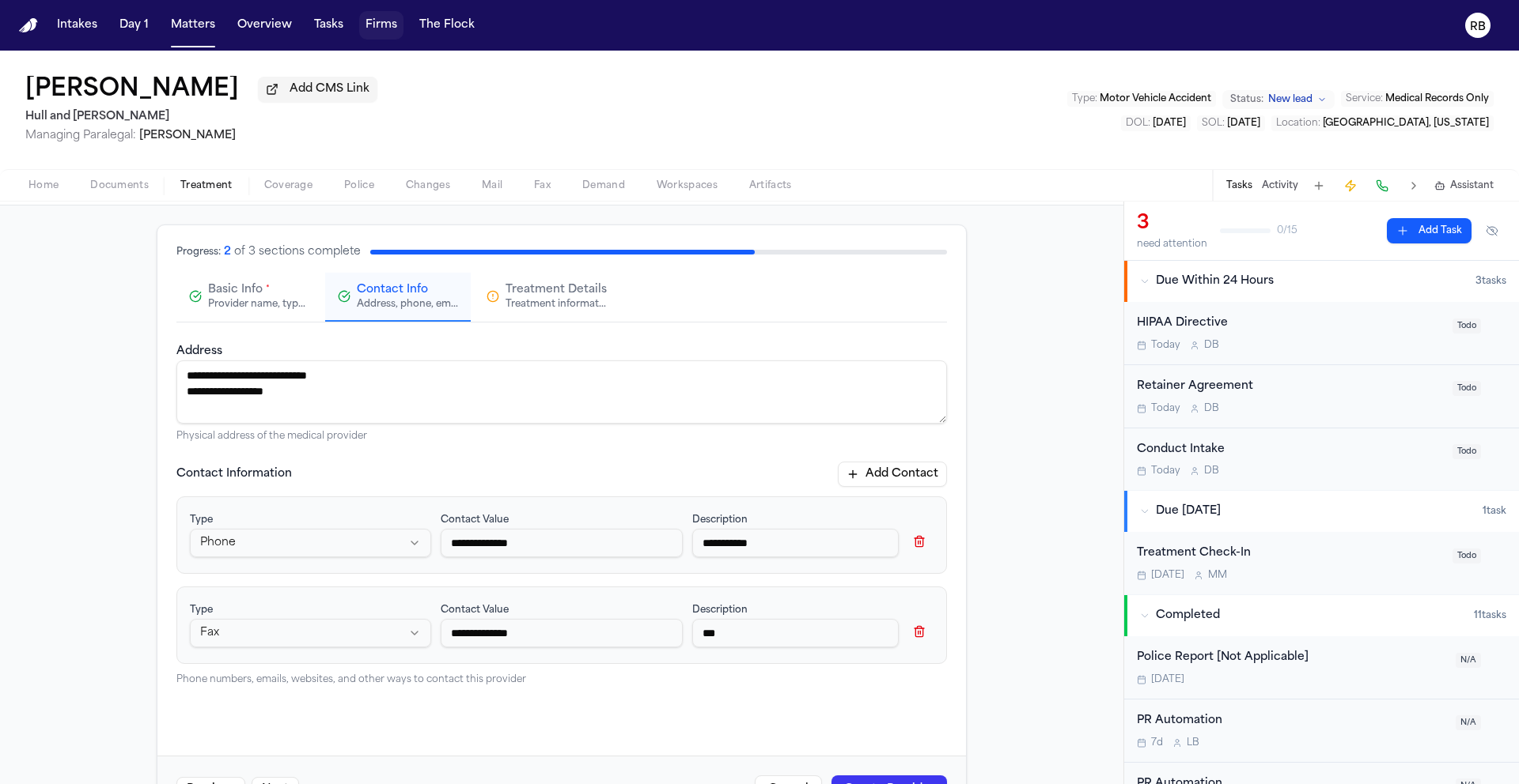
scroll to position [125, 0]
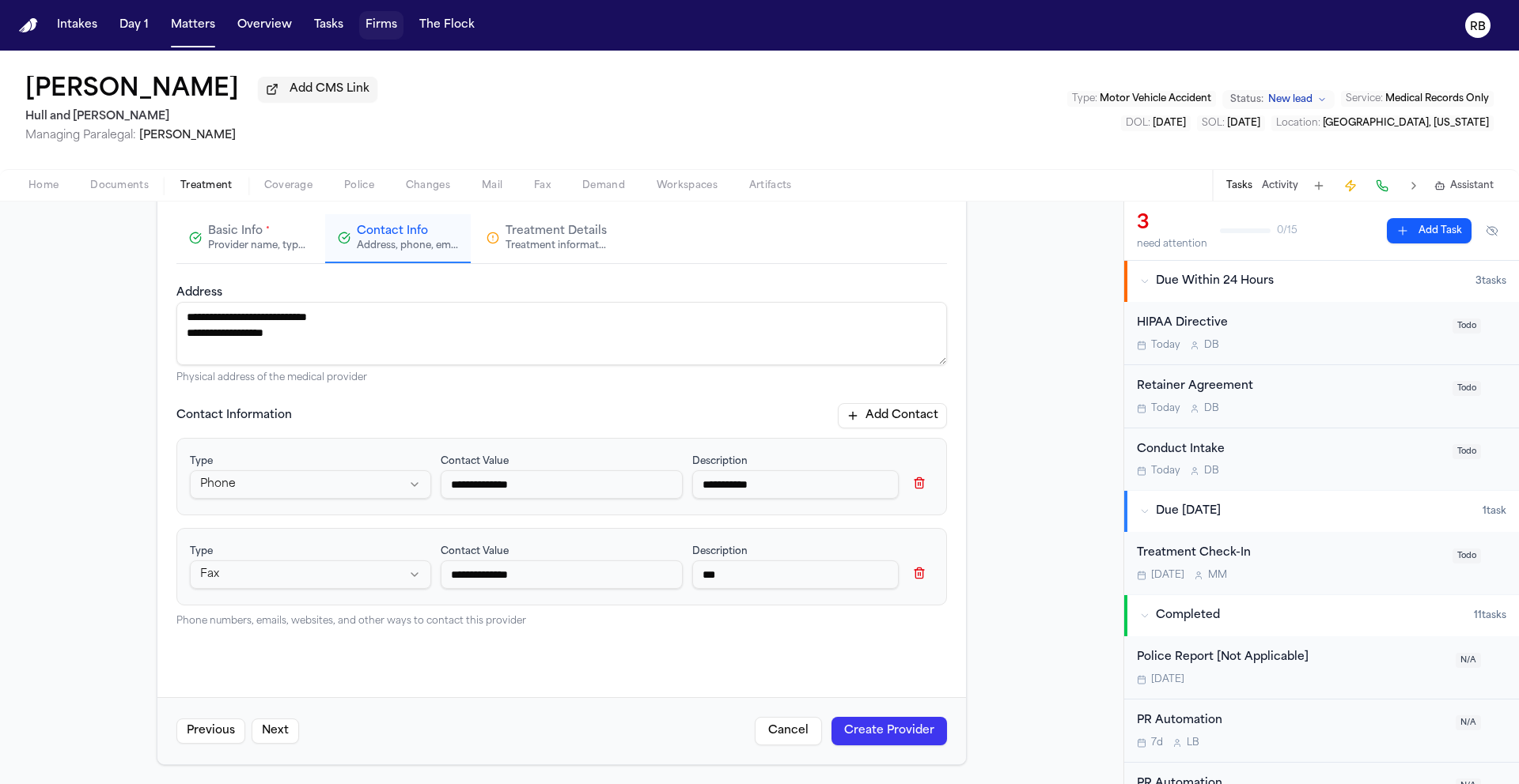
type input "***"
click at [904, 727] on button "Create Provider" at bounding box center [888, 732] width 115 height 28
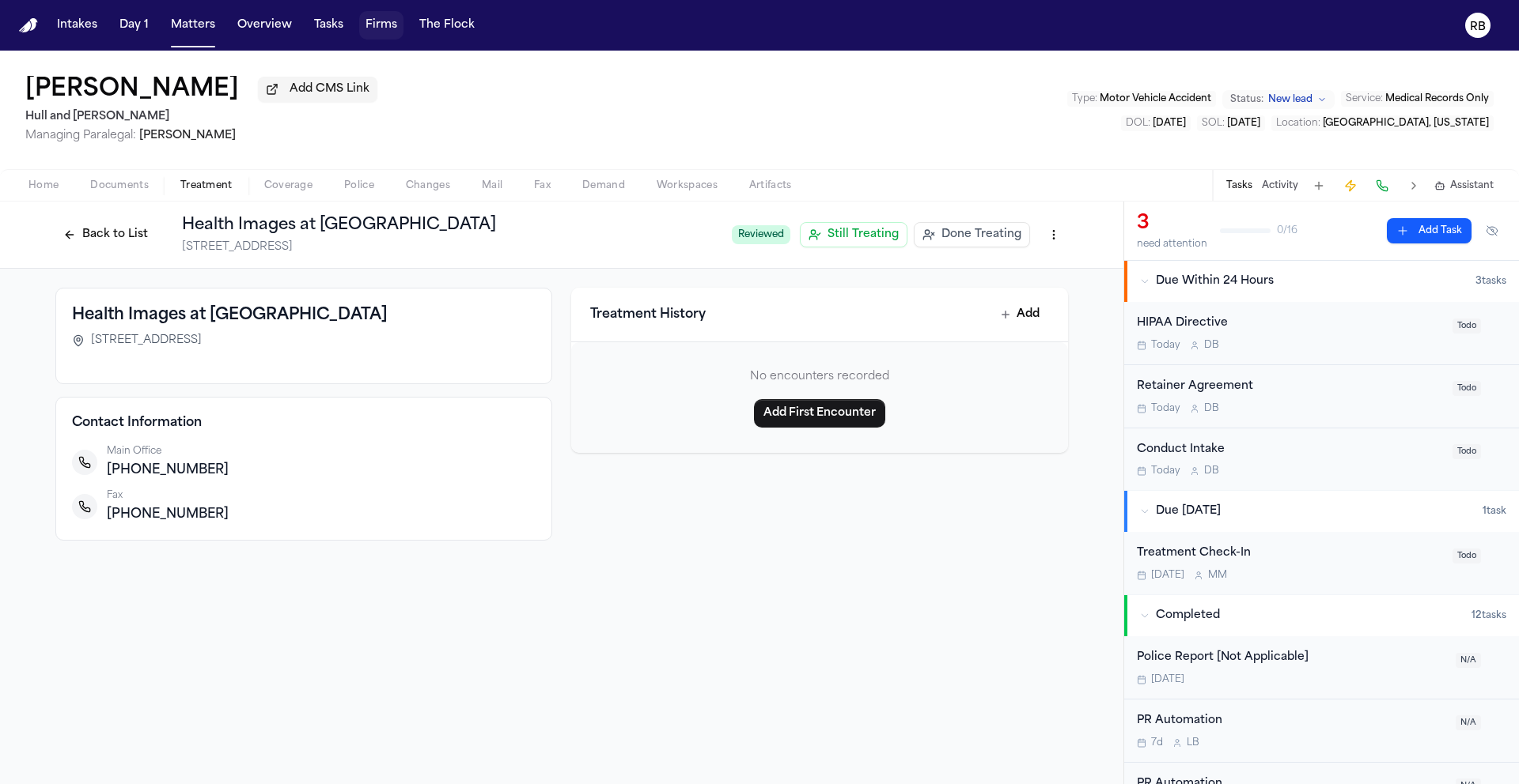
click at [115, 196] on span "button" at bounding box center [119, 195] width 78 height 2
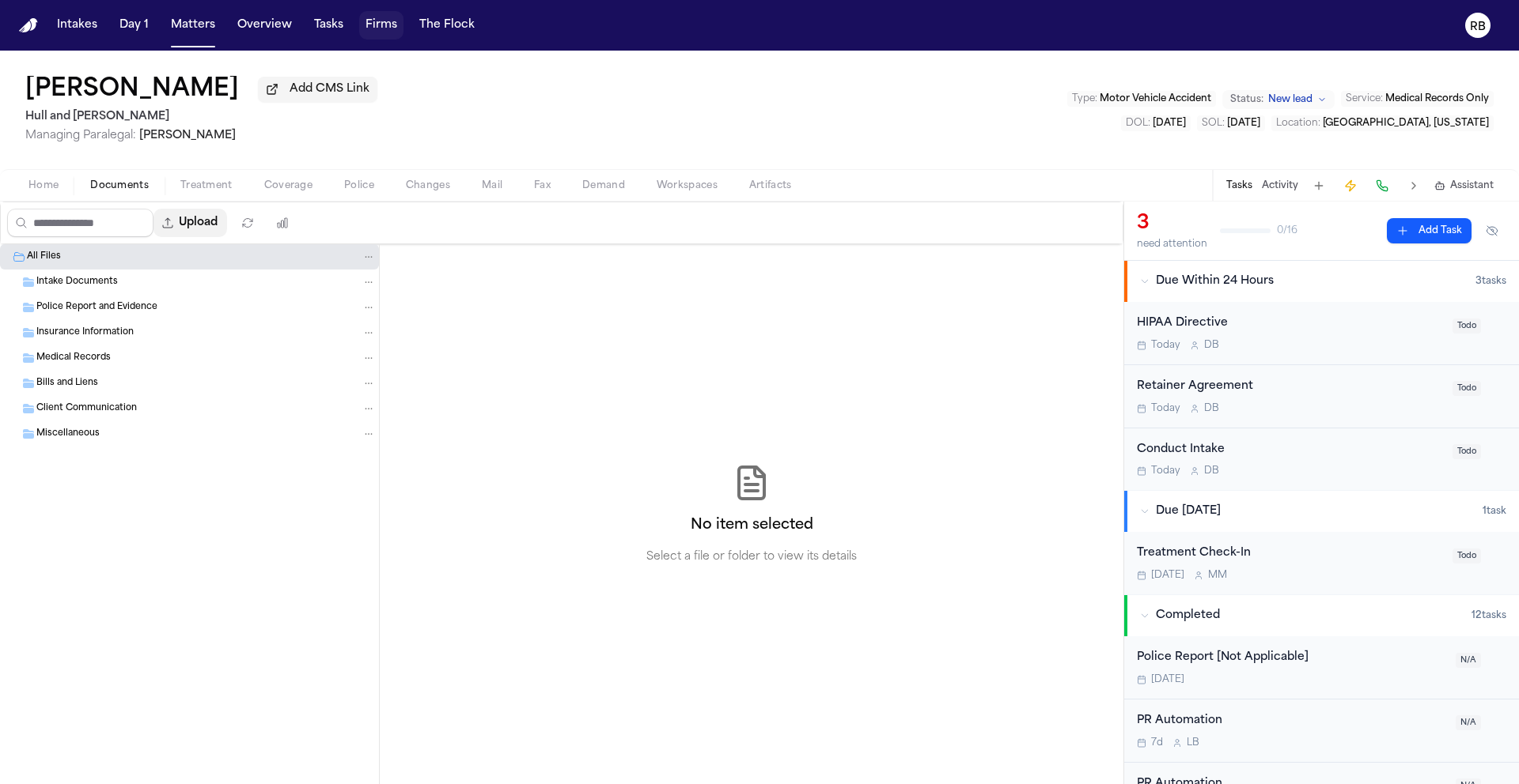
click at [210, 226] on button "Upload" at bounding box center [190, 223] width 74 height 28
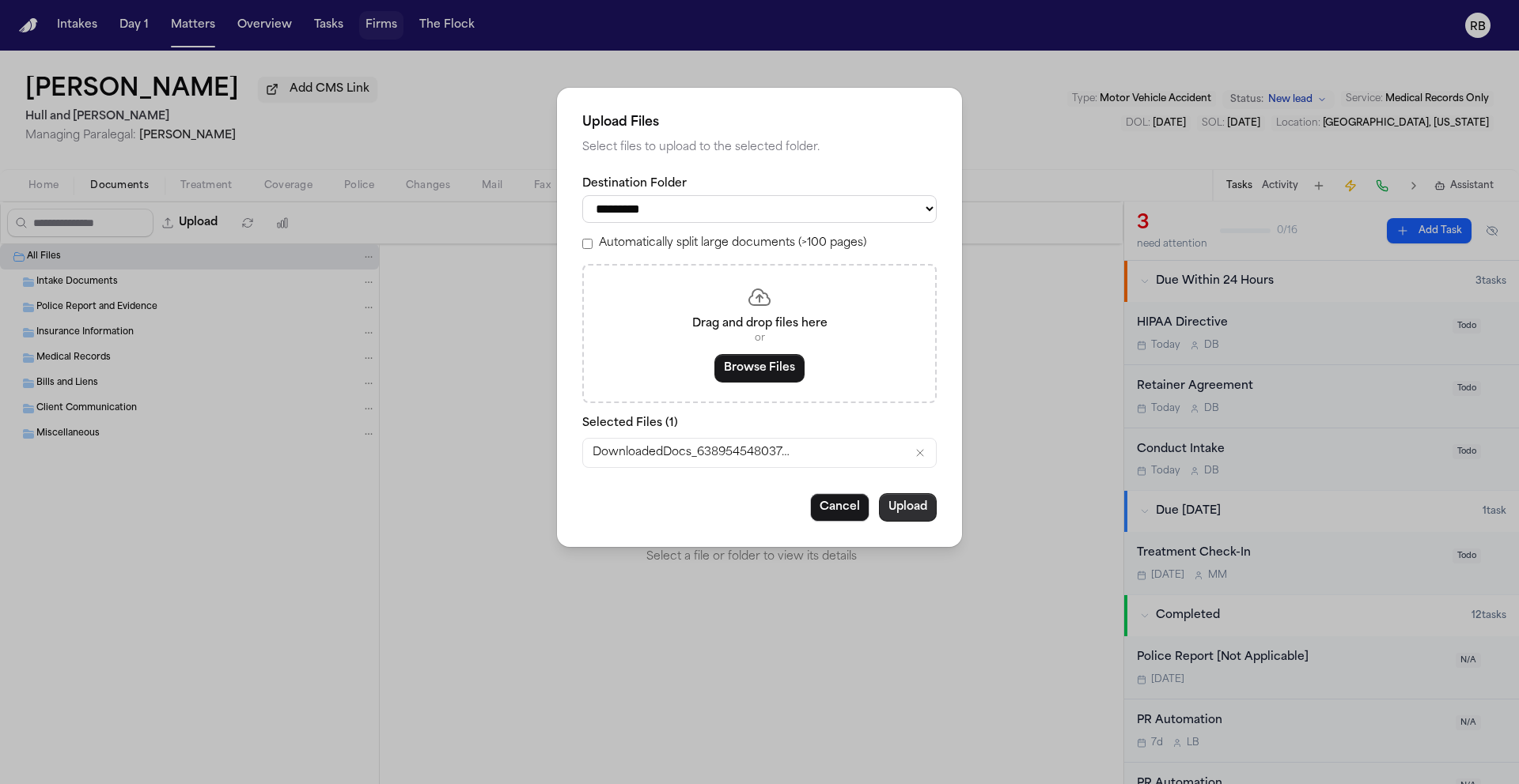
click at [914, 514] on button "Upload" at bounding box center [908, 508] width 58 height 28
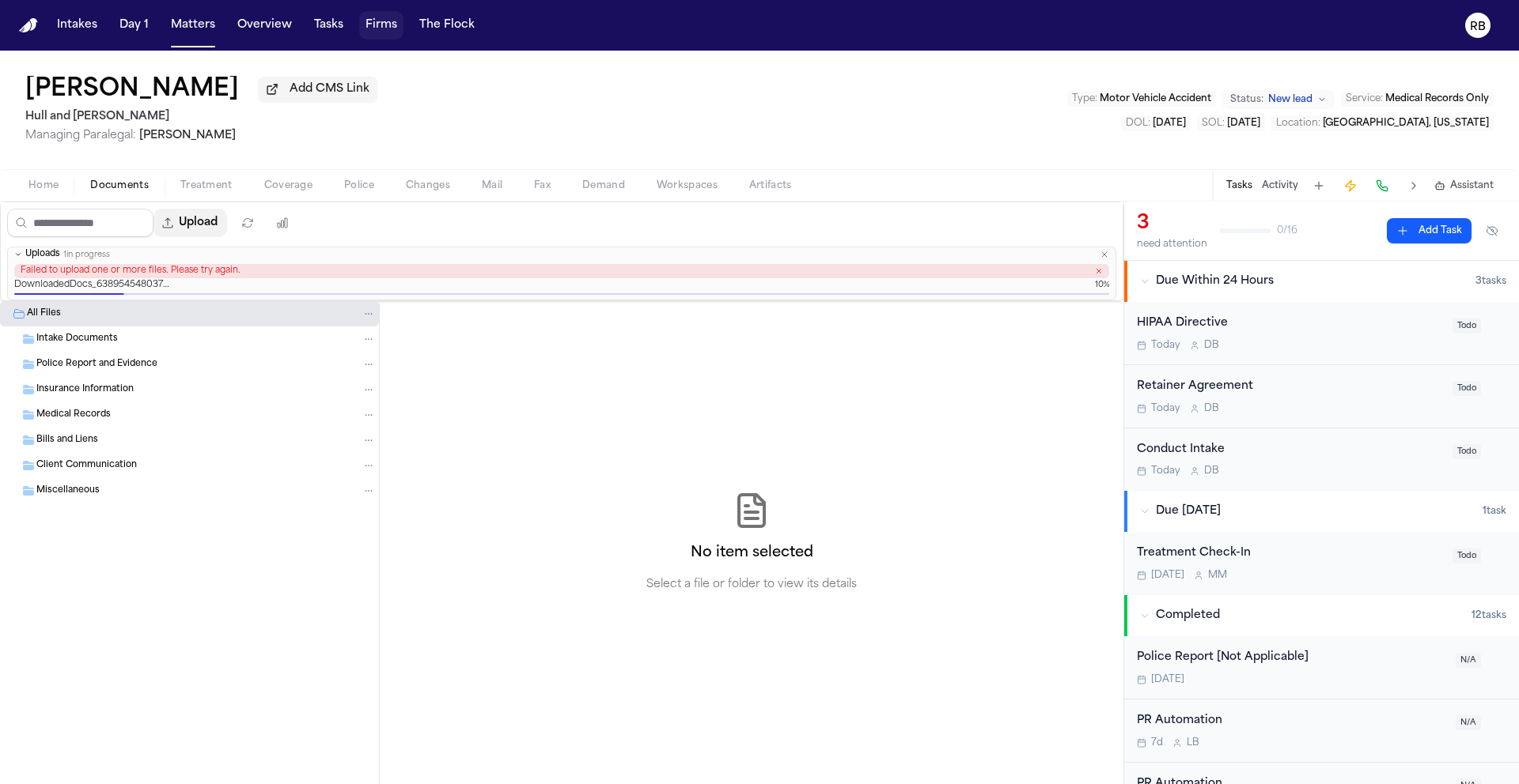
click at [216, 228] on button "Upload" at bounding box center [190, 223] width 74 height 28
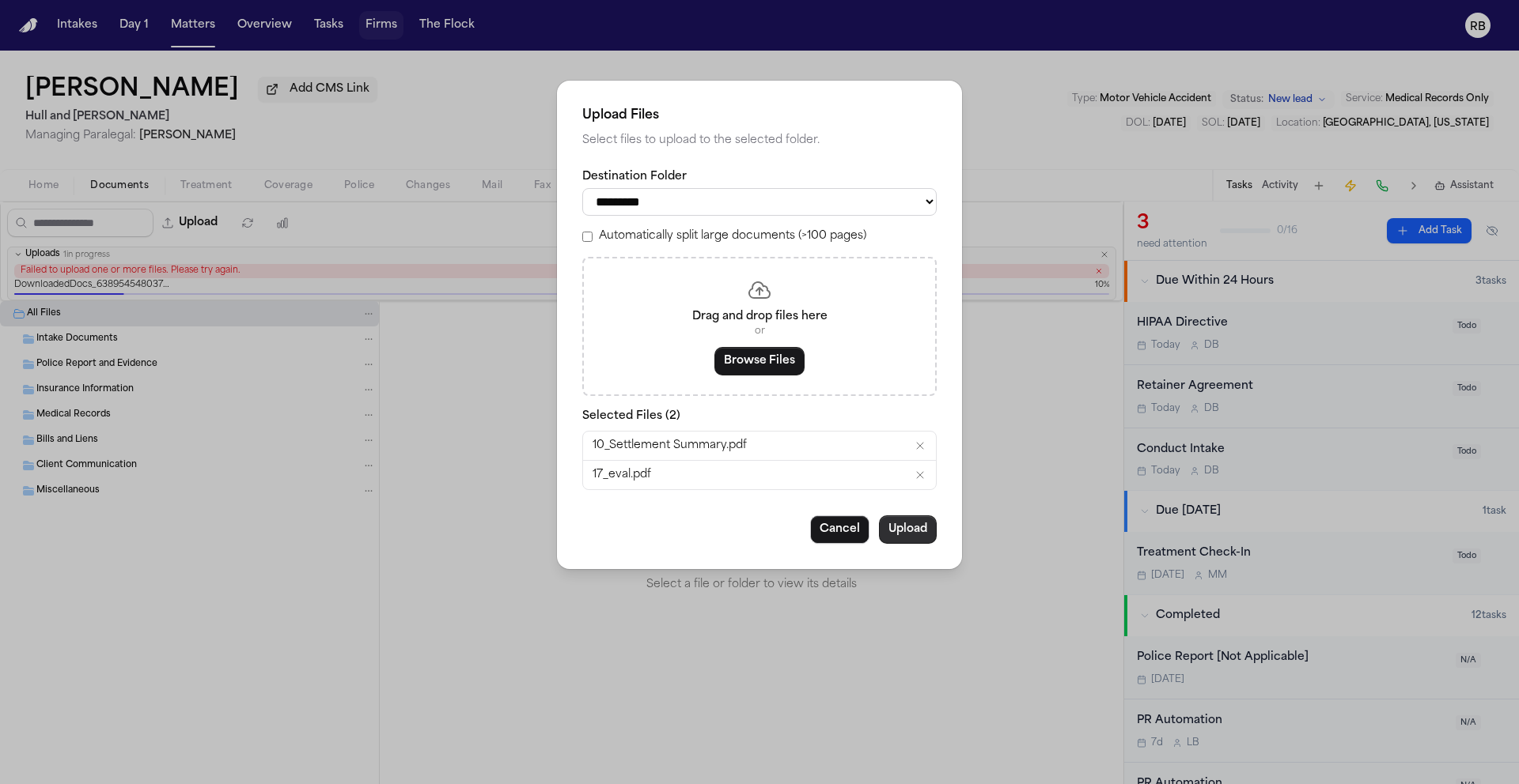
click at [912, 533] on button "Upload" at bounding box center [908, 529] width 58 height 28
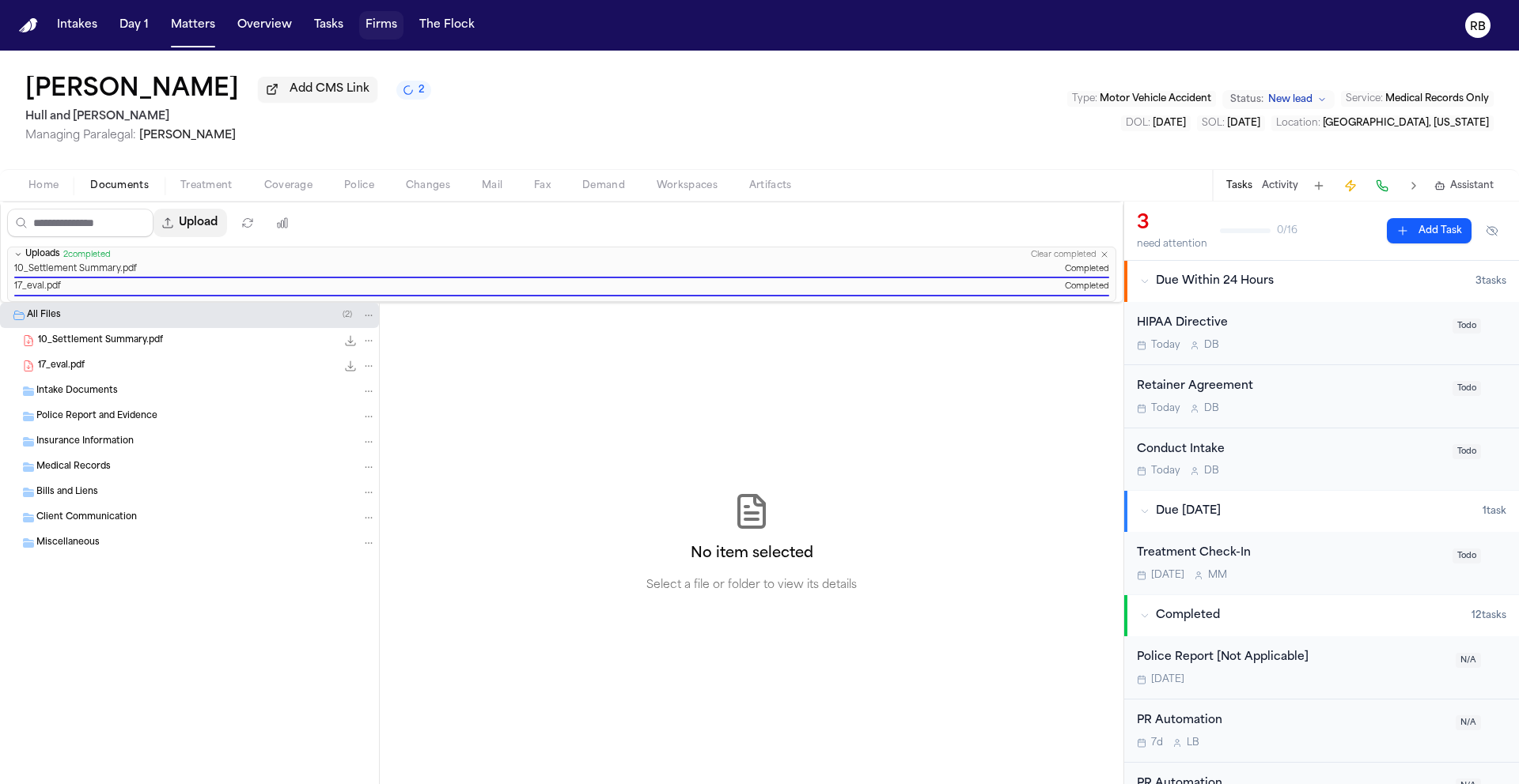
click at [210, 226] on button "Upload" at bounding box center [190, 223] width 74 height 28
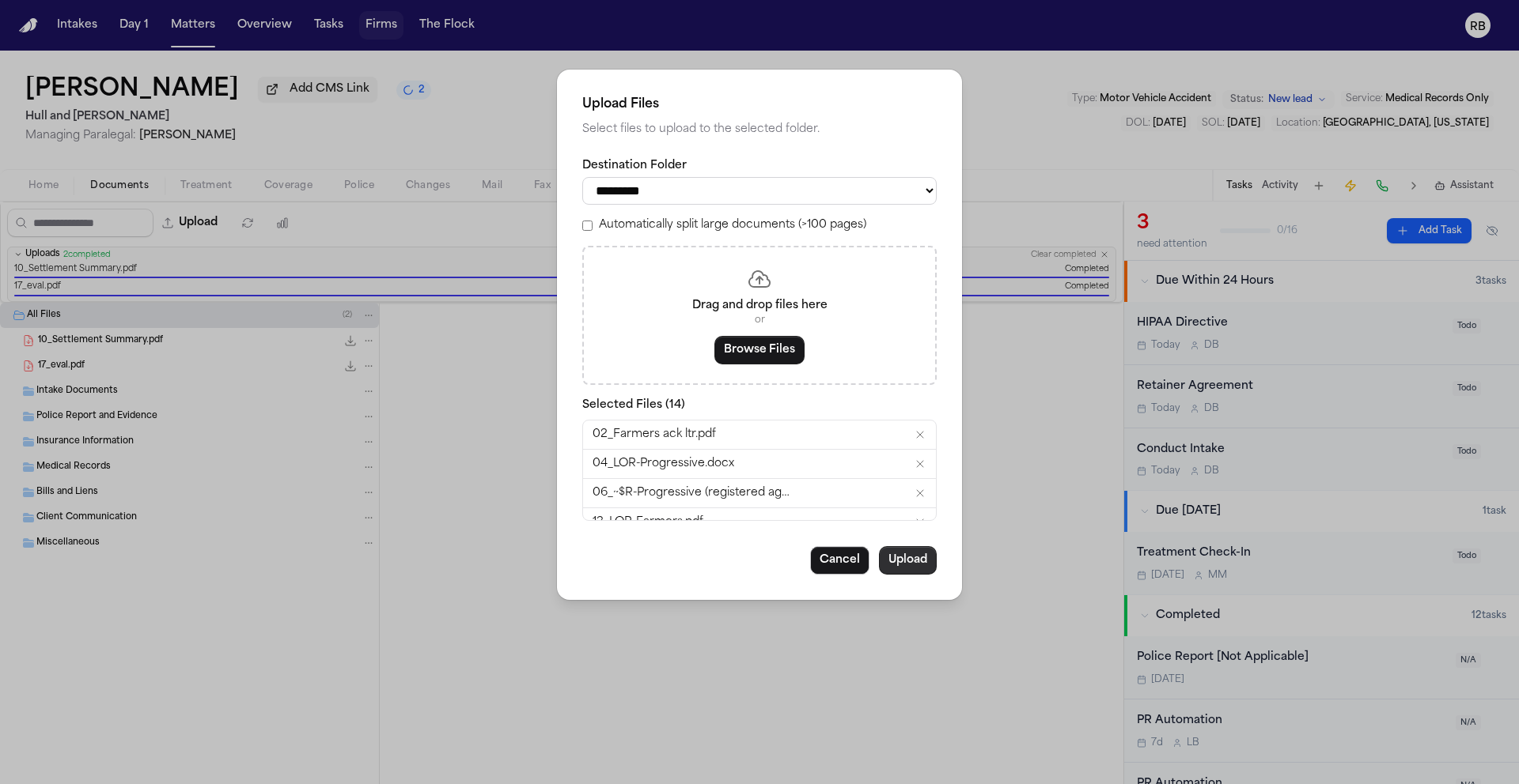
click at [915, 570] on button "Upload" at bounding box center [908, 560] width 58 height 28
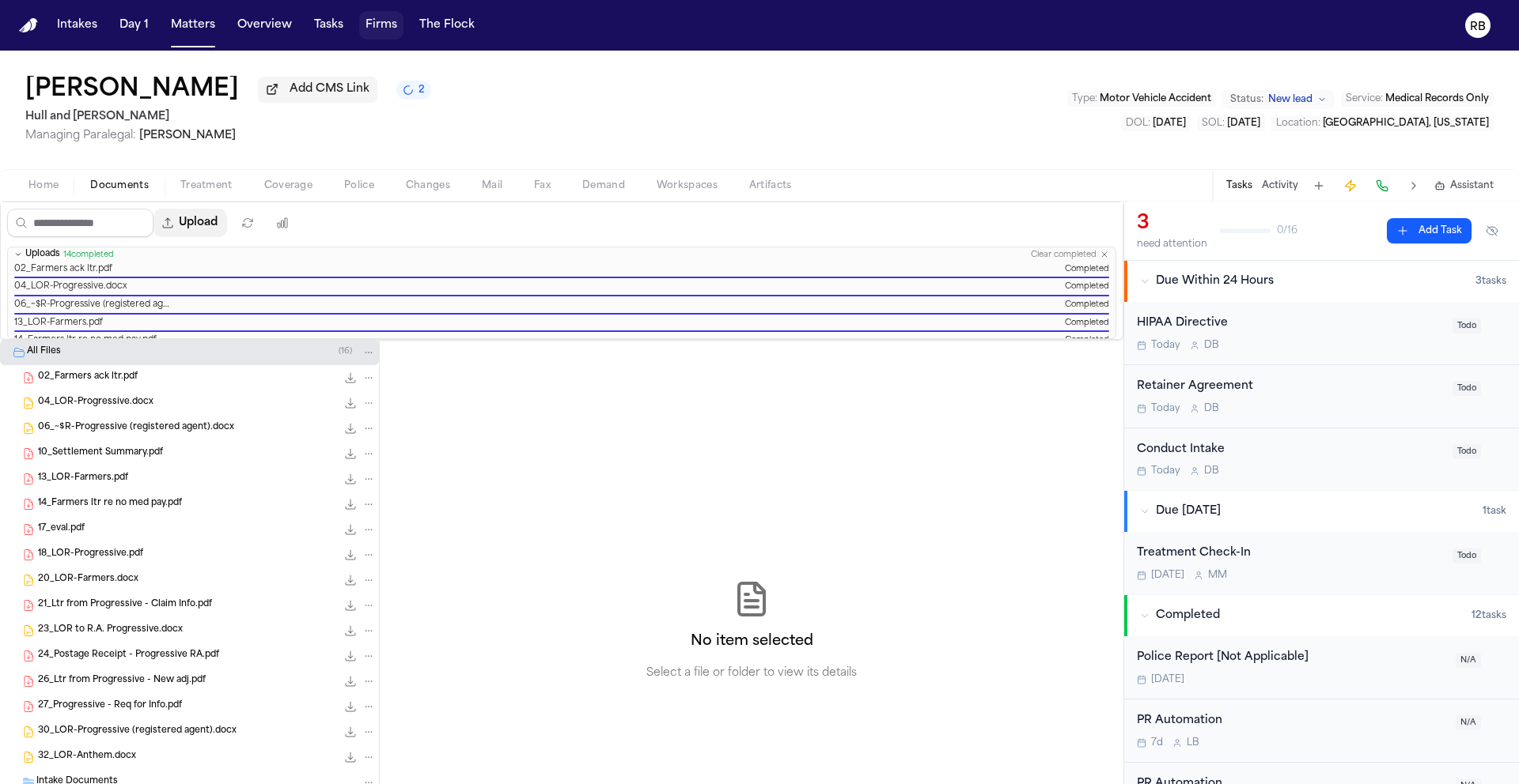
click at [216, 227] on button "Upload" at bounding box center [190, 223] width 74 height 28
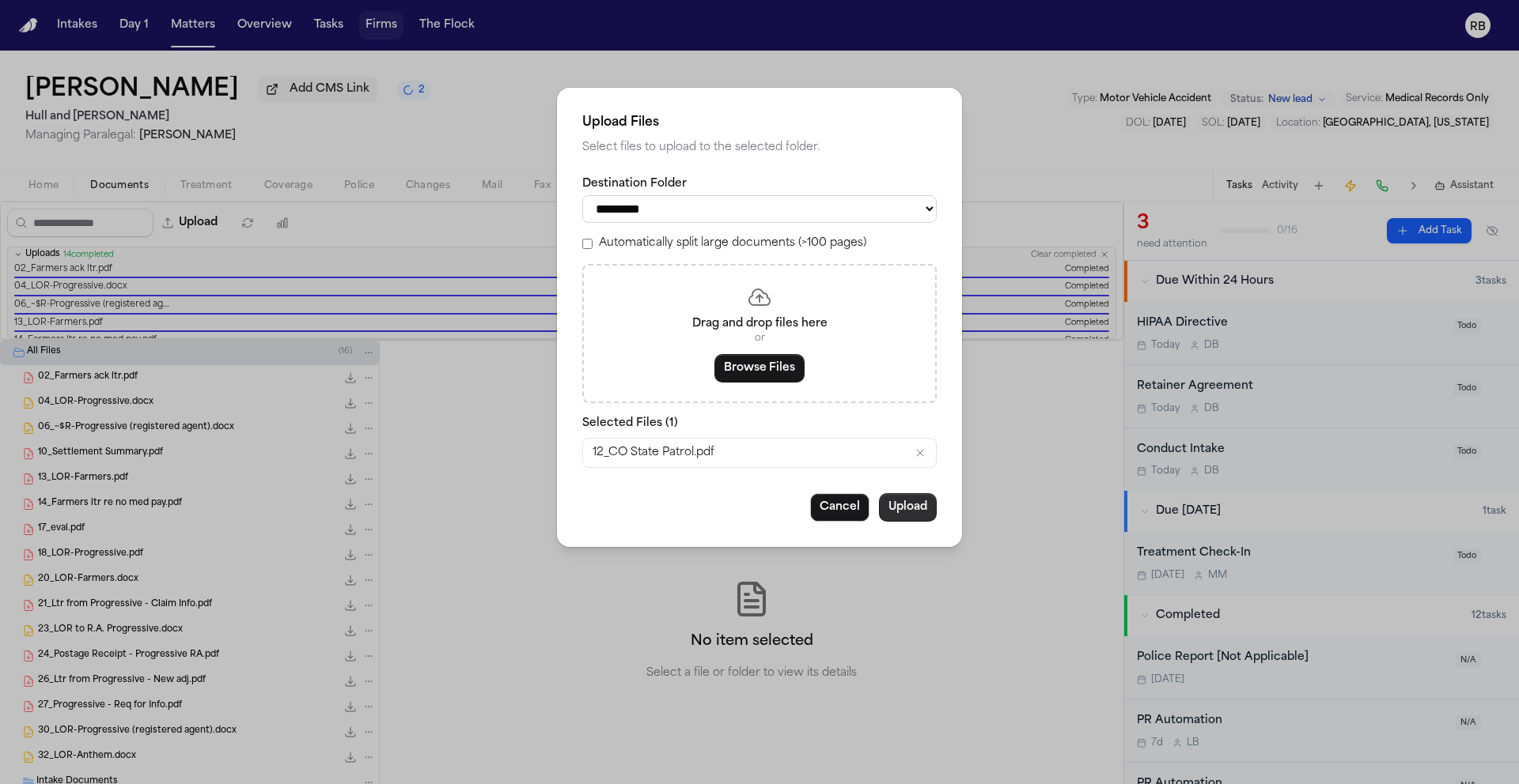
click at [916, 520] on button "Upload" at bounding box center [908, 508] width 58 height 28
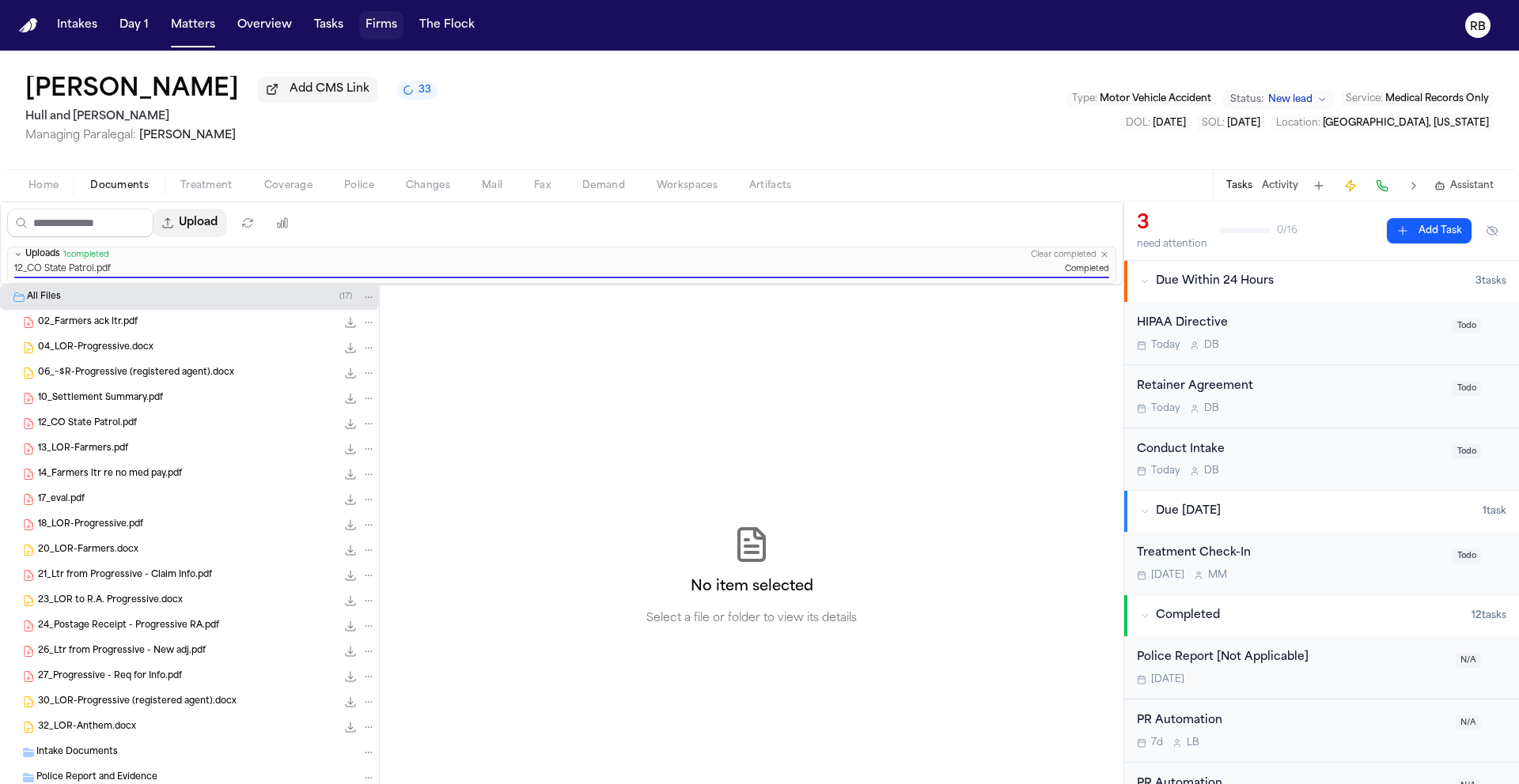
click at [205, 223] on button "Upload" at bounding box center [190, 223] width 74 height 28
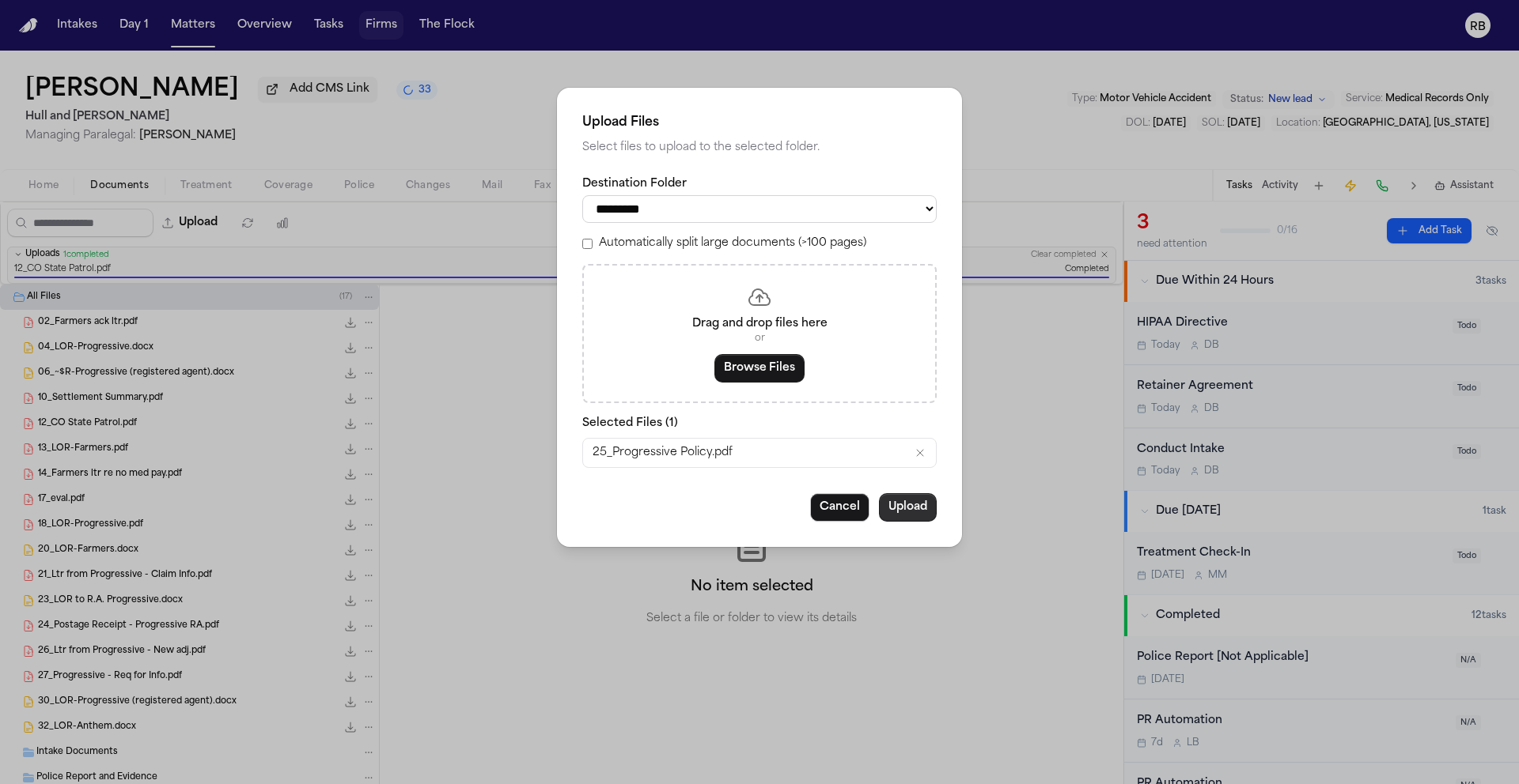
click at [902, 511] on button "Upload" at bounding box center [908, 508] width 58 height 28
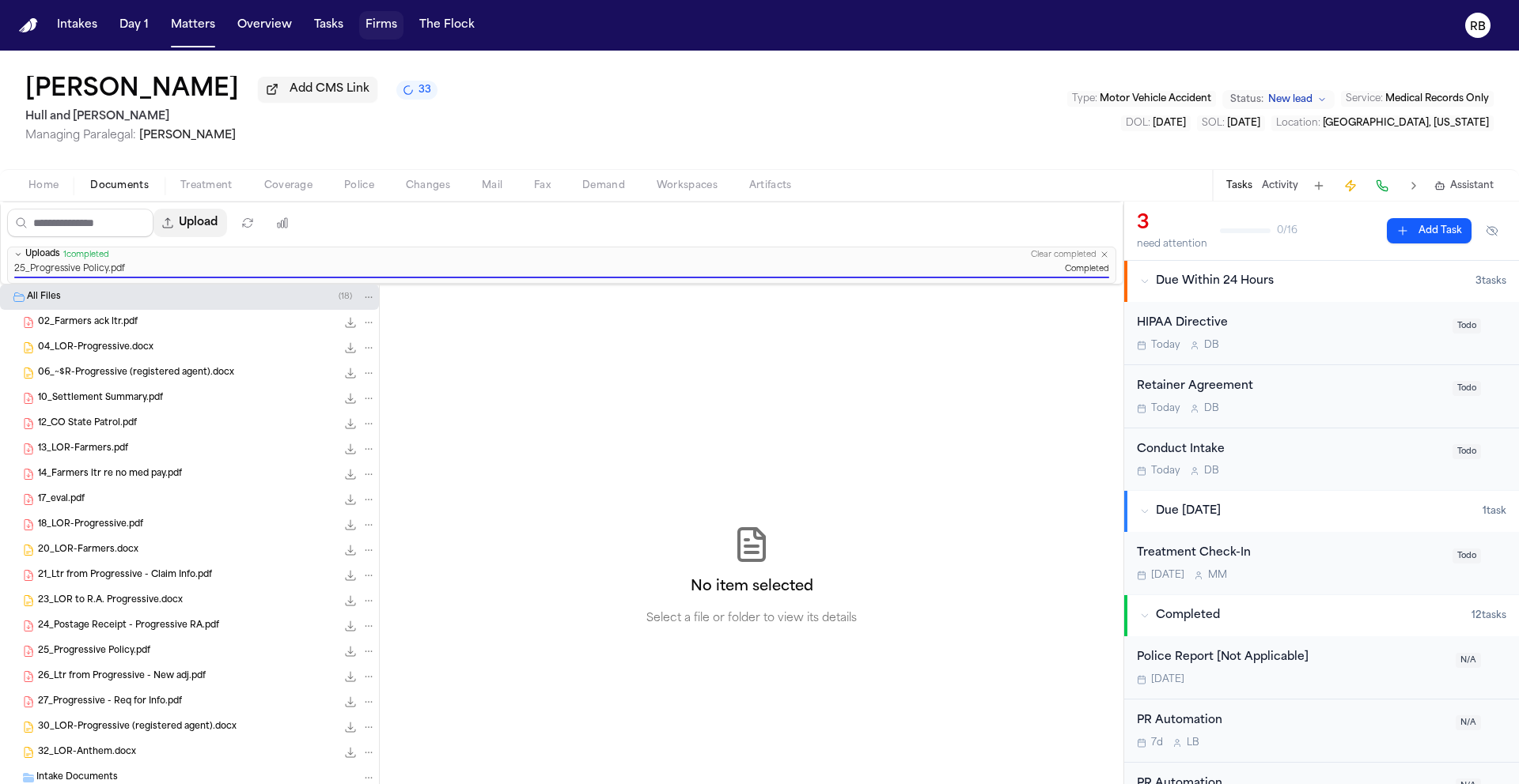
click at [216, 229] on button "Upload" at bounding box center [190, 223] width 74 height 28
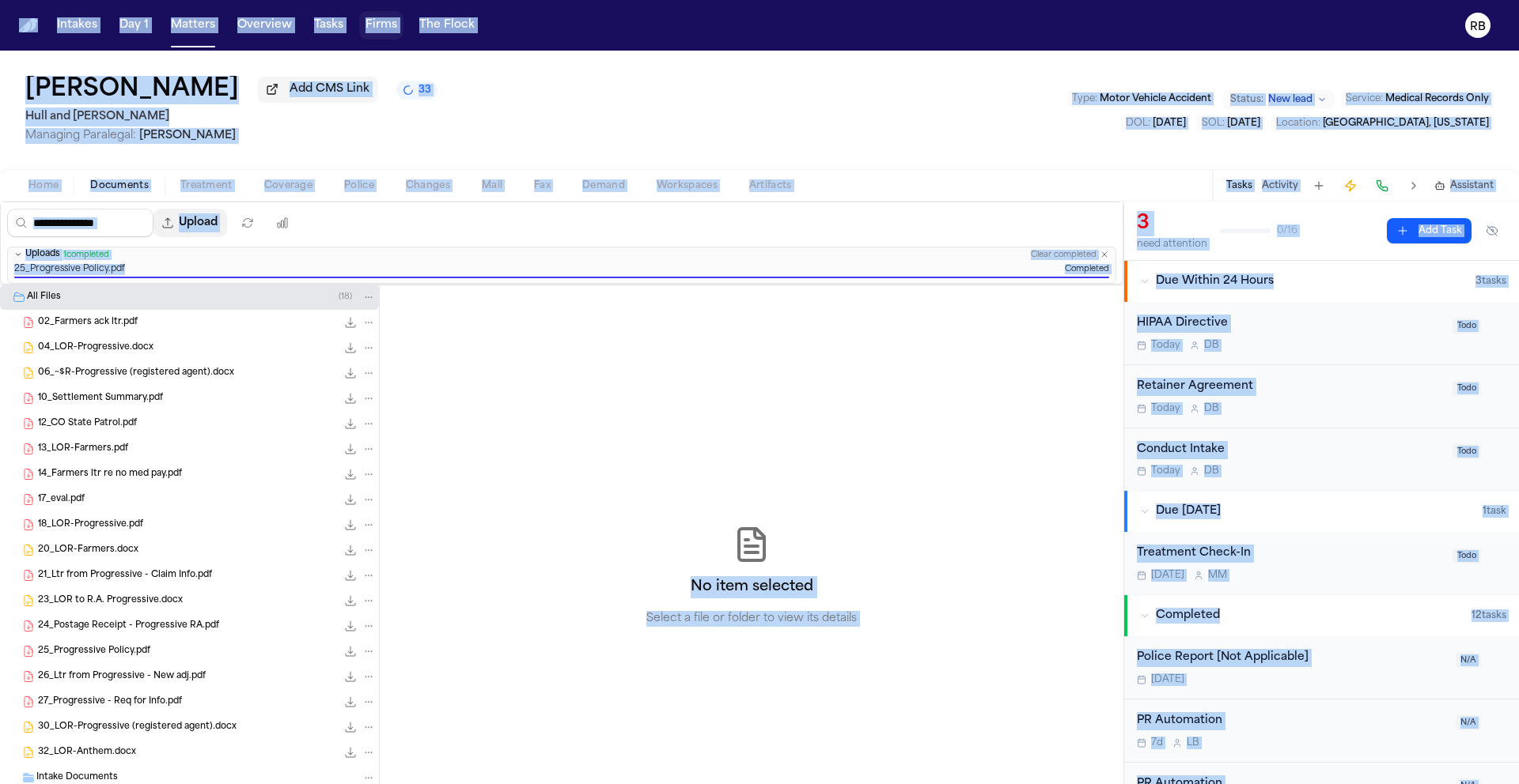
click at [223, 230] on button "Upload" at bounding box center [190, 223] width 74 height 28
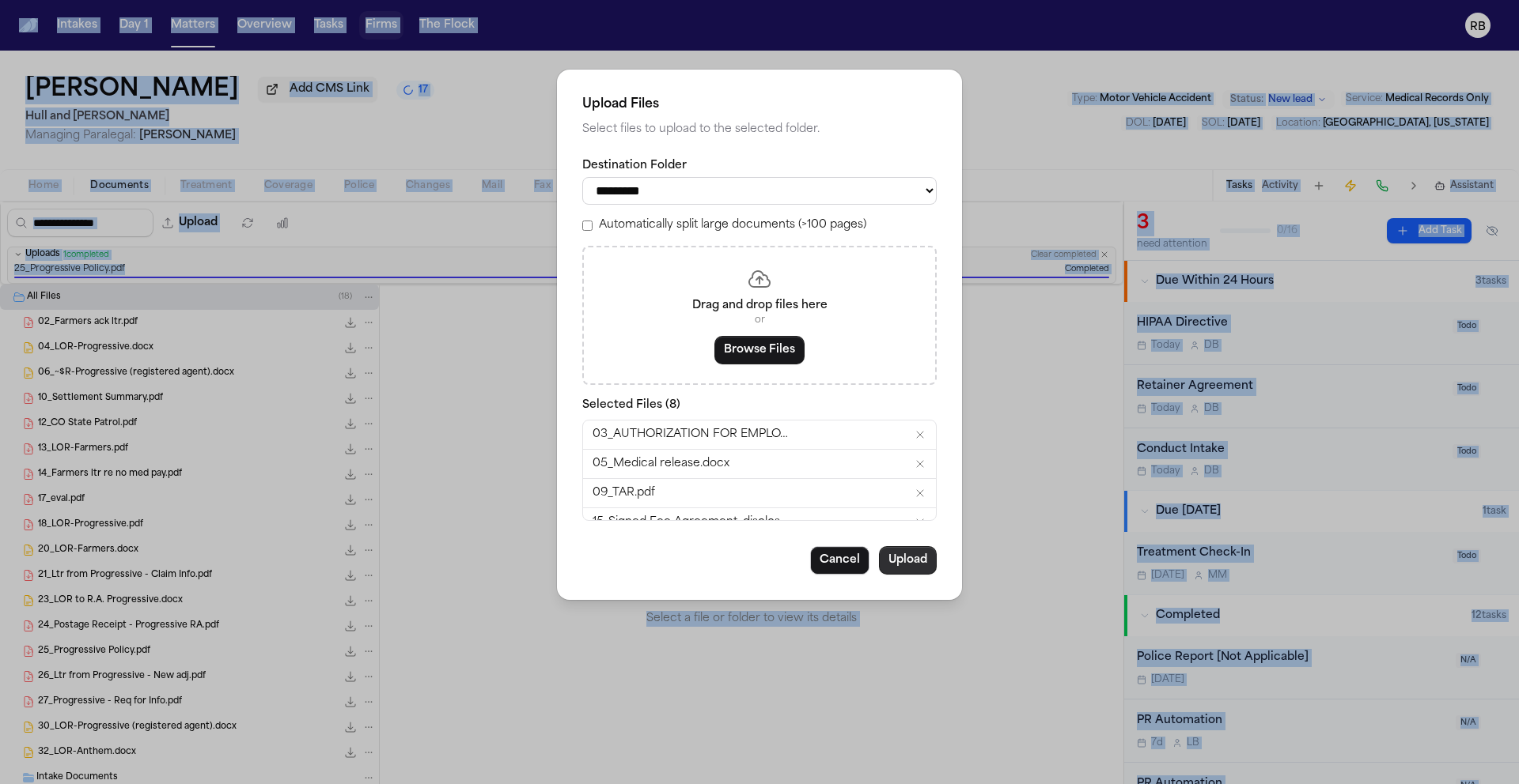
click at [916, 567] on button "Upload" at bounding box center [908, 560] width 58 height 28
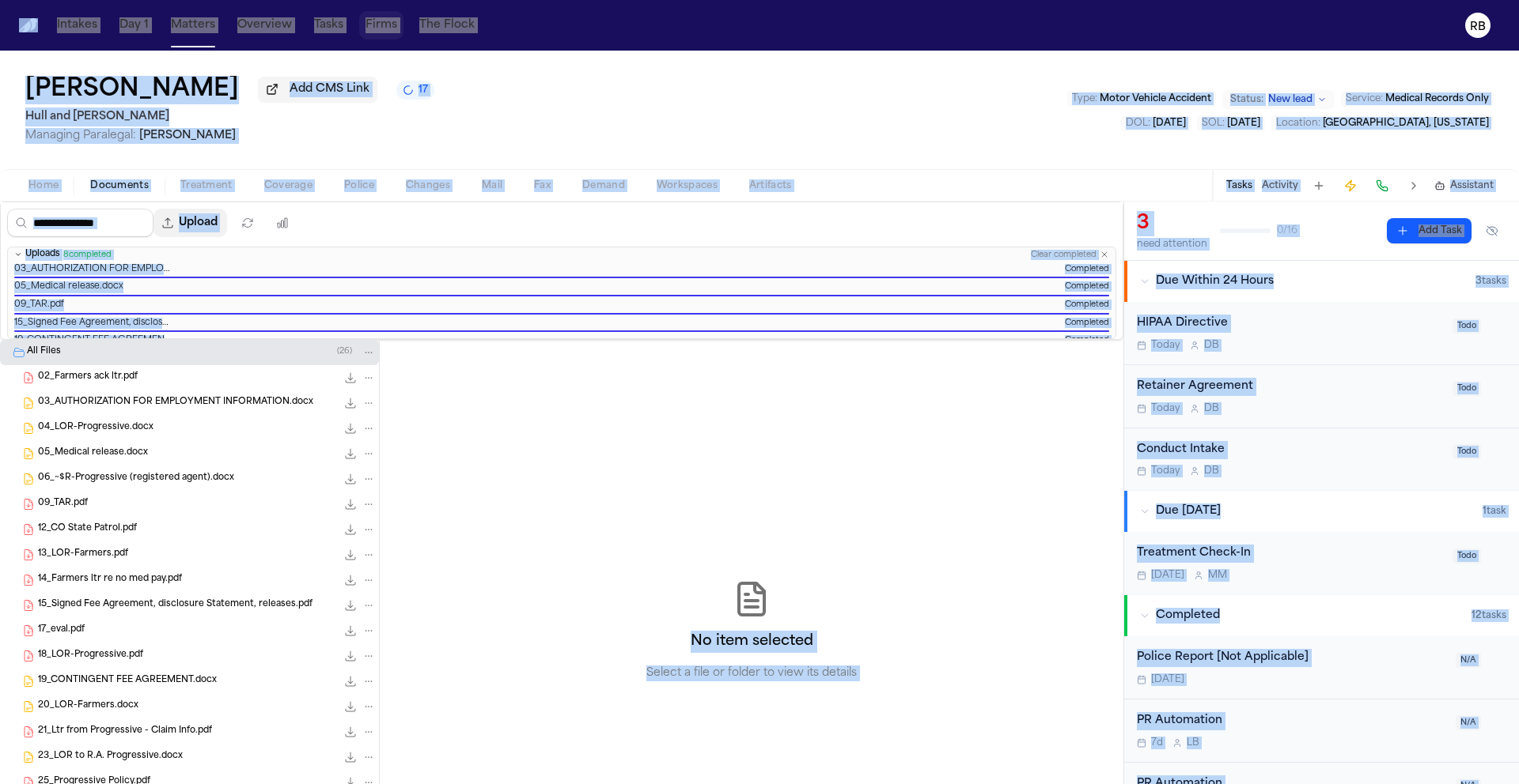
click at [215, 229] on button "Upload" at bounding box center [190, 223] width 74 height 28
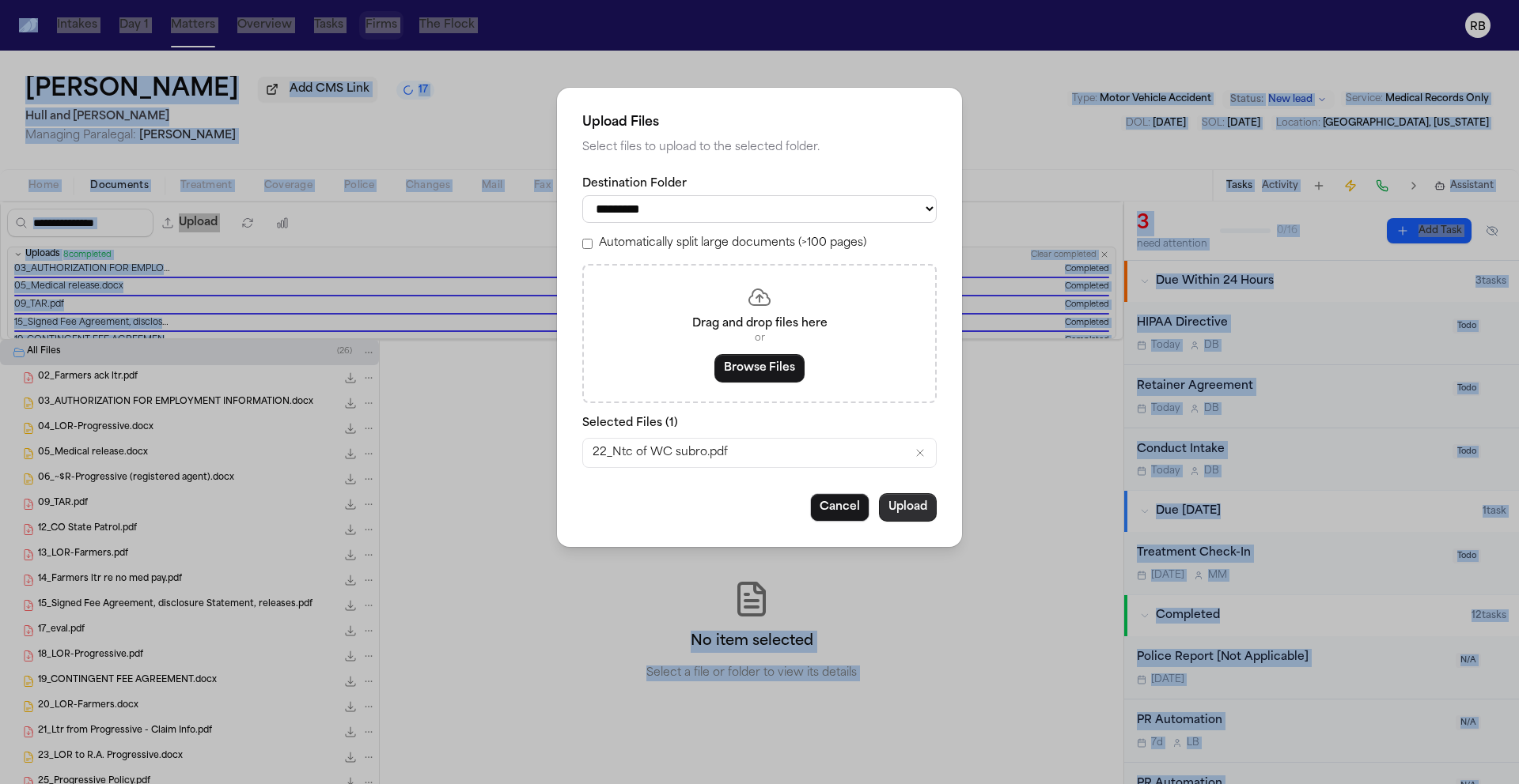
click at [920, 511] on button "Upload" at bounding box center [908, 508] width 58 height 28
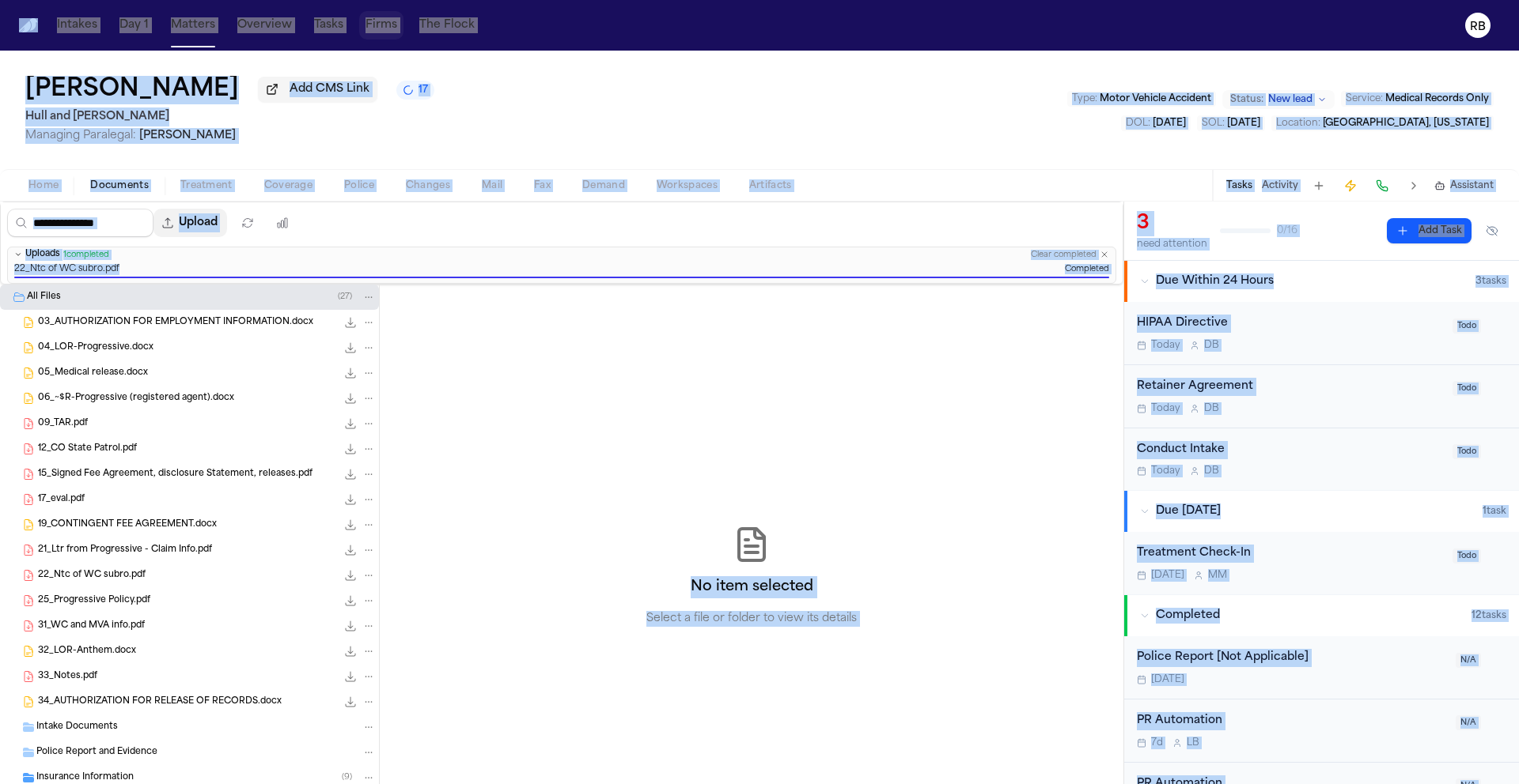
click at [197, 225] on button "Upload" at bounding box center [190, 223] width 74 height 28
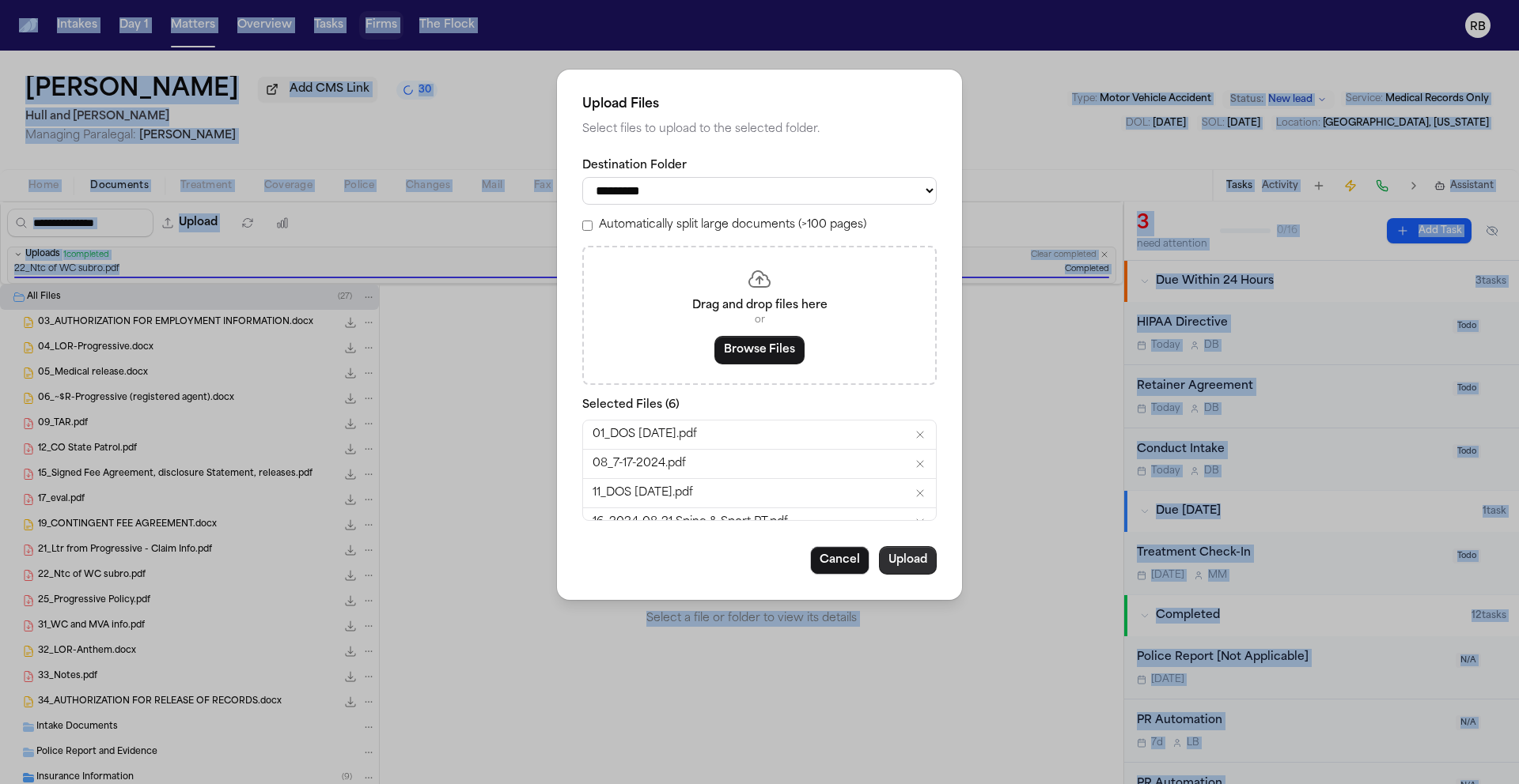
click at [901, 570] on button "Upload" at bounding box center [908, 560] width 58 height 28
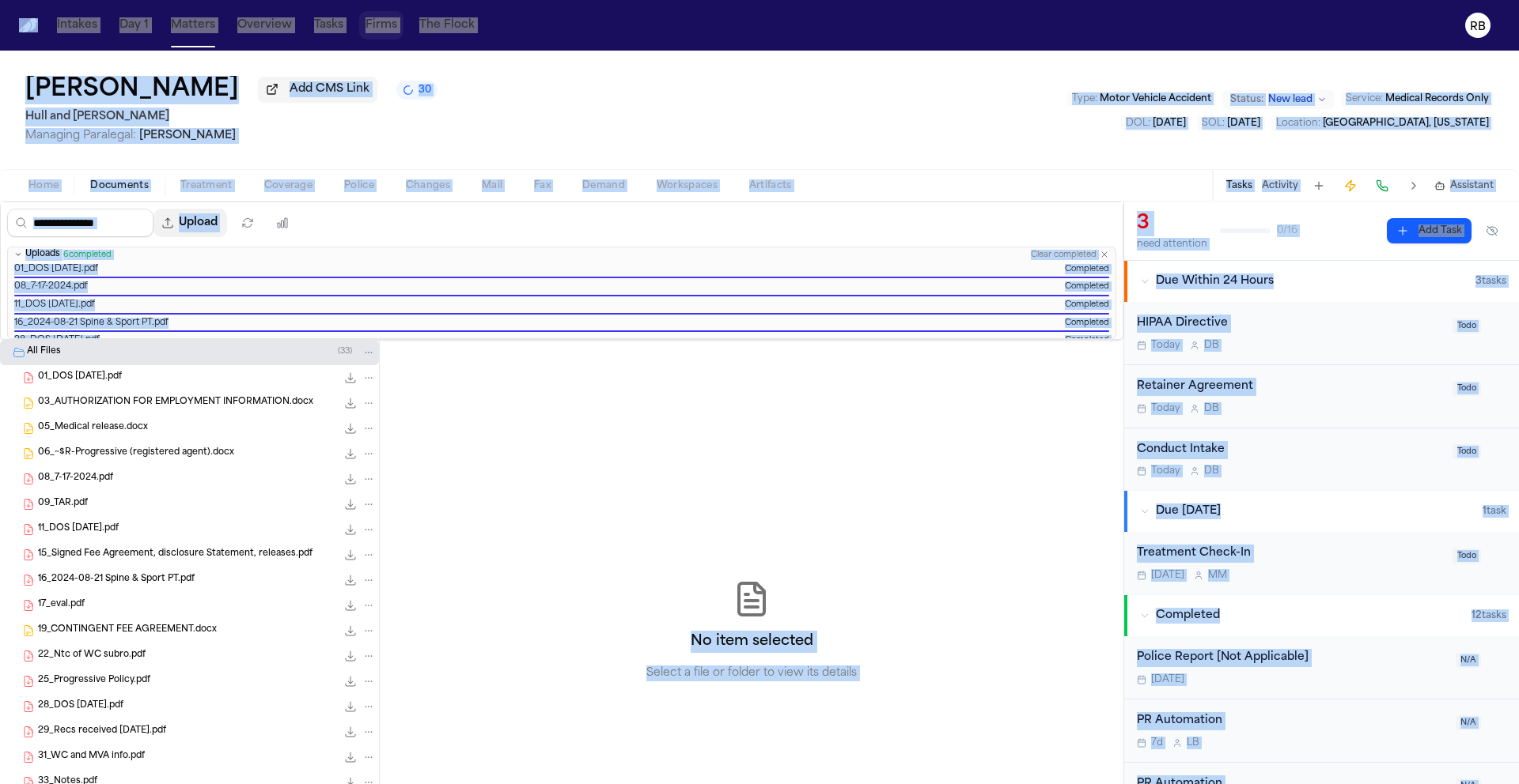
click at [220, 224] on button "Upload" at bounding box center [190, 223] width 74 height 28
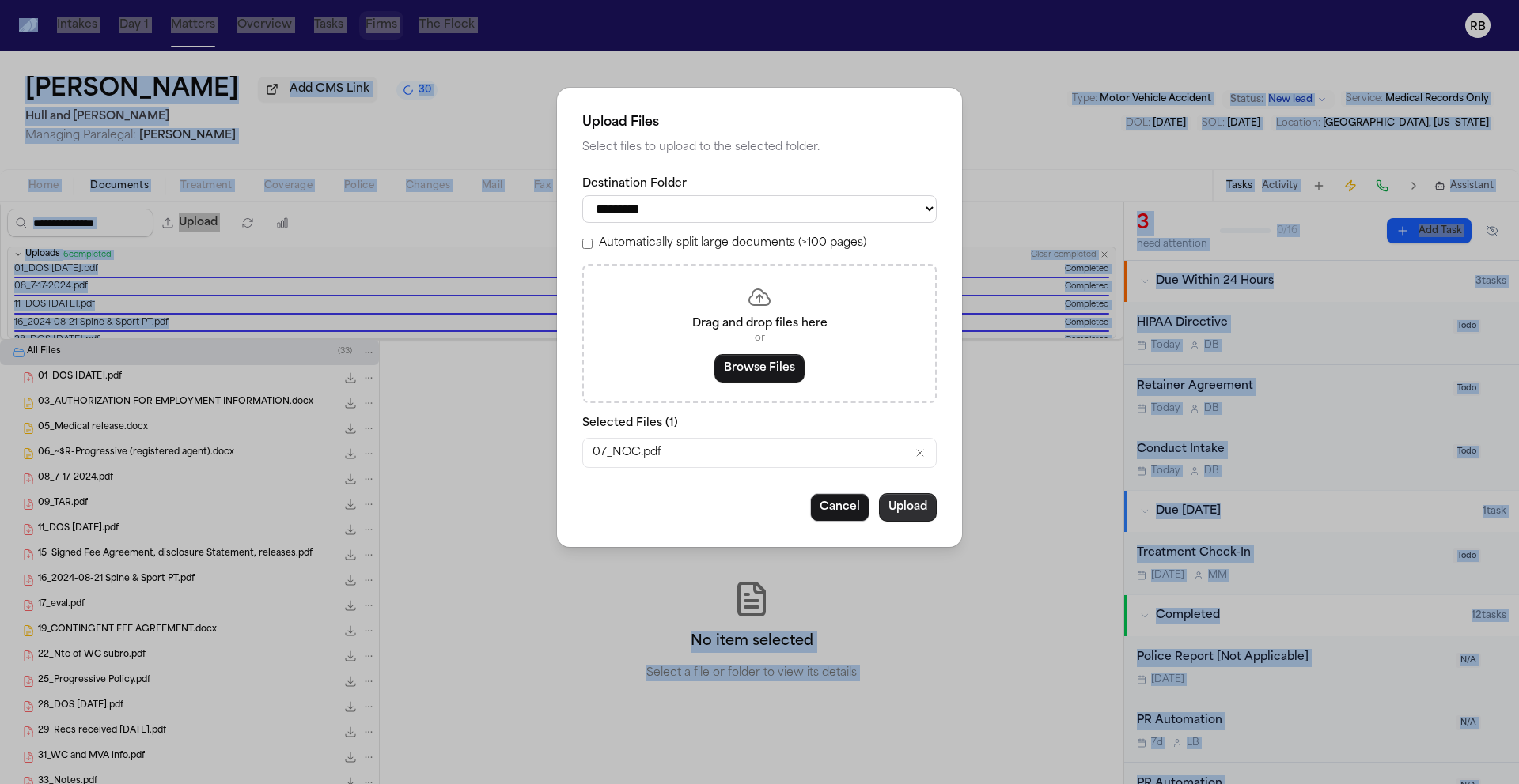
click at [901, 515] on button "Upload" at bounding box center [908, 508] width 58 height 28
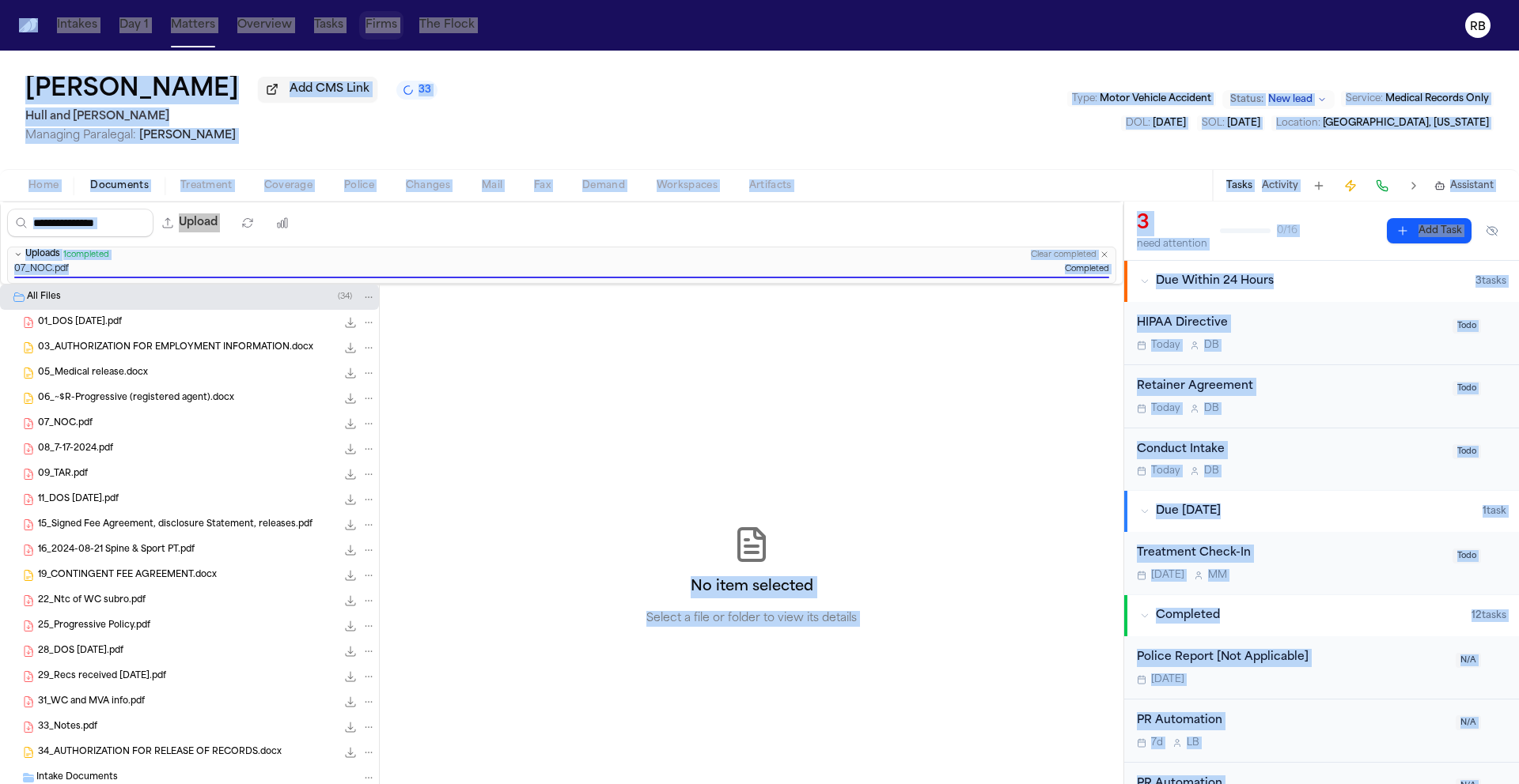
click at [201, 185] on span "Treatment" at bounding box center [206, 186] width 52 height 13
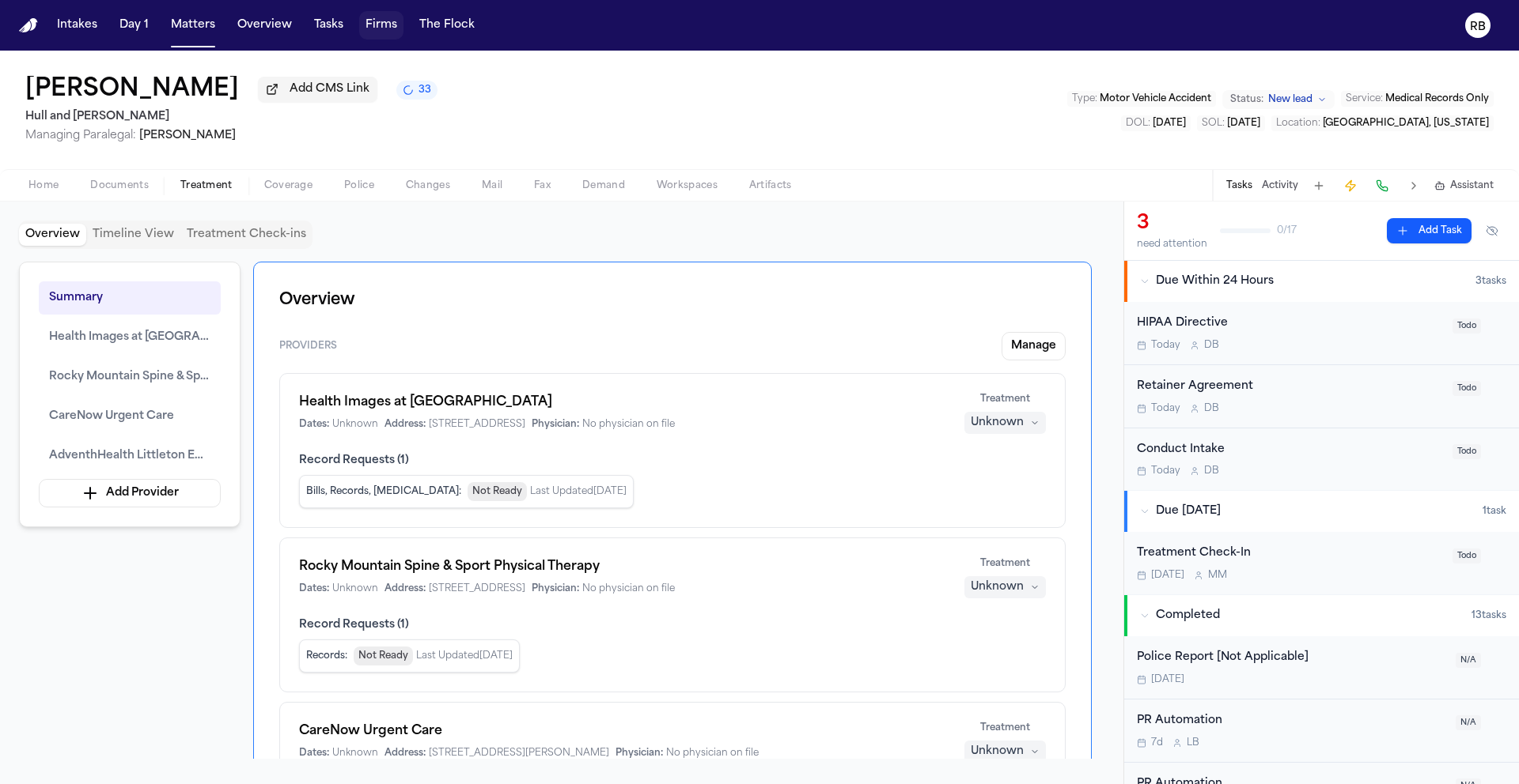
click at [946, 257] on div "Overview Timeline View Treatment Check-ins Summary Health Images at West Little…" at bounding box center [561, 494] width 1085 height 545
click at [205, 187] on span "Treatment" at bounding box center [206, 186] width 52 height 13
click at [30, 189] on span "Home" at bounding box center [43, 186] width 30 height 13
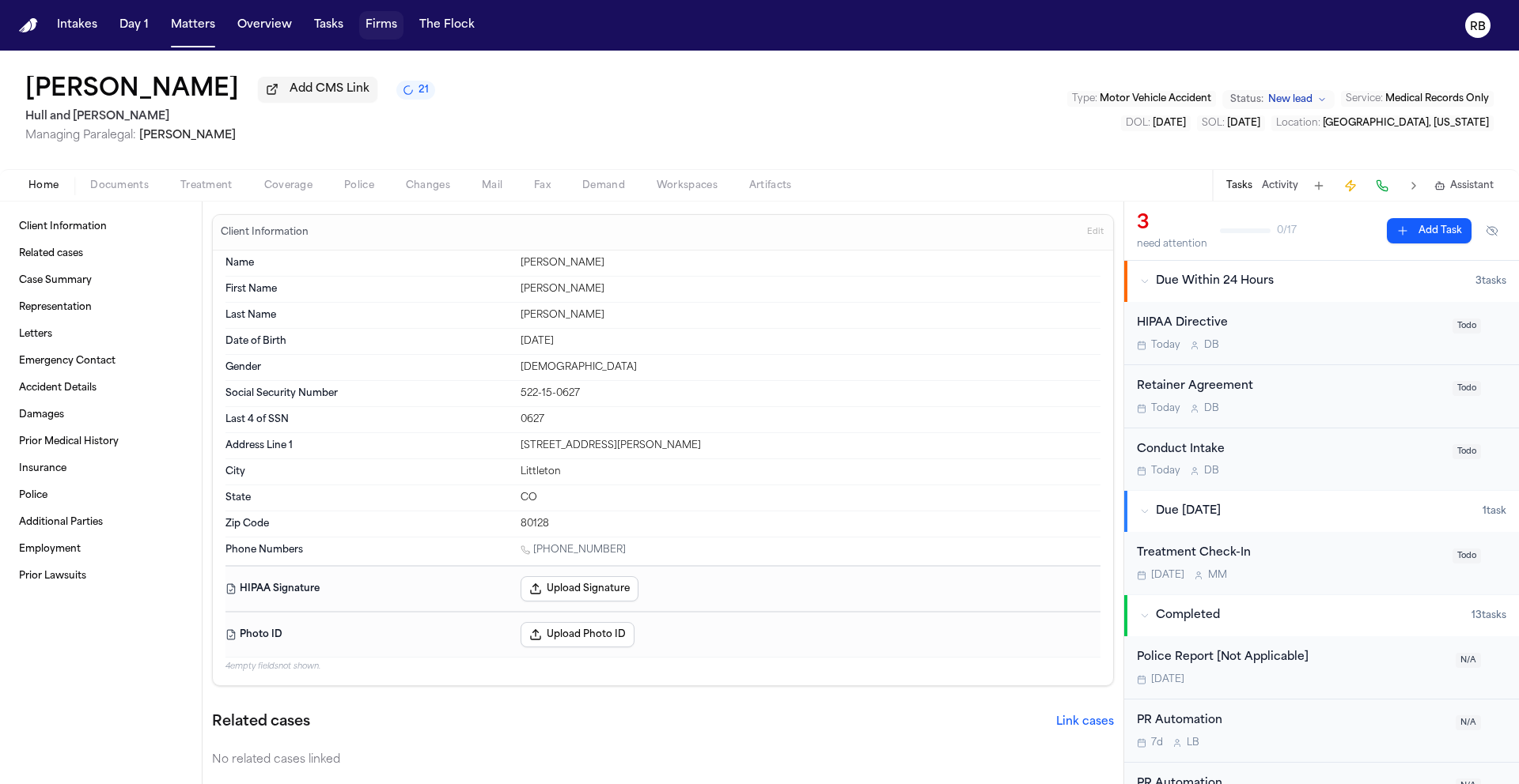
click at [205, 185] on span "Treatment" at bounding box center [206, 186] width 52 height 13
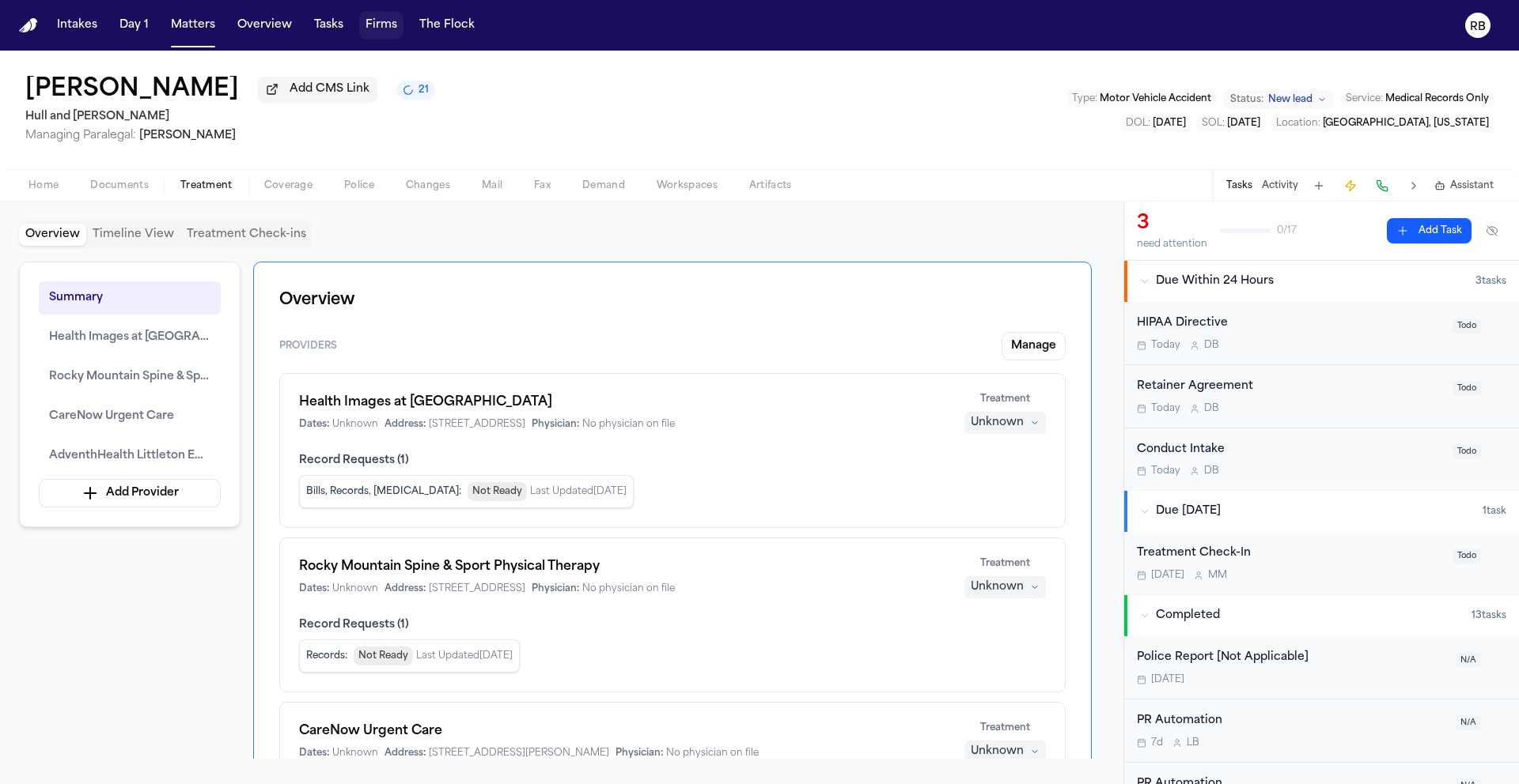
click at [681, 257] on div "Overview Timeline View Treatment Check-ins Summary Health Images at West Little…" at bounding box center [561, 494] width 1085 height 545
click at [1056, 351] on button "Manage" at bounding box center [1034, 347] width 64 height 28
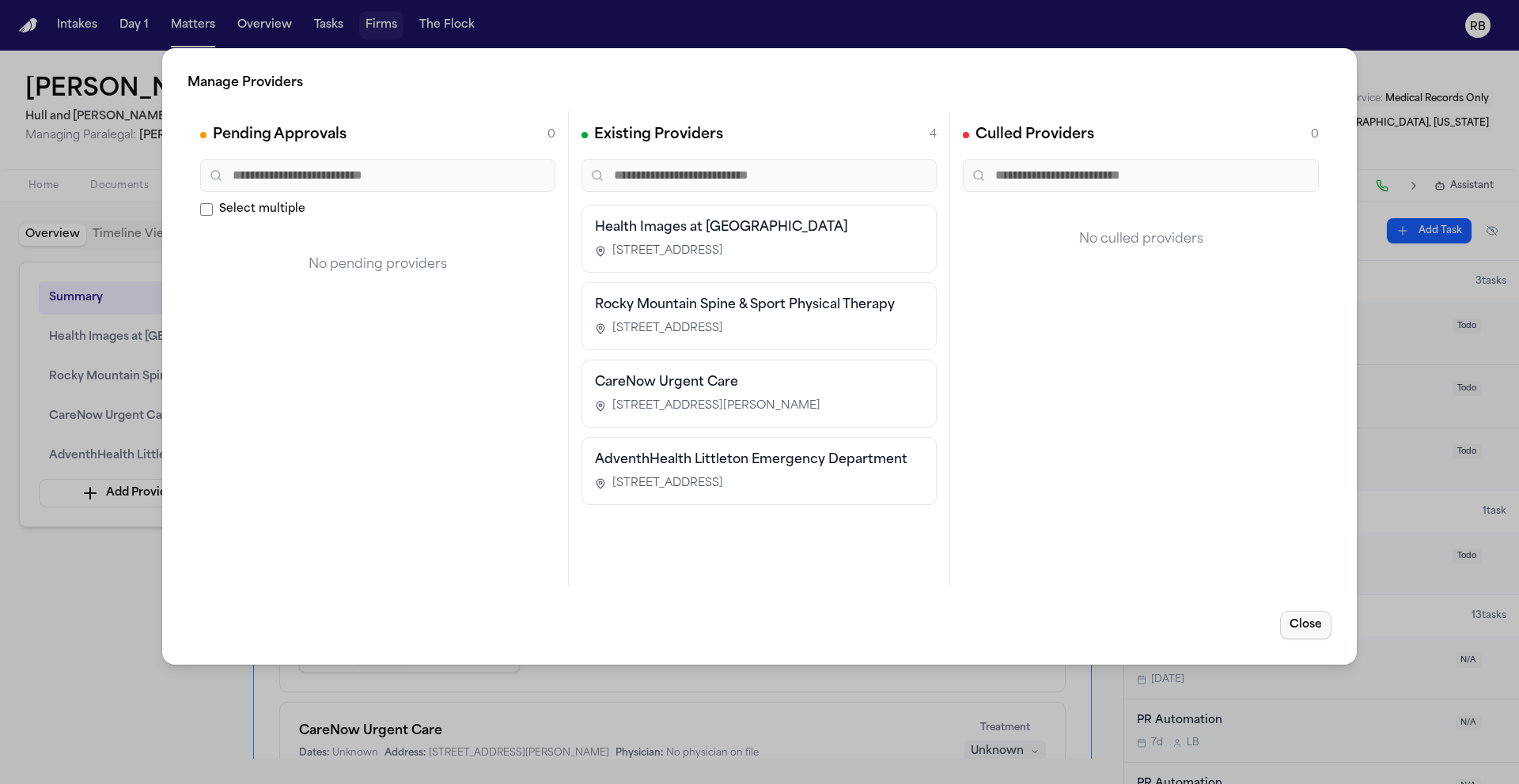
click at [1321, 615] on button "Close" at bounding box center [1305, 626] width 52 height 28
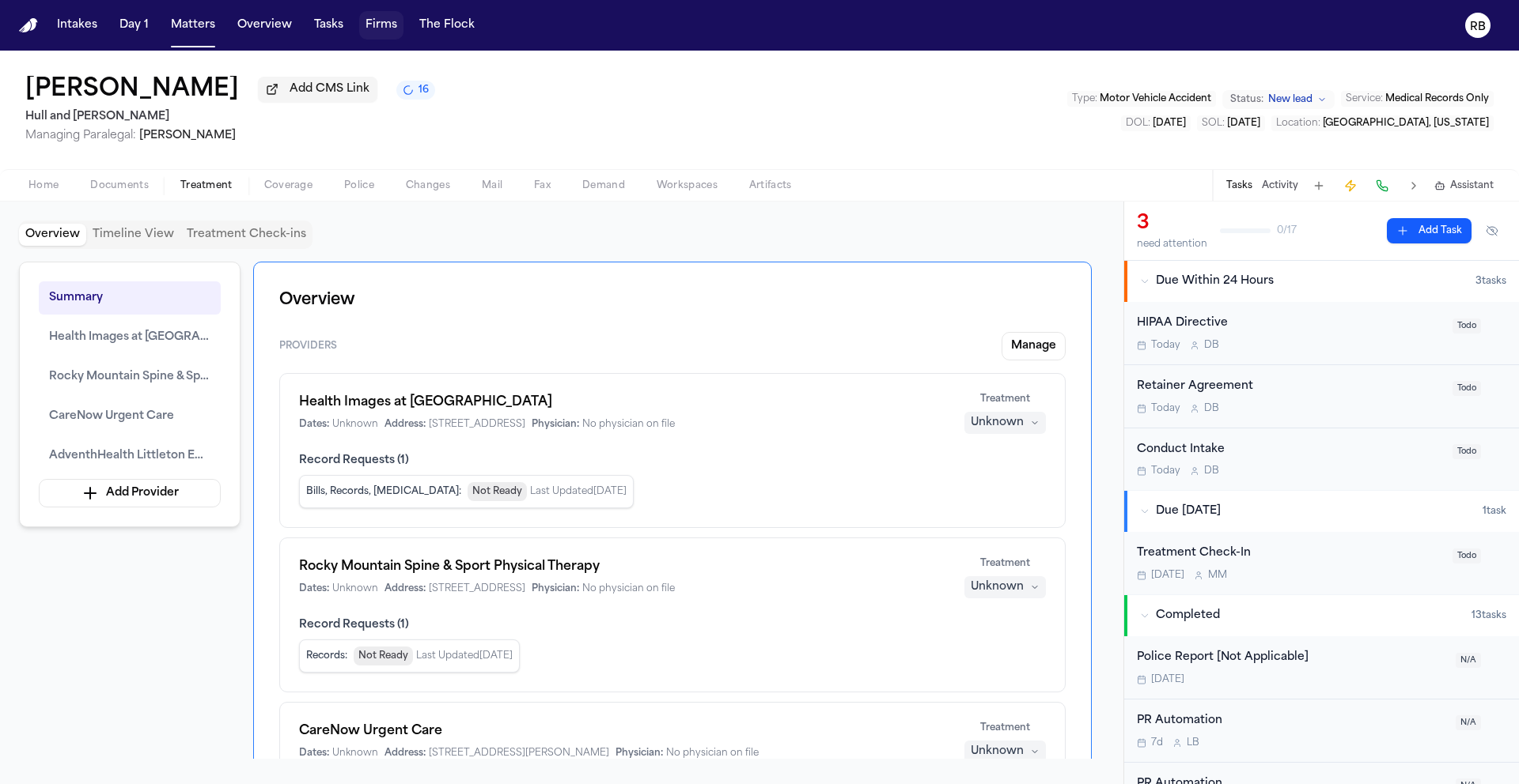
click at [452, 254] on div "Overview Timeline View Treatment Check-ins Summary Health Images at West Little…" at bounding box center [561, 494] width 1085 height 545
click at [428, 247] on div "Overview Timeline View Treatment Check-ins" at bounding box center [561, 235] width 1085 height 28
click at [33, 181] on span "Home" at bounding box center [43, 186] width 30 height 13
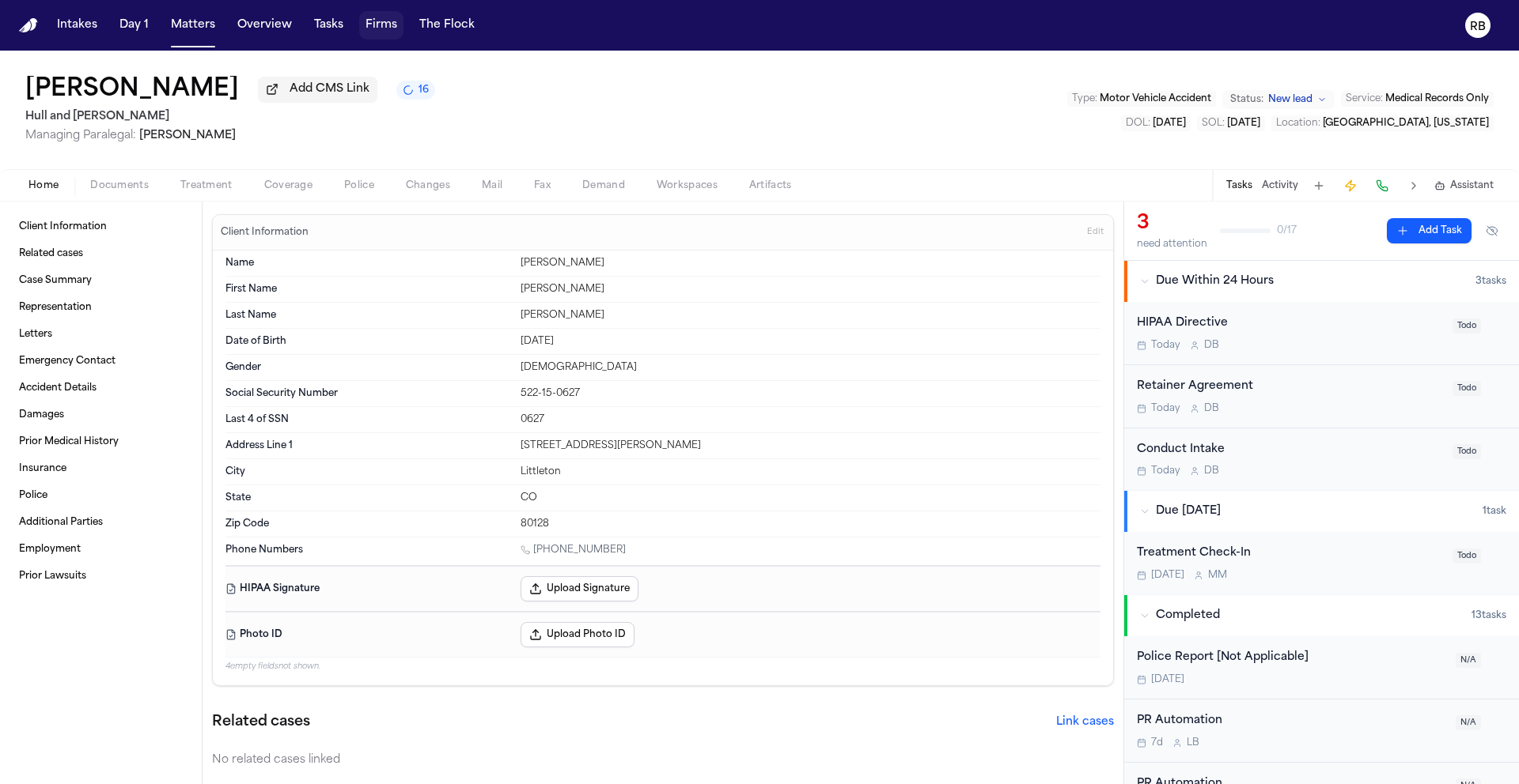
click at [967, 141] on div "Joanne Ornelas Add CMS Link 16 Hull and Zimmerman Managing Paralegal: Megan Mul…" at bounding box center [759, 110] width 1519 height 119
click at [1269, 337] on div "HIPAA Directive Today D B" at bounding box center [1289, 333] width 306 height 37
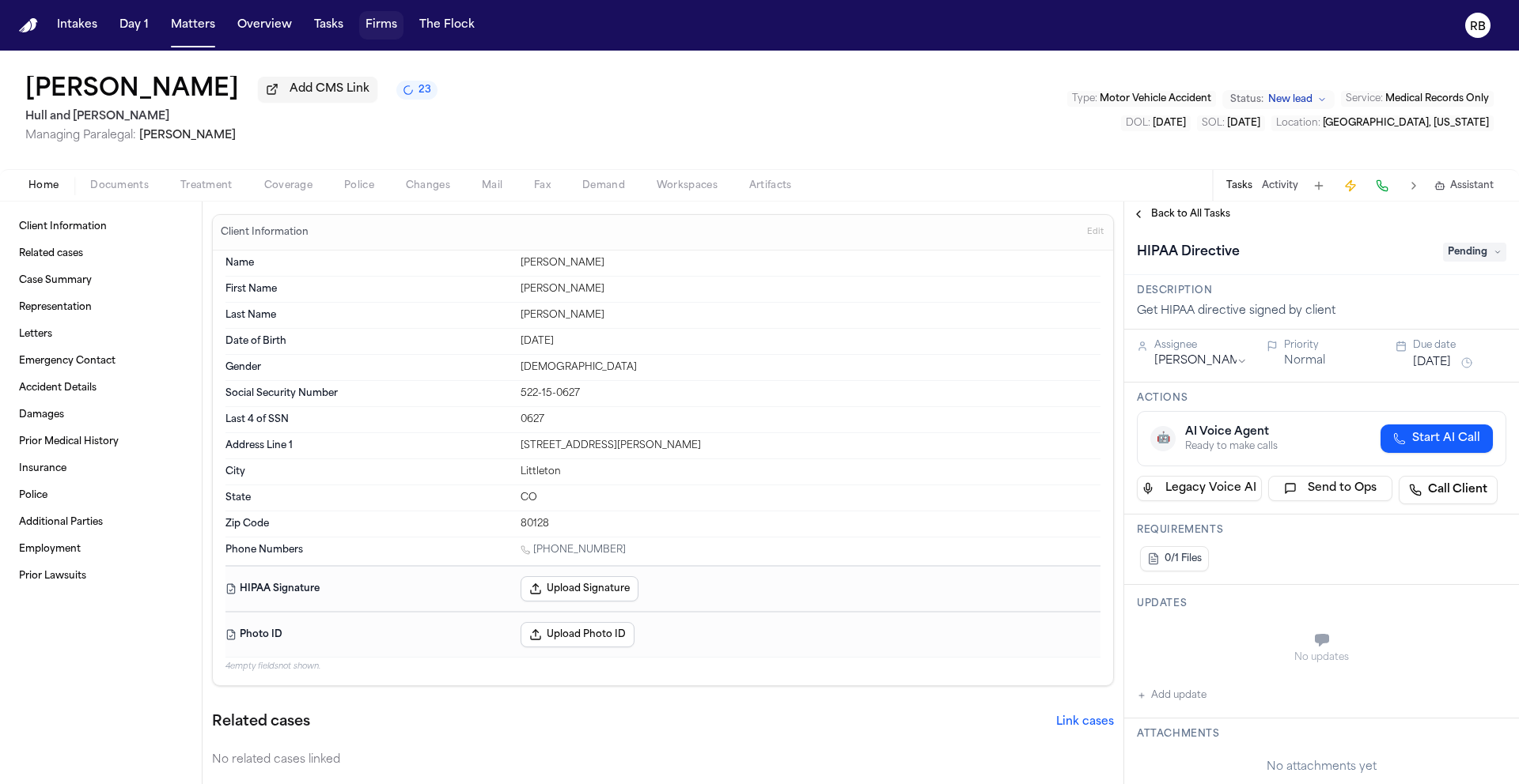
click at [1184, 692] on button "Add update" at bounding box center [1171, 696] width 69 height 19
click at [1204, 642] on textarea "Add your update" at bounding box center [1331, 643] width 337 height 32
type textarea "**********"
click at [1480, 677] on button "Add" at bounding box center [1483, 680] width 33 height 19
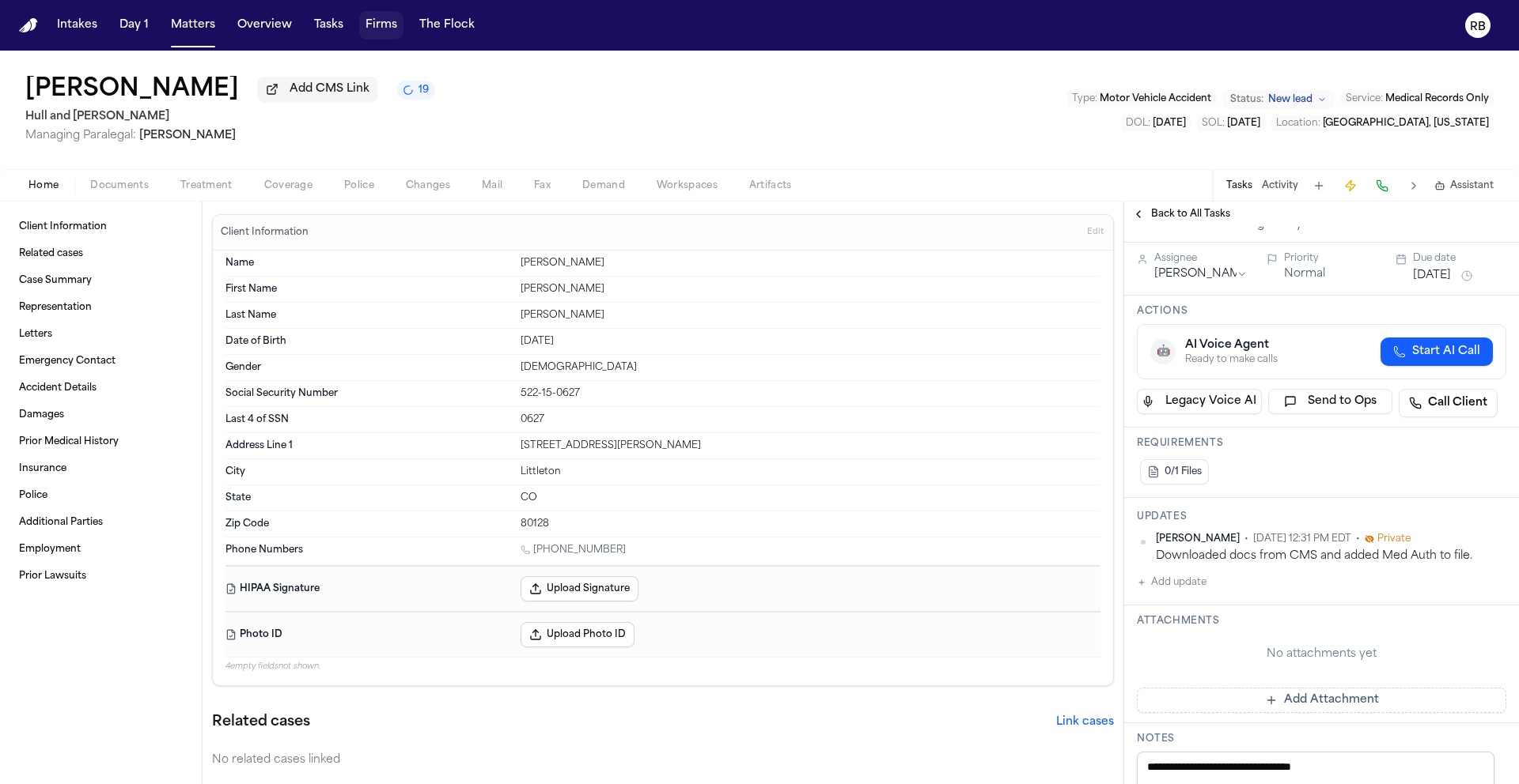
scroll to position [89, 0]
click at [1339, 699] on button "Add Attachment" at bounding box center [1321, 699] width 369 height 25
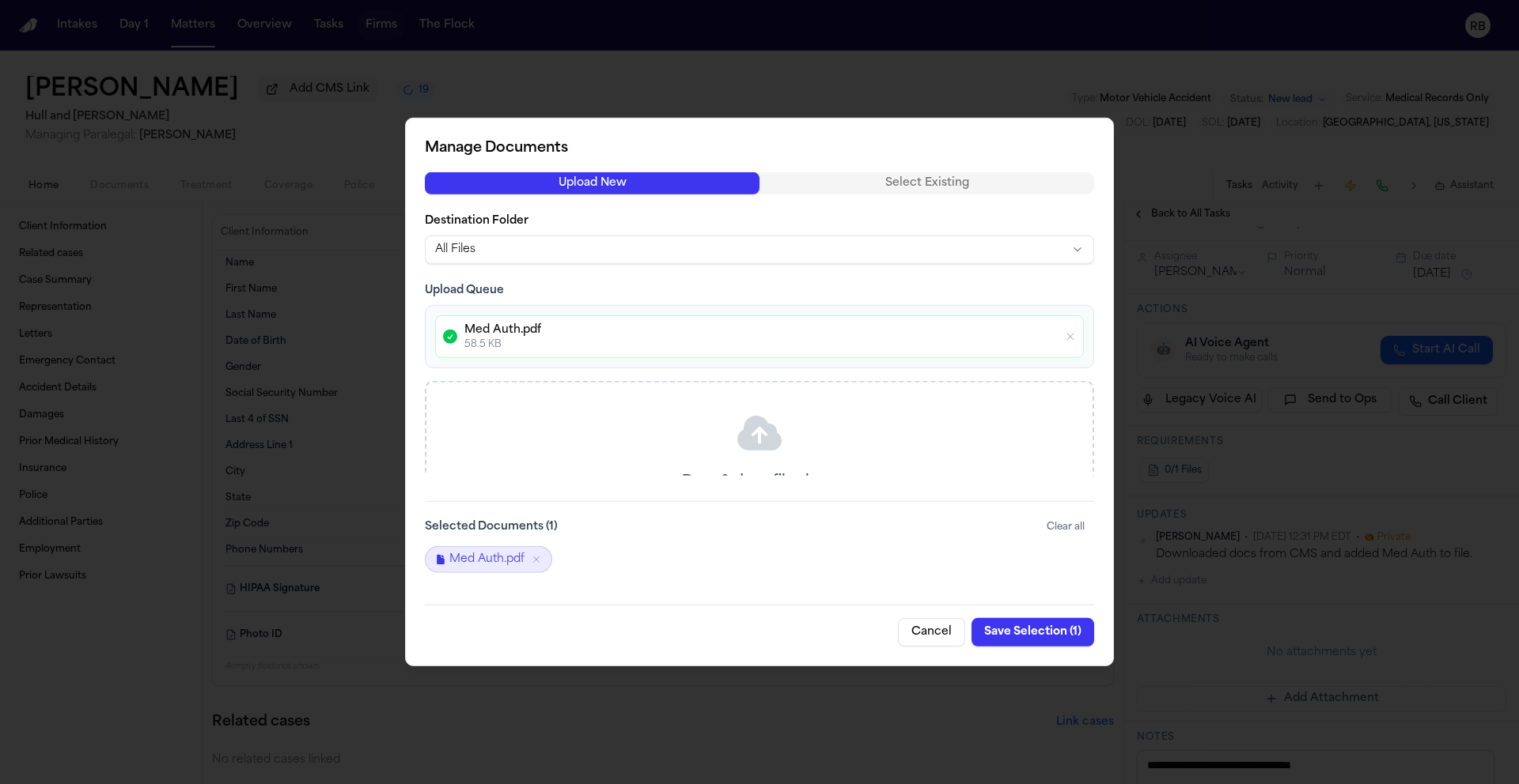
click at [1035, 631] on button "Save Selection ( 1 )" at bounding box center [1033, 632] width 123 height 28
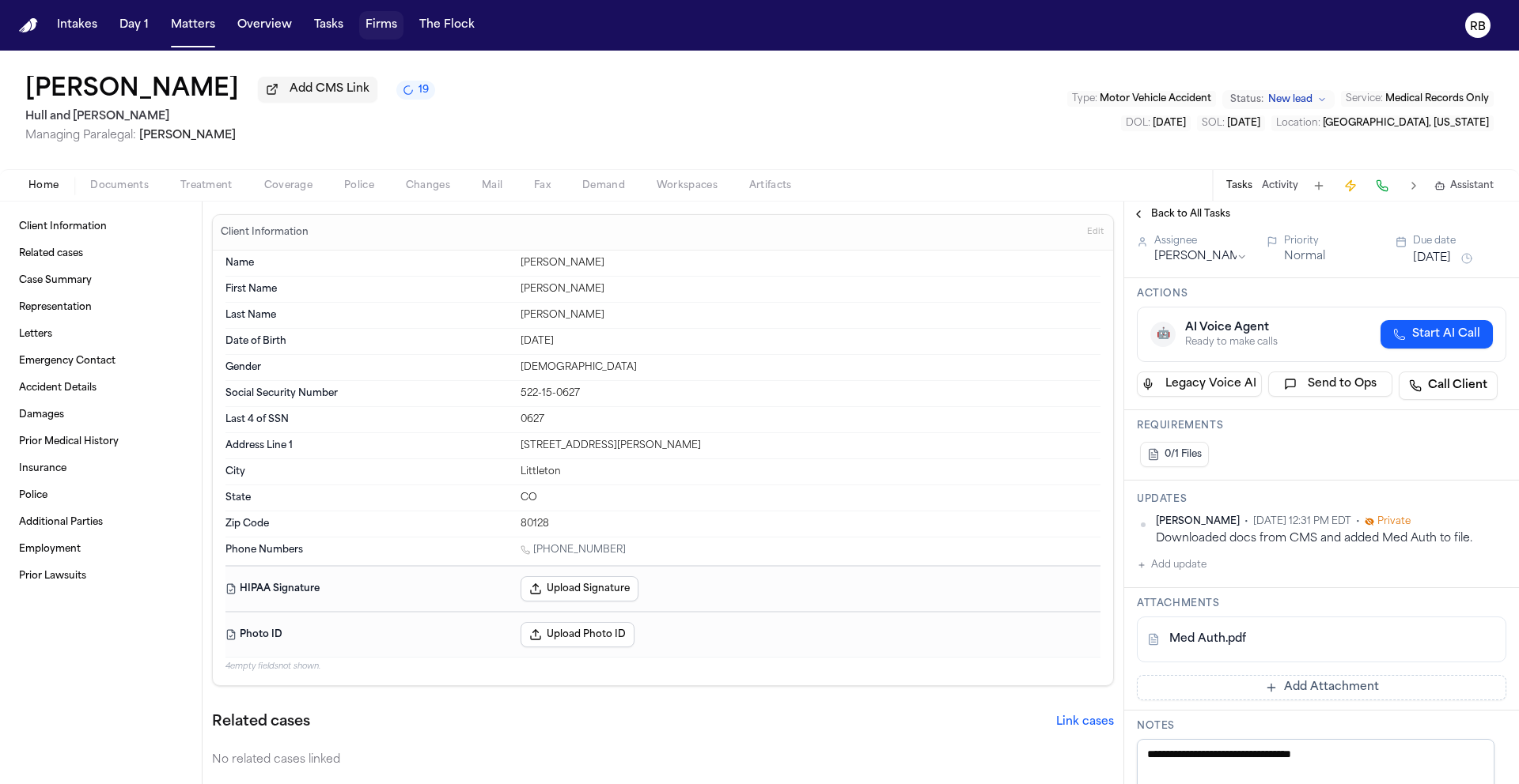
scroll to position [95, 0]
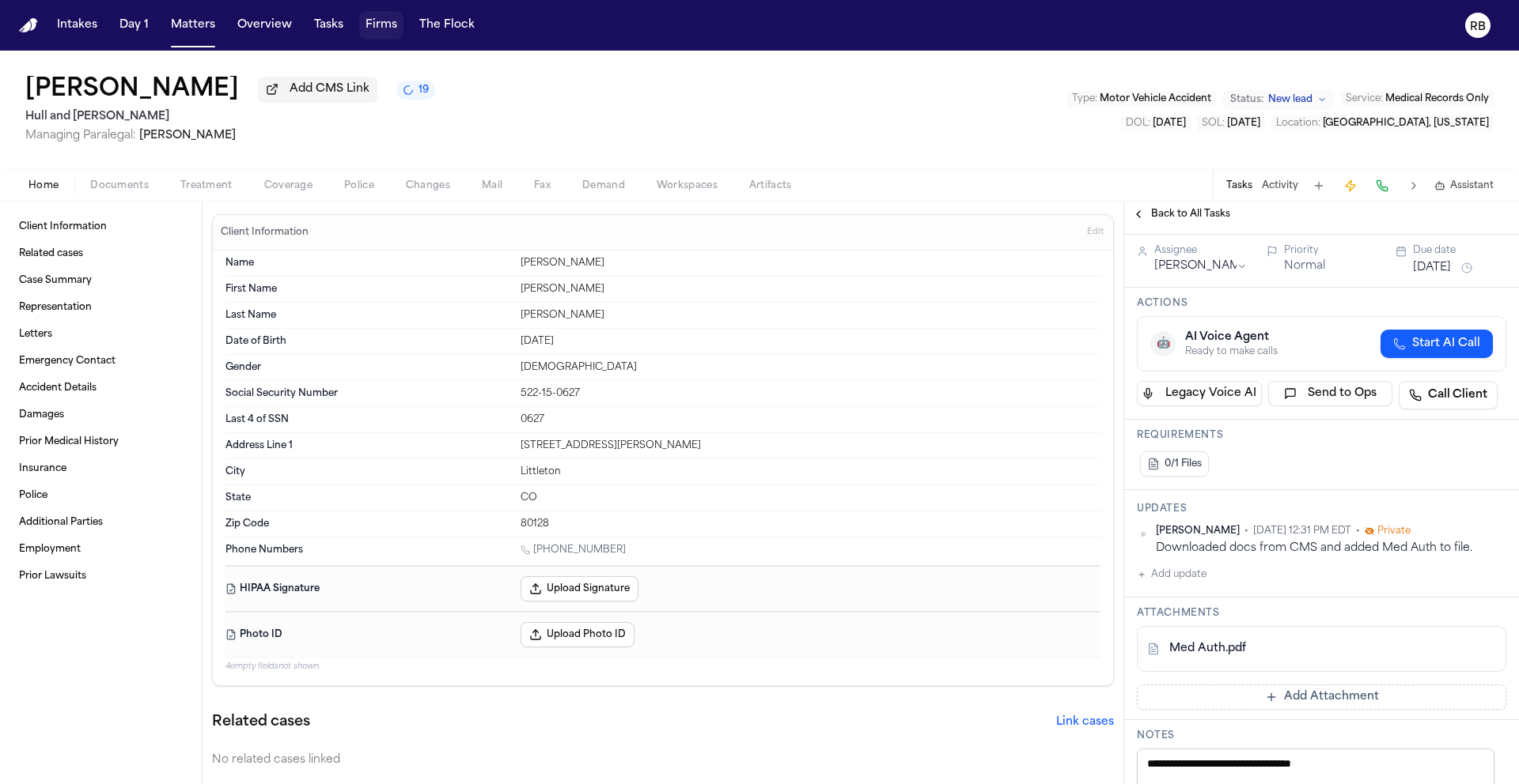
click at [1240, 260] on div "Assignee Denise Biggs" at bounding box center [1201, 259] width 94 height 30
click at [1233, 266] on html "Intakes Day 1 Matters Overview Tasks Firms The Flock RB Joanne Ornelas Add CMS …" at bounding box center [759, 392] width 1519 height 784
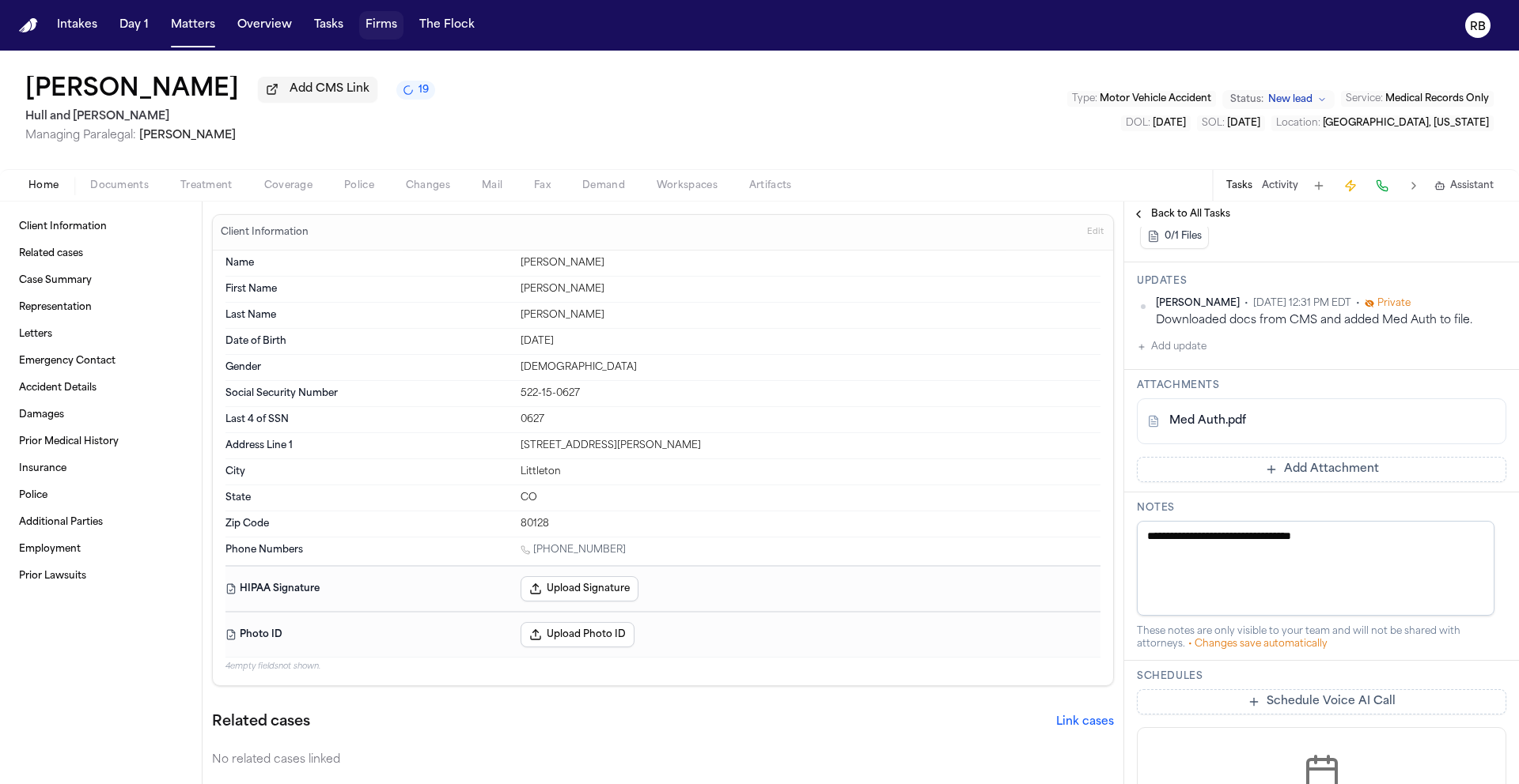
scroll to position [22, 0]
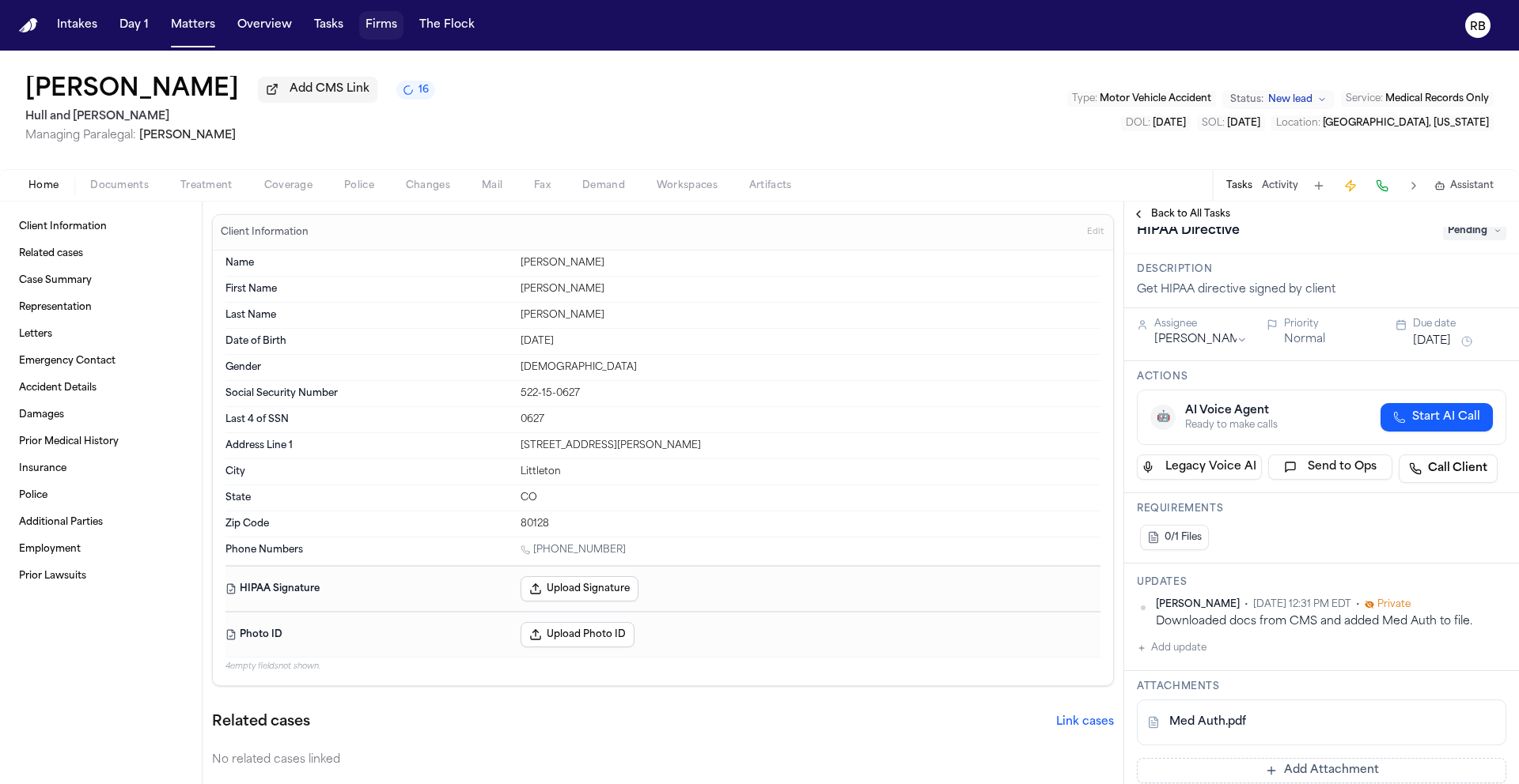
click at [1469, 239] on span "Pending" at bounding box center [1475, 230] width 64 height 19
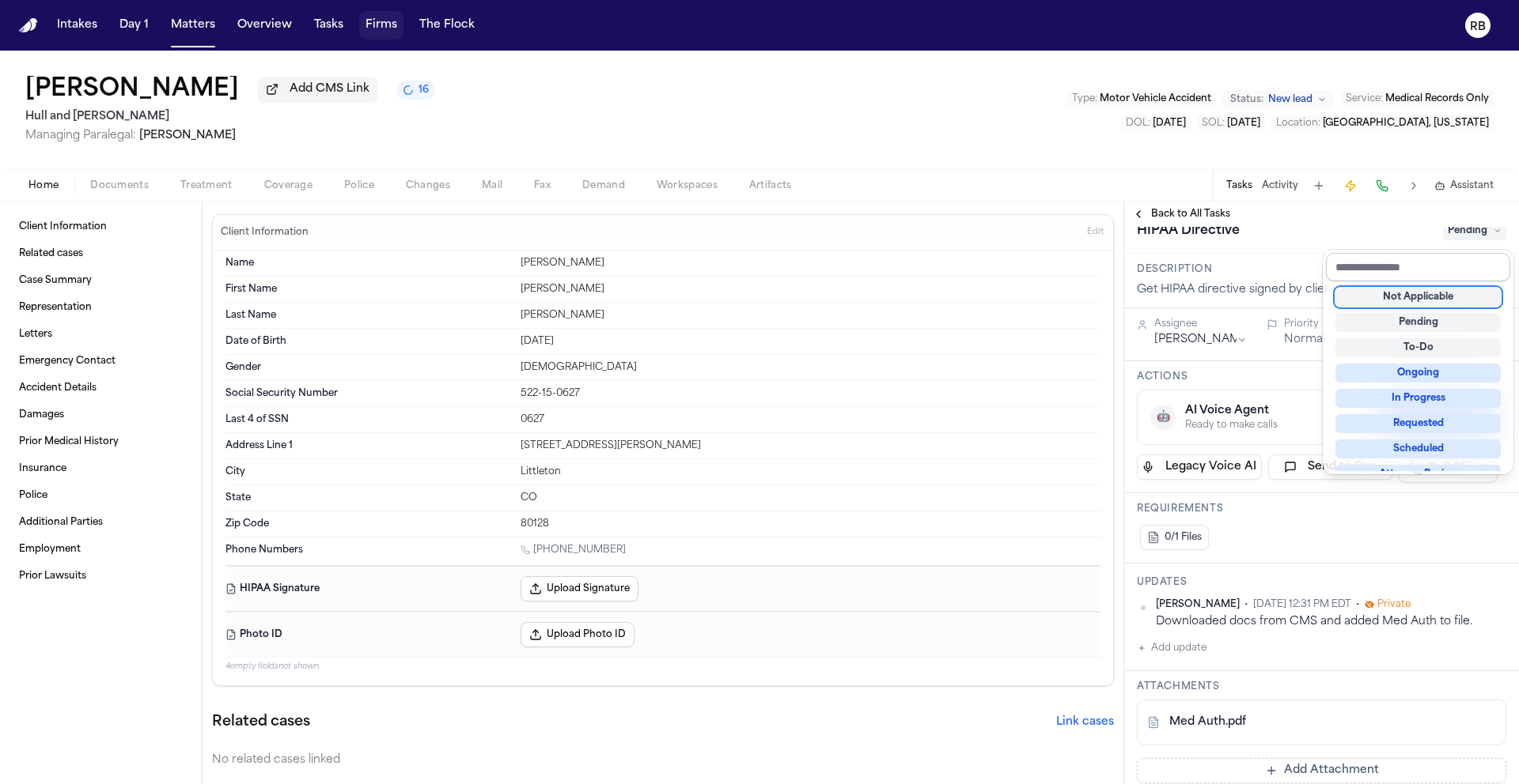
click at [1433, 266] on input "text" at bounding box center [1418, 267] width 185 height 28
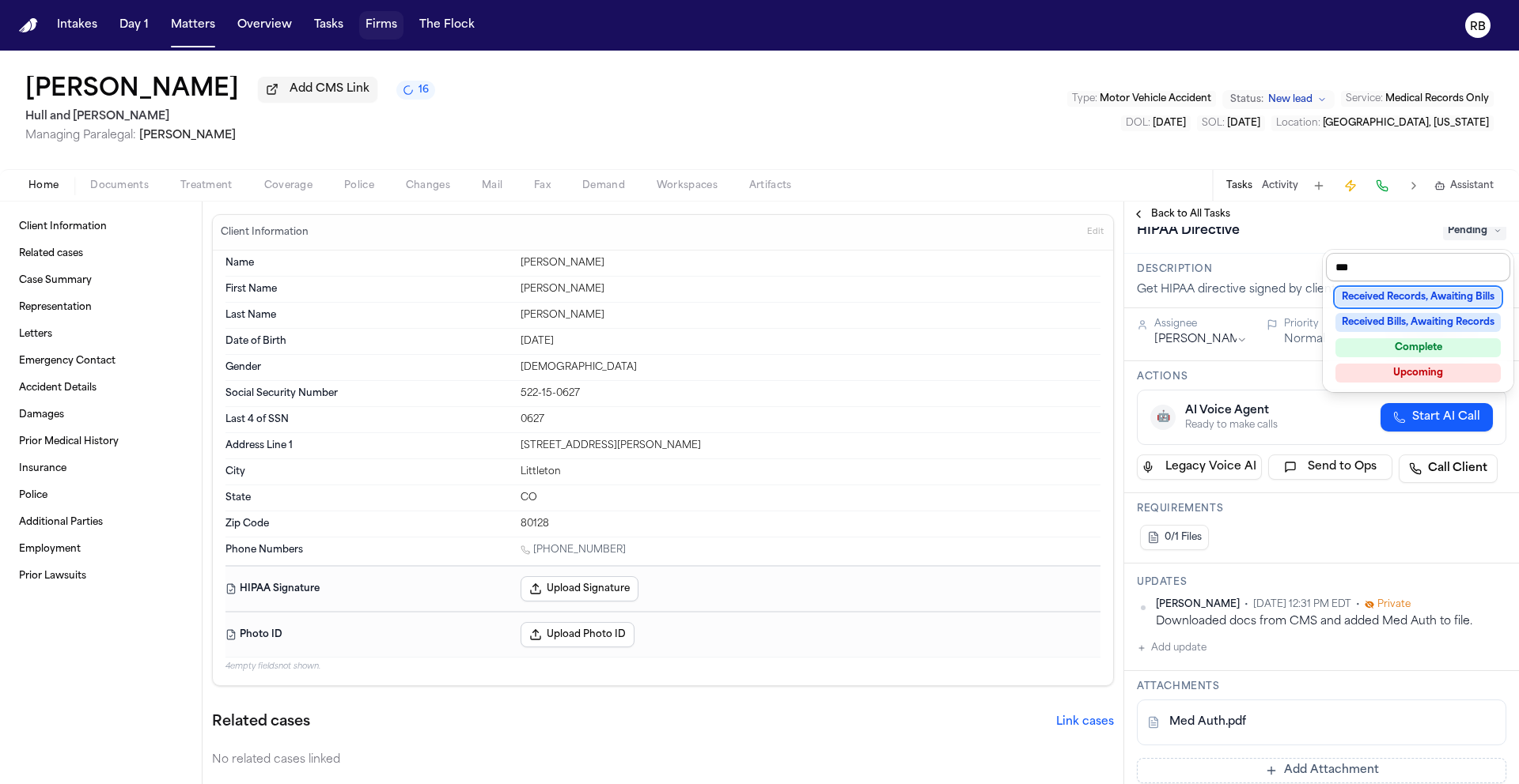
type input "****"
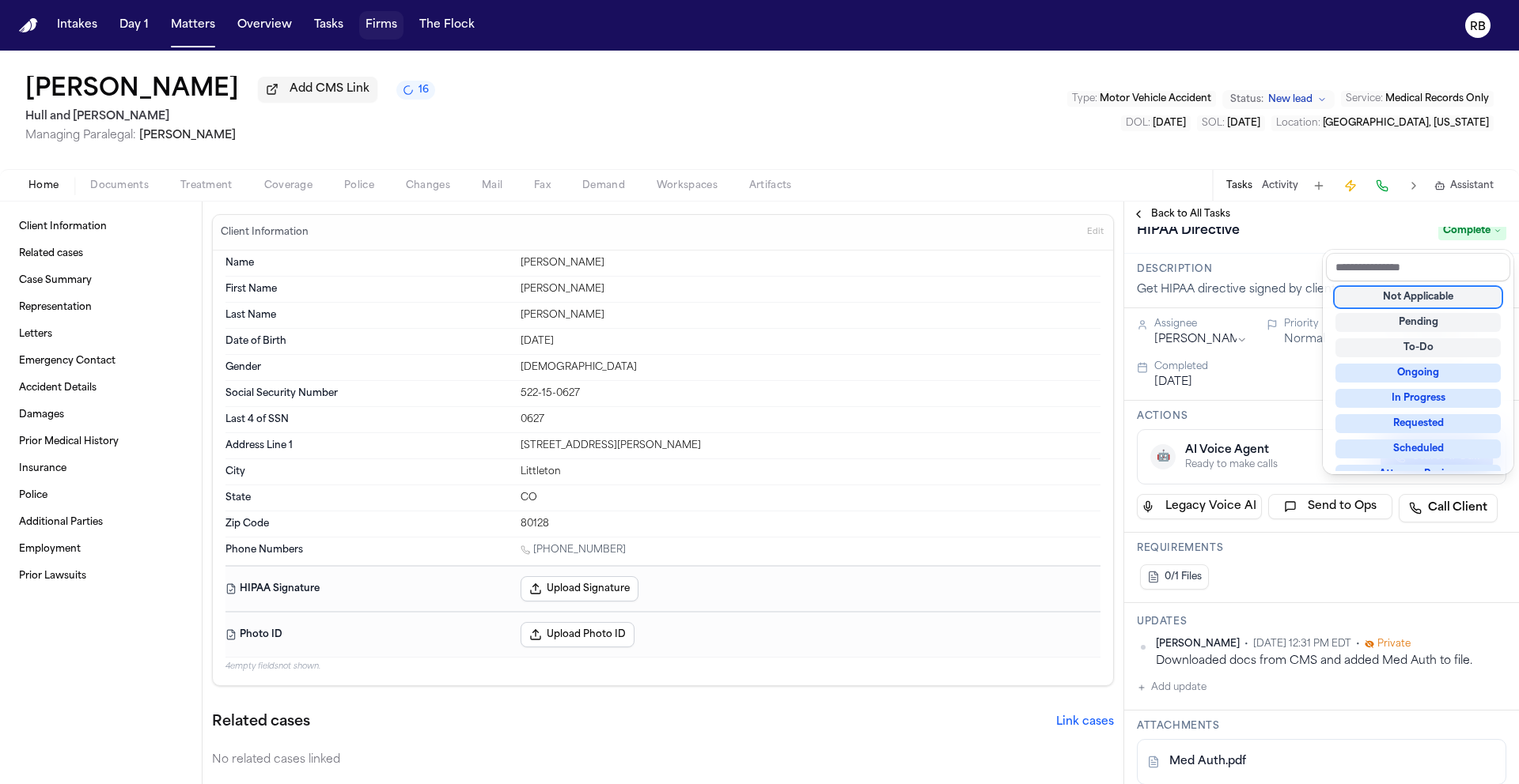
click at [1272, 229] on div "**********" at bounding box center [1321, 493] width 395 height 583
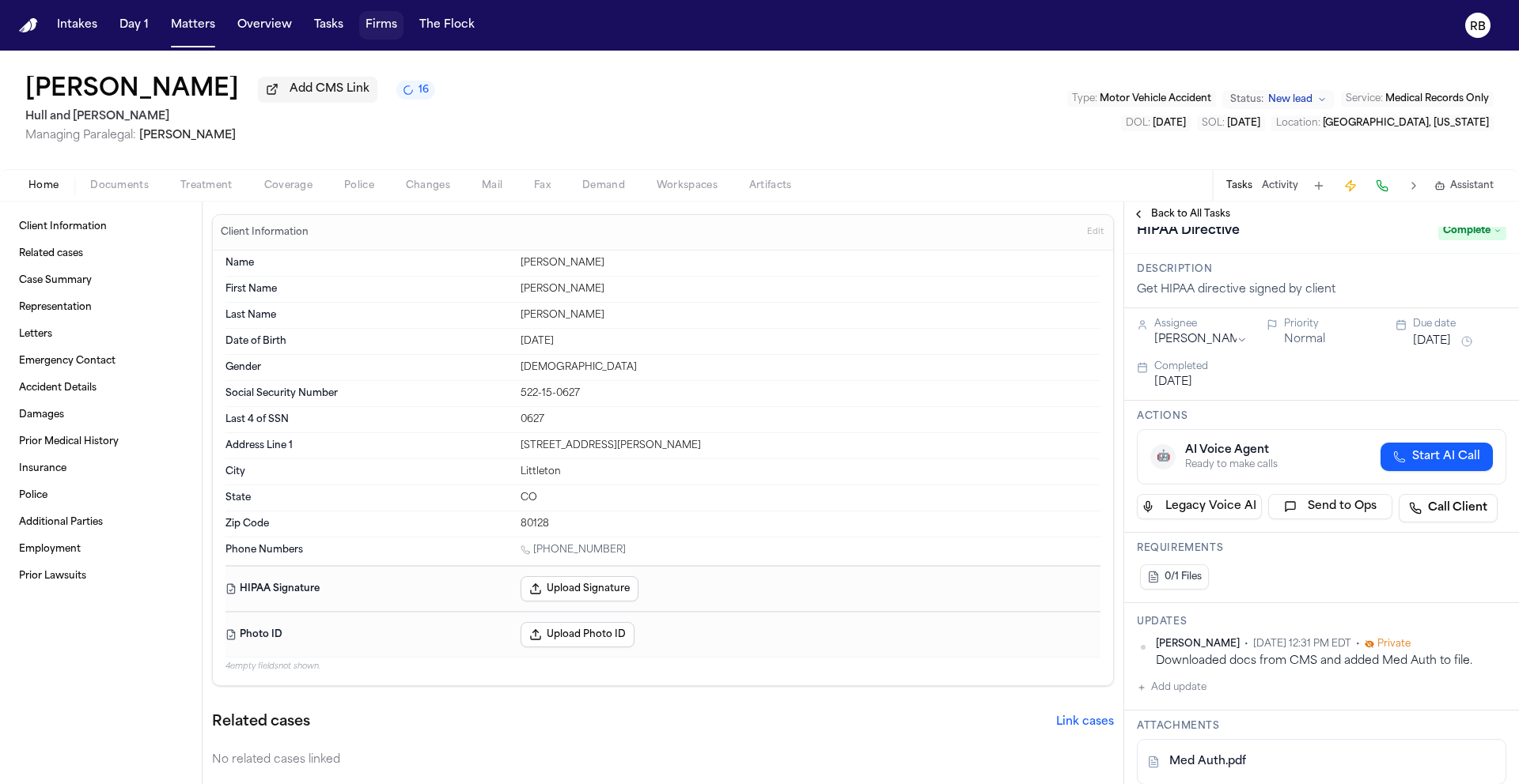
click at [1178, 214] on span "Back to All Tasks" at bounding box center [1190, 214] width 79 height 13
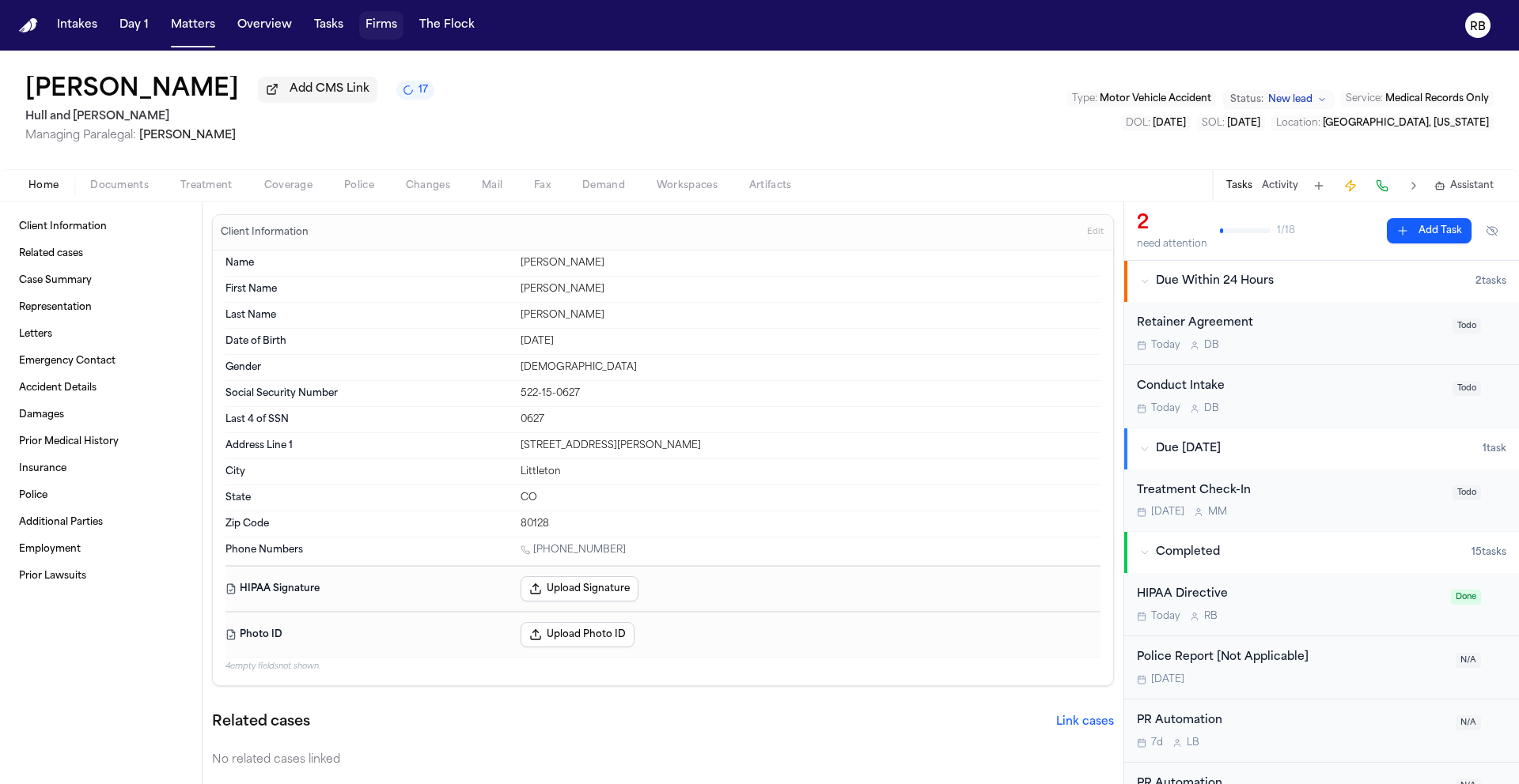
click at [221, 182] on span "Treatment" at bounding box center [206, 186] width 52 height 13
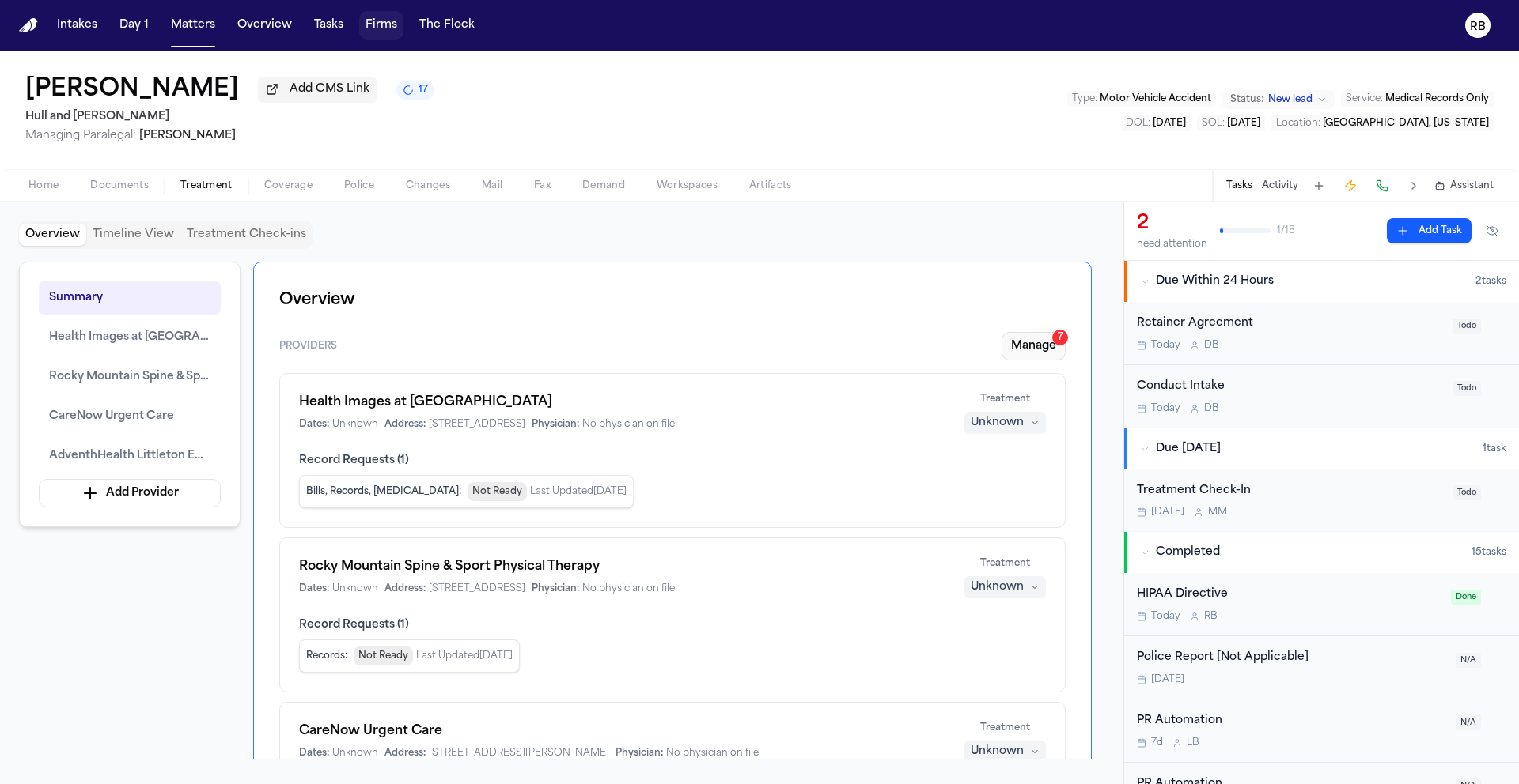
click at [1020, 343] on button "Manage 7" at bounding box center [1034, 347] width 64 height 28
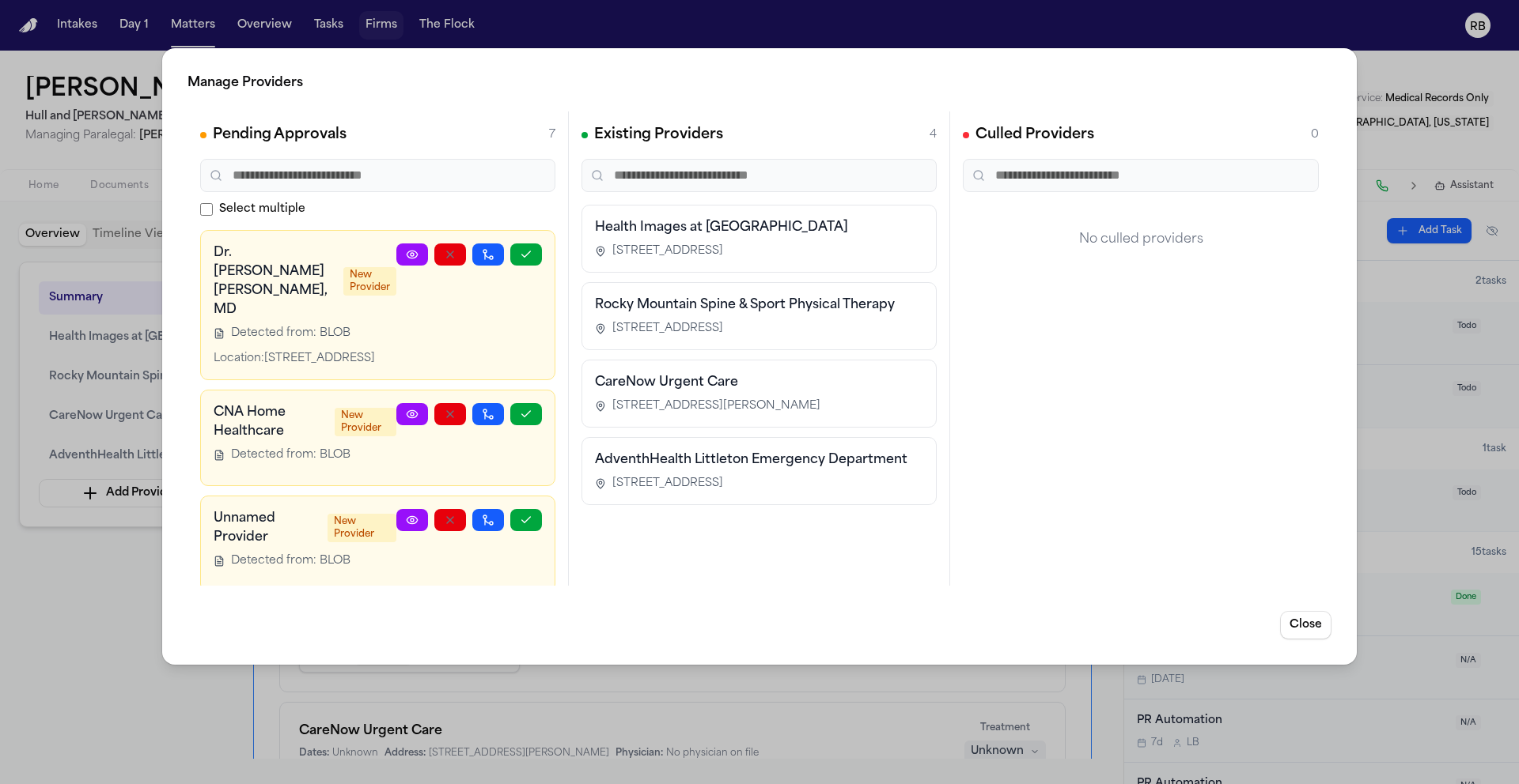
click at [396, 255] on link at bounding box center [412, 255] width 32 height 22
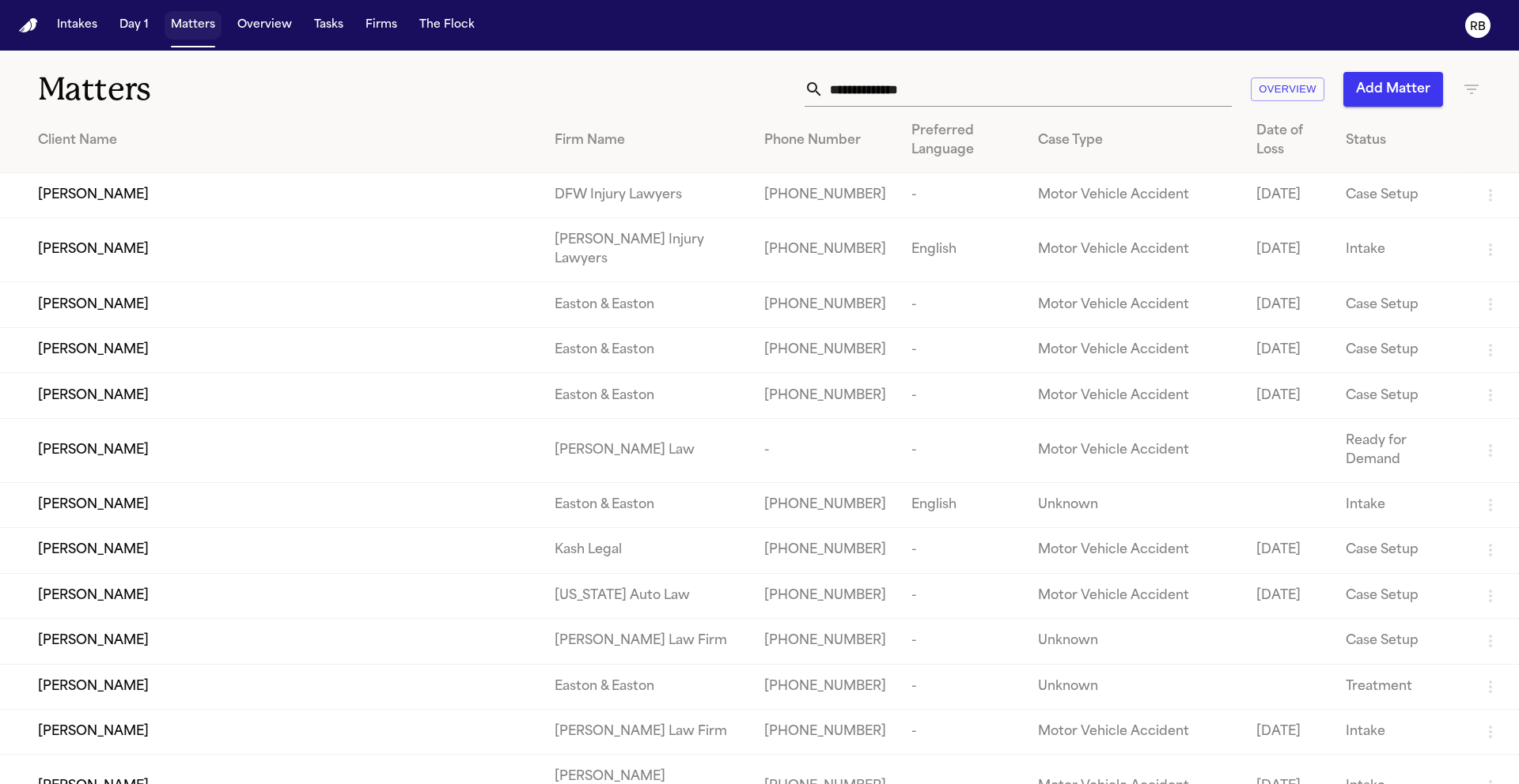
click at [191, 38] on button "Matters" at bounding box center [193, 25] width 57 height 28
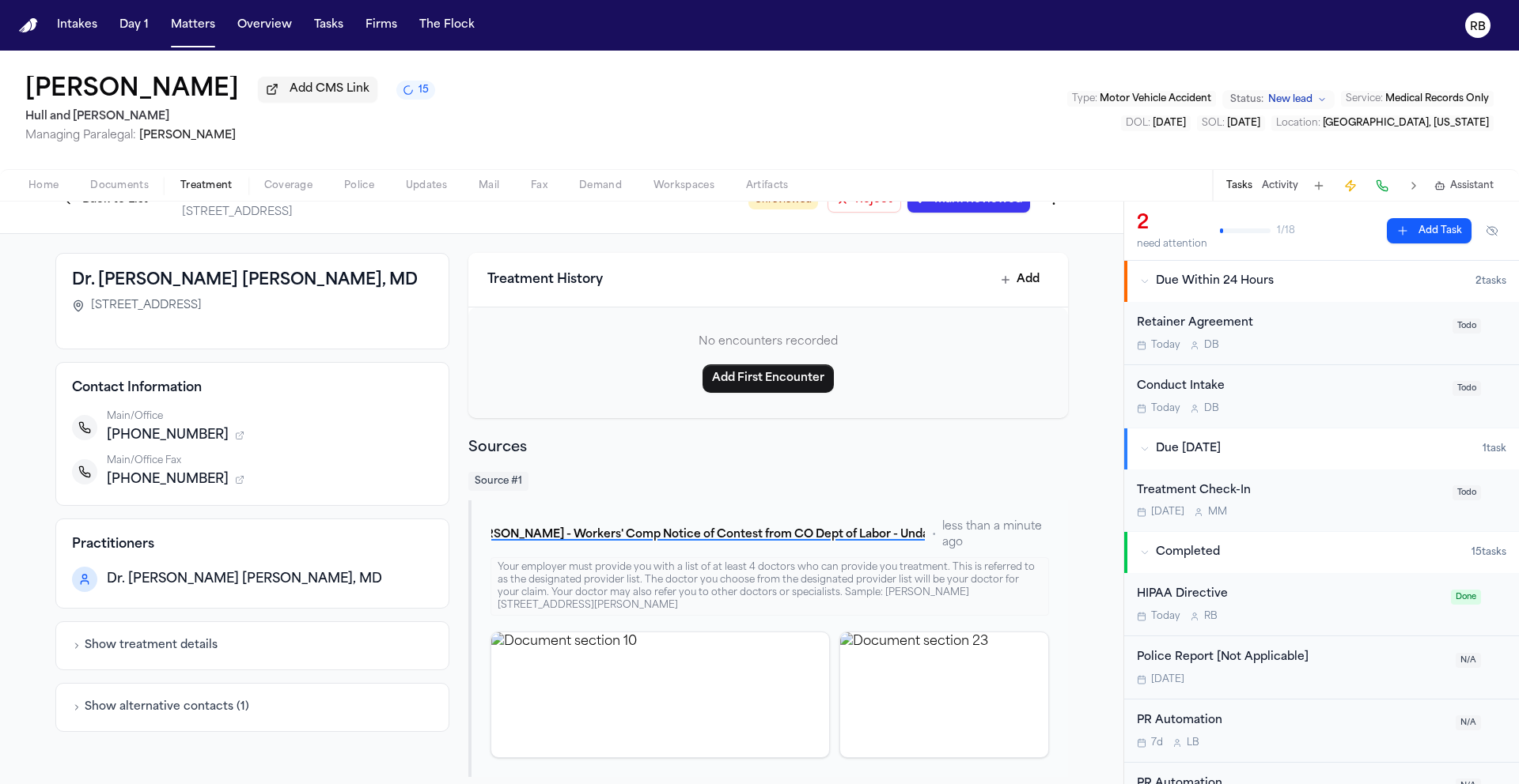
scroll to position [37, 0]
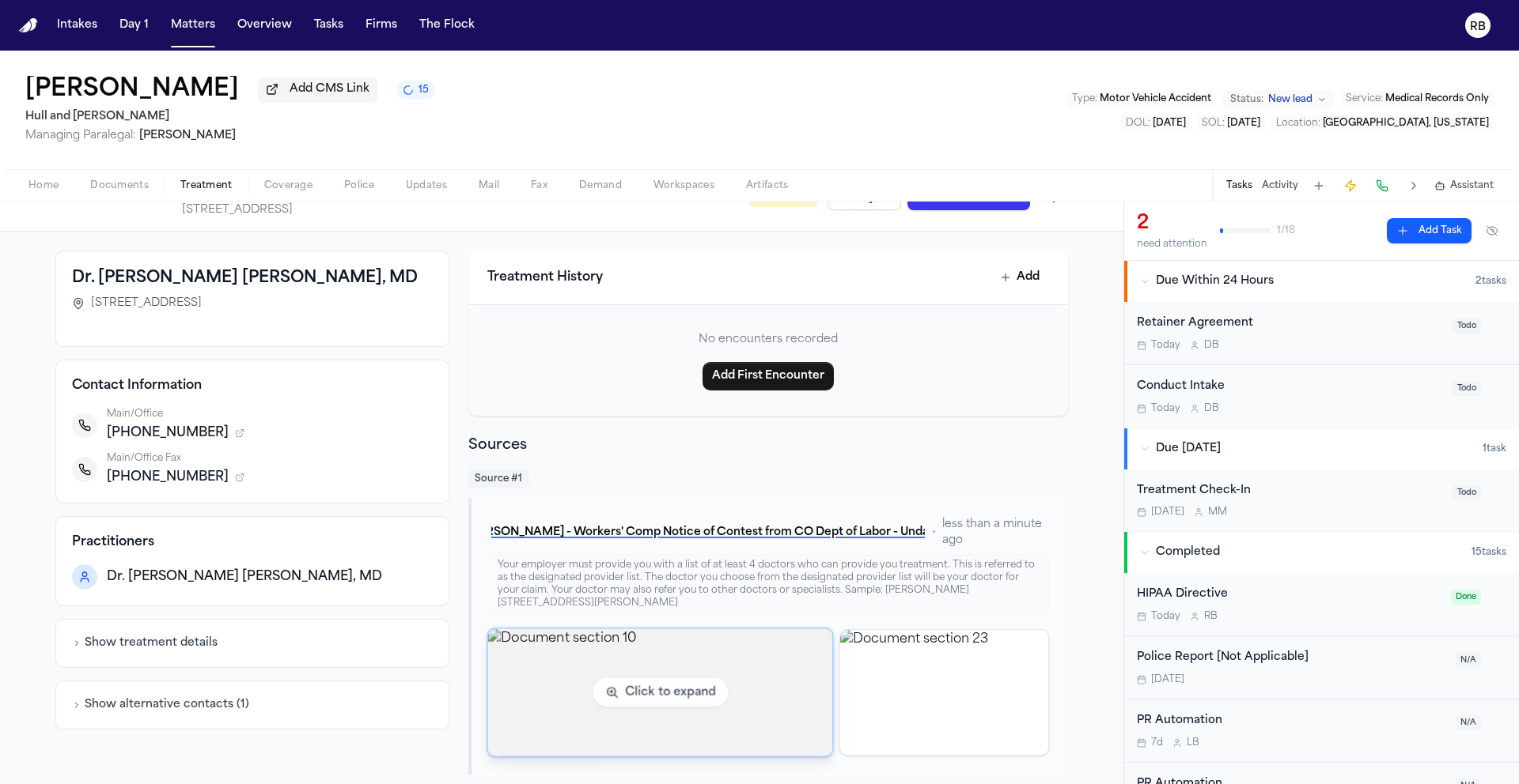
click at [685, 683] on img "View document section 10" at bounding box center [660, 692] width 345 height 127
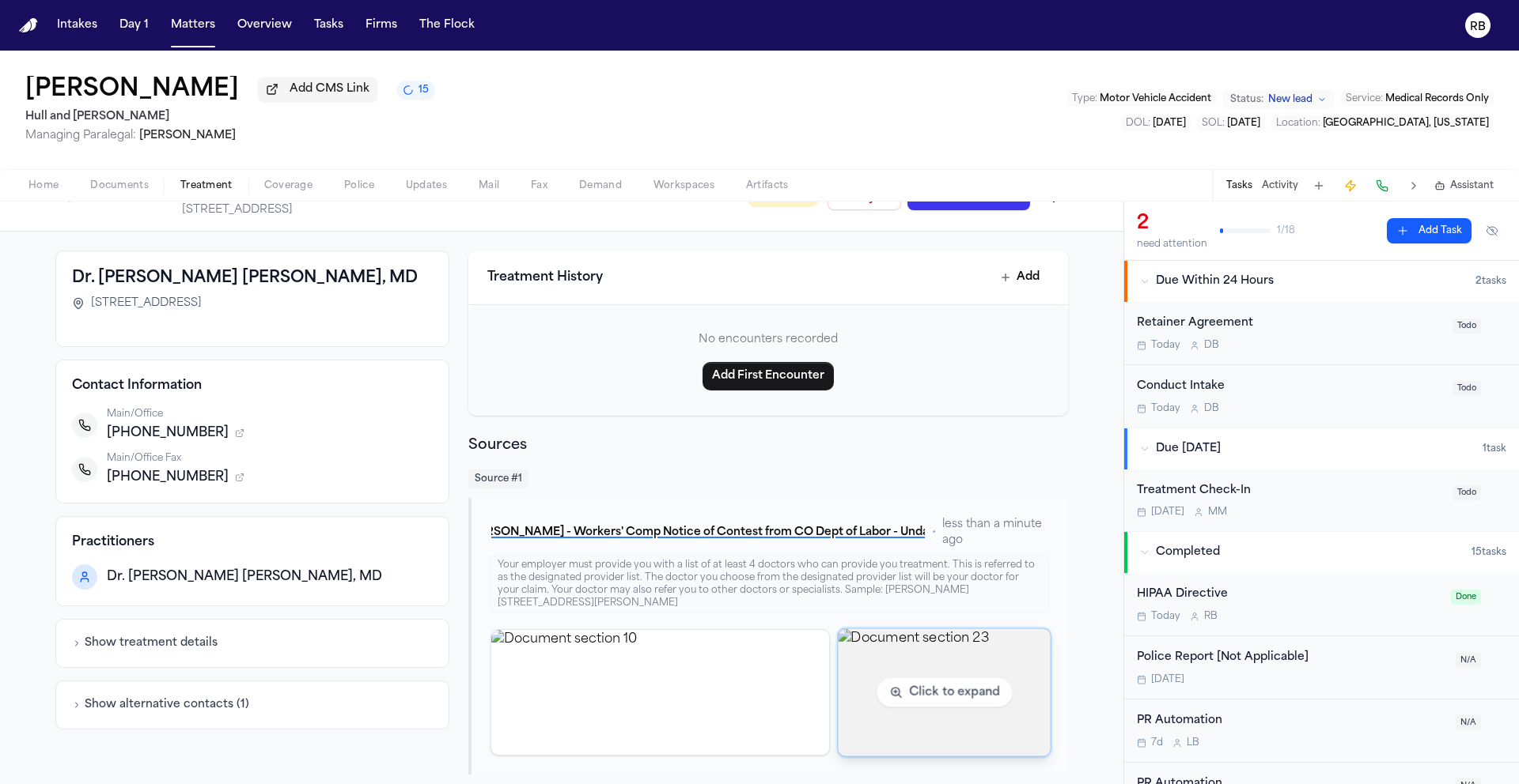
click at [938, 677] on img "View document section 23" at bounding box center [944, 692] width 212 height 127
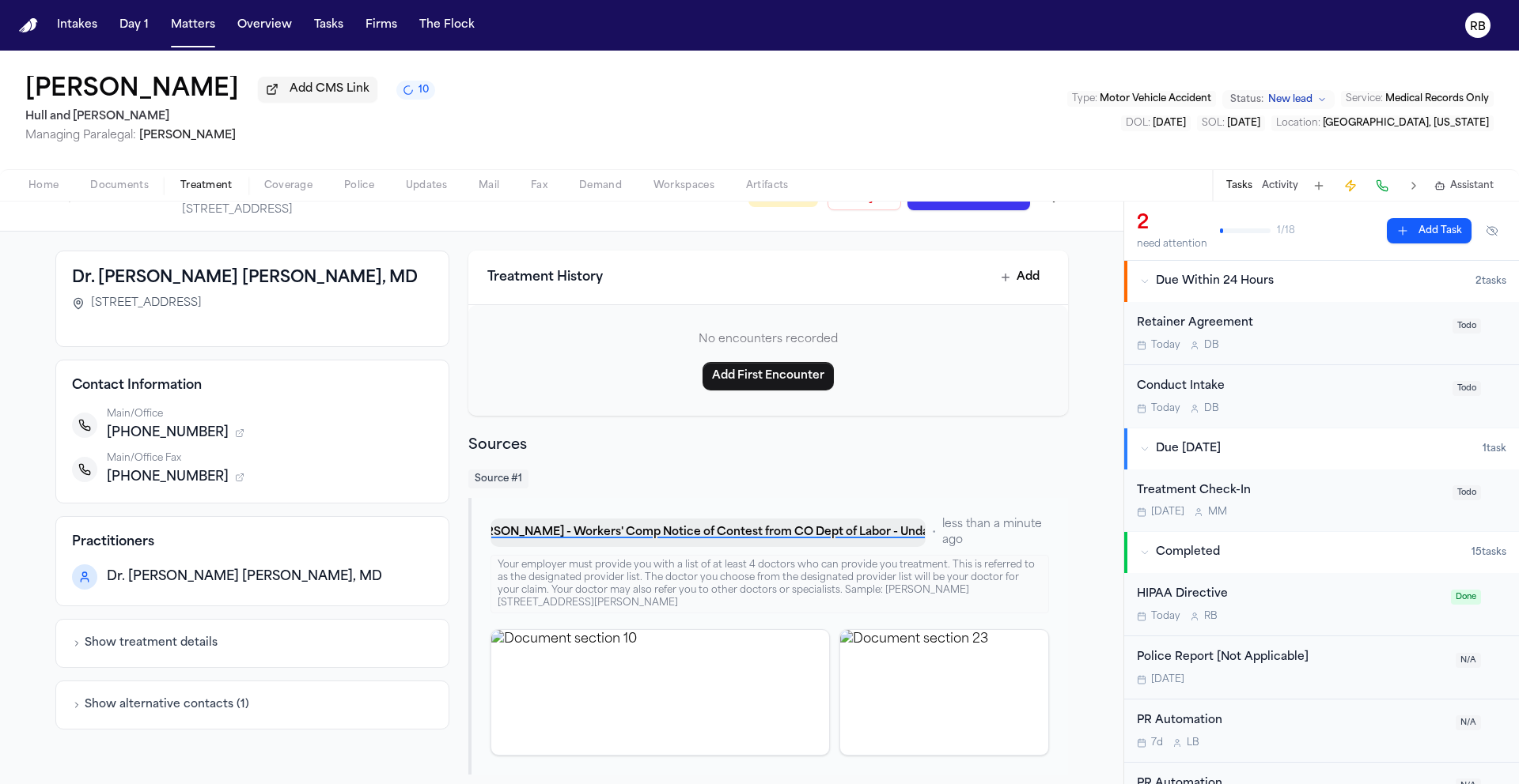
click at [875, 540] on button "J. Ornelas - Workers' Comp Notice of Contest from CO Dept of Labor - Undated" at bounding box center [707, 533] width 435 height 28
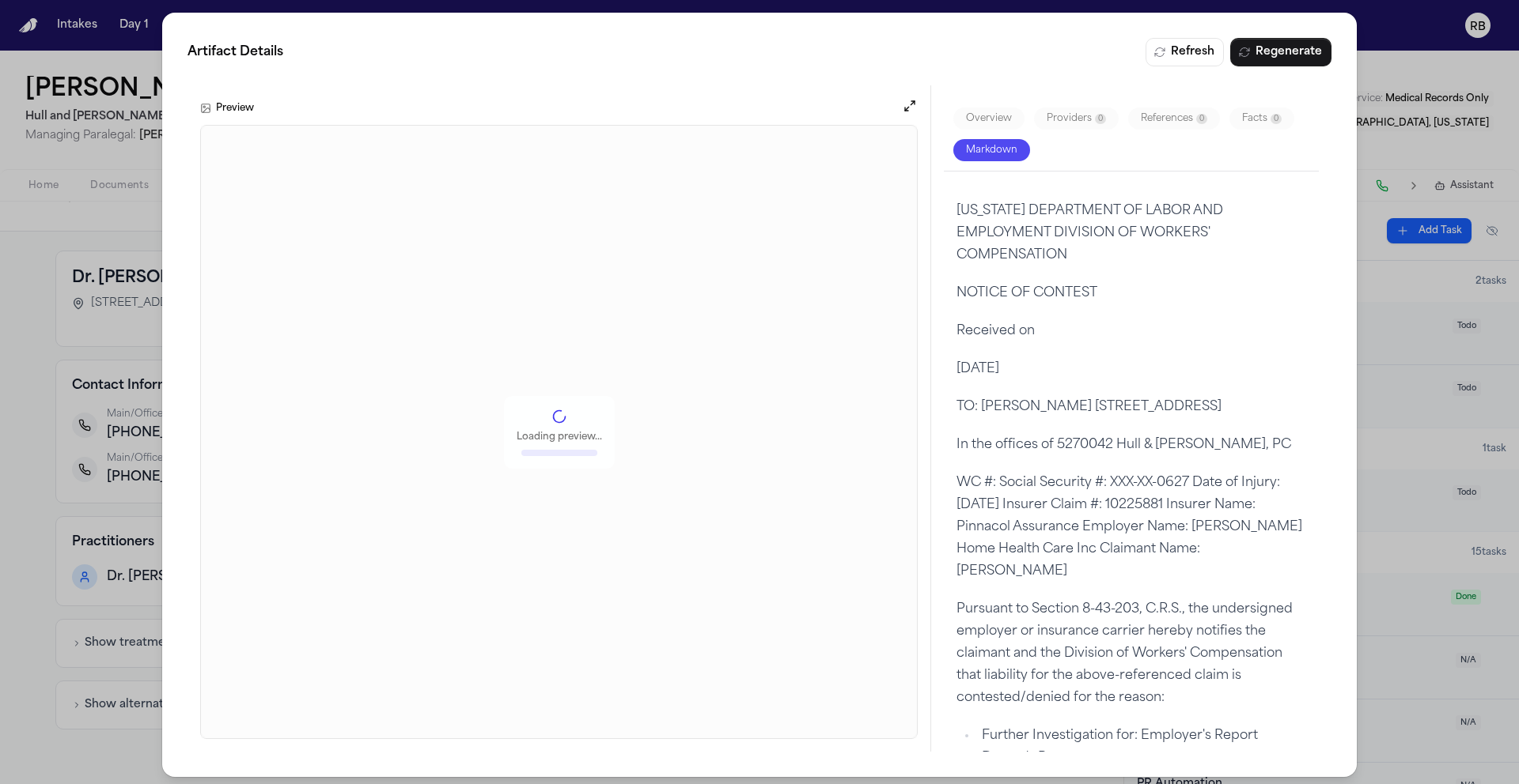
scroll to position [34, 0]
click at [1193, 177] on div "COLORADO DEPARTMENT OF LABOR AND EMPLOYMENT DIVISION OF WORKERS' COMPENSATION N…" at bounding box center [1131, 492] width 375 height 642
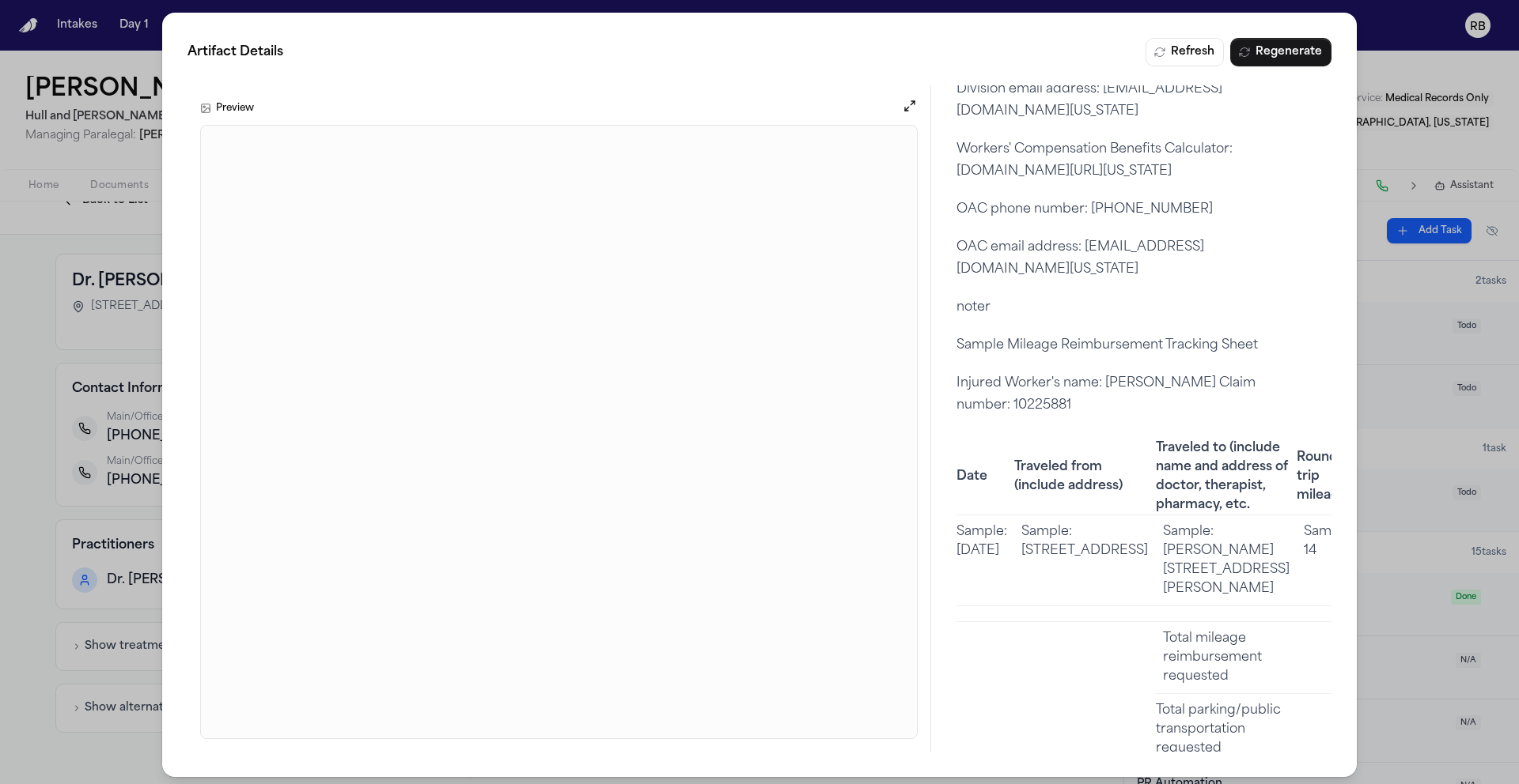
scroll to position [7846, 0]
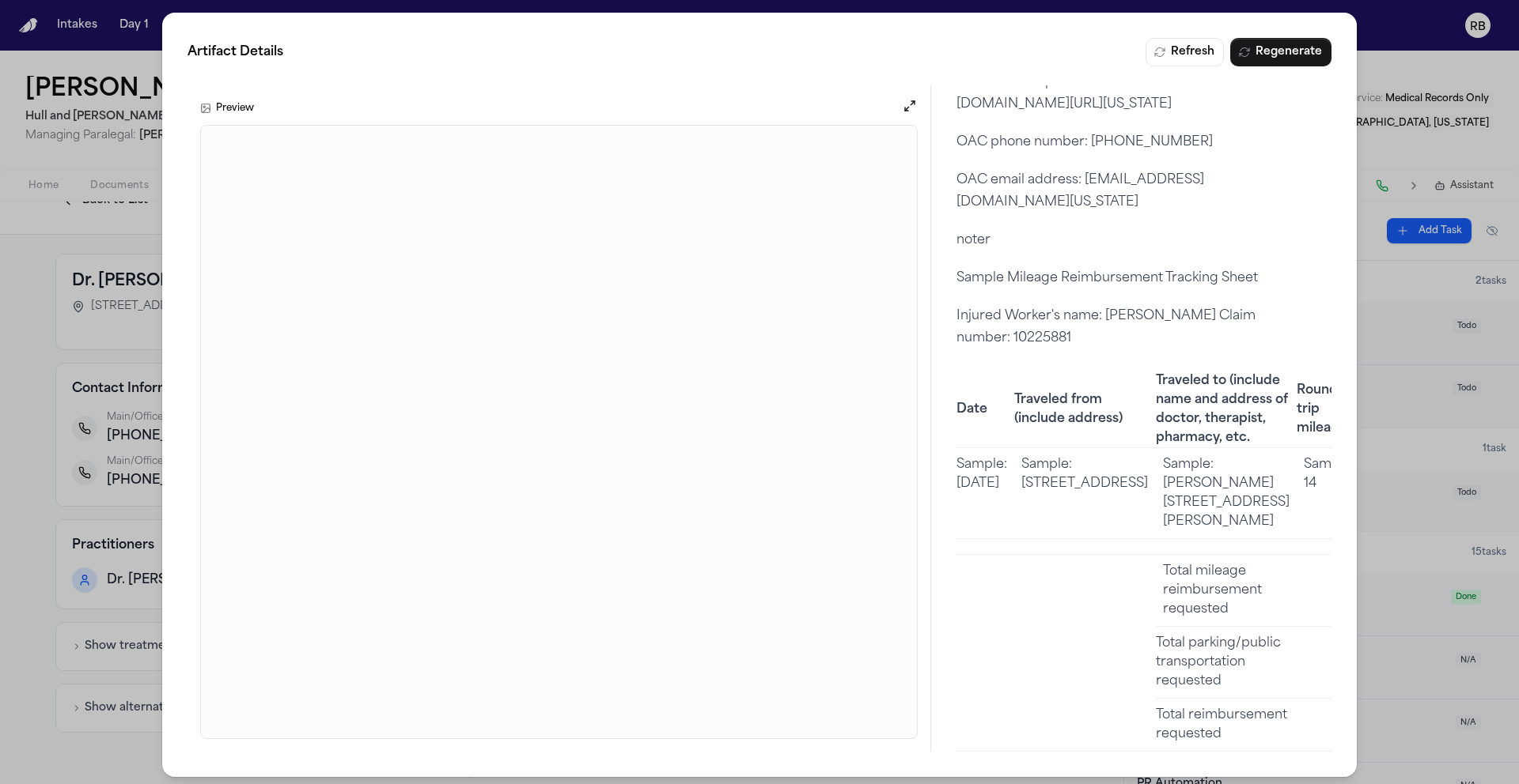
click at [1359, 567] on div "Artifact Details Refresh Regenerate Preview Overview Providers 1 References 26 …" at bounding box center [759, 394] width 1519 height 790
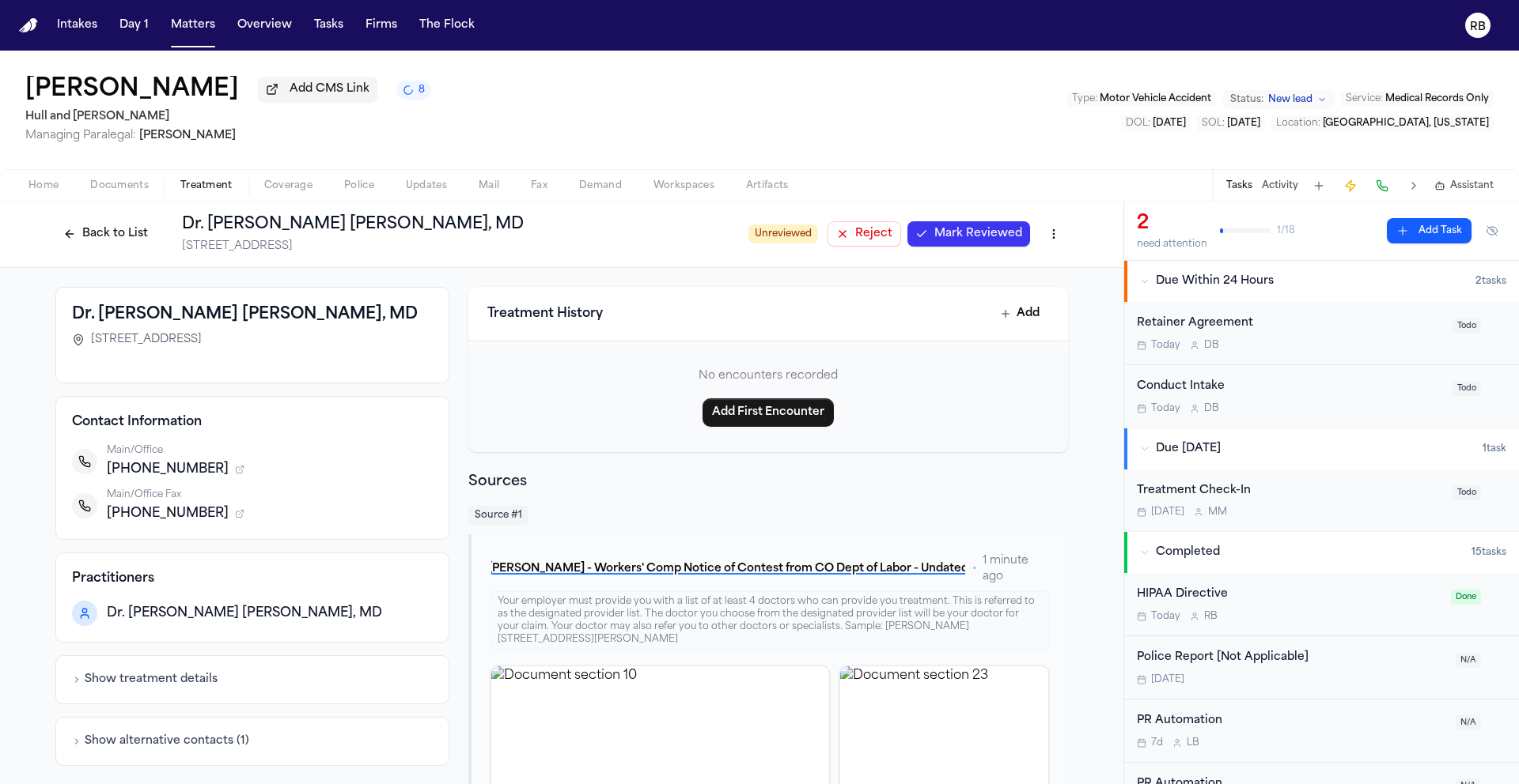
scroll to position [0, 0]
click at [875, 236] on span "Reject" at bounding box center [874, 234] width 37 height 16
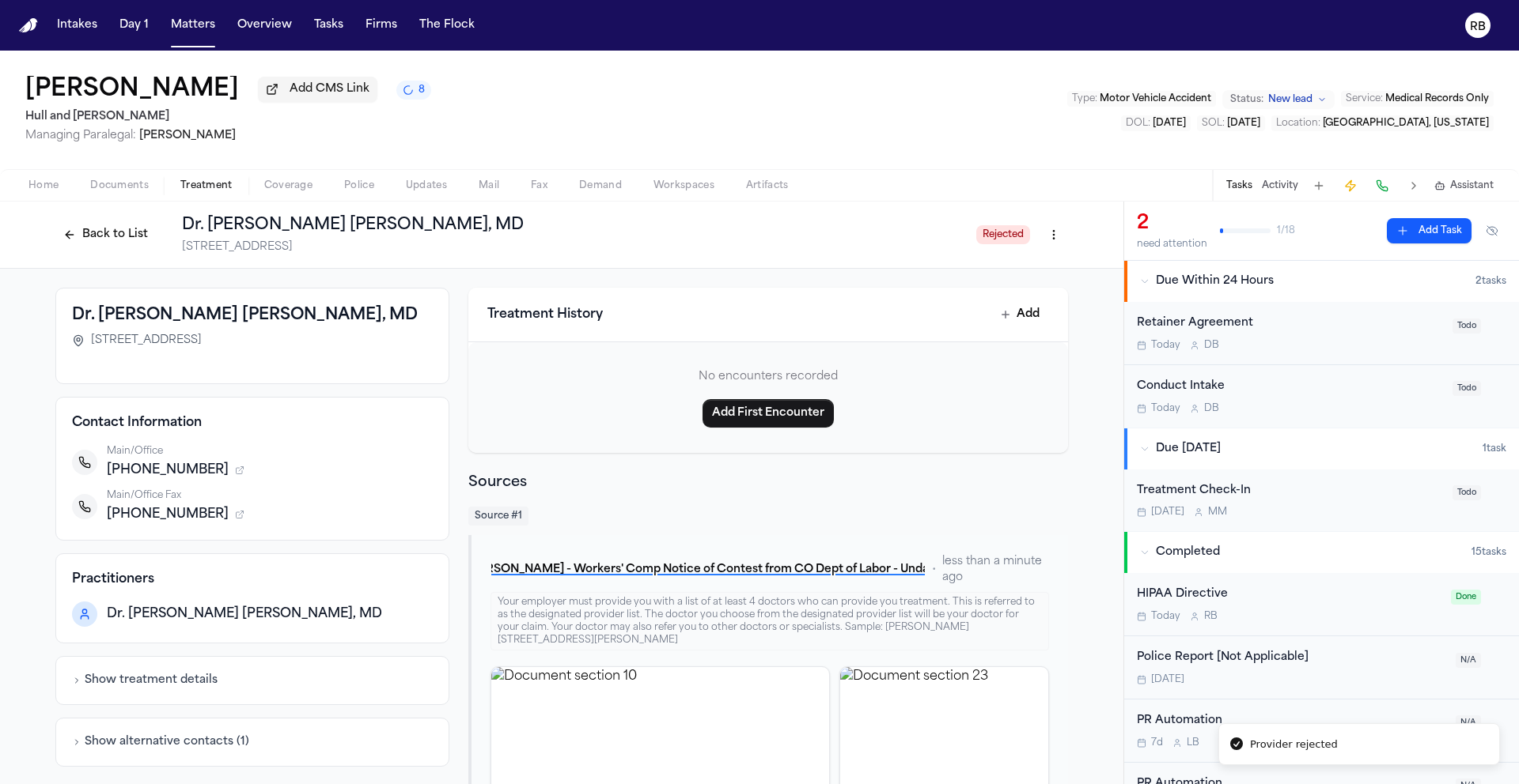
click at [106, 230] on button "Back to List" at bounding box center [105, 234] width 100 height 25
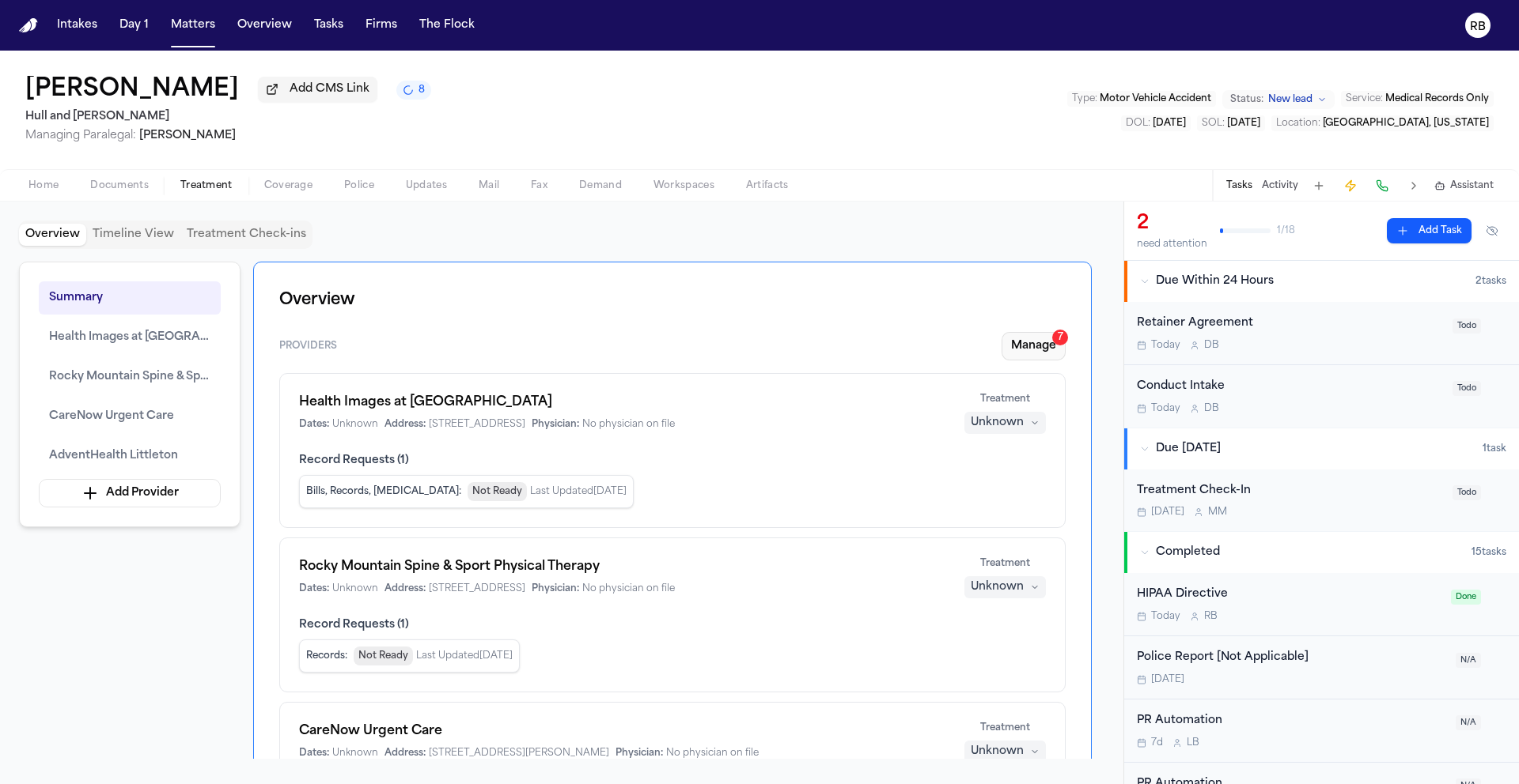
click at [1030, 344] on button "Manage 7" at bounding box center [1034, 347] width 64 height 28
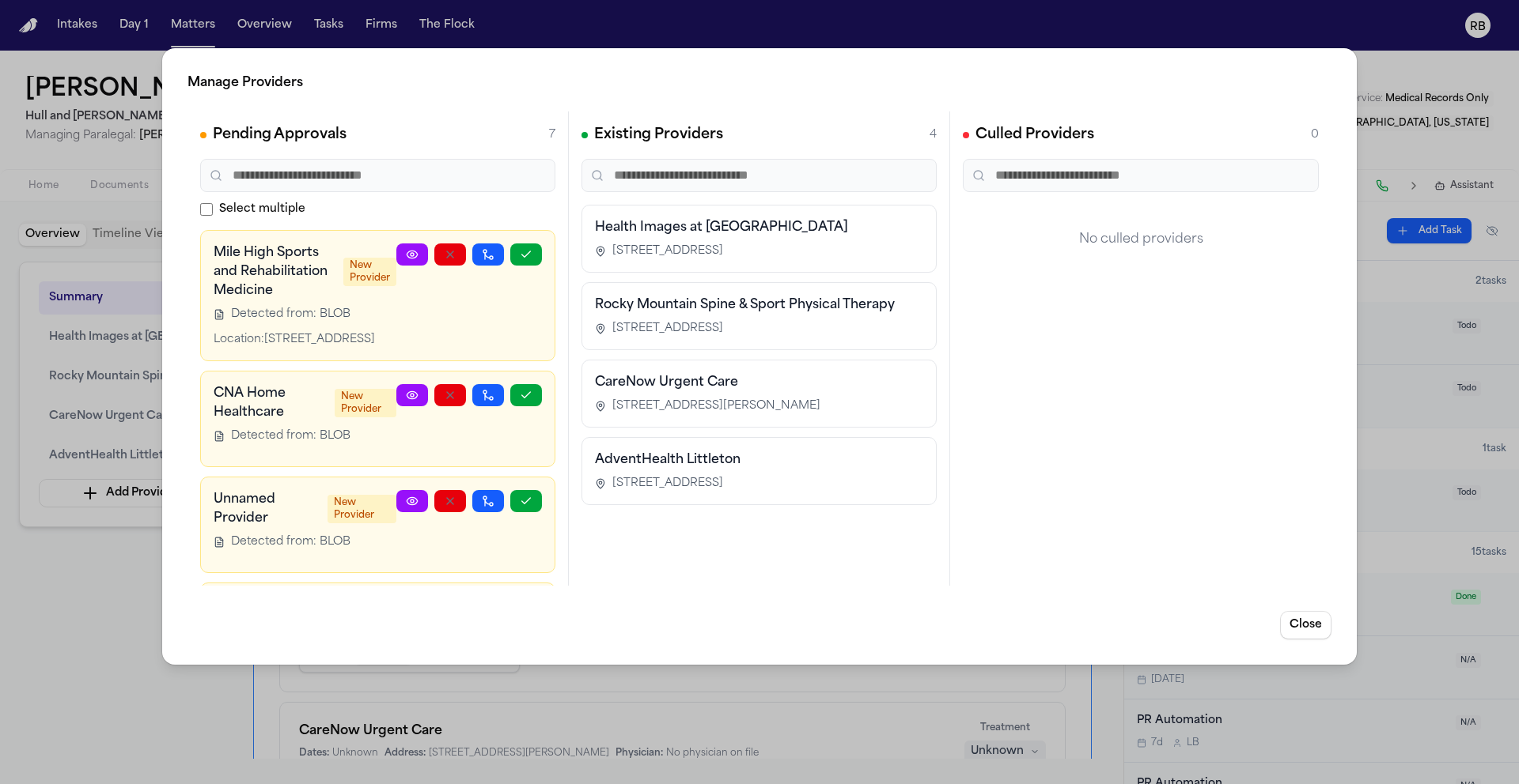
click at [406, 249] on icon at bounding box center [412, 255] width 13 height 13
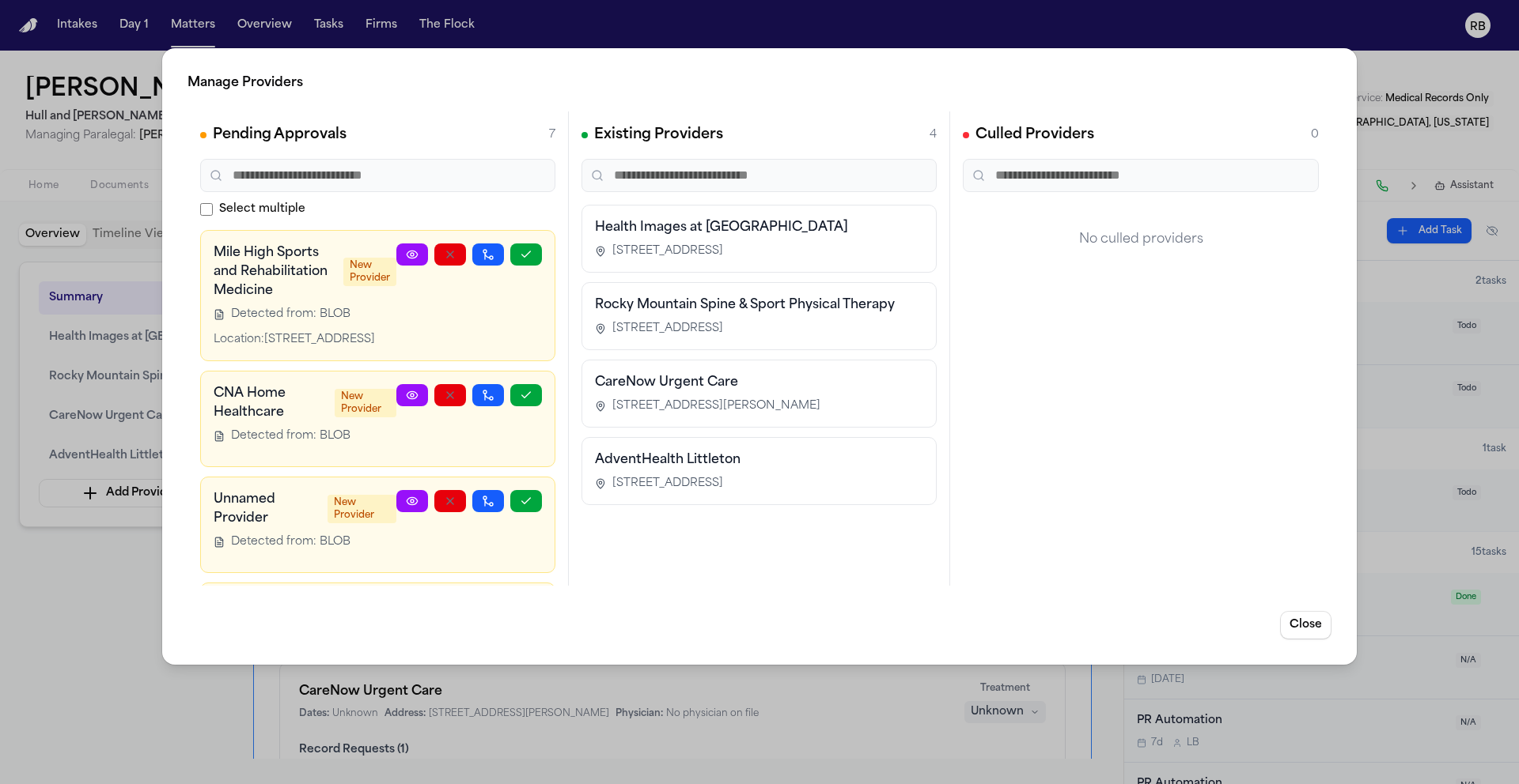
click at [1375, 68] on div "Manage Providers Pending Approvals 7 Select multiple Mile High Sports and Rehab…" at bounding box center [759, 392] width 1519 height 784
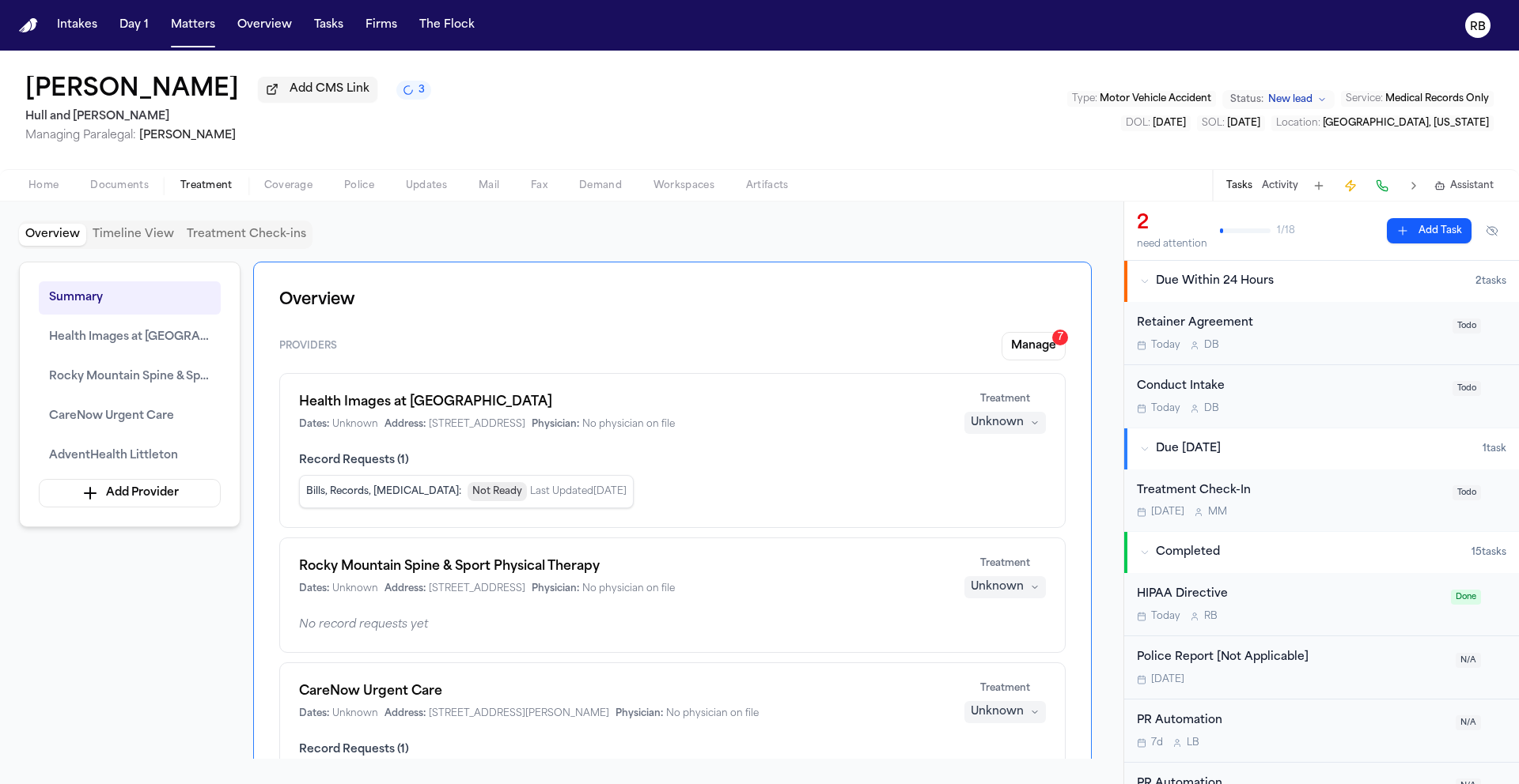
click at [984, 185] on div "Home Documents Treatment Coverage Police Updates Mail Fax Demand Workspaces Art…" at bounding box center [759, 185] width 1519 height 32
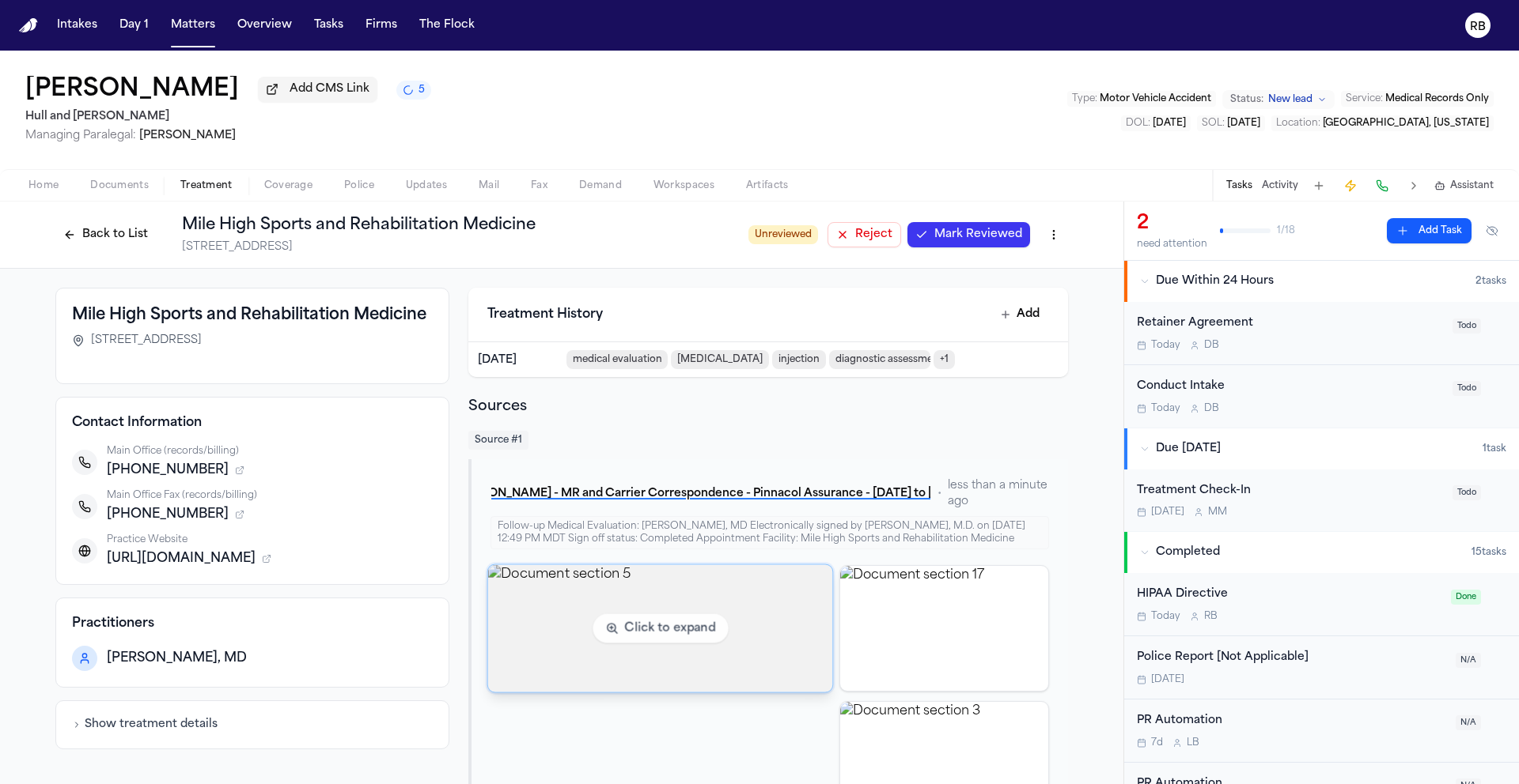
click at [703, 594] on img "View document section 5" at bounding box center [660, 629] width 345 height 127
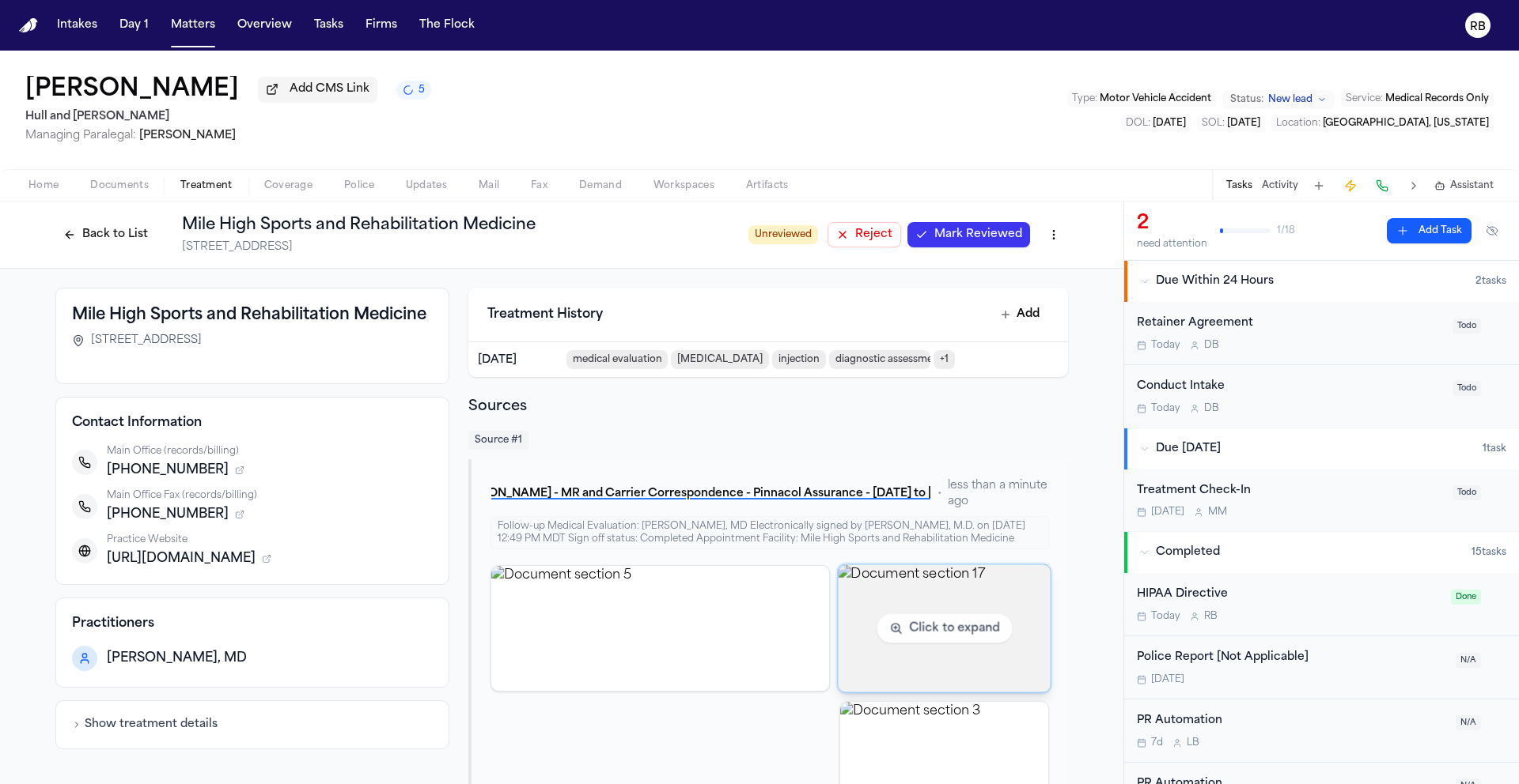
click at [961, 614] on img "View document section 17" at bounding box center [944, 629] width 212 height 127
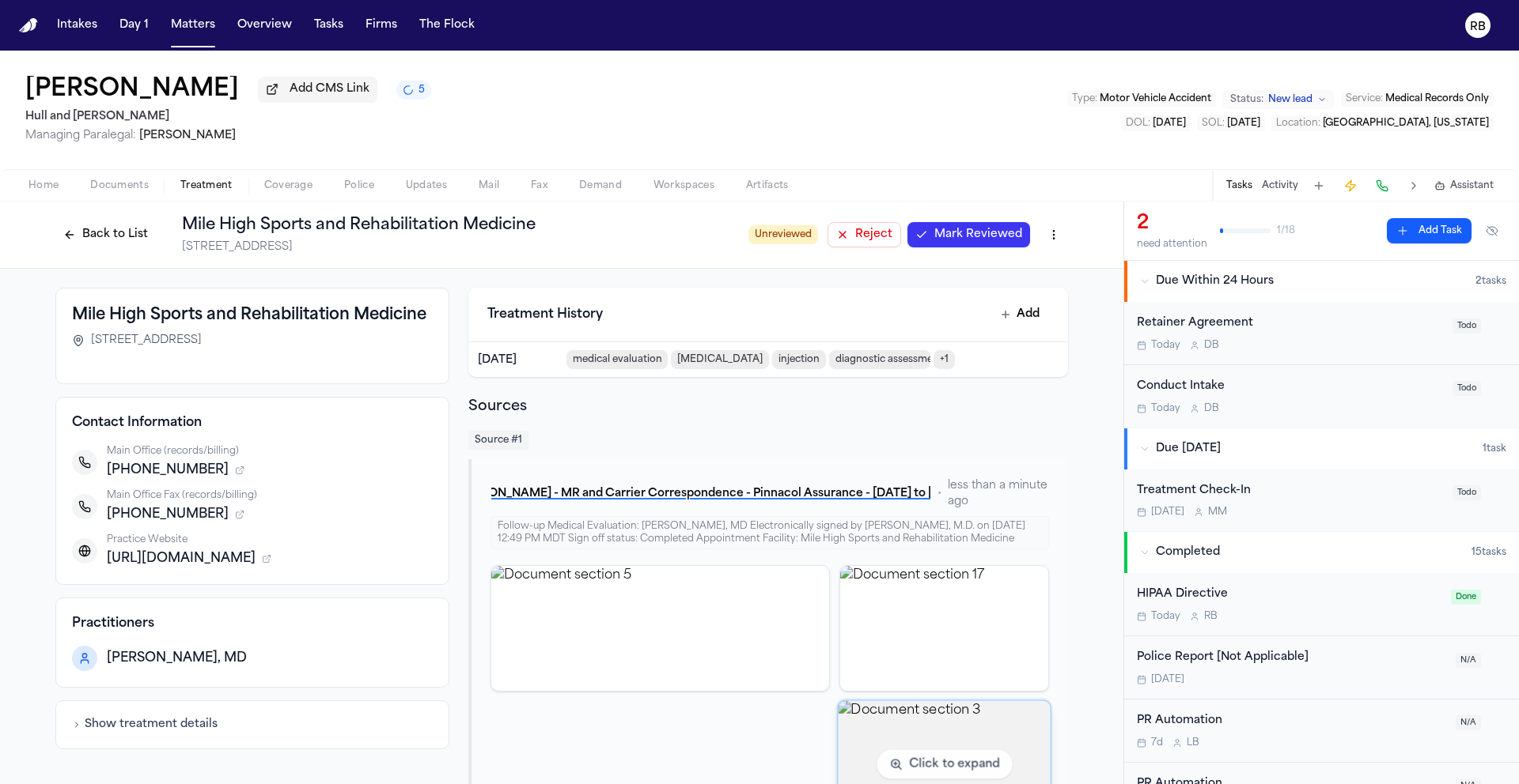
click at [942, 749] on img "View document section 3" at bounding box center [944, 764] width 212 height 127
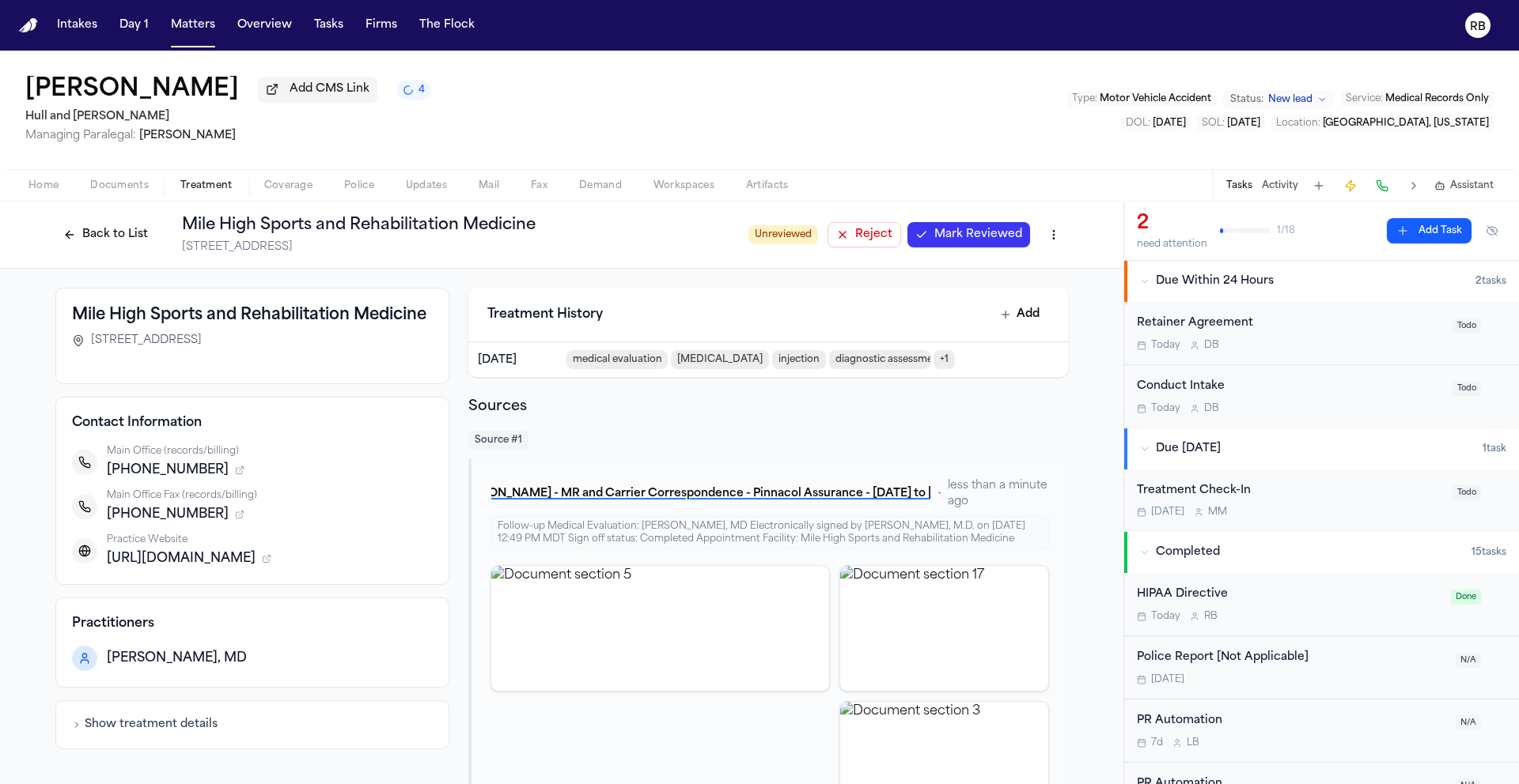
click at [989, 241] on span "Mark Reviewed" at bounding box center [978, 234] width 88 height 16
click at [98, 230] on button "Back to List" at bounding box center [105, 234] width 100 height 25
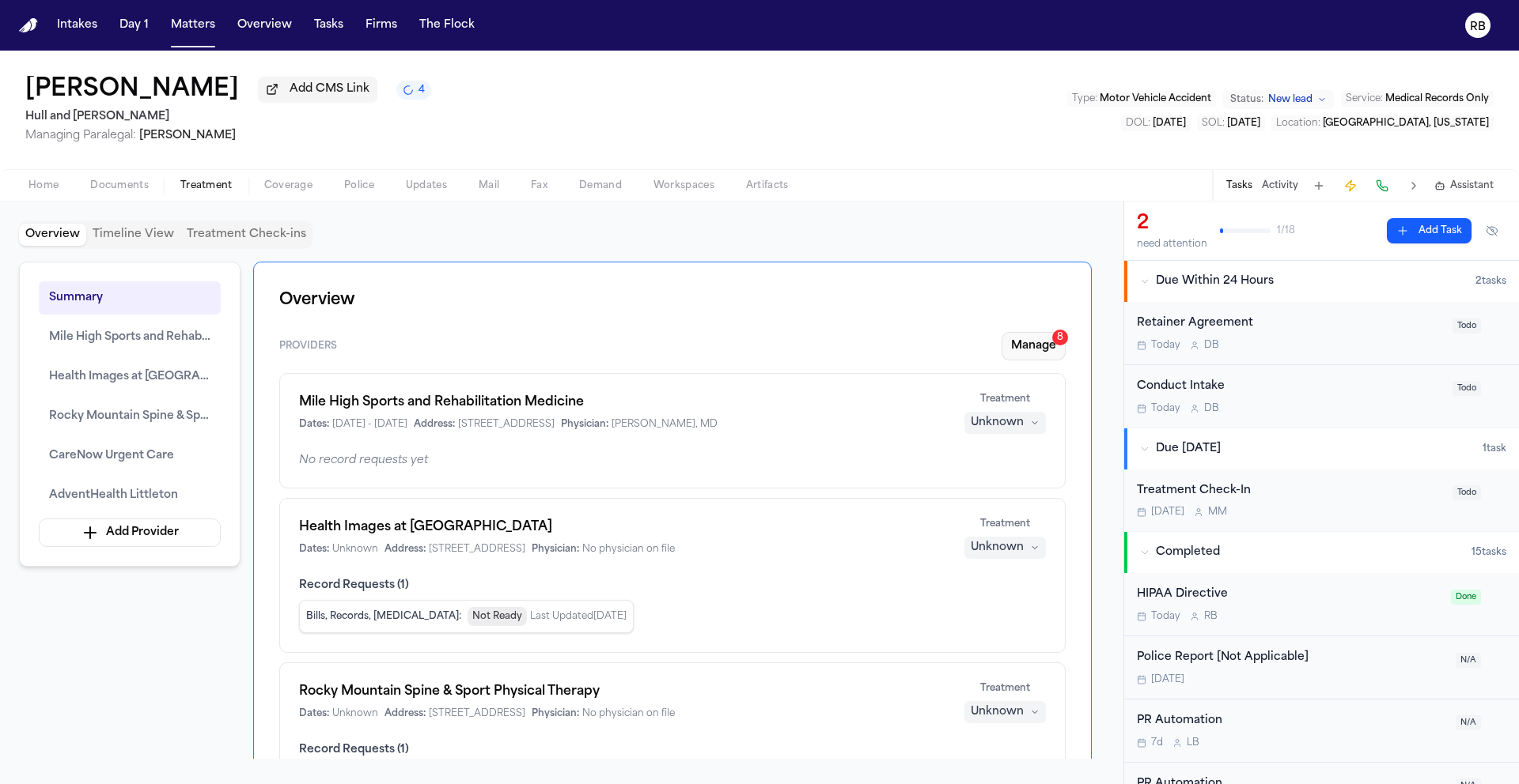
click at [1023, 353] on button "Manage 8" at bounding box center [1034, 347] width 64 height 28
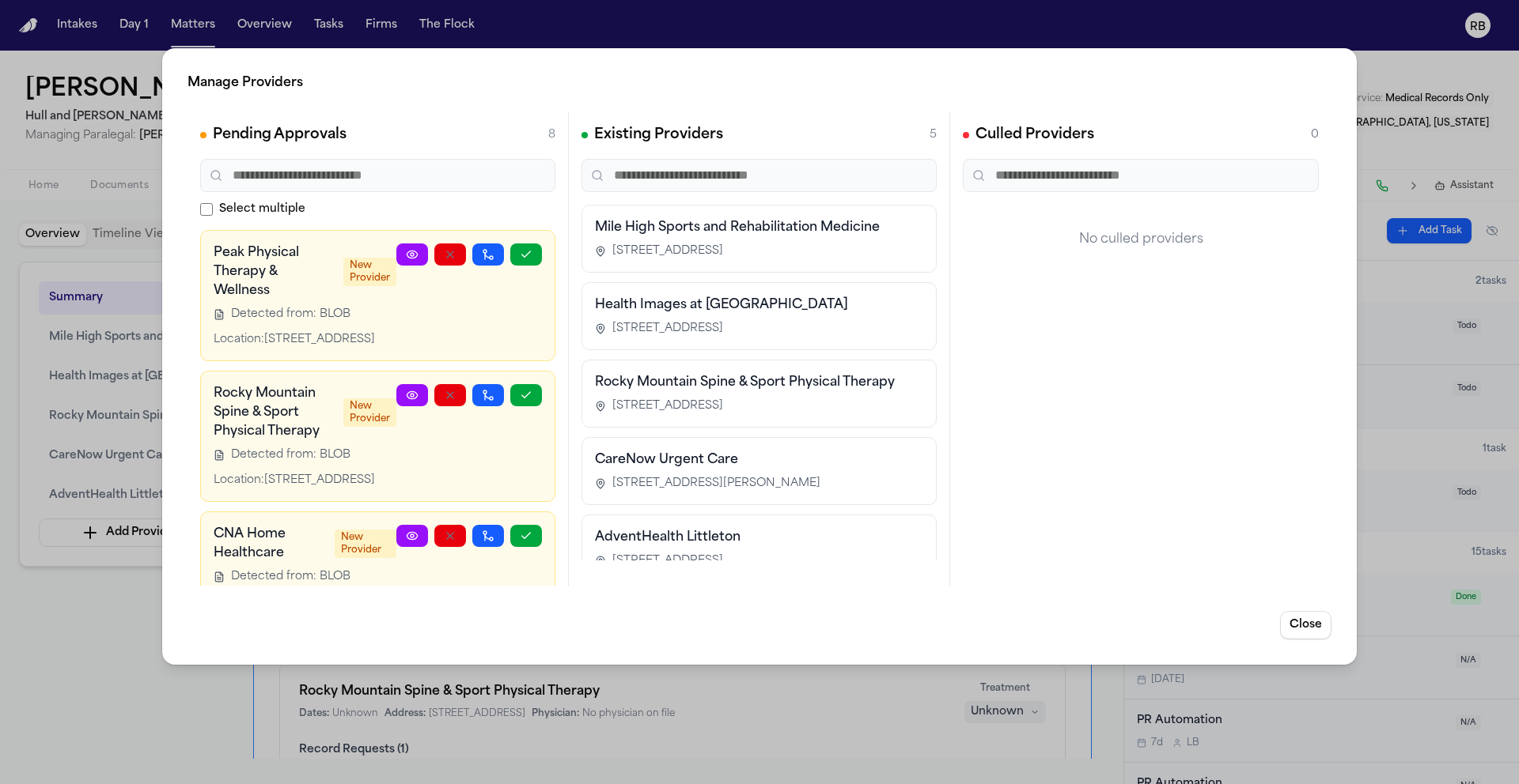
click at [406, 253] on icon at bounding box center [412, 255] width 13 height 13
click at [109, 660] on div "Manage Providers Pending Approvals 8 Select multiple Peak Physical Therapy & We…" at bounding box center [759, 392] width 1519 height 784
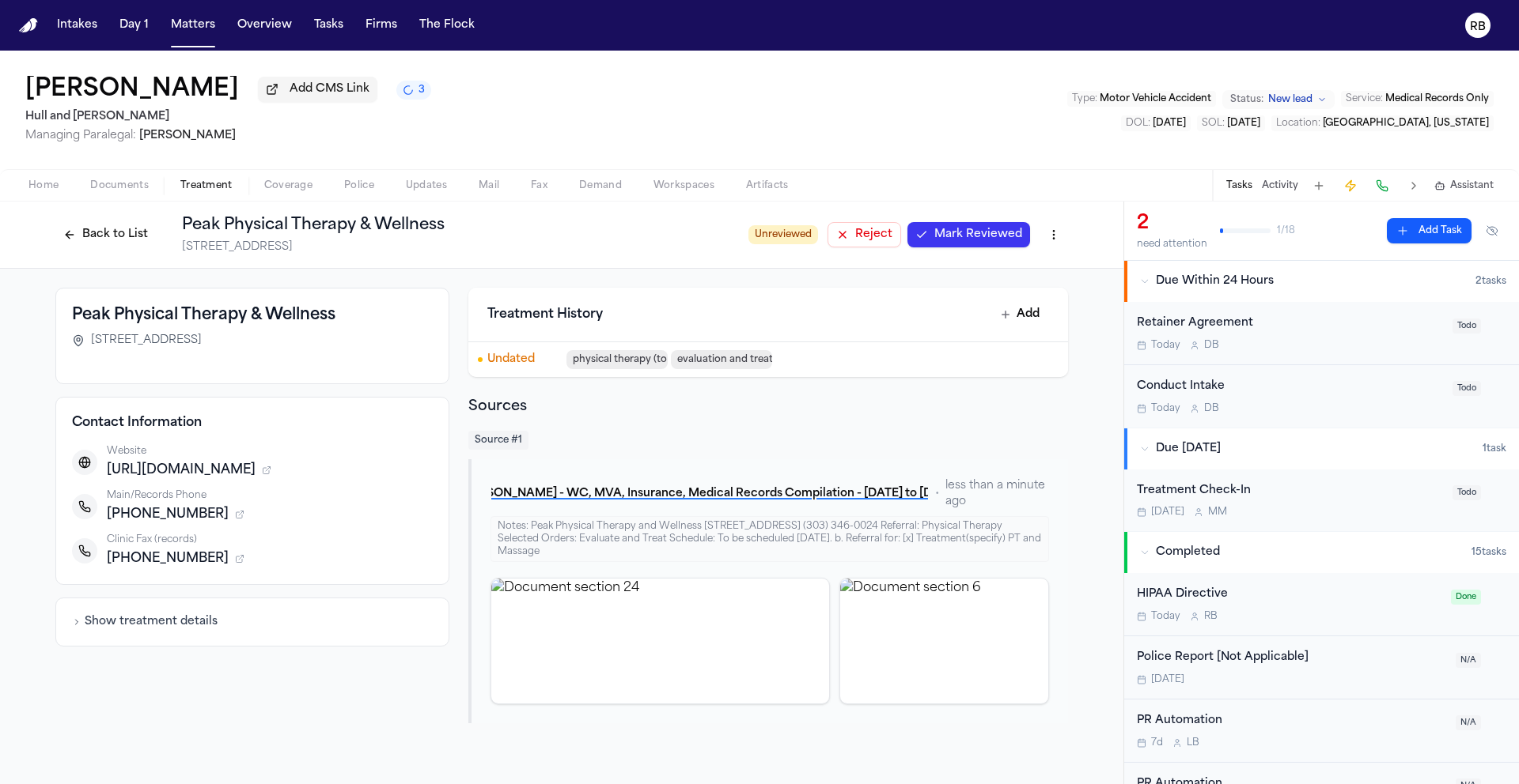
click at [976, 241] on span "Mark Reviewed" at bounding box center [978, 234] width 88 height 16
click at [102, 236] on button "Back to List" at bounding box center [105, 234] width 100 height 25
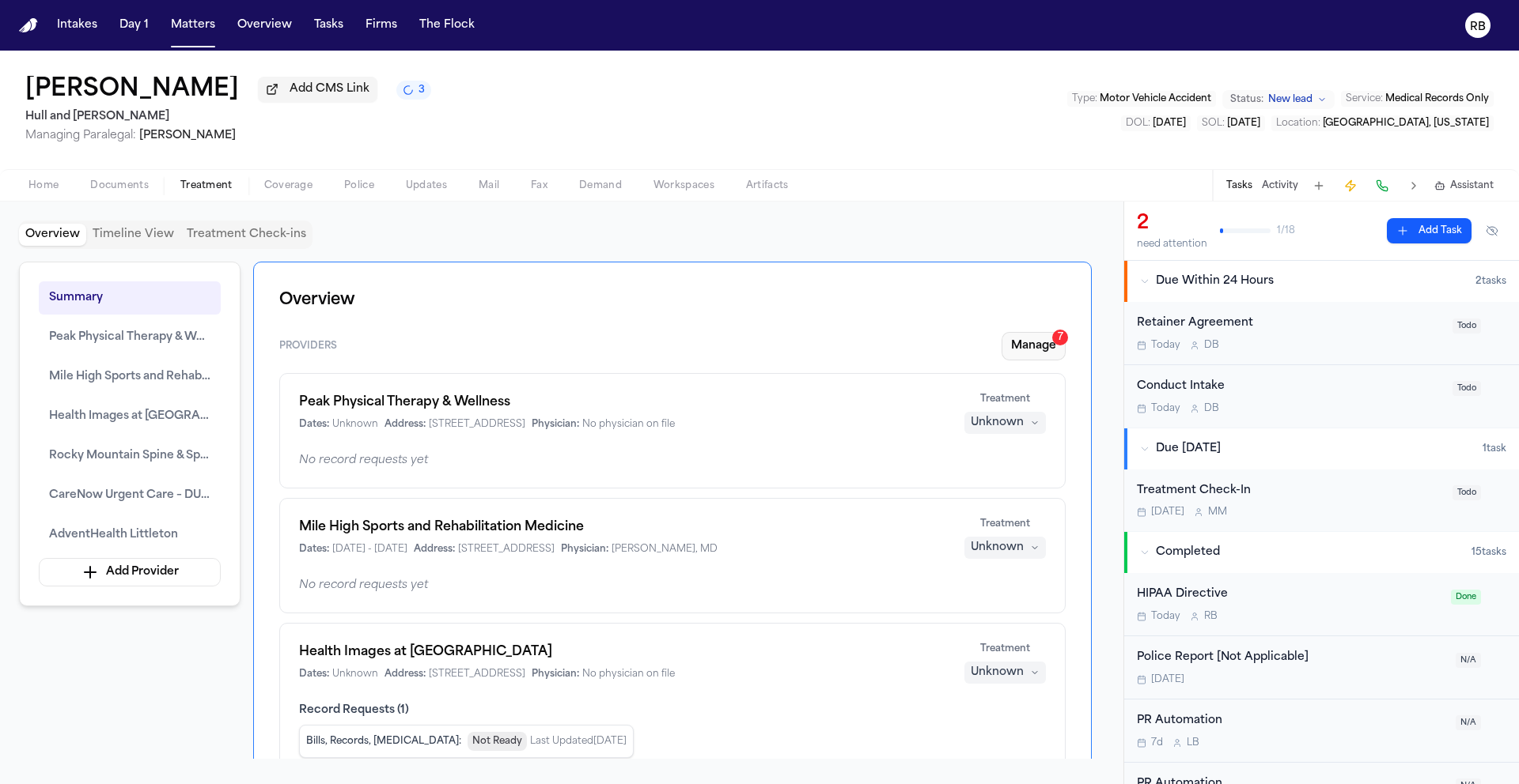
click at [1031, 354] on button "Manage 7" at bounding box center [1034, 347] width 64 height 28
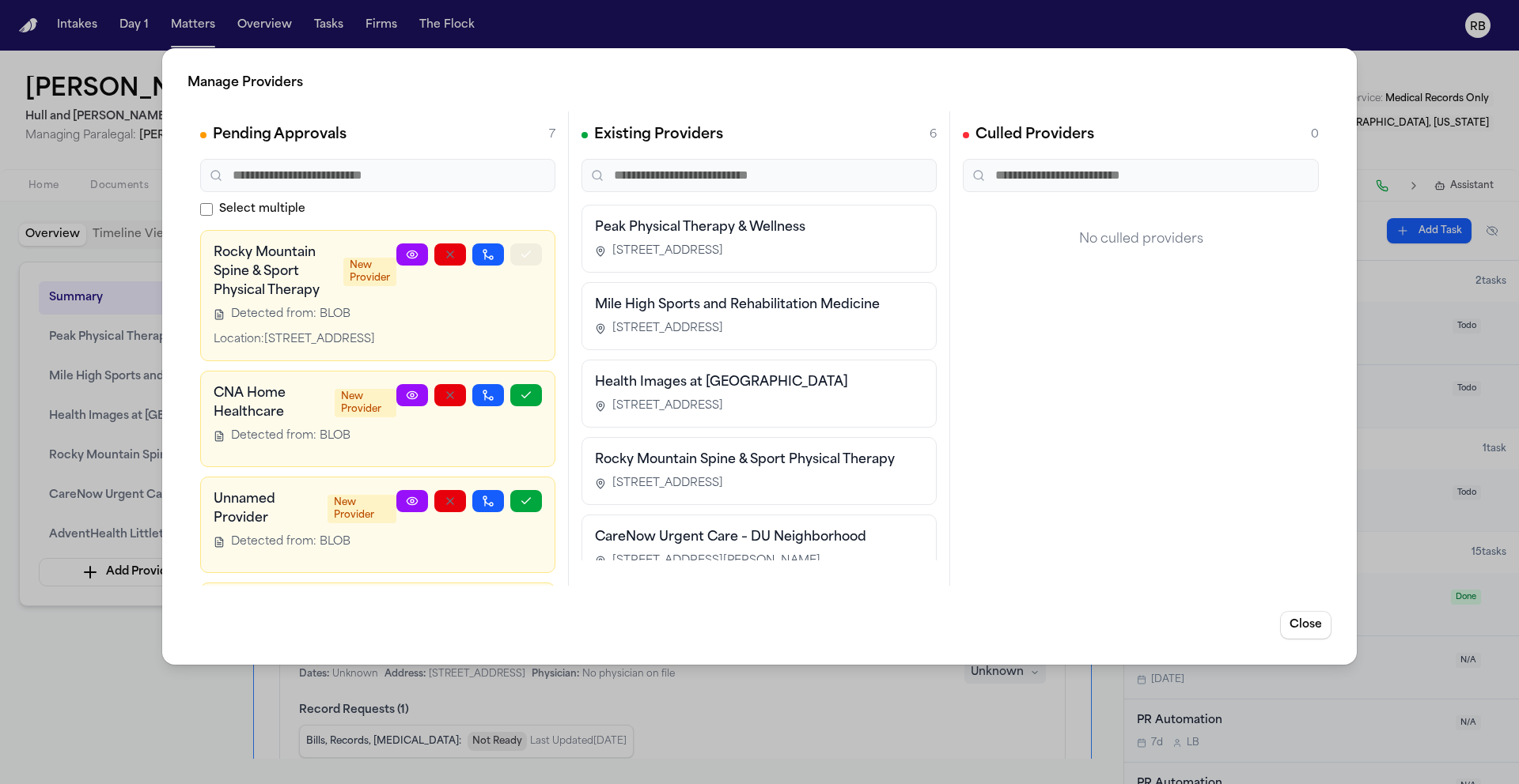
click at [520, 257] on icon "button" at bounding box center [527, 255] width 13 height 13
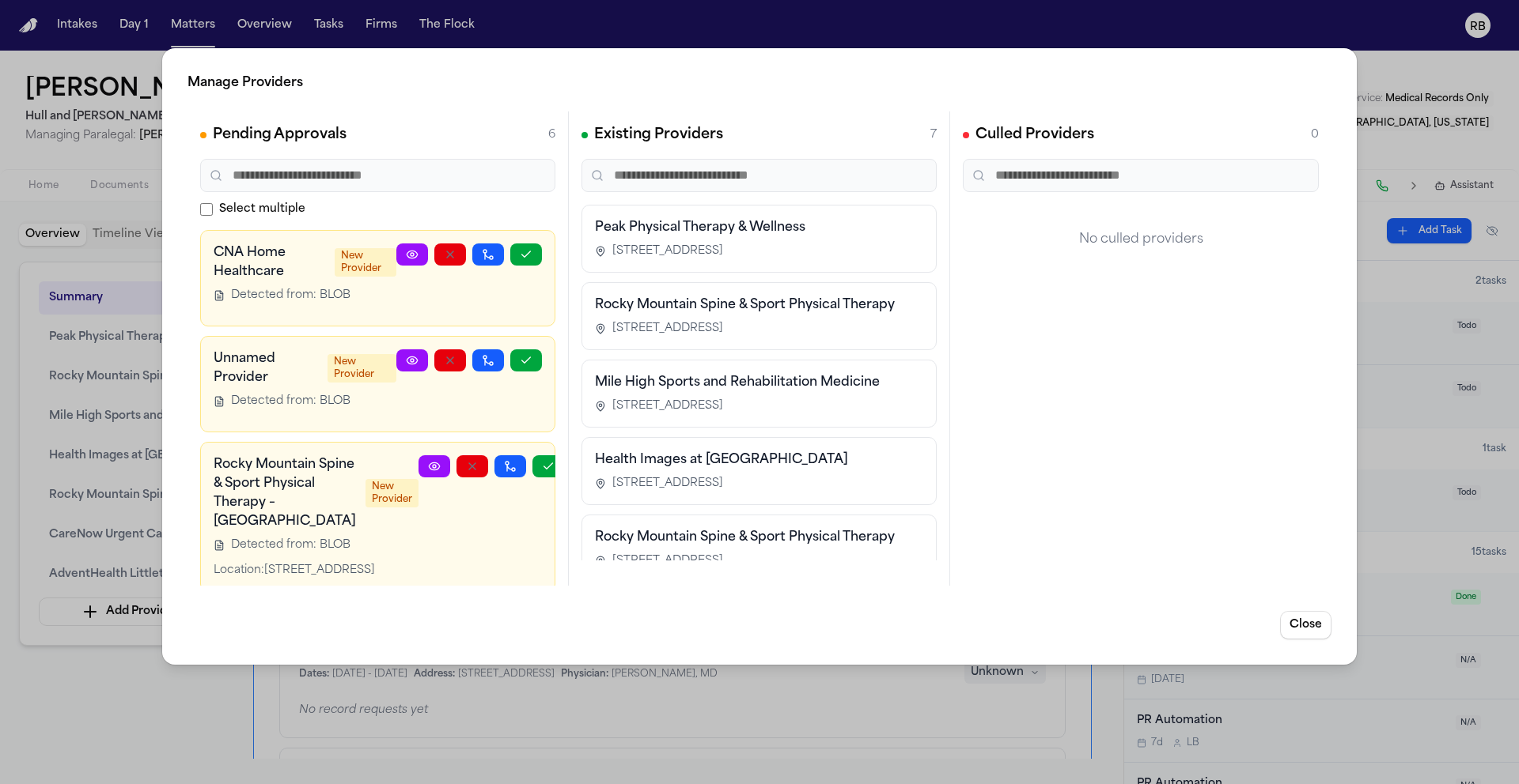
click at [160, 722] on div "Manage Providers Pending Approvals 6 Select multiple CNA Home Healthcare New Pr…" at bounding box center [759, 392] width 1519 height 784
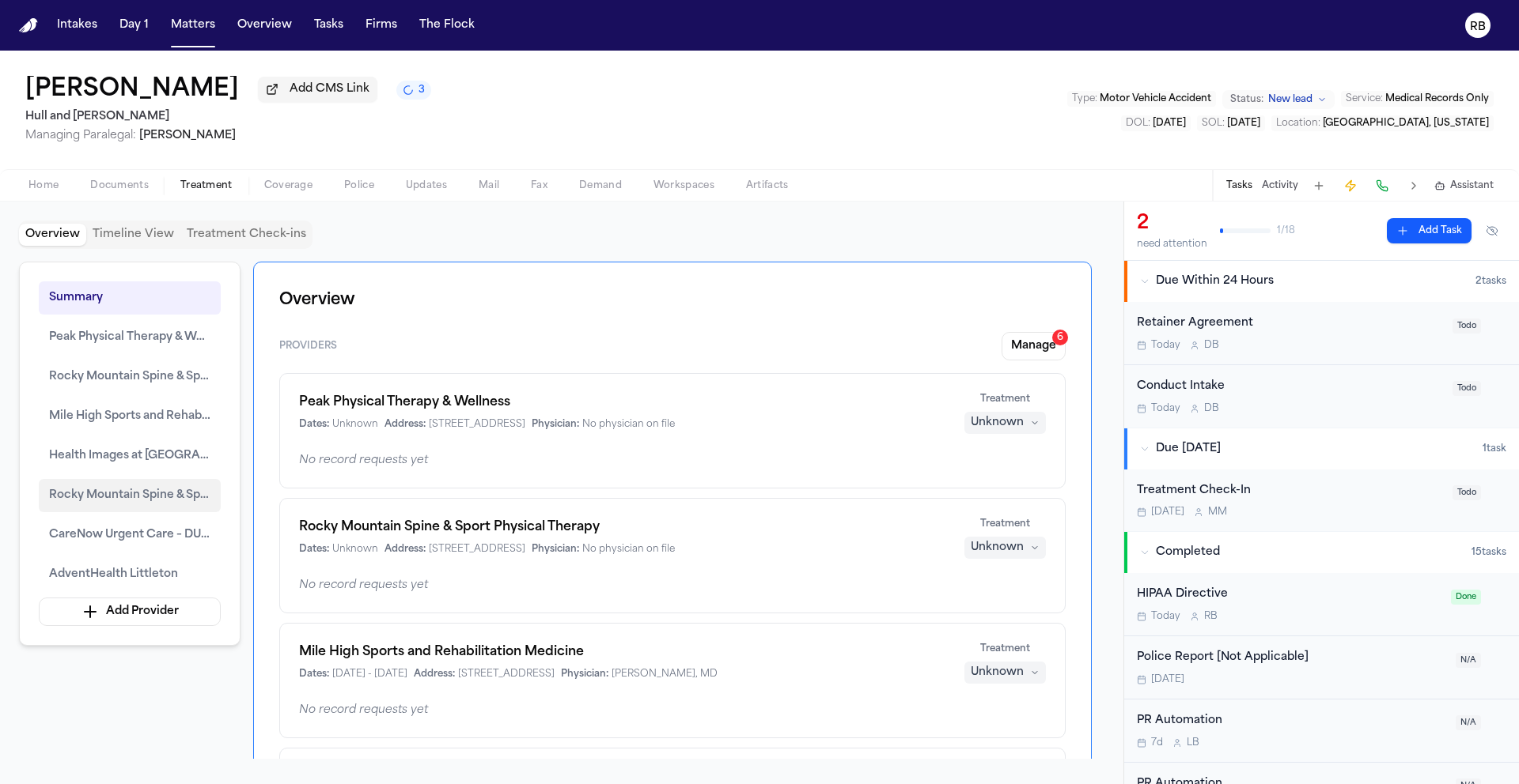
click at [171, 504] on span "Rocky Mountain Spine & Sport Physical Therapy" at bounding box center [129, 496] width 161 height 19
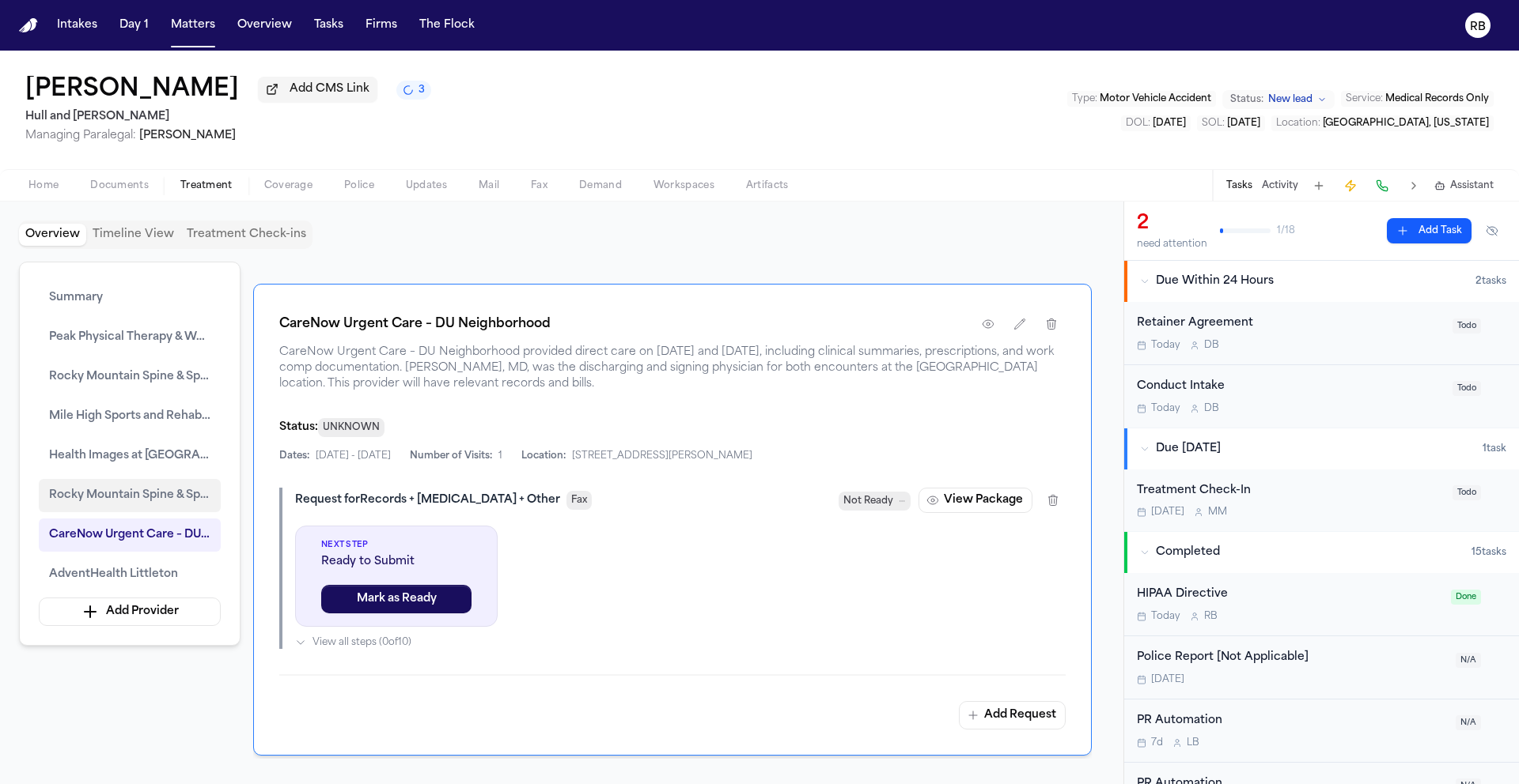
click at [150, 501] on span "Rocky Mountain Spine & Sport Physical Therapy" at bounding box center [129, 496] width 161 height 19
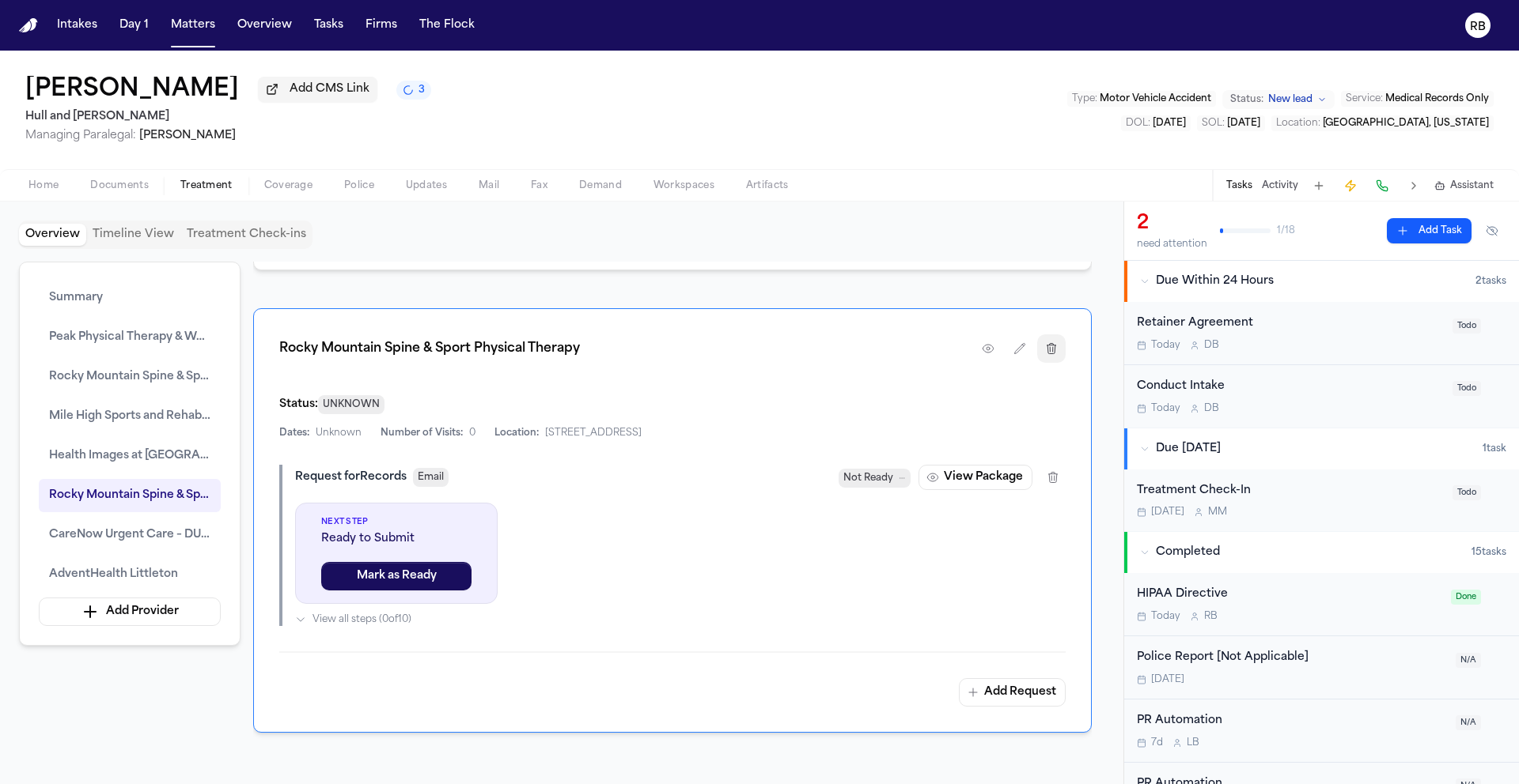
click at [1043, 340] on button "button" at bounding box center [1051, 348] width 28 height 28
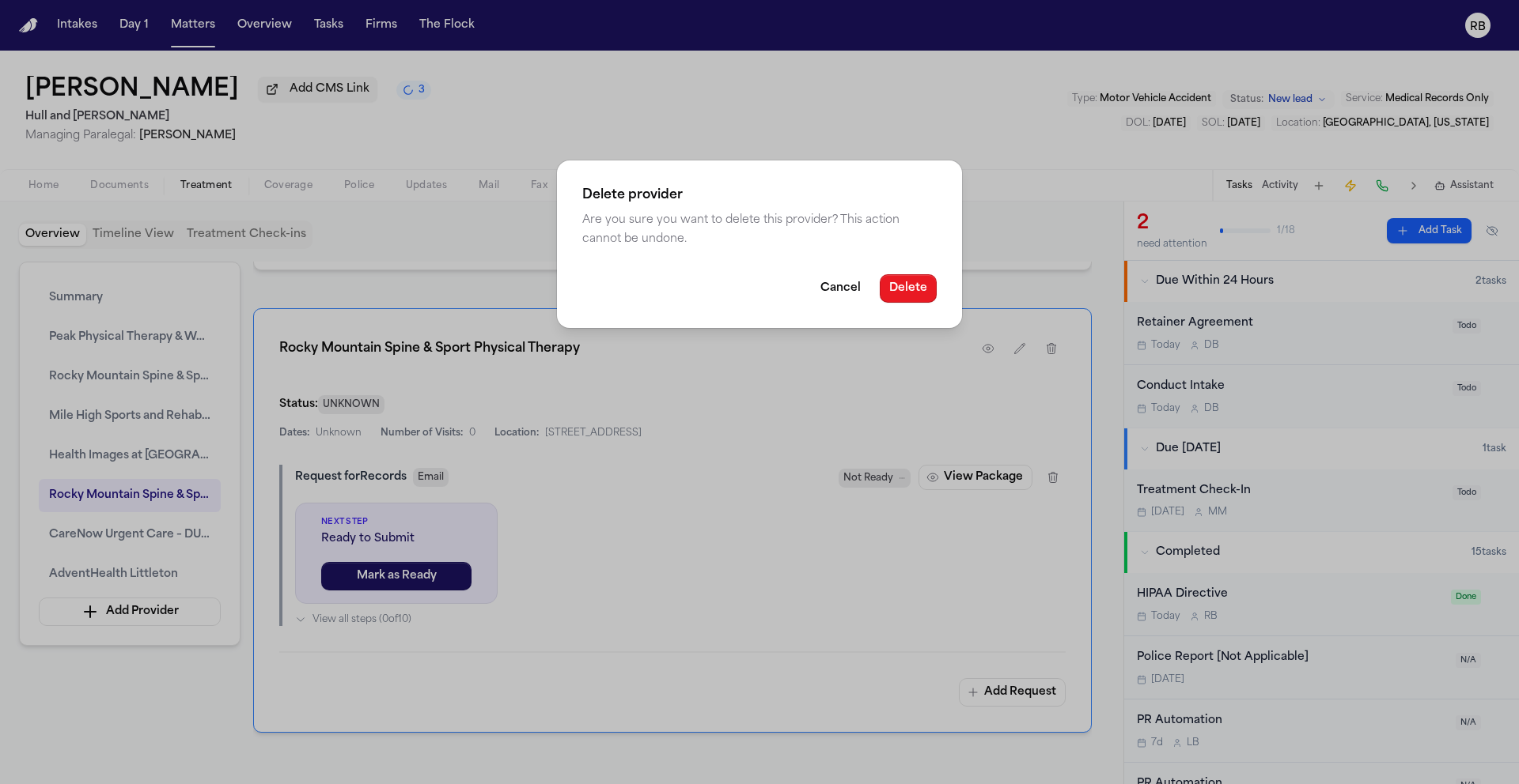
click at [920, 287] on button "Delete" at bounding box center [908, 288] width 57 height 28
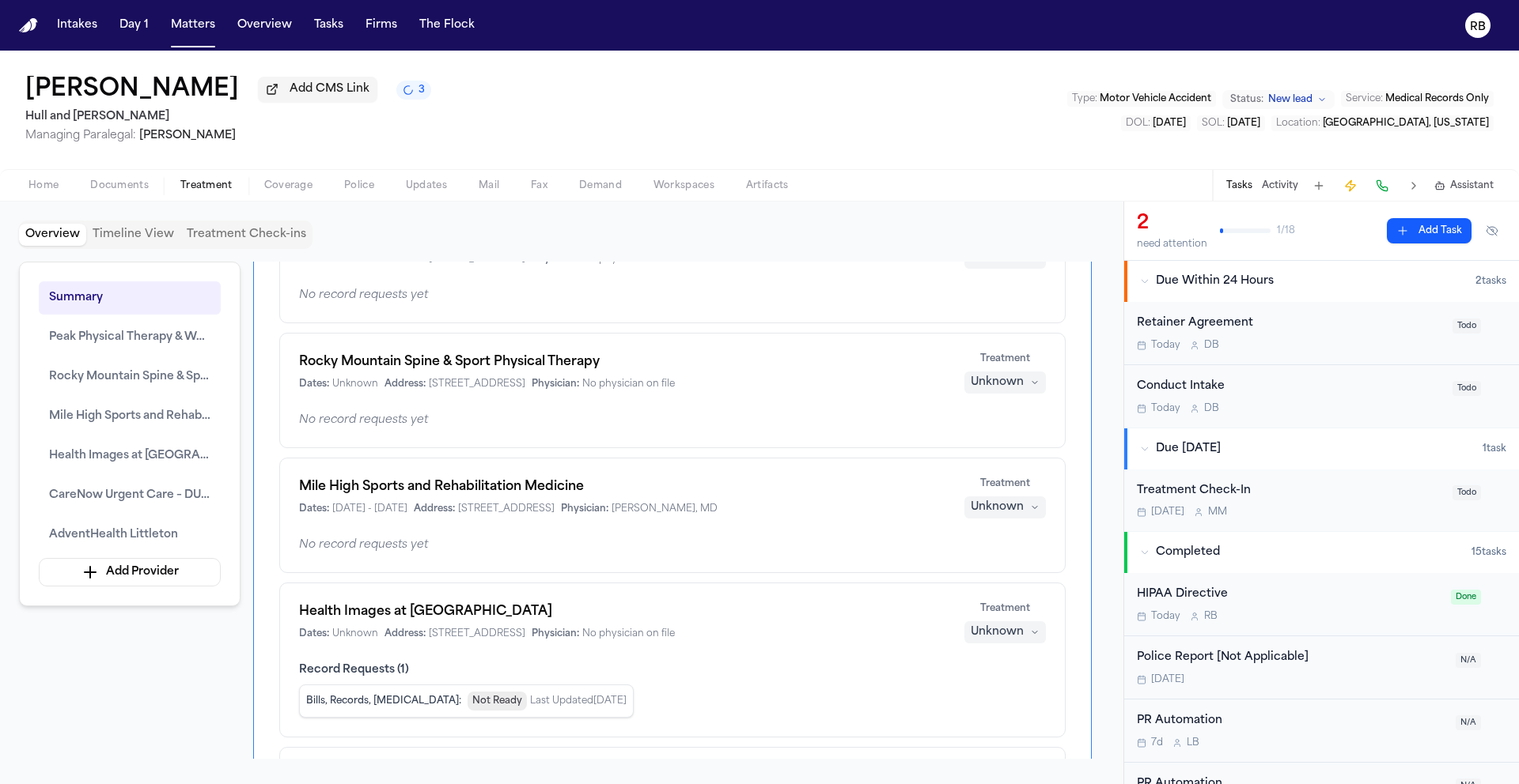
scroll to position [13, 0]
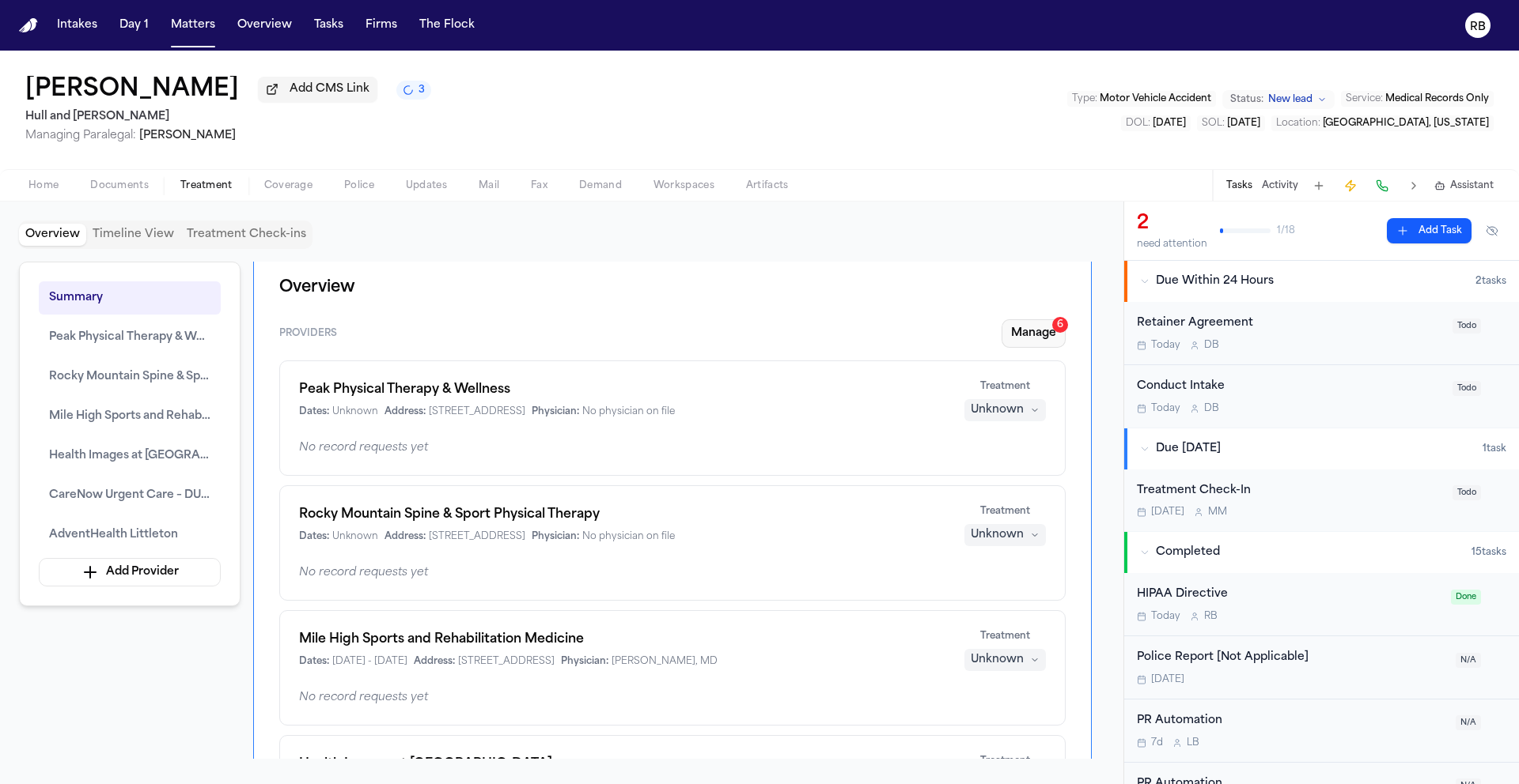
click at [1042, 333] on button "Manage 6" at bounding box center [1034, 333] width 64 height 28
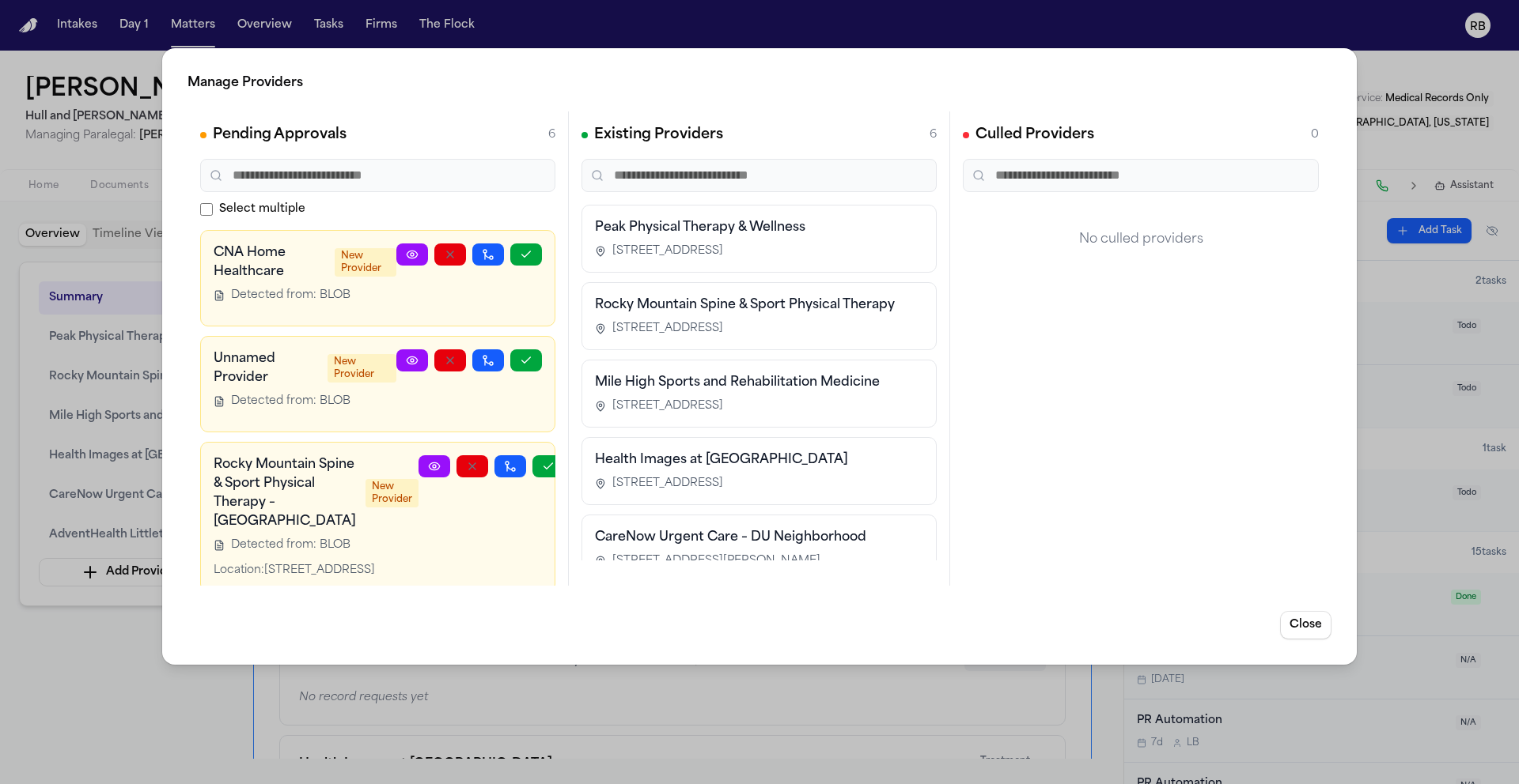
click at [262, 355] on h3 "Unnamed Provider" at bounding box center [265, 368] width 104 height 38
click at [396, 358] on link at bounding box center [412, 361] width 32 height 22
click at [444, 358] on icon "button" at bounding box center [451, 361] width 13 height 13
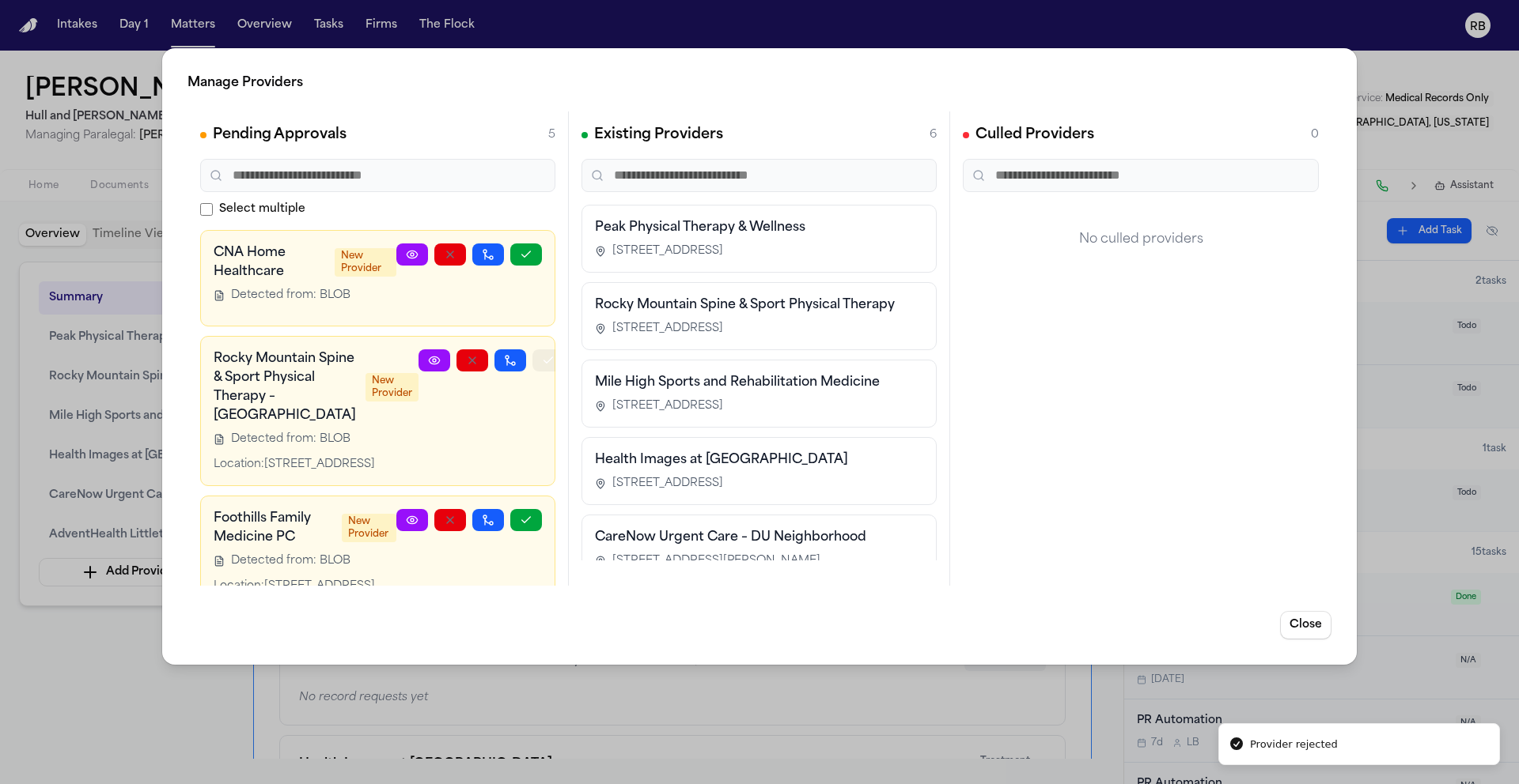
click at [542, 364] on icon "button" at bounding box center [548, 361] width 13 height 13
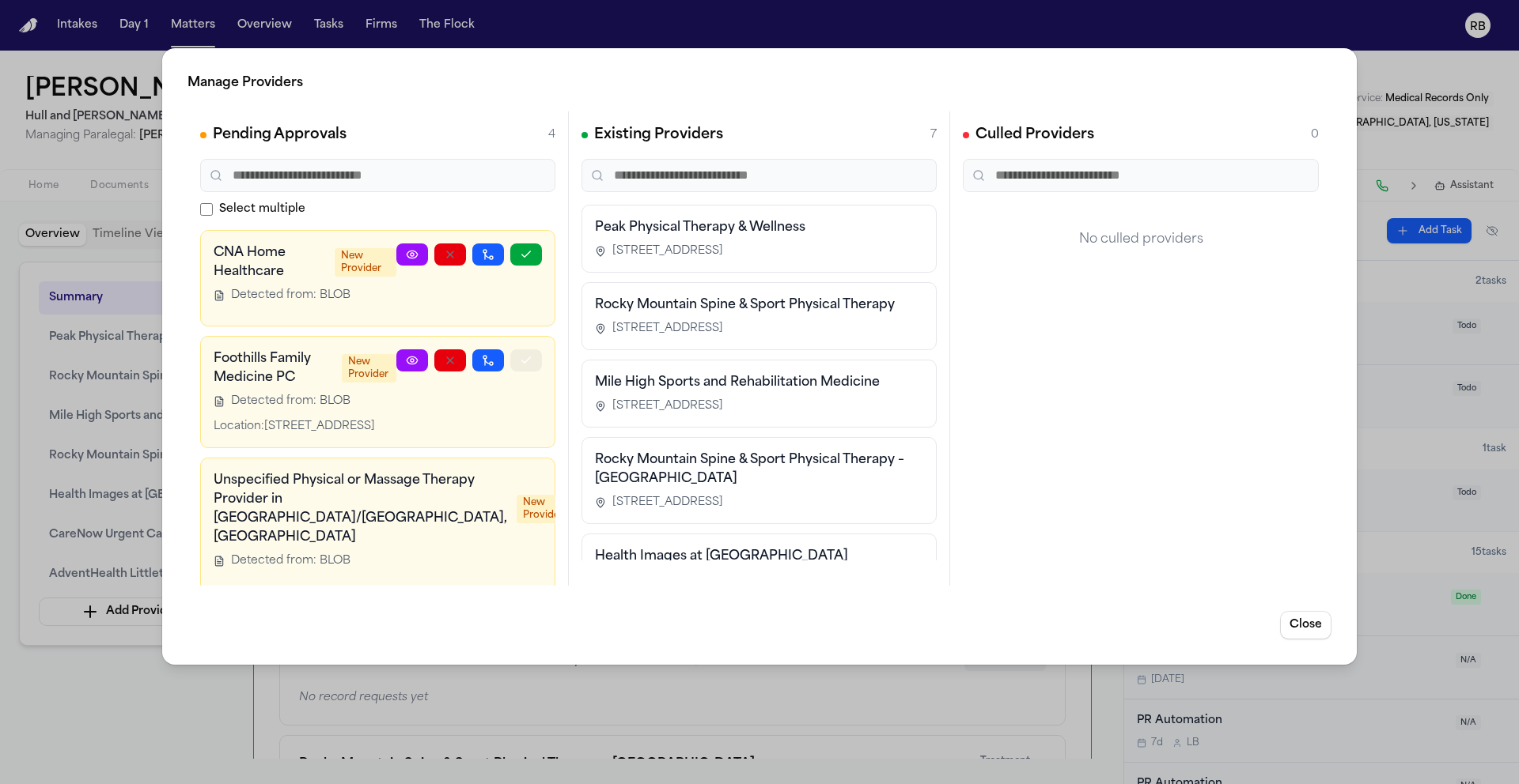
click at [528, 362] on button "button" at bounding box center [526, 361] width 32 height 22
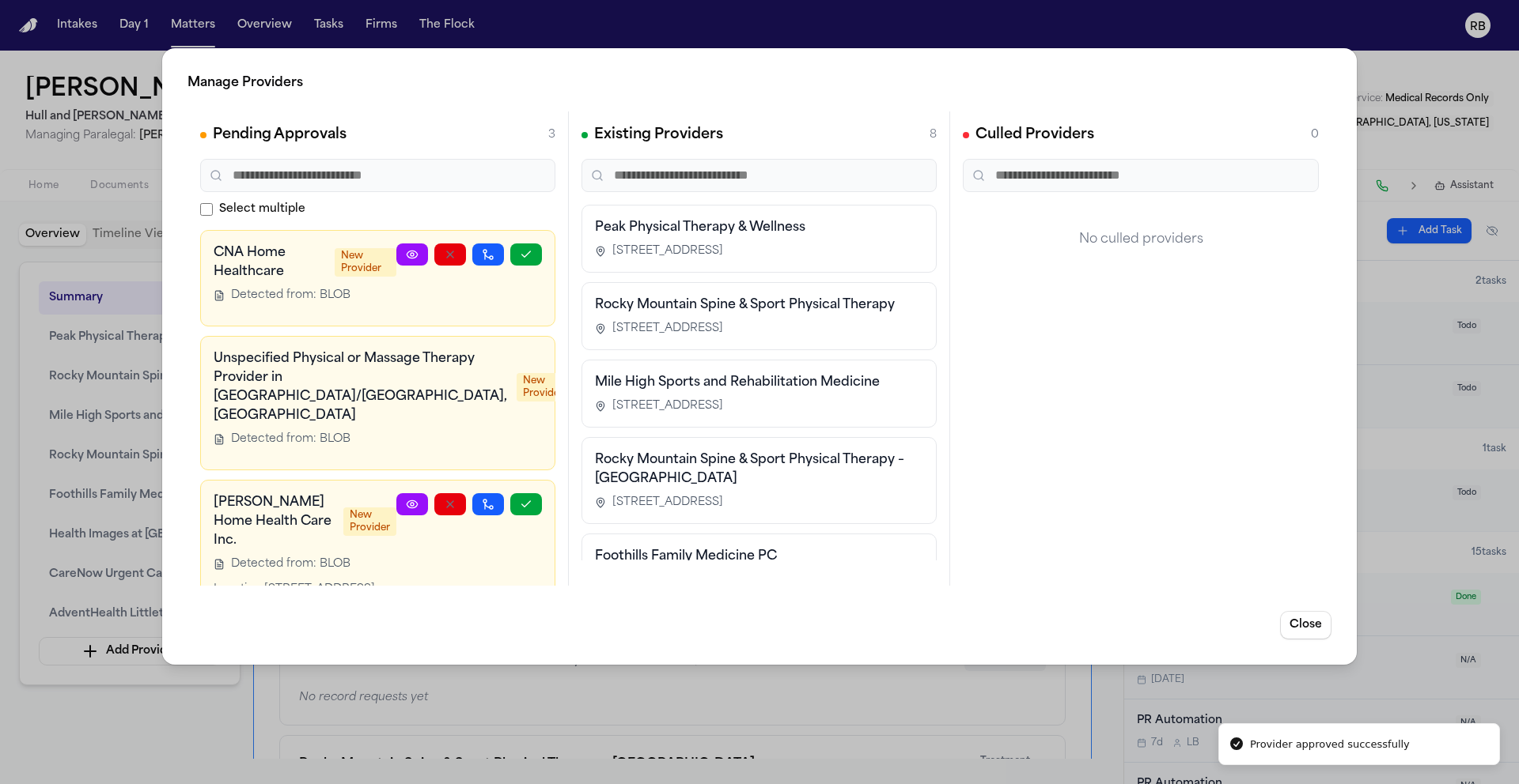
click at [579, 358] on icon at bounding box center [586, 361] width 13 height 13
click at [617, 358] on icon "button" at bounding box center [623, 361] width 13 height 13
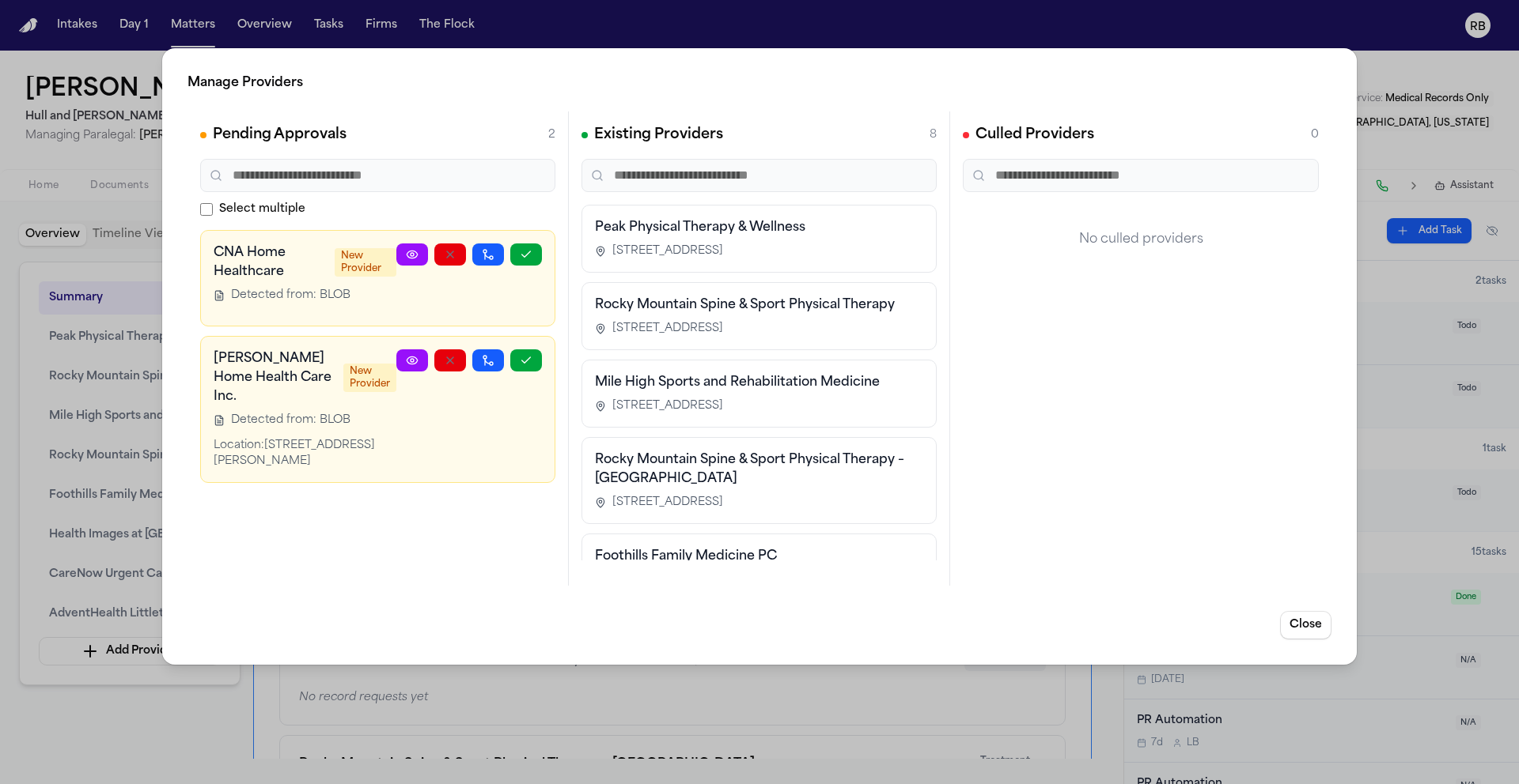
click at [401, 362] on link at bounding box center [412, 361] width 32 height 22
click at [1417, 87] on div "Manage Providers Pending Approvals 2 Select multiple CNA Home Healthcare New Pr…" at bounding box center [759, 392] width 1519 height 784
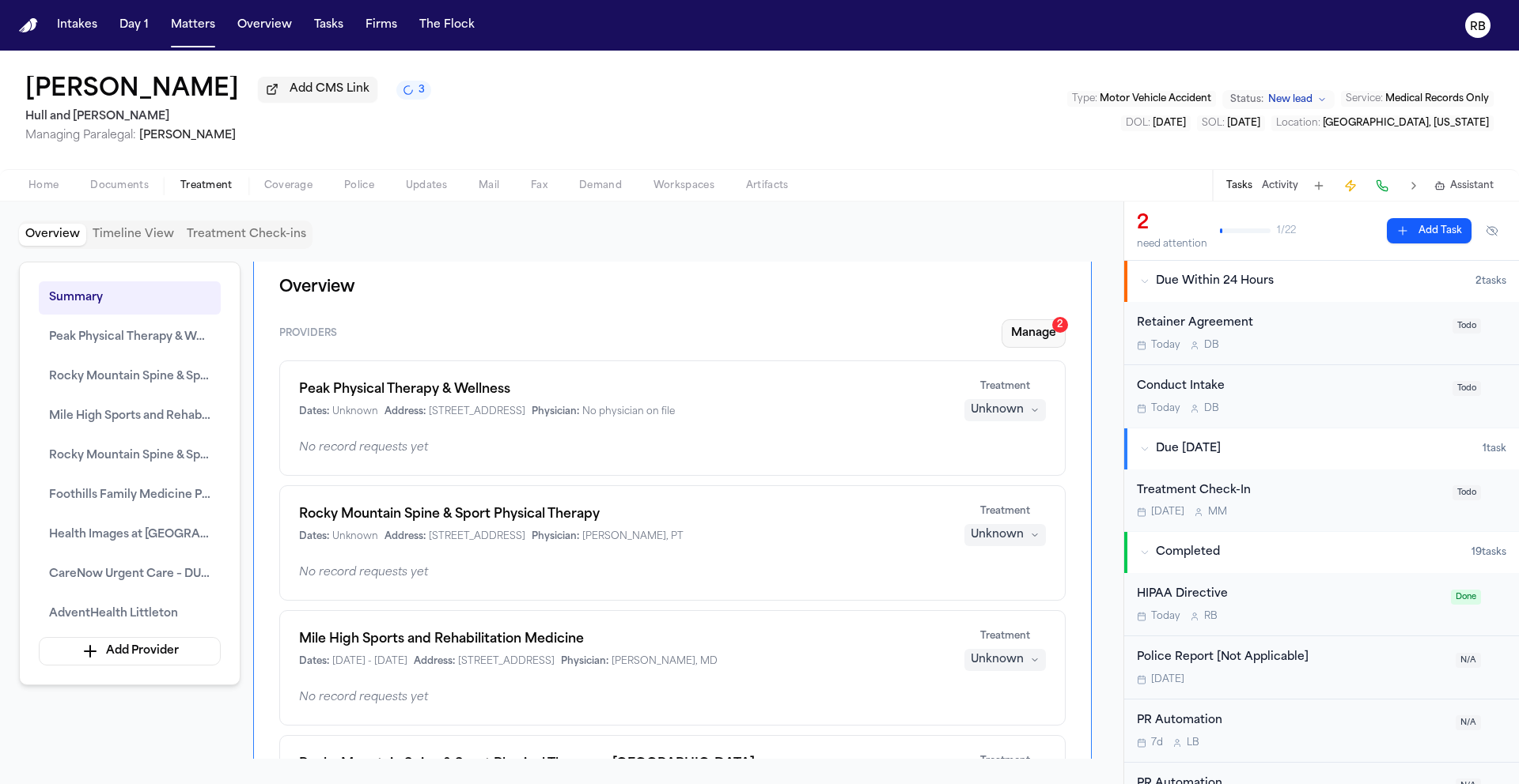
click at [1038, 337] on button "Manage 2" at bounding box center [1034, 333] width 64 height 28
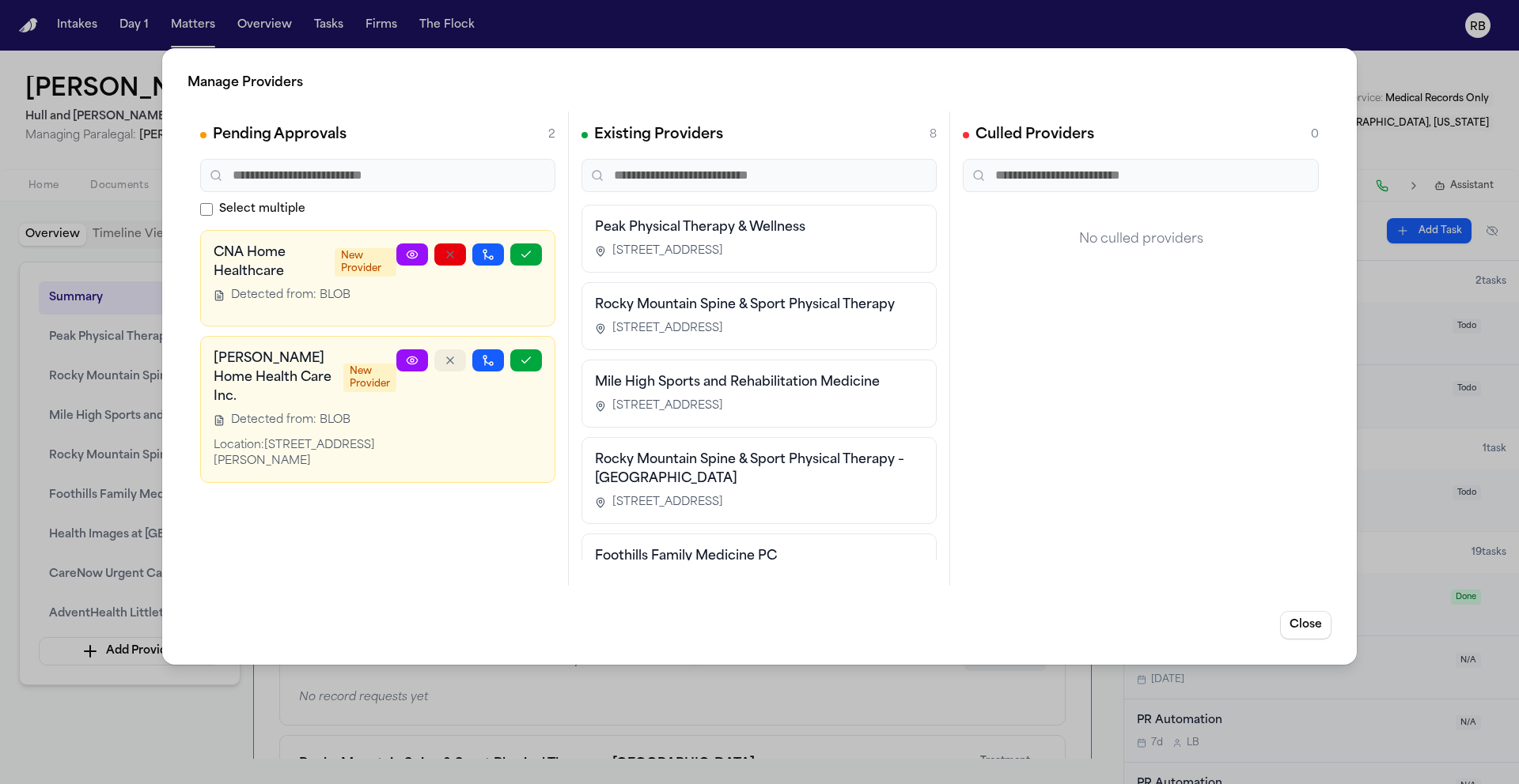
click at [456, 356] on button "button" at bounding box center [450, 361] width 32 height 22
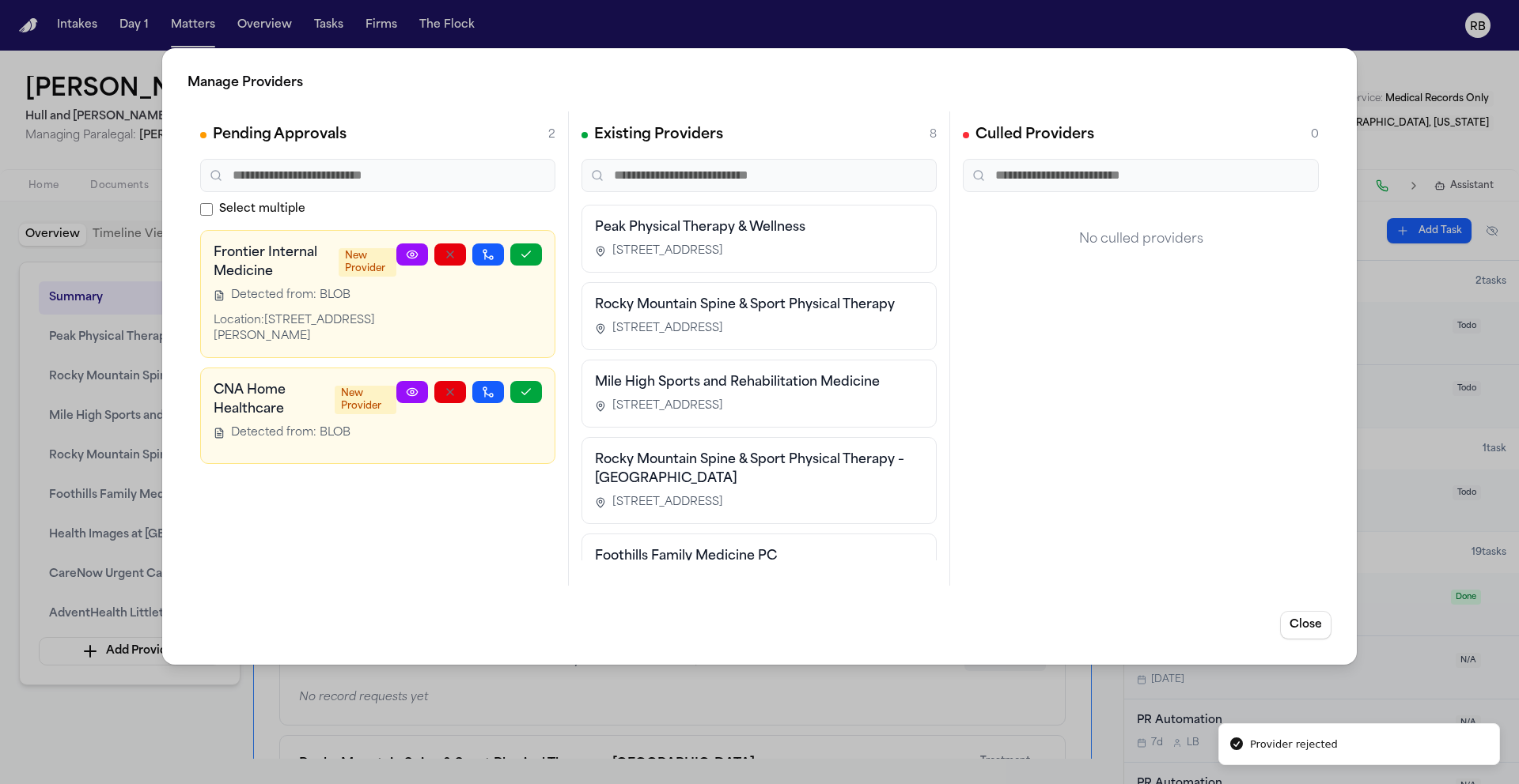
click at [417, 537] on div "Pending Approvals 2 Select multiple Frontier Internal Medicine New Provider Det…" at bounding box center [378, 348] width 381 height 474
click at [422, 404] on link at bounding box center [412, 392] width 32 height 22
click at [1383, 160] on div "Manage Providers Pending Approvals 2 Select multiple Frontier Internal Medicine…" at bounding box center [759, 392] width 1519 height 784
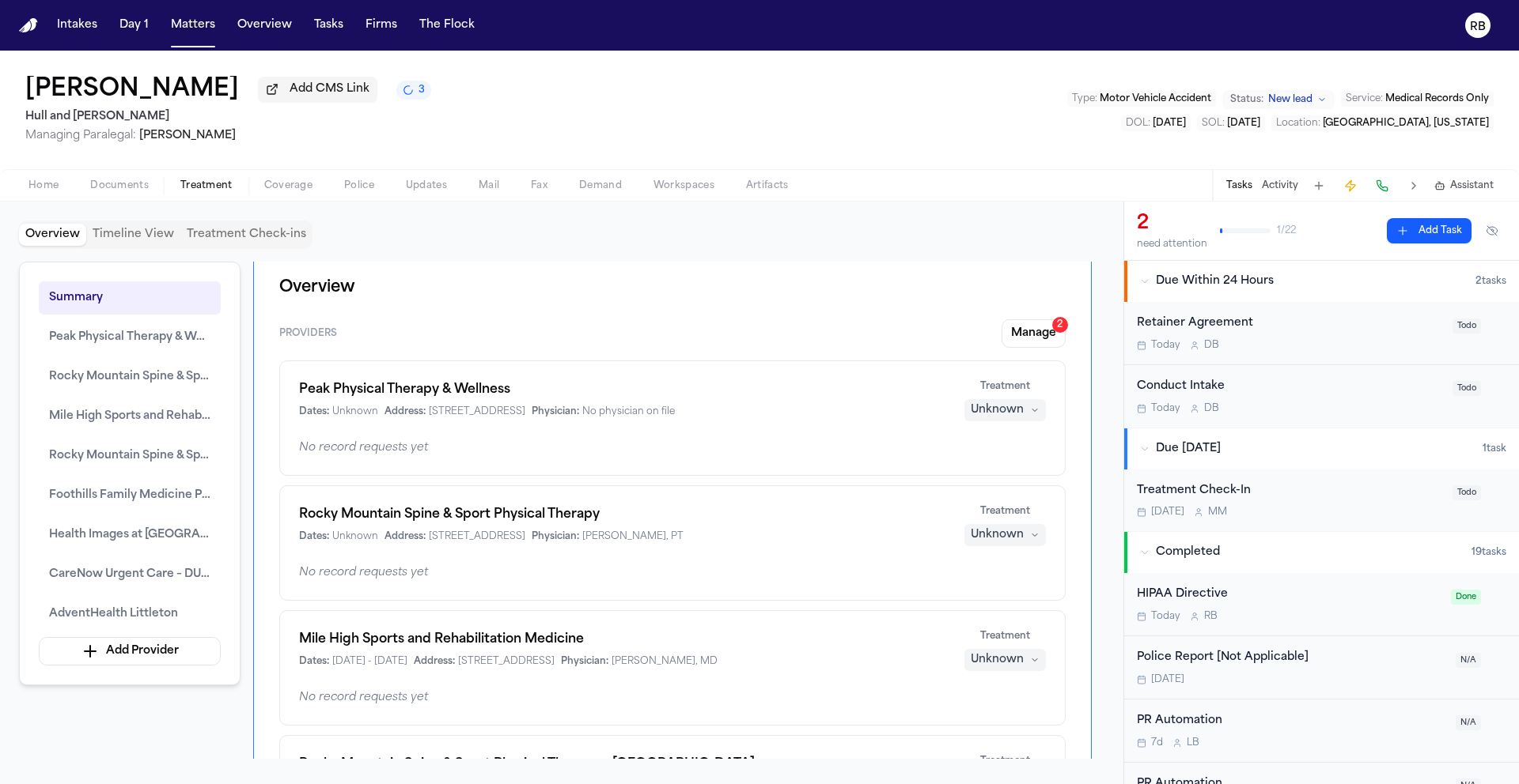
drag, startPoint x: 960, startPoint y: 318, endPoint x: 864, endPoint y: 228, distance: 131.6
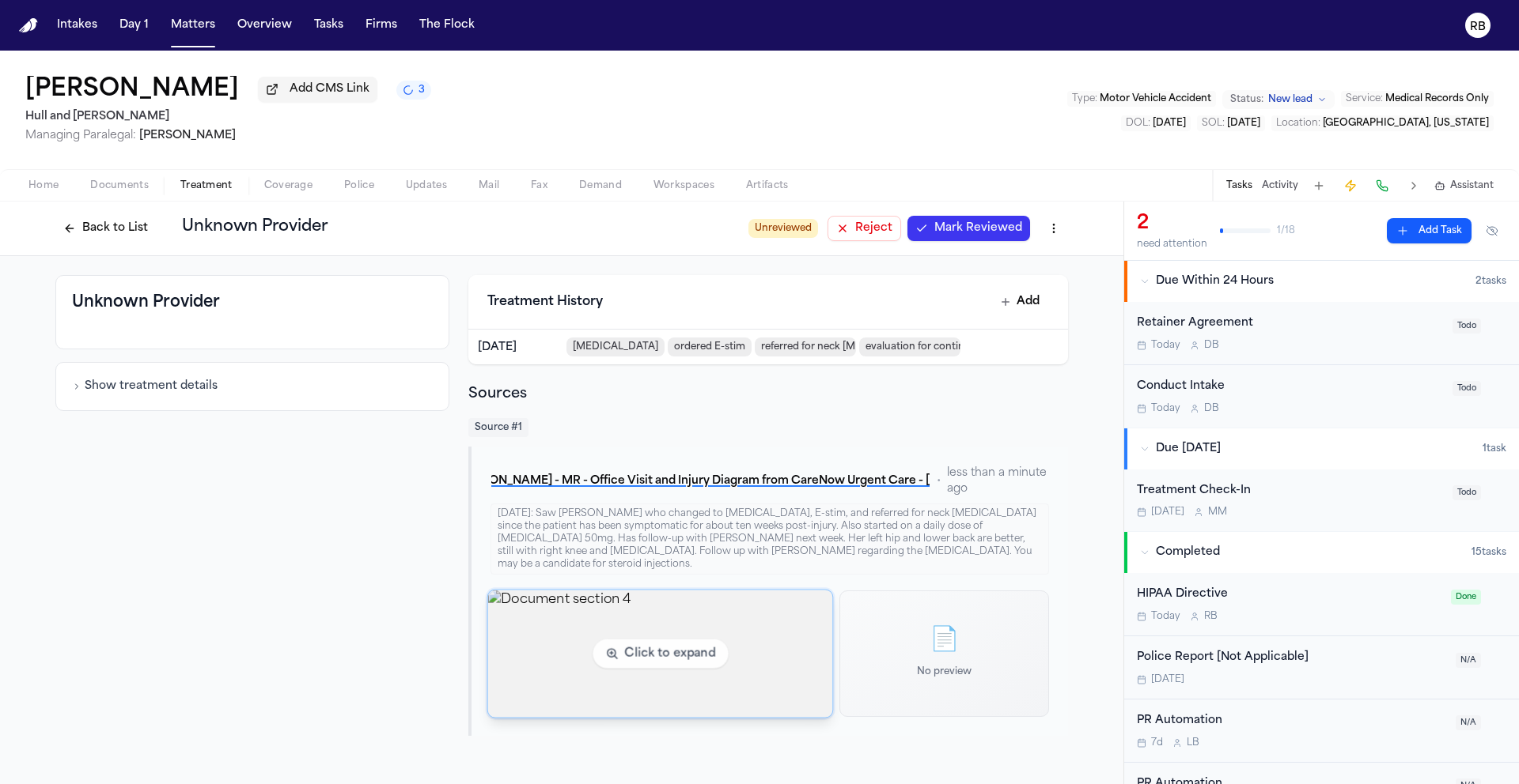
click at [718, 635] on img "View document section 4" at bounding box center [660, 654] width 345 height 127
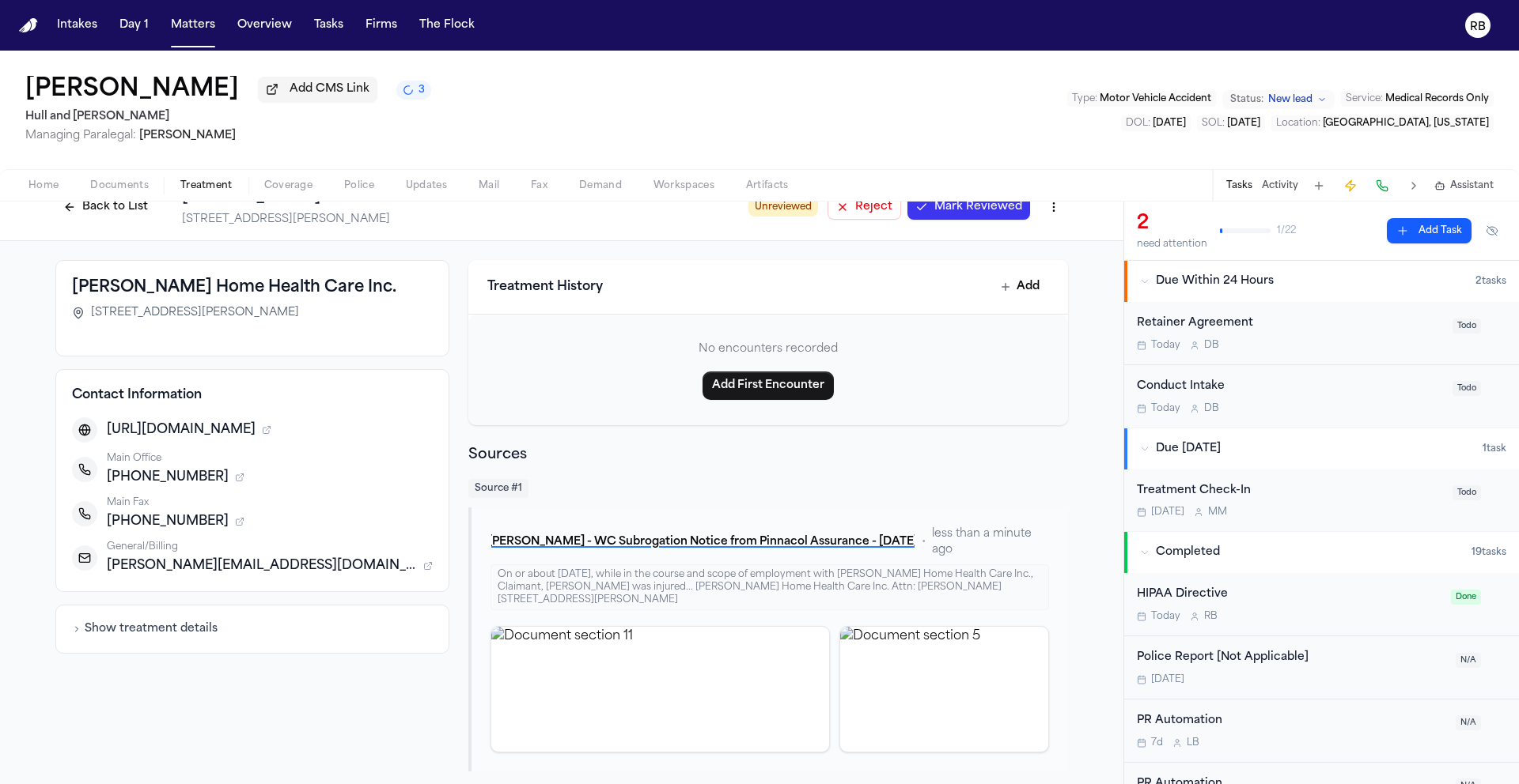
scroll to position [34, 0]
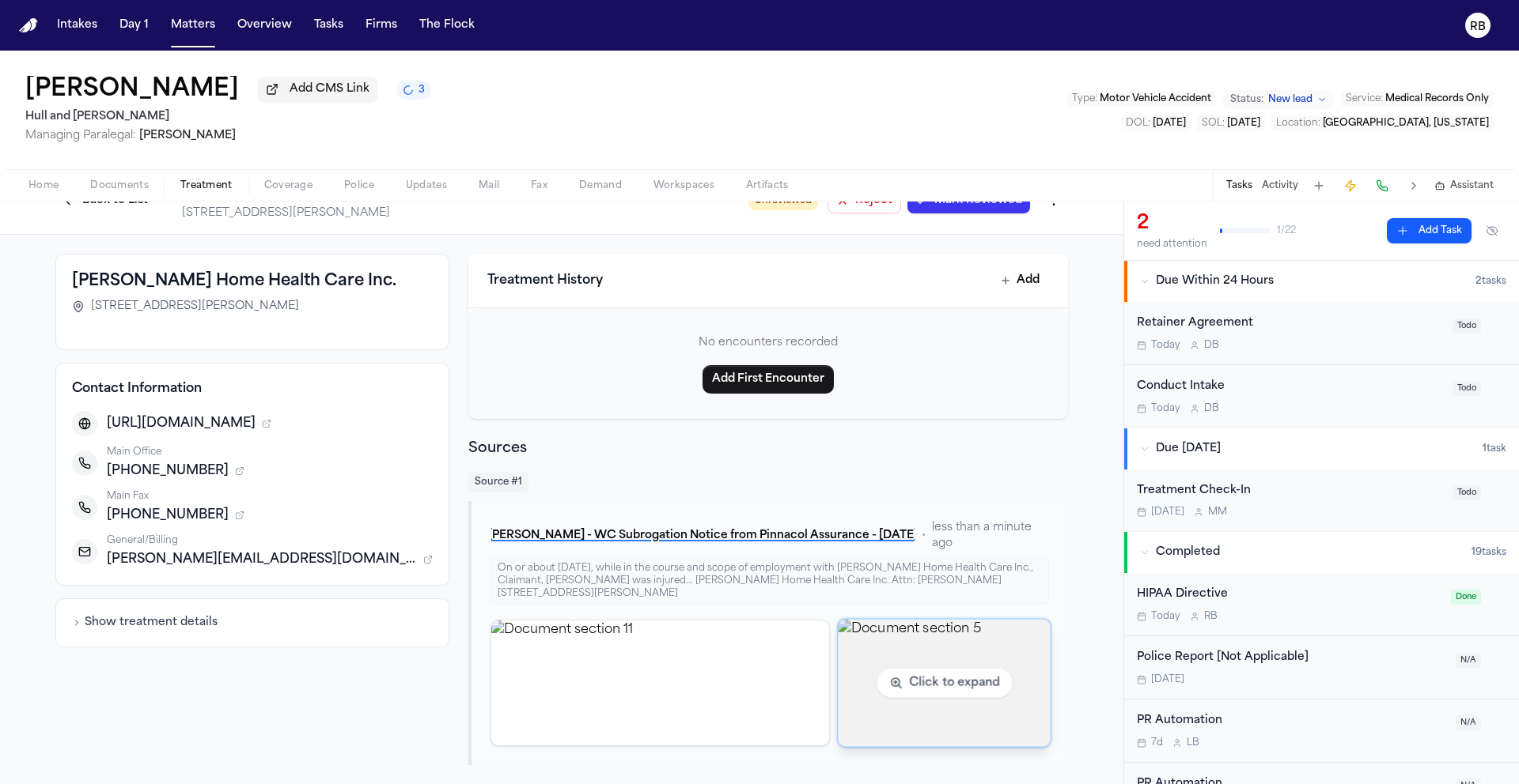
click at [927, 667] on img "View document section 5" at bounding box center [944, 683] width 212 height 127
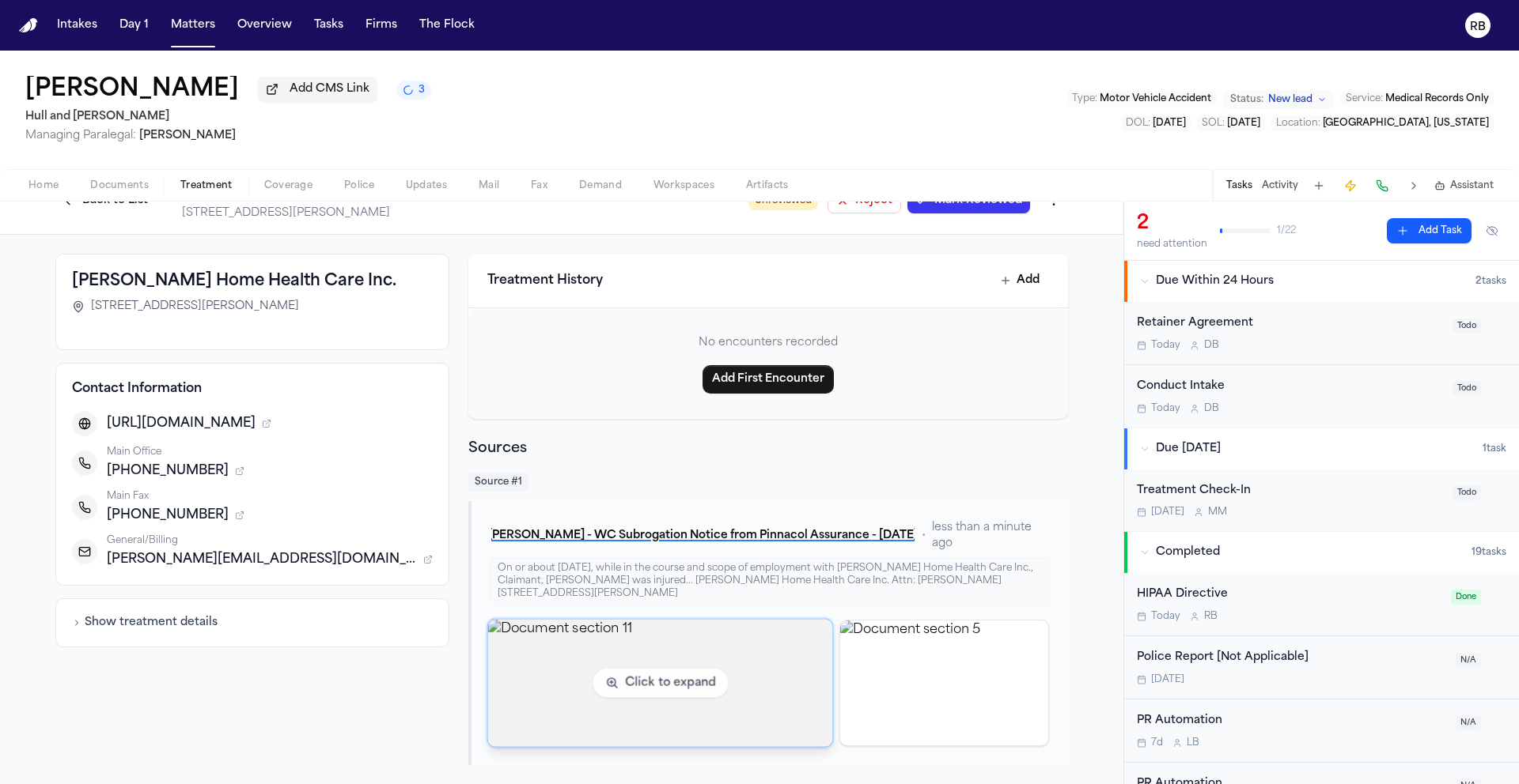
click at [649, 689] on img "View document section 11" at bounding box center [660, 683] width 345 height 127
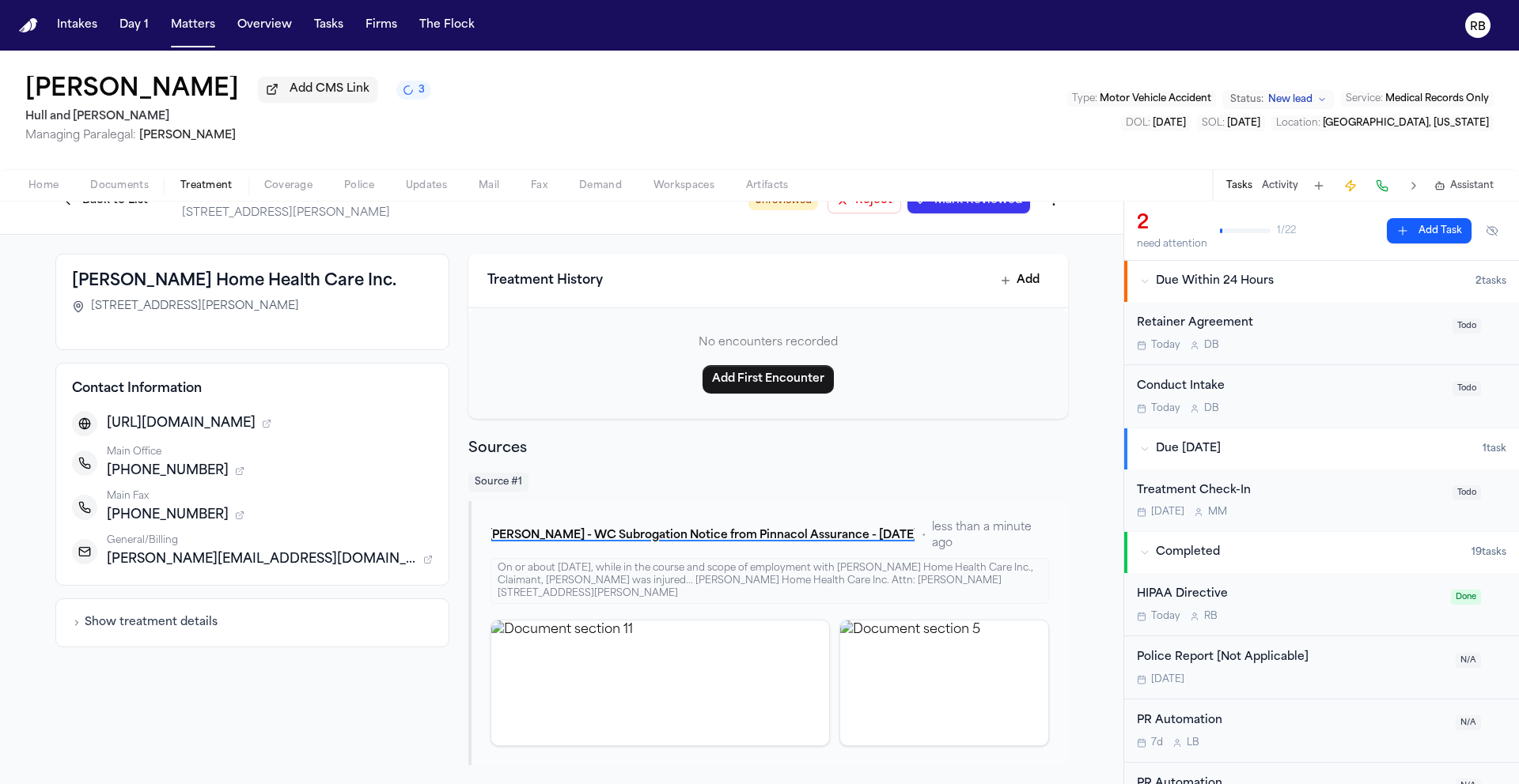
click at [871, 209] on span "Reject" at bounding box center [874, 200] width 37 height 16
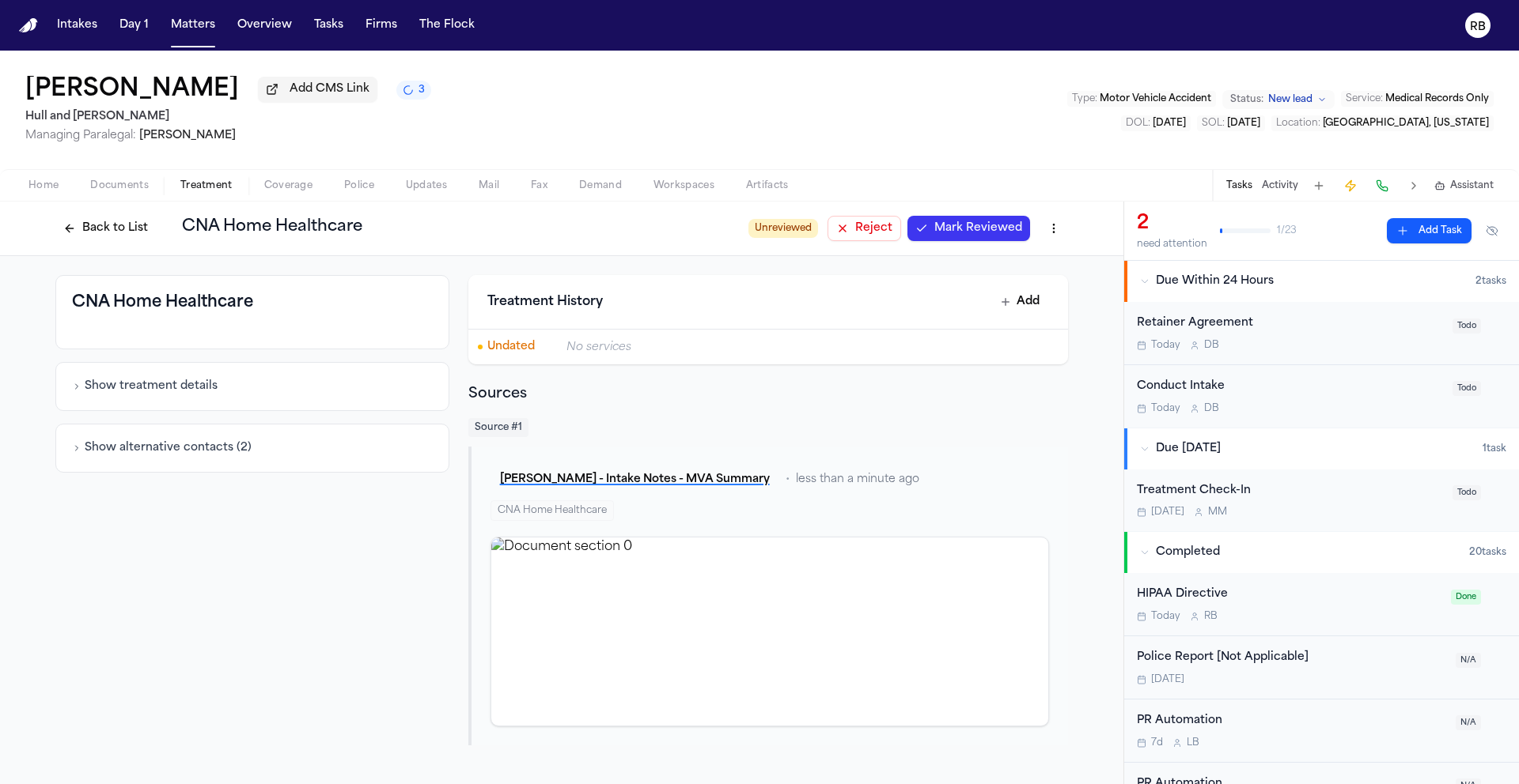
click at [873, 236] on span "Reject" at bounding box center [874, 229] width 37 height 16
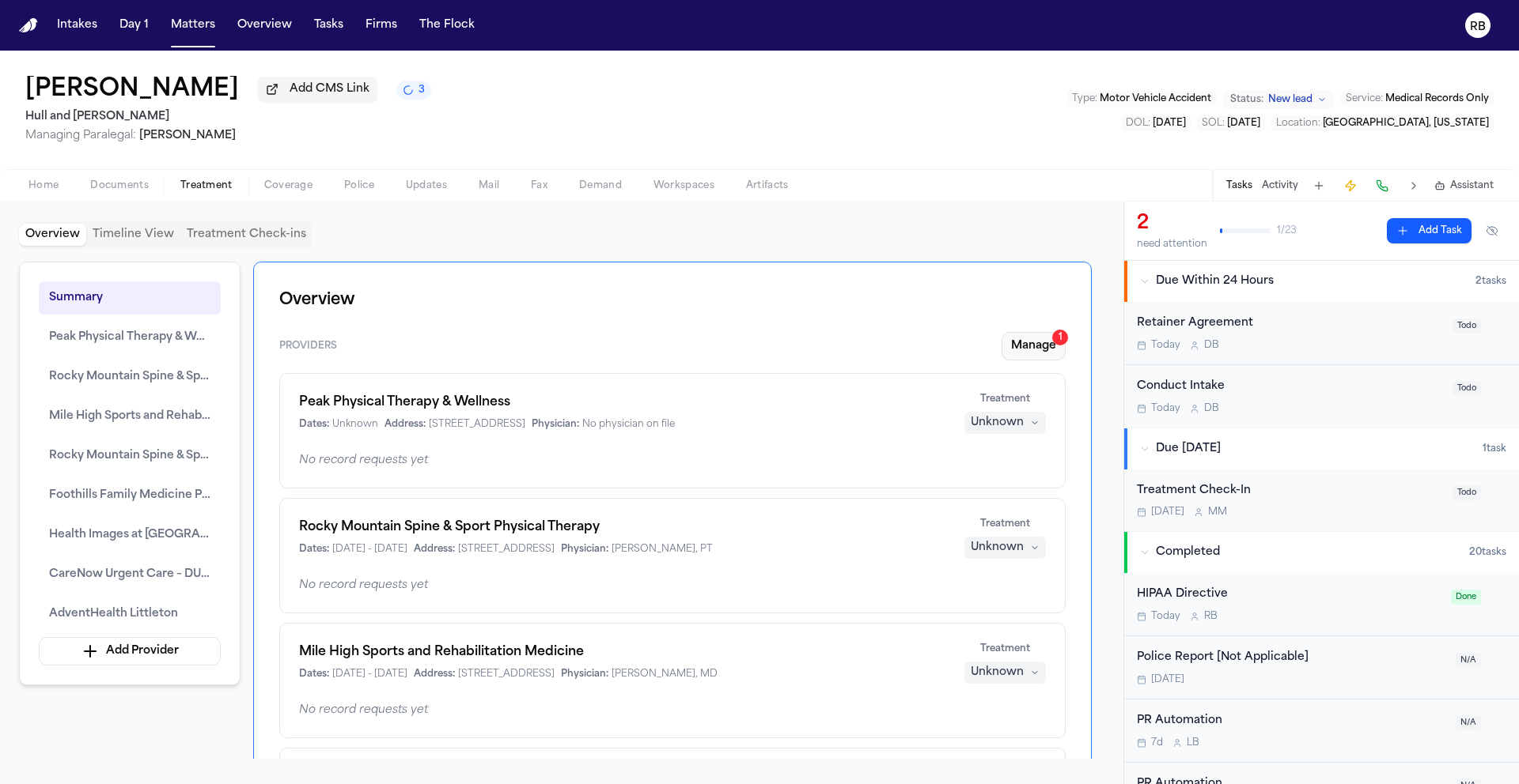
click at [1030, 348] on button "Manage 1" at bounding box center [1034, 347] width 64 height 28
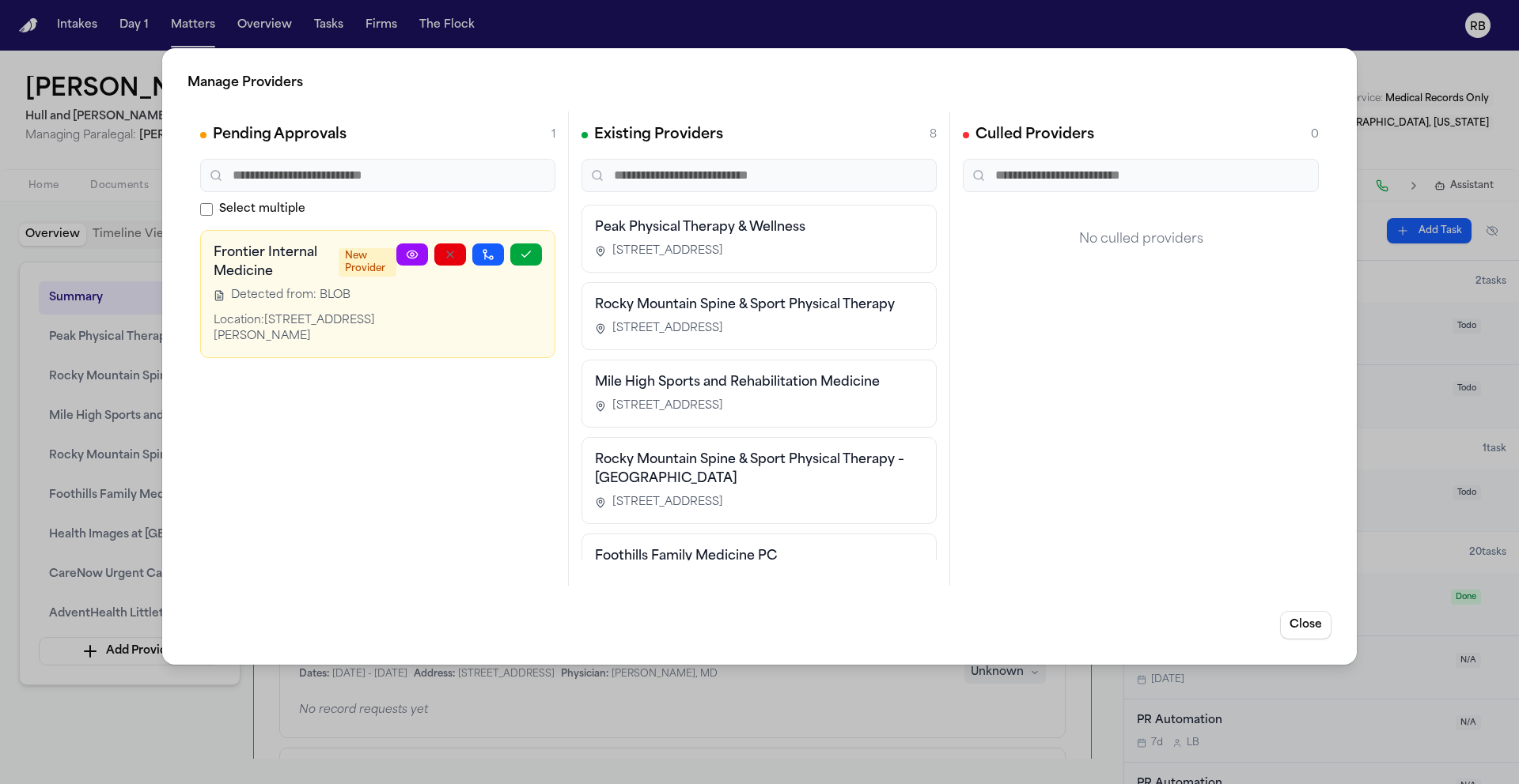
click at [409, 257] on icon at bounding box center [412, 255] width 13 height 13
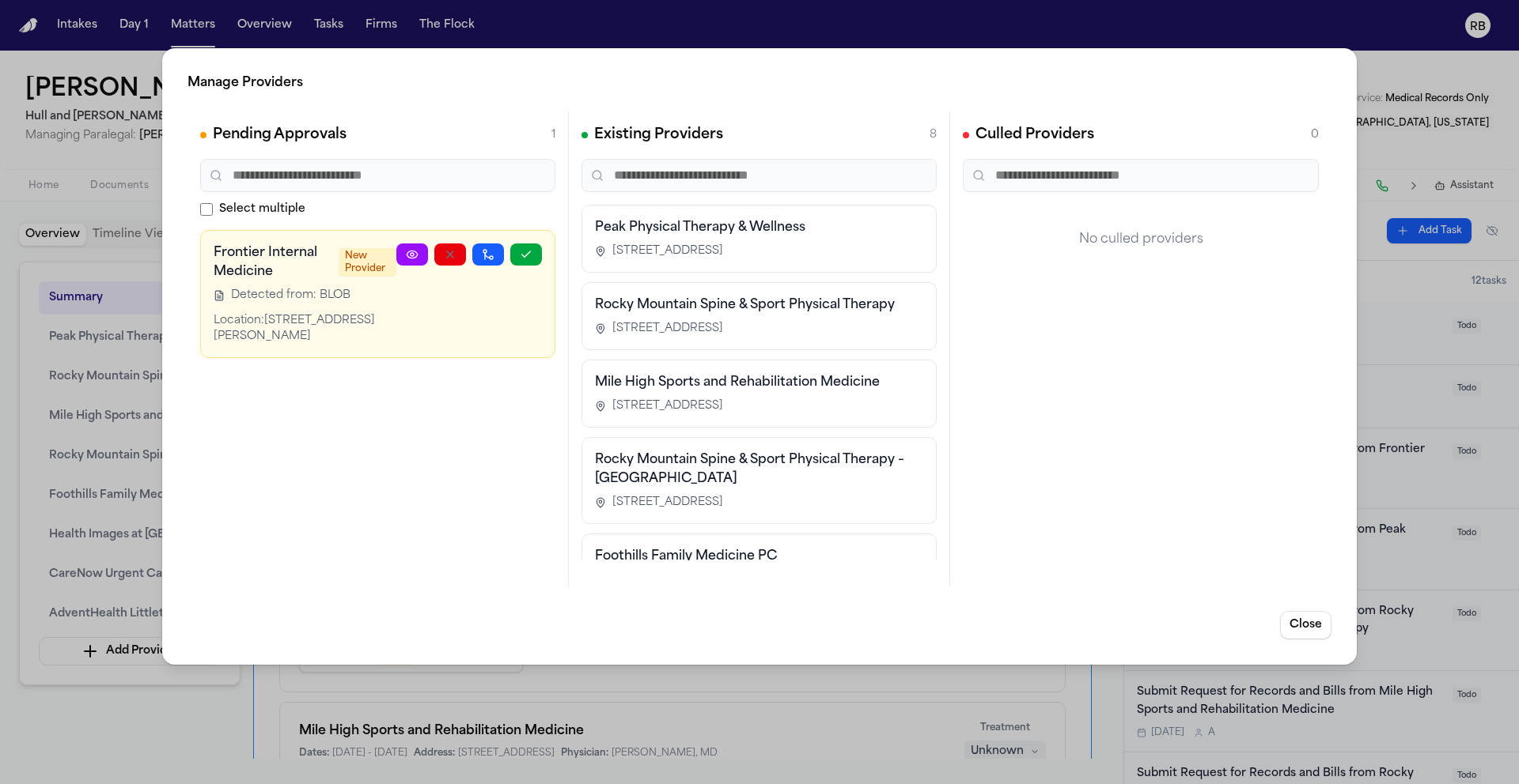
click at [1392, 76] on div "Manage Providers Pending Approvals 1 Select multiple Frontier Internal Medicine…" at bounding box center [759, 392] width 1519 height 784
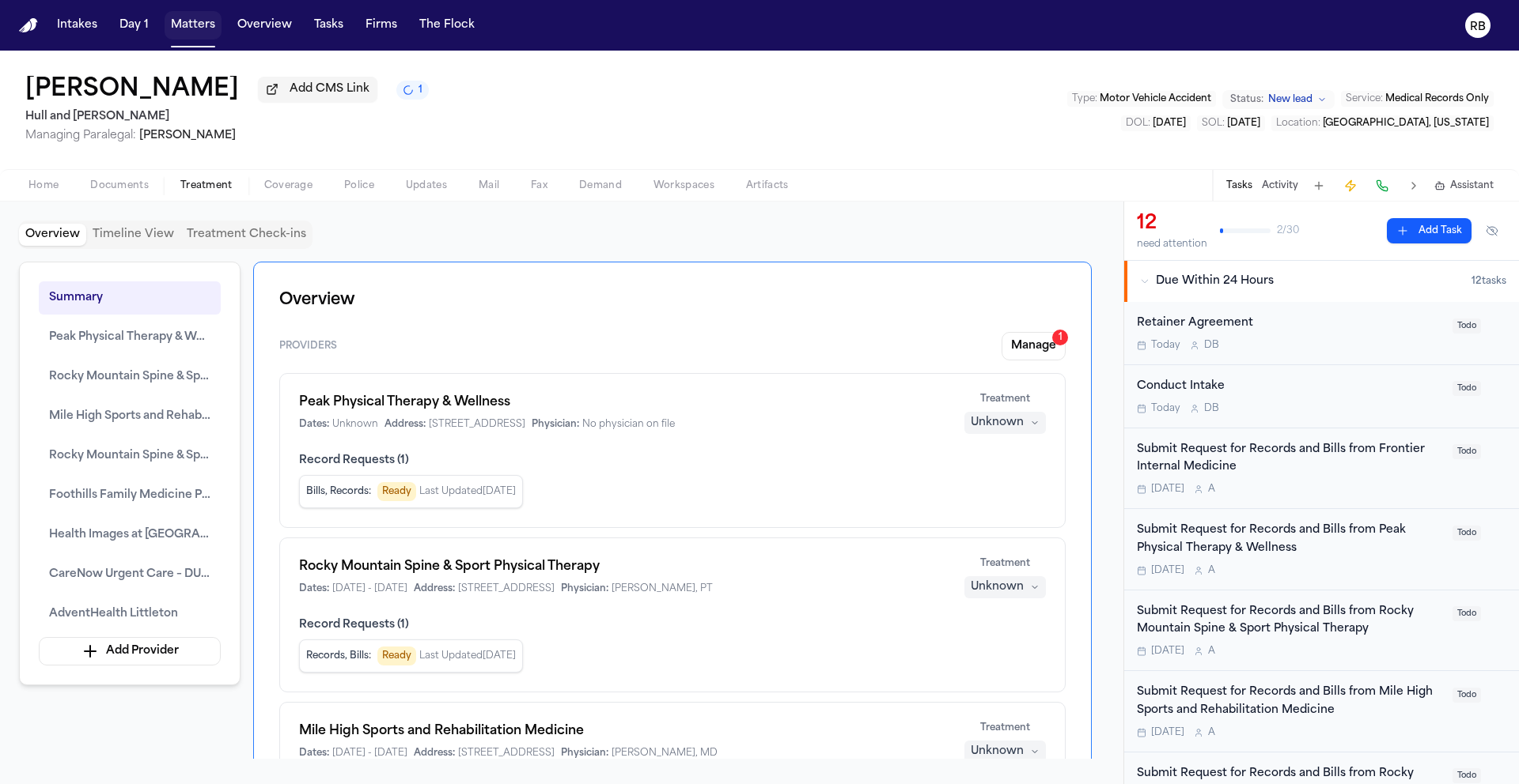
click at [186, 29] on button "Matters" at bounding box center [193, 25] width 57 height 28
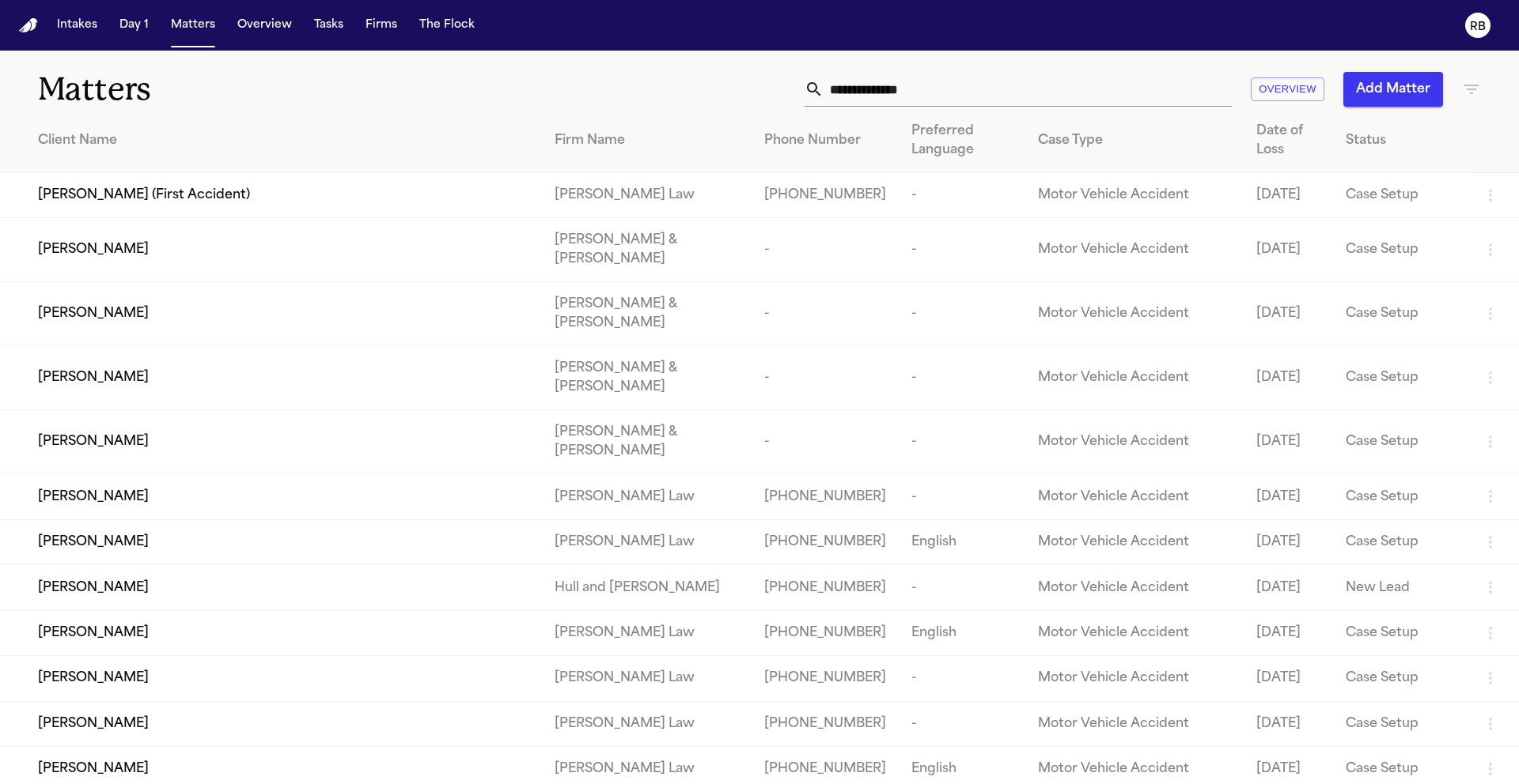
click at [949, 79] on input "text" at bounding box center [1028, 89] width 409 height 35
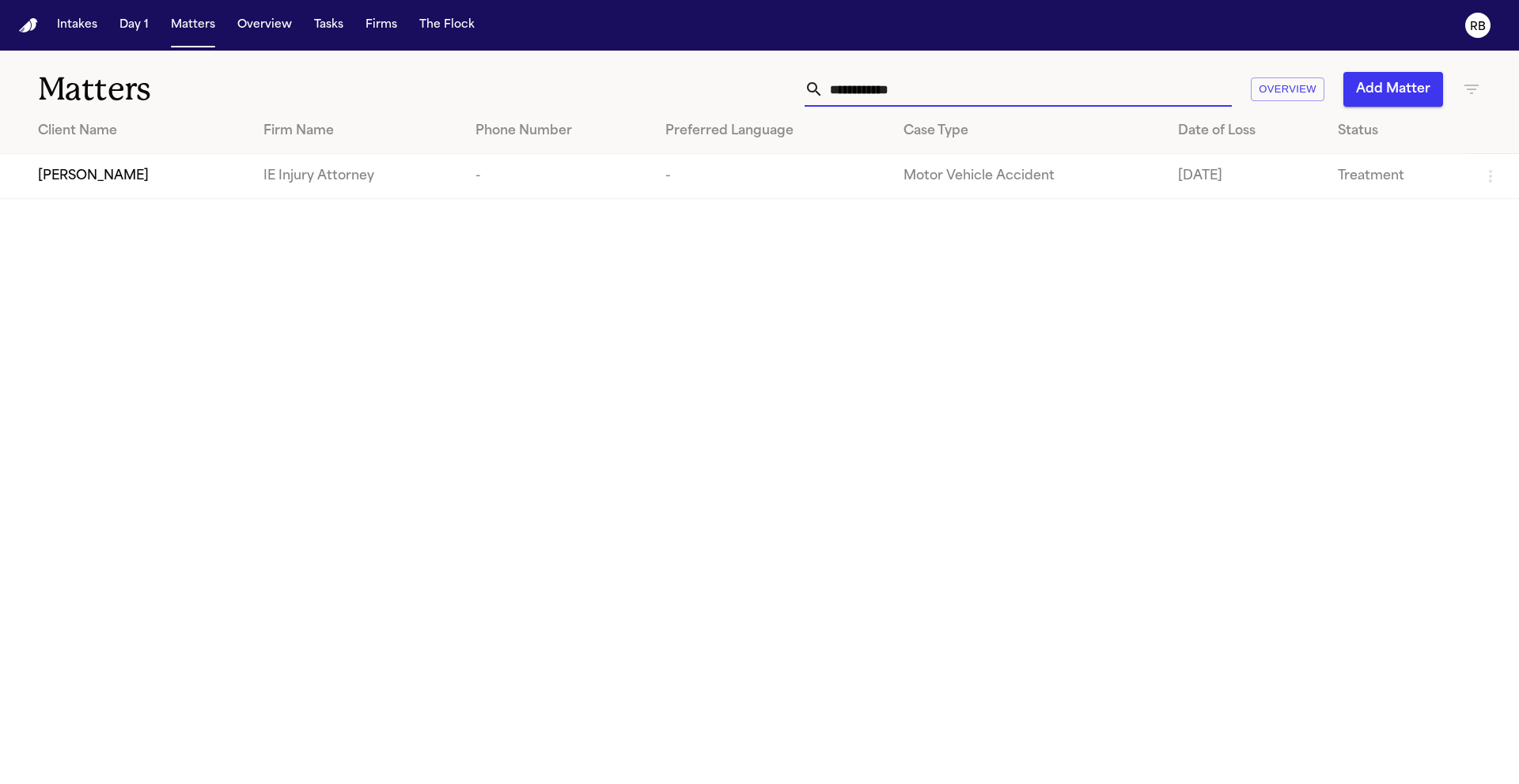
type input "**********"
click at [99, 180] on span "Brandon Arteaga" at bounding box center [94, 176] width 111 height 19
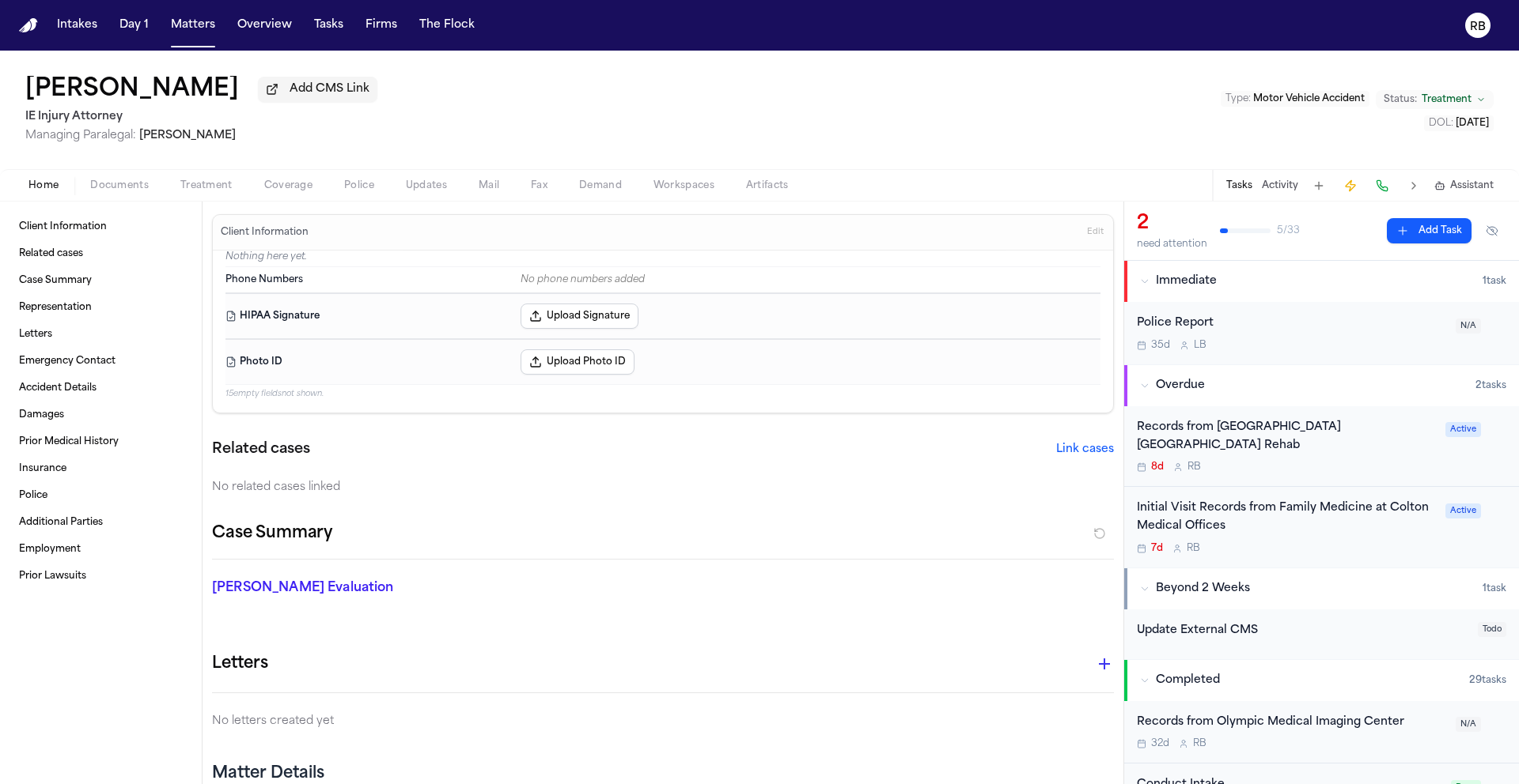
click at [1353, 459] on div "Records from San Antonio Regional Hospital Rancho San Antonio Rehab 8d R B" at bounding box center [1286, 446] width 299 height 55
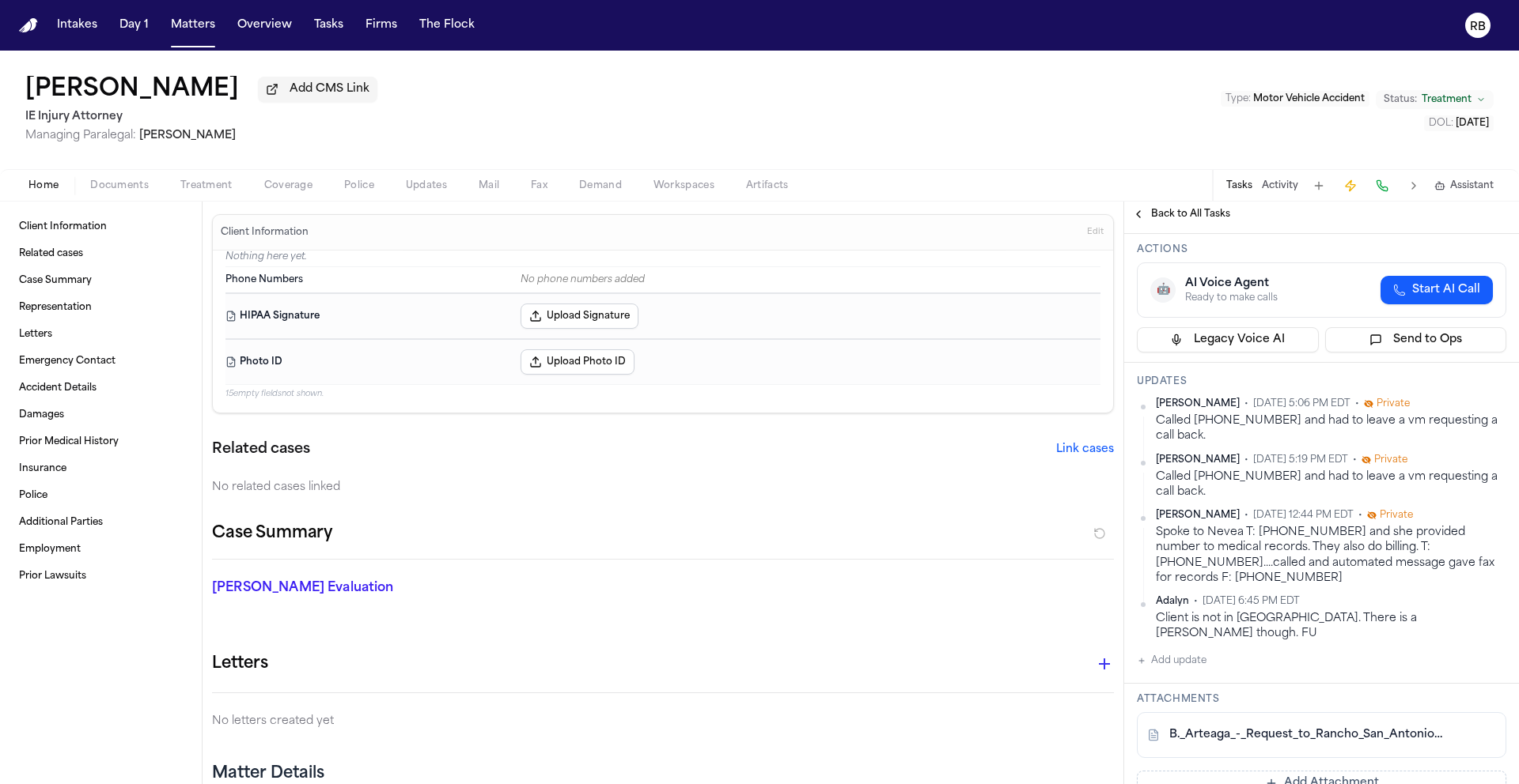
scroll to position [110, 0]
click at [1196, 655] on button "Add update" at bounding box center [1171, 664] width 69 height 19
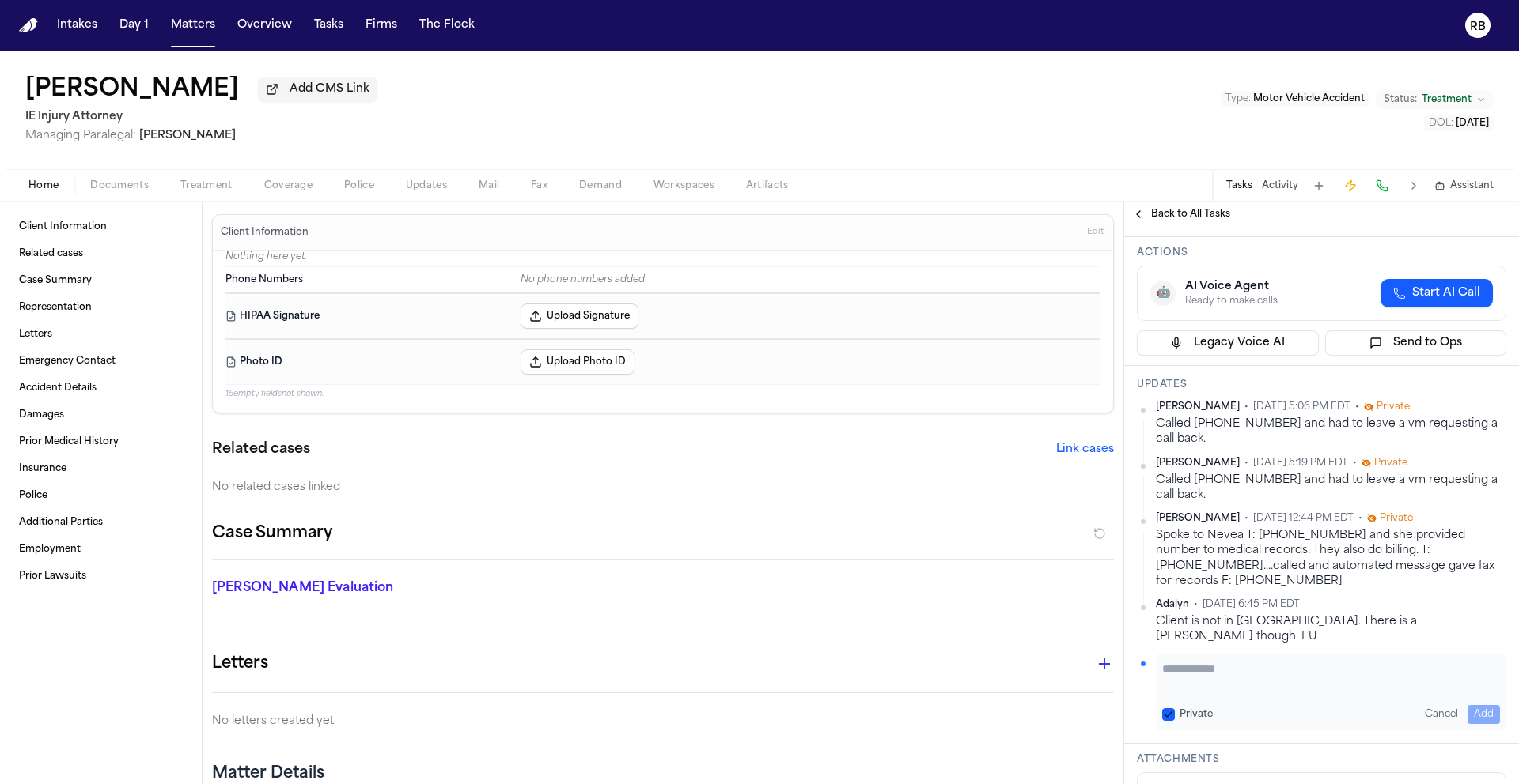
click at [1240, 675] on textarea "Add your update" at bounding box center [1331, 677] width 337 height 32
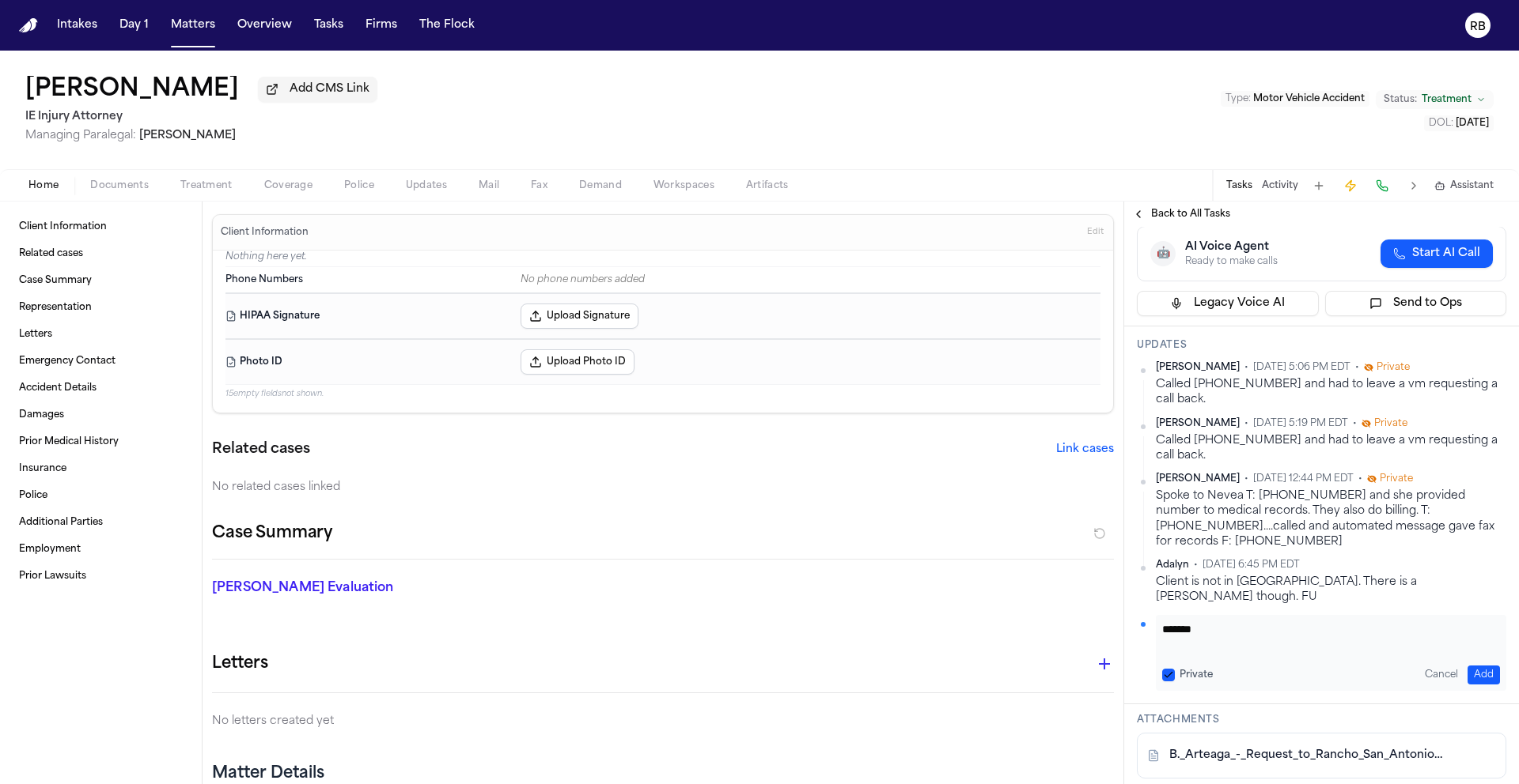
scroll to position [183, 0]
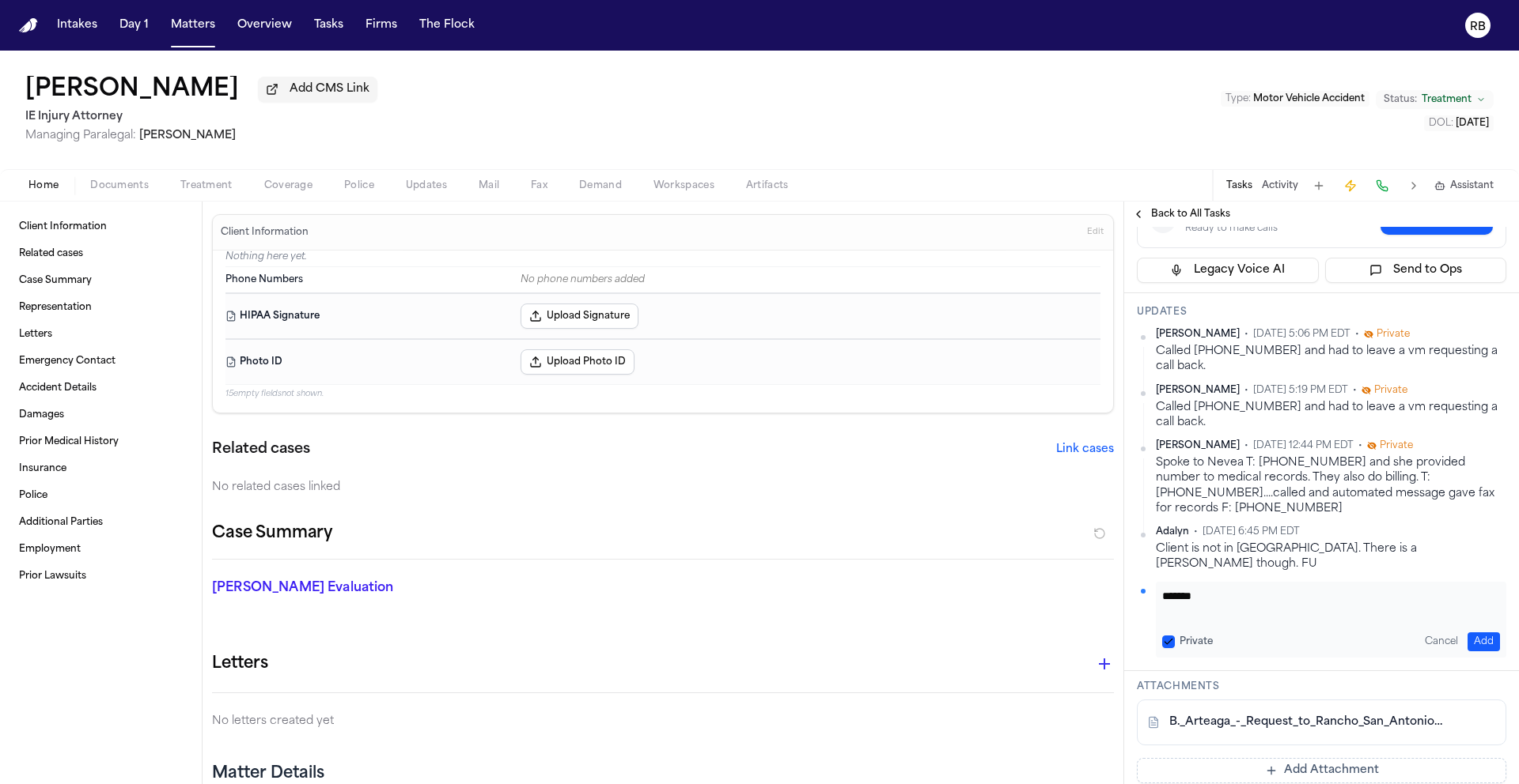
click at [1337, 715] on link "B._Arteaga_-_Request_to_Rancho_San_Antonio_Rehab.pdf" at bounding box center [1305, 722] width 273 height 16
click at [1241, 588] on textarea "******" at bounding box center [1325, 604] width 326 height 32
type textarea "**********"
click at [1479, 632] on button "Add" at bounding box center [1483, 642] width 33 height 19
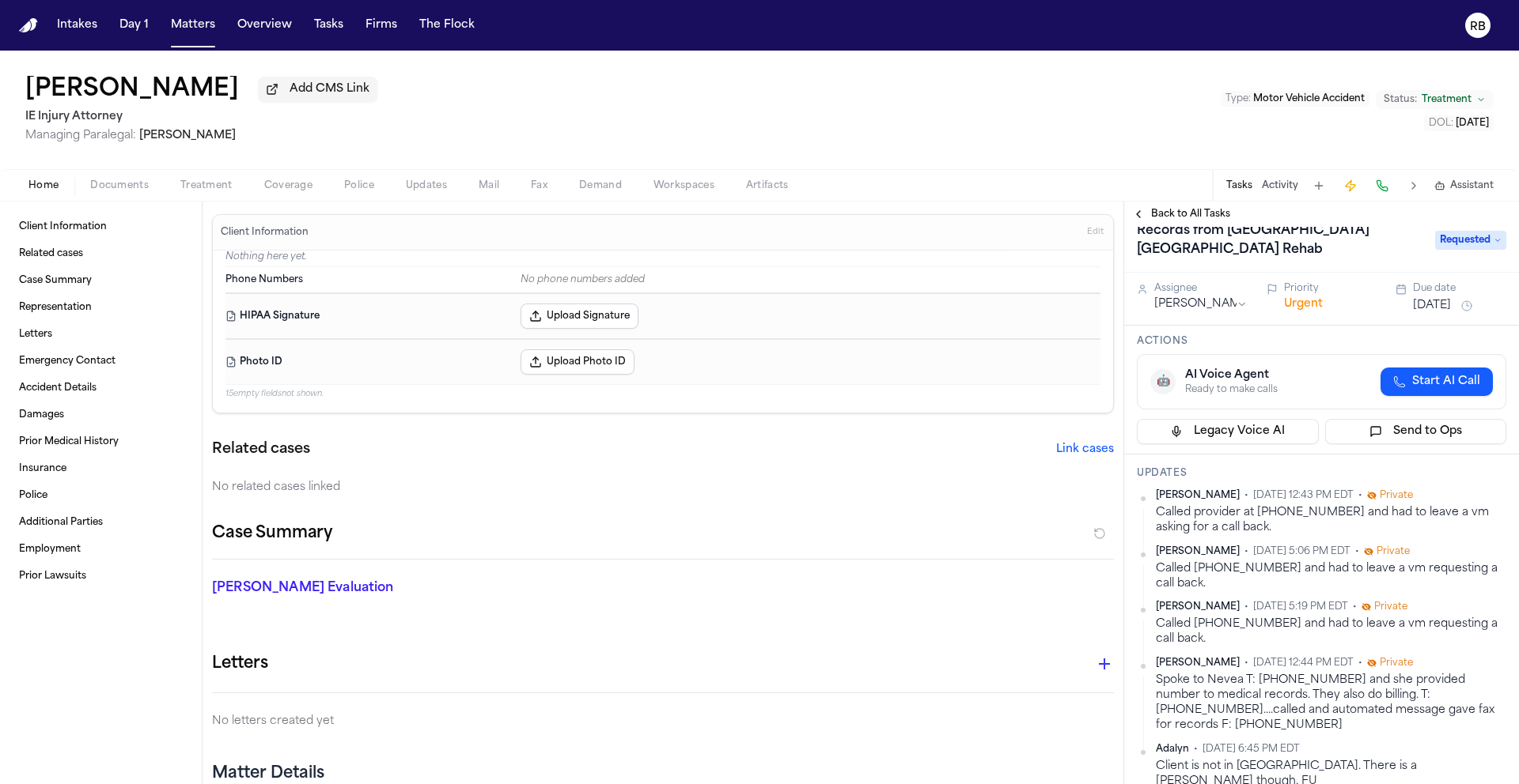
scroll to position [0, 0]
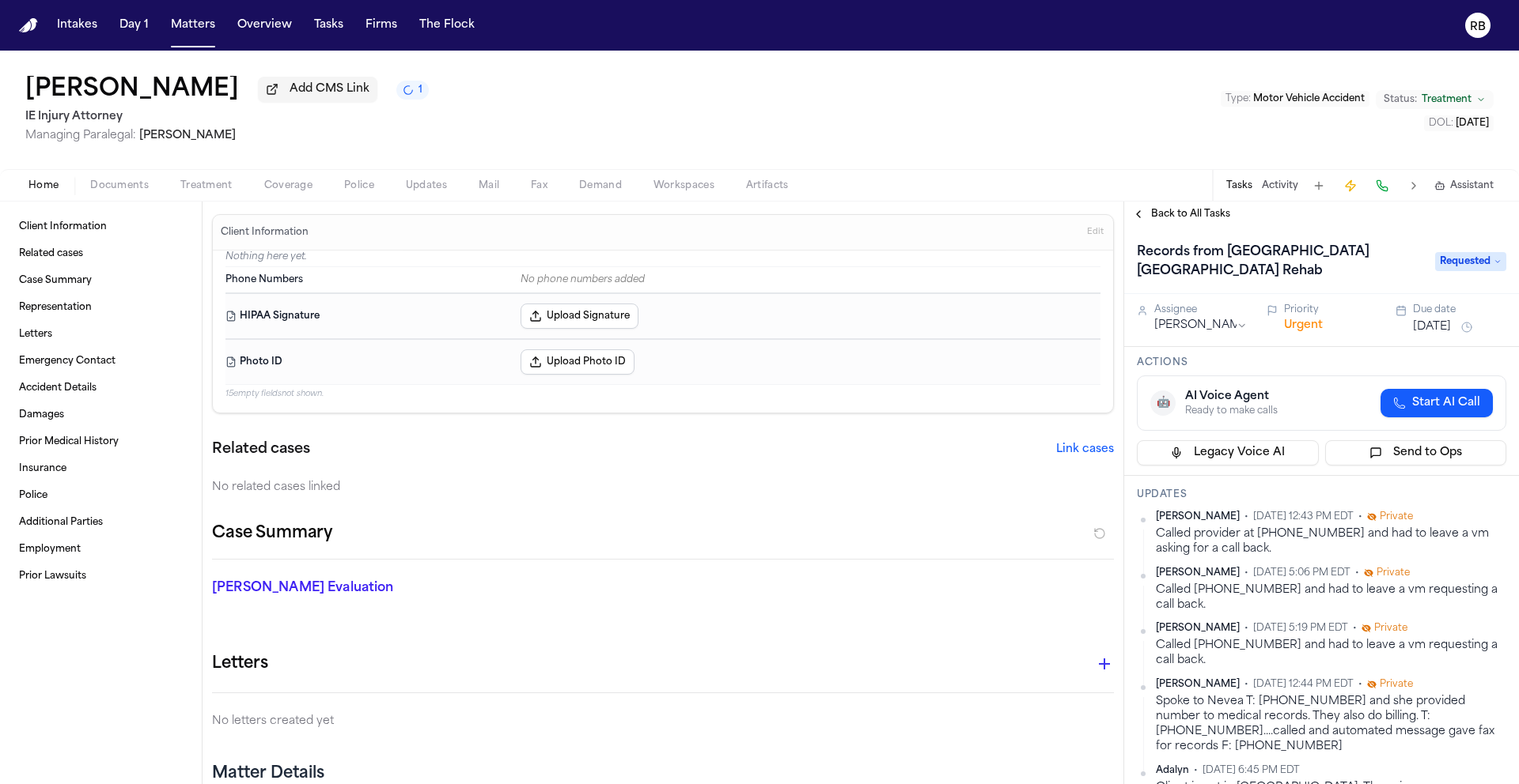
click at [1437, 331] on button "Sep 29, 2025" at bounding box center [1432, 327] width 38 height 16
click at [1438, 323] on button "Sep 29, 2025" at bounding box center [1432, 327] width 38 height 16
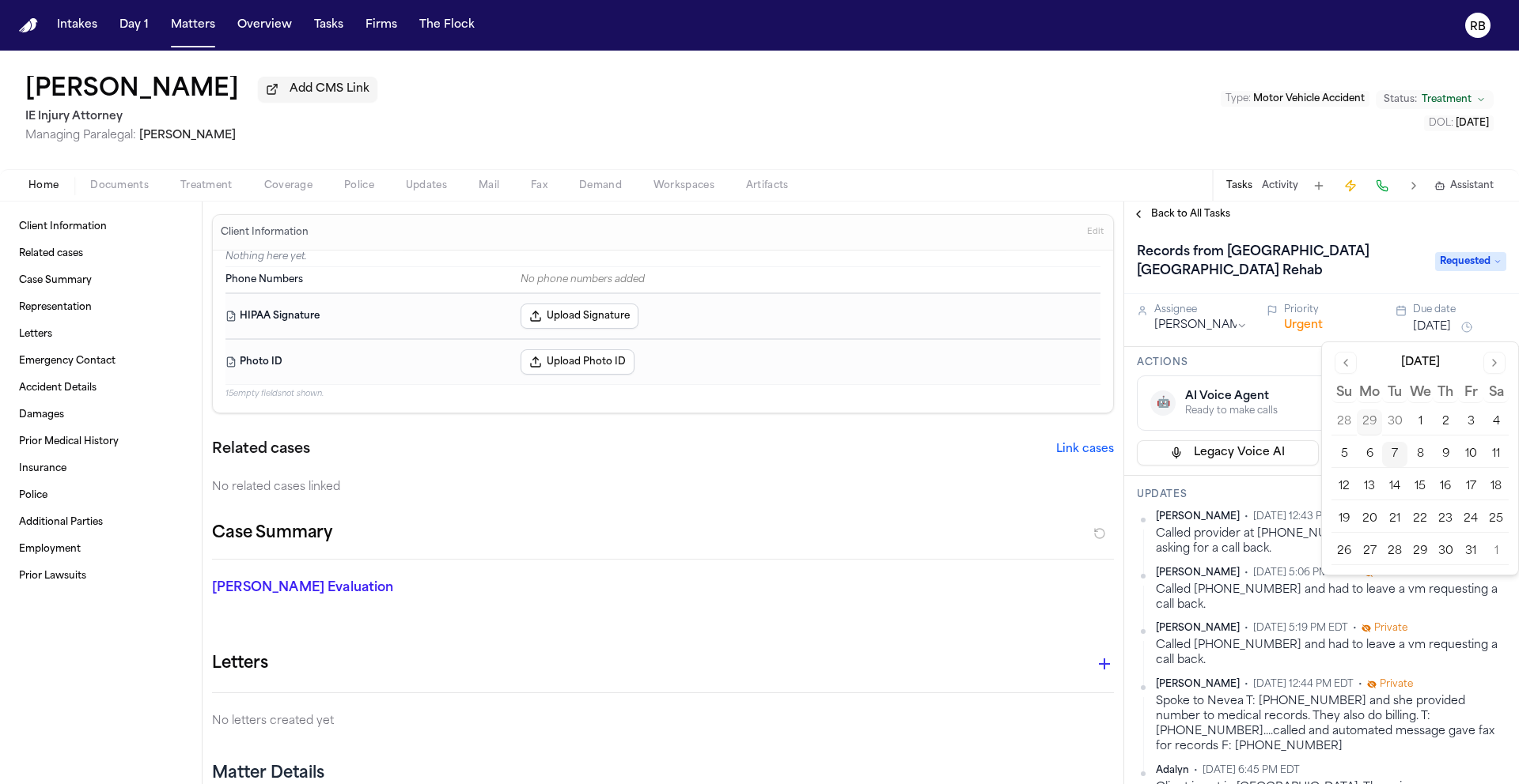
click at [1446, 455] on button "9" at bounding box center [1445, 454] width 25 height 25
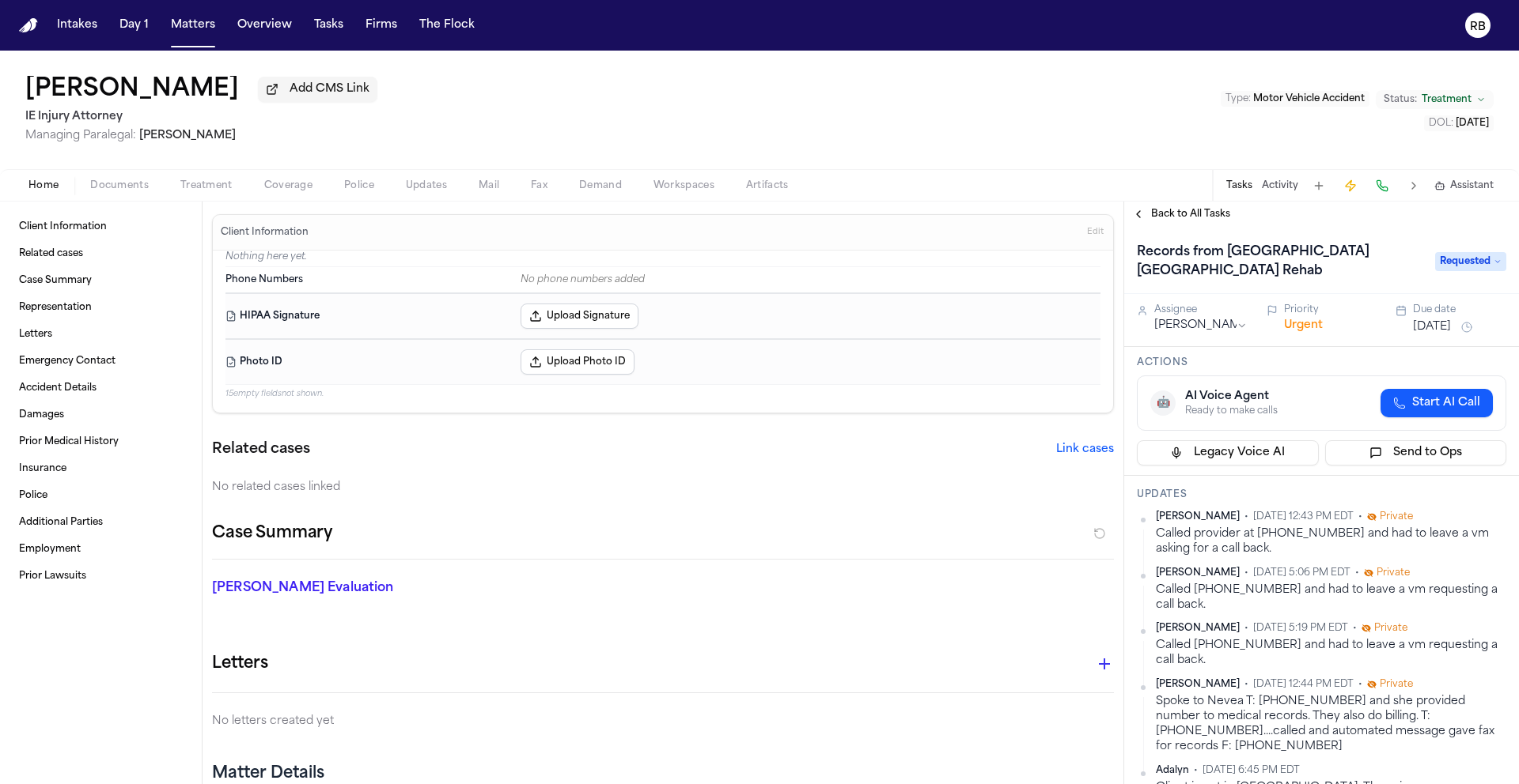
click at [1265, 376] on div "Actions 🤖 AI Voice Agent Ready to make calls Start AI Call Legacy Voice AI Send…" at bounding box center [1321, 412] width 395 height 129
click at [1180, 221] on span "Back to All Tasks" at bounding box center [1190, 214] width 79 height 13
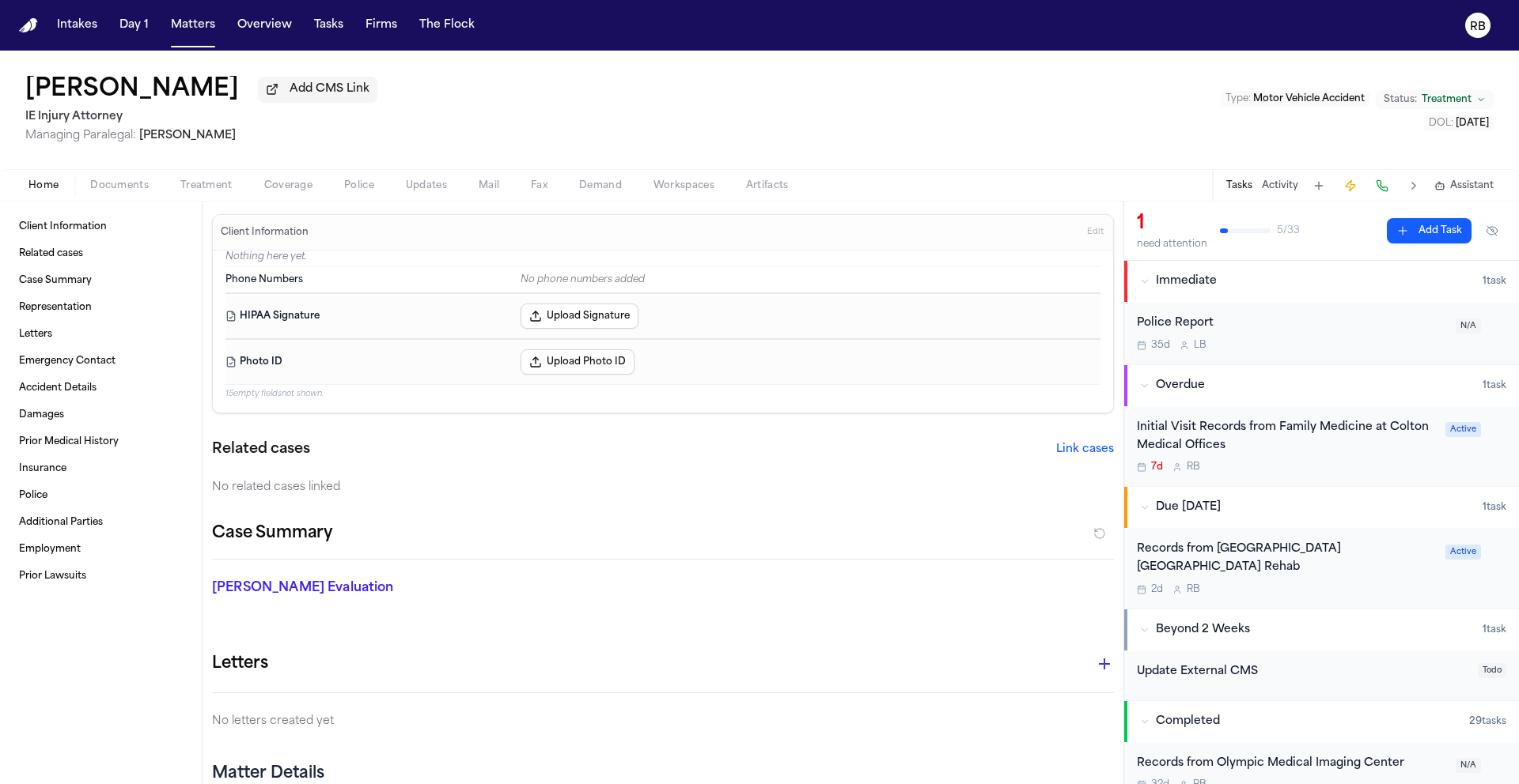
click at [1363, 467] on div "7d R B" at bounding box center [1286, 467] width 299 height 13
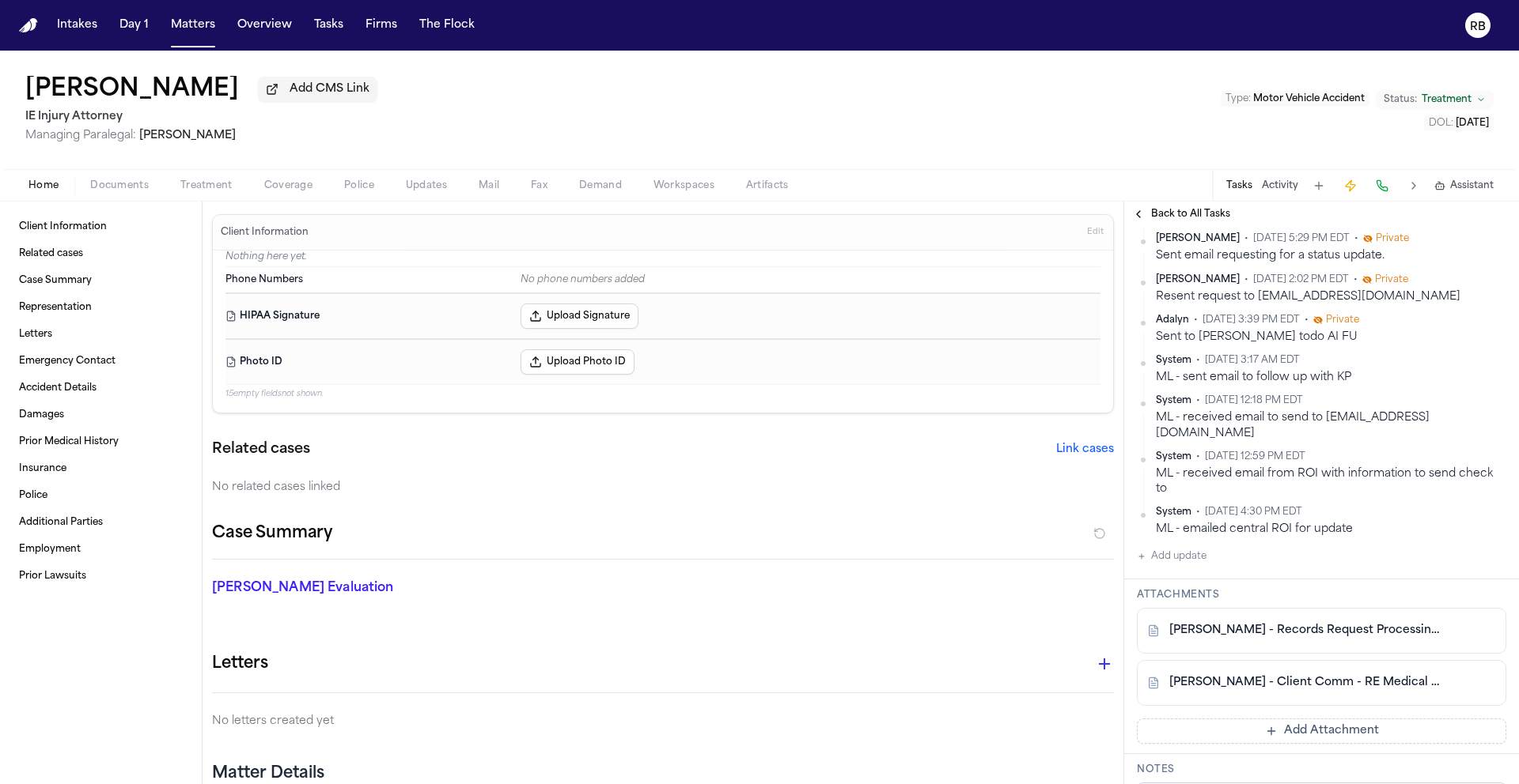
scroll to position [377, 0]
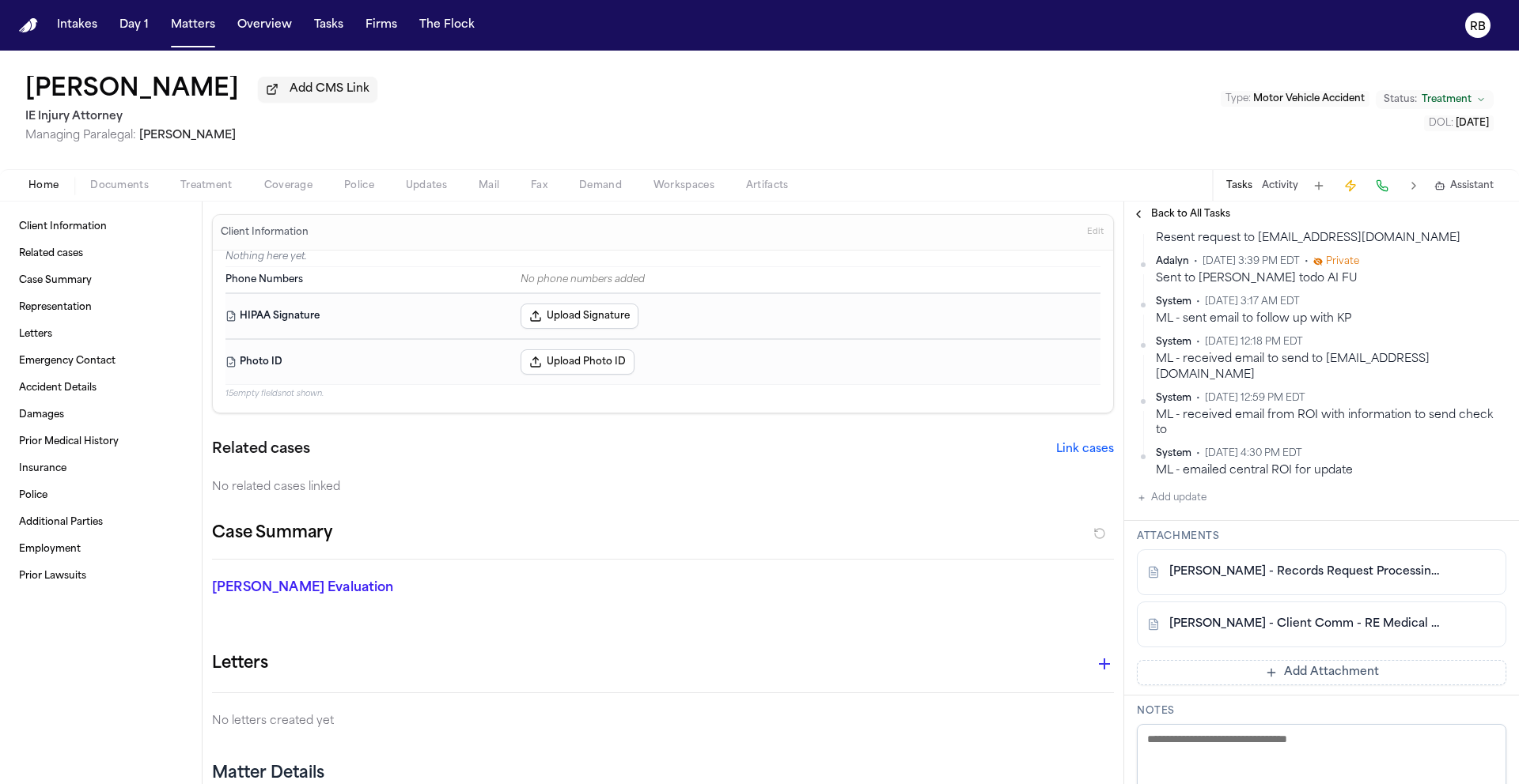
click at [1341, 565] on link "B. Arteaga - Records Request Processing Notice - 6.23.25" at bounding box center [1305, 572] width 273 height 16
click at [1333, 616] on link "B. Arteaga - Client Comm - RE Medical Records Request - 5.30.25" at bounding box center [1305, 624] width 273 height 16
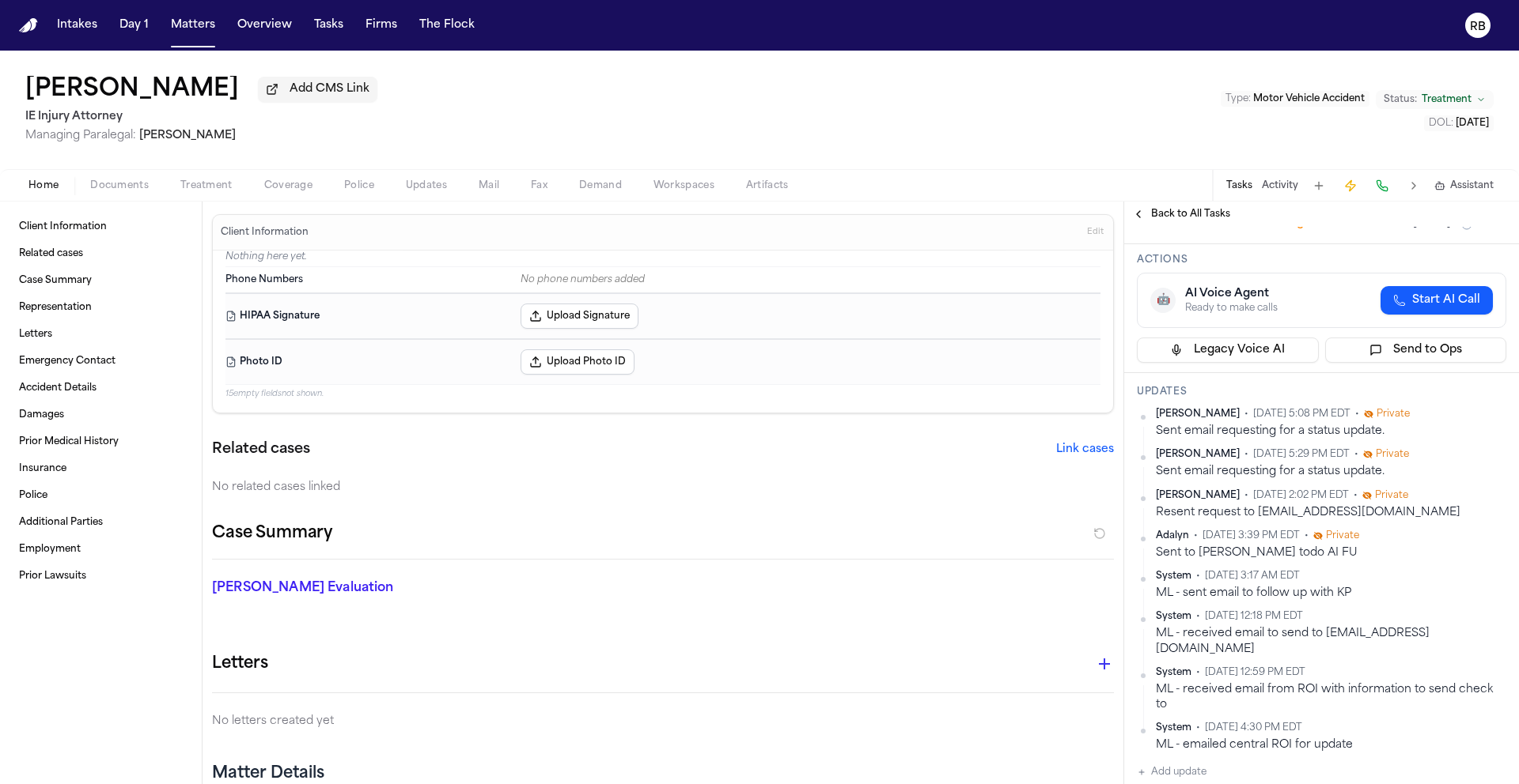
scroll to position [316, 0]
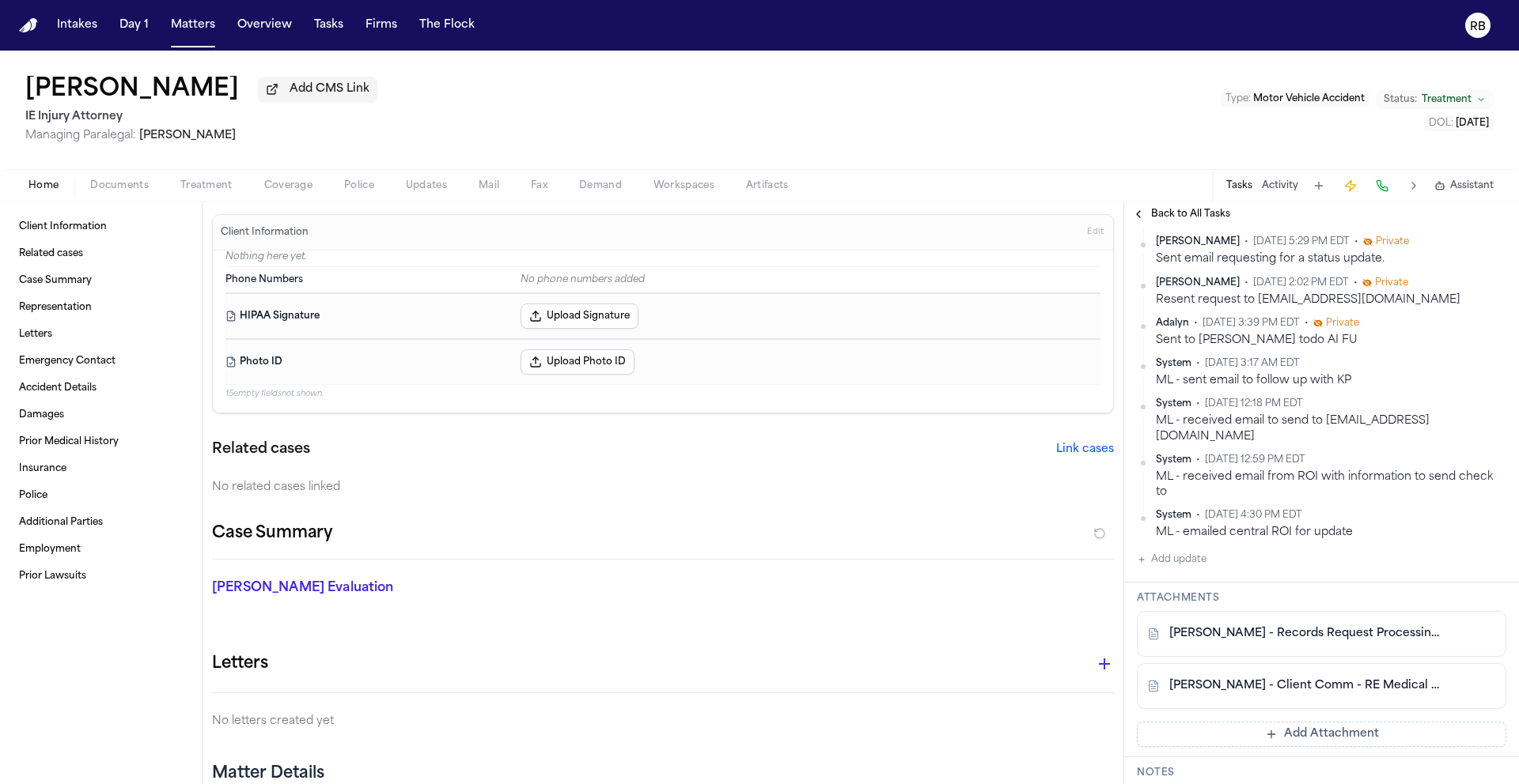
click at [1199, 551] on button "Add update" at bounding box center [1171, 560] width 69 height 19
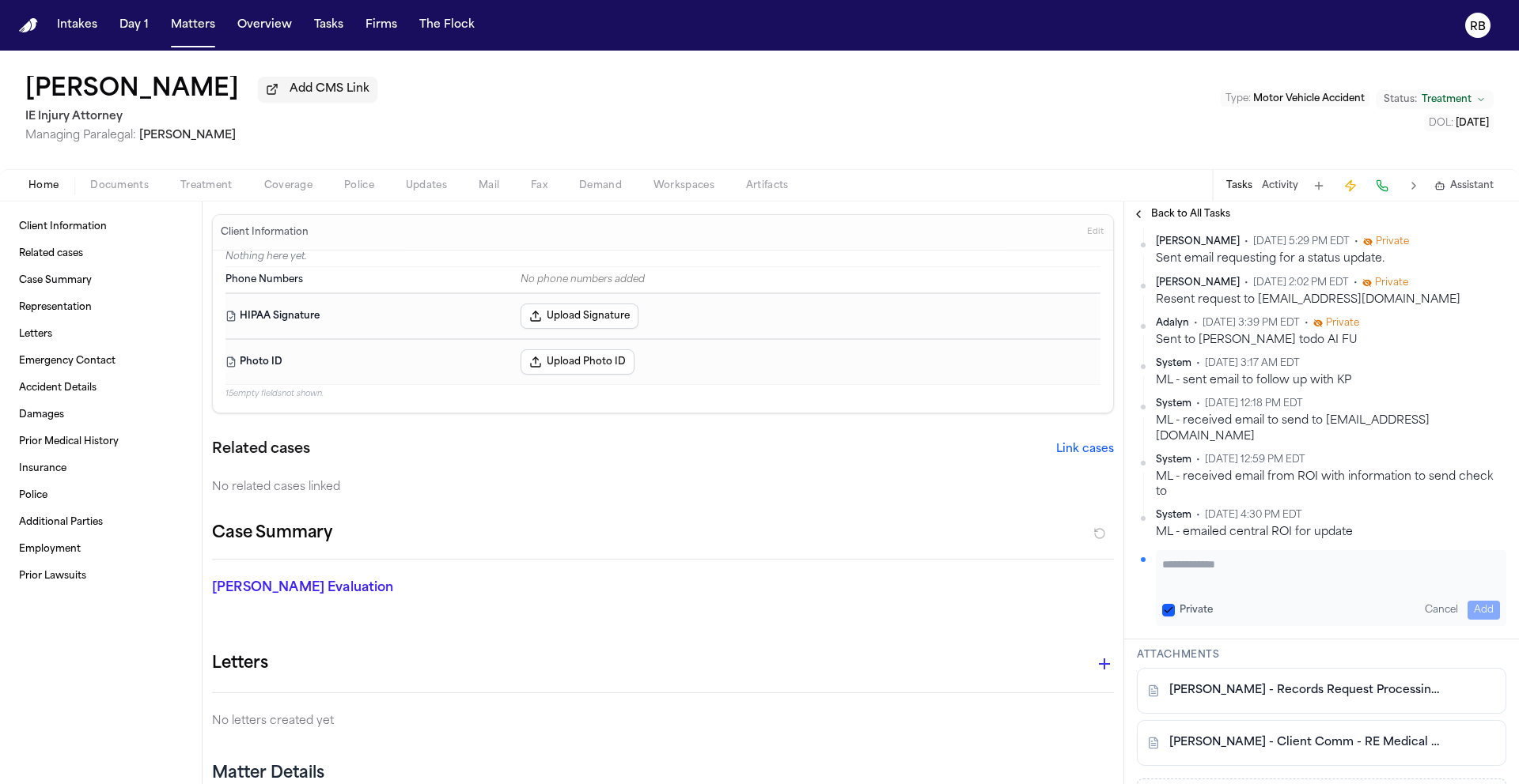
click at [1199, 556] on textarea "Add your update" at bounding box center [1331, 572] width 337 height 32
type textarea "**********"
click at [1475, 601] on button "Add" at bounding box center [1483, 611] width 33 height 19
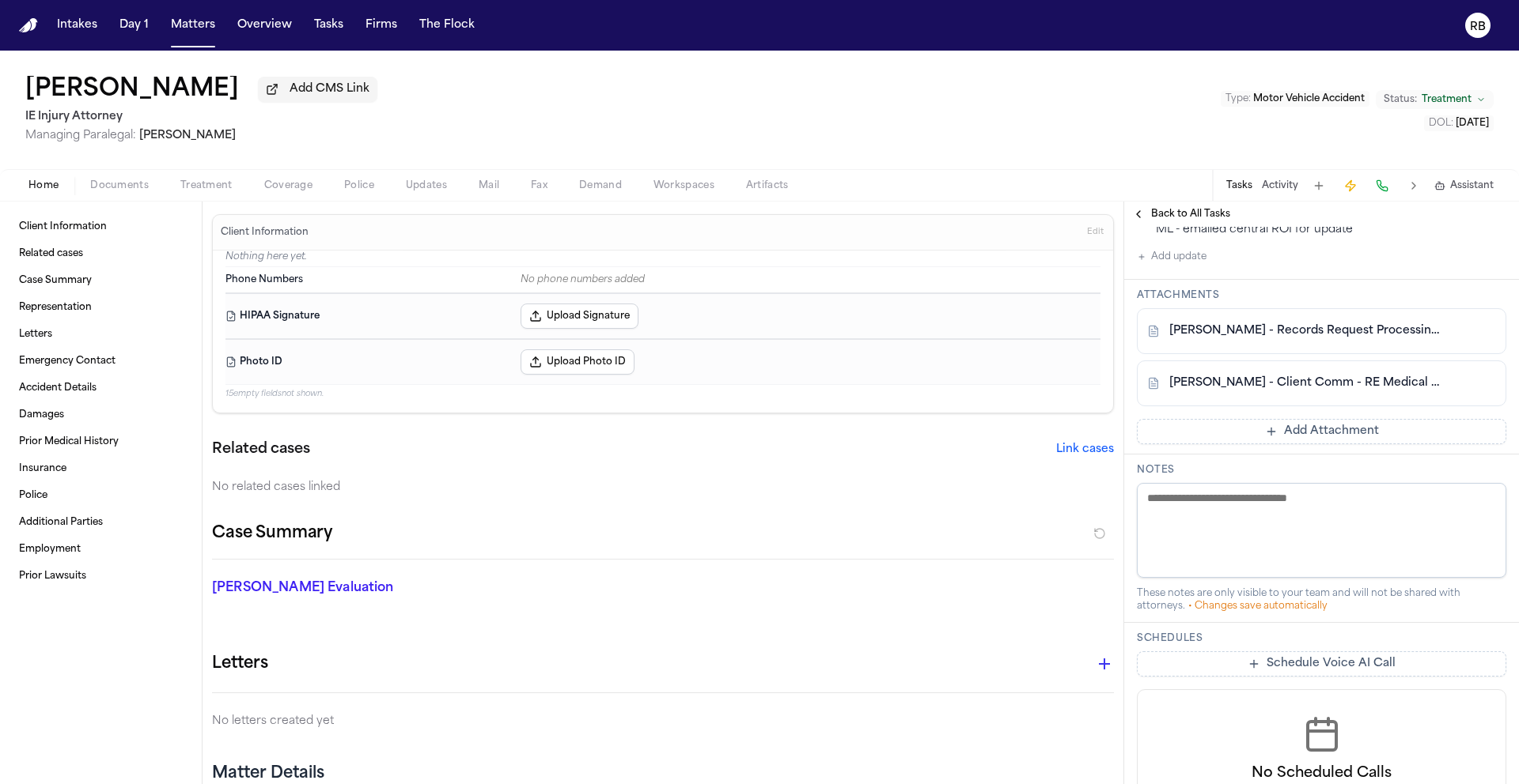
scroll to position [0, 0]
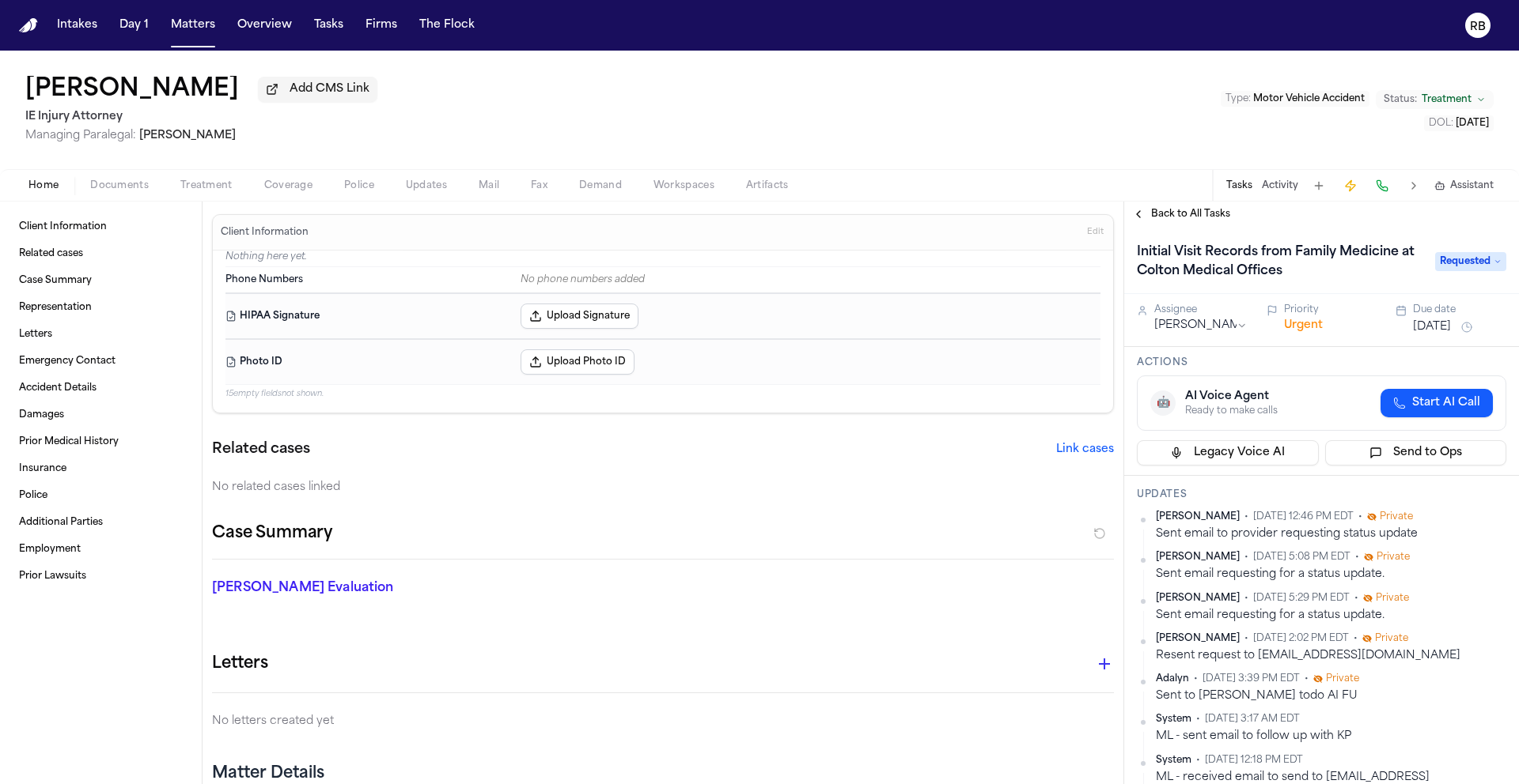
click at [1451, 335] on button "Sep 30, 2025" at bounding box center [1432, 327] width 38 height 16
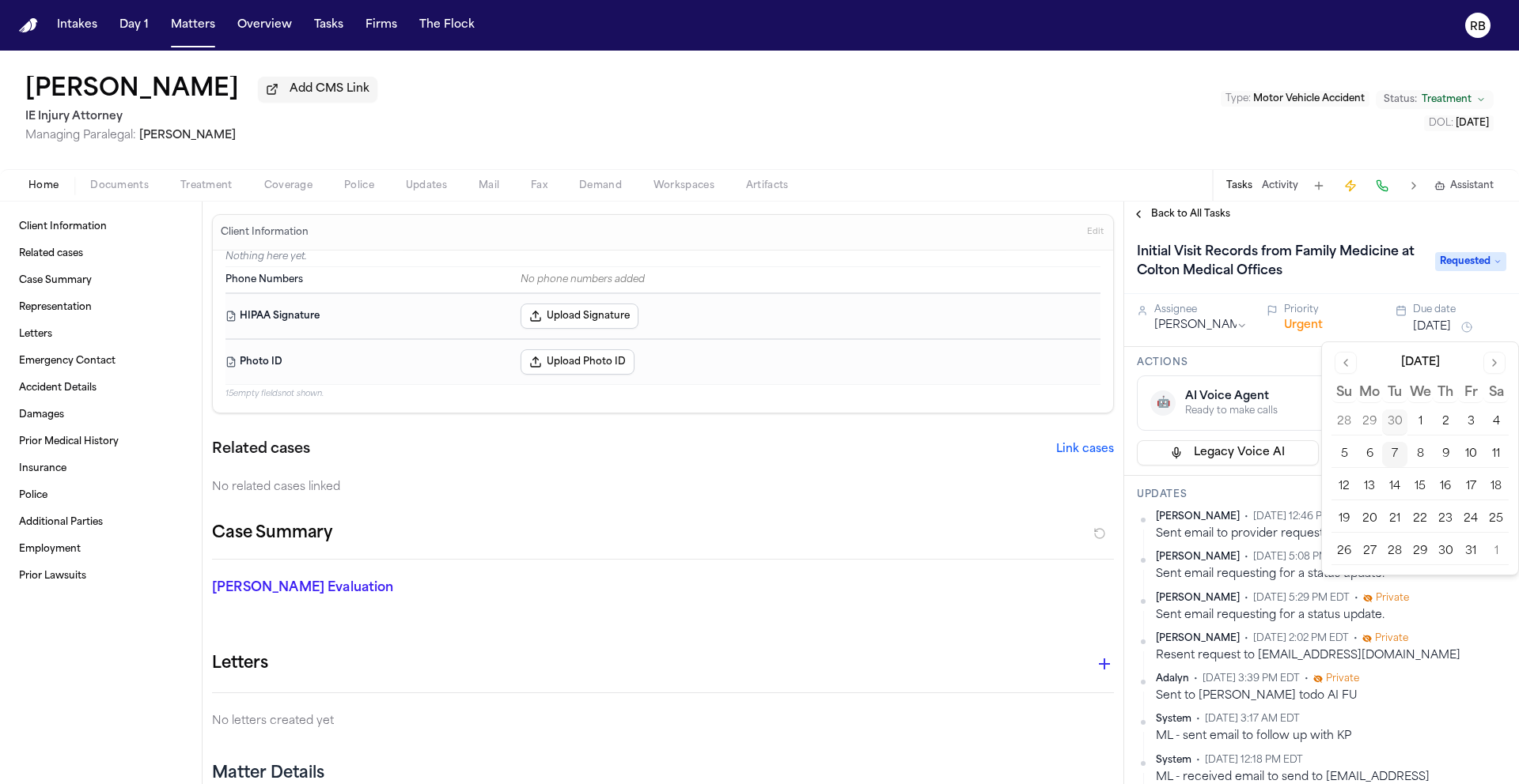
click at [1439, 455] on button "9" at bounding box center [1445, 454] width 25 height 25
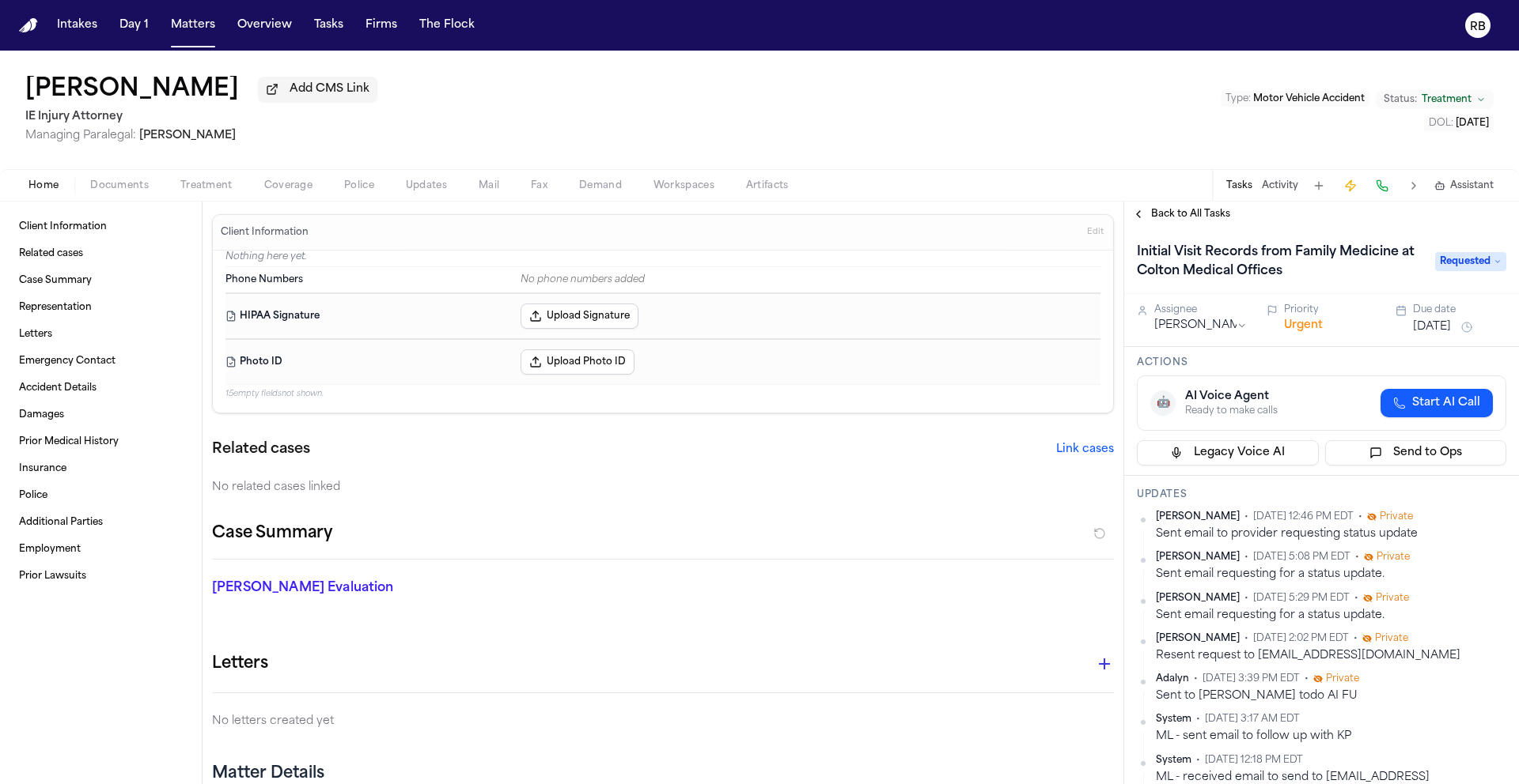
click at [1281, 358] on div "Actions 🤖 AI Voice Agent Ready to make calls Start AI Call Legacy Voice AI Send…" at bounding box center [1321, 412] width 395 height 129
click at [1210, 211] on span "Back to All Tasks" at bounding box center [1190, 214] width 79 height 13
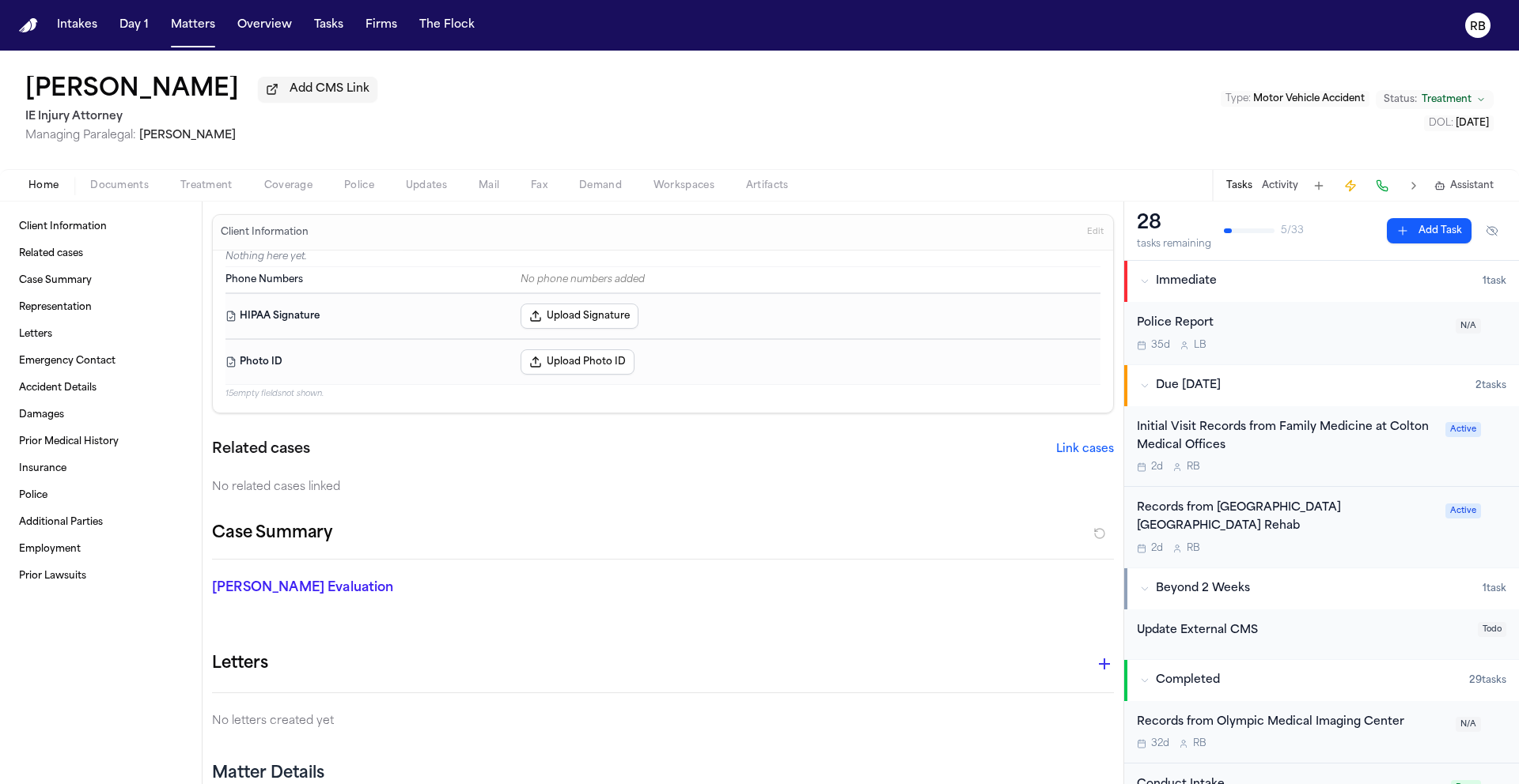
click at [975, 125] on div "Brandon Arteaga Add CMS Link IE Injury Attorney Managing Paralegal: Mohamed Abd…" at bounding box center [759, 110] width 1519 height 119
click at [1129, 104] on div "Brandon Arteaga Add CMS Link IE Injury Attorney Managing Paralegal: Mohamed Abd…" at bounding box center [759, 110] width 1519 height 119
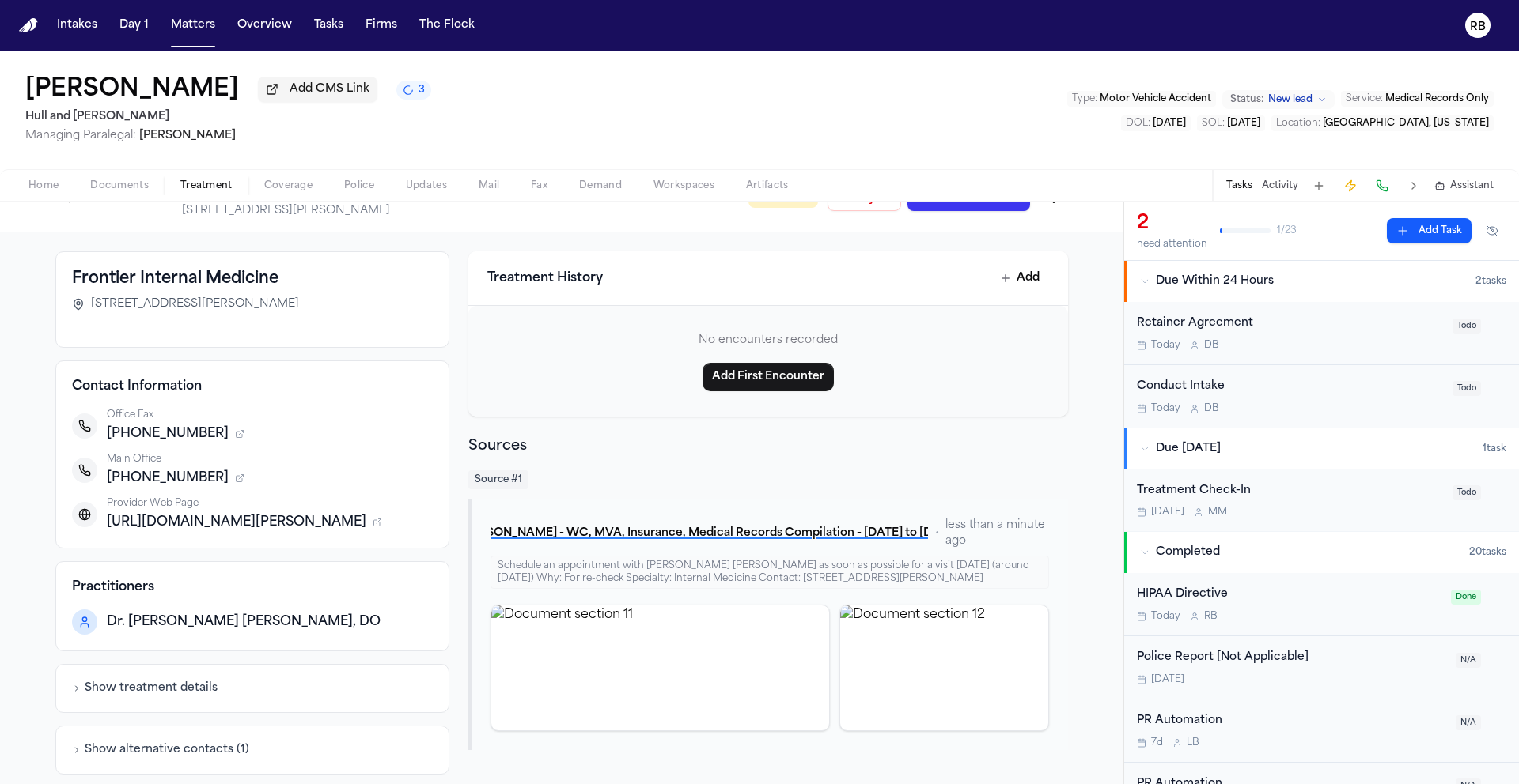
scroll to position [49, 0]
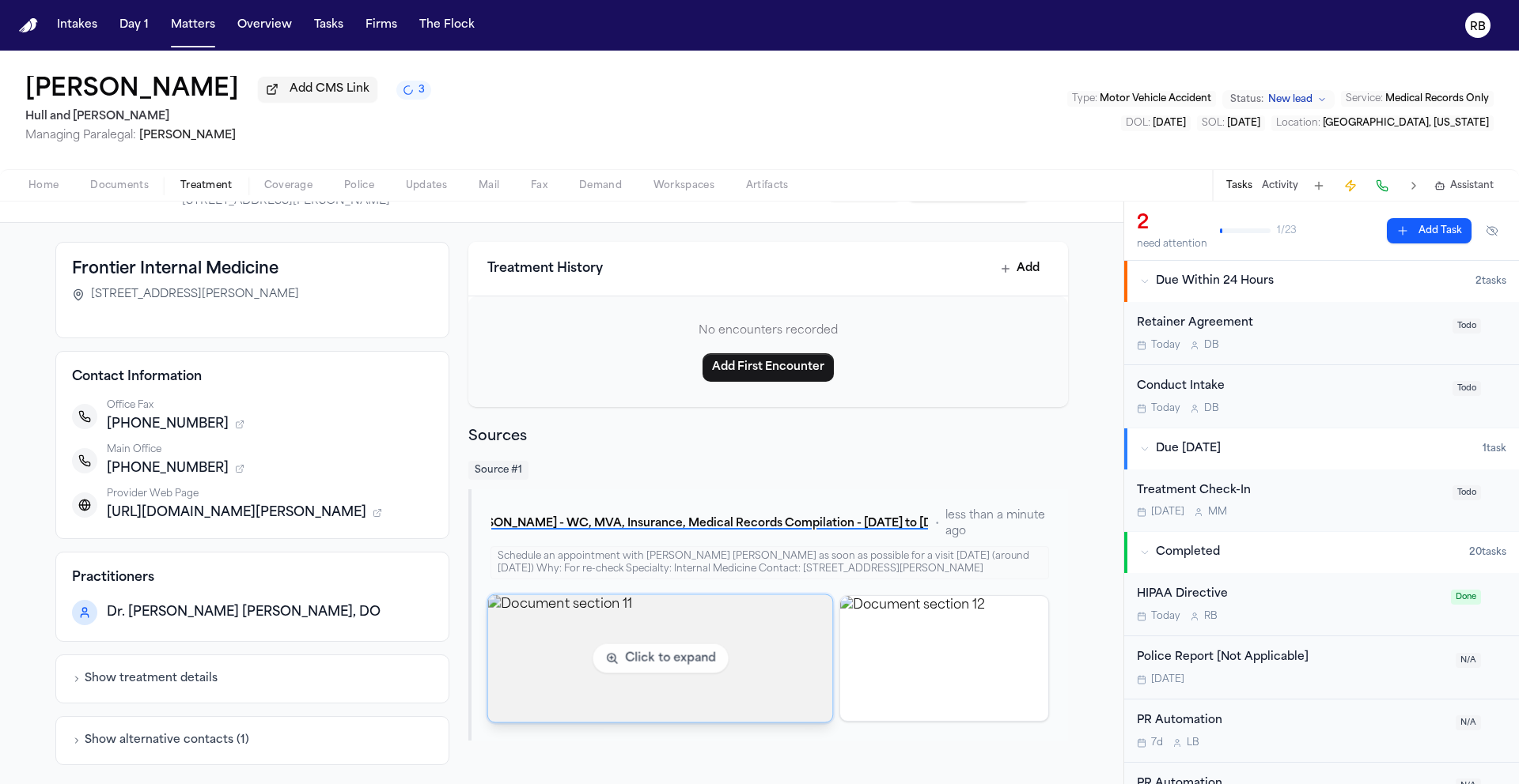
click at [657, 642] on img "View document section 11" at bounding box center [660, 658] width 345 height 127
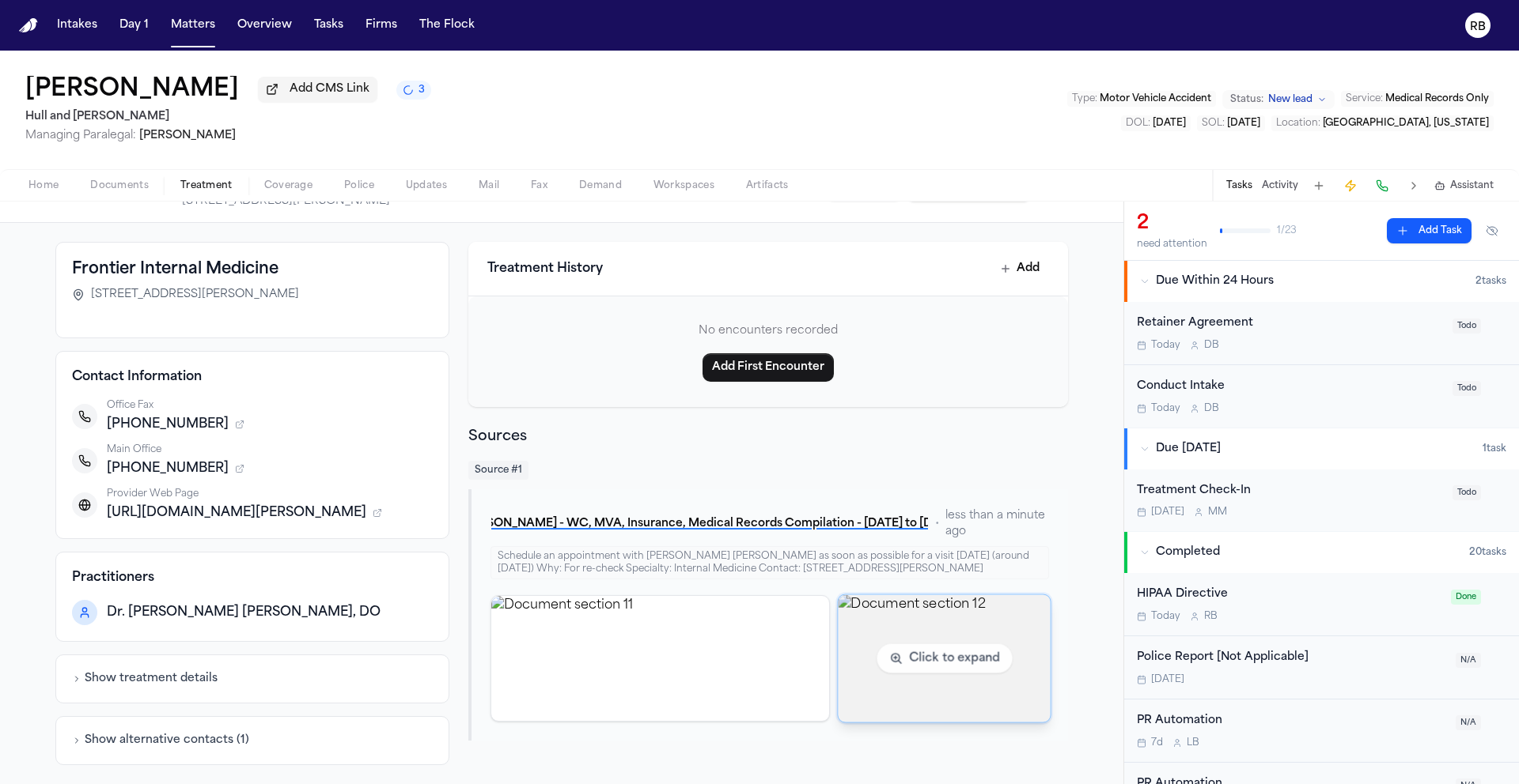
click at [922, 601] on img "View document section 12" at bounding box center [944, 658] width 212 height 127
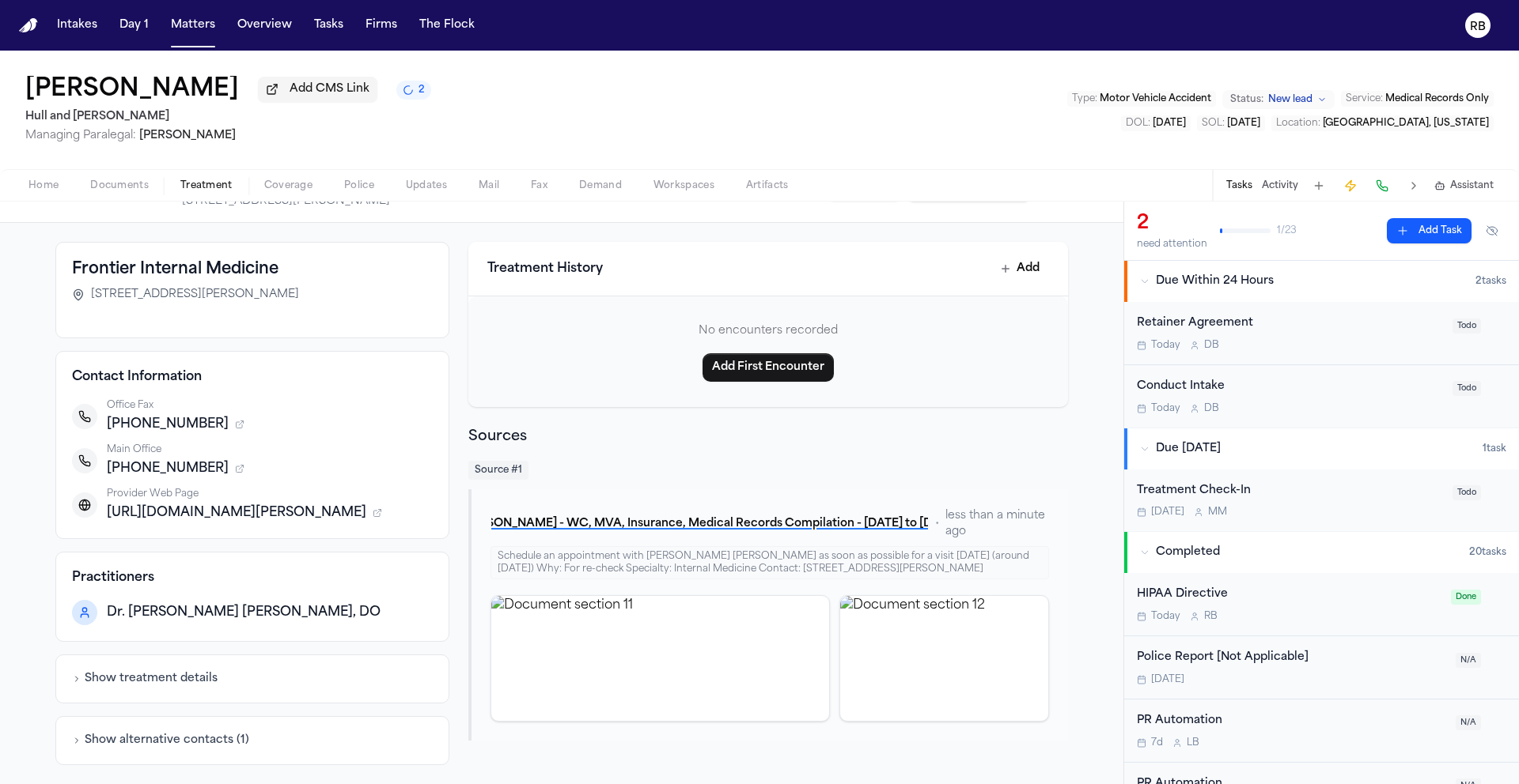
scroll to position [0, 0]
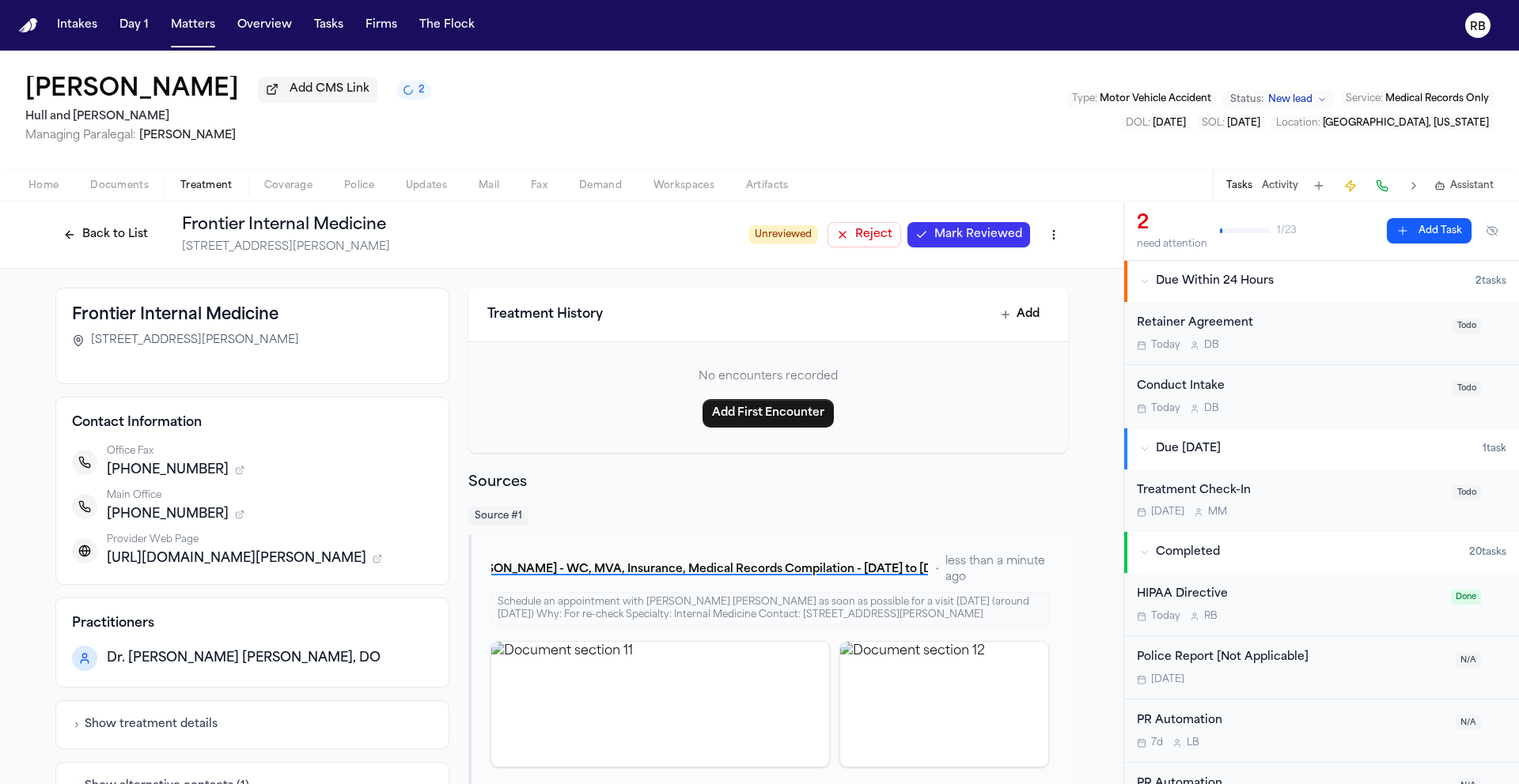
click at [970, 241] on span "Mark Reviewed" at bounding box center [978, 234] width 88 height 16
click at [101, 235] on button "Back to List" at bounding box center [105, 234] width 100 height 25
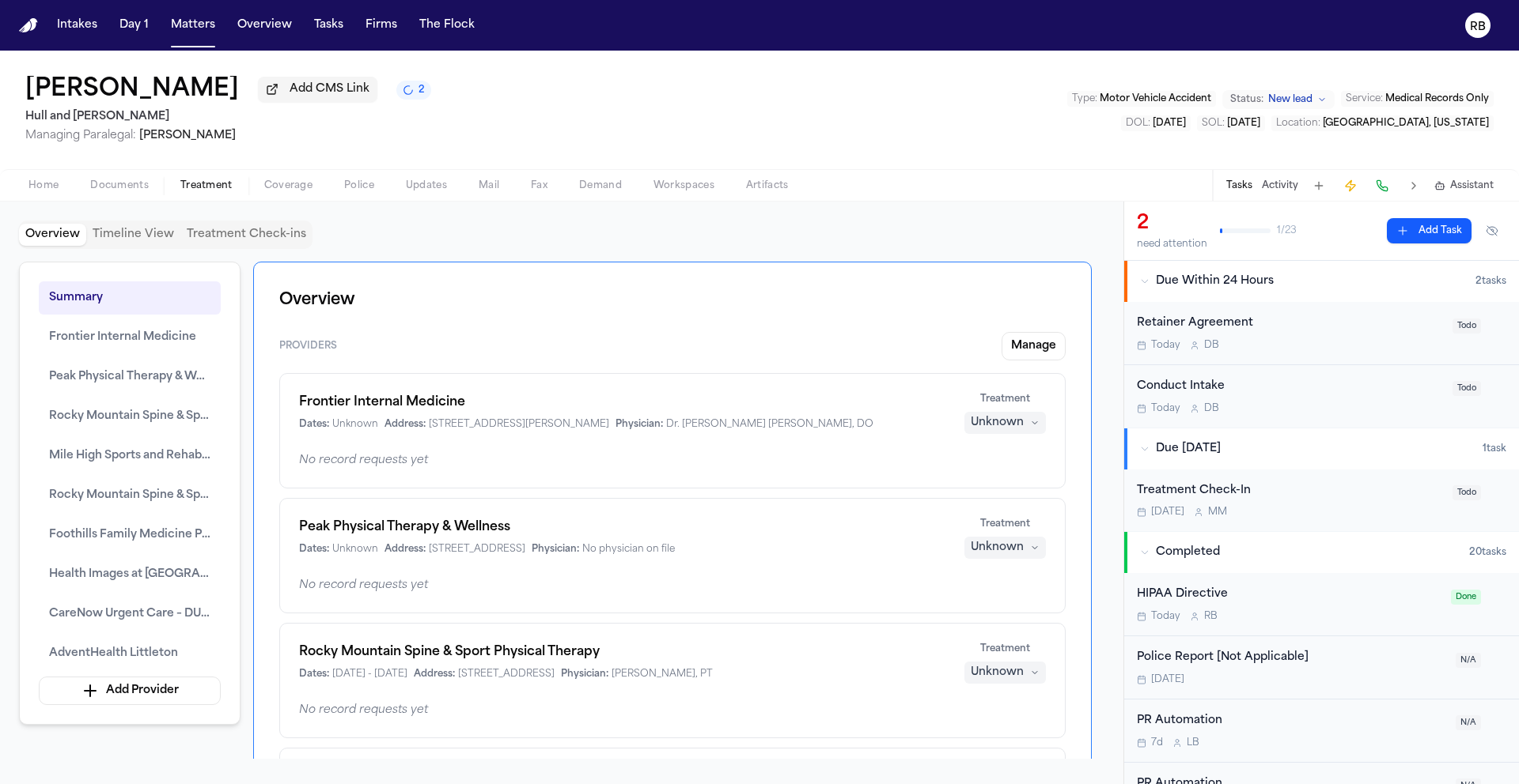
click at [1012, 253] on div "Overview Timeline View Treatment Check-ins Summary Frontier Internal Medicine P…" at bounding box center [561, 494] width 1085 height 545
click at [942, 221] on div "Overview Timeline View Treatment Check-ins Summary Frontier Internal Medicine P…" at bounding box center [561, 493] width 1124 height 583
click at [989, 434] on button "Unknown" at bounding box center [1005, 423] width 82 height 22
click at [1003, 425] on div "Unknown" at bounding box center [997, 422] width 53 height 16
click at [1023, 425] on button "Unknown" at bounding box center [1005, 423] width 82 height 22
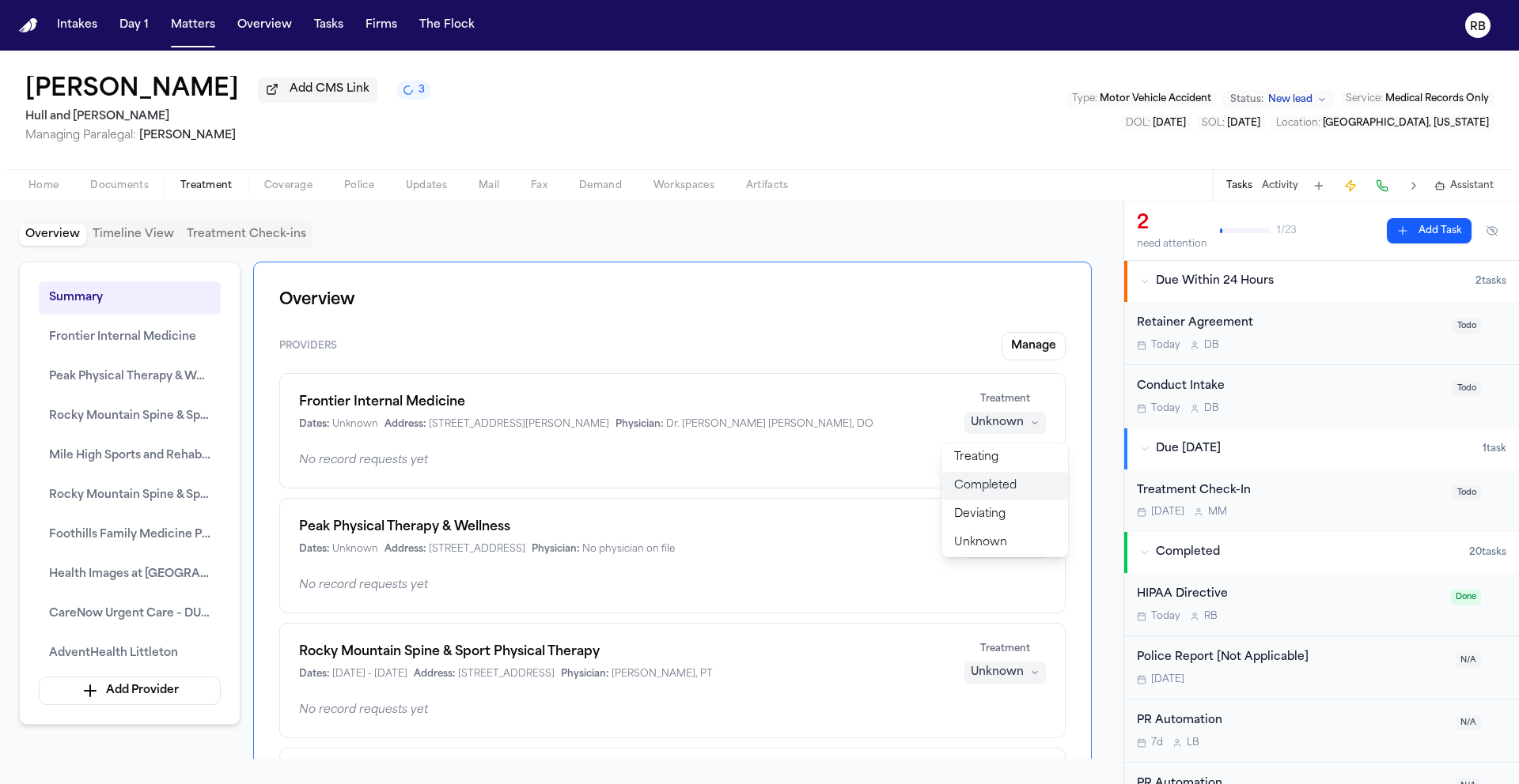
click at [1005, 484] on span "Completed" at bounding box center [985, 486] width 63 height 16
click at [1019, 555] on div "Unknown" at bounding box center [997, 548] width 53 height 16
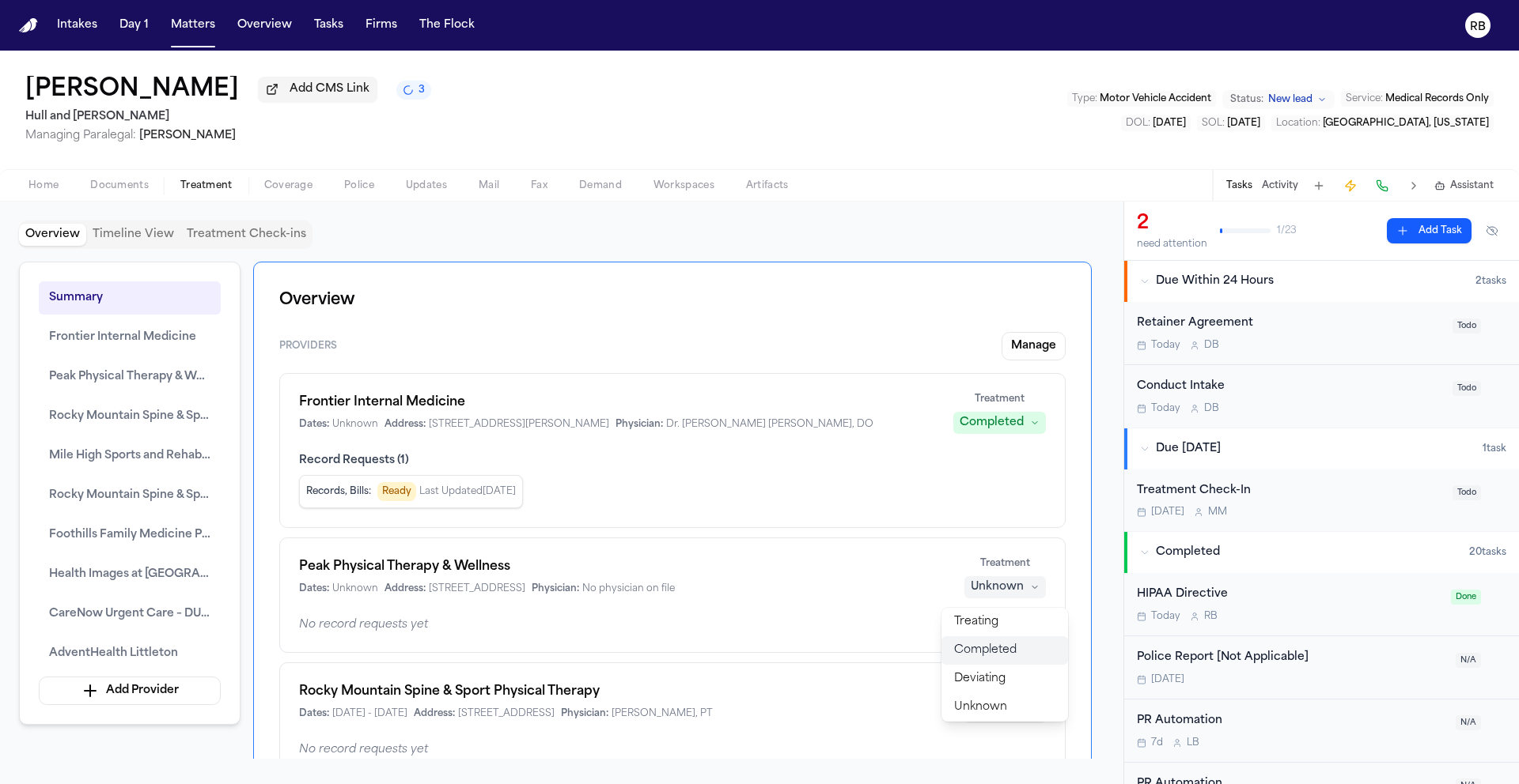
click at [997, 657] on span "Completed" at bounding box center [985, 650] width 63 height 16
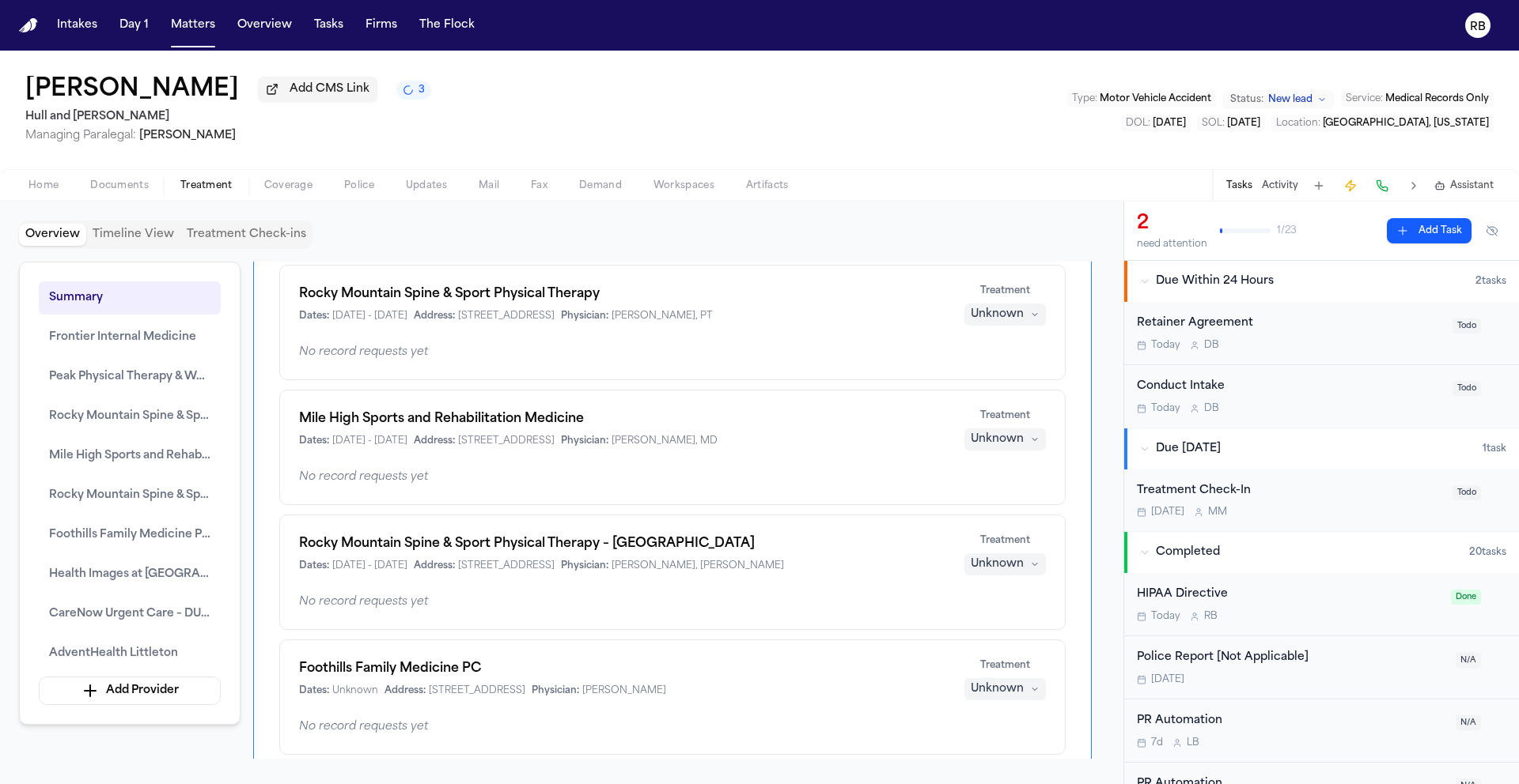
scroll to position [437, 0]
click at [1026, 319] on button "Unknown" at bounding box center [1005, 315] width 82 height 22
click at [1000, 377] on span "Completed" at bounding box center [985, 377] width 63 height 16
click at [1012, 442] on div "Unknown" at bounding box center [997, 439] width 53 height 16
click at [1009, 495] on span "Completed" at bounding box center [985, 502] width 63 height 16
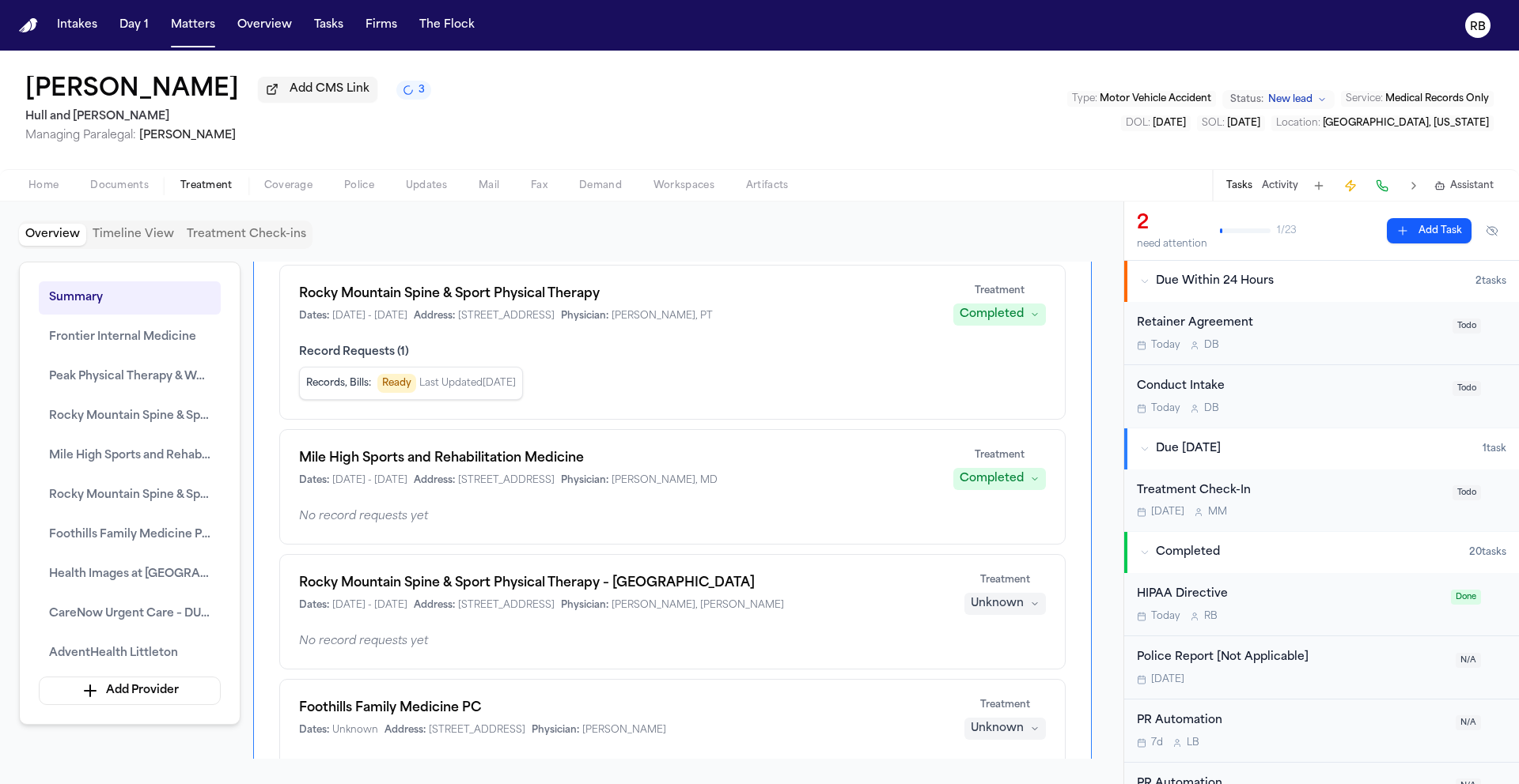
click at [1015, 560] on div "Frontier Internal Medicine Dates: Unknown Address: 2101 Ken Pratt Blvd Suite 10…" at bounding box center [672, 613] width 786 height 1353
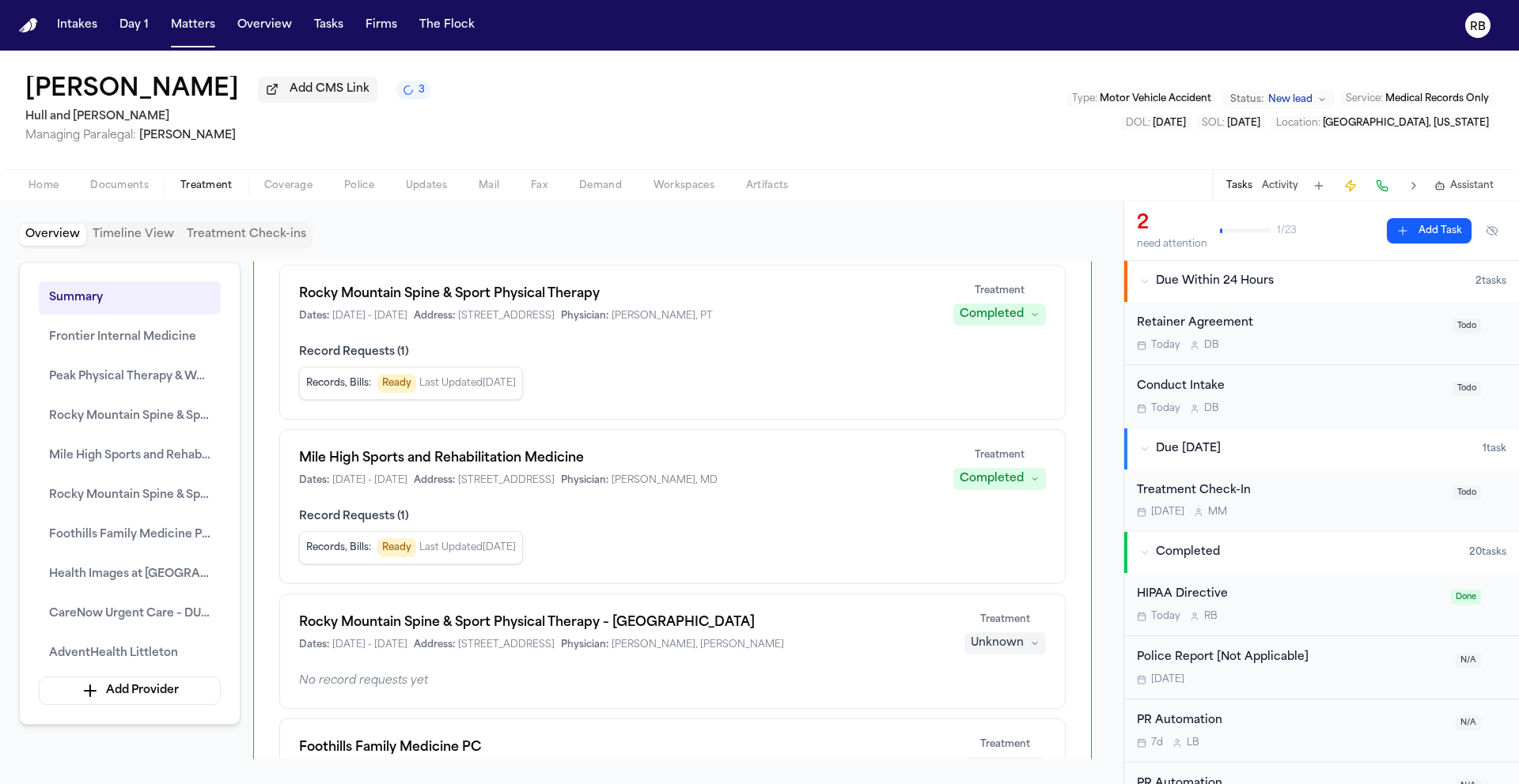
click at [993, 644] on div "Unknown" at bounding box center [997, 643] width 53 height 16
click at [998, 699] on span "Completed" at bounding box center [985, 706] width 63 height 16
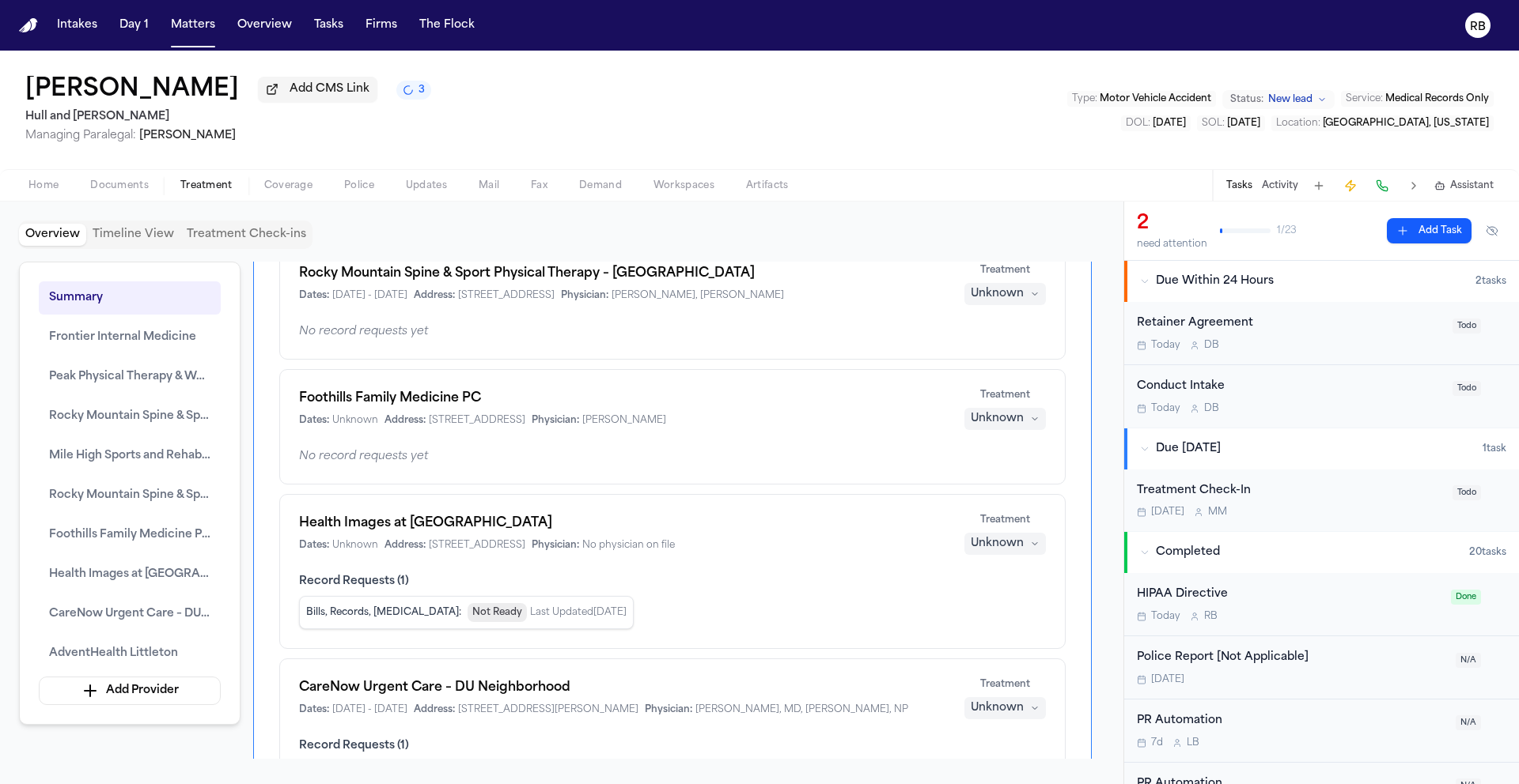
scroll to position [788, 0]
click at [1001, 426] on div "Unknown" at bounding box center [997, 418] width 53 height 16
click at [999, 503] on span "Completed" at bounding box center [985, 497] width 63 height 16
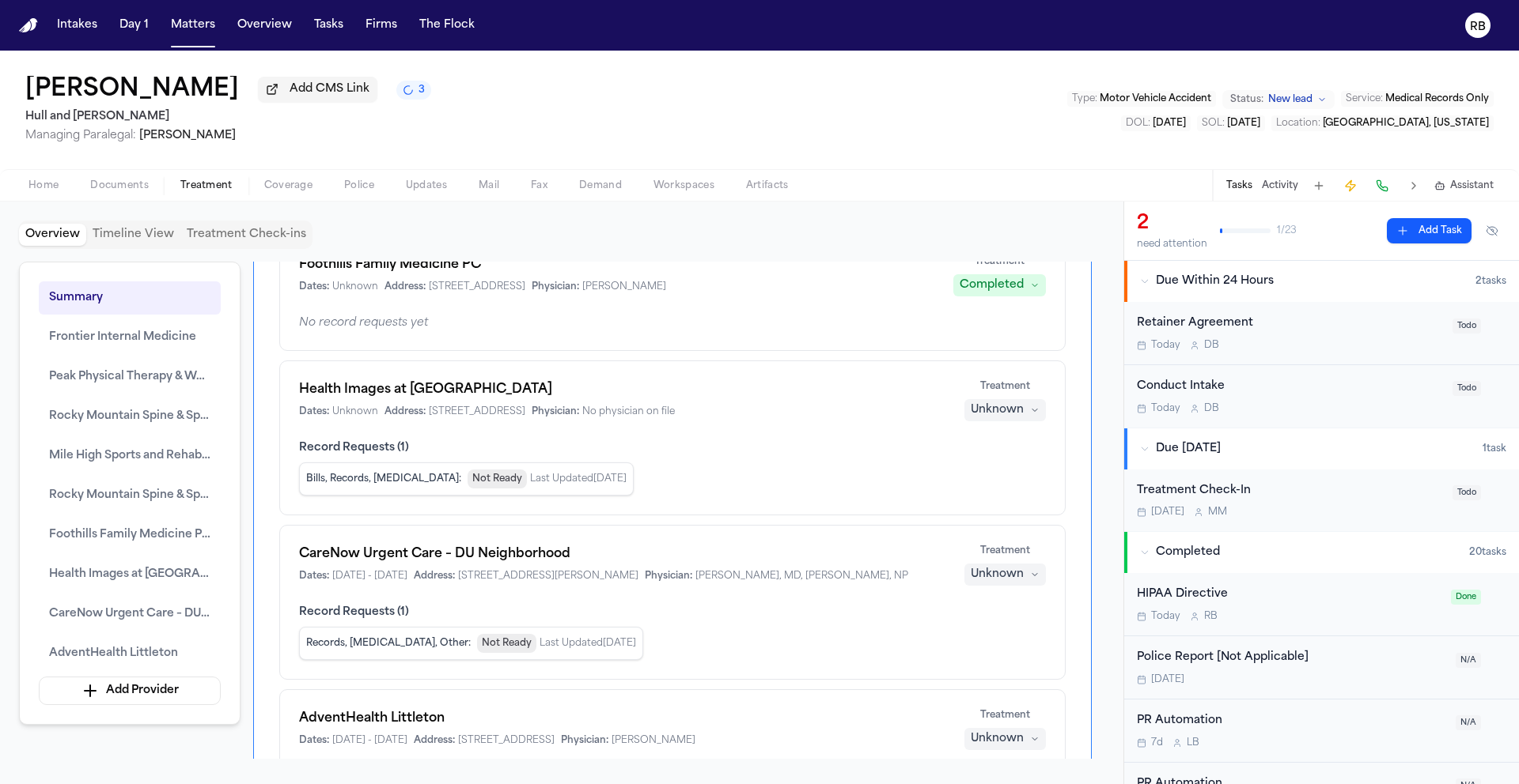
scroll to position [965, 0]
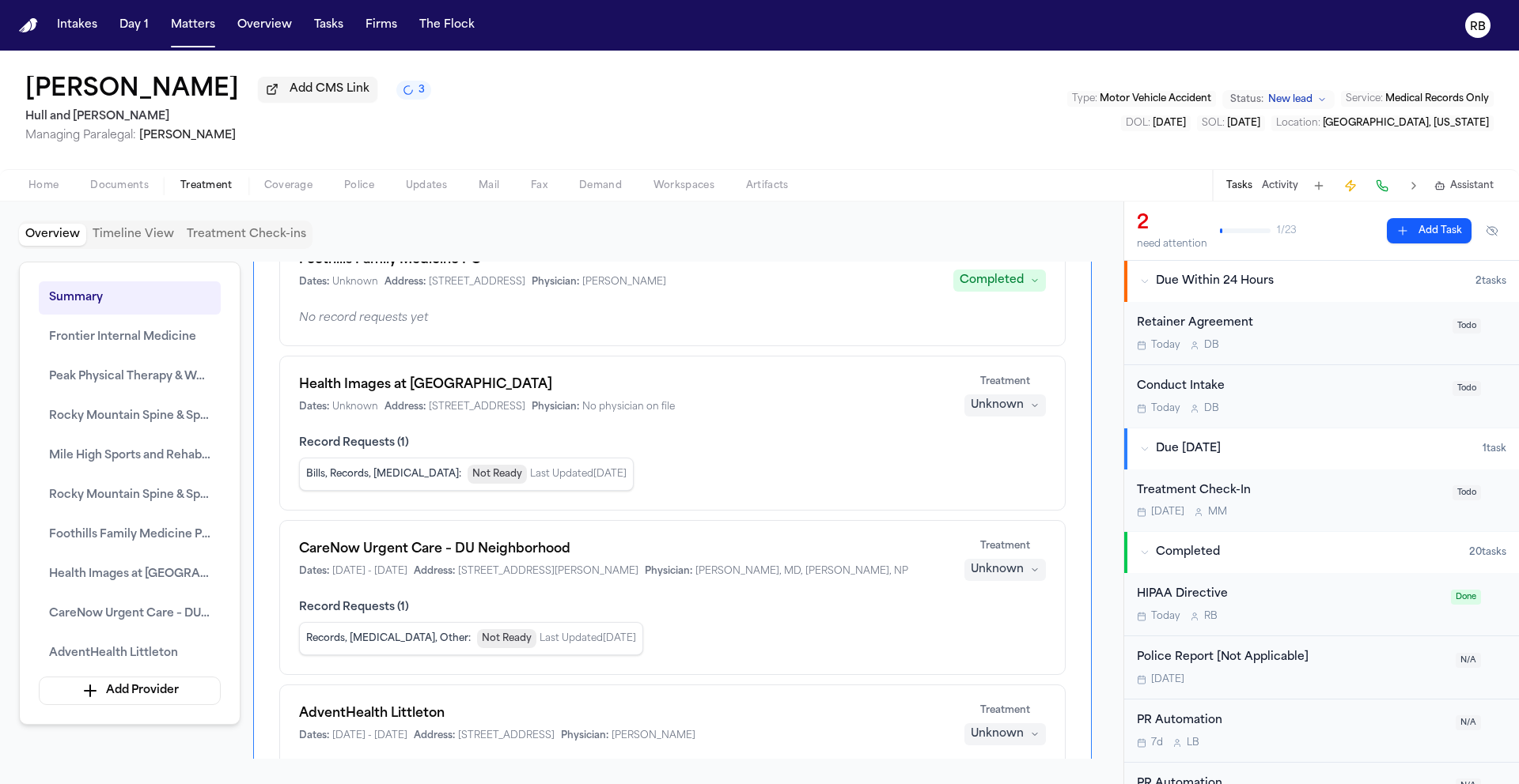
click at [1016, 413] on div "Unknown" at bounding box center [997, 406] width 53 height 16
click at [1003, 489] on span "Completed" at bounding box center [985, 484] width 63 height 16
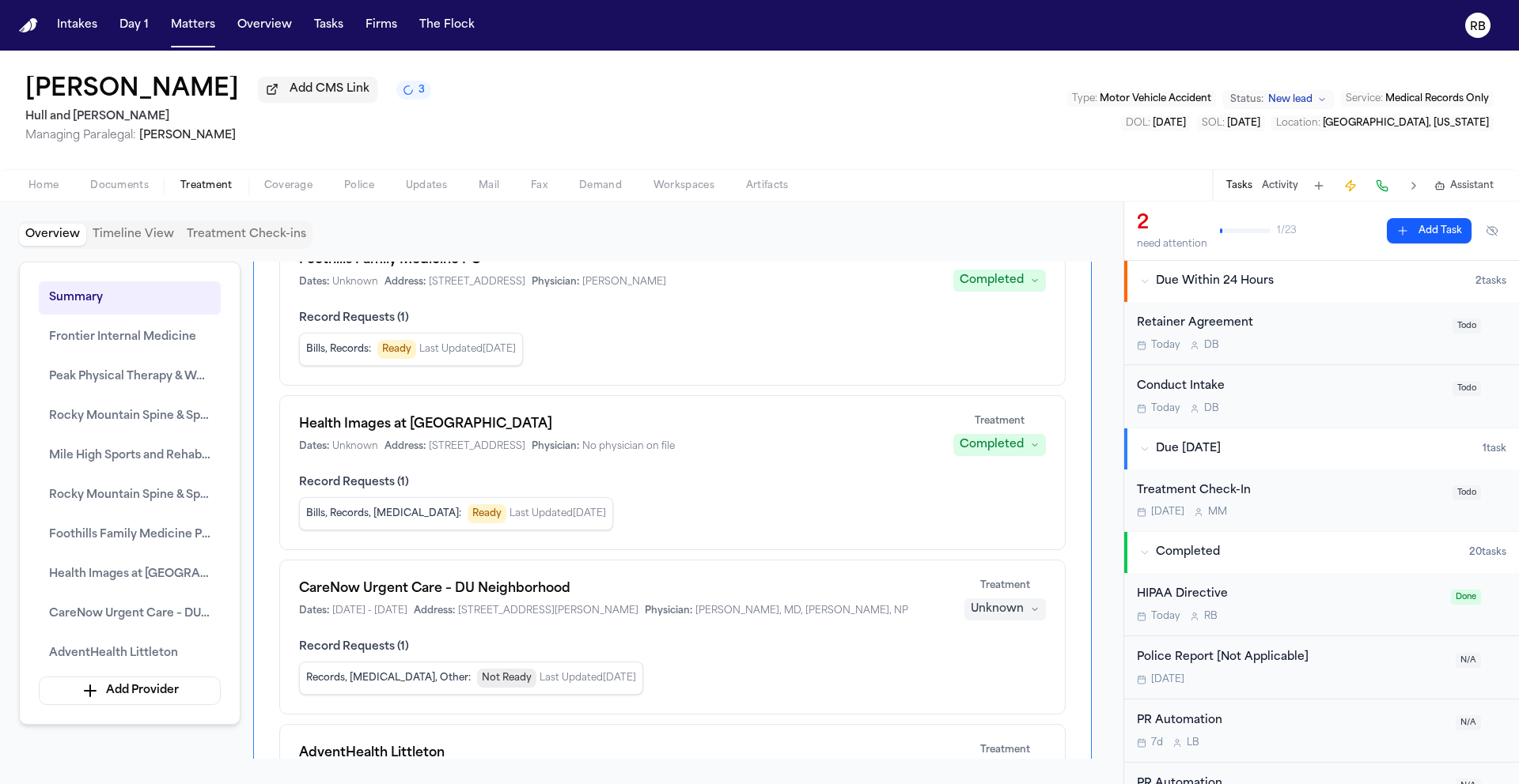
click at [1003, 617] on div "Unknown" at bounding box center [997, 609] width 53 height 16
click at [997, 685] on span "Completed" at bounding box center [985, 688] width 63 height 16
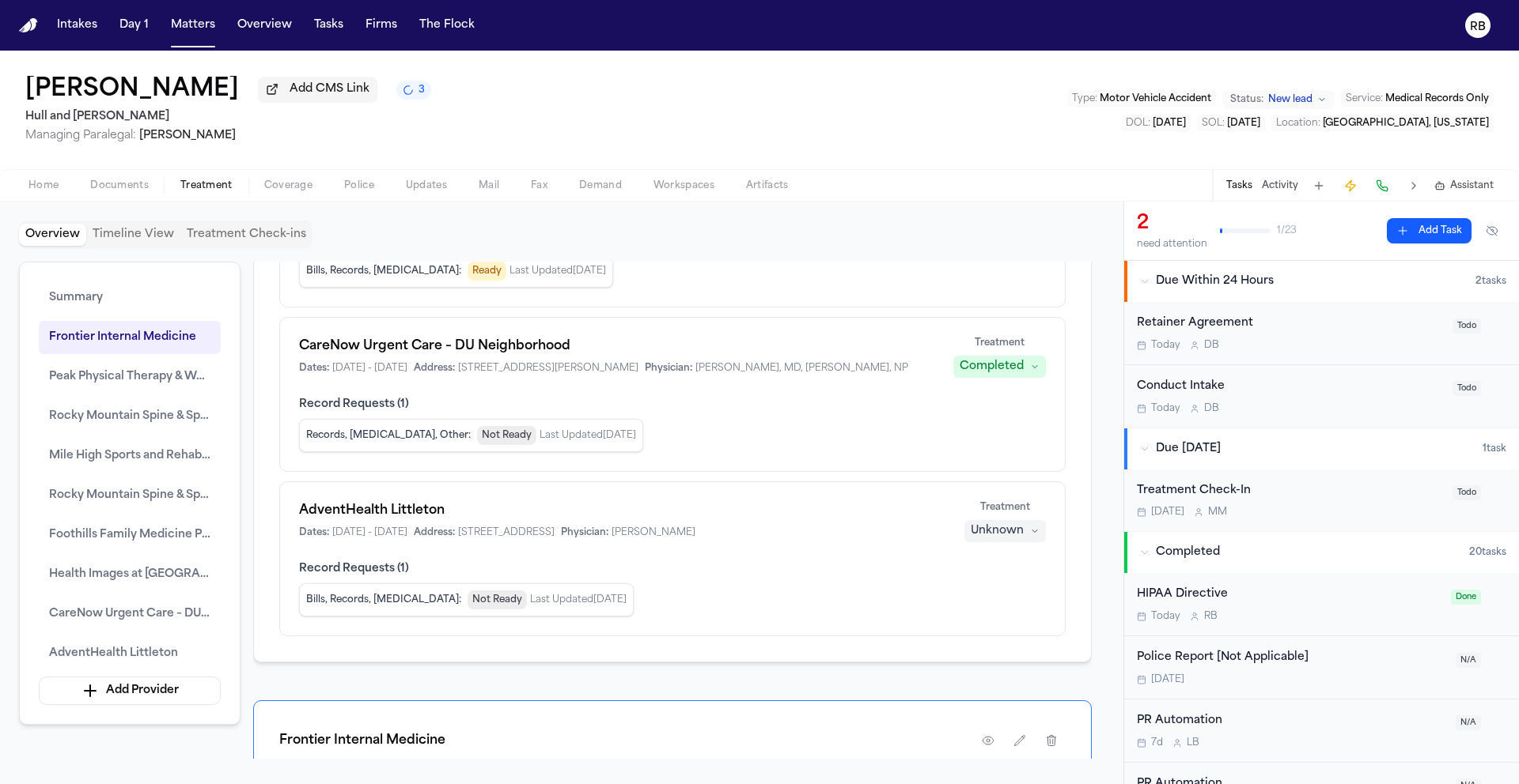
scroll to position [1186, 0]
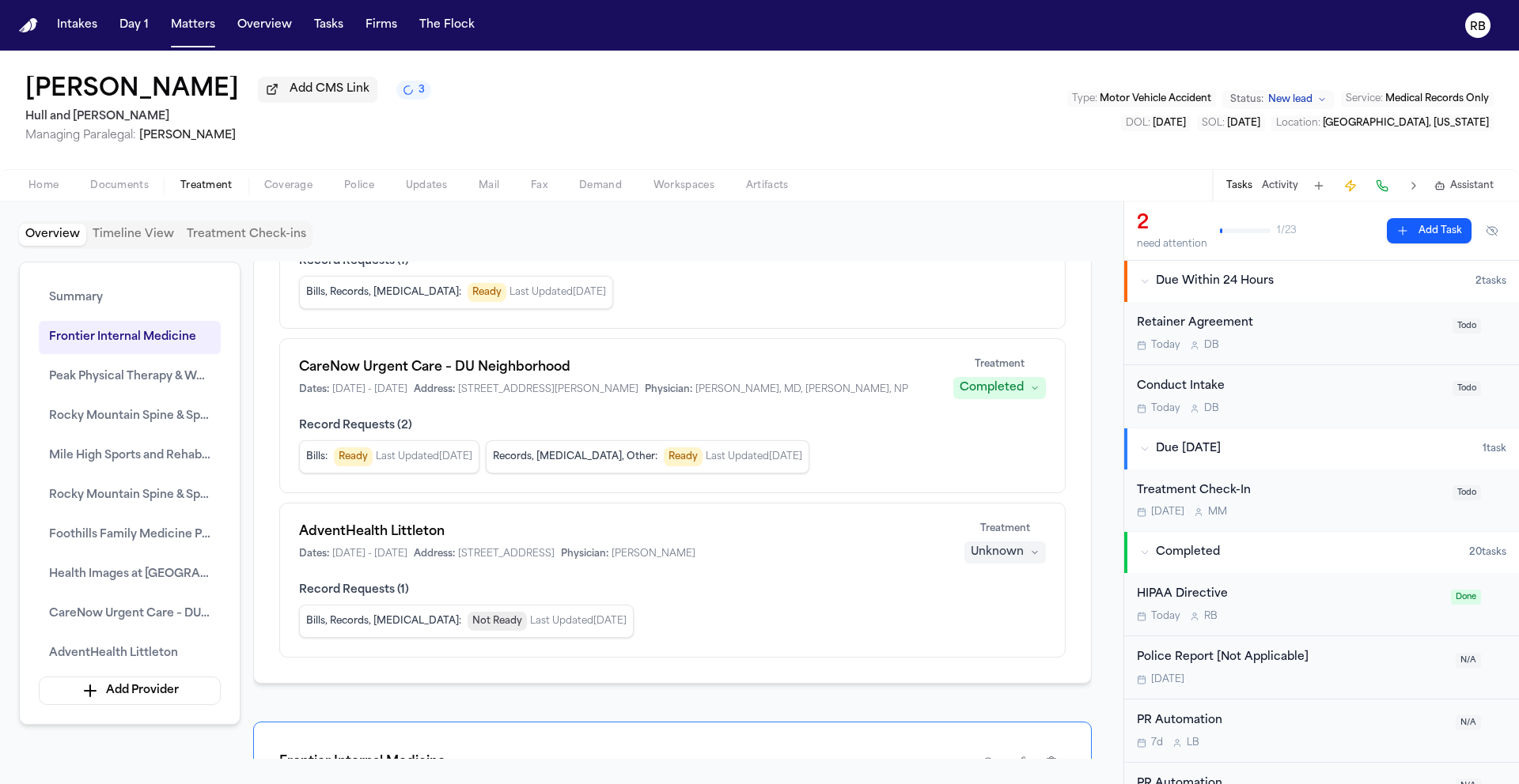
click at [1010, 561] on div "Unknown" at bounding box center [997, 553] width 53 height 16
click at [988, 642] on span "Completed" at bounding box center [985, 647] width 63 height 16
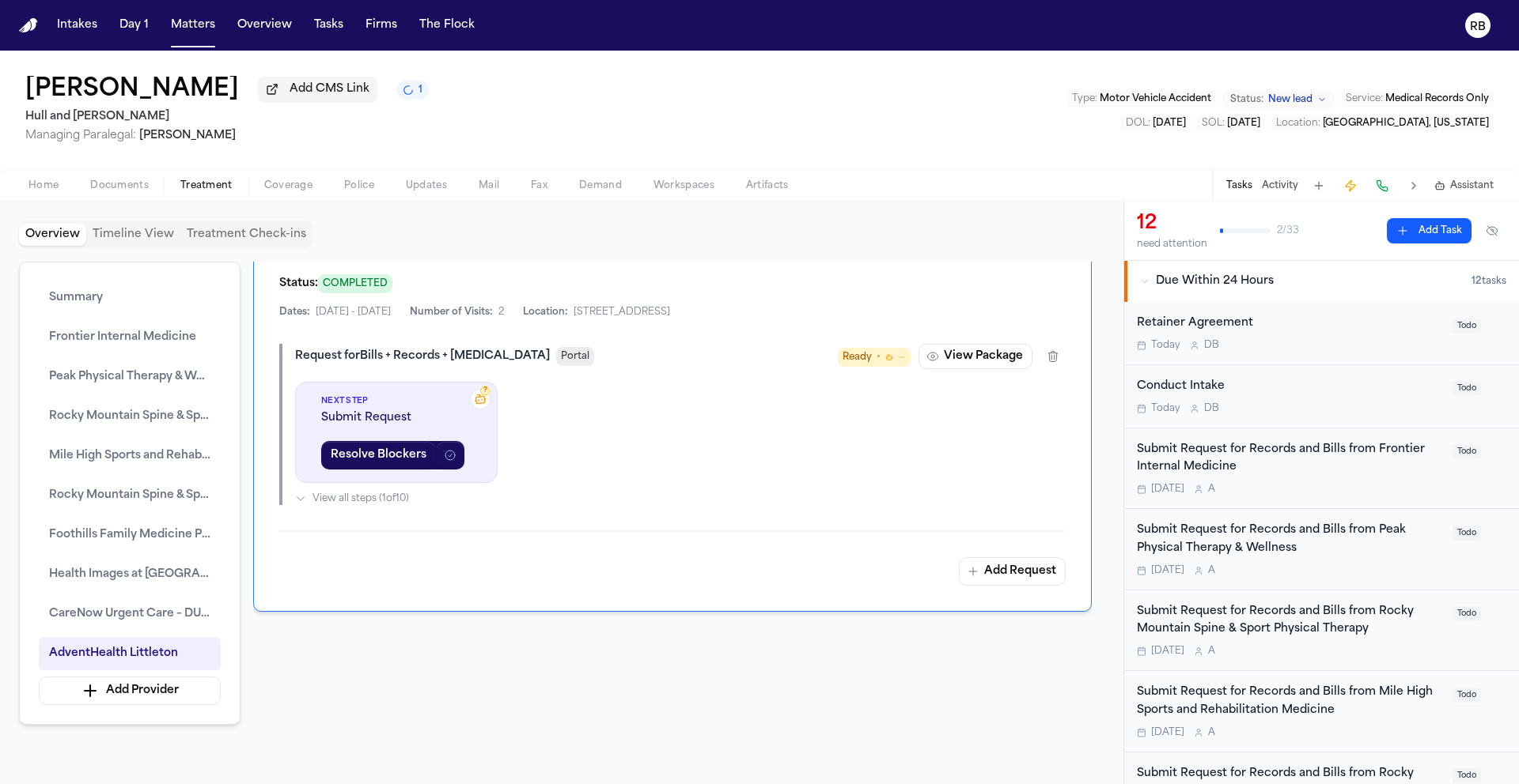
scroll to position [6531, 0]
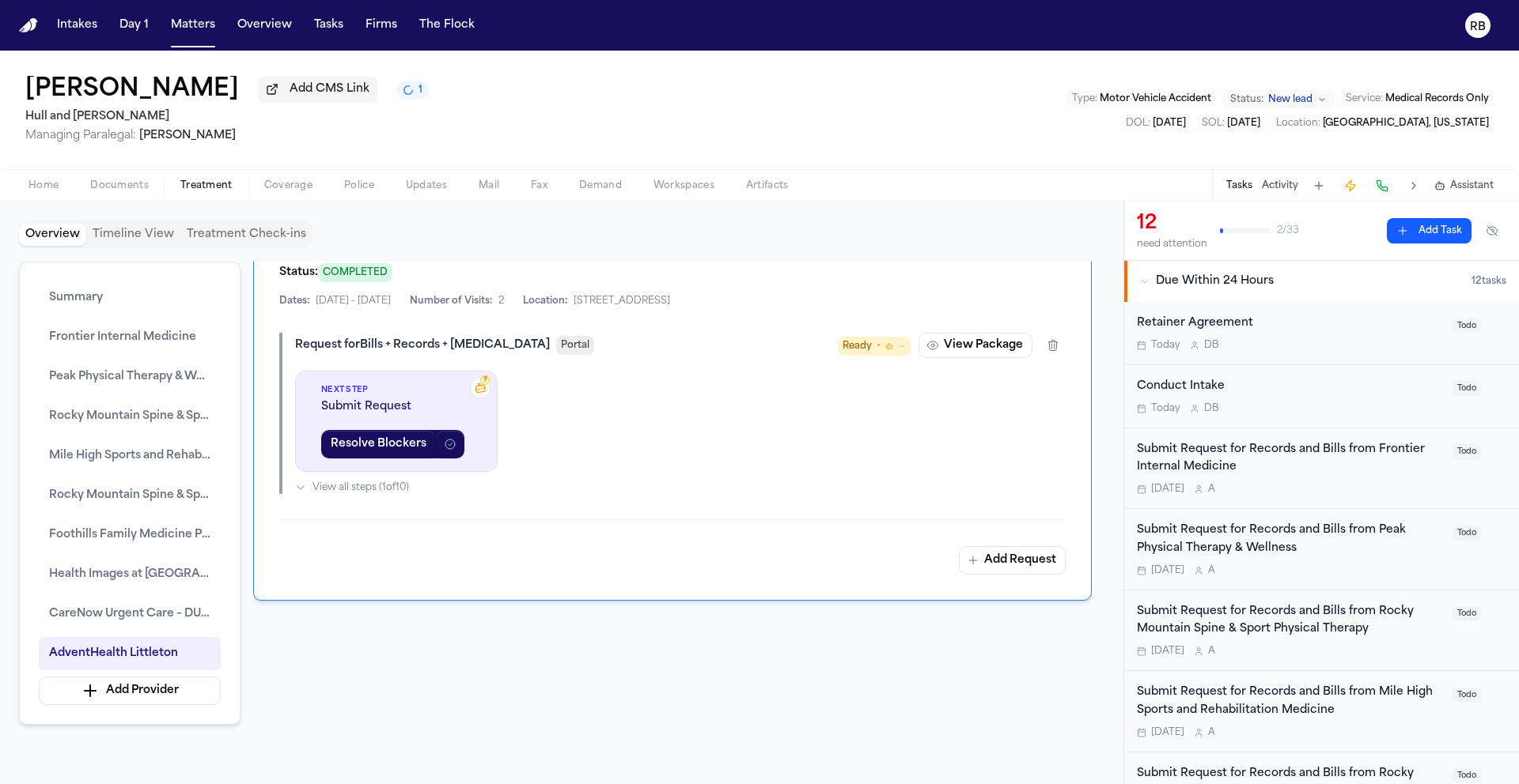
click at [666, 121] on div "Joanne Ornelas Add CMS Link 1 Hull and Zimmerman Managing Paralegal: Megan Mull…" at bounding box center [759, 110] width 1519 height 119
click at [52, 187] on span "Home" at bounding box center [43, 186] width 30 height 13
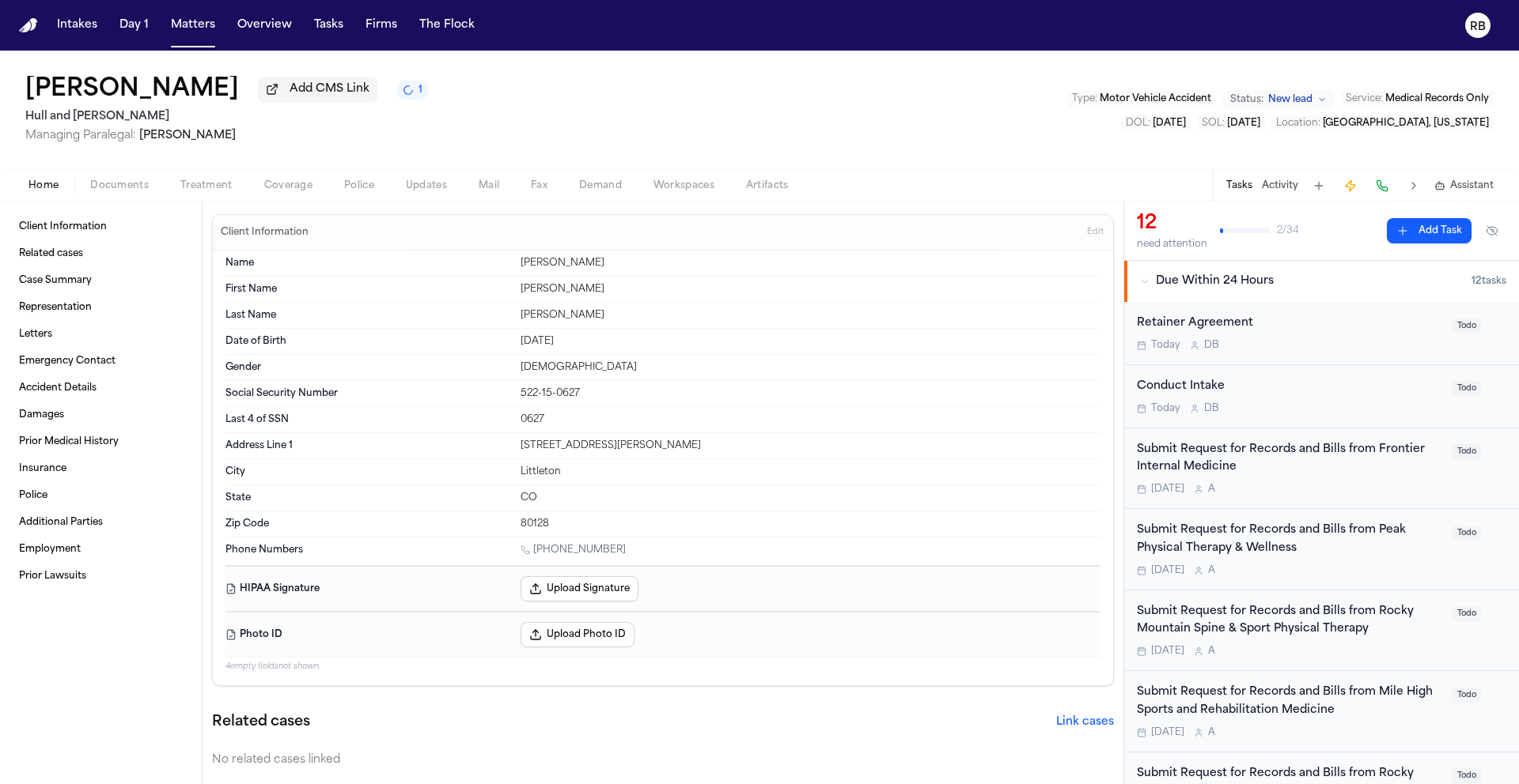
click at [759, 109] on div "Joanne Ornelas Add CMS Link 1 Hull and Zimmerman Managing Paralegal: Megan Mull…" at bounding box center [759, 110] width 1519 height 119
click at [841, 727] on div "Related cases Link cases" at bounding box center [663, 723] width 901 height 22
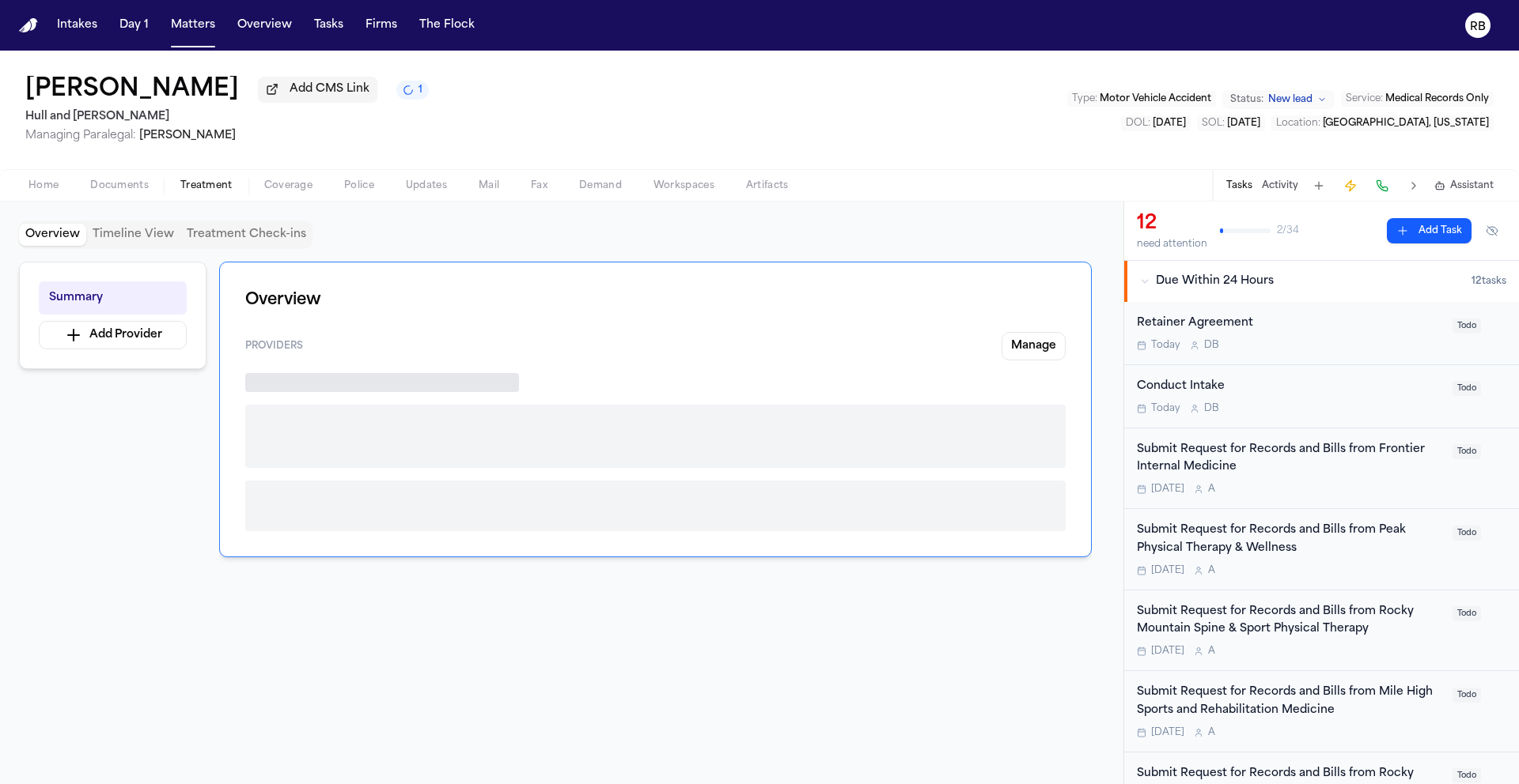
click at [195, 185] on span "Treatment" at bounding box center [206, 186] width 52 height 13
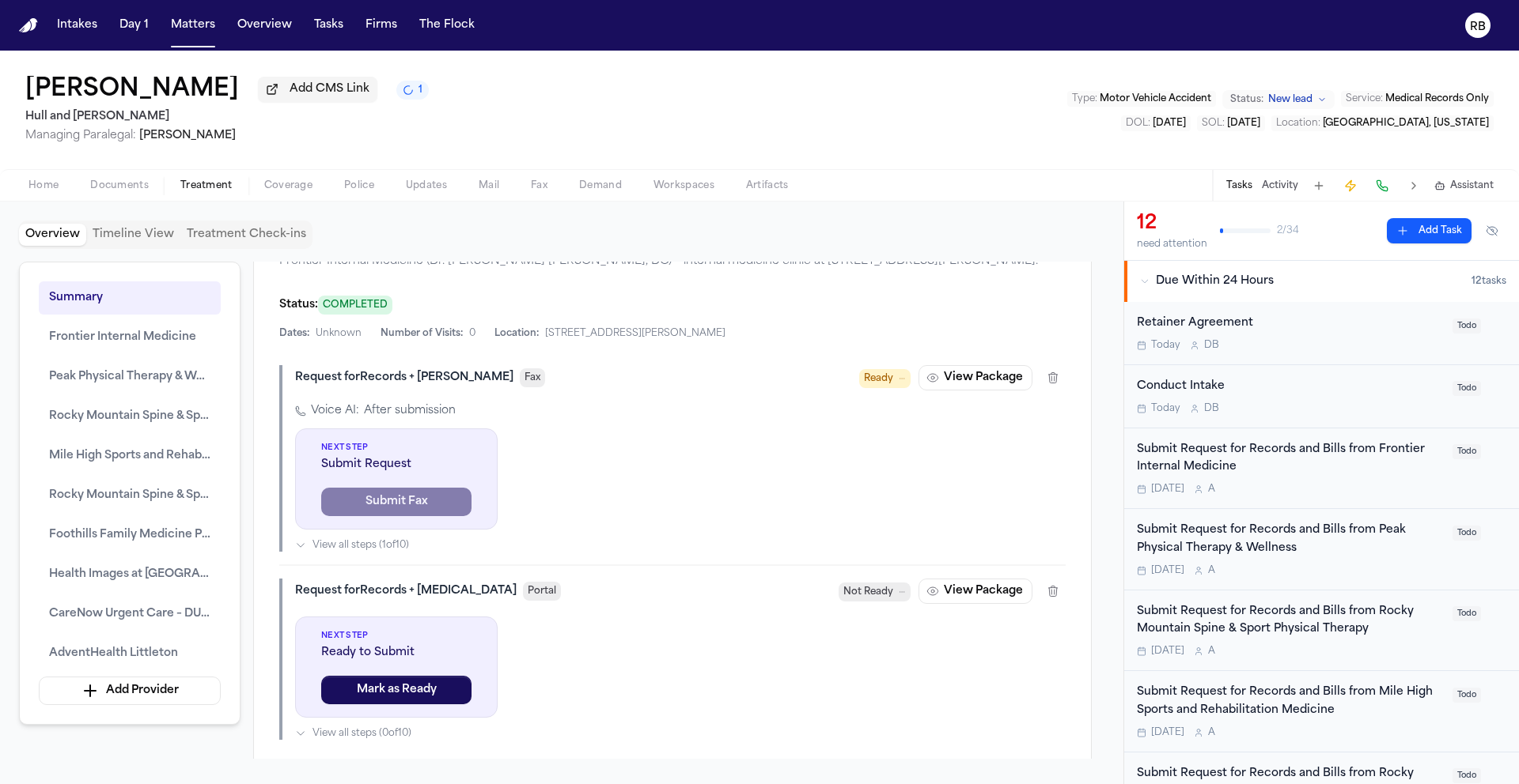
scroll to position [1717, 0]
click at [799, 531] on div "Voice AI: After submission Next Step Submit Request Submit Fax View all steps (…" at bounding box center [680, 476] width 770 height 149
click at [986, 389] on button "View Package" at bounding box center [975, 376] width 114 height 25
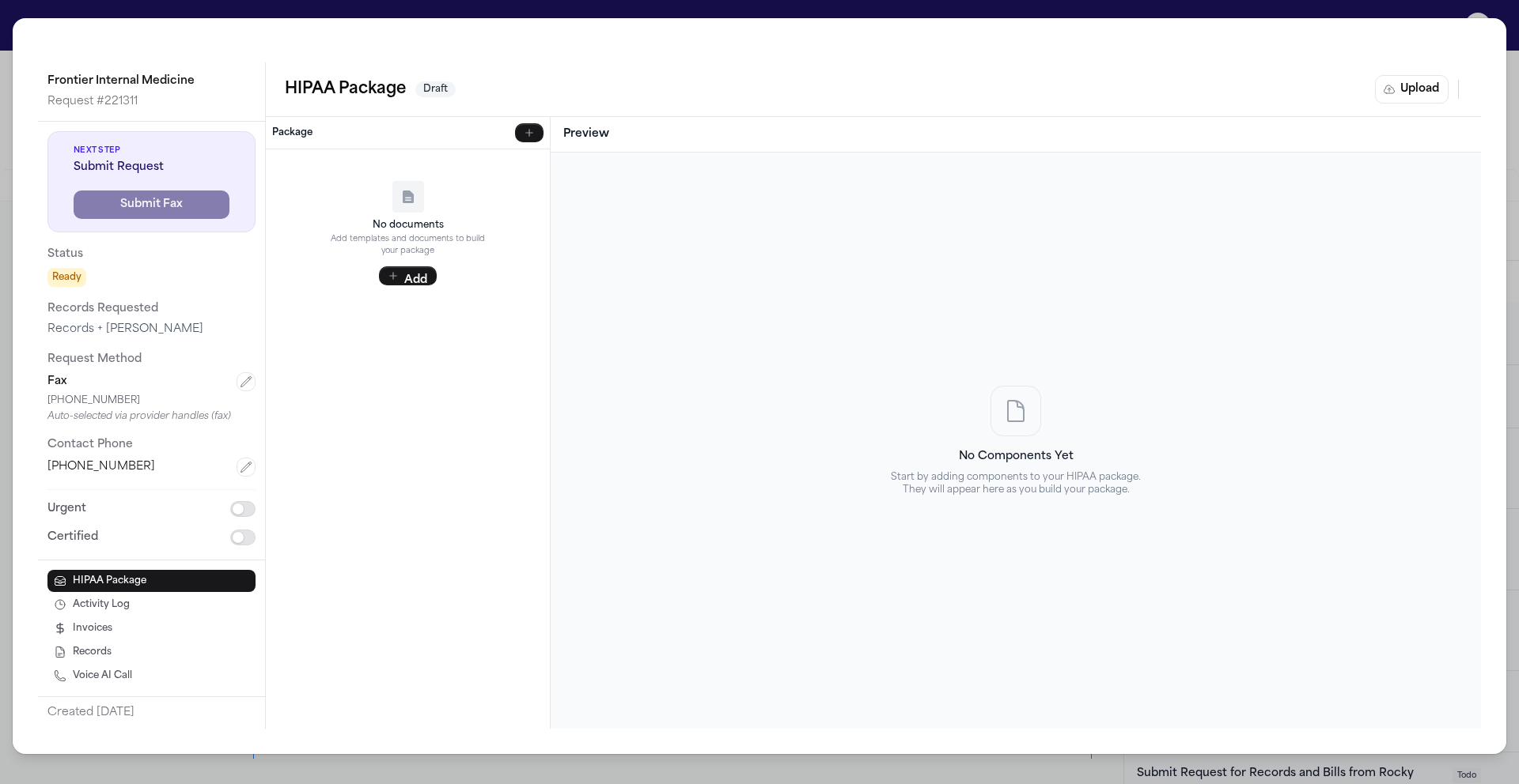
click at [14, 12] on div "Frontier Internal Medicine Request # 221311 Next Step Submit Request Submit Fax…" at bounding box center [759, 392] width 1519 height 784
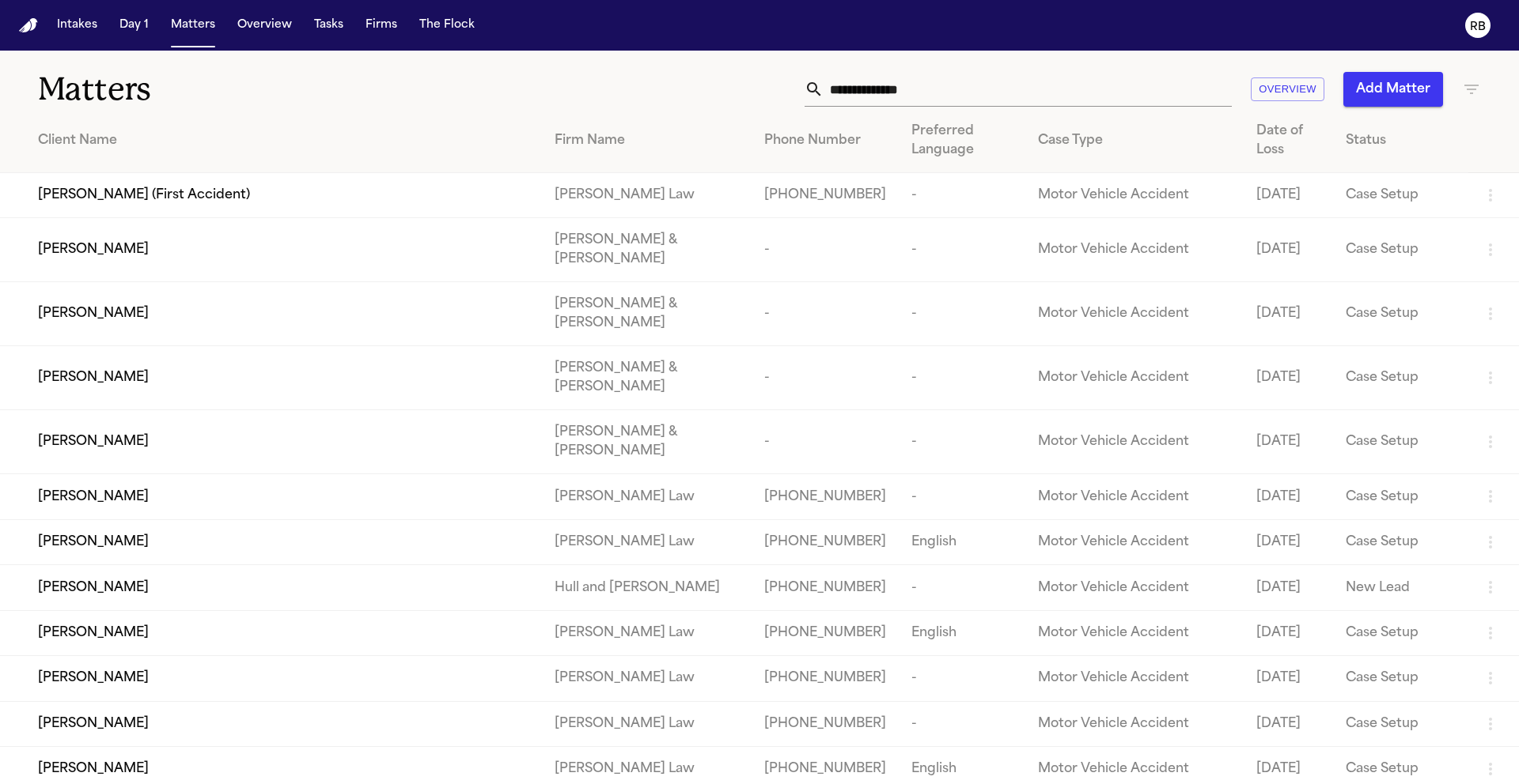
click at [961, 90] on input "text" at bounding box center [1028, 89] width 409 height 35
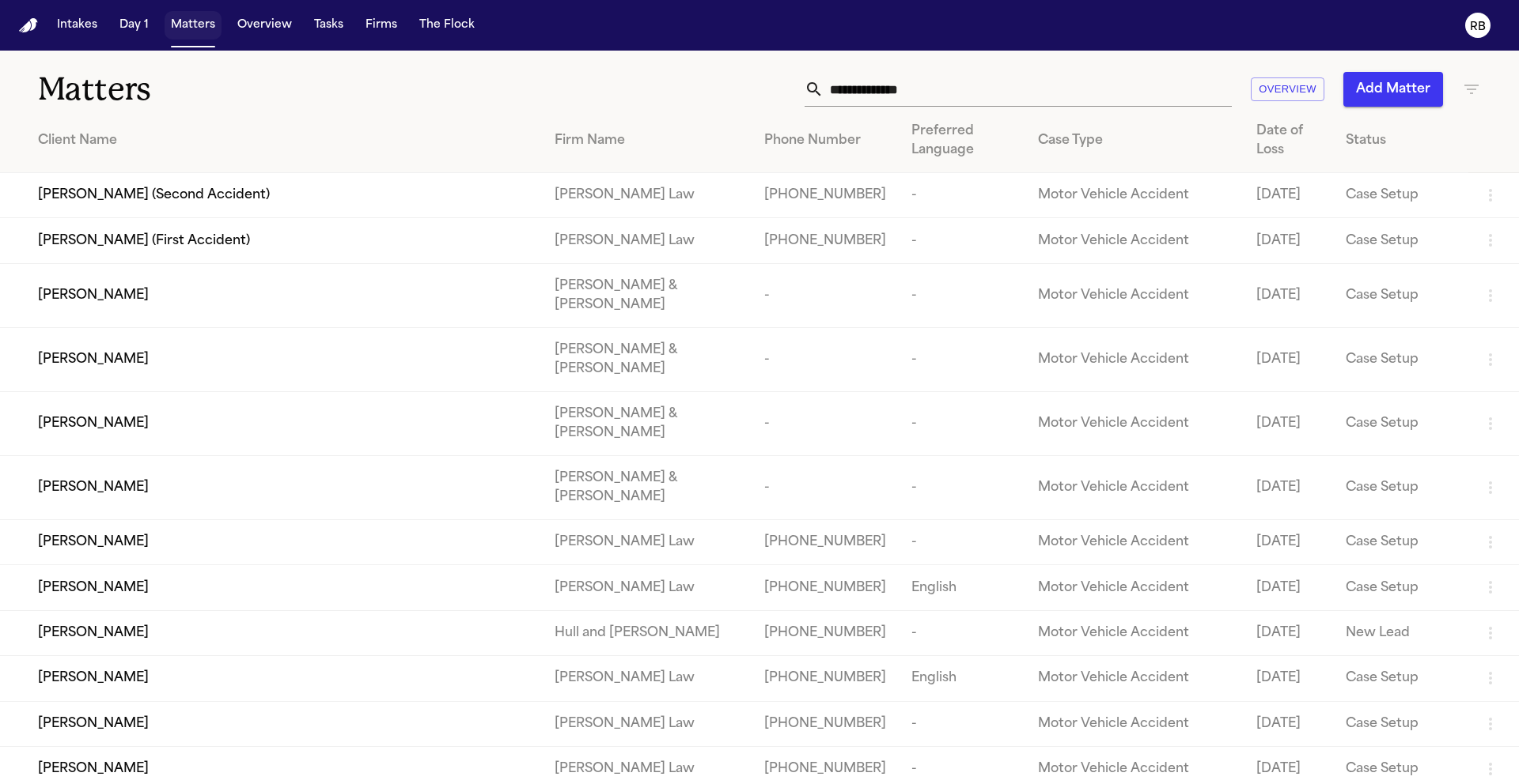
click at [190, 28] on button "Matters" at bounding box center [193, 25] width 57 height 28
click at [904, 93] on input "text" at bounding box center [1028, 89] width 409 height 35
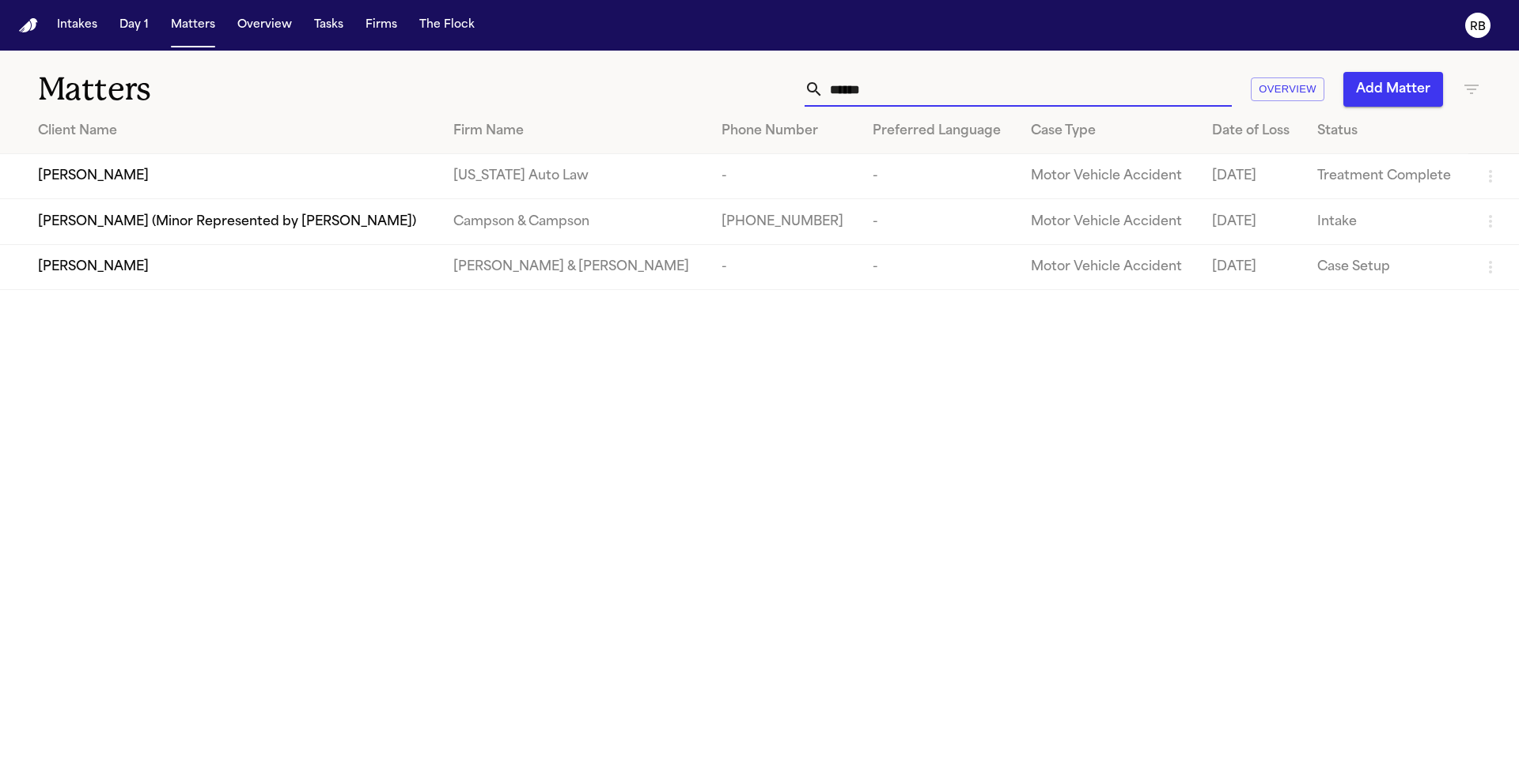
type input "******"
click at [91, 175] on span "Kayser Hatem" at bounding box center [94, 176] width 111 height 19
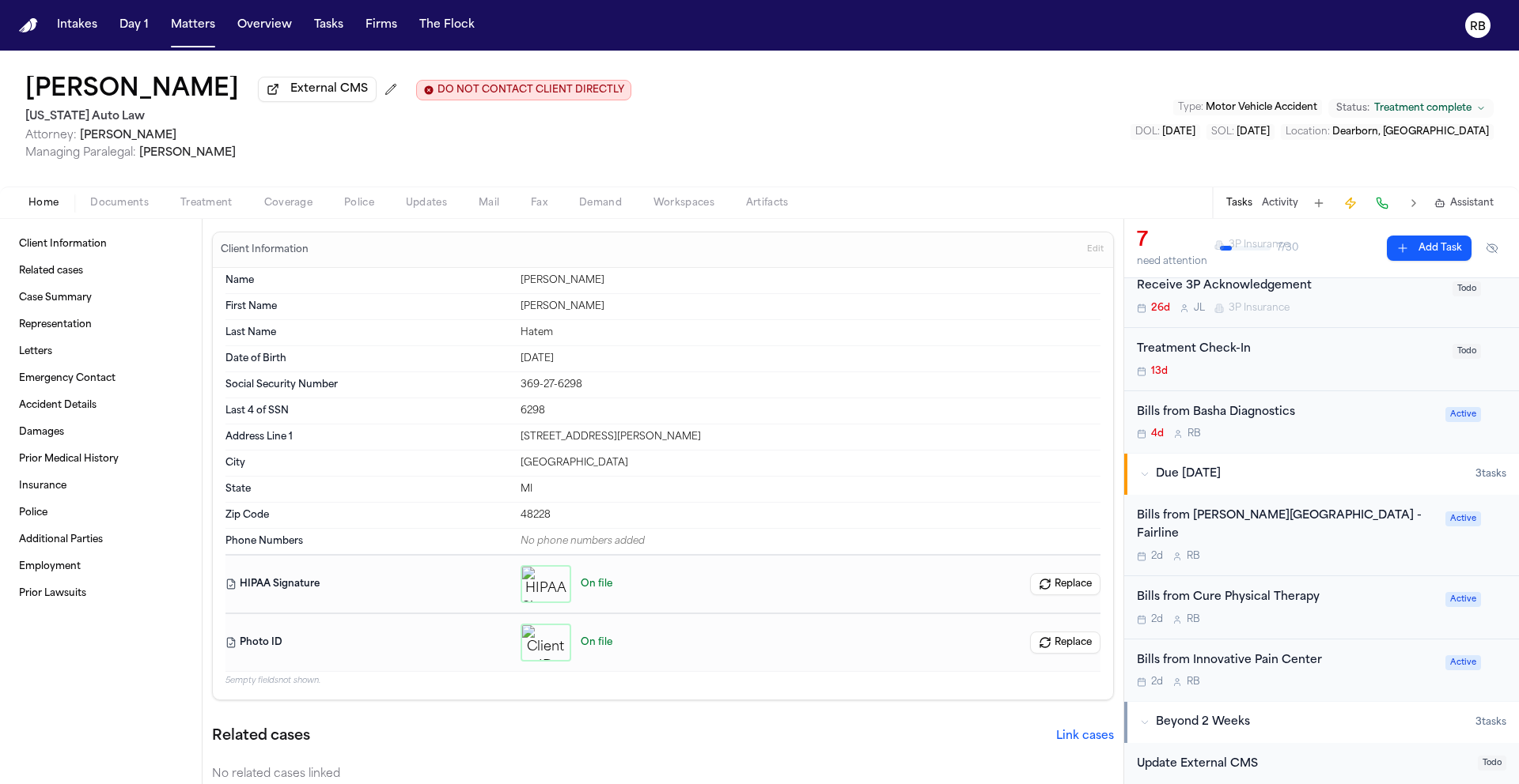
scroll to position [349, 0]
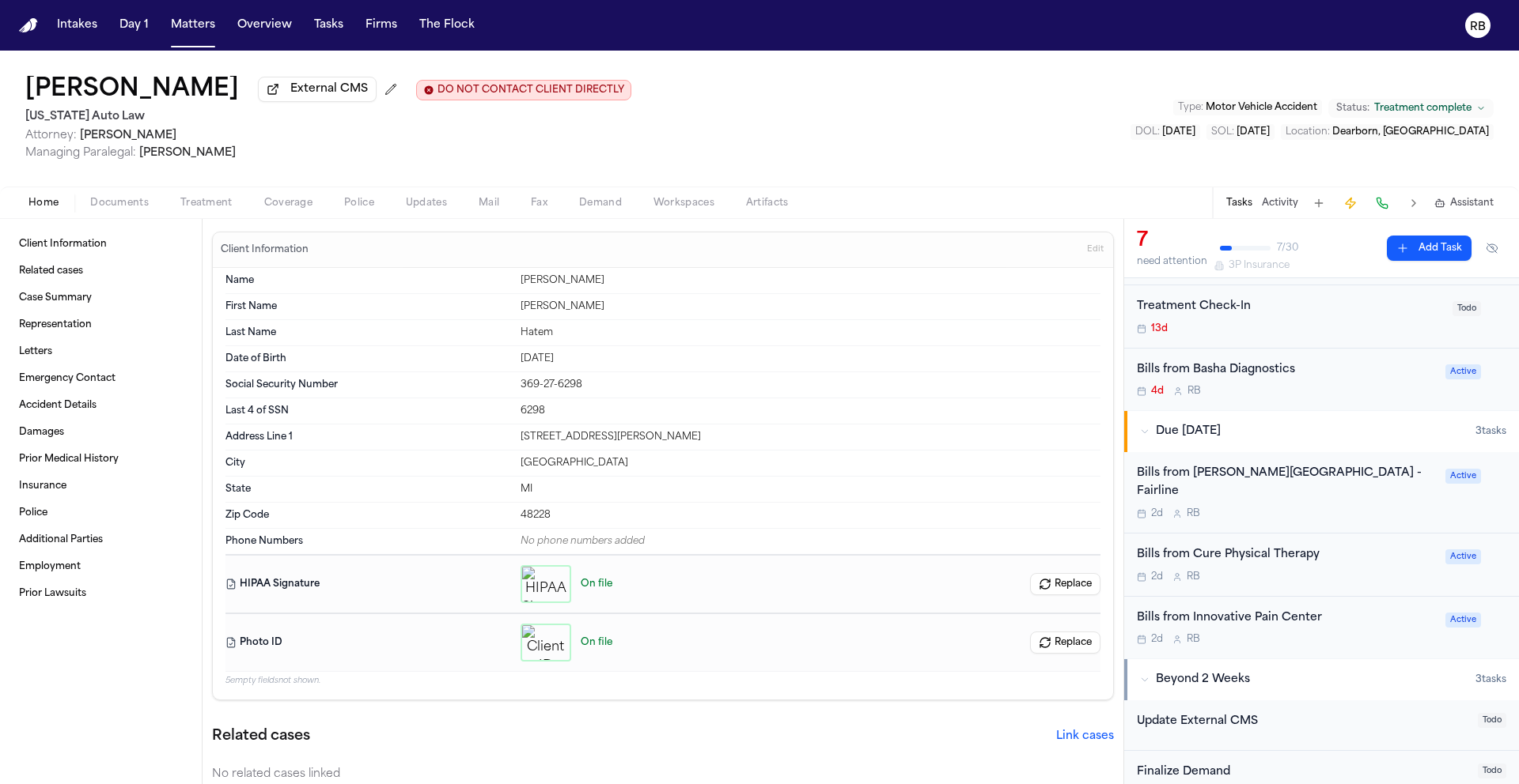
click at [1389, 508] on div "2d R B" at bounding box center [1286, 514] width 299 height 13
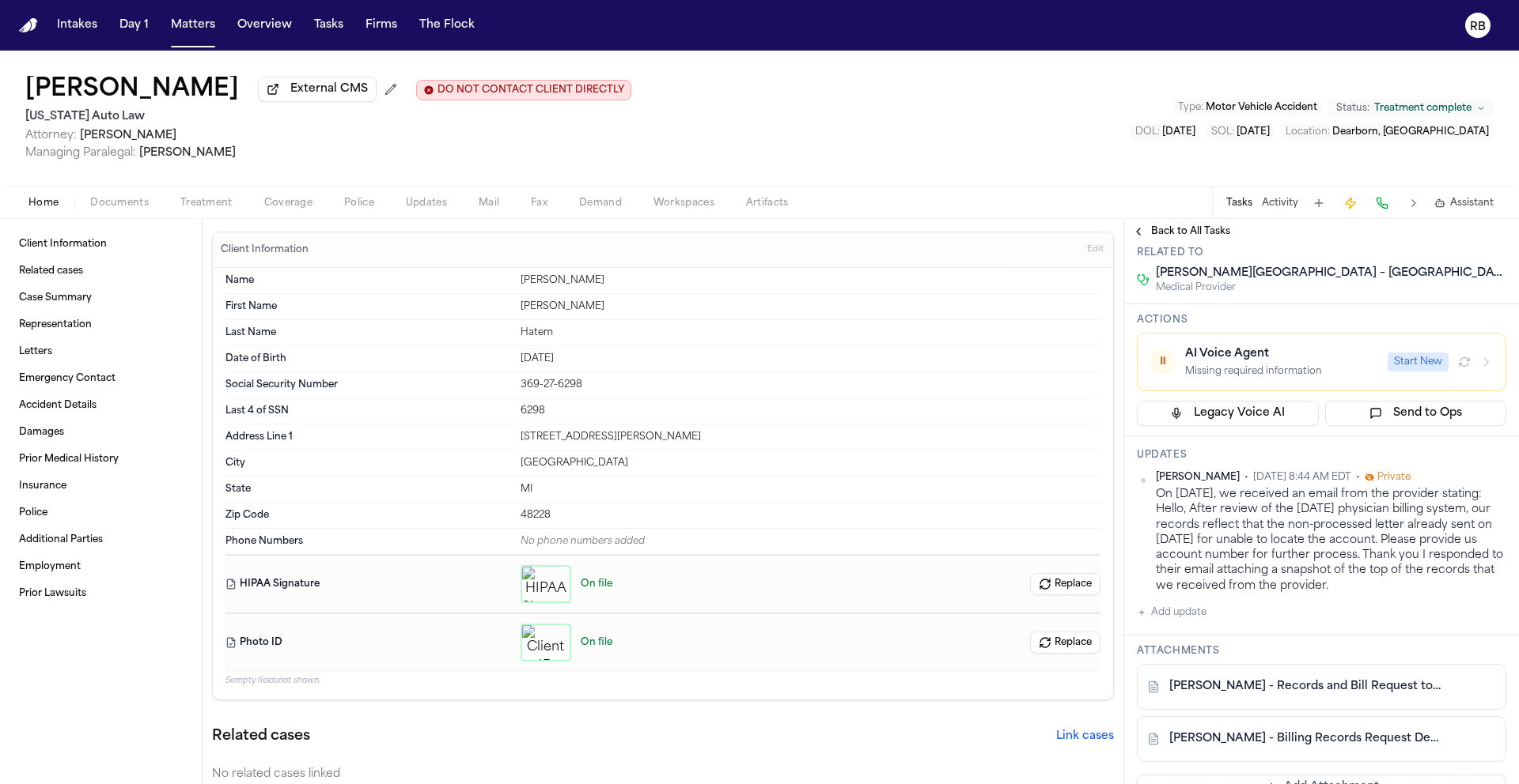
scroll to position [166, 0]
click at [1196, 622] on button "Add update" at bounding box center [1171, 612] width 69 height 19
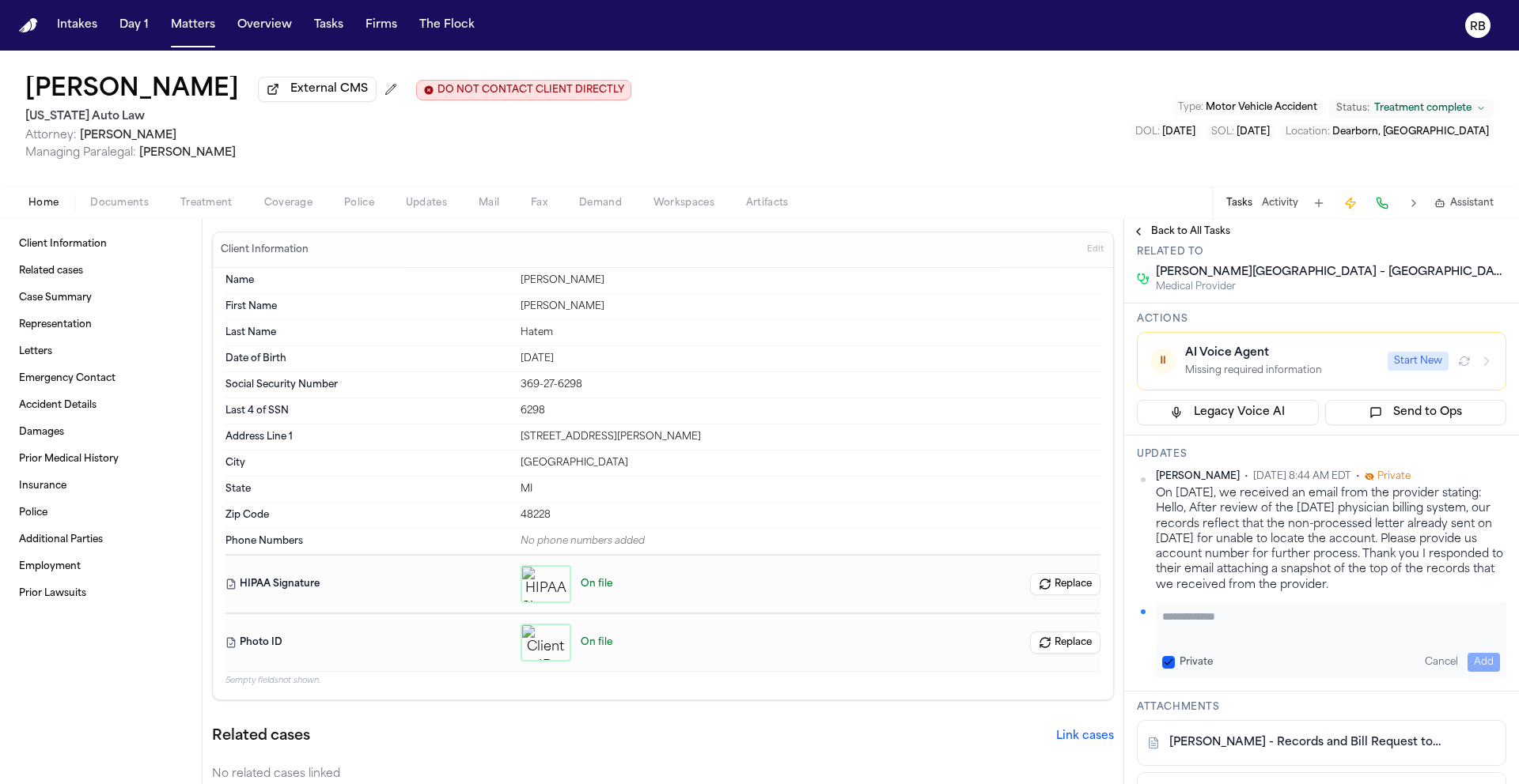
click at [1255, 641] on textarea "Add your update" at bounding box center [1331, 625] width 337 height 32
type textarea "*"
click at [1419, 637] on textarea "**********" at bounding box center [1325, 625] width 326 height 32
paste textarea "**********"
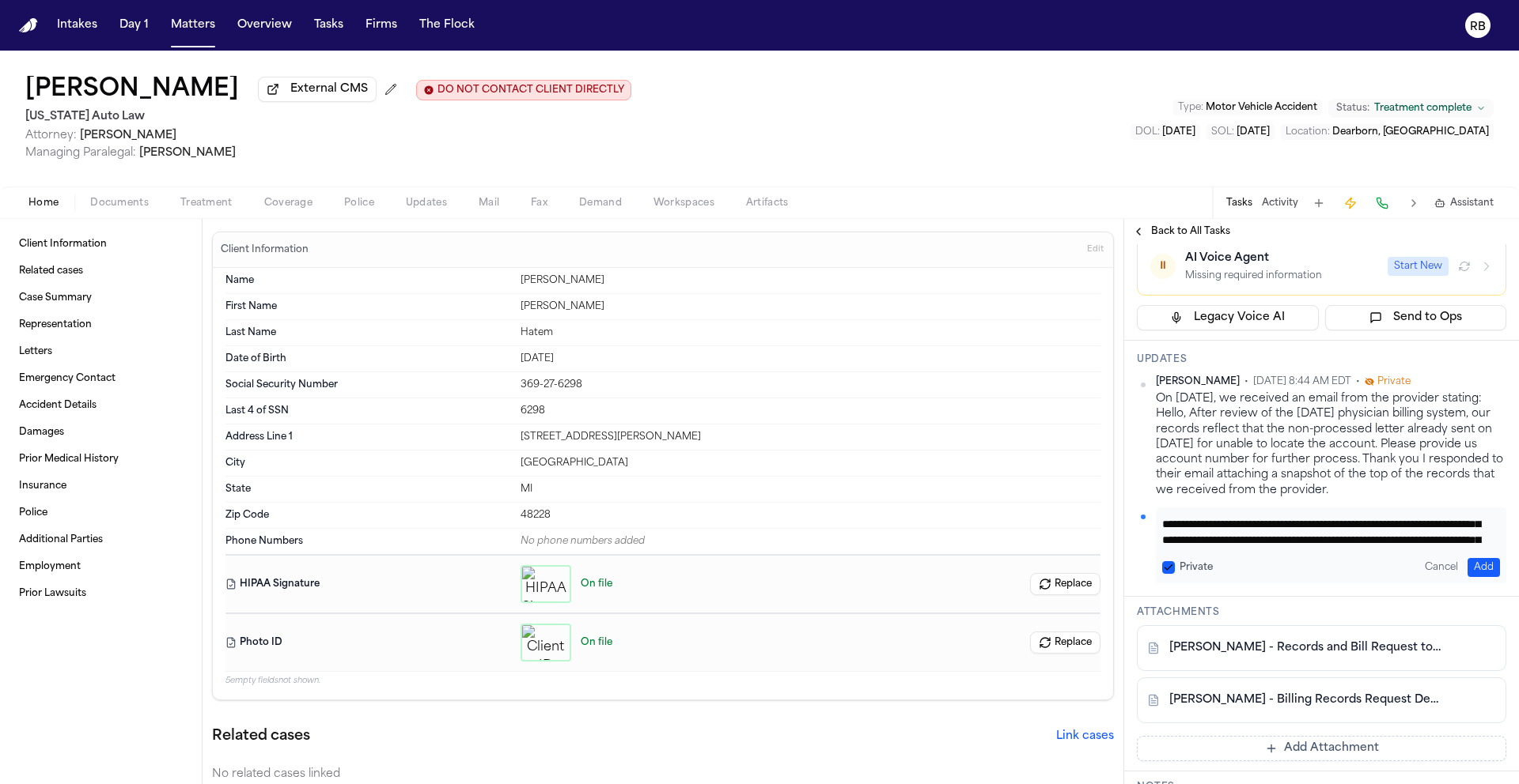
scroll to position [0, 0]
click at [1373, 543] on textarea "**********" at bounding box center [1325, 530] width 326 height 32
click at [1444, 545] on textarea "**********" at bounding box center [1325, 530] width 326 height 32
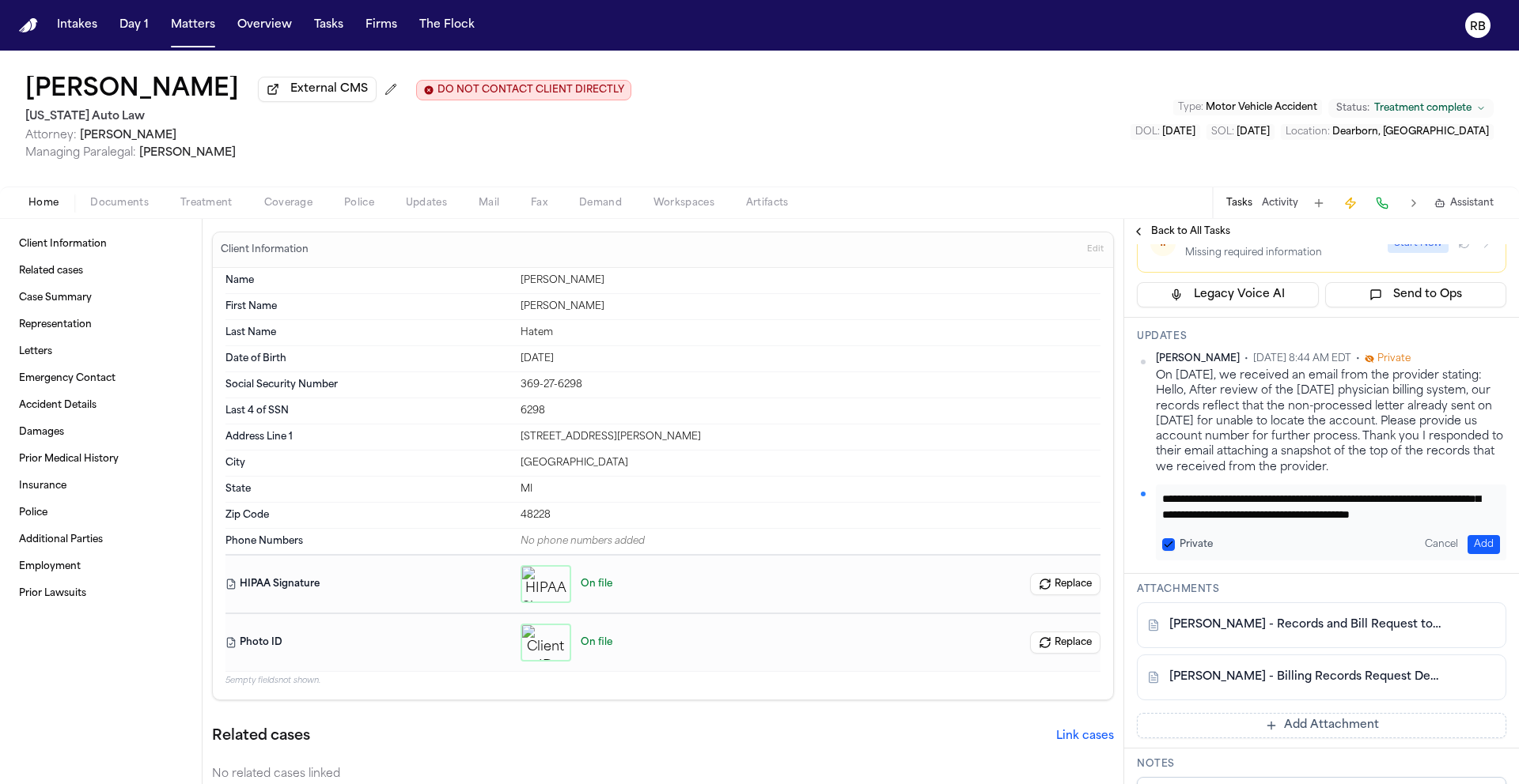
scroll to position [287, 0]
type textarea "**********"
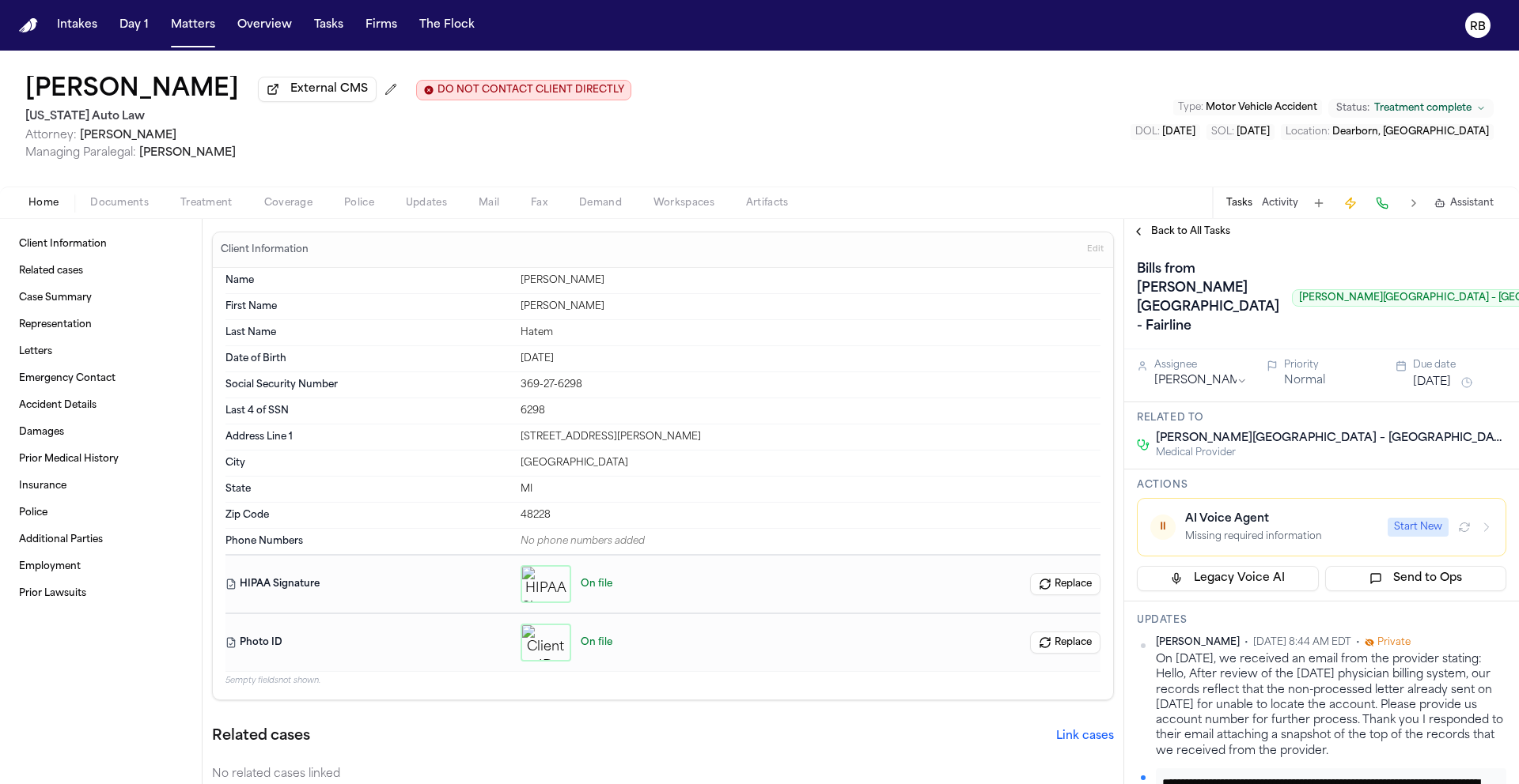
scroll to position [80, 0]
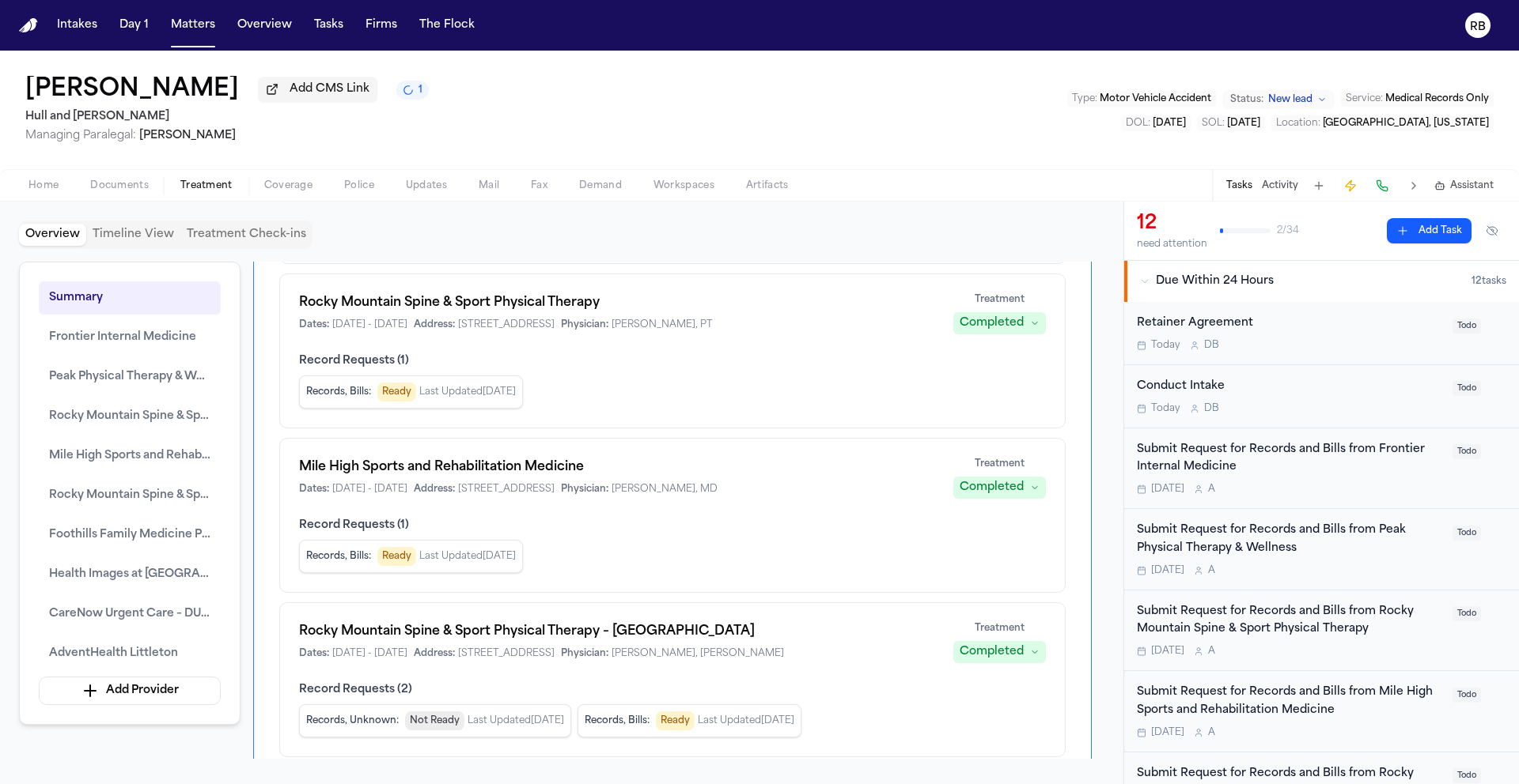
scroll to position [456, 0]
